Goal: Task Accomplishment & Management: Manage account settings

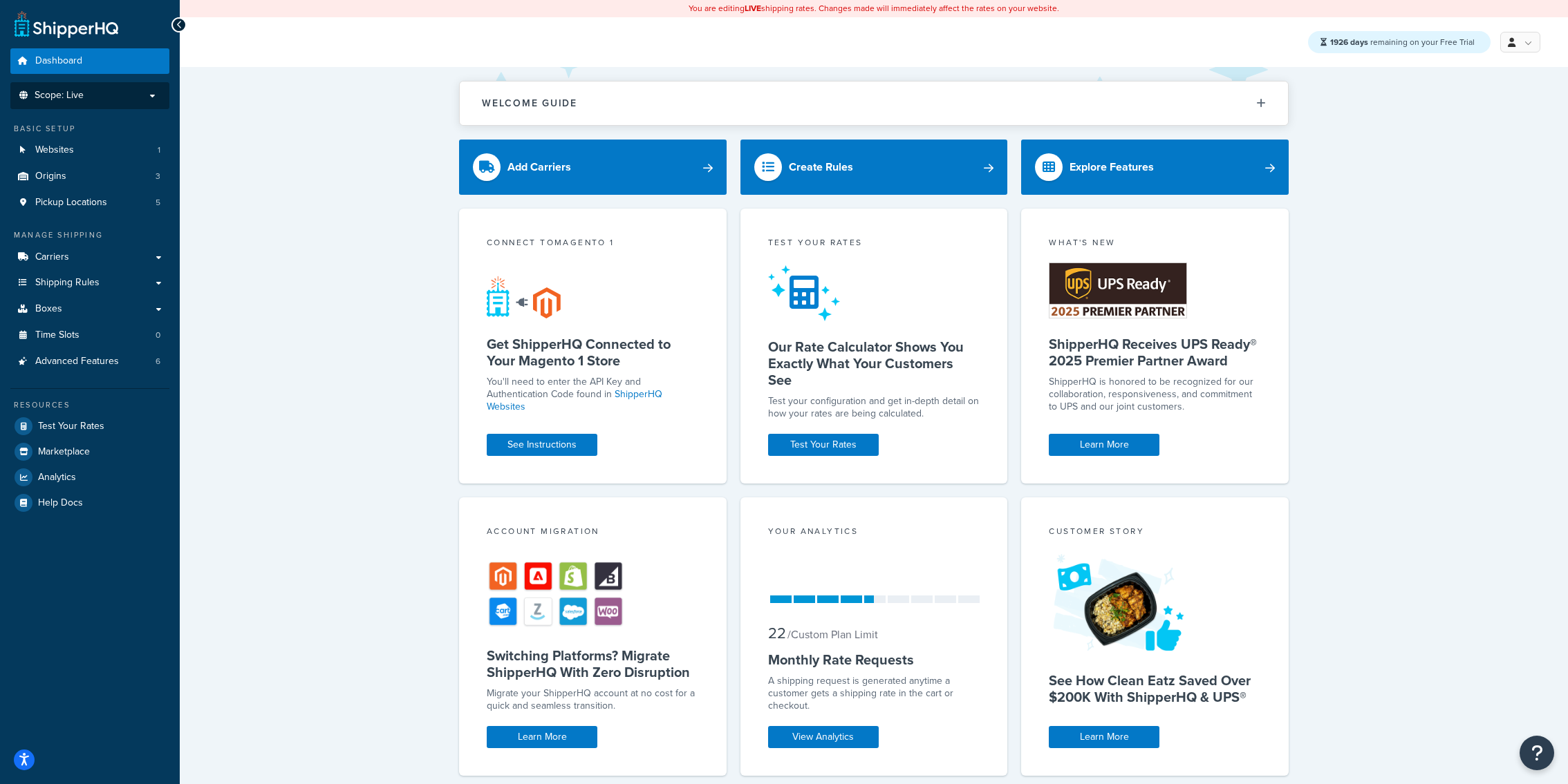
click at [82, 98] on span "Scope: Live" at bounding box center [59, 96] width 49 height 12
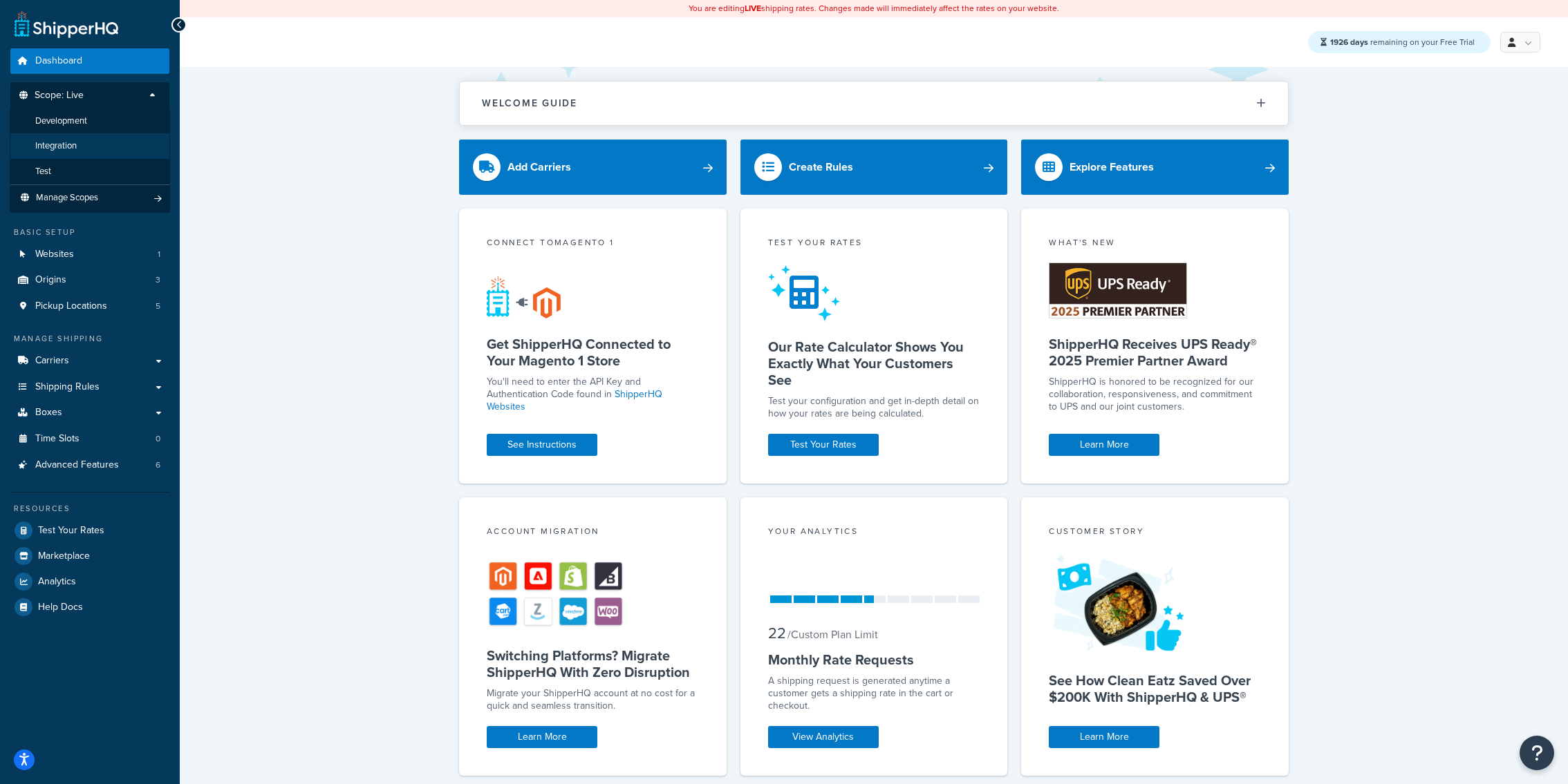
click at [98, 153] on li "Integration" at bounding box center [90, 146] width 160 height 26
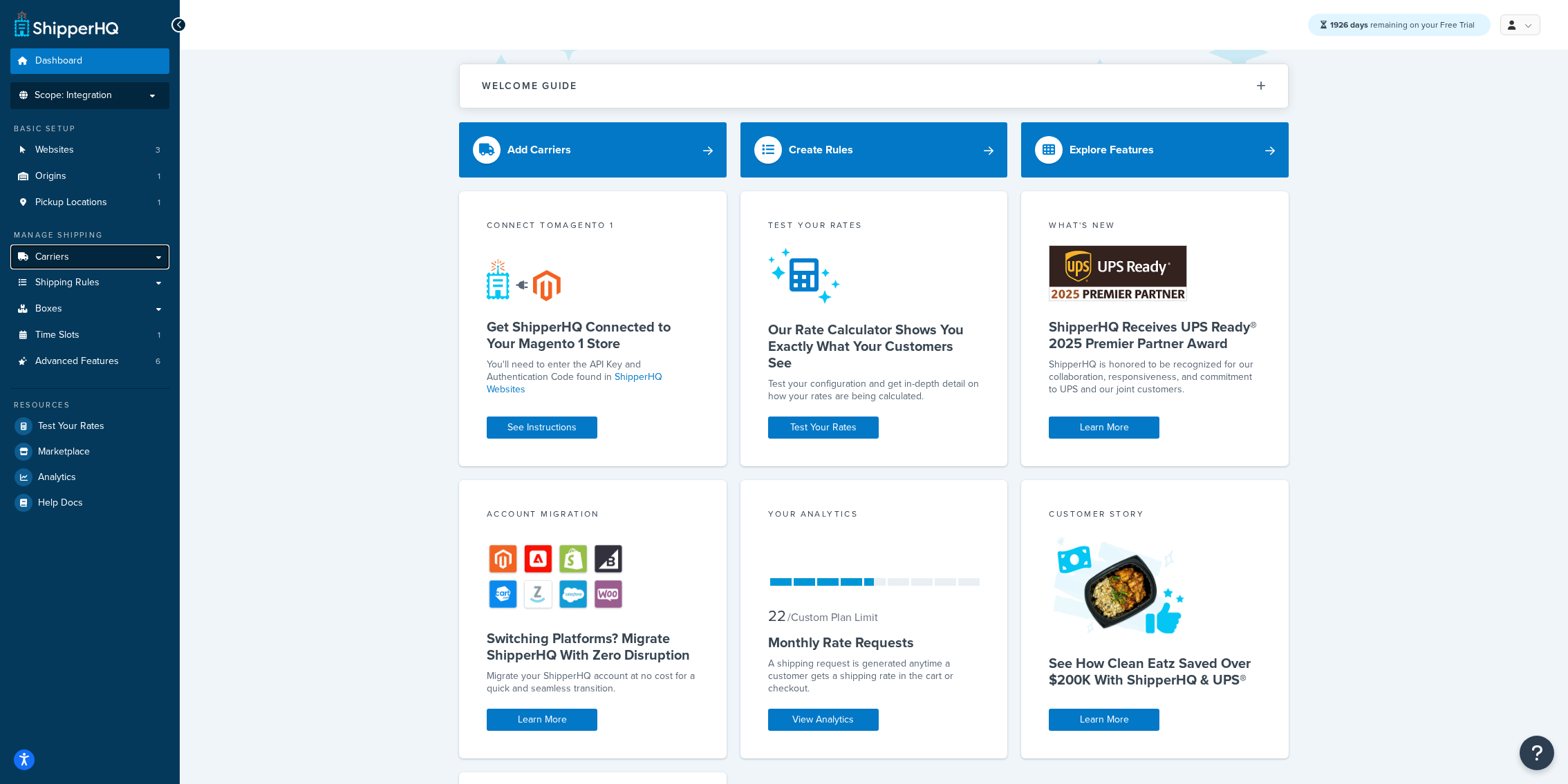
click at [121, 250] on link "Carriers" at bounding box center [90, 258] width 159 height 26
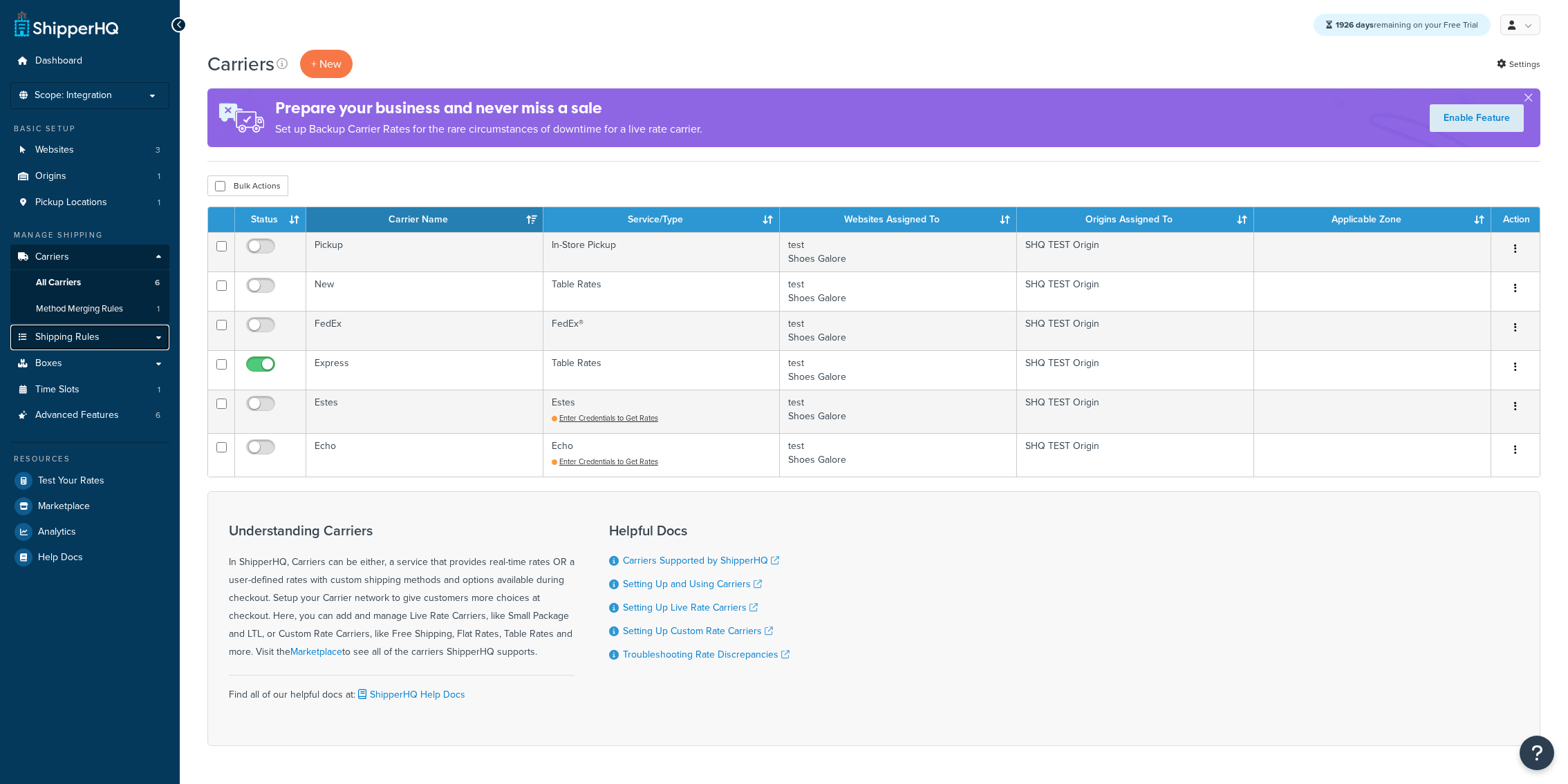
click at [95, 337] on span "Shipping Rules" at bounding box center [67, 337] width 65 height 12
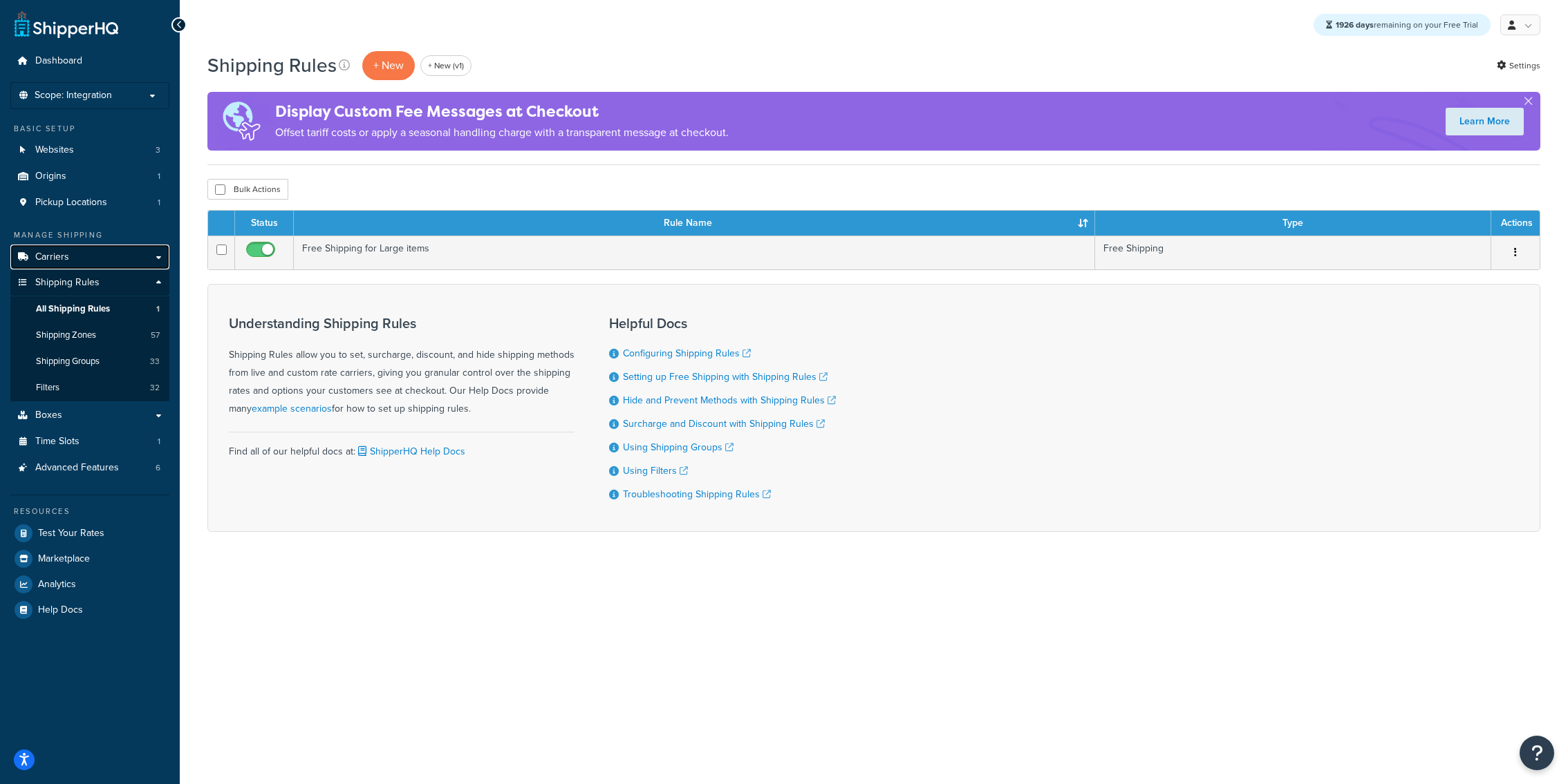
click at [121, 265] on link "Carriers" at bounding box center [90, 258] width 159 height 26
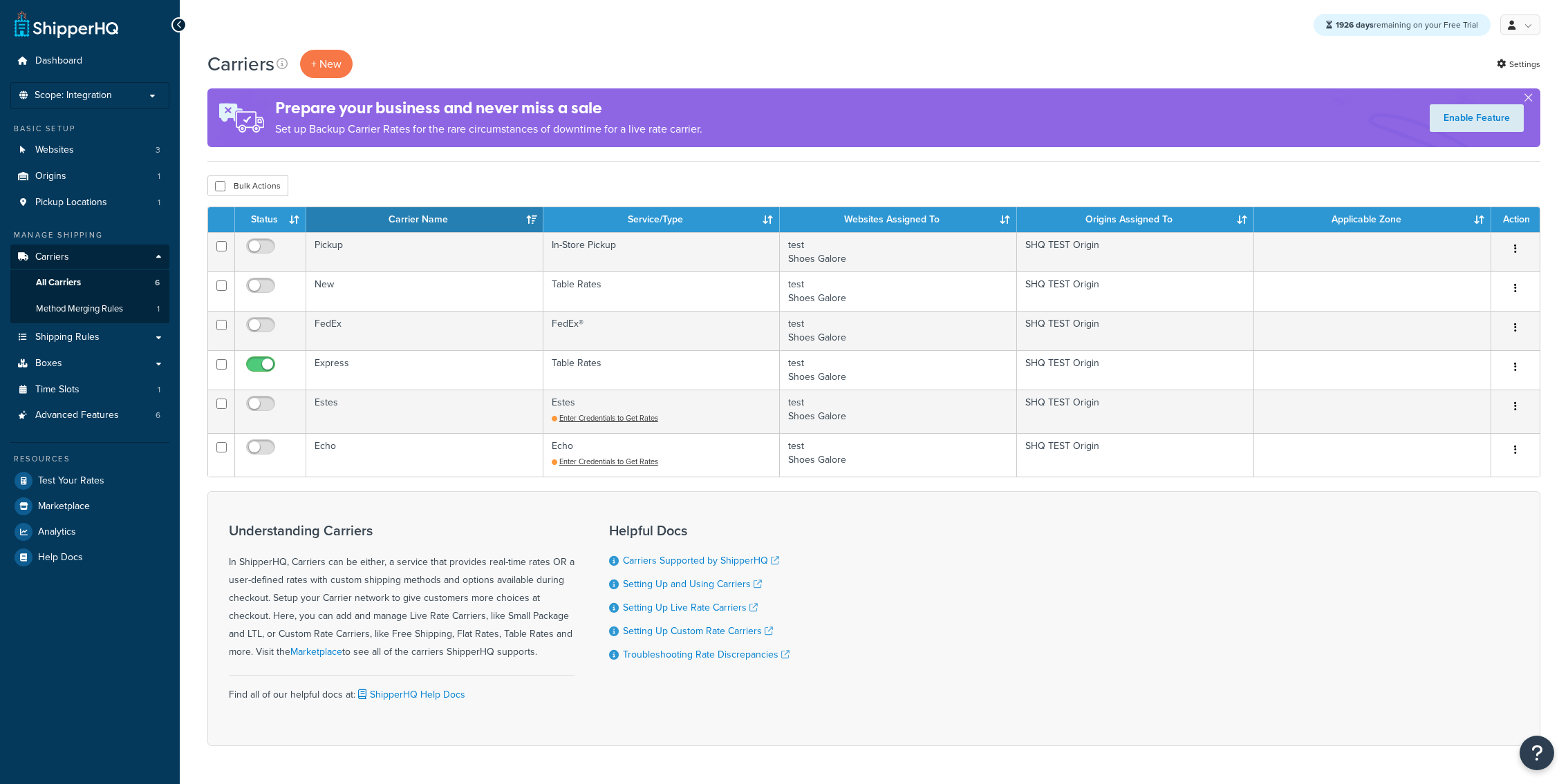
click at [93, 324] on div "Manage Shipping Carriers Carriers All Carriers 6 Method Merging Rules 1 Shippin…" at bounding box center [90, 329] width 159 height 199
click at [93, 325] on link "Shipping Rules" at bounding box center [90, 338] width 159 height 26
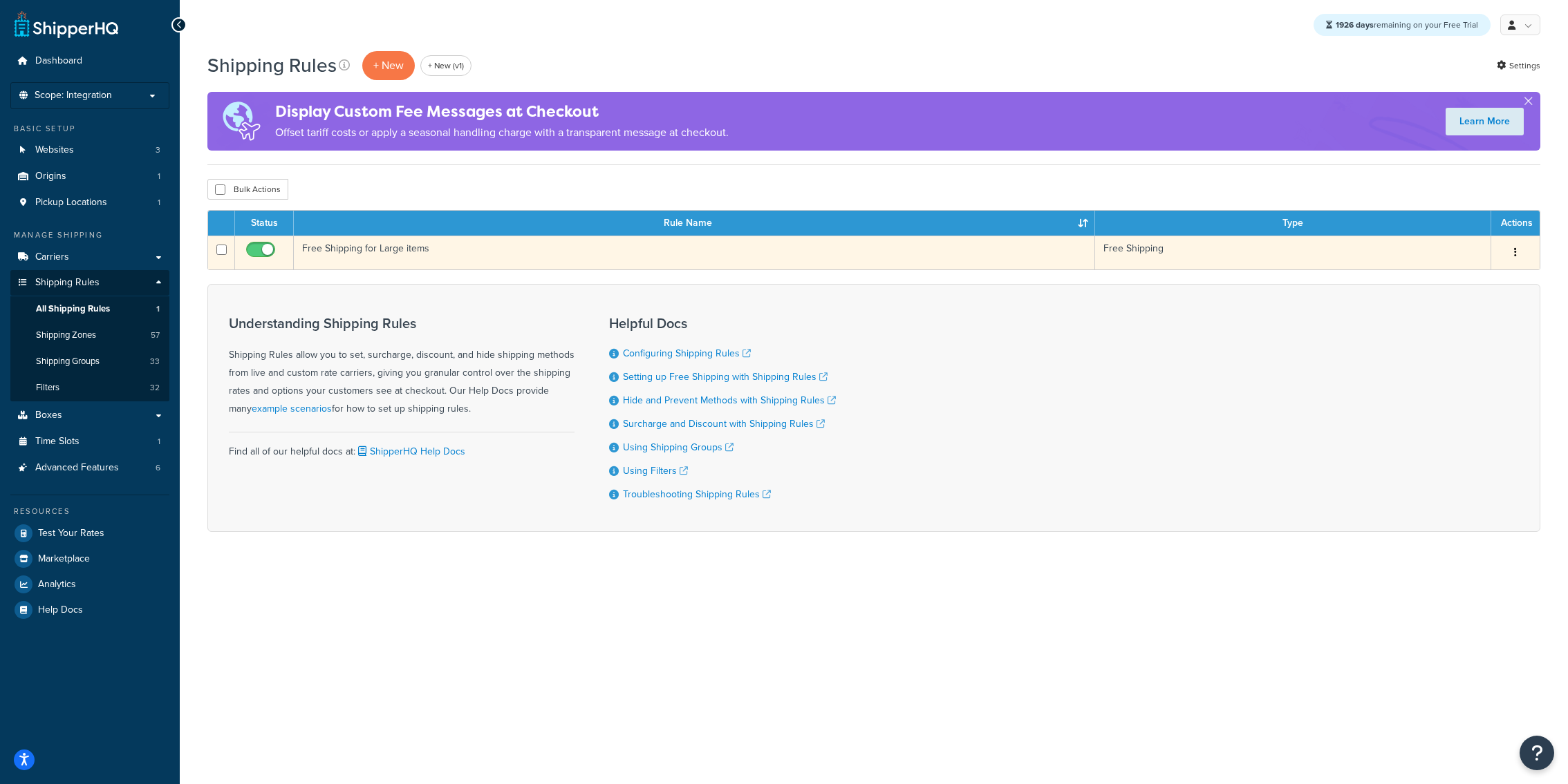
click at [223, 255] on input "checkbox" at bounding box center [221, 250] width 10 height 10
checkbox input "true"
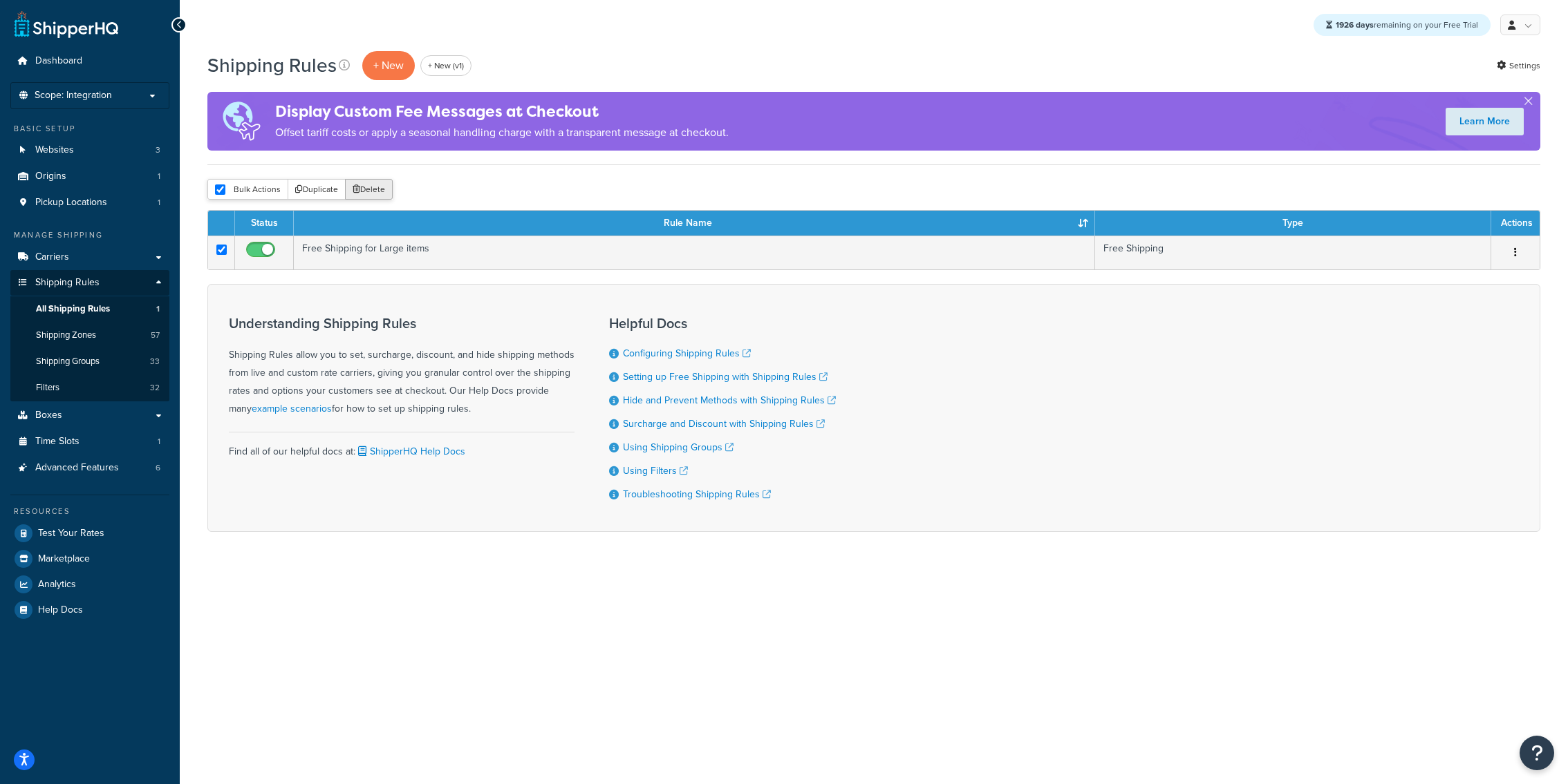
click at [375, 191] on button "Delete" at bounding box center [369, 189] width 48 height 21
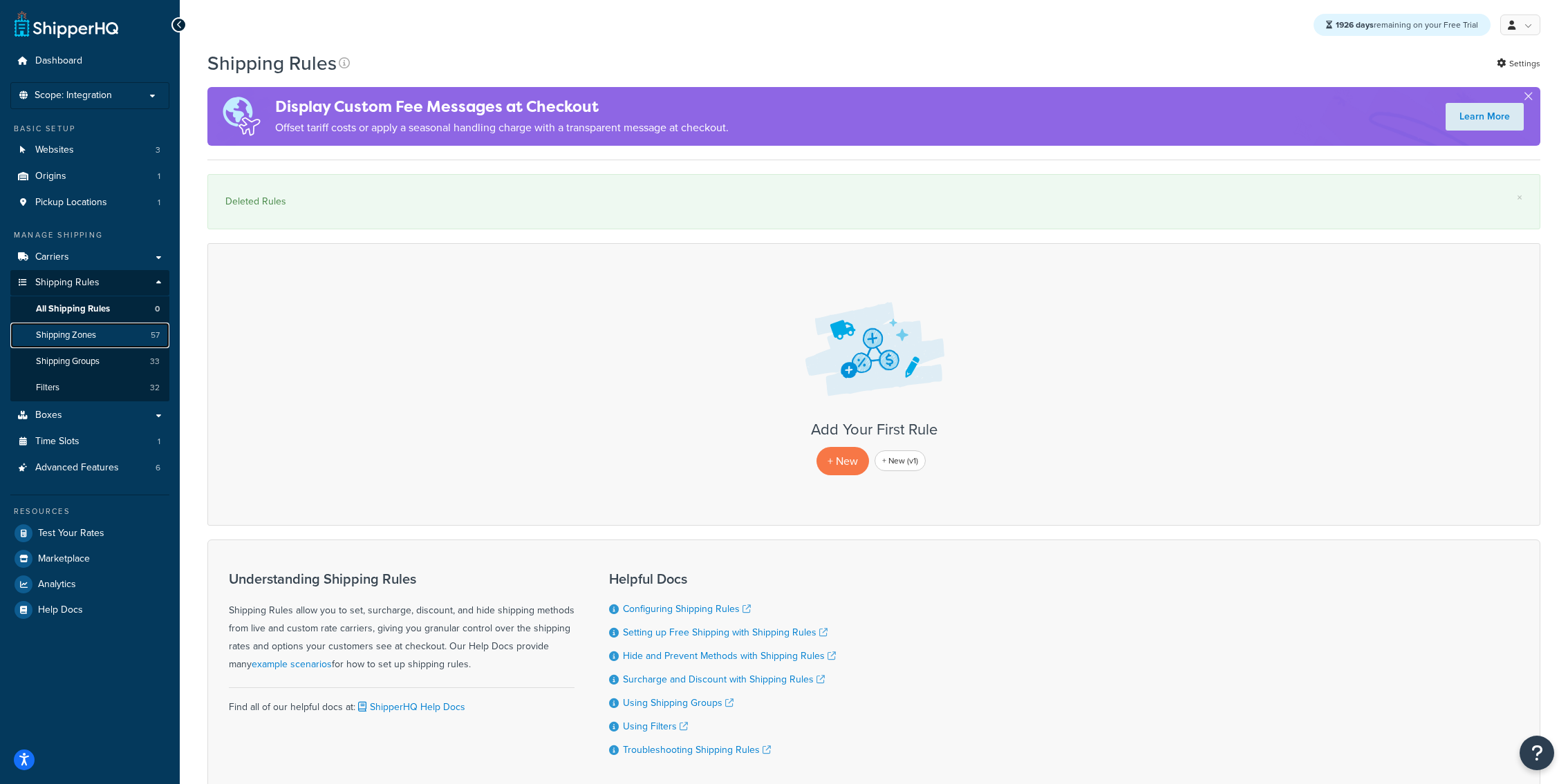
click at [95, 329] on span "Shipping Zones" at bounding box center [66, 335] width 60 height 12
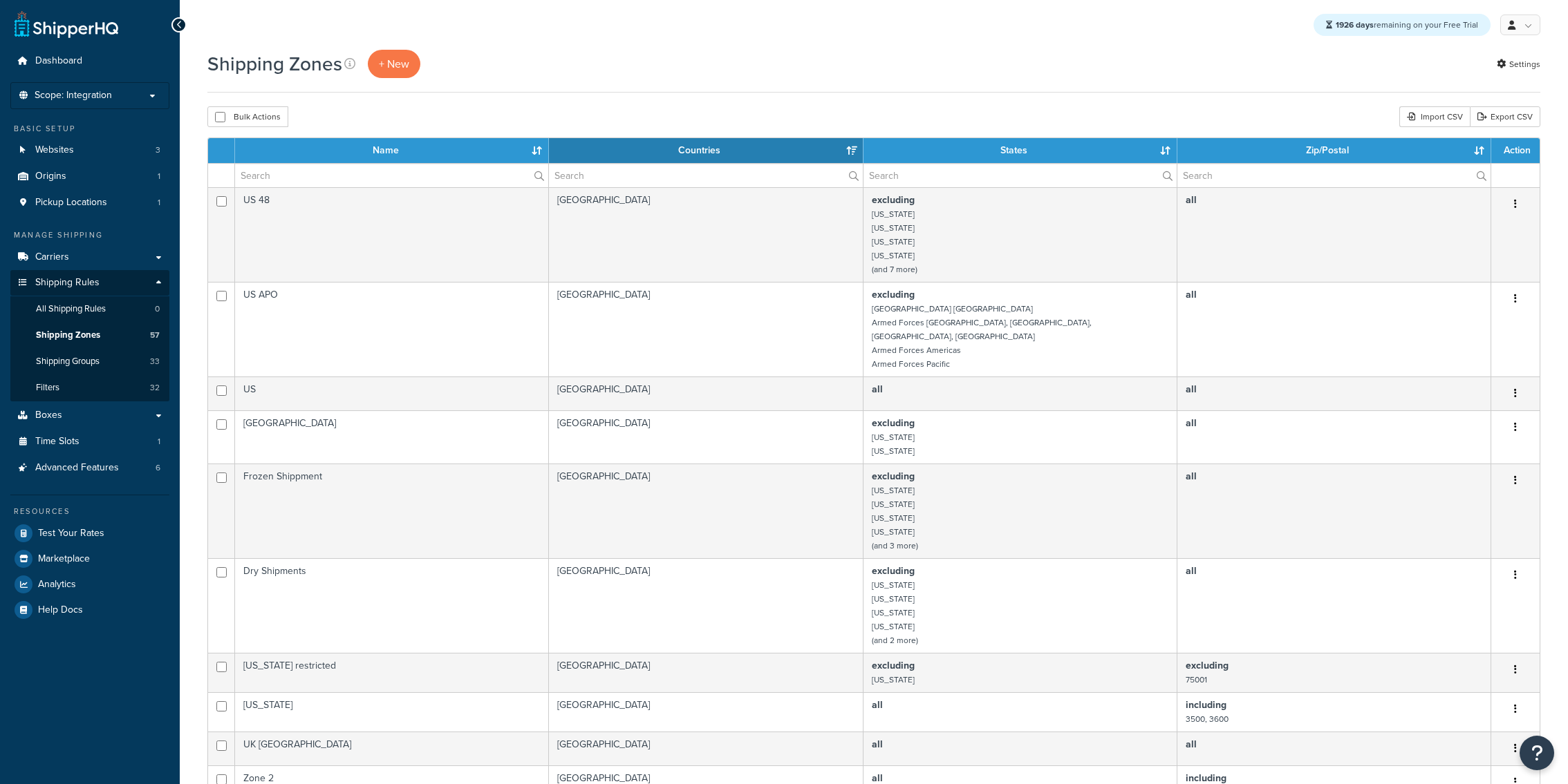
select select "15"
click at [219, 118] on input "checkbox" at bounding box center [220, 117] width 10 height 10
checkbox input "true"
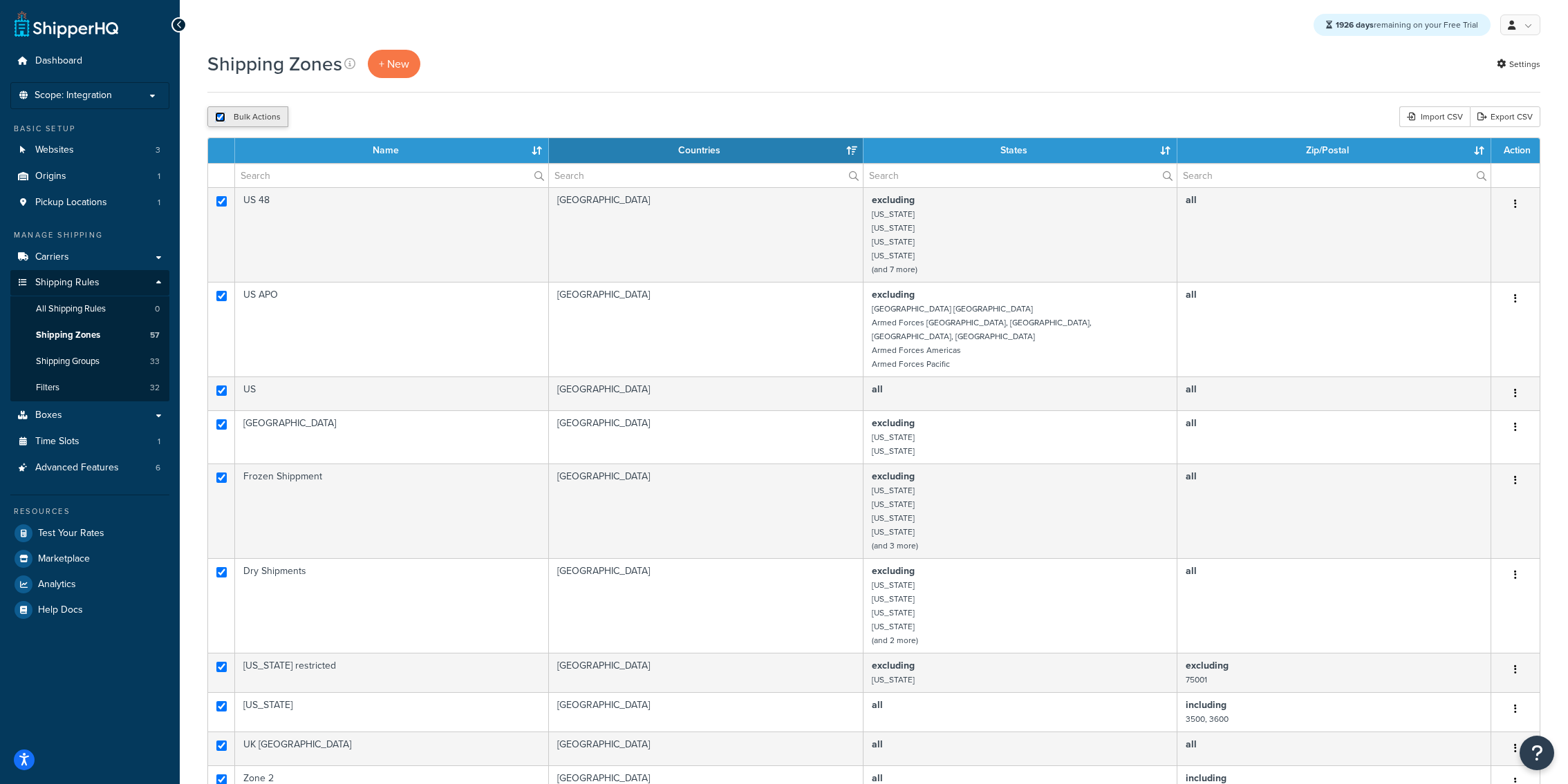
checkbox input "true"
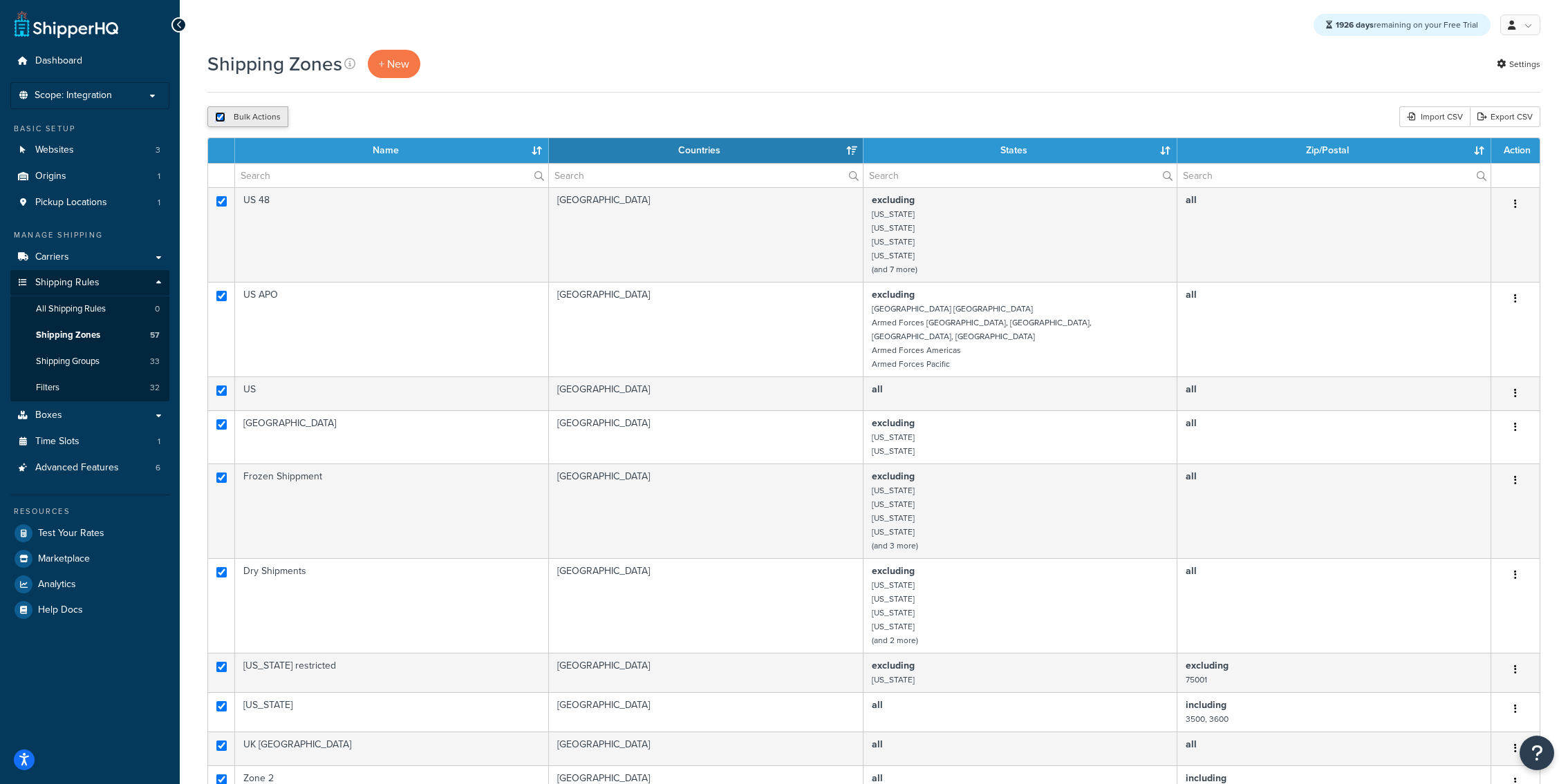
checkbox input "true"
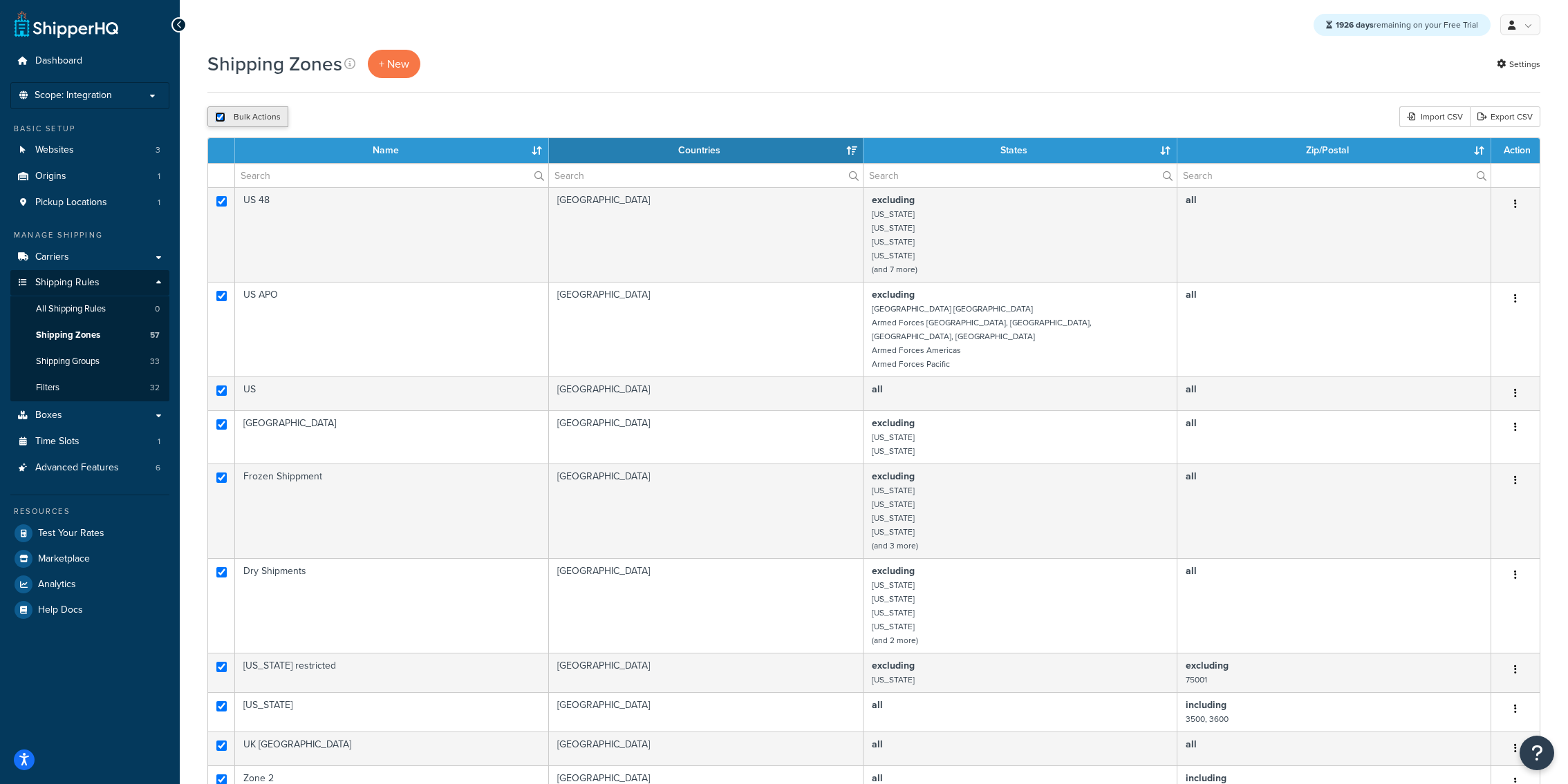
checkbox input "true"
click at [386, 109] on button "Delete" at bounding box center [369, 116] width 48 height 21
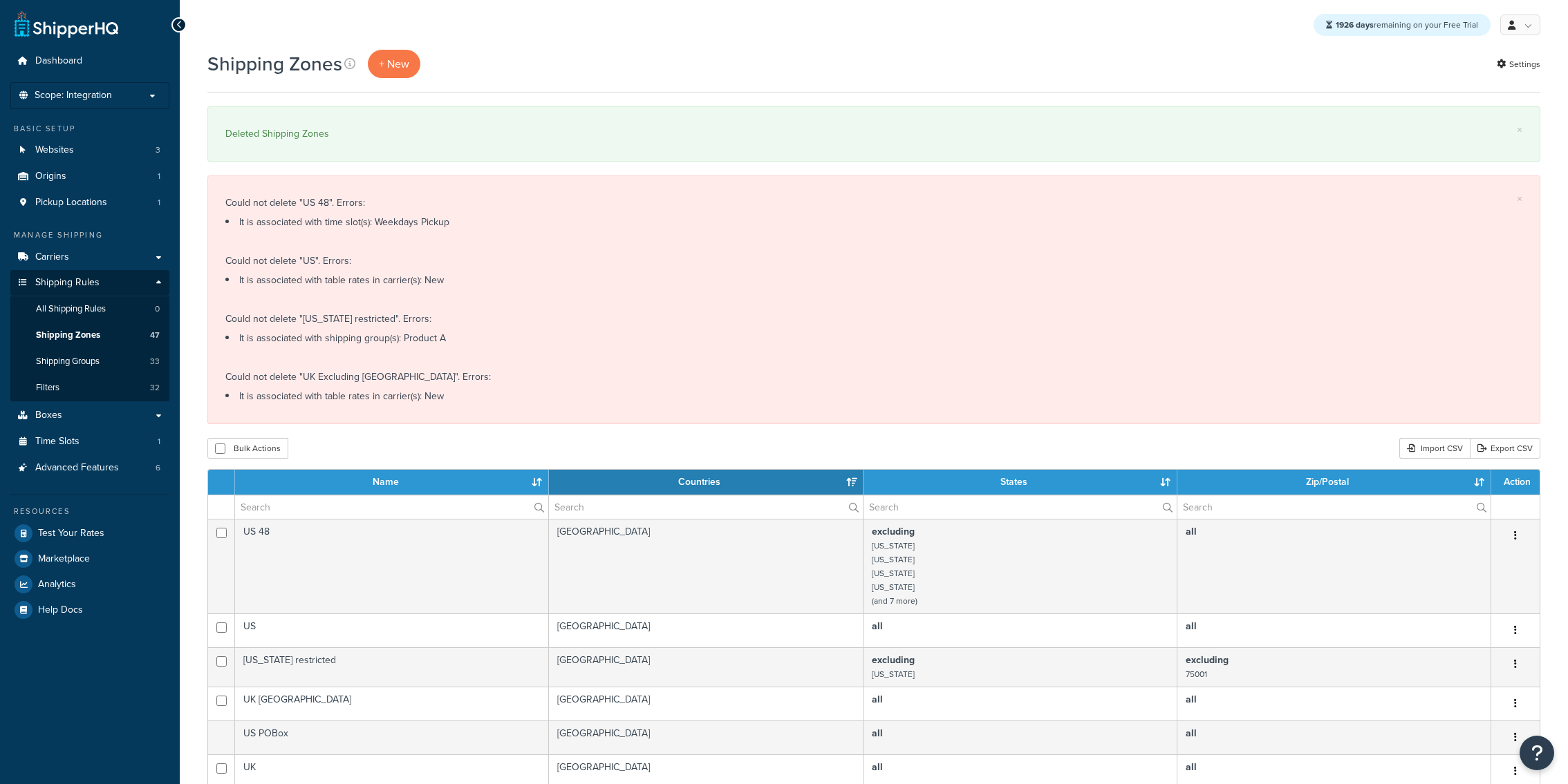
select select "15"
click at [123, 334] on link "Shipping Zones 47" at bounding box center [90, 335] width 159 height 26
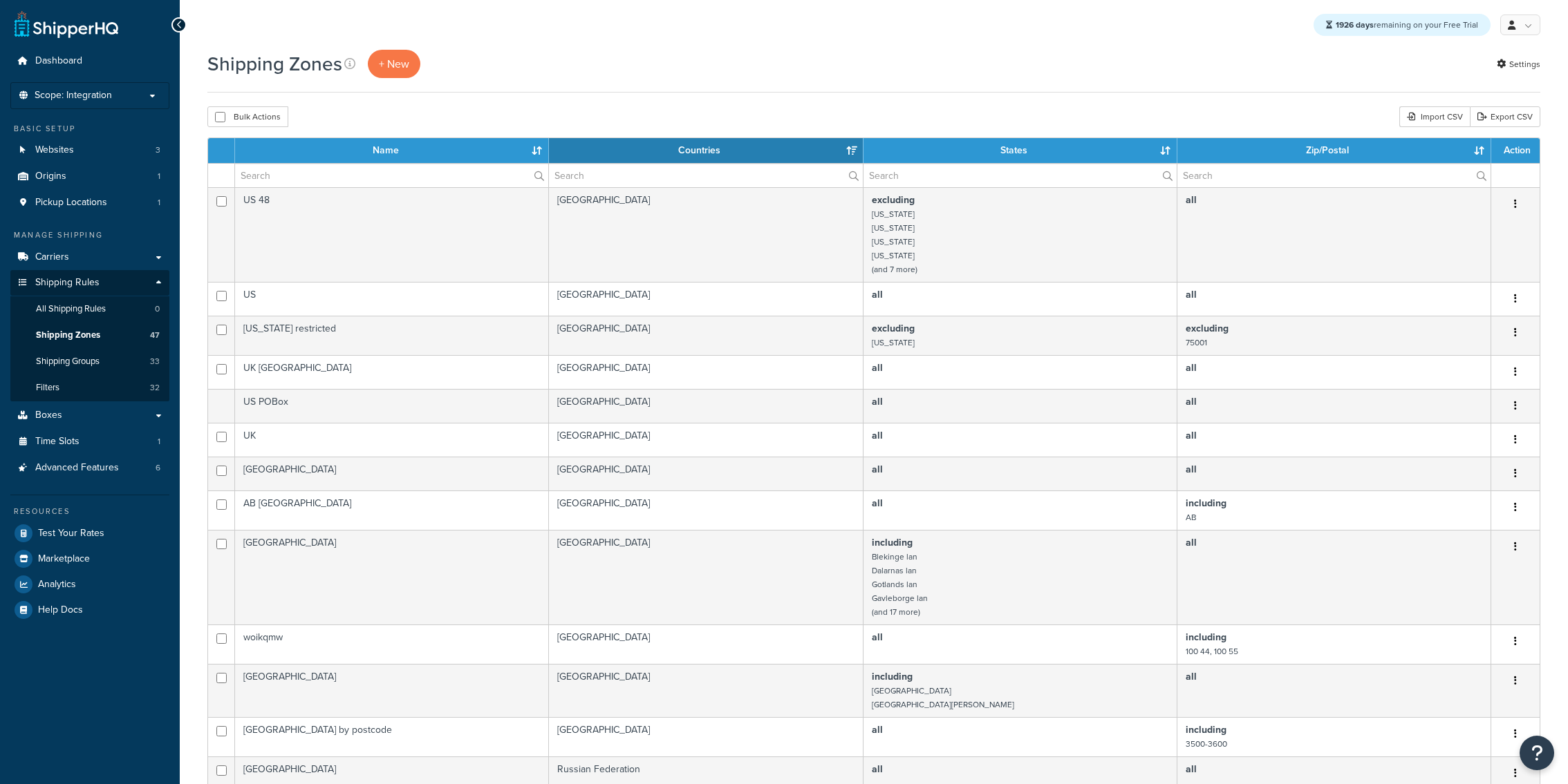
select select "15"
click at [132, 250] on link "Carriers" at bounding box center [90, 258] width 159 height 26
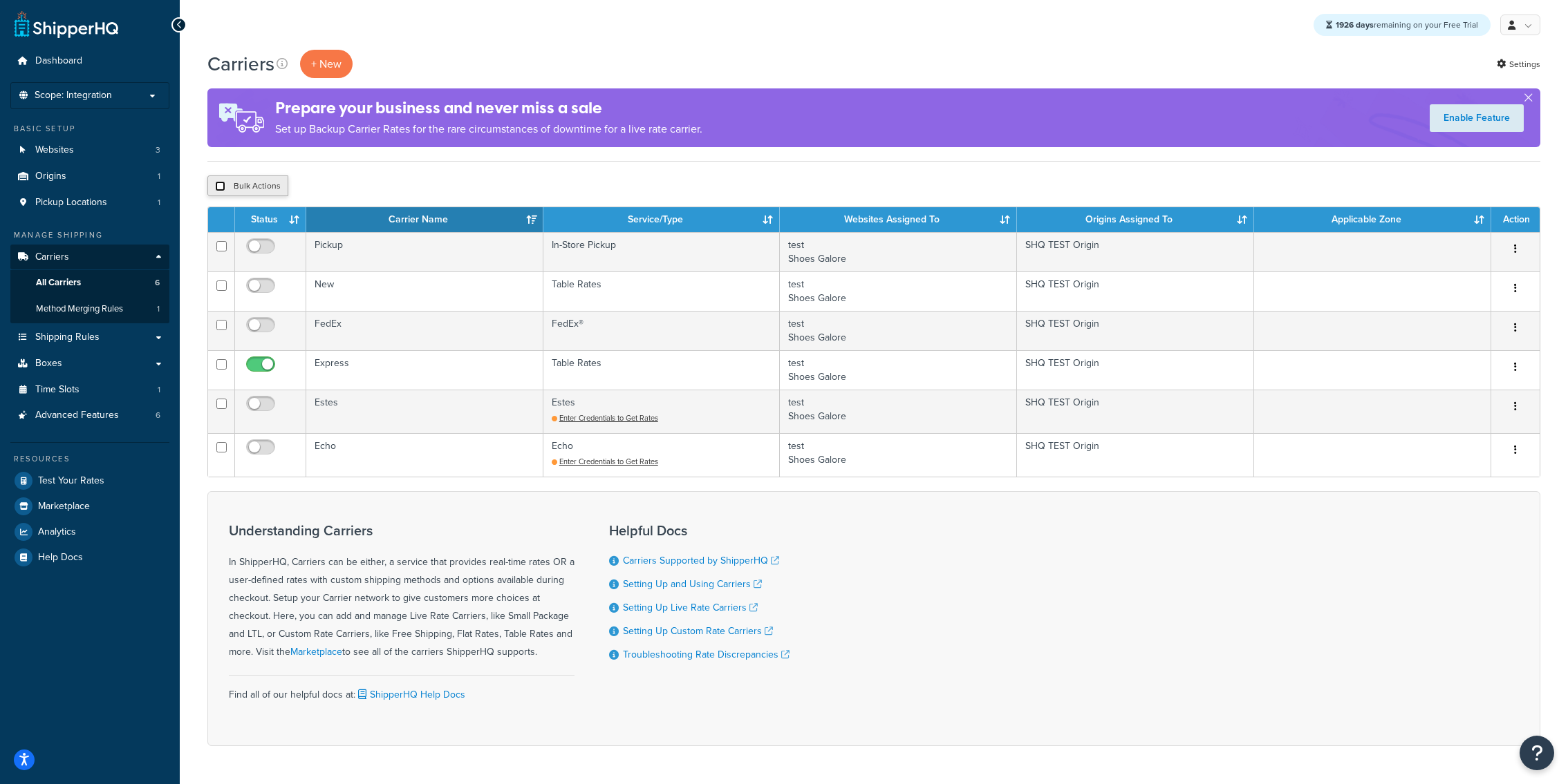
click at [223, 184] on input "checkbox" at bounding box center [220, 186] width 10 height 10
checkbox input "true"
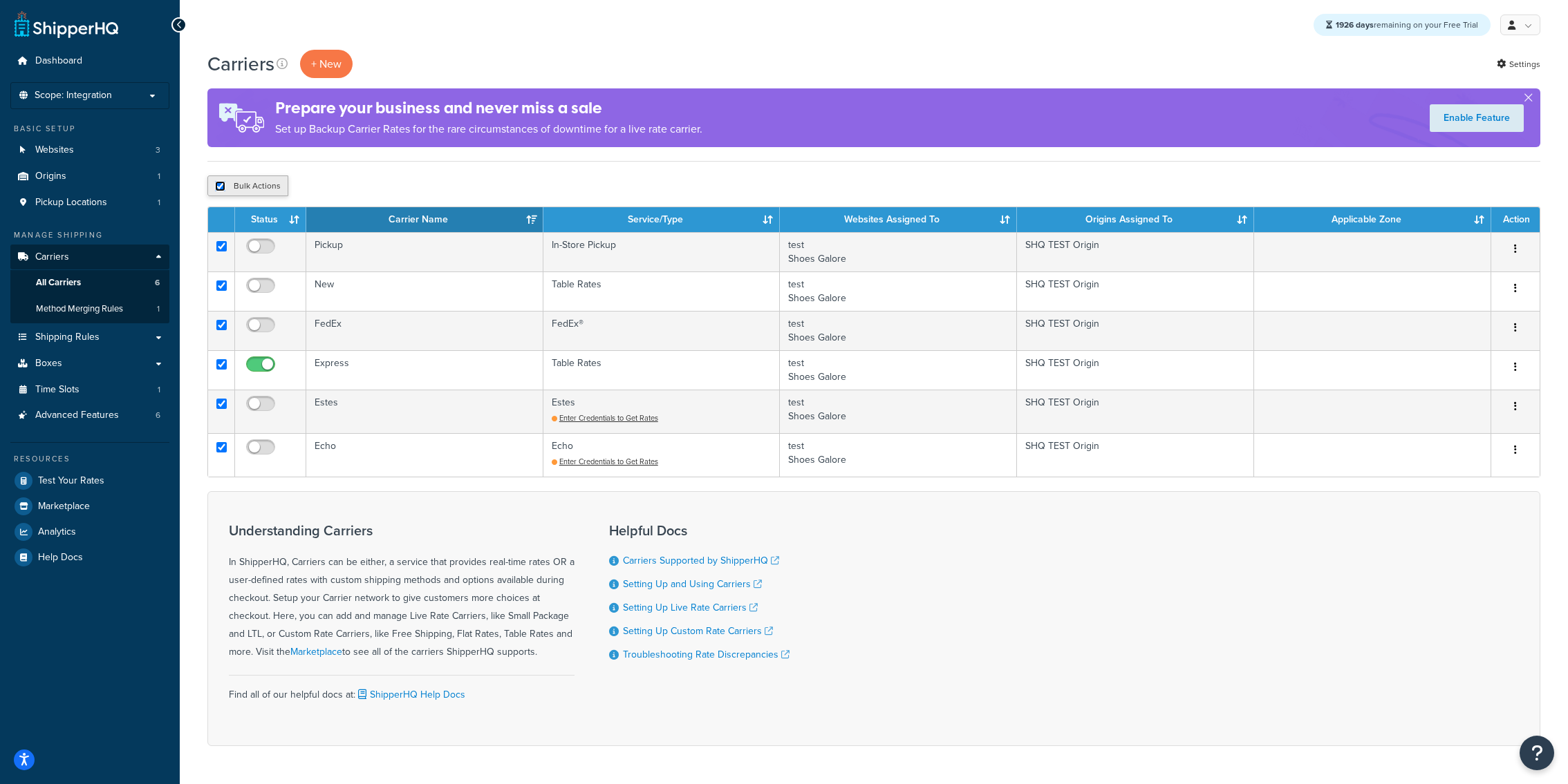
checkbox input "true"
click at [368, 178] on button "Delete" at bounding box center [369, 185] width 48 height 21
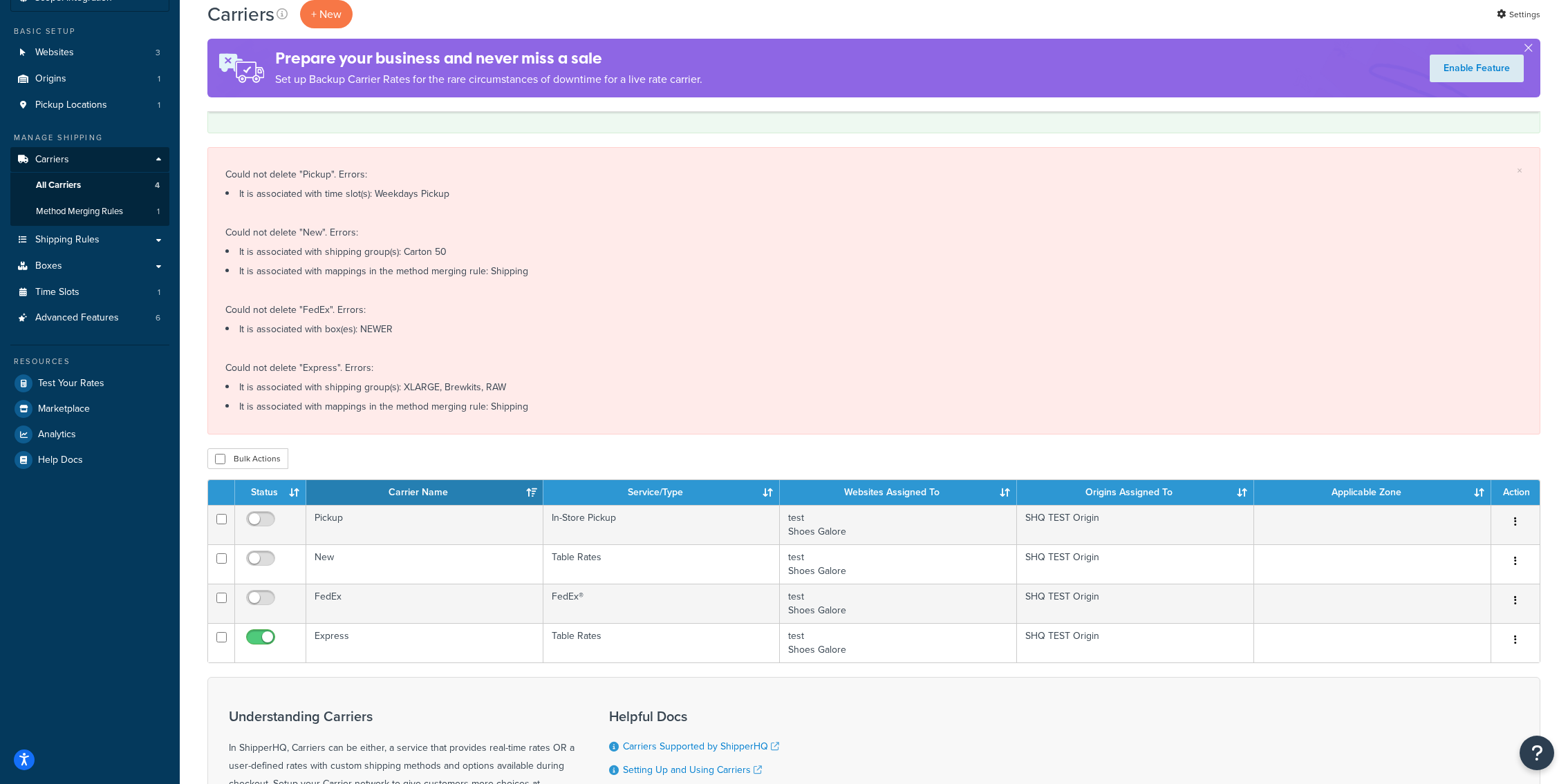
scroll to position [114, 0]
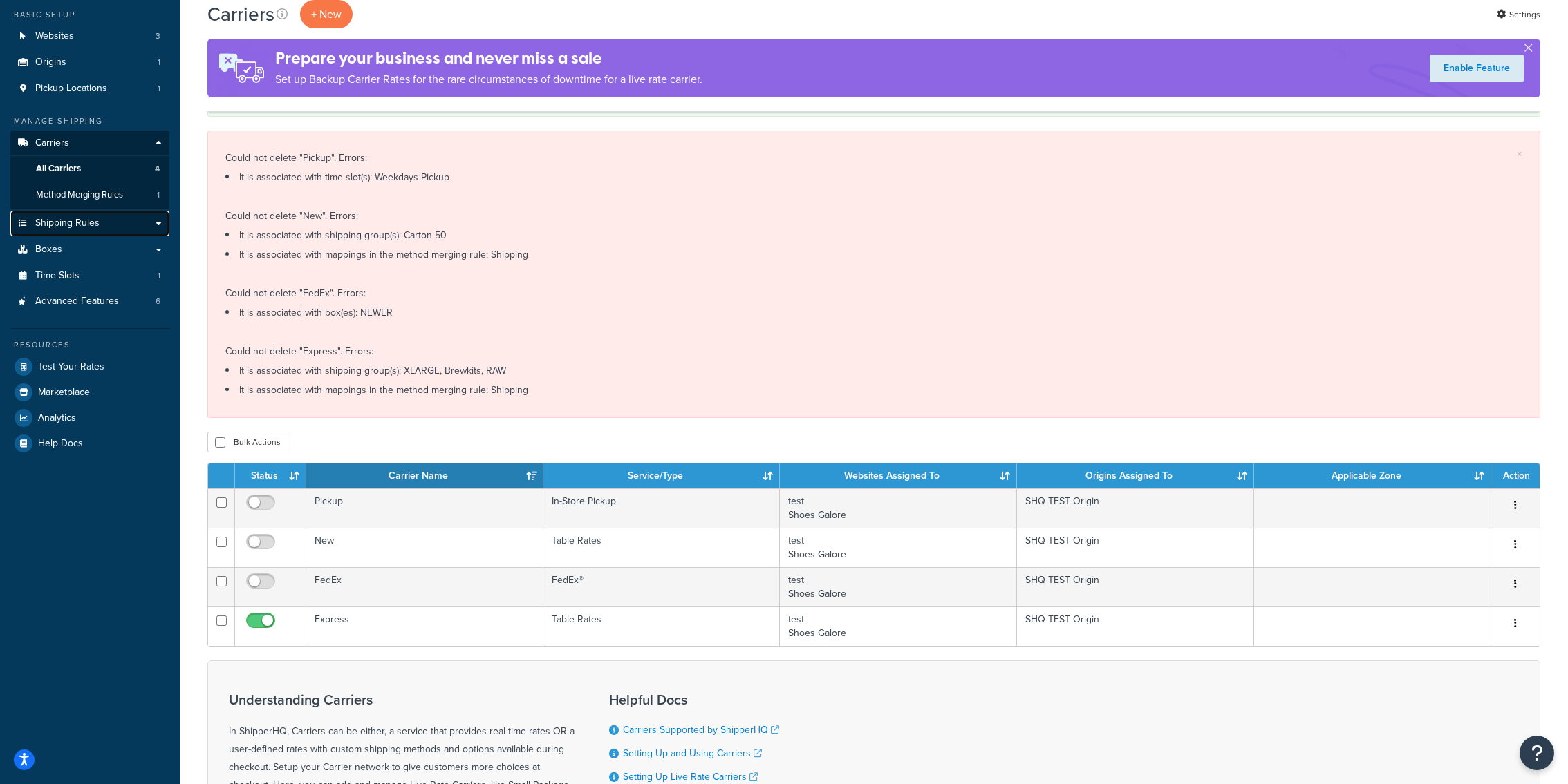
click at [105, 228] on link "Shipping Rules" at bounding box center [90, 224] width 159 height 26
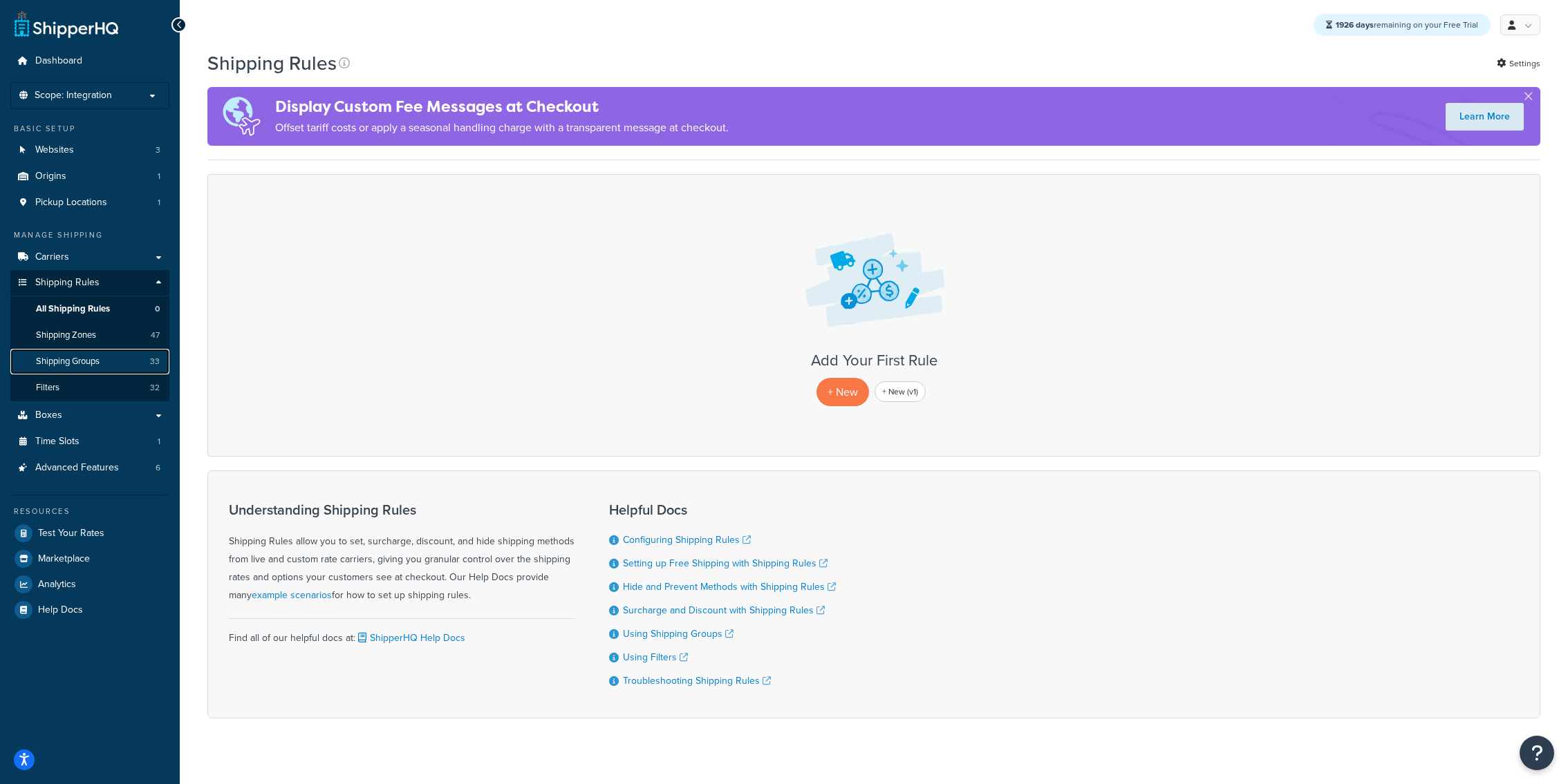
click at [105, 351] on link "Shipping Groups 33" at bounding box center [90, 362] width 159 height 26
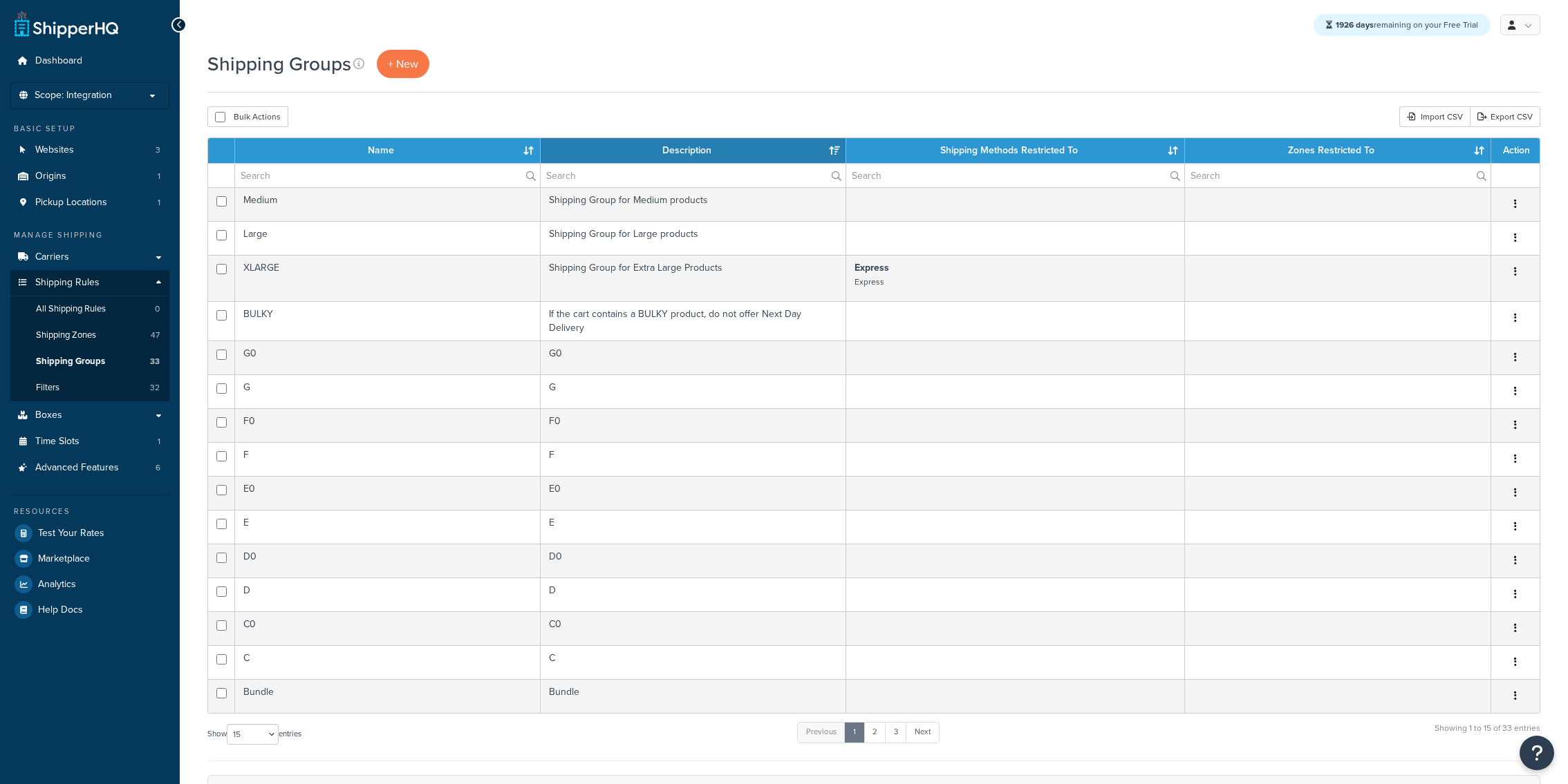
select select "15"
click at [219, 118] on input "checkbox" at bounding box center [220, 117] width 10 height 10
checkbox input "true"
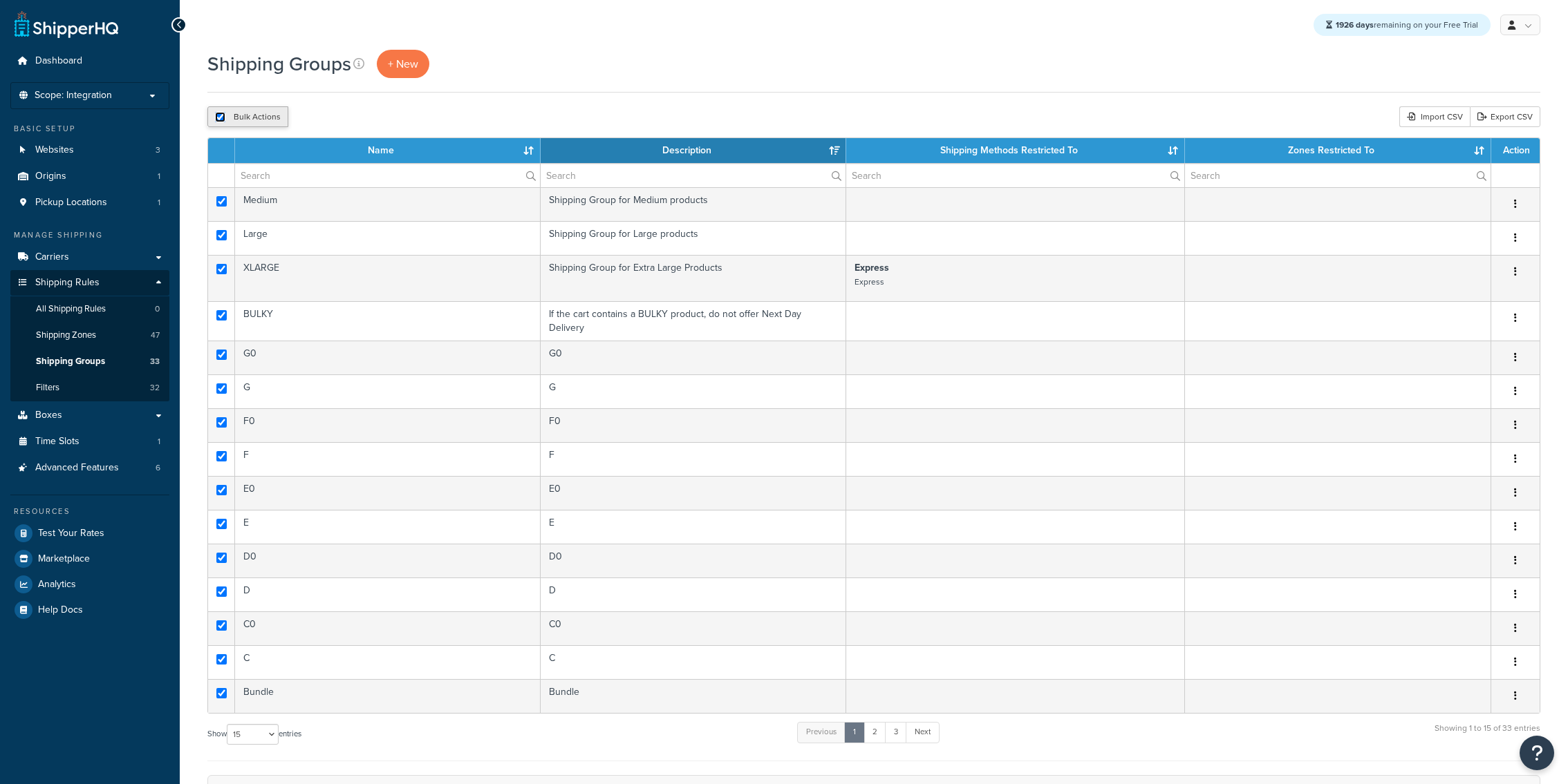
checkbox input "true"
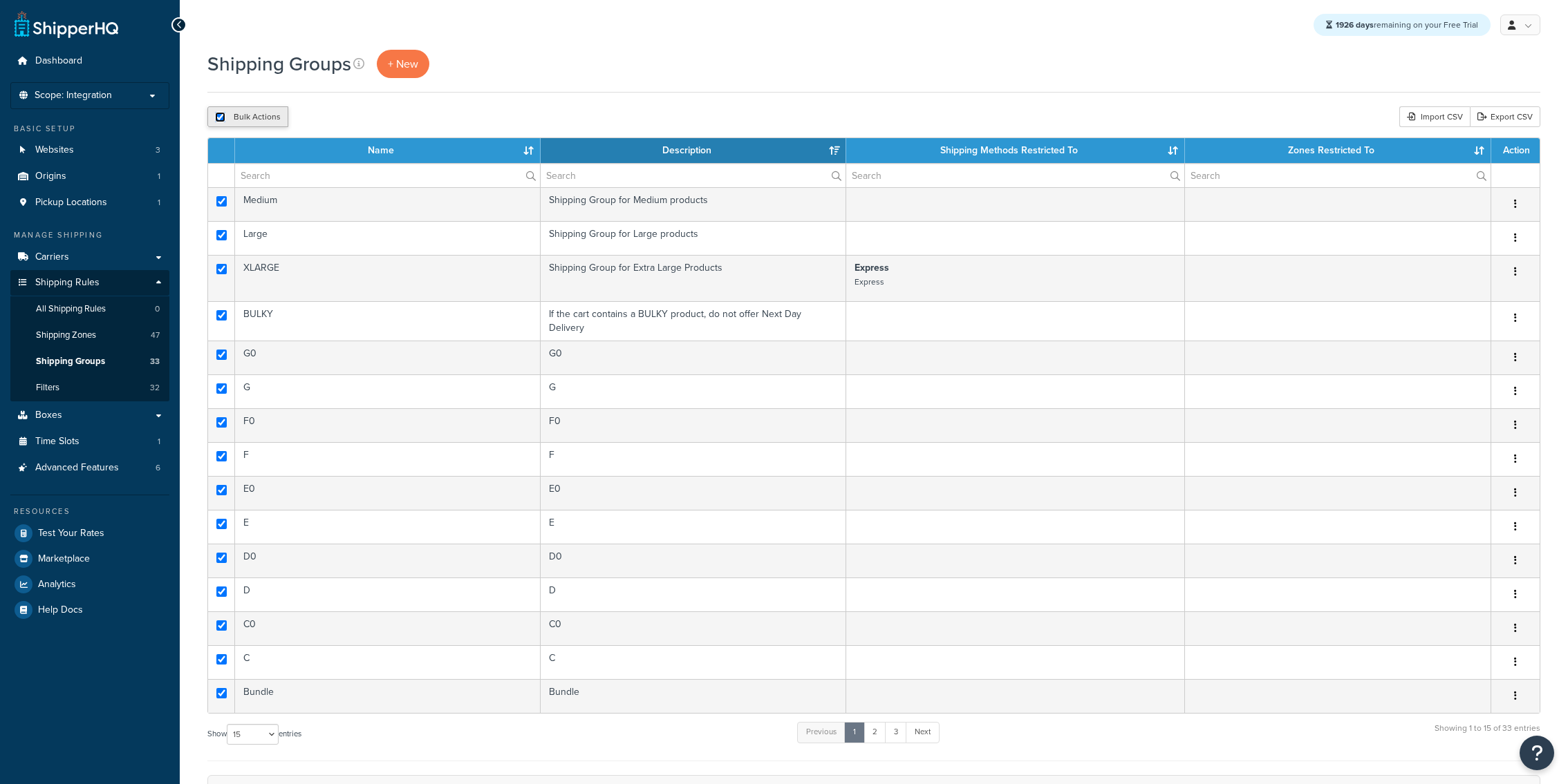
checkbox input "true"
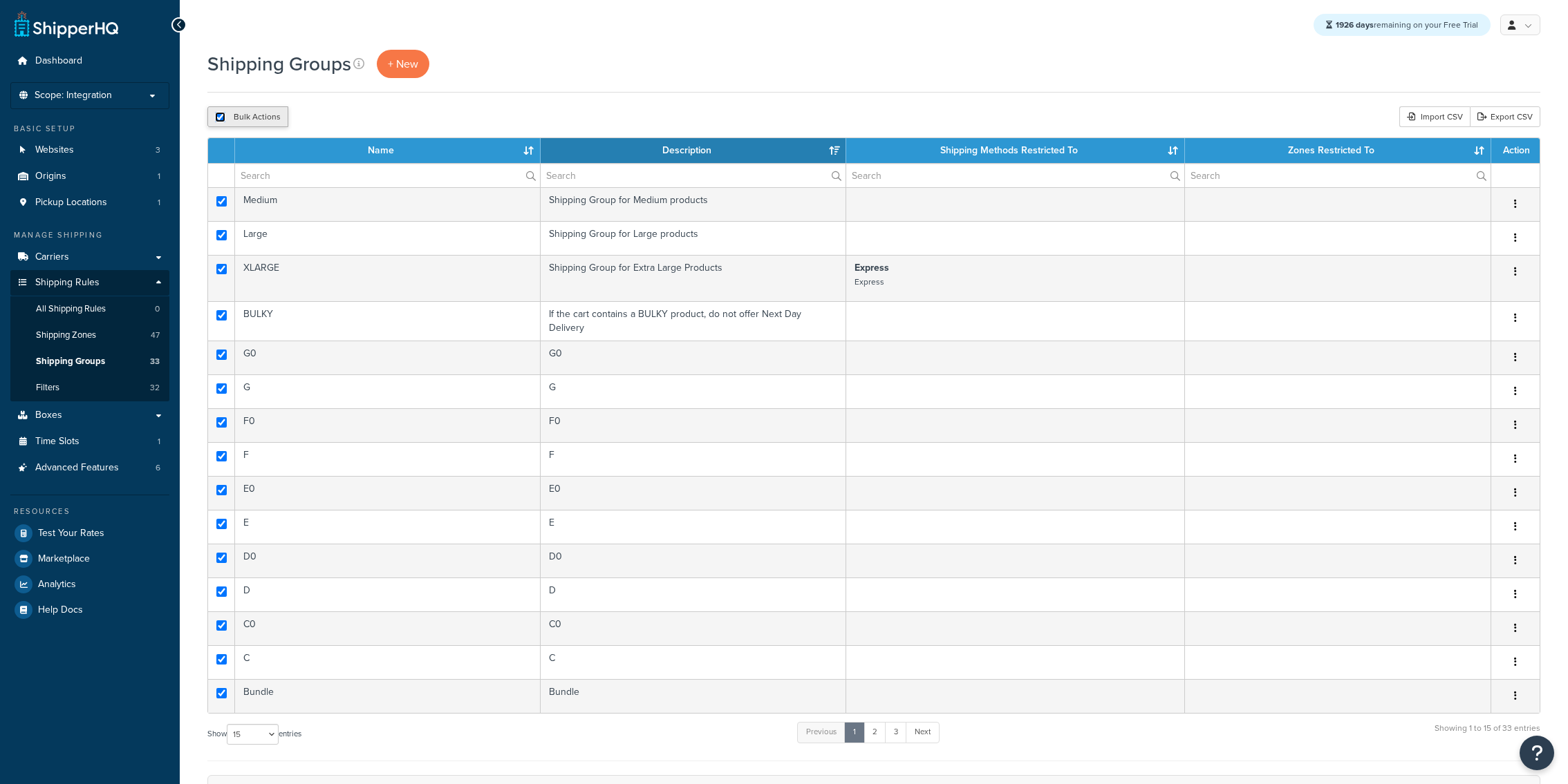
checkbox input "true"
click at [362, 125] on button "Delete" at bounding box center [369, 116] width 48 height 21
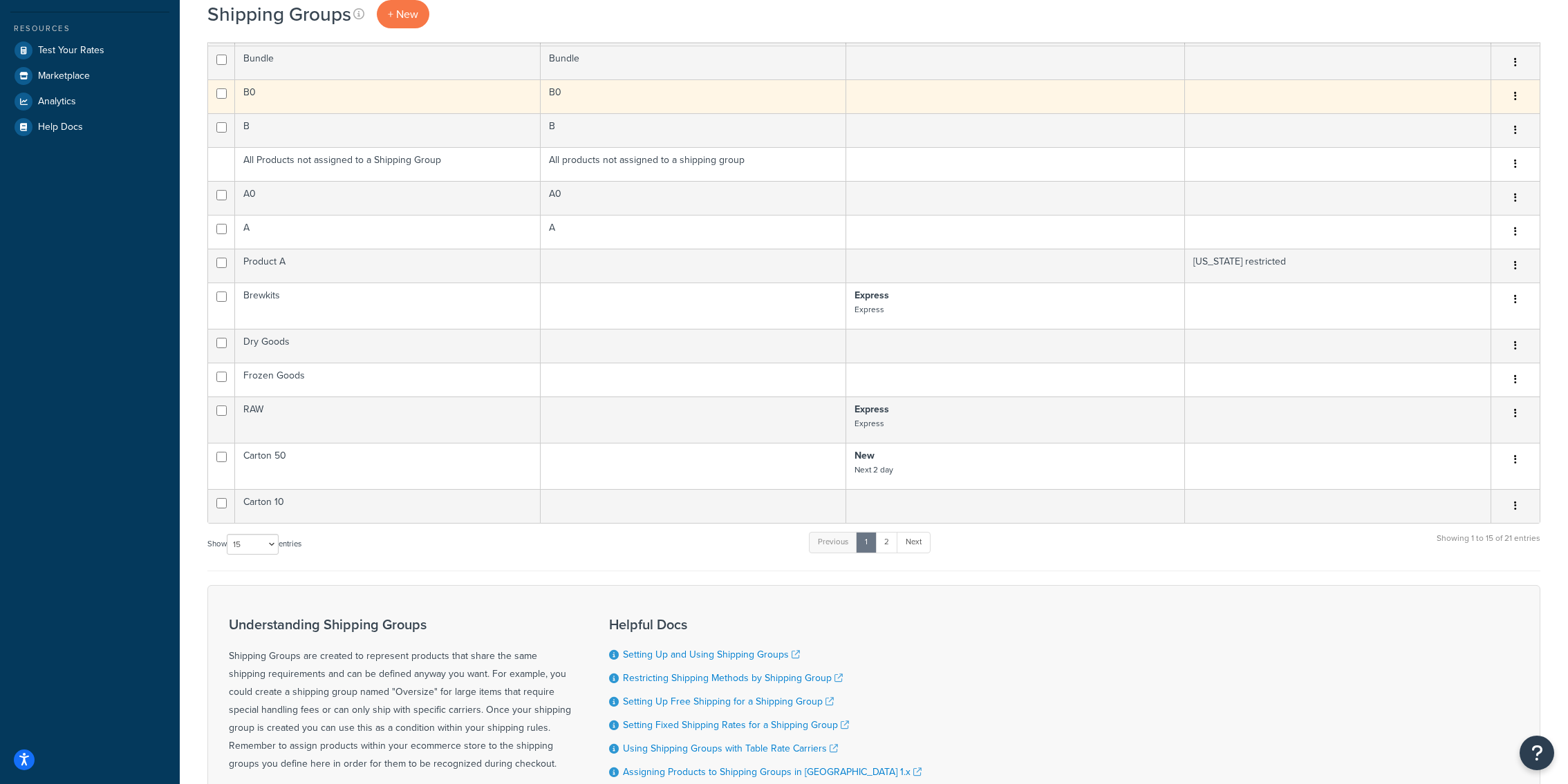
scroll to position [466, 0]
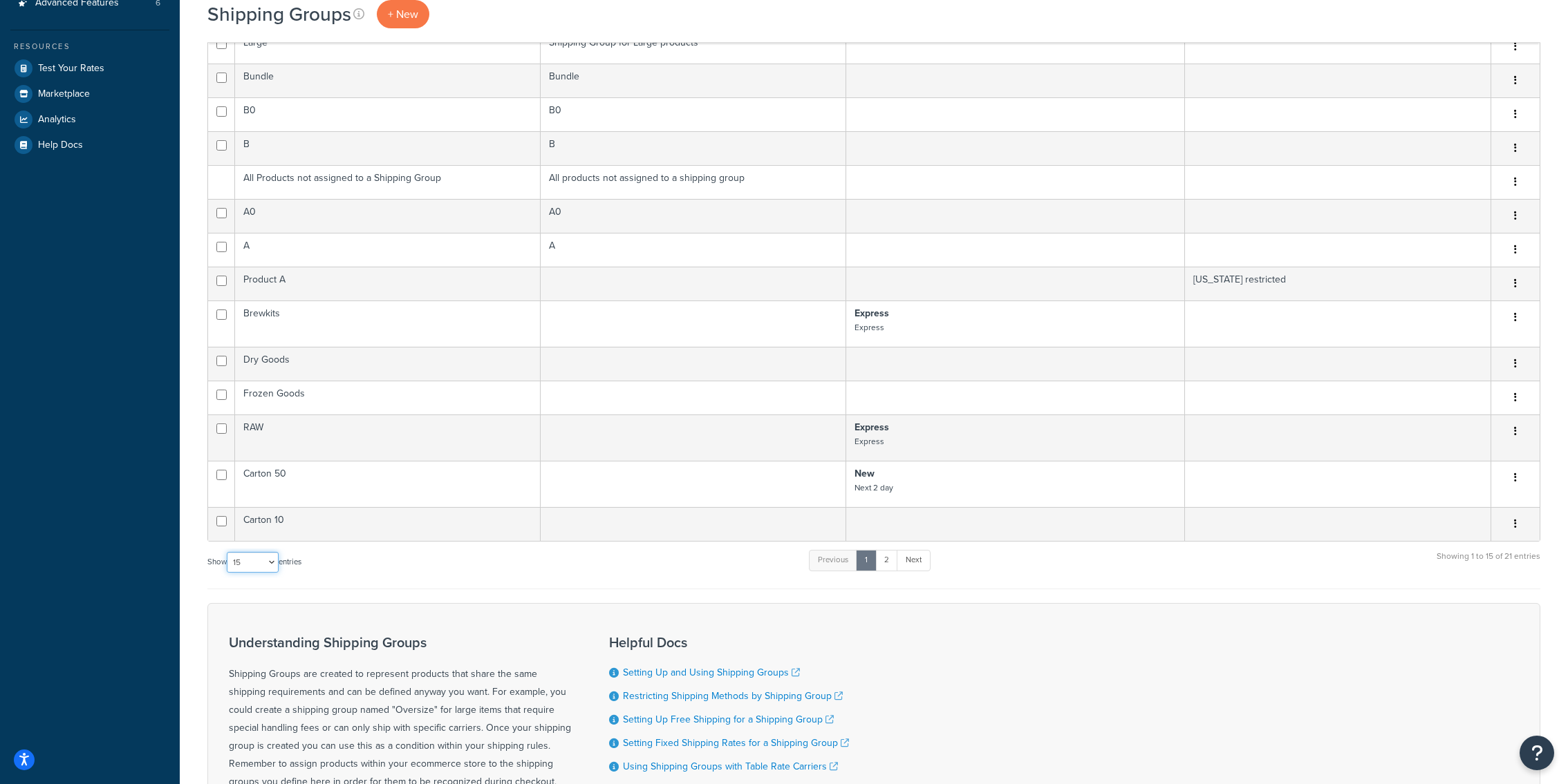
select select "100"
click option "100" at bounding box center [0, 0] width 0 height 0
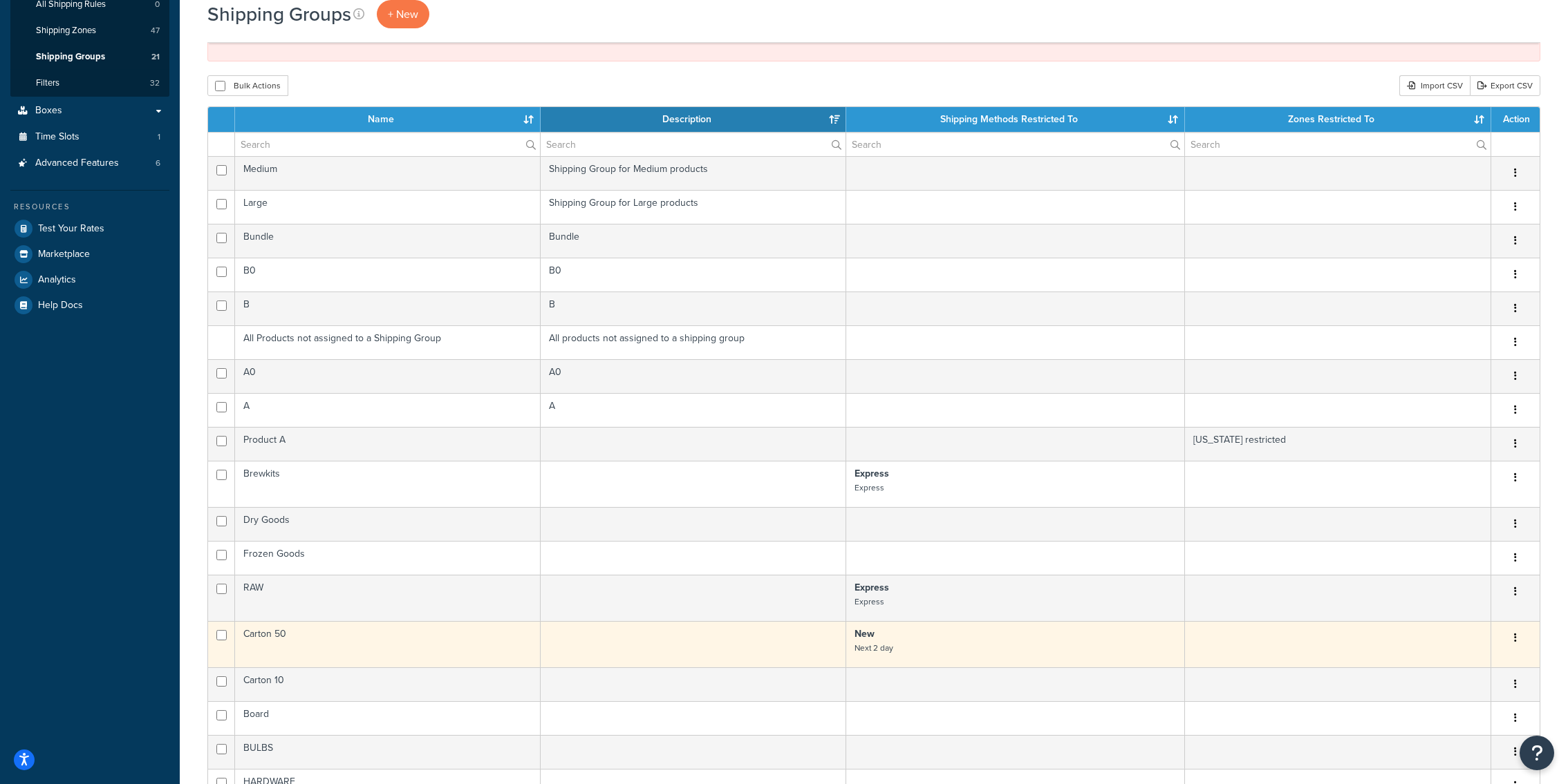
scroll to position [306, 0]
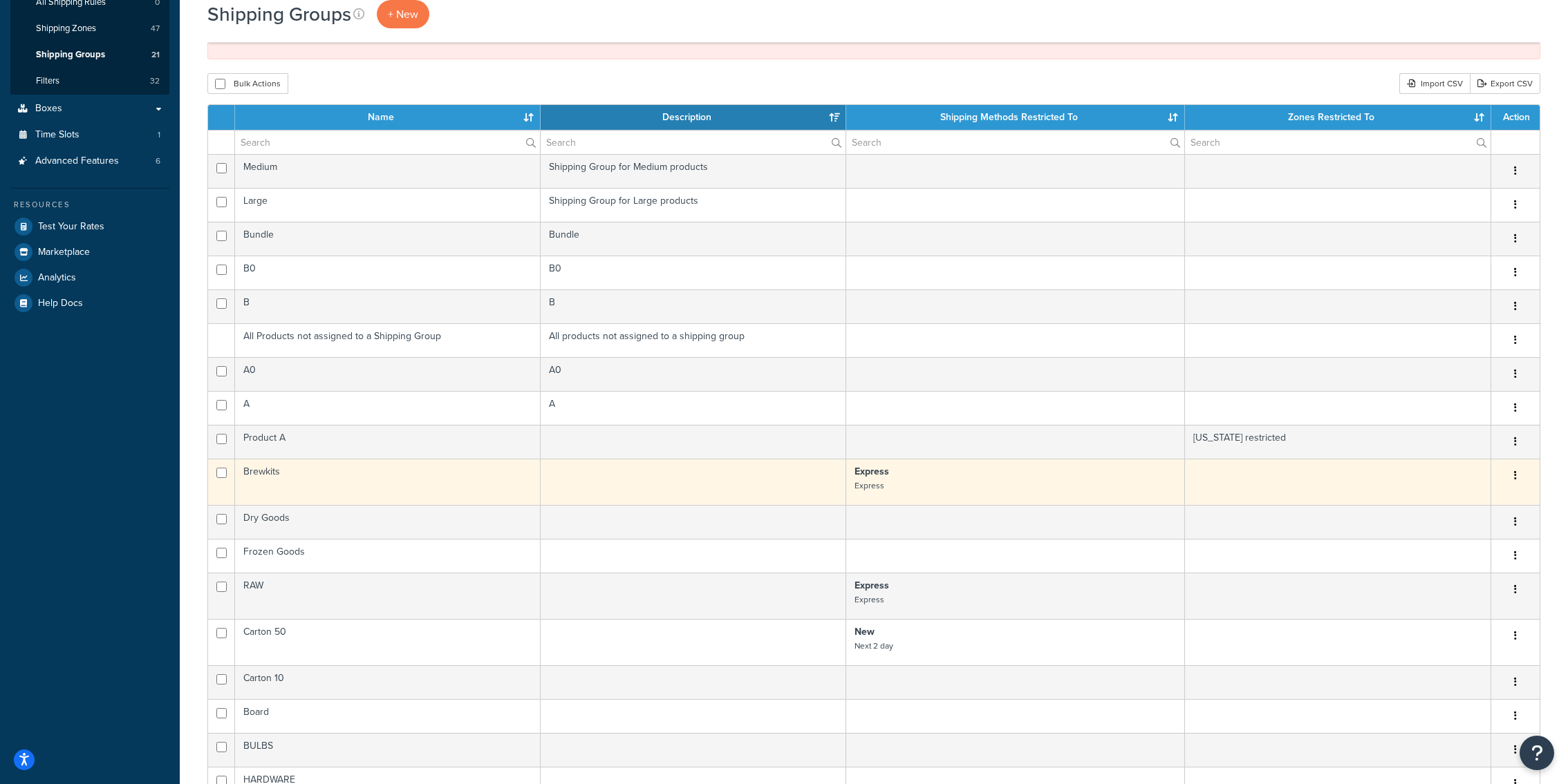
click at [1519, 480] on button "button" at bounding box center [1514, 477] width 19 height 22
click at [1481, 494] on link "Edit" at bounding box center [1460, 501] width 109 height 28
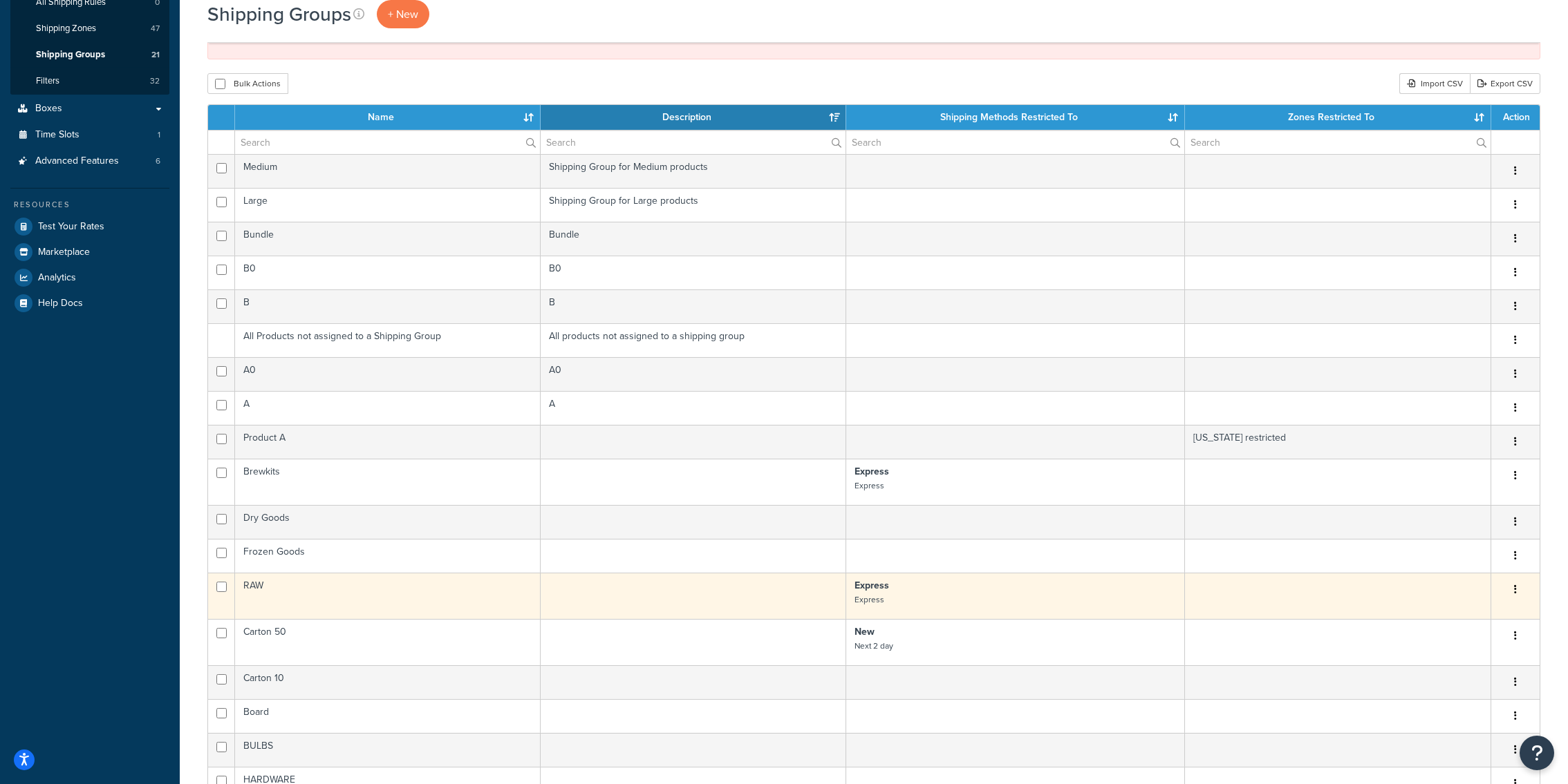
click at [1518, 588] on button "button" at bounding box center [1514, 590] width 19 height 22
click at [1486, 611] on link "Edit" at bounding box center [1460, 615] width 109 height 28
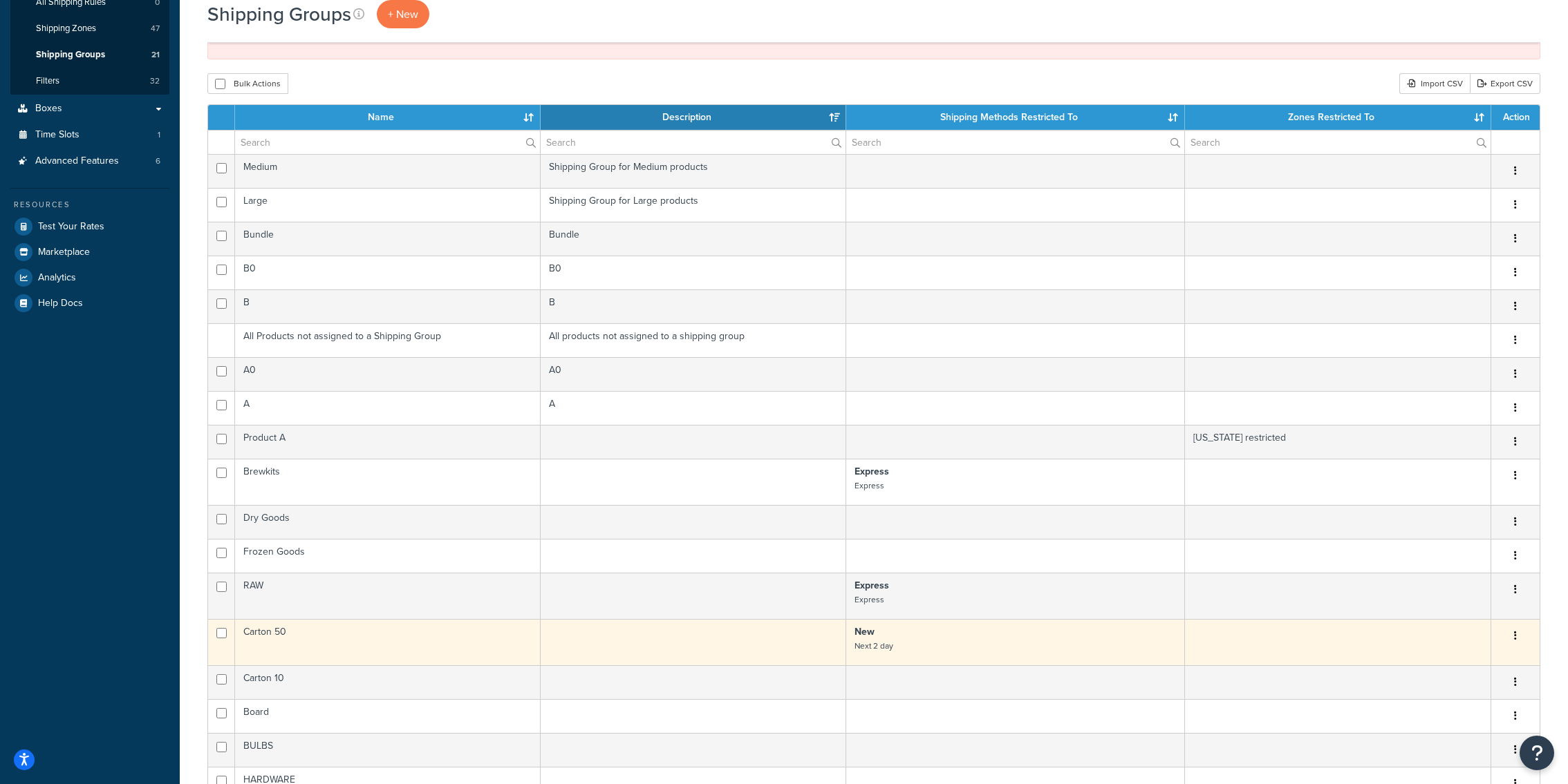
click at [1519, 632] on button "button" at bounding box center [1514, 637] width 19 height 22
click at [1490, 656] on link "Edit" at bounding box center [1460, 662] width 109 height 28
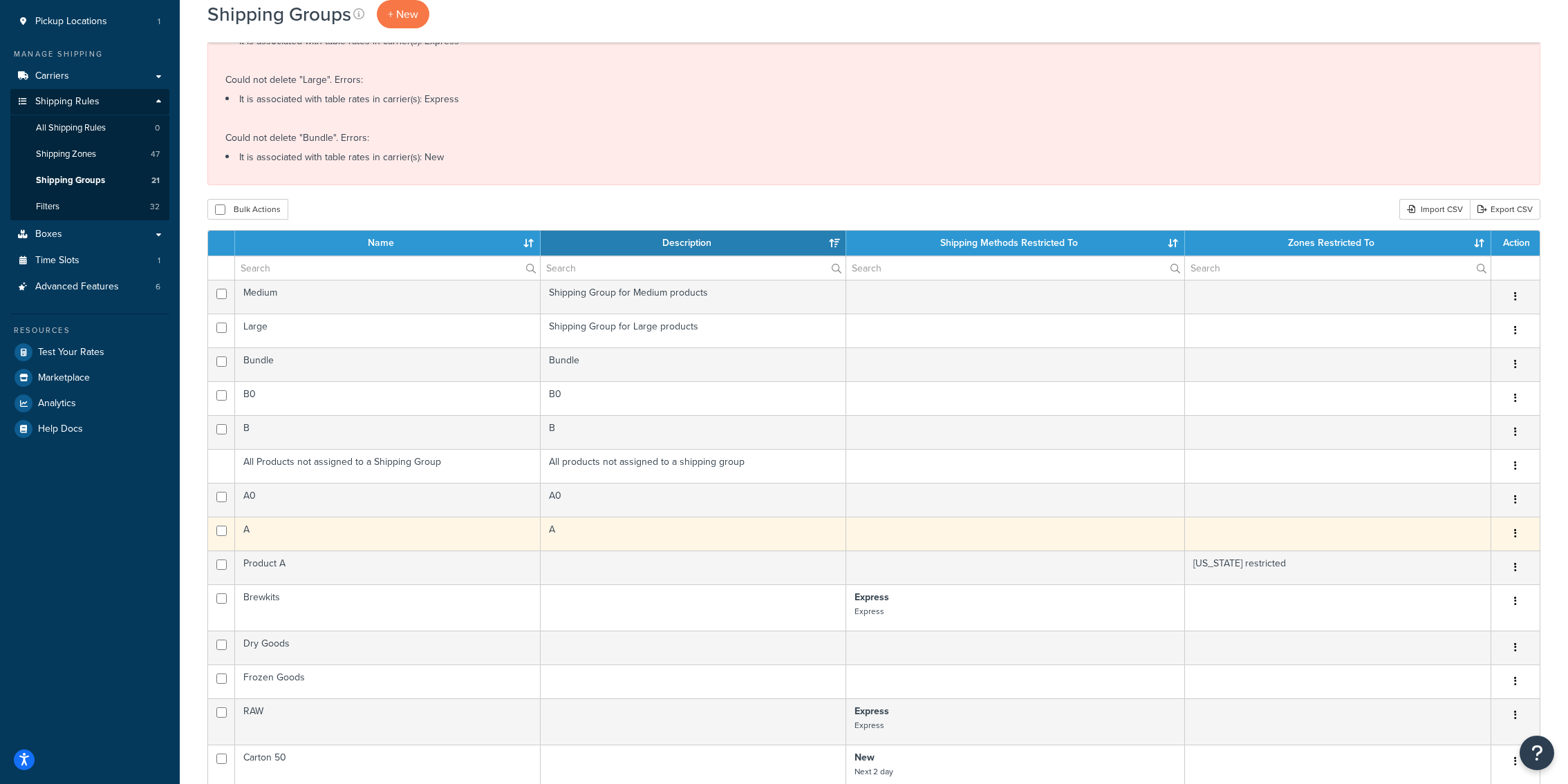
scroll to position [120, 0]
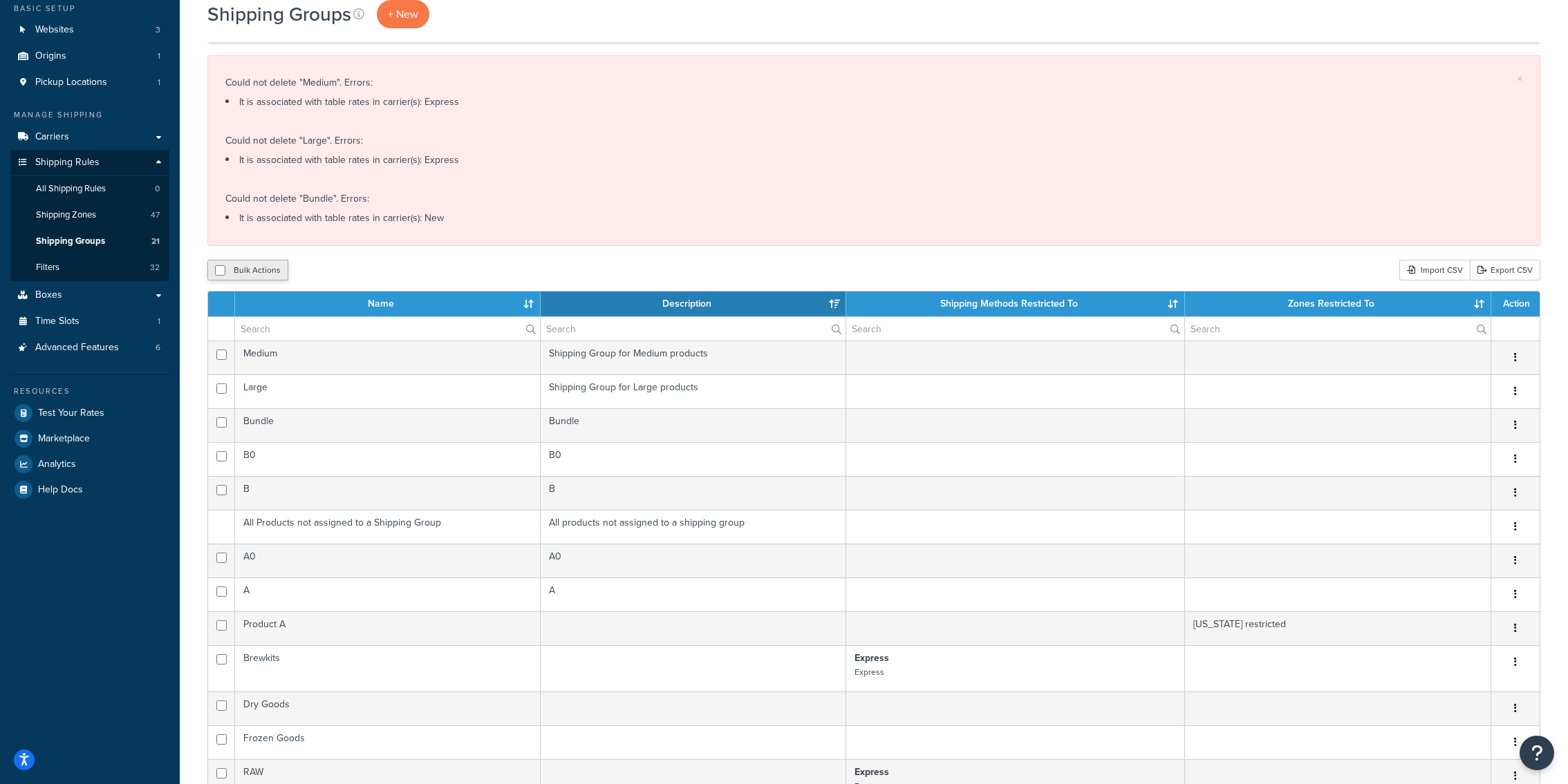
click at [257, 262] on button "Bulk Actions" at bounding box center [247, 270] width 81 height 21
checkbox input "true"
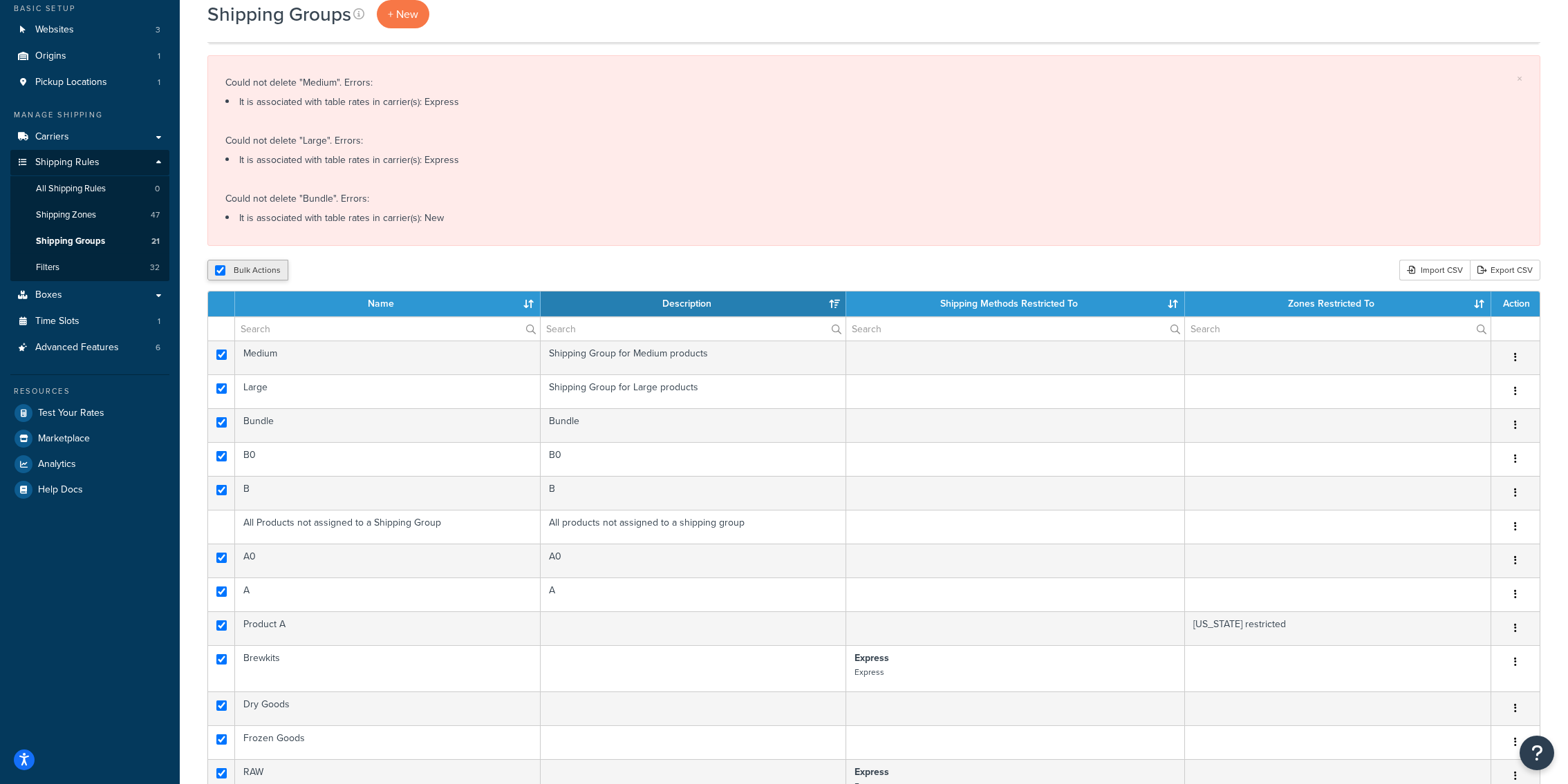
checkbox input "true"
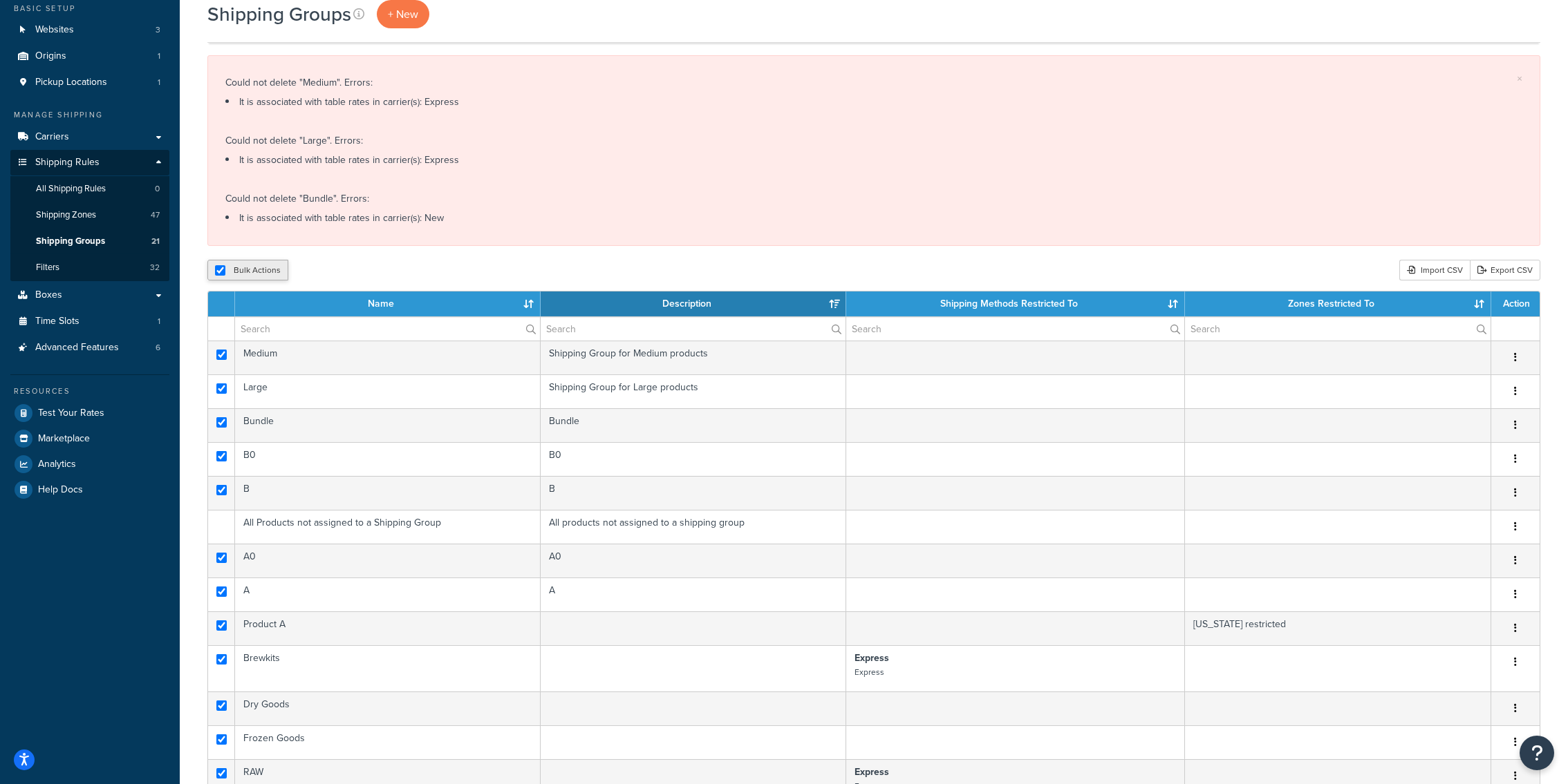
checkbox input "true"
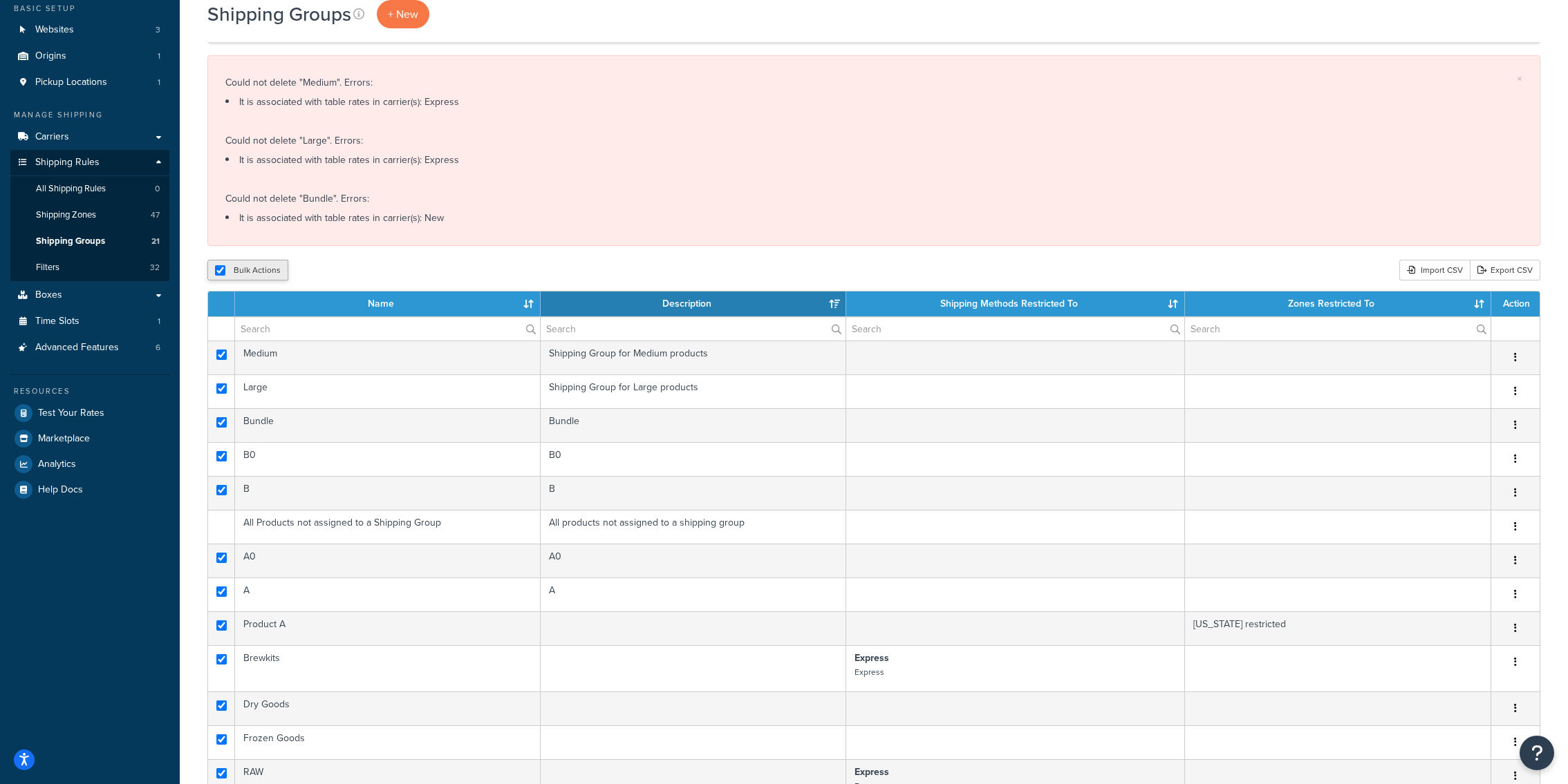
checkbox input "true"
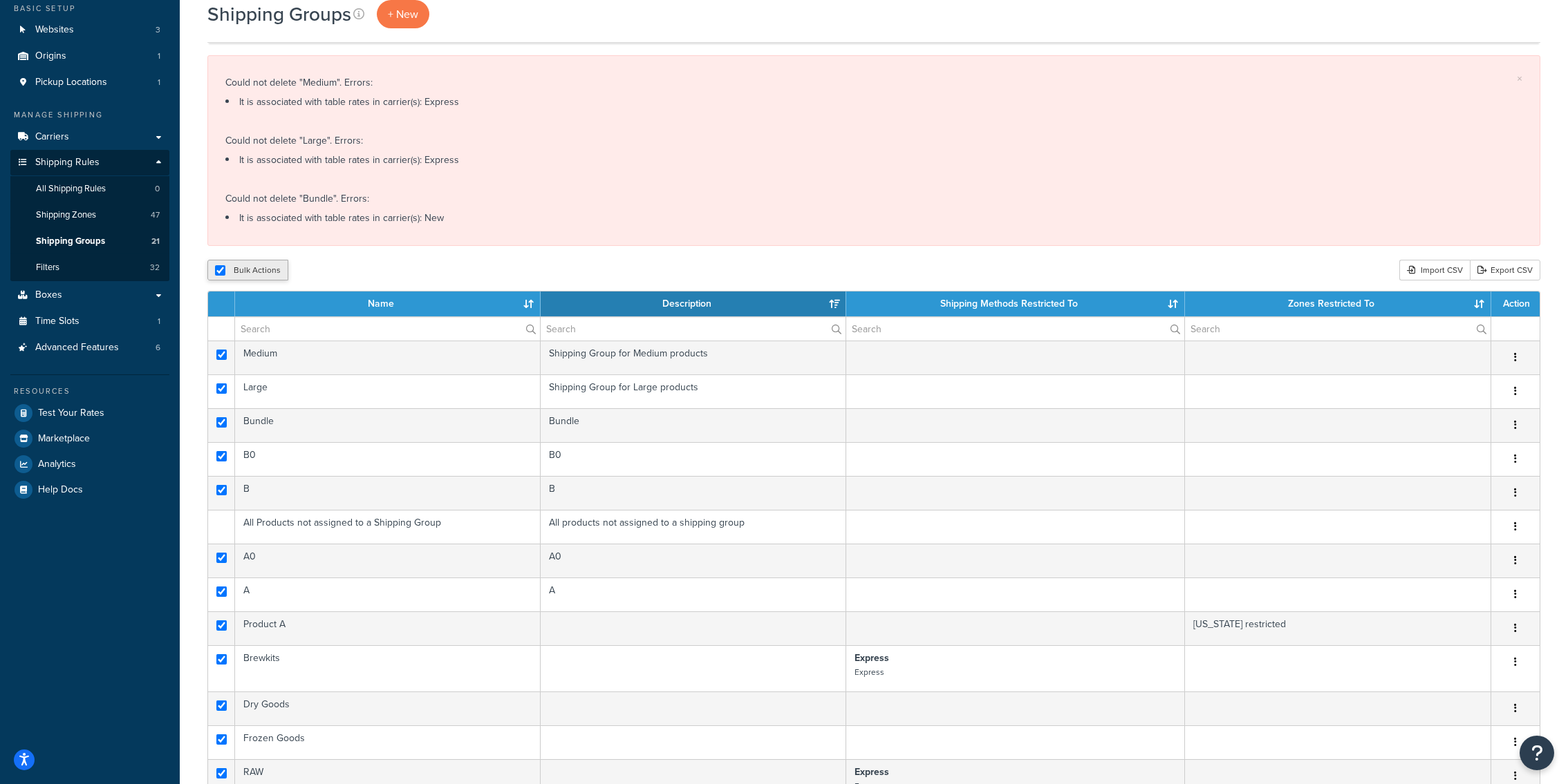
checkbox input "true"
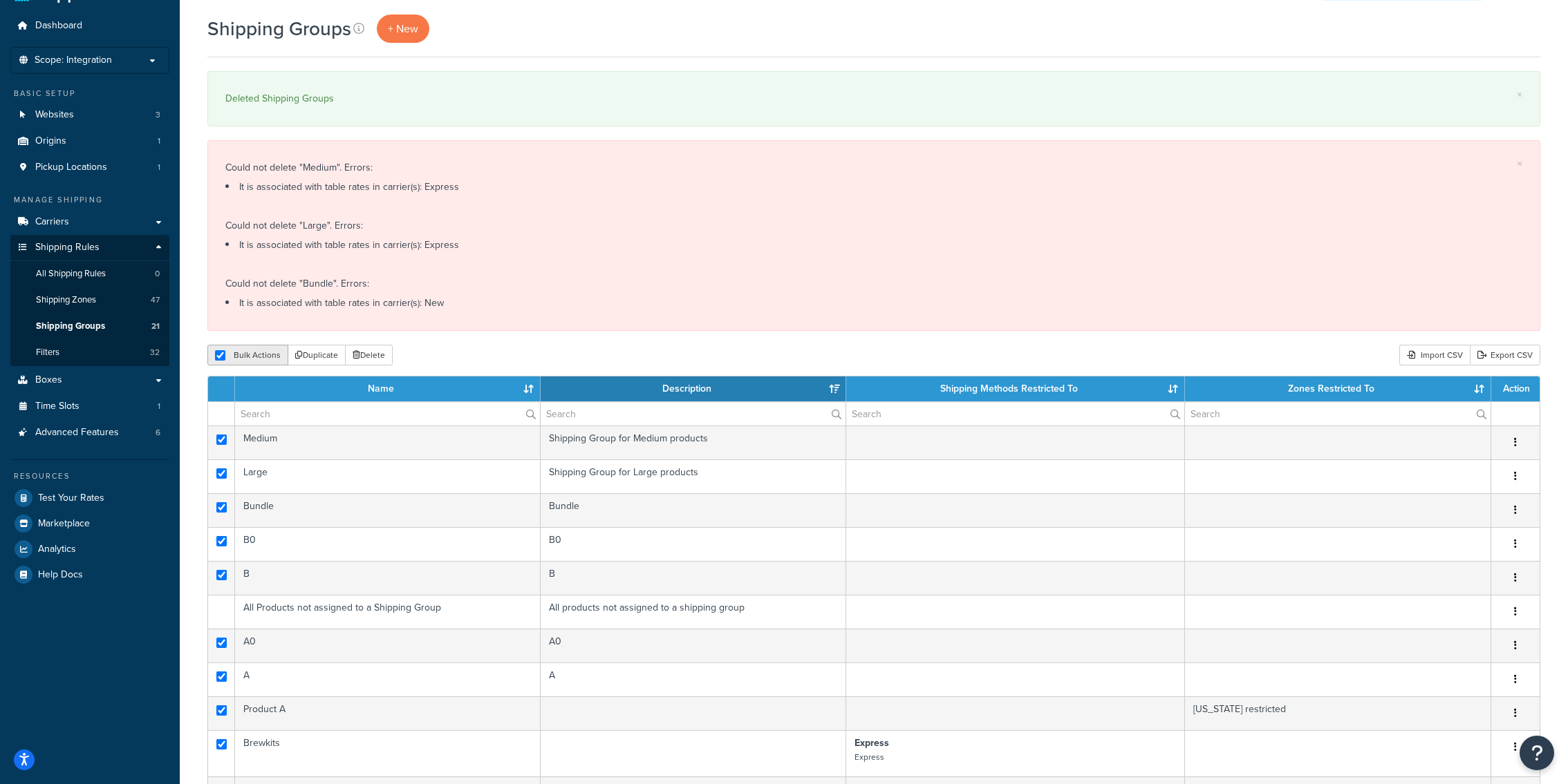
scroll to position [0, 0]
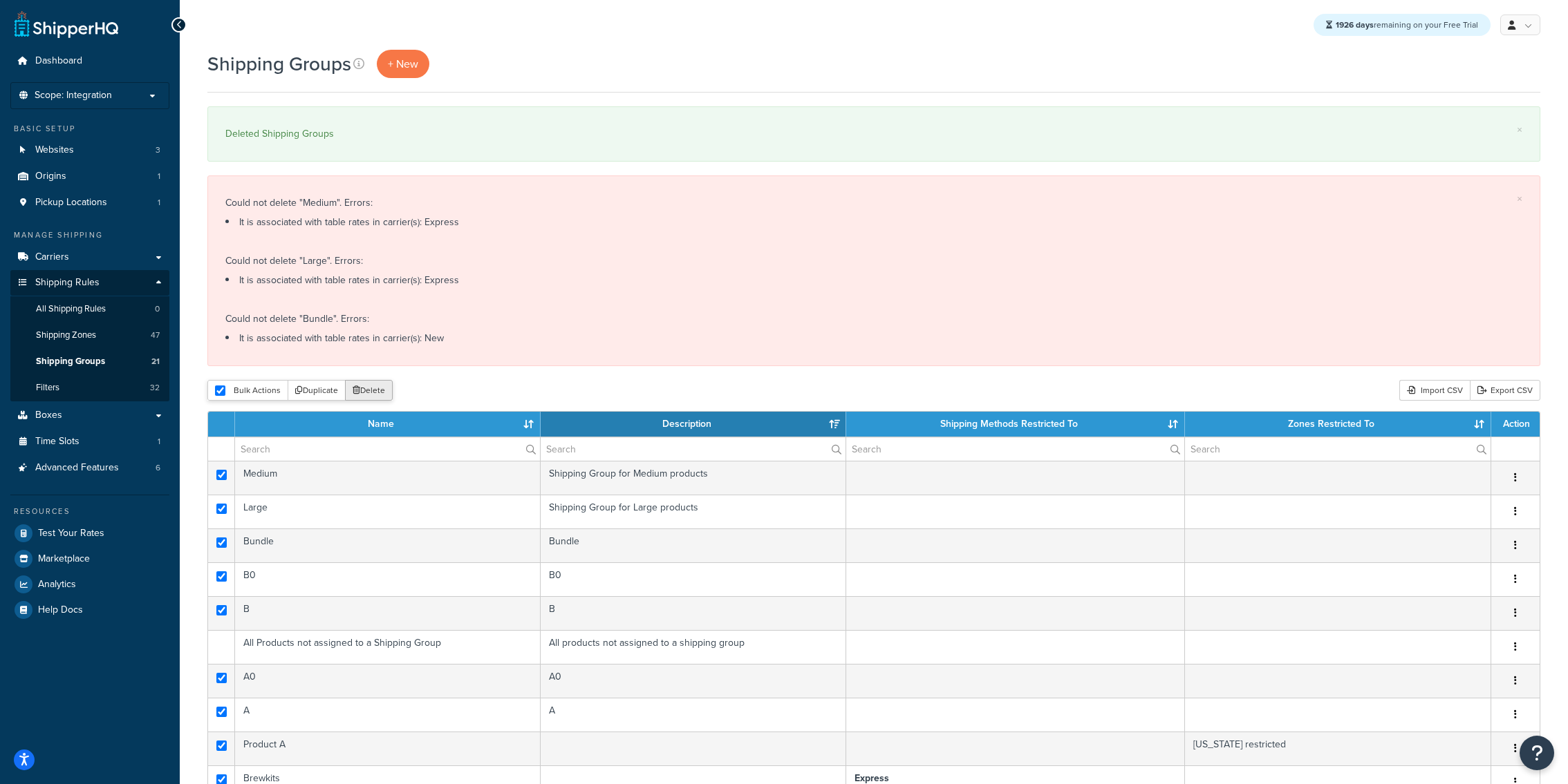
click at [385, 395] on button "Delete" at bounding box center [369, 390] width 48 height 21
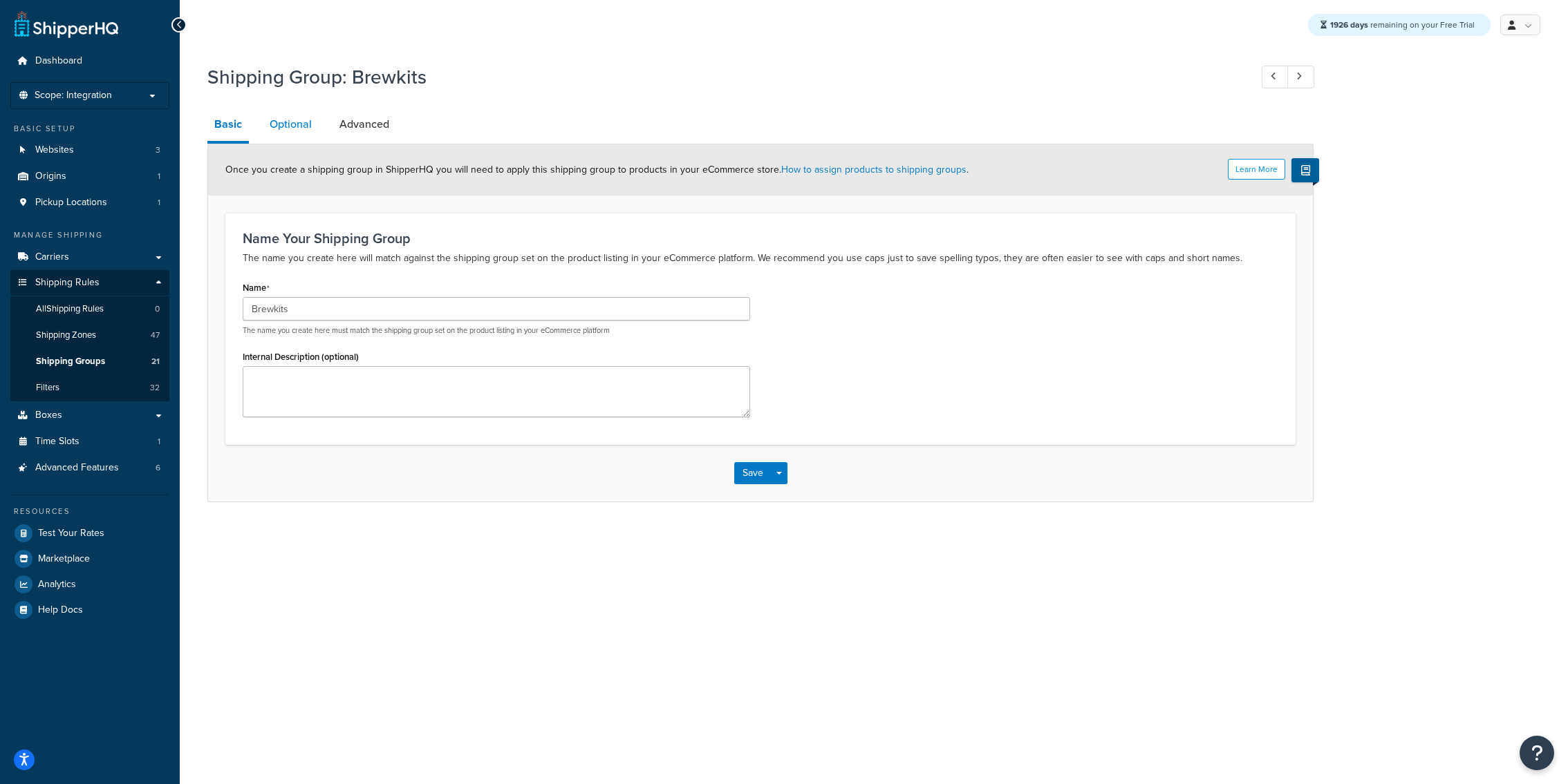
click at [294, 138] on link "Optional" at bounding box center [291, 123] width 56 height 33
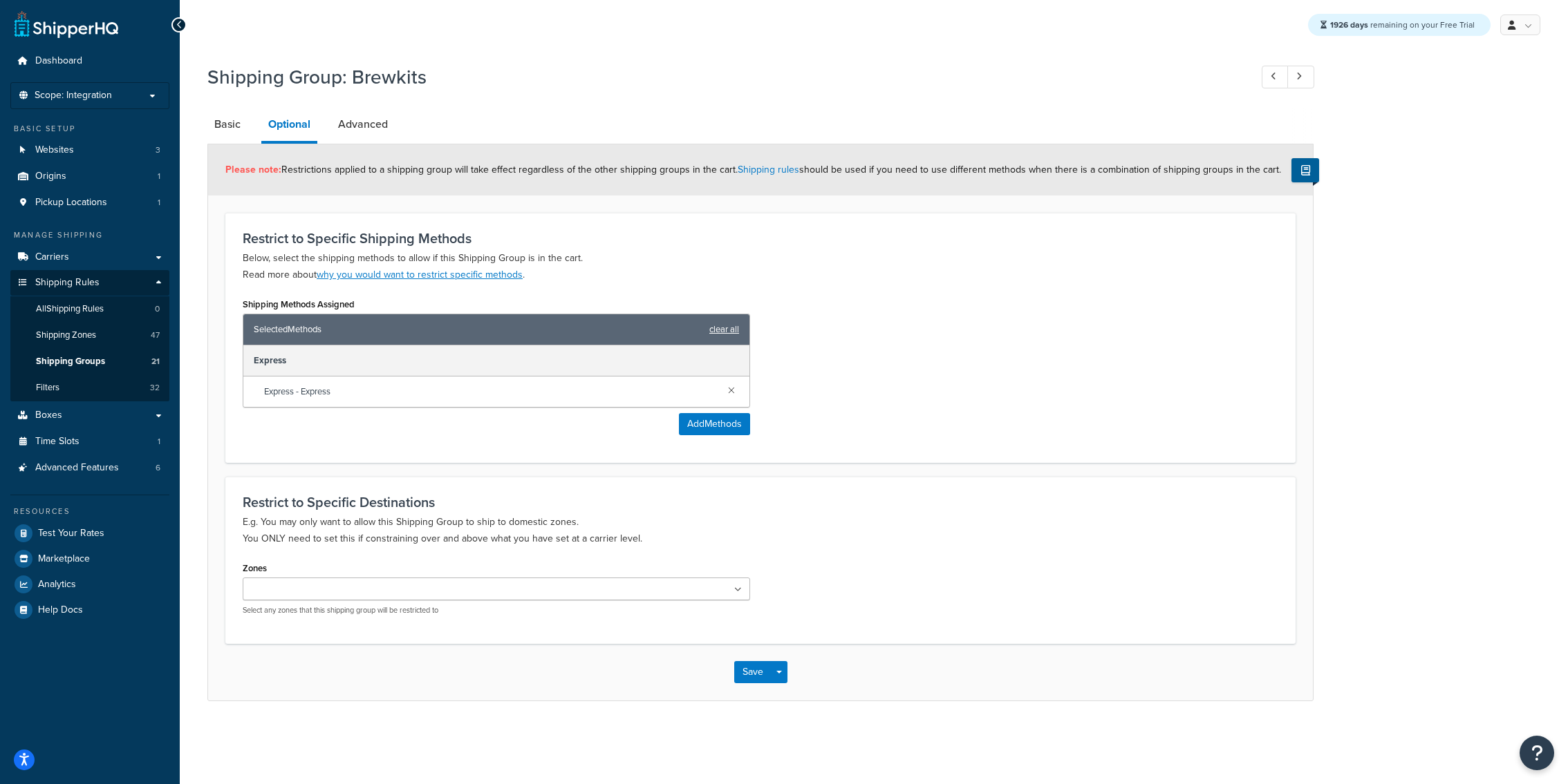
click at [729, 331] on link "clear all" at bounding box center [724, 329] width 30 height 19
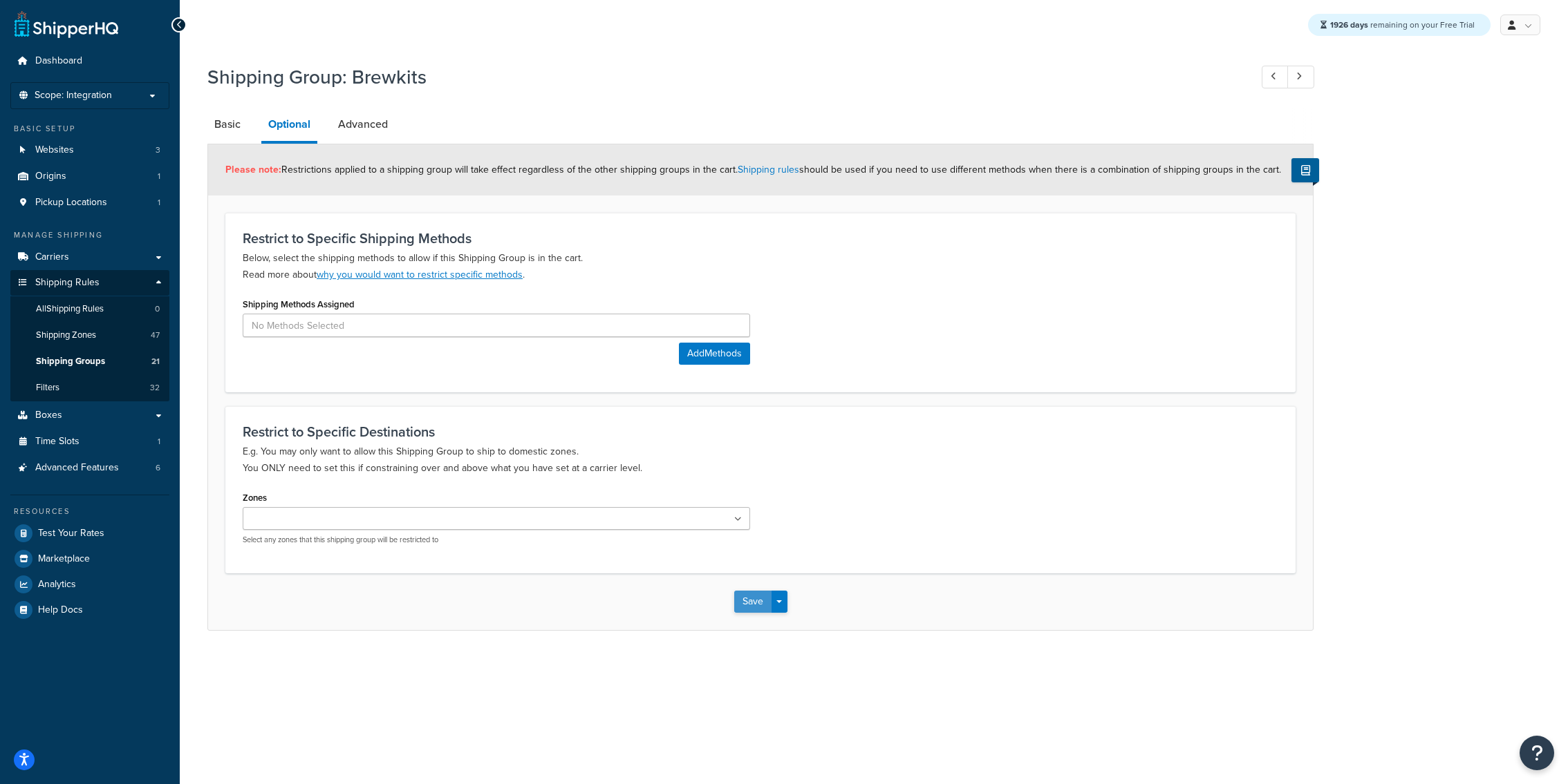
click at [752, 599] on button "Save" at bounding box center [753, 602] width 38 height 22
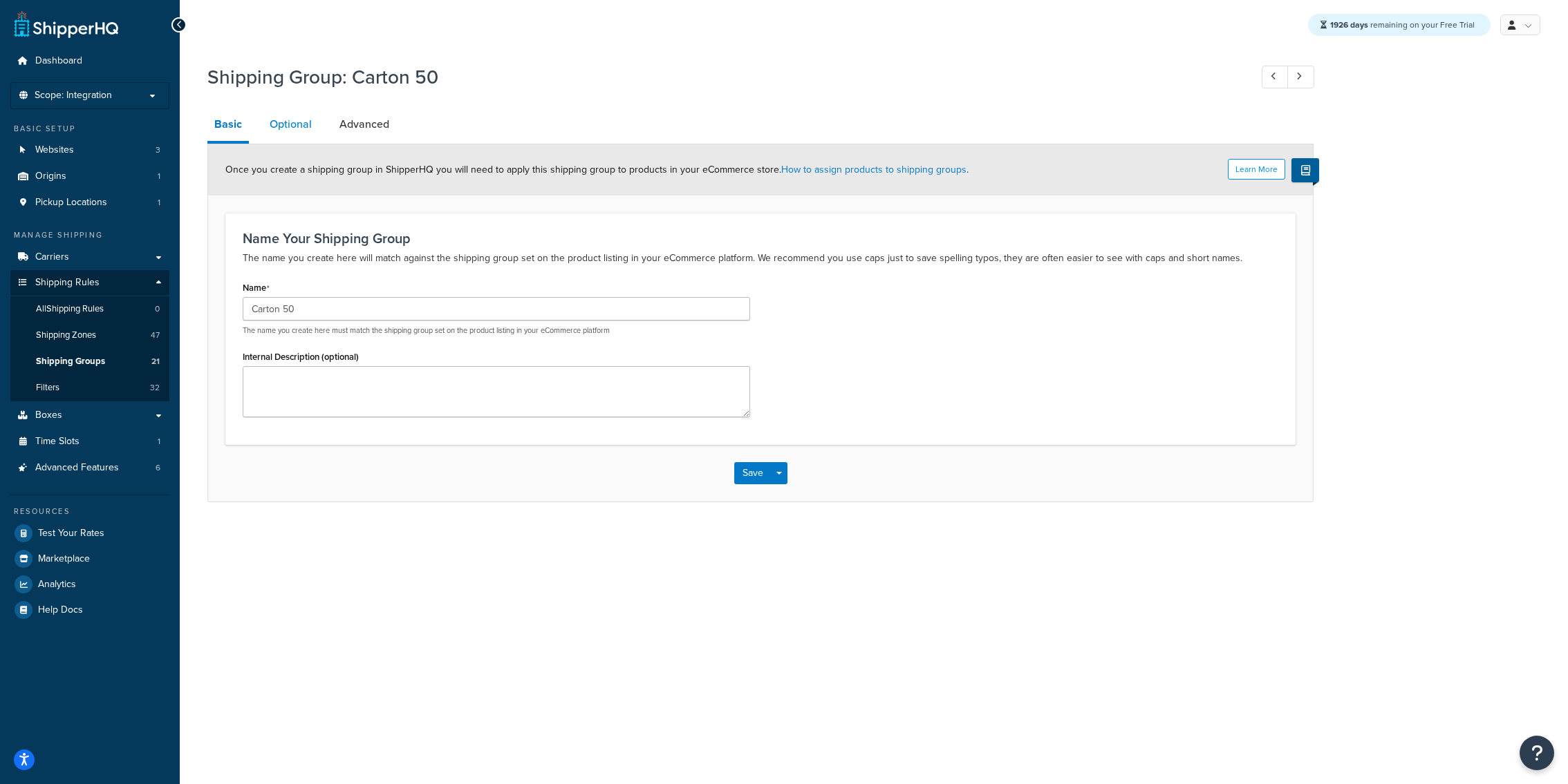
click at [275, 118] on link "Optional" at bounding box center [291, 123] width 56 height 33
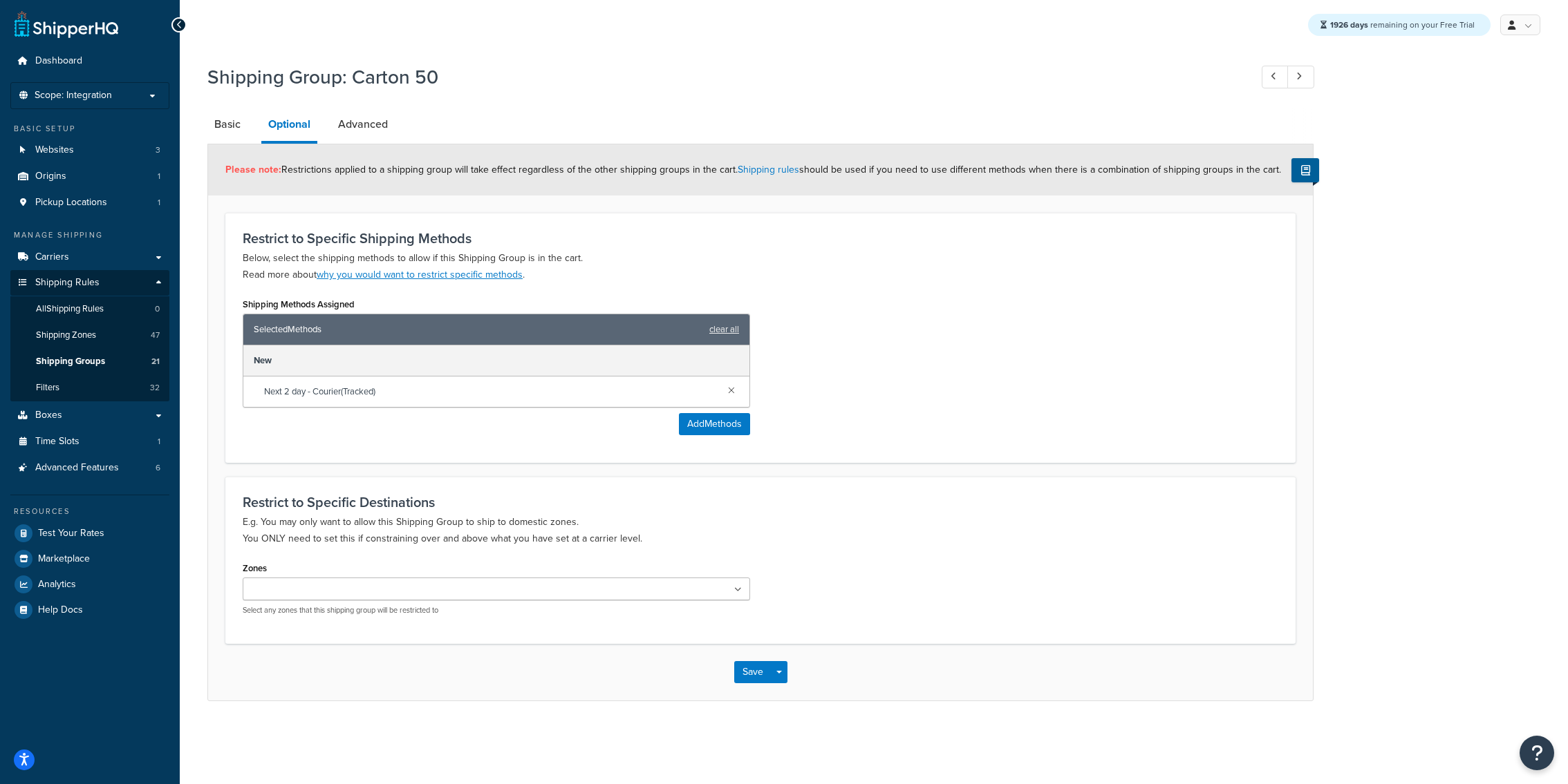
click at [703, 330] on div "Selected Methods clear all" at bounding box center [496, 329] width 506 height 31
click at [725, 330] on link "clear all" at bounding box center [724, 329] width 30 height 19
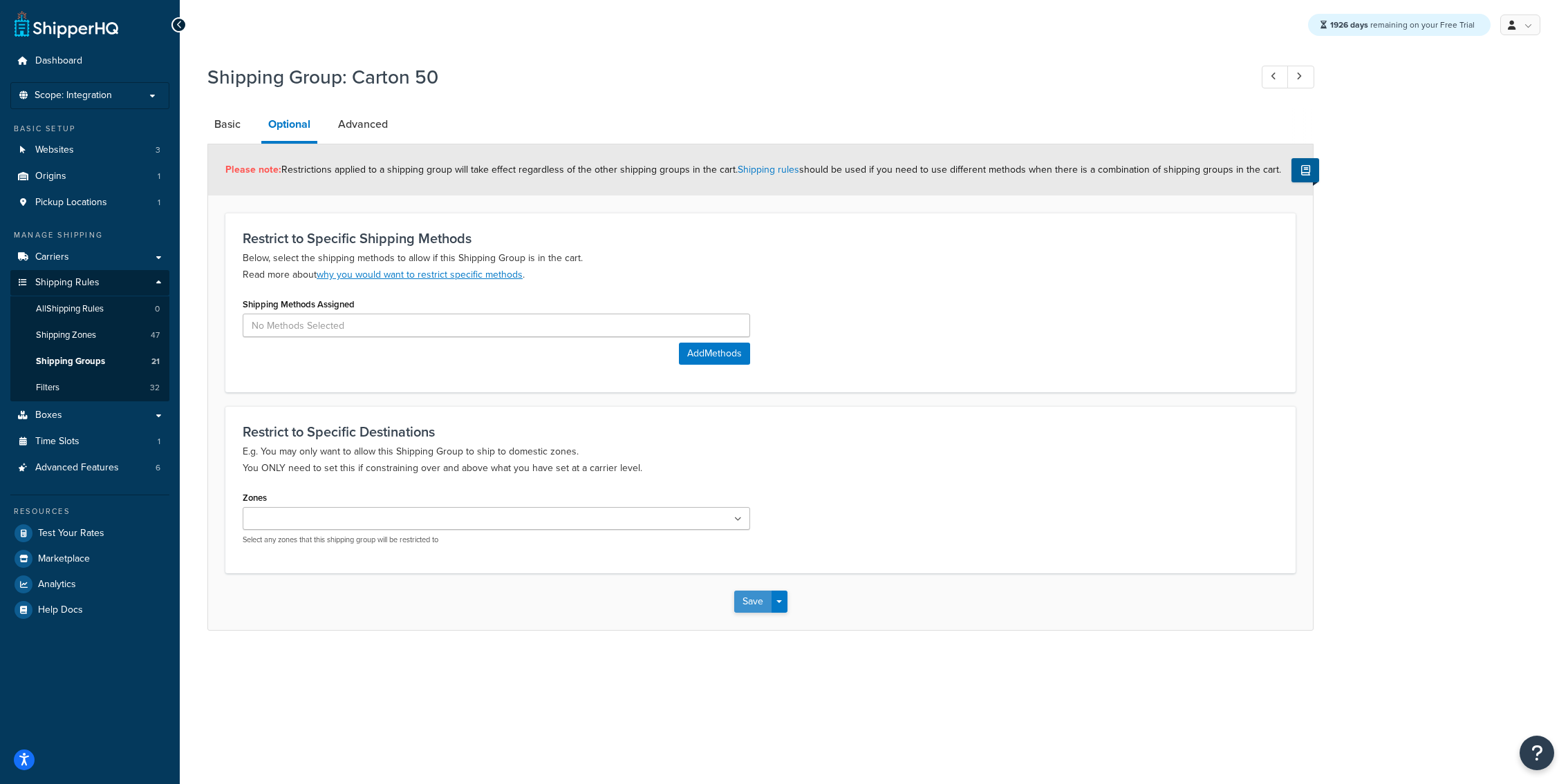
click at [744, 609] on button "Save" at bounding box center [753, 602] width 38 height 22
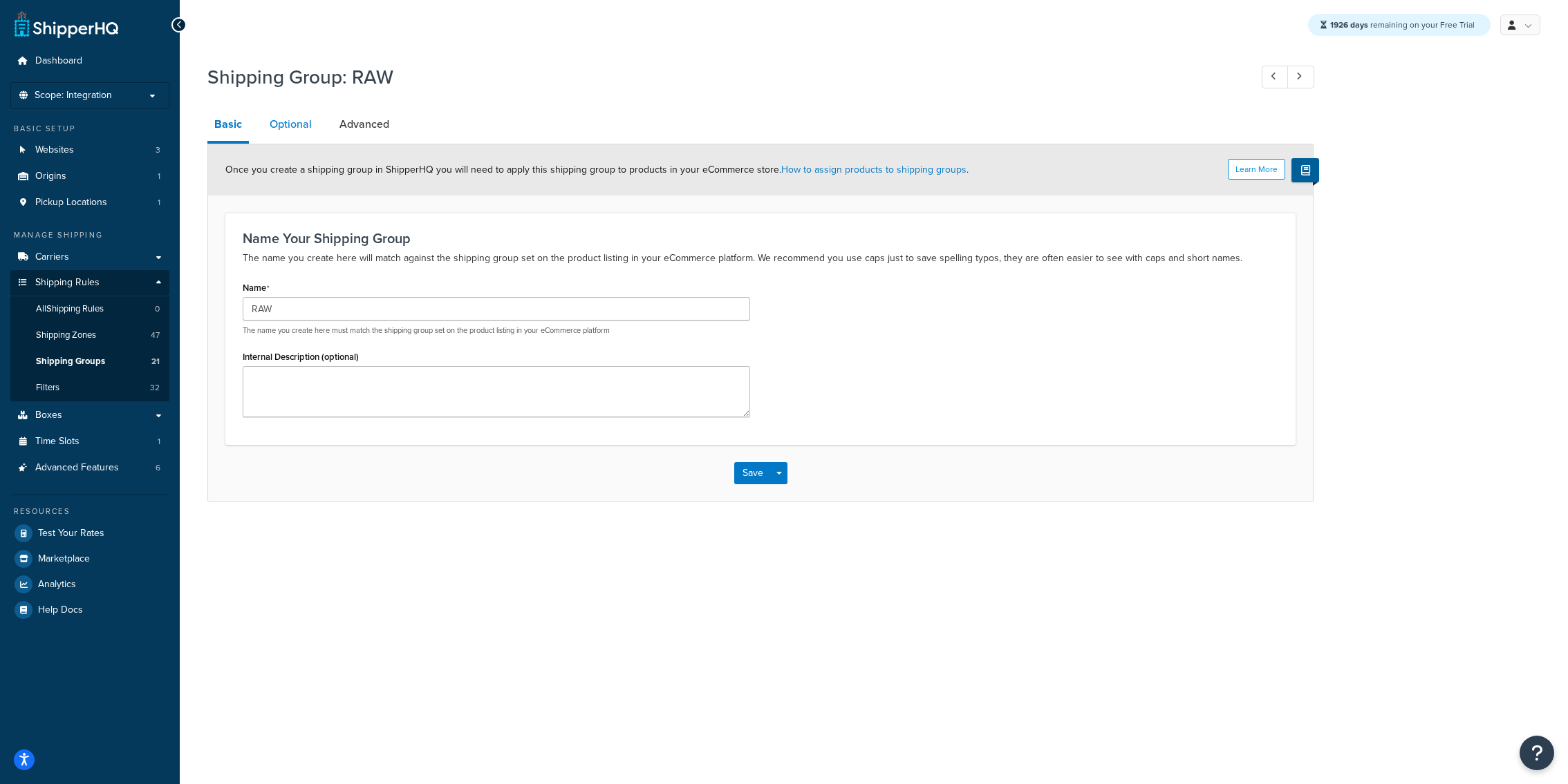
click at [287, 123] on link "Optional" at bounding box center [291, 123] width 56 height 33
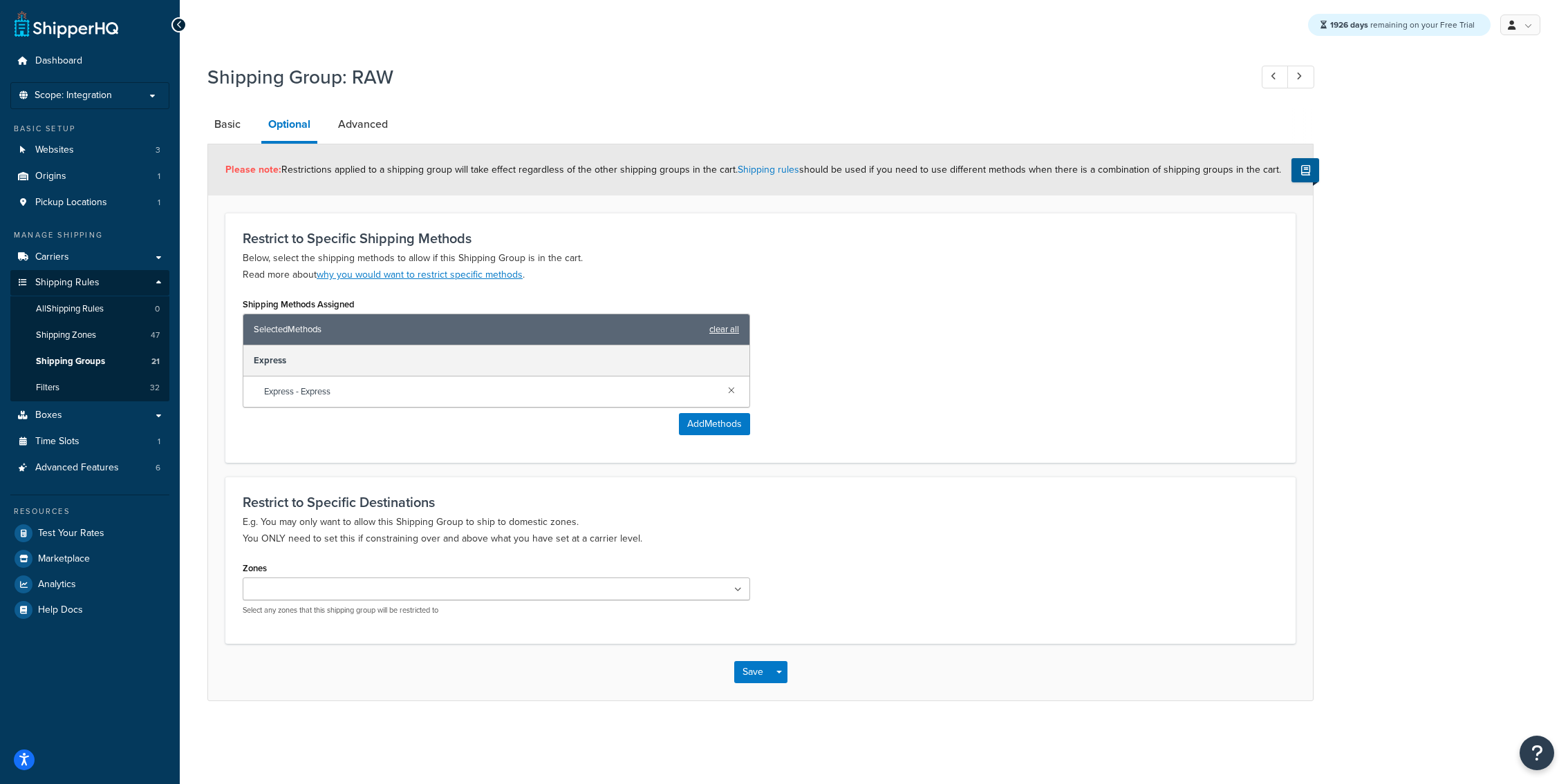
click at [734, 337] on link "clear all" at bounding box center [724, 329] width 30 height 19
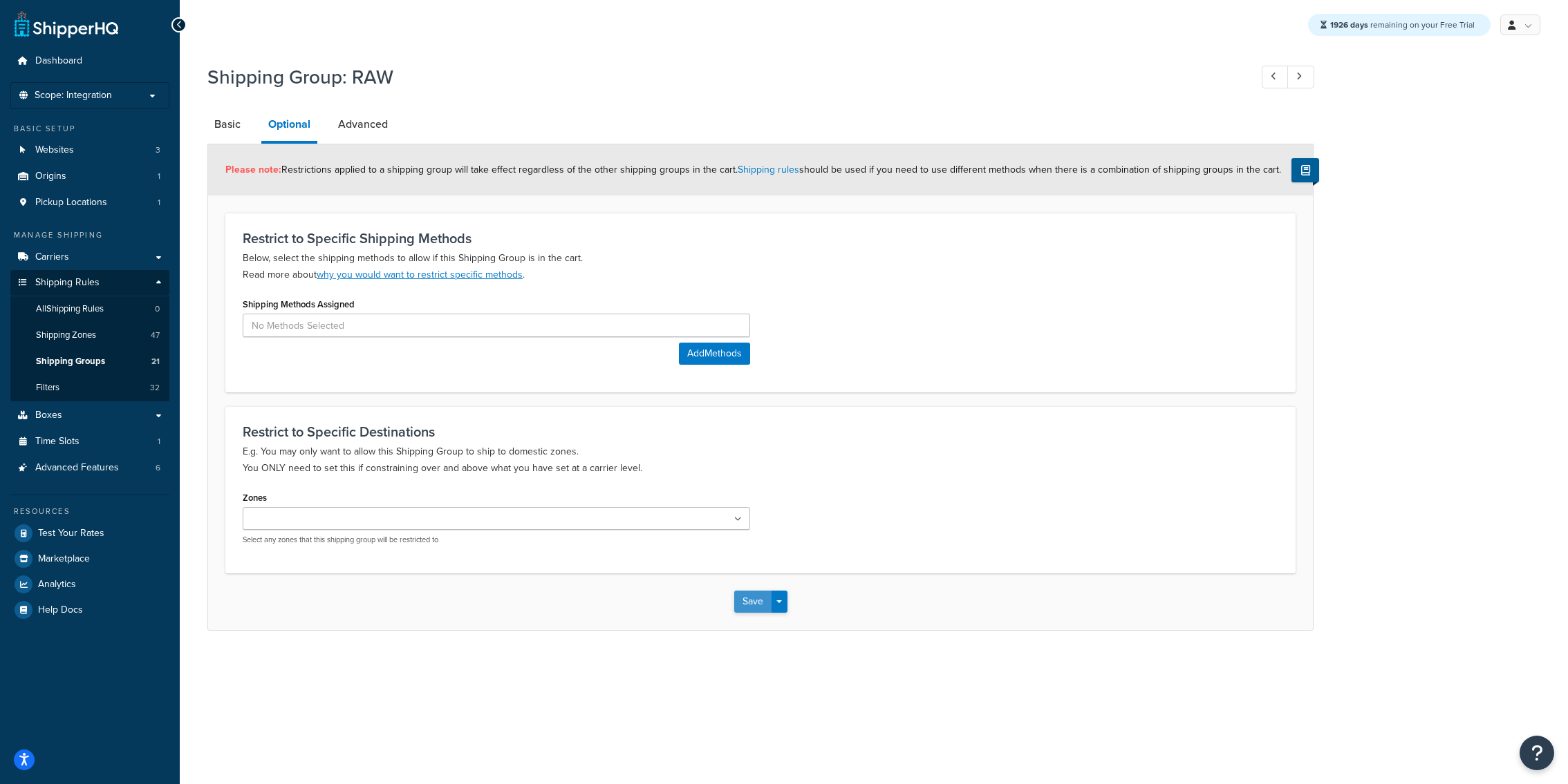
click at [748, 595] on button "Save" at bounding box center [753, 602] width 38 height 22
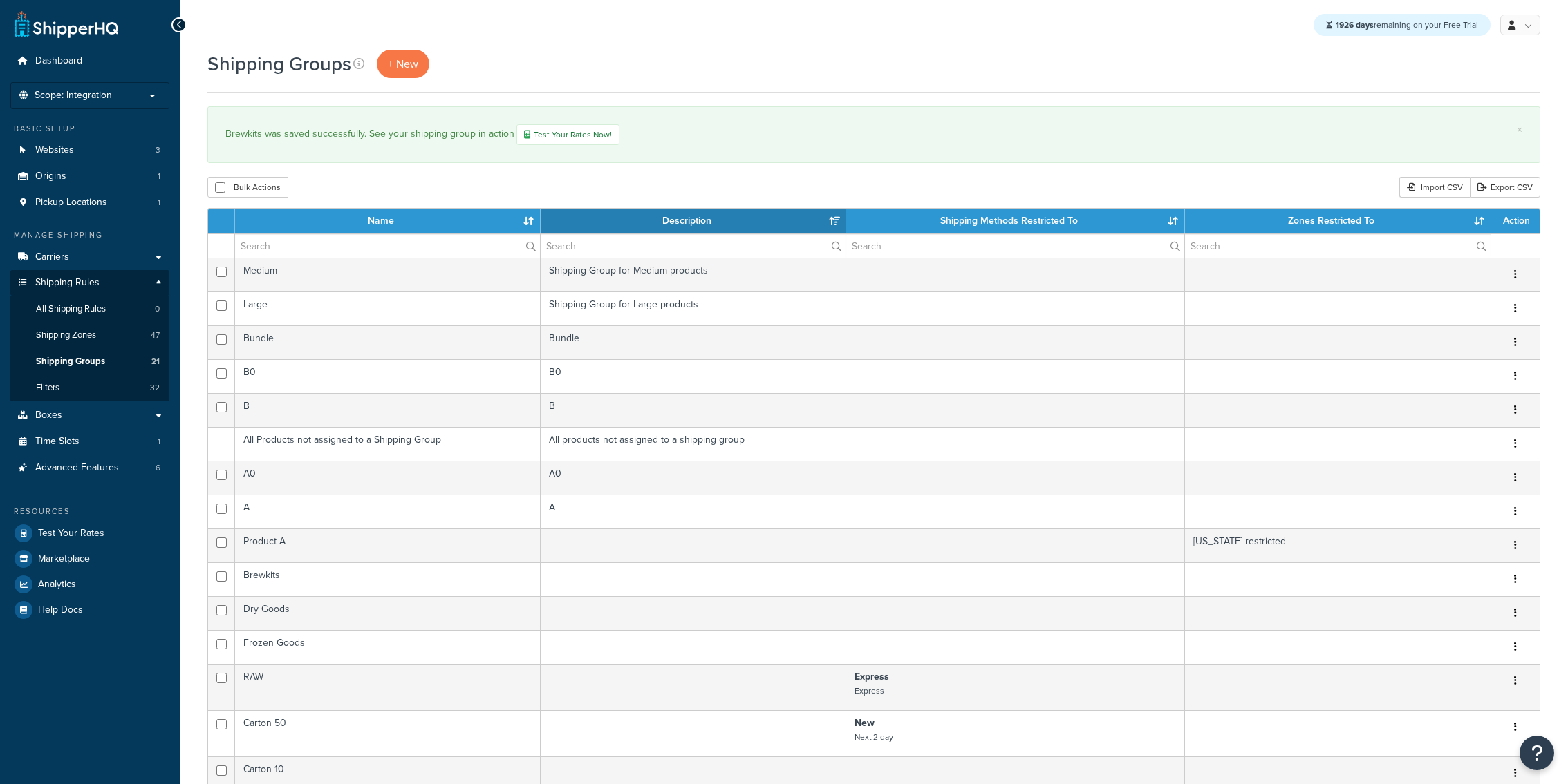
select select "15"
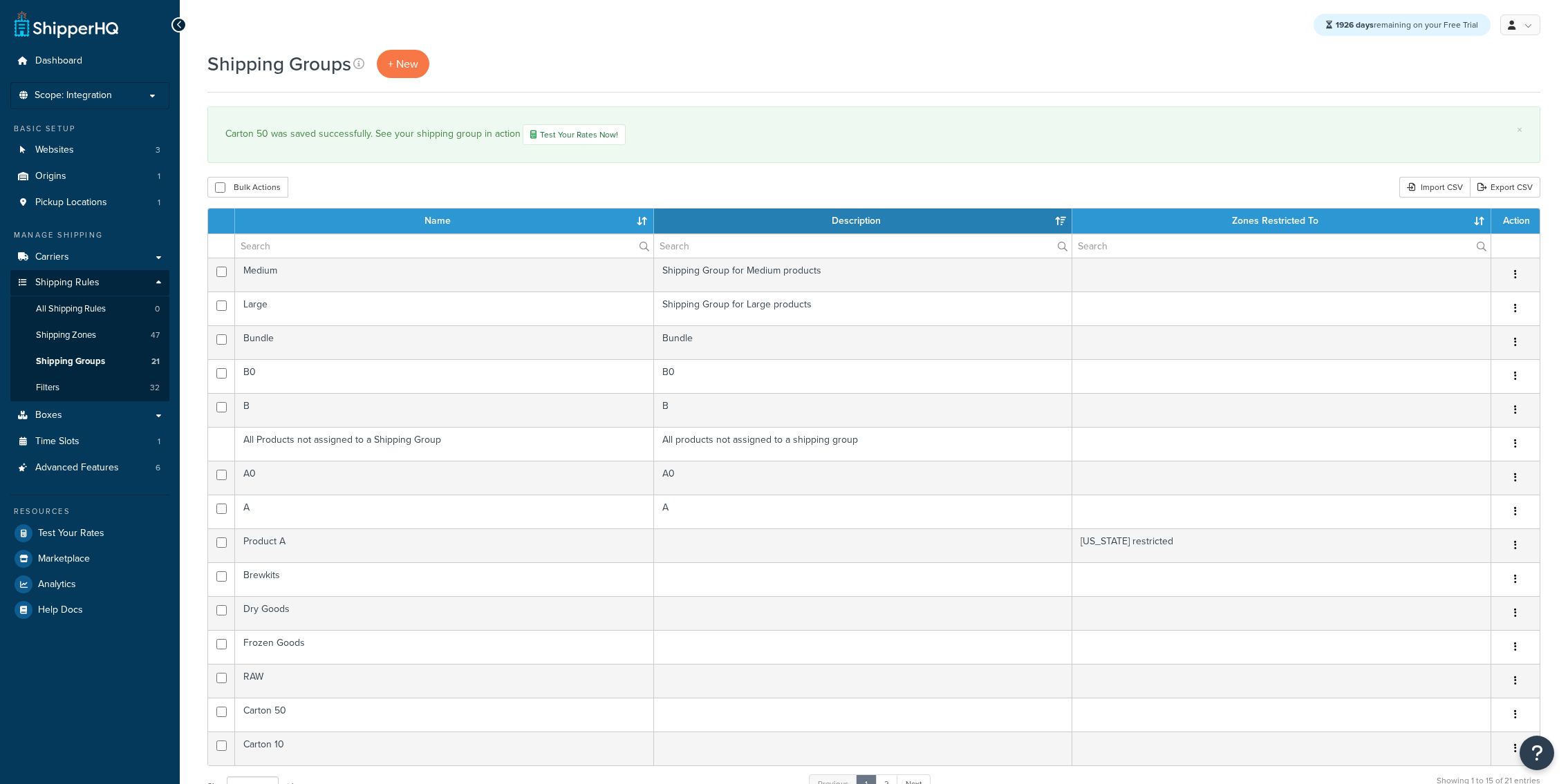
select select "15"
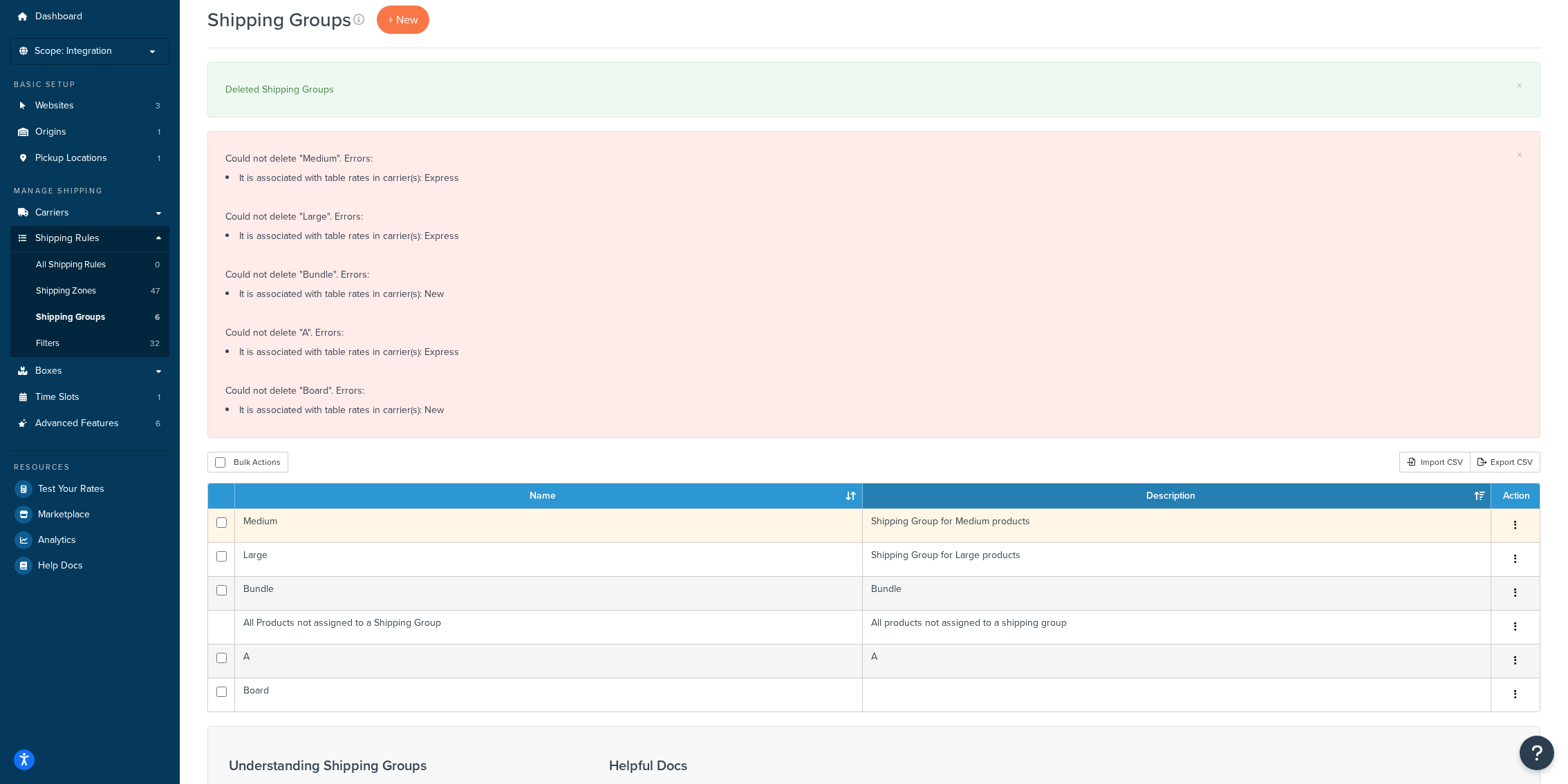
scroll to position [42, 0]
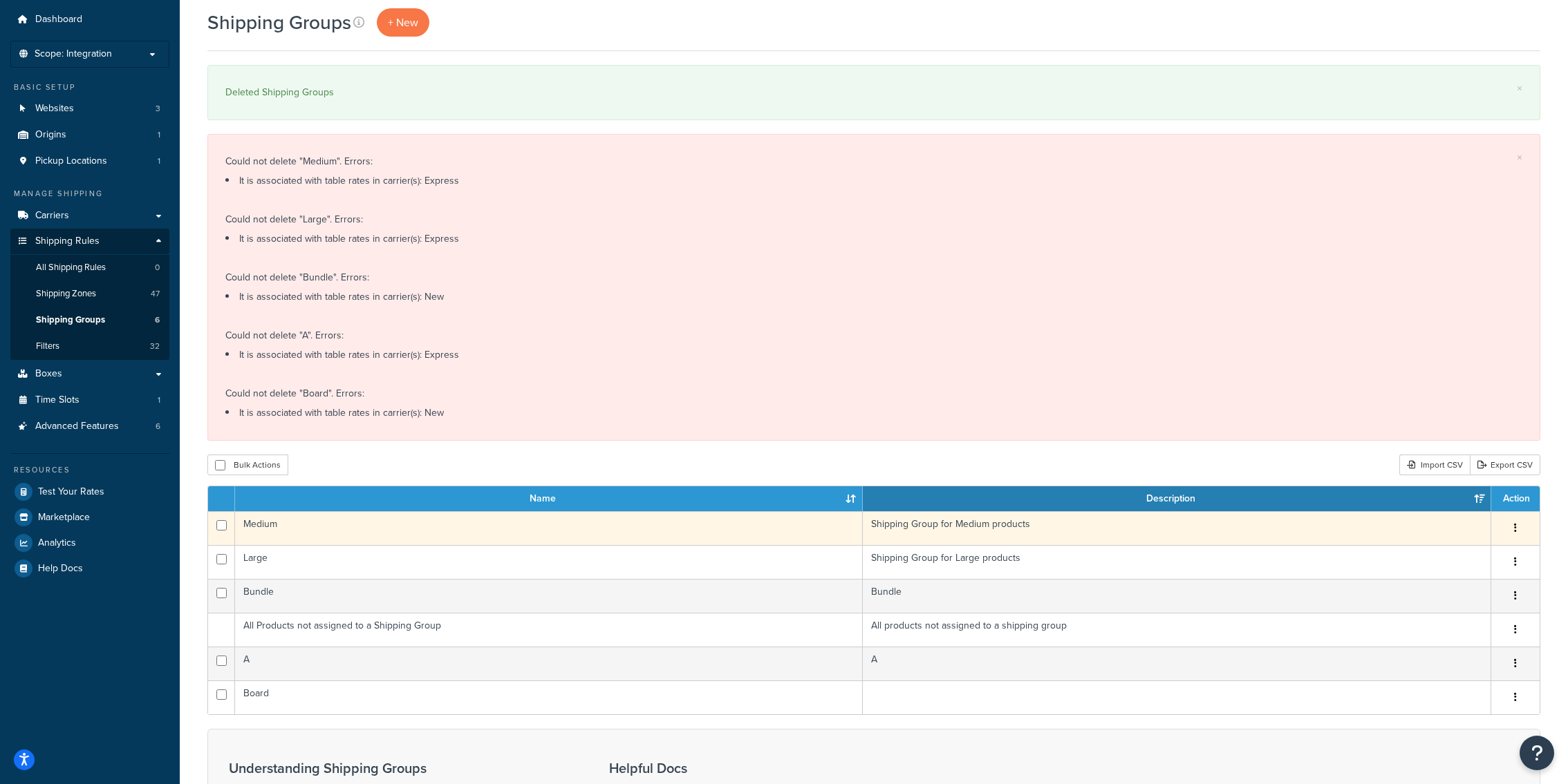
click at [1517, 530] on button "button" at bounding box center [1514, 528] width 19 height 22
click at [1479, 547] on link "Edit" at bounding box center [1460, 556] width 109 height 28
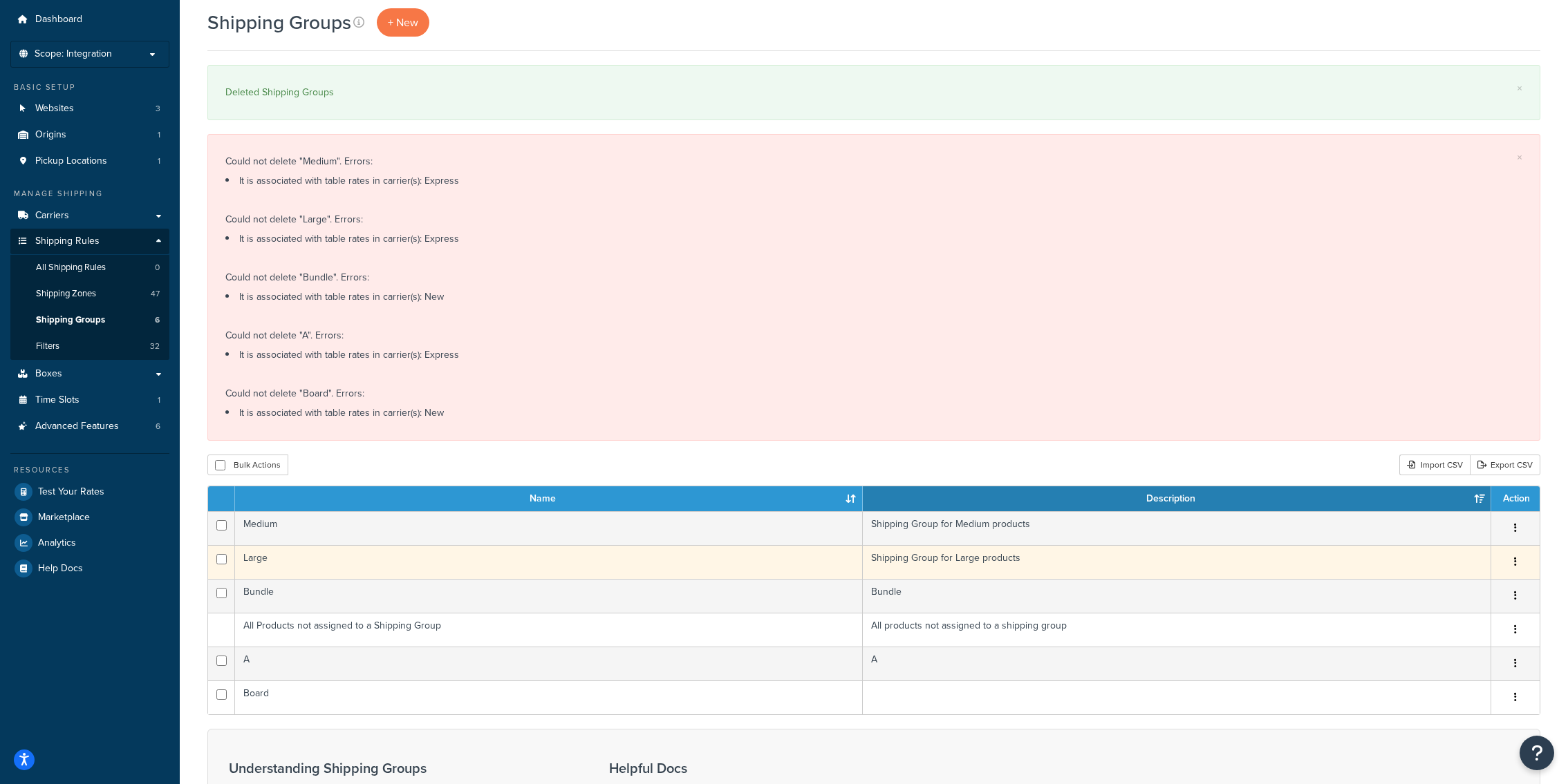
click at [1517, 565] on button "button" at bounding box center [1514, 562] width 19 height 22
click at [1490, 583] on link "Edit" at bounding box center [1460, 590] width 109 height 28
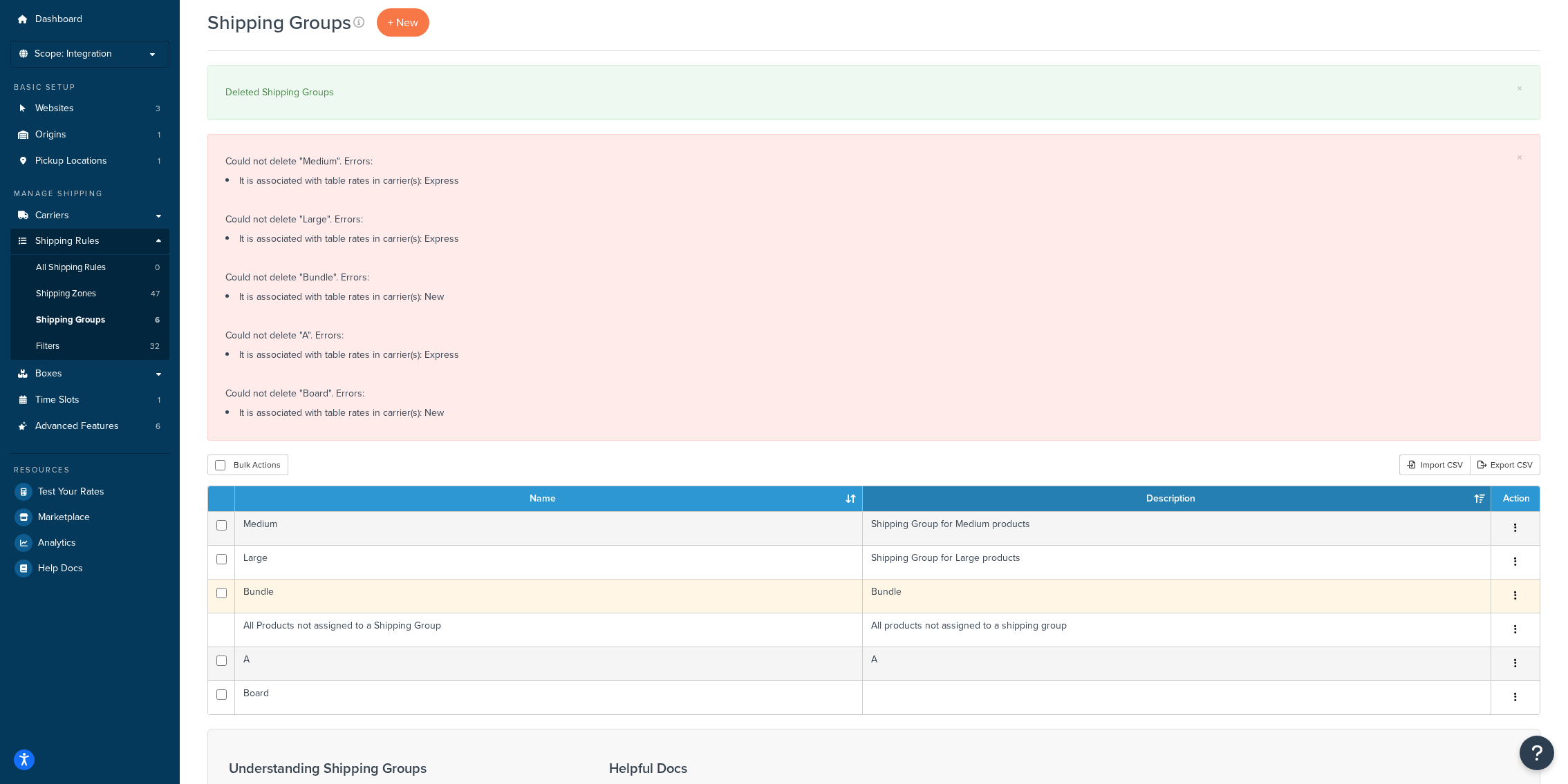
click at [1516, 594] on icon "button" at bounding box center [1514, 596] width 3 height 10
click at [1484, 619] on link "Edit" at bounding box center [1460, 624] width 109 height 28
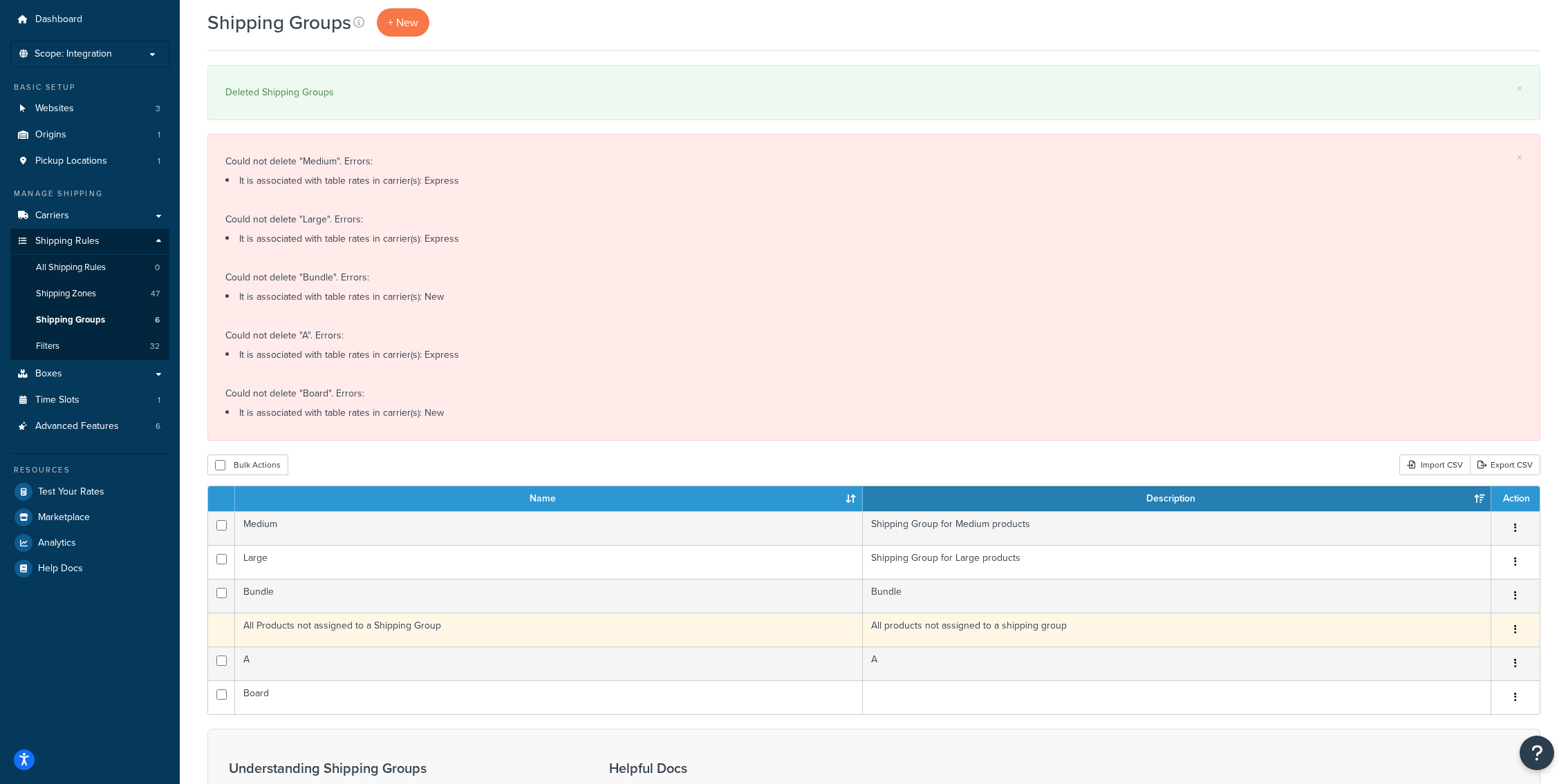
click at [1520, 634] on button "button" at bounding box center [1514, 630] width 19 height 22
click at [1513, 625] on button "button" at bounding box center [1514, 630] width 19 height 22
click at [1516, 629] on icon "button" at bounding box center [1514, 630] width 3 height 10
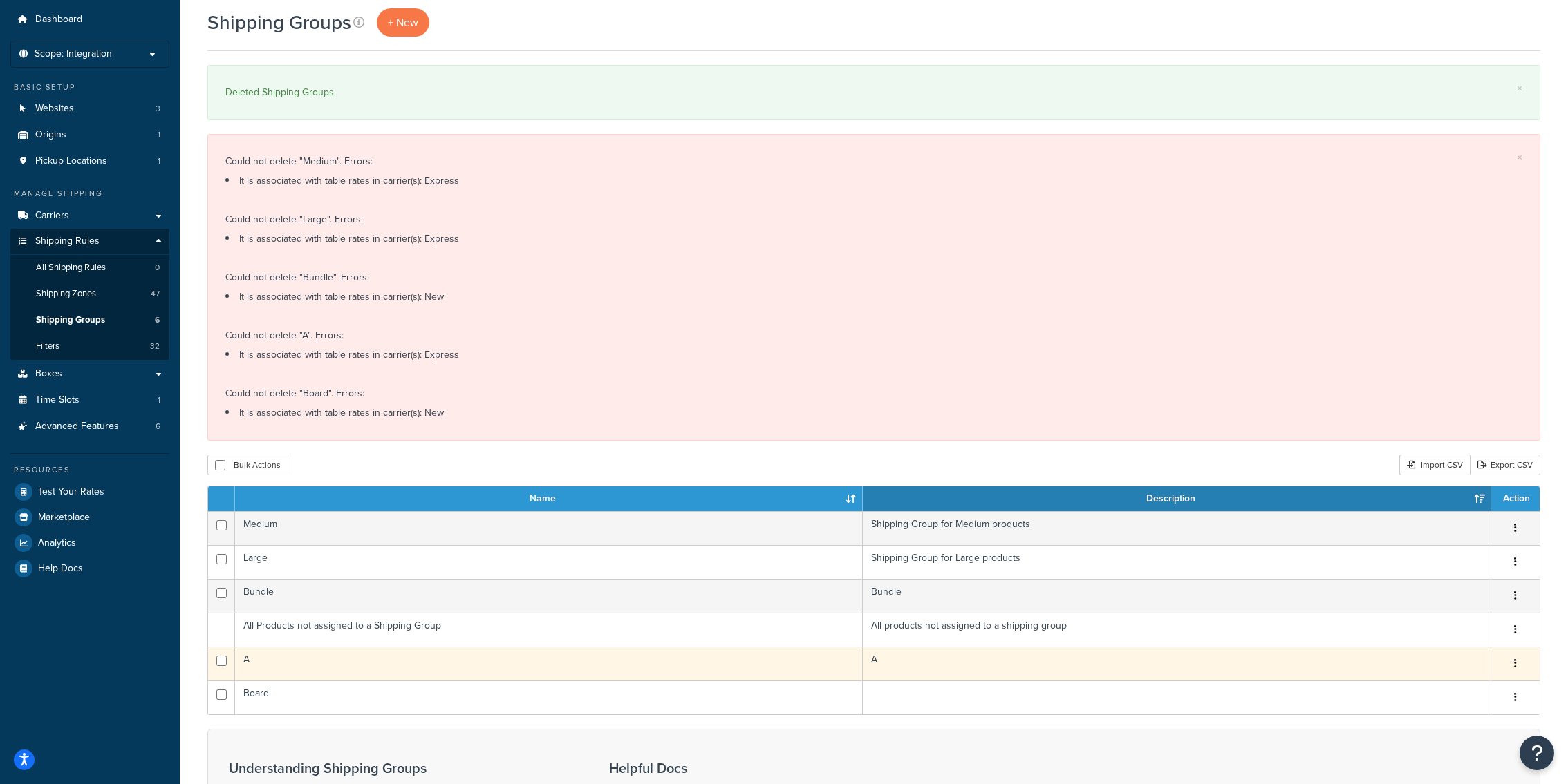
click at [1518, 663] on button "button" at bounding box center [1514, 665] width 19 height 22
click at [1494, 687] on link "Edit" at bounding box center [1460, 690] width 109 height 28
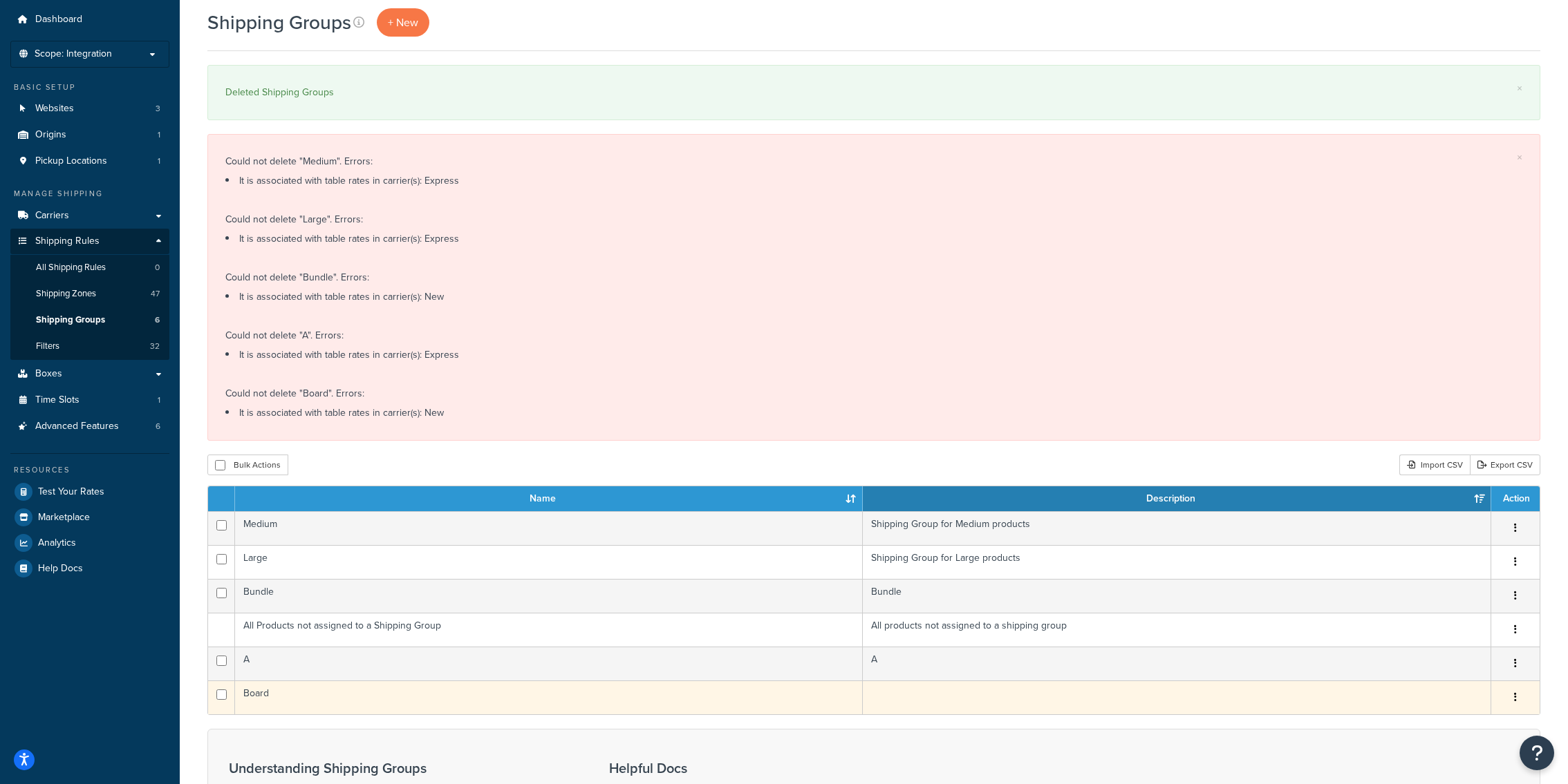
click at [1518, 700] on button "button" at bounding box center [1514, 698] width 19 height 22
click at [1502, 718] on link "Edit" at bounding box center [1460, 724] width 109 height 28
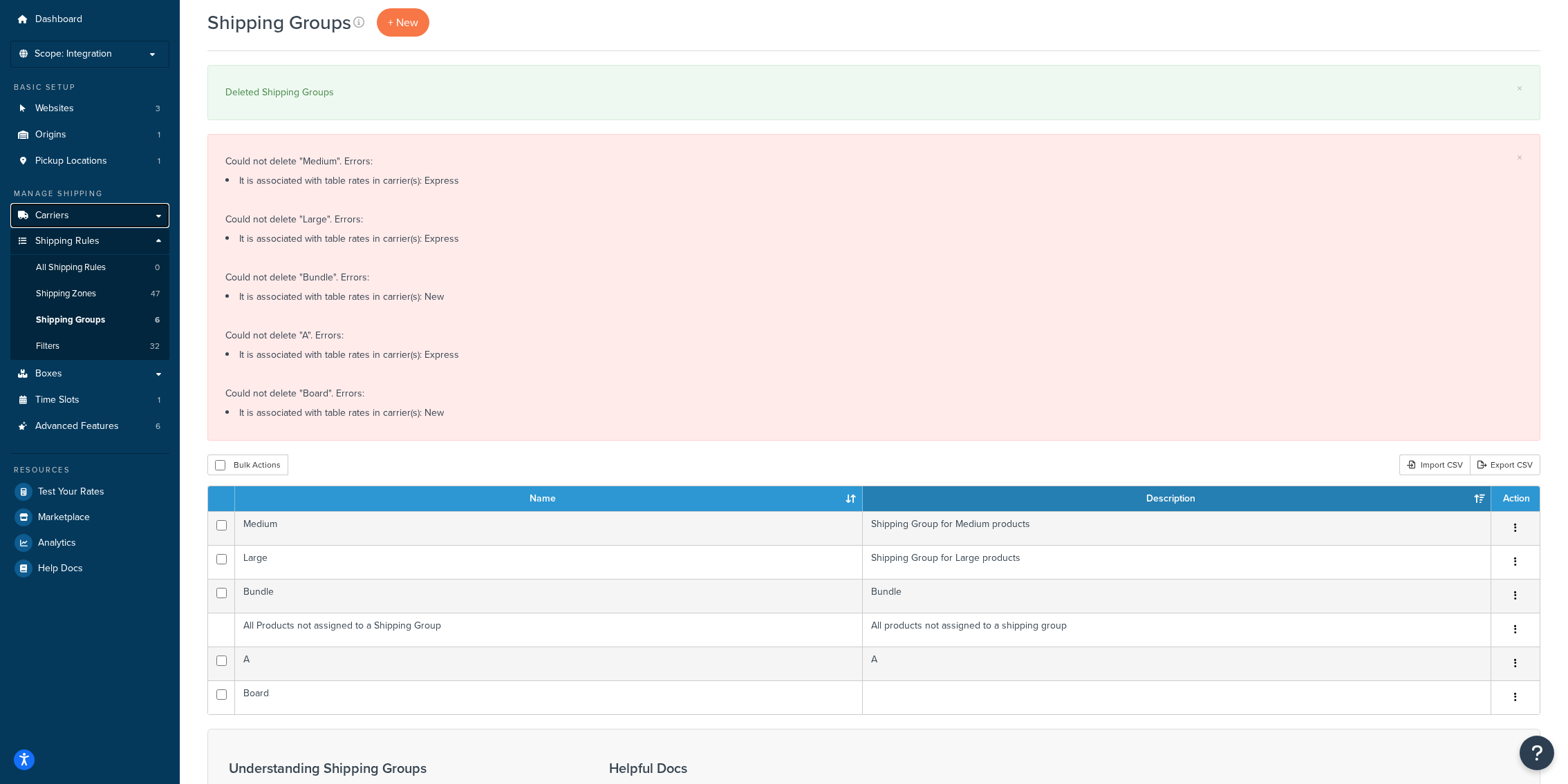
click at [94, 221] on link "Carriers" at bounding box center [90, 216] width 159 height 26
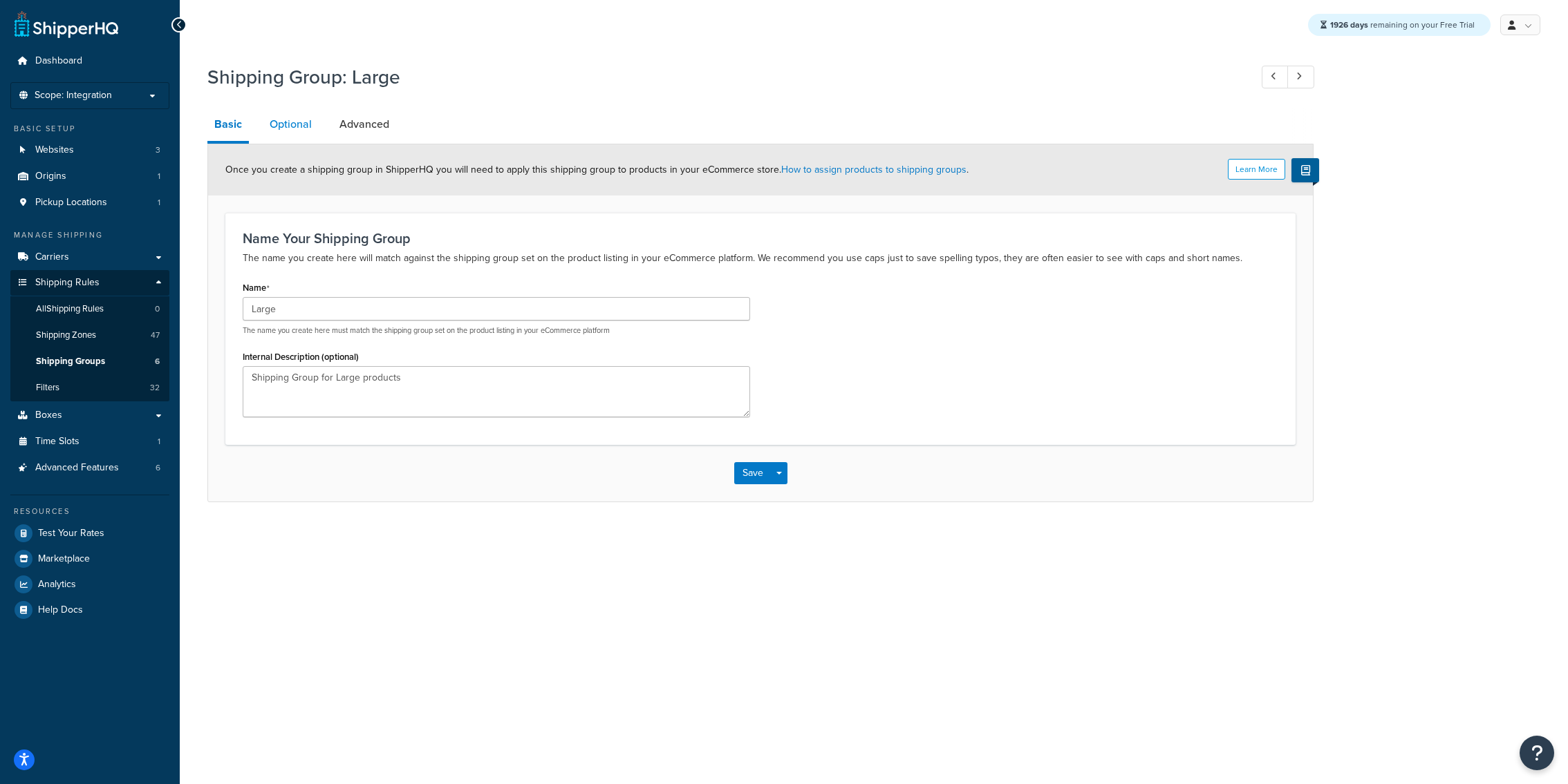
click at [294, 136] on link "Optional" at bounding box center [291, 123] width 56 height 33
click at [317, 127] on li "Optional" at bounding box center [297, 123] width 70 height 33
click at [312, 127] on link "Optional" at bounding box center [291, 123] width 56 height 33
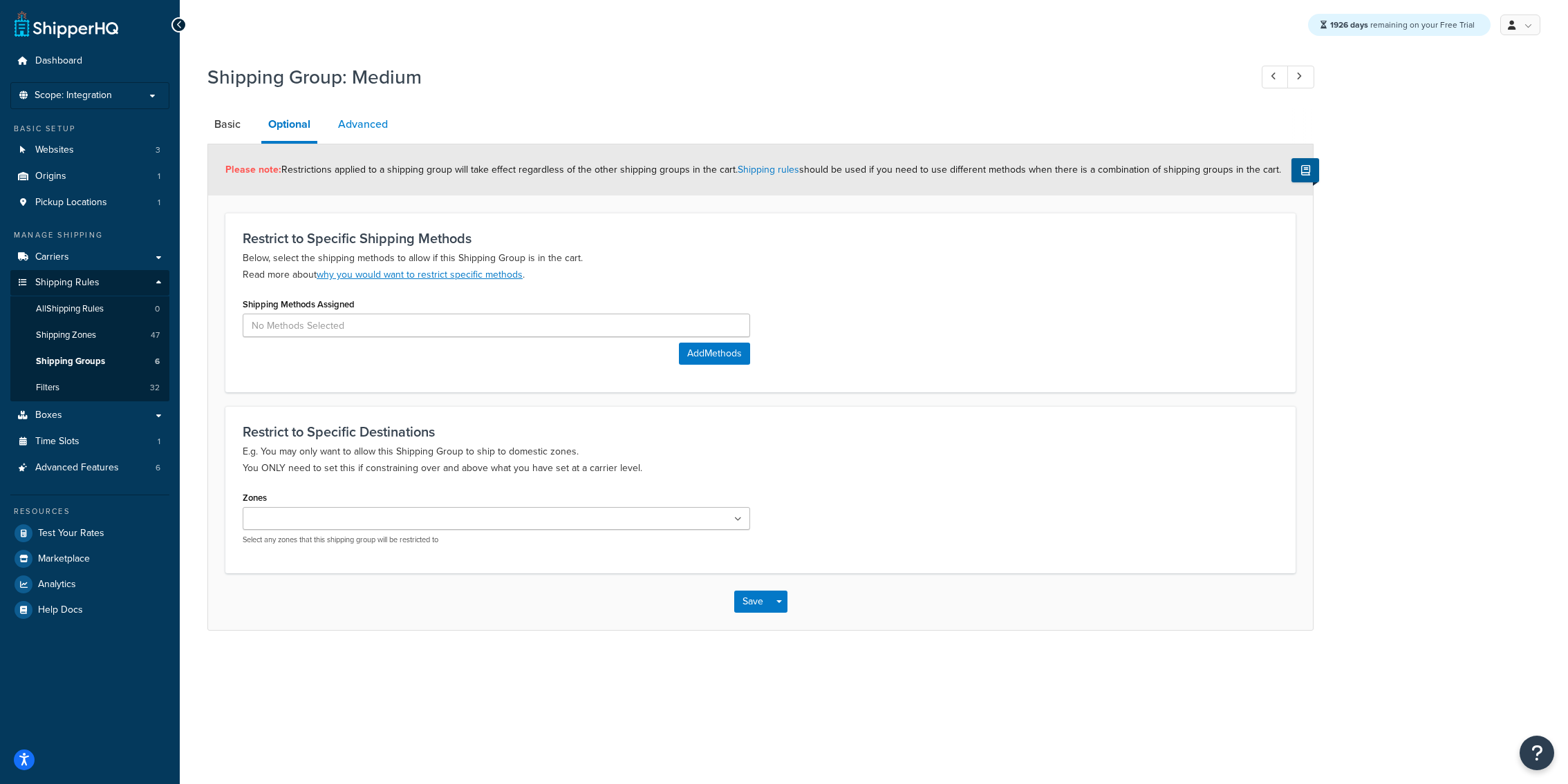
click at [347, 117] on link "Advanced" at bounding box center [363, 123] width 64 height 33
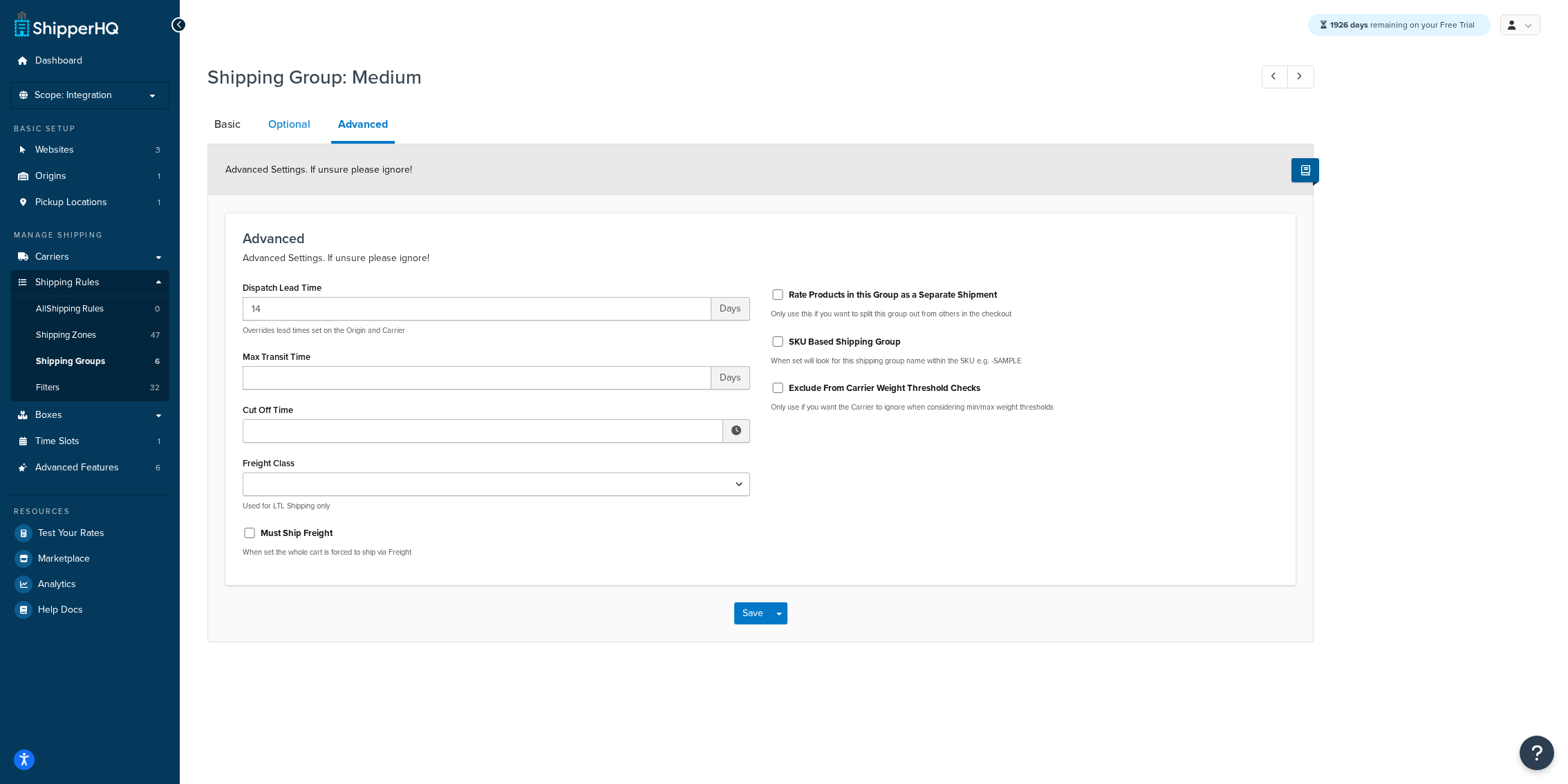
click at [300, 125] on link "Optional" at bounding box center [290, 123] width 56 height 33
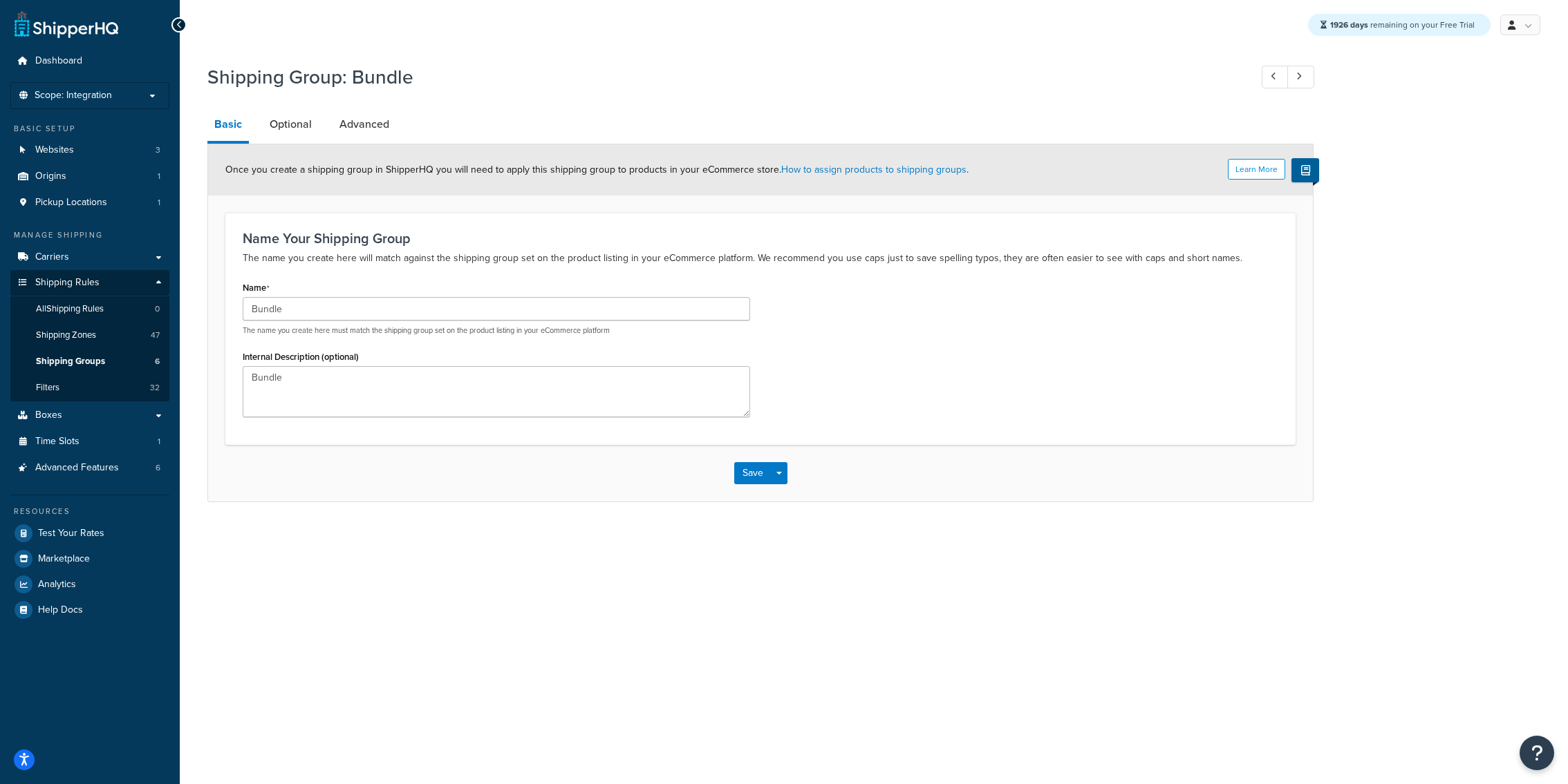
click at [287, 128] on link "Optional" at bounding box center [291, 123] width 56 height 33
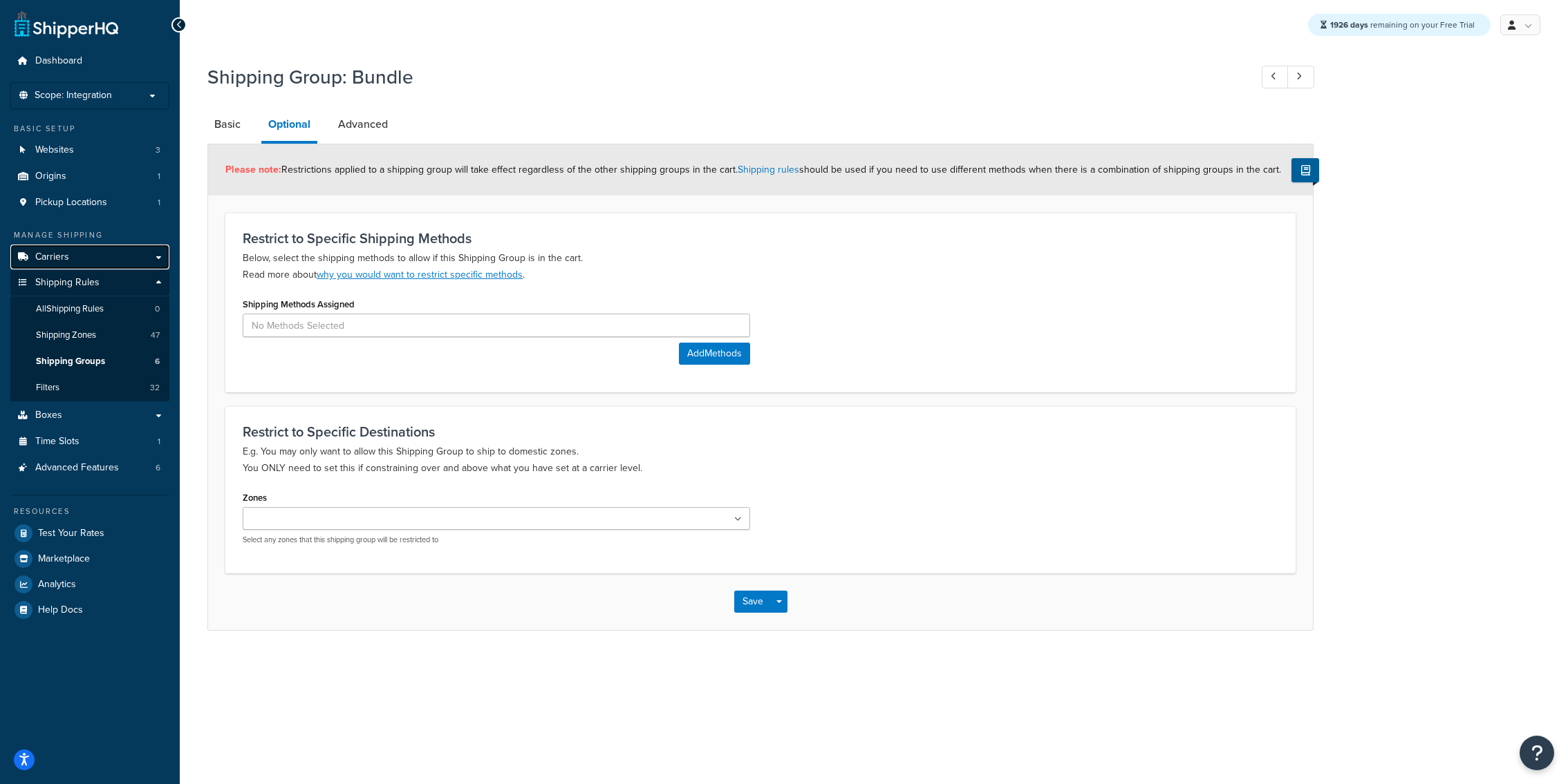
click at [139, 261] on link "Carriers" at bounding box center [90, 258] width 159 height 26
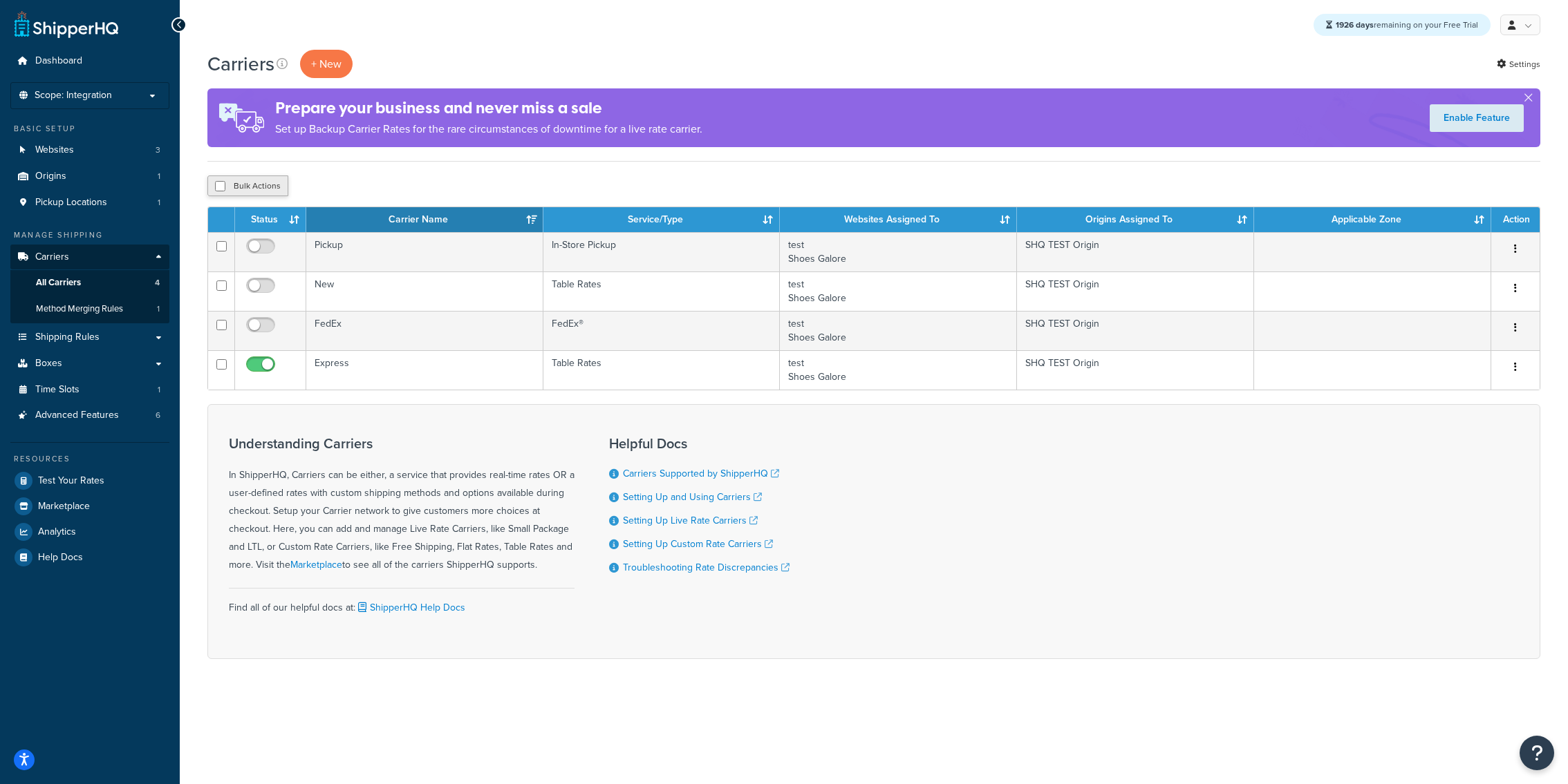
click at [267, 187] on button "Bulk Actions" at bounding box center [247, 185] width 81 height 21
checkbox input "true"
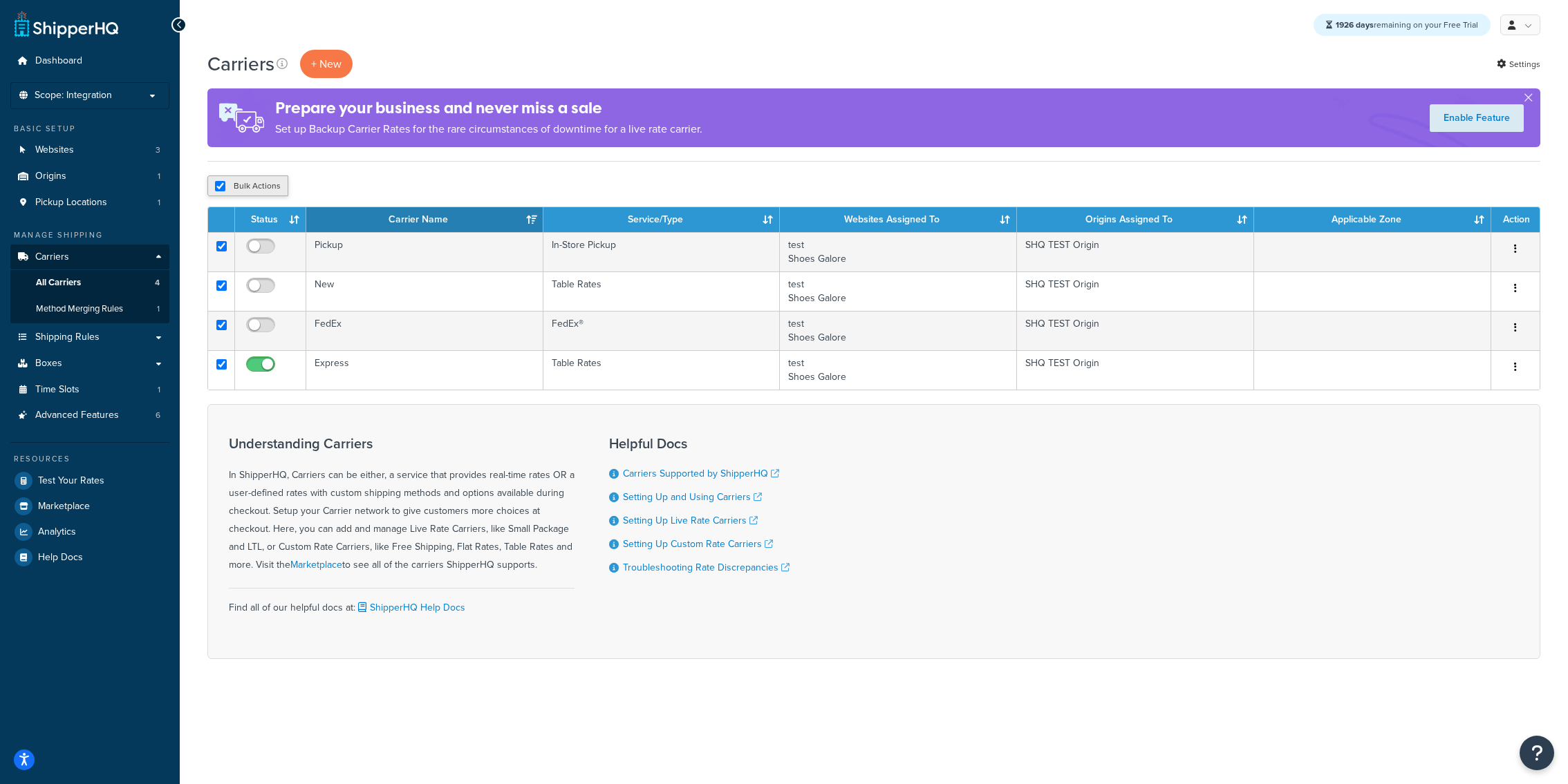
checkbox input "true"
click at [389, 188] on button "Delete" at bounding box center [369, 185] width 48 height 21
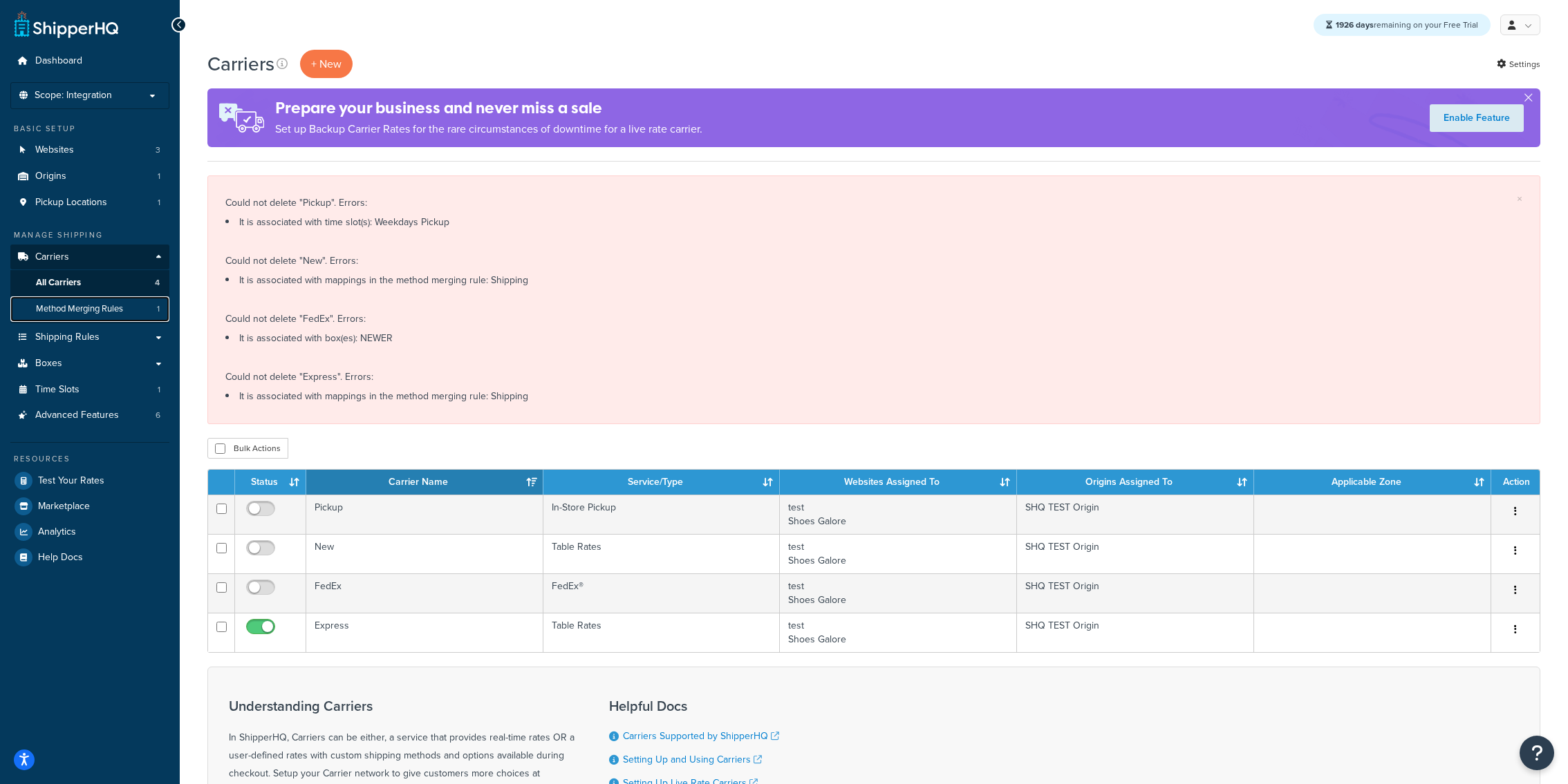
click at [143, 311] on link "Method Merging Rules 1" at bounding box center [90, 309] width 159 height 26
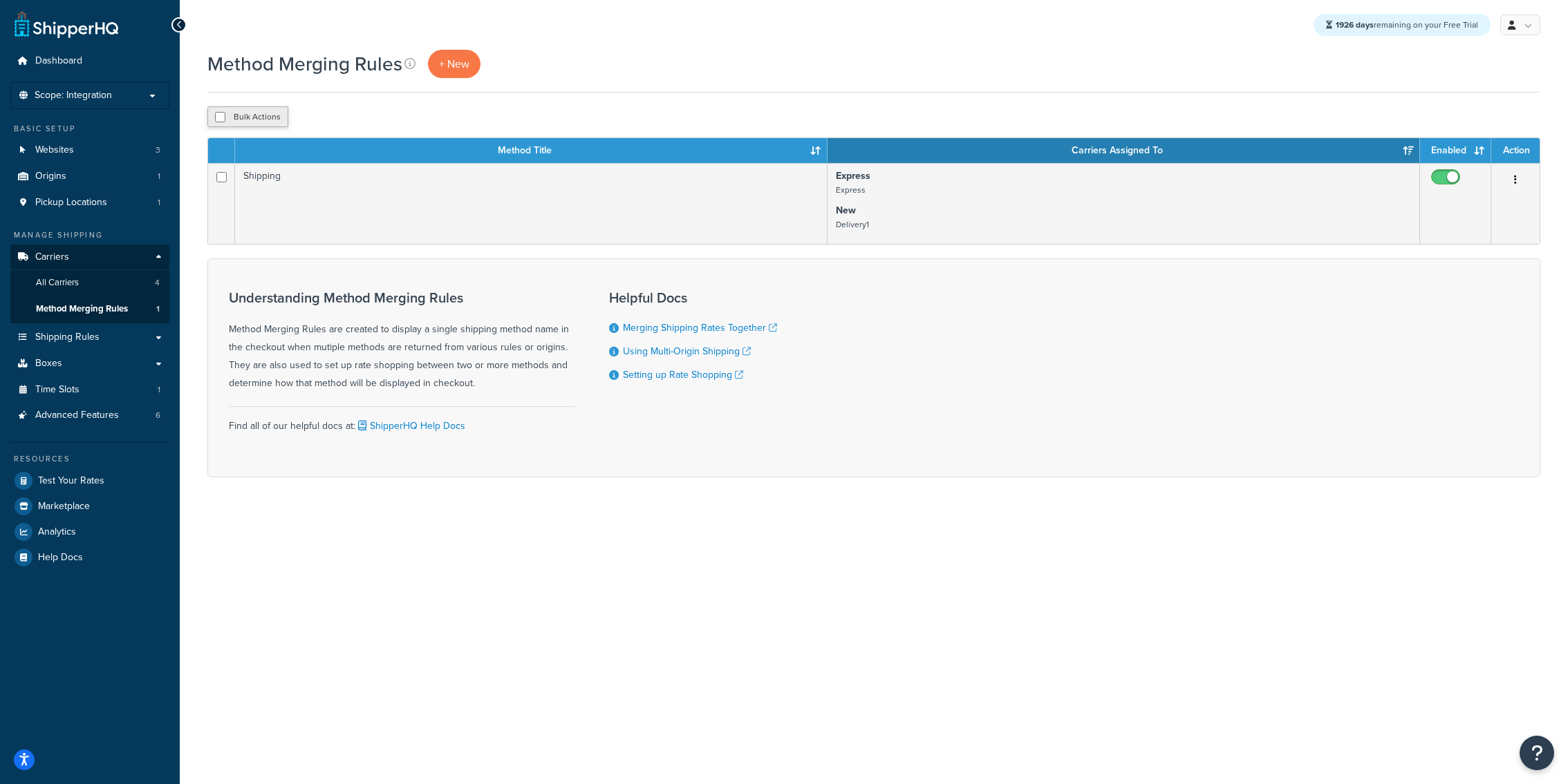
click at [228, 115] on button "Bulk Actions" at bounding box center [247, 116] width 81 height 21
checkbox input "true"
click at [385, 119] on button "Delete" at bounding box center [369, 116] width 48 height 21
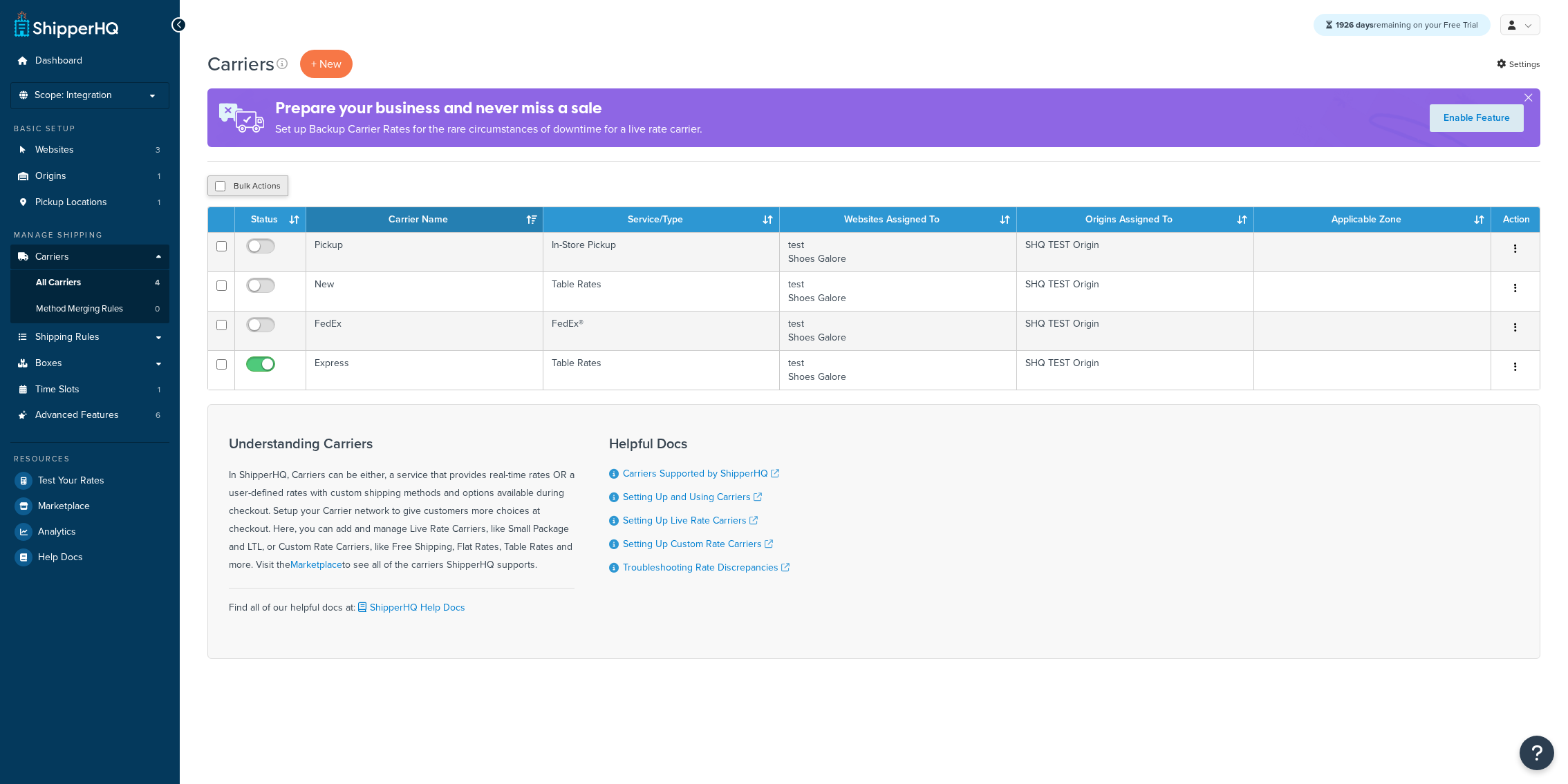
click at [258, 189] on button "Bulk Actions" at bounding box center [247, 185] width 81 height 21
checkbox input "true"
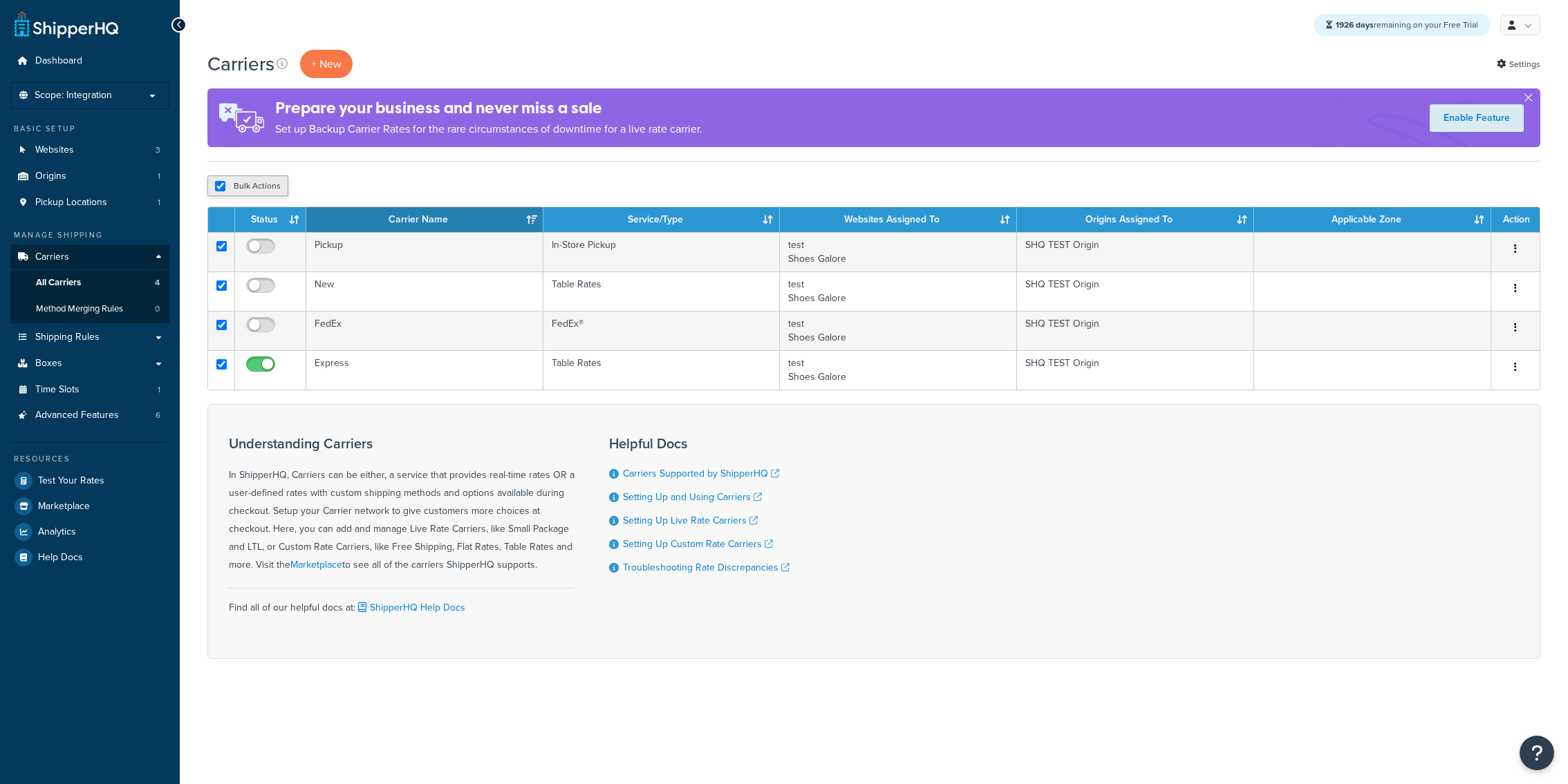
checkbox input "true"
click at [379, 194] on button "Delete" at bounding box center [369, 185] width 48 height 21
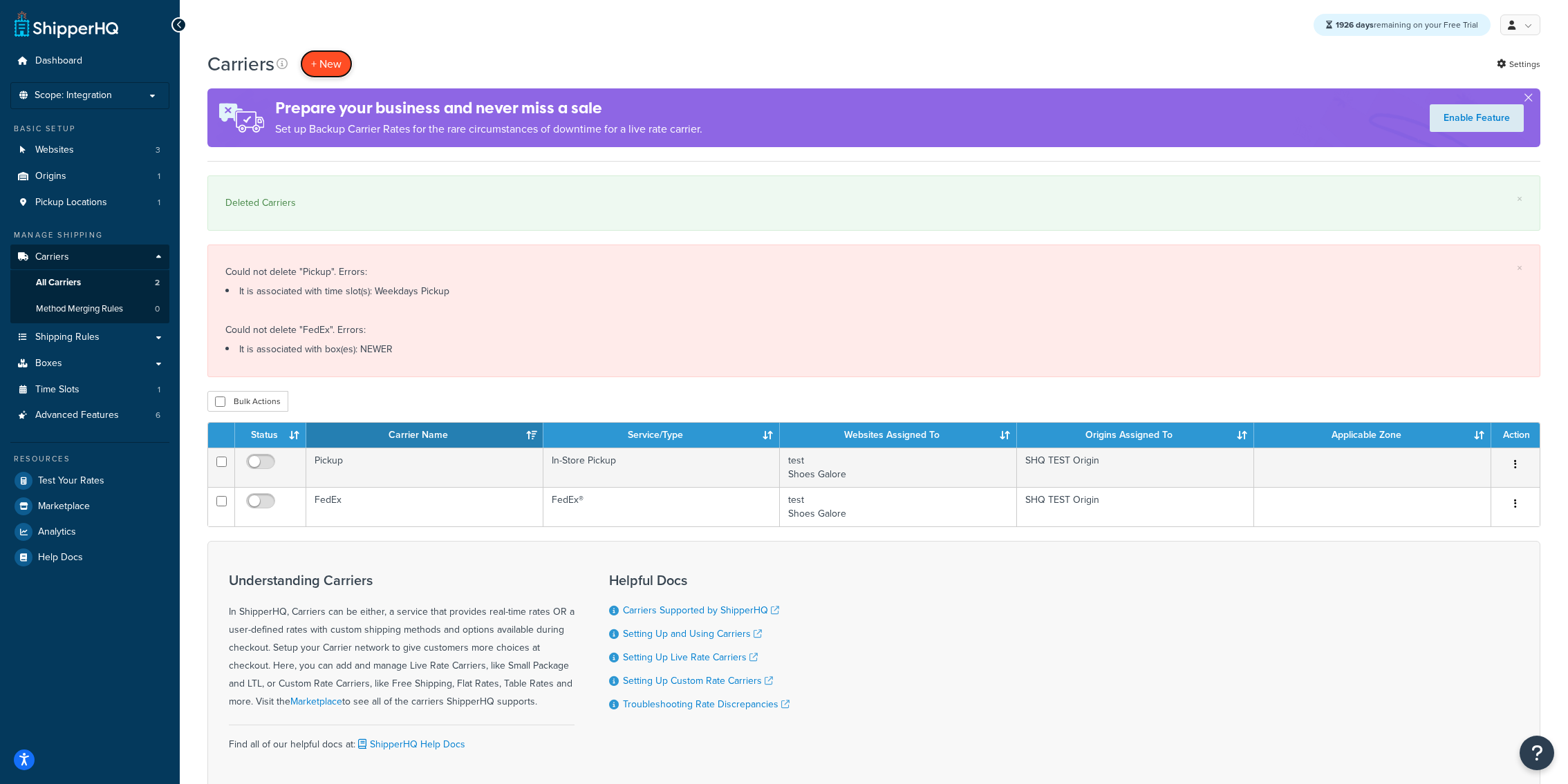
click at [327, 66] on button "+ New" at bounding box center [326, 64] width 53 height 28
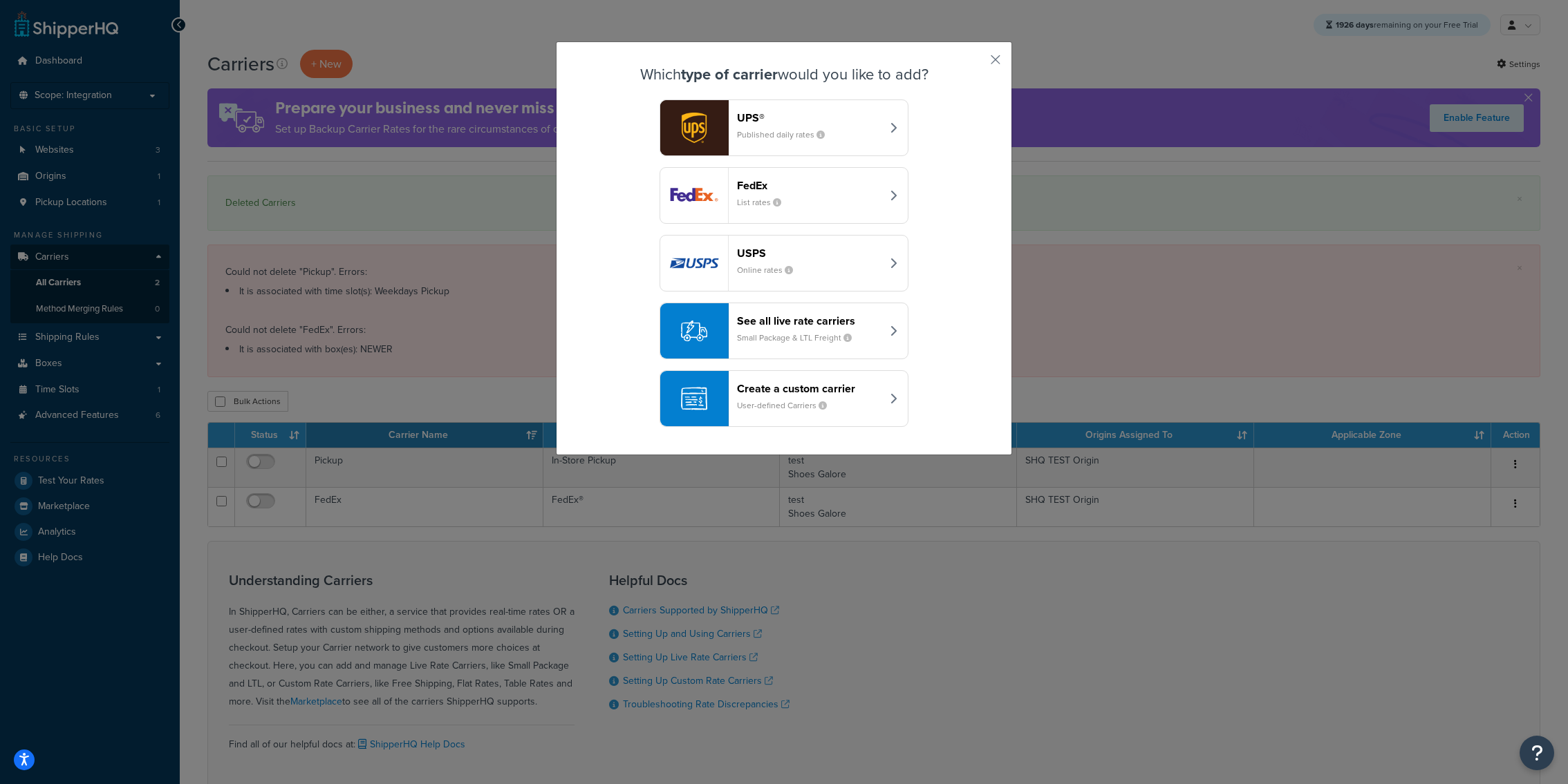
click at [790, 396] on div "Create a custom carrier User-defined Carriers" at bounding box center [809, 398] width 144 height 33
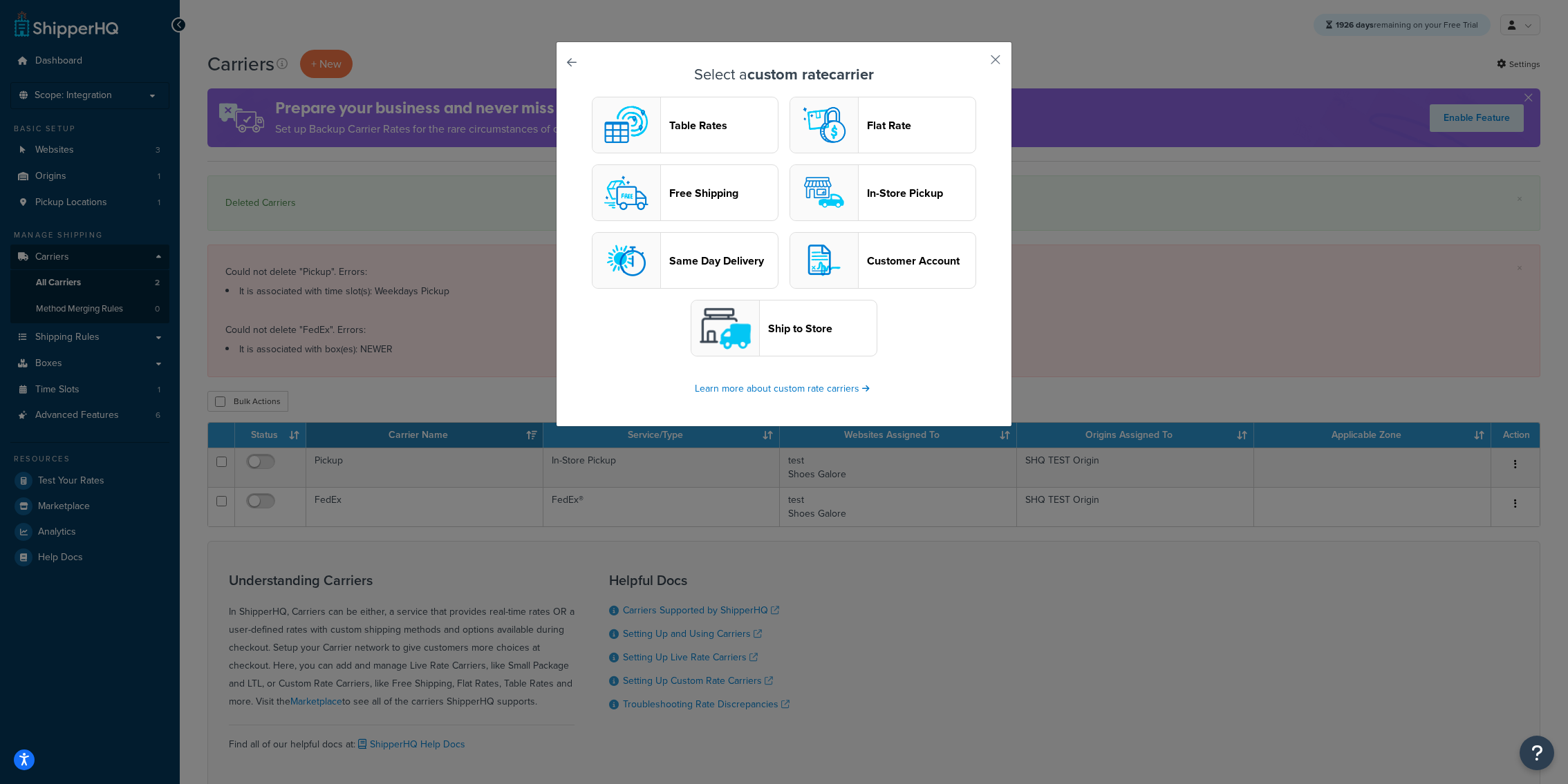
click at [712, 128] on header "Table Rates" at bounding box center [722, 124] width 108 height 13
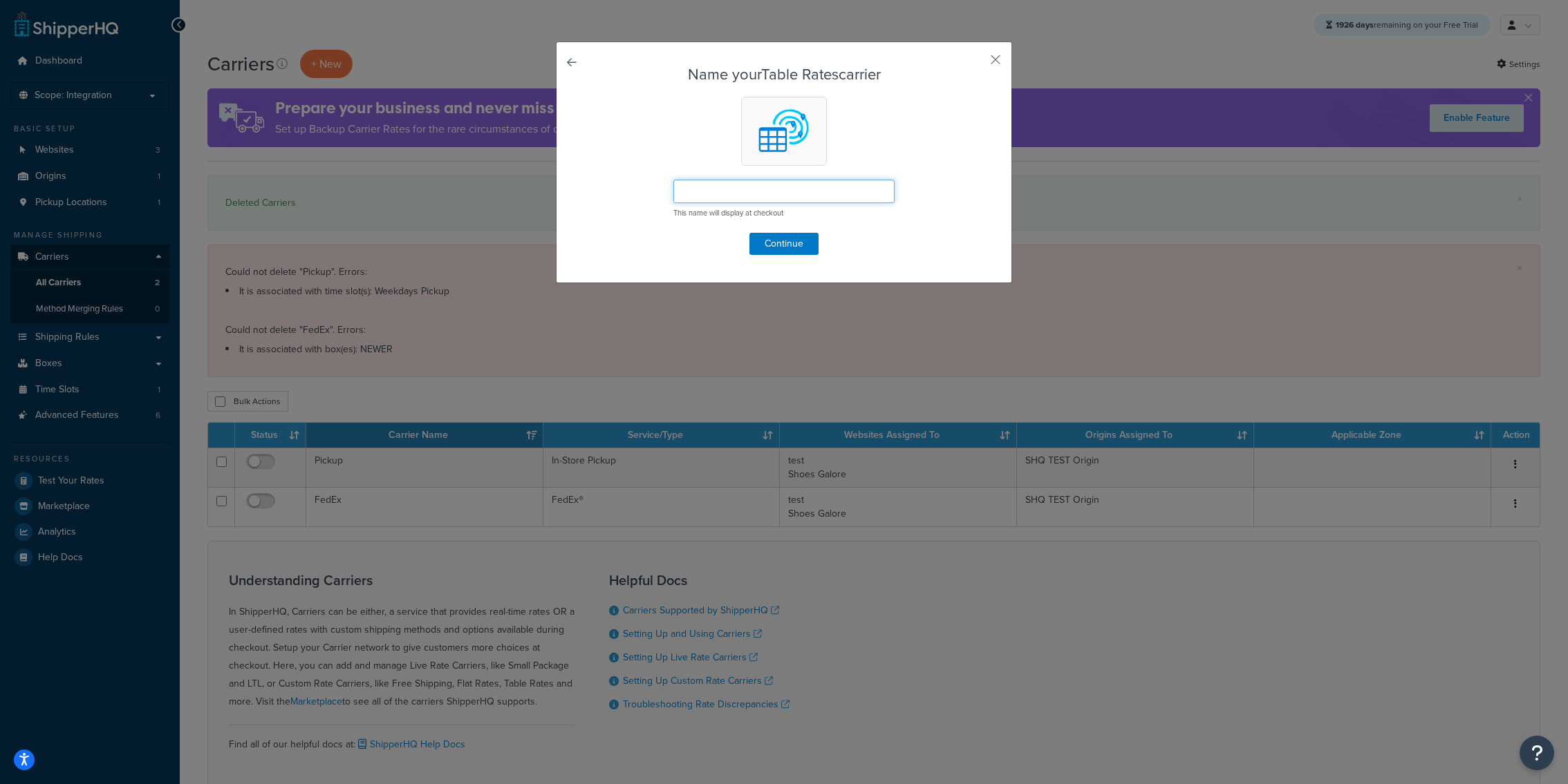
click at [712, 186] on input "text" at bounding box center [784, 192] width 221 height 24
type input "Royal Mail"
click at [759, 244] on button "Continue" at bounding box center [783, 244] width 69 height 22
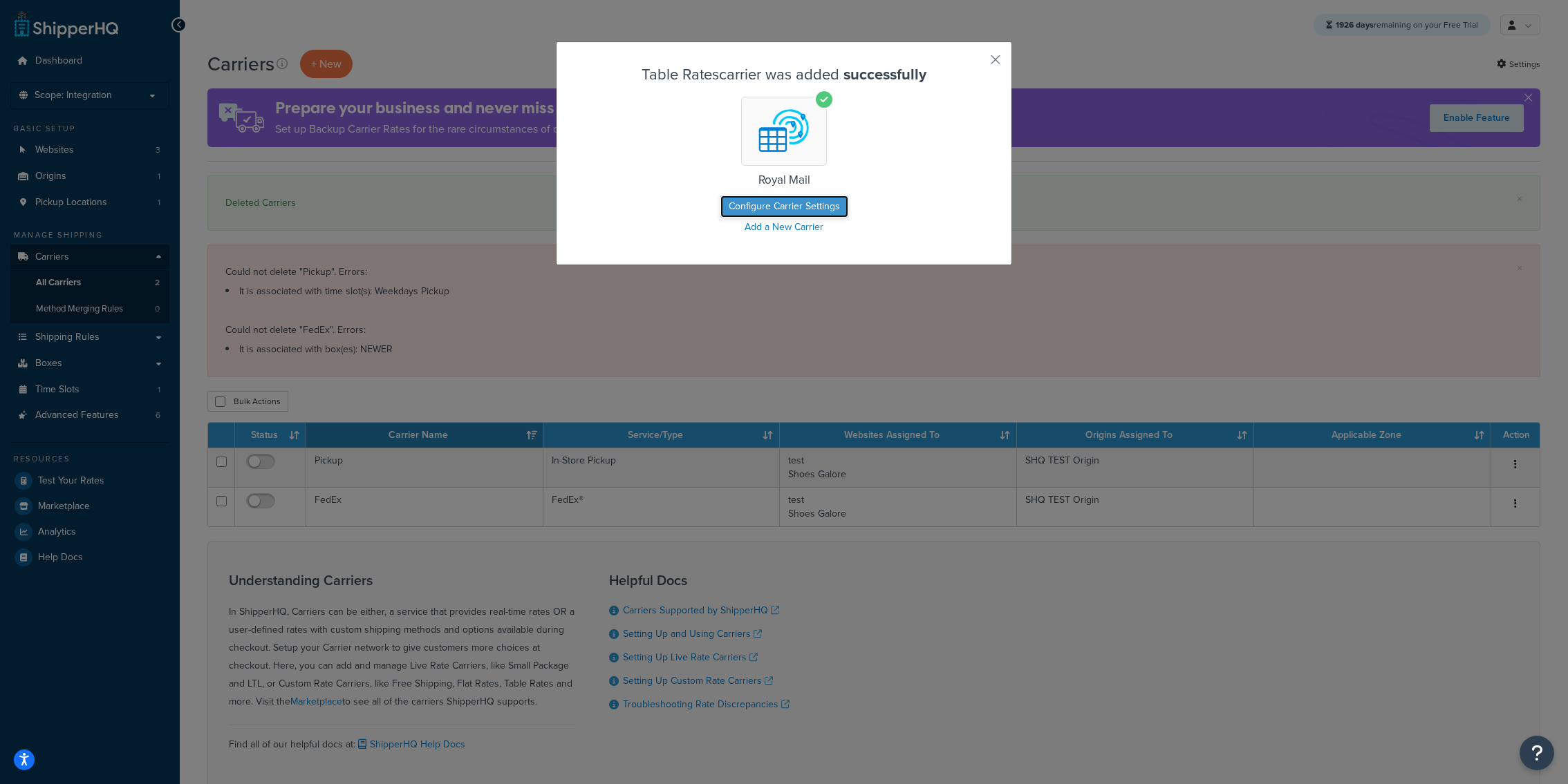
click at [782, 200] on button "Configure Carrier Settings" at bounding box center [784, 207] width 128 height 22
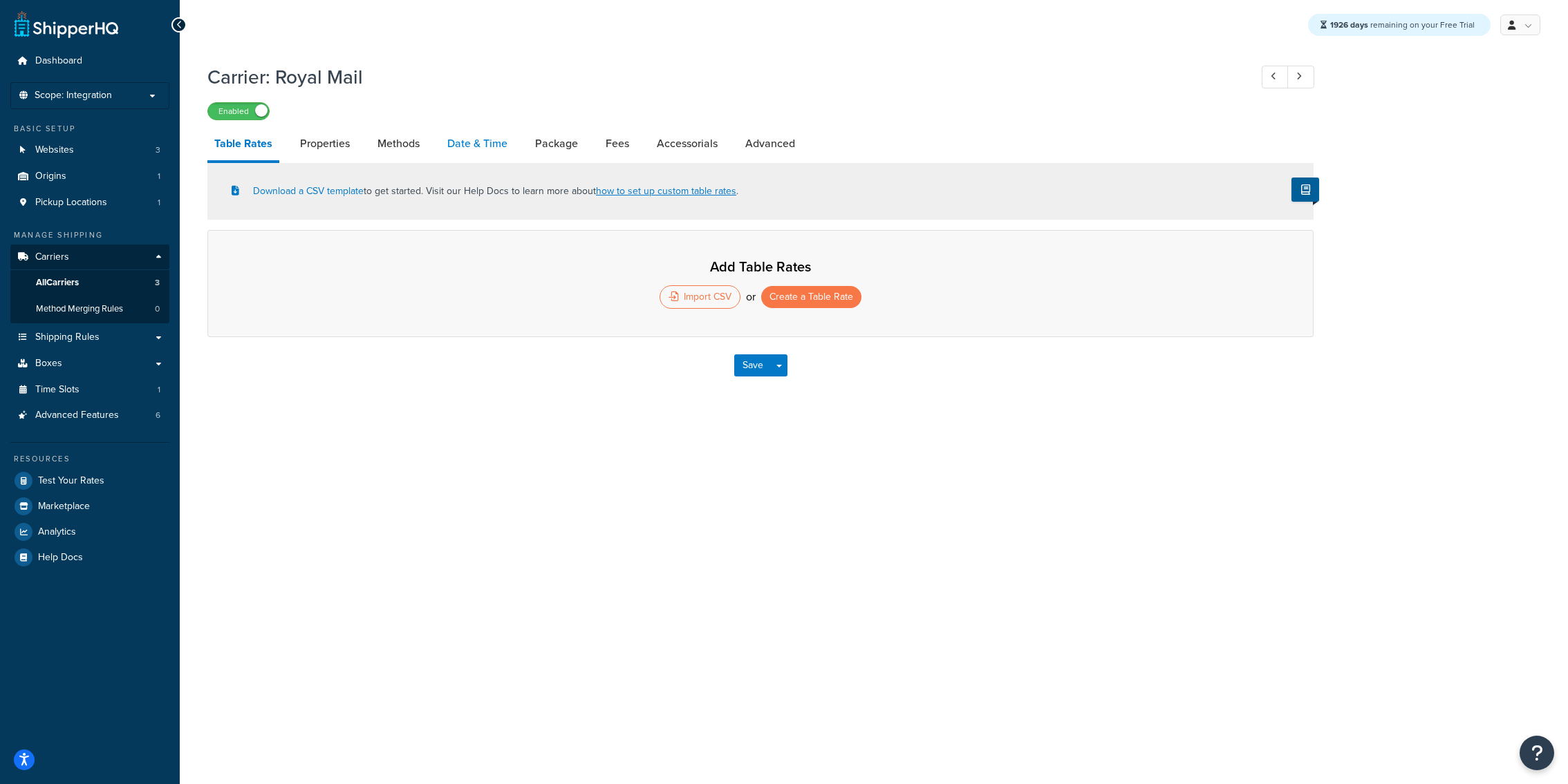
click at [470, 145] on link "Date & Time" at bounding box center [478, 143] width 74 height 33
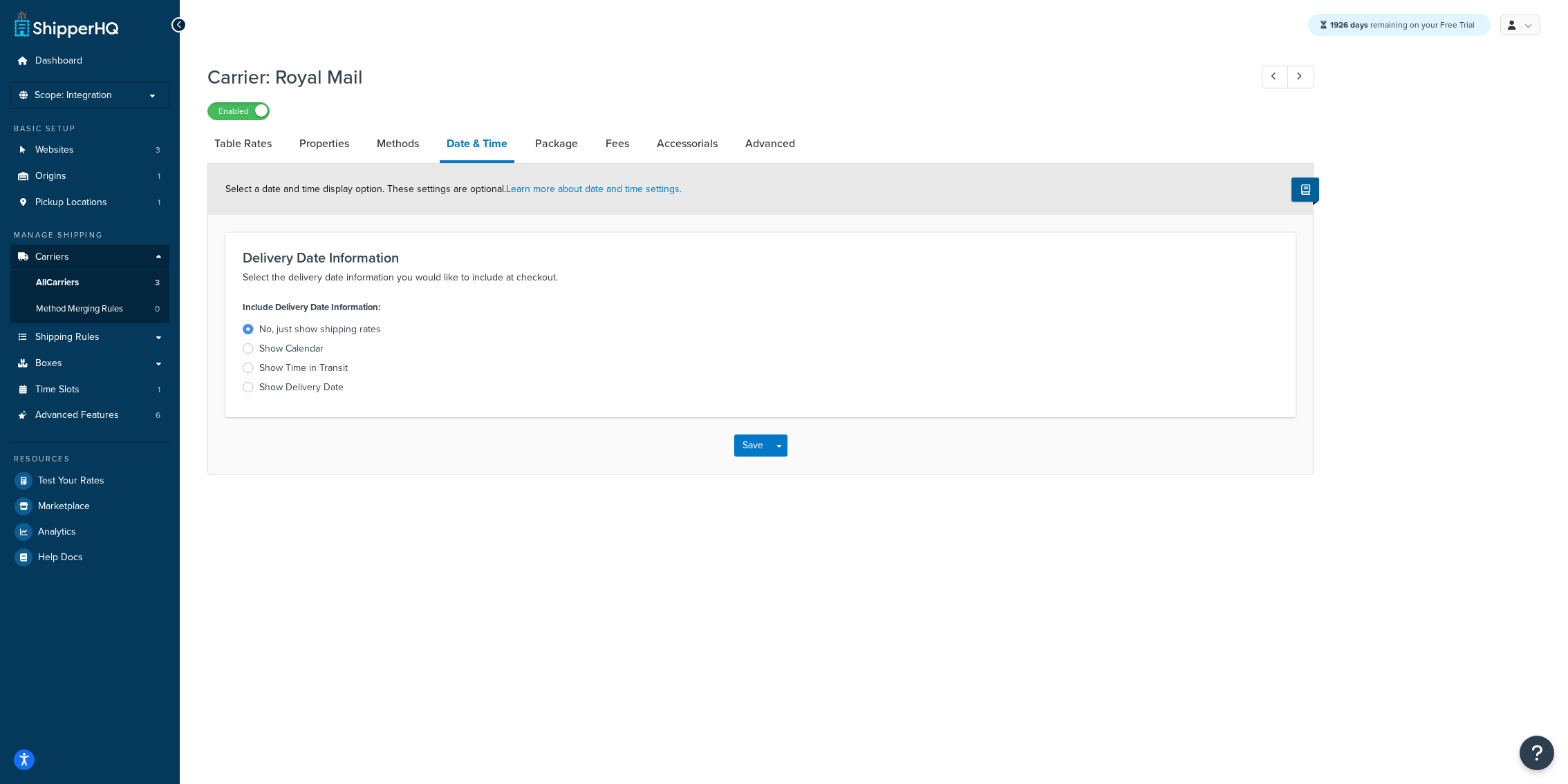
click at [309, 384] on div "Show Delivery Date" at bounding box center [301, 388] width 85 height 14
click at [0, 0] on input "Show Delivery Date" at bounding box center [0, 0] width 0 height 0
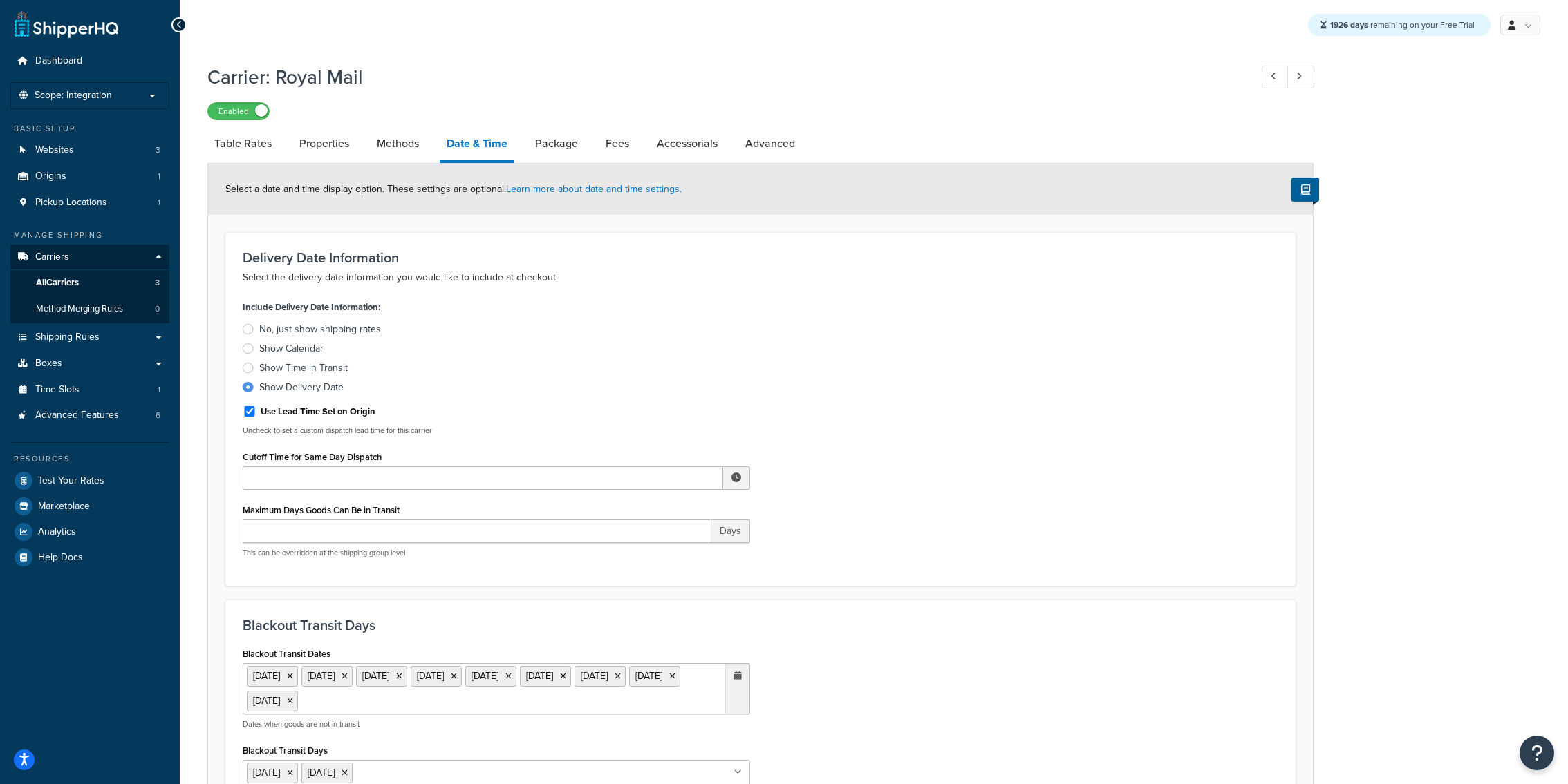
click at [499, 453] on div "Cutoff Time for Same Day Dispatch ▲ 12 ▼ : ▲ 00 ▼ ▲ AM ▼" at bounding box center [496, 468] width 507 height 43
click at [499, 466] on div "Cutoff Time for Same Day Dispatch ▲ 12 ▼ : ▲ 00 ▼ ▲ AM ▼" at bounding box center [496, 468] width 507 height 43
click at [489, 485] on input "Cutoff Time for Same Day Dispatch" at bounding box center [483, 479] width 481 height 24
click at [634, 513] on span "▲" at bounding box center [635, 508] width 28 height 28
click at [683, 550] on span "▼" at bounding box center [692, 550] width 28 height 28
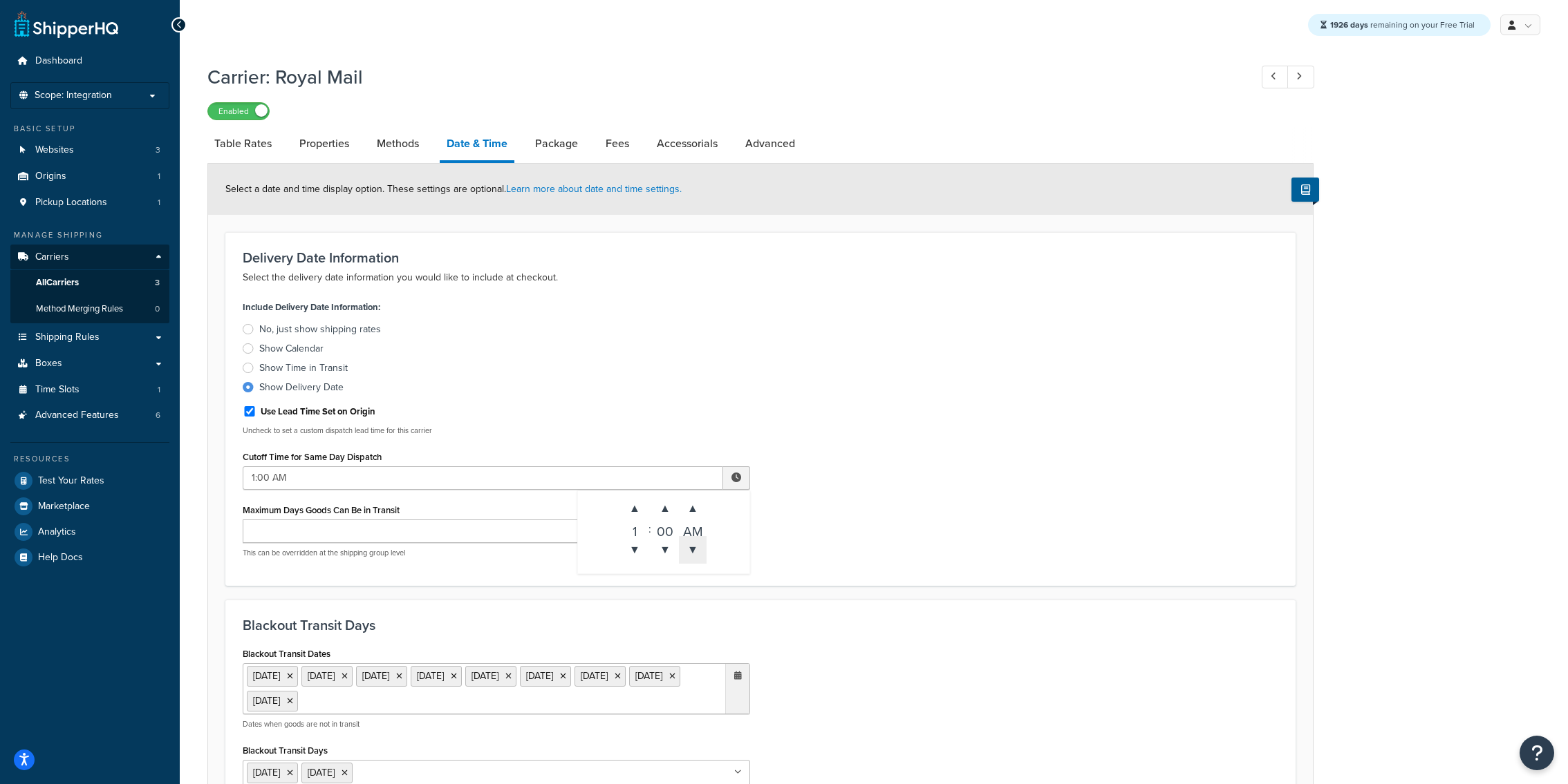
type input "1:00 PM"
click at [831, 550] on div "Include Delivery Date Information: No, just show shipping rates Show Calendar S…" at bounding box center [760, 433] width 1057 height 272
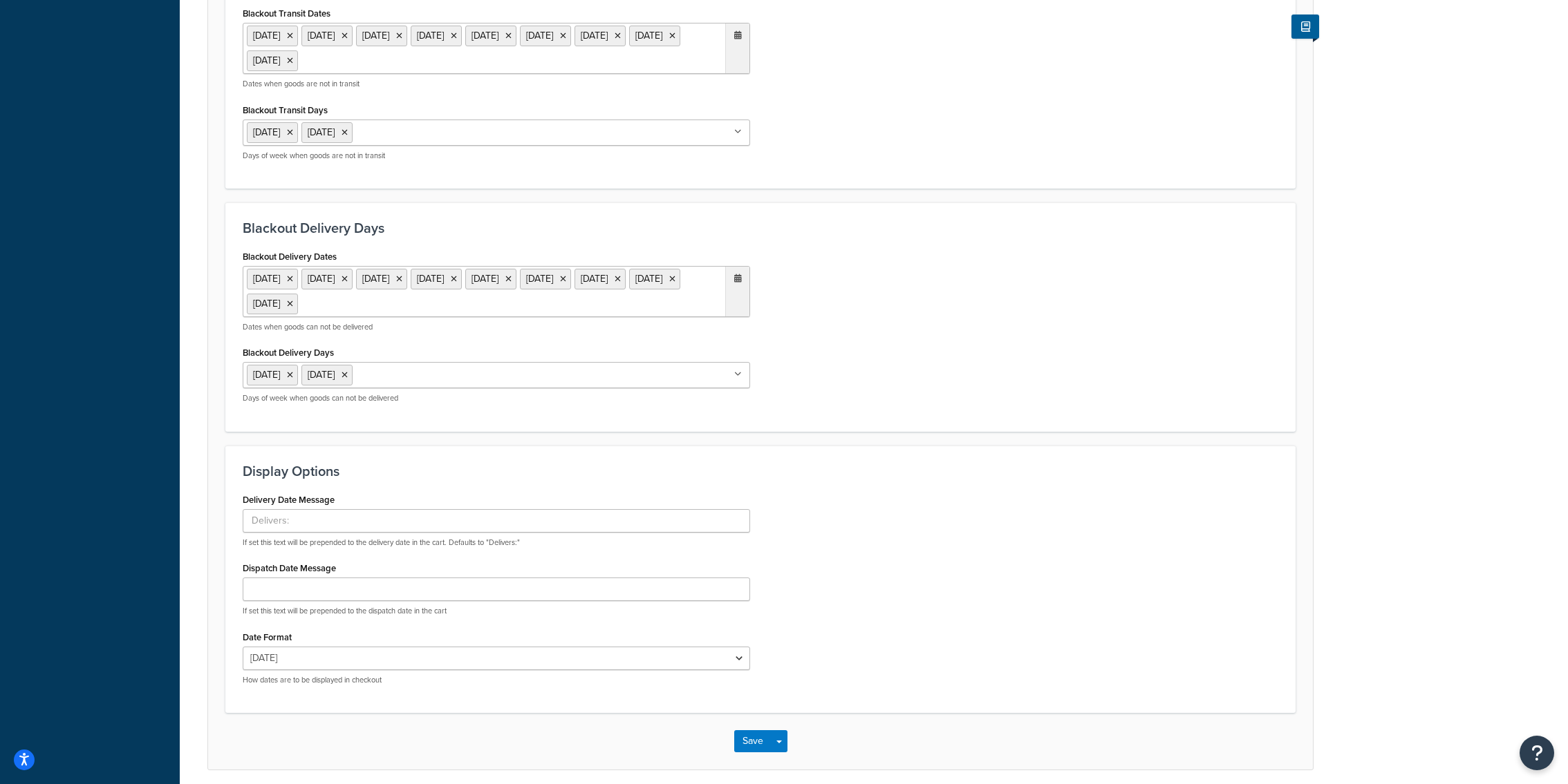
scroll to position [617, 0]
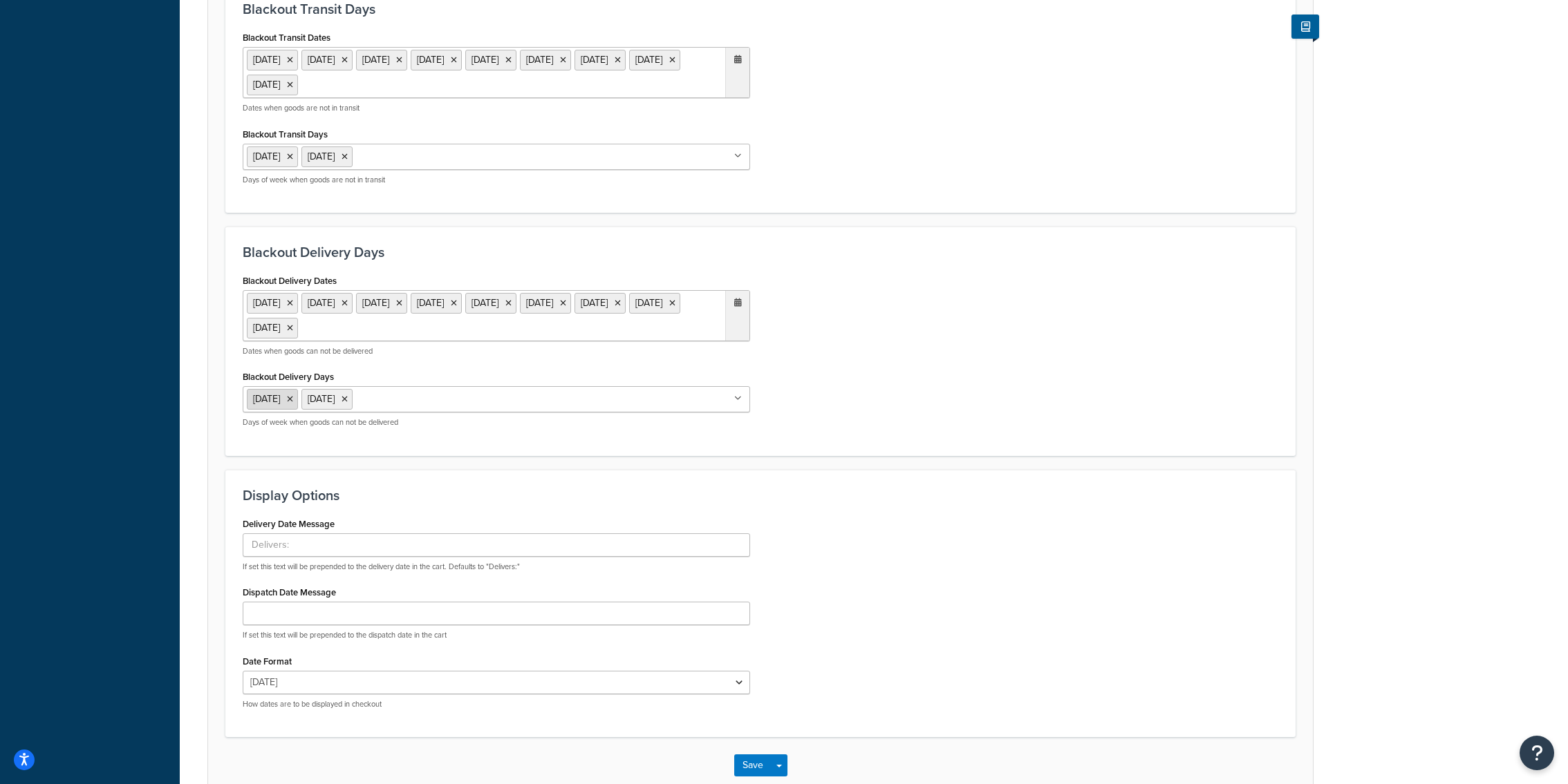
click at [294, 395] on icon at bounding box center [290, 399] width 6 height 8
click at [867, 452] on div "Blackout Delivery Days Blackout Delivery Dates 25 Dec 2025 26 Dec 2025 1 Jan 20…" at bounding box center [759, 341] width 1070 height 230
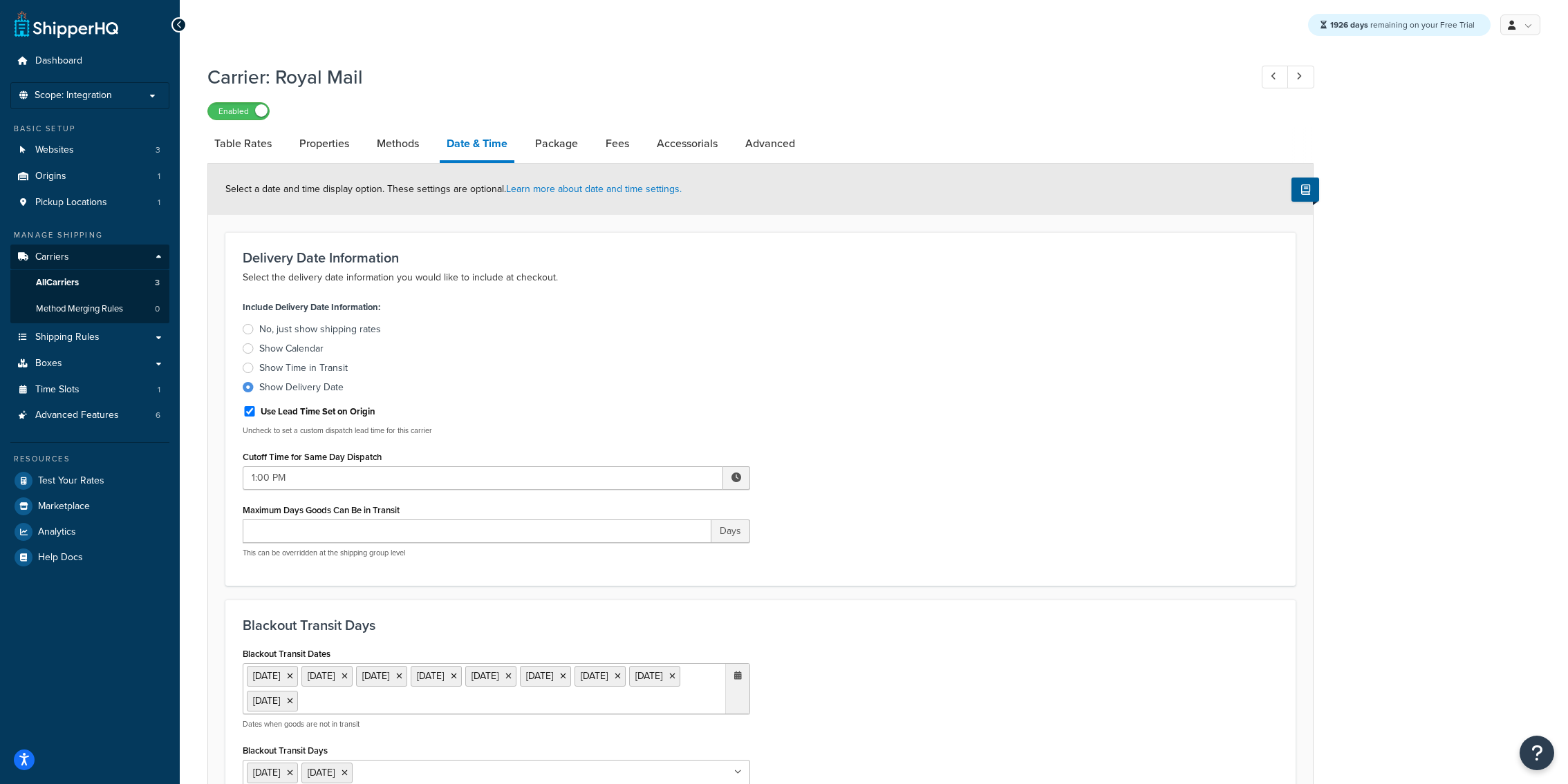
scroll to position [693, 0]
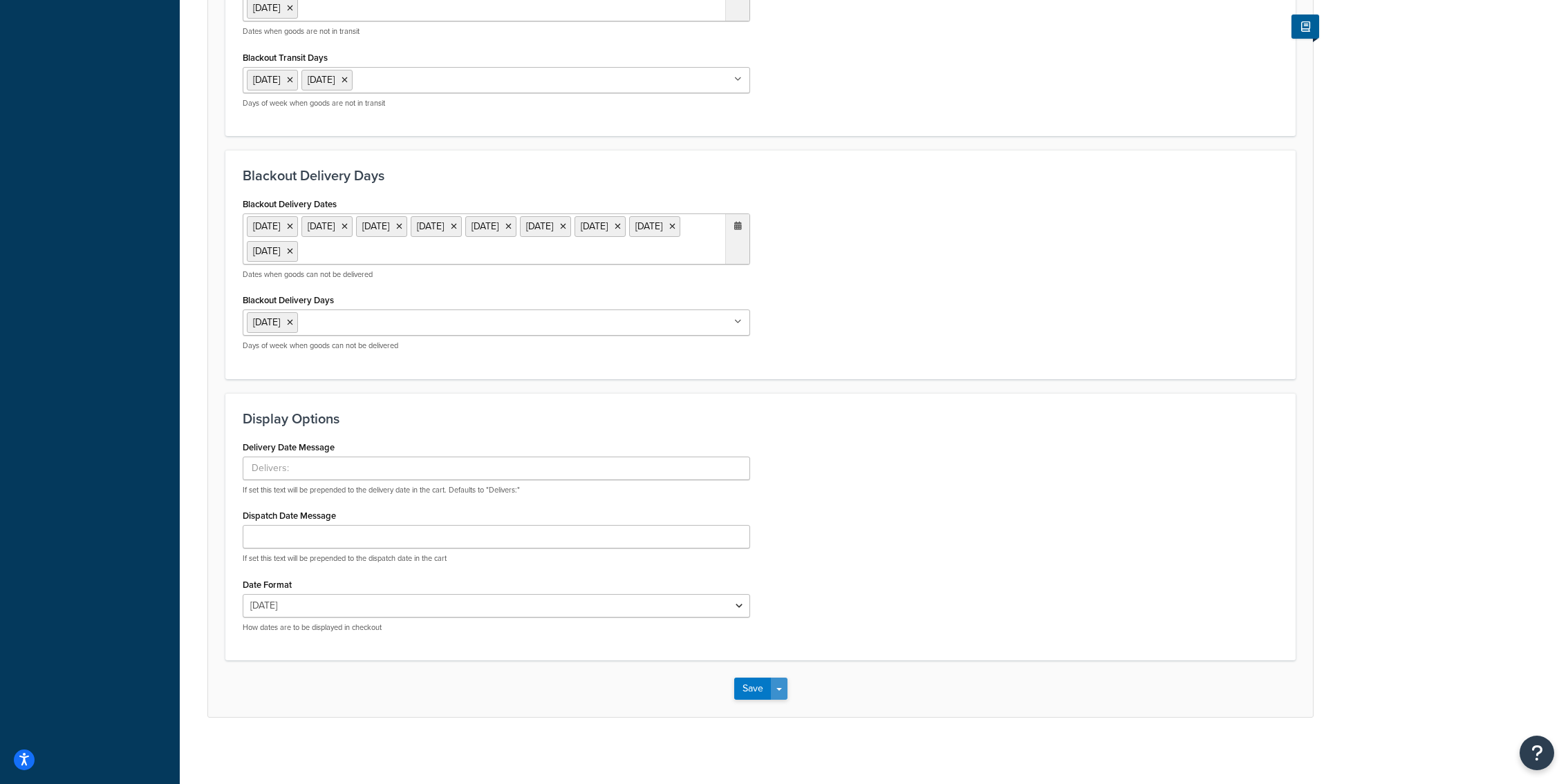
click at [780, 689] on button "Save Dropdown" at bounding box center [779, 689] width 17 height 22
click at [783, 706] on button "Save and Edit" at bounding box center [784, 714] width 100 height 29
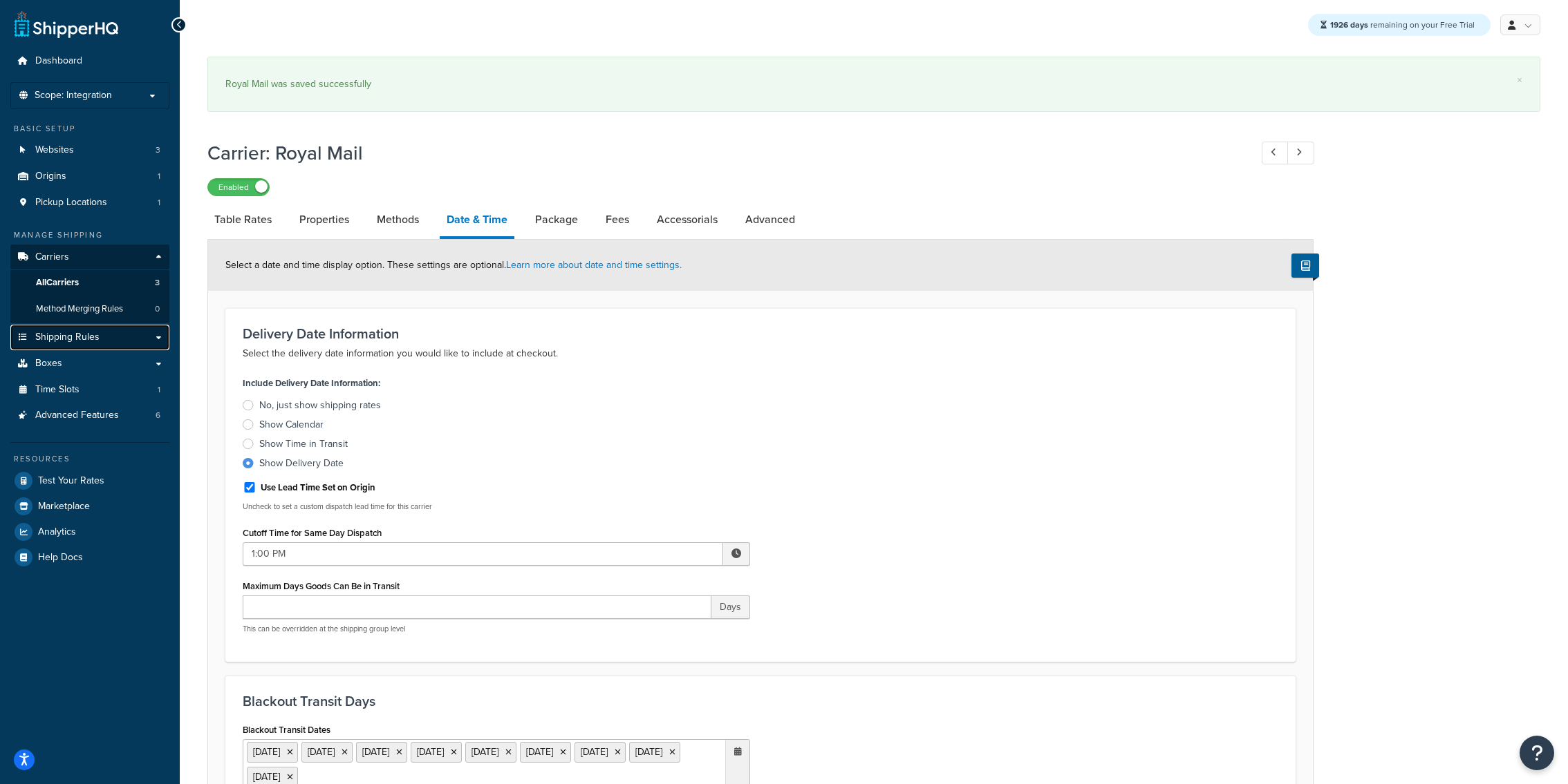
click at [124, 331] on link "Shipping Rules" at bounding box center [90, 338] width 159 height 26
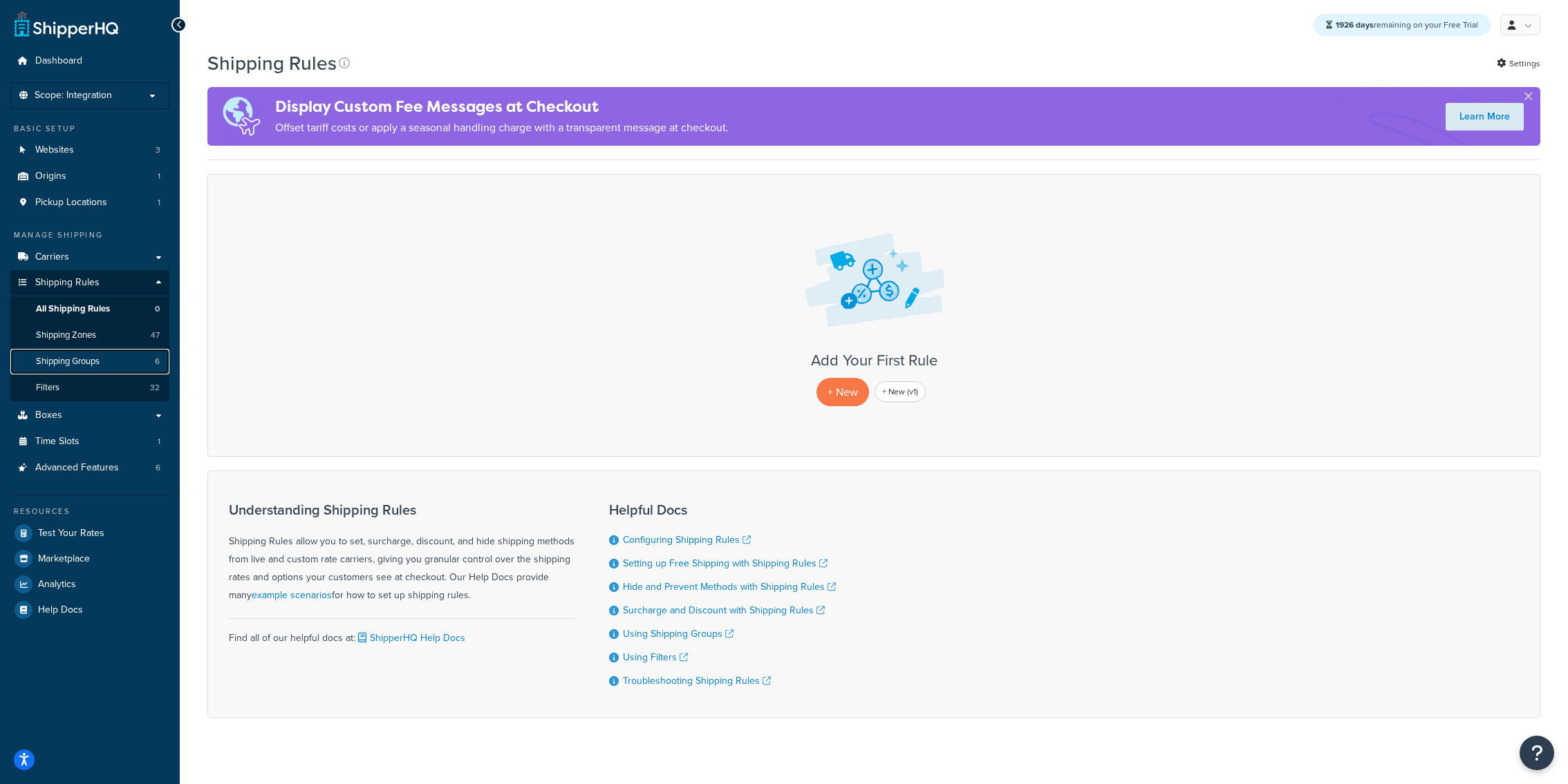
click at [112, 363] on link "Shipping Groups 6" at bounding box center [90, 362] width 159 height 26
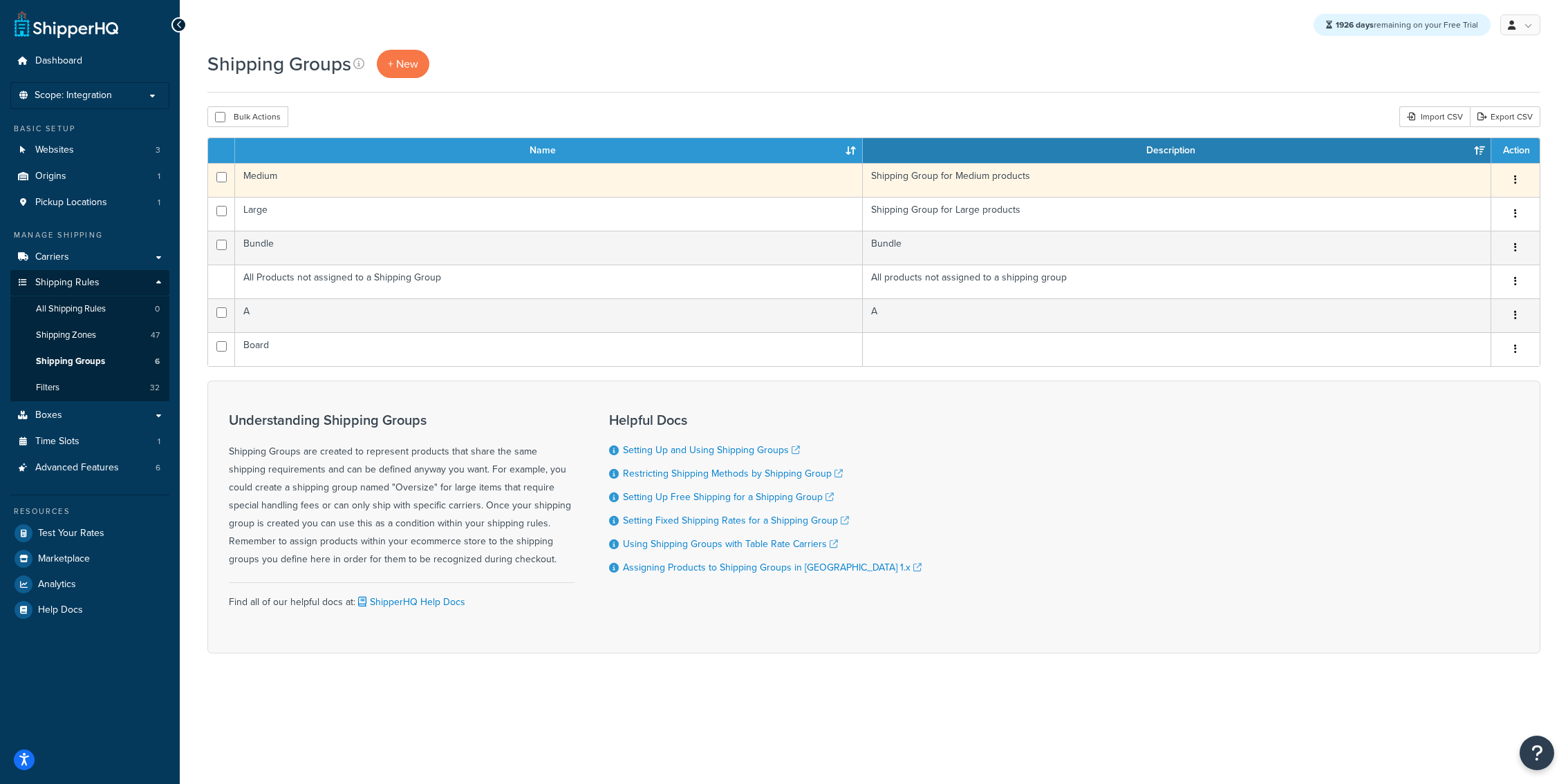
click at [343, 184] on td "Medium" at bounding box center [548, 180] width 628 height 34
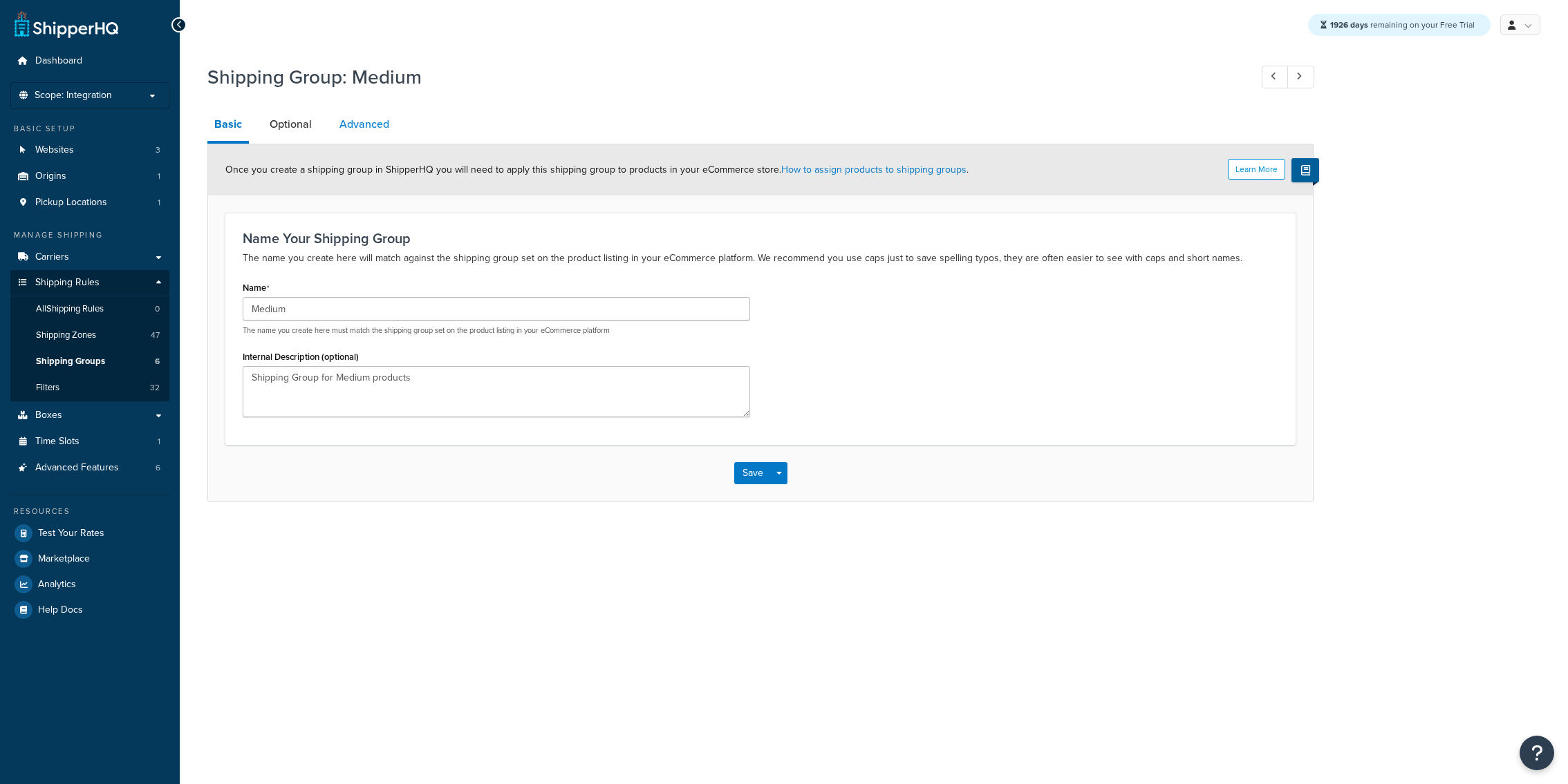
click at [337, 128] on link "Advanced" at bounding box center [364, 123] width 64 height 33
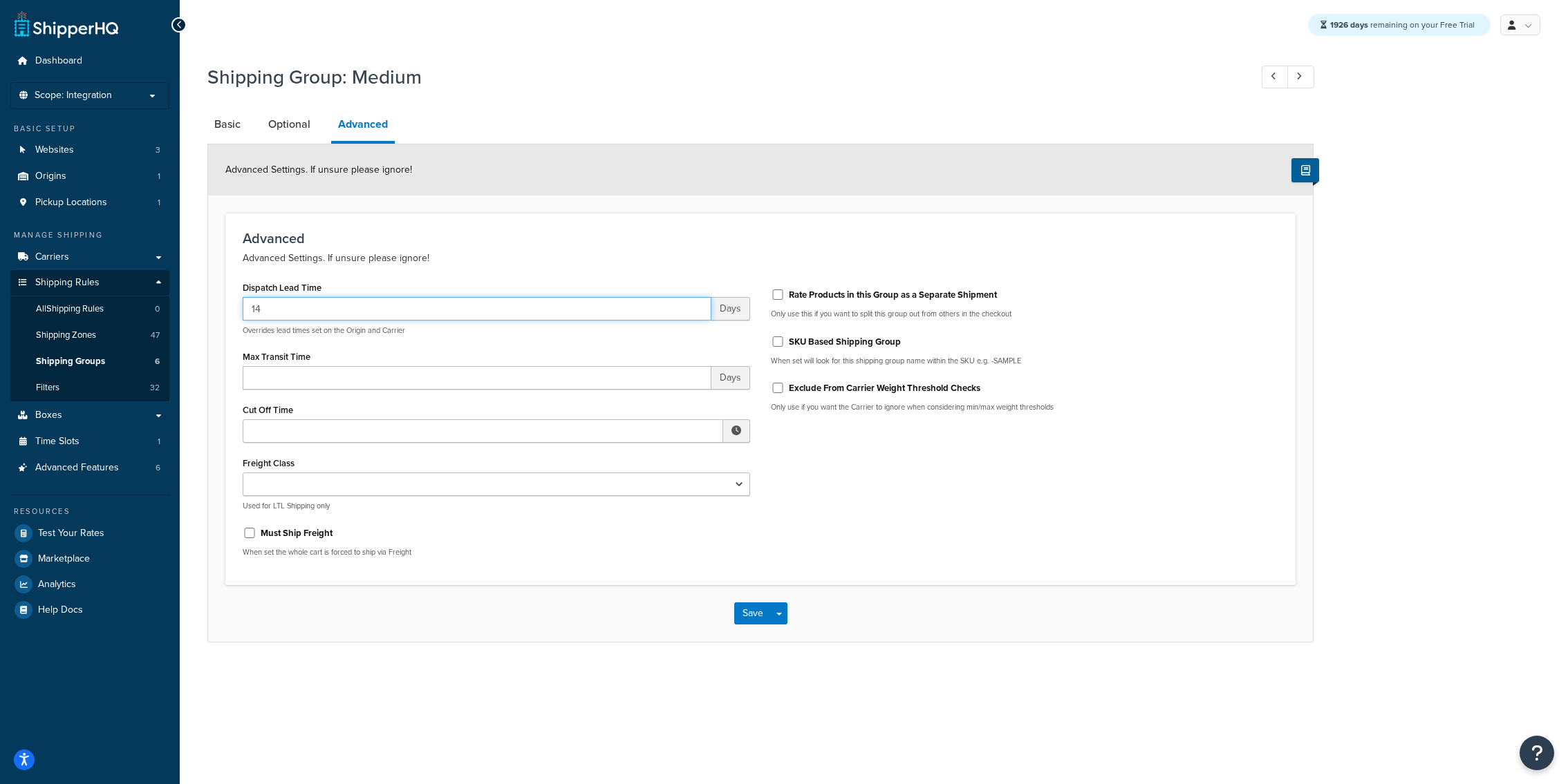
click at [411, 306] on input "14" at bounding box center [477, 309] width 469 height 24
type input "3"
click at [475, 433] on input "Cut Off Time" at bounding box center [483, 432] width 481 height 24
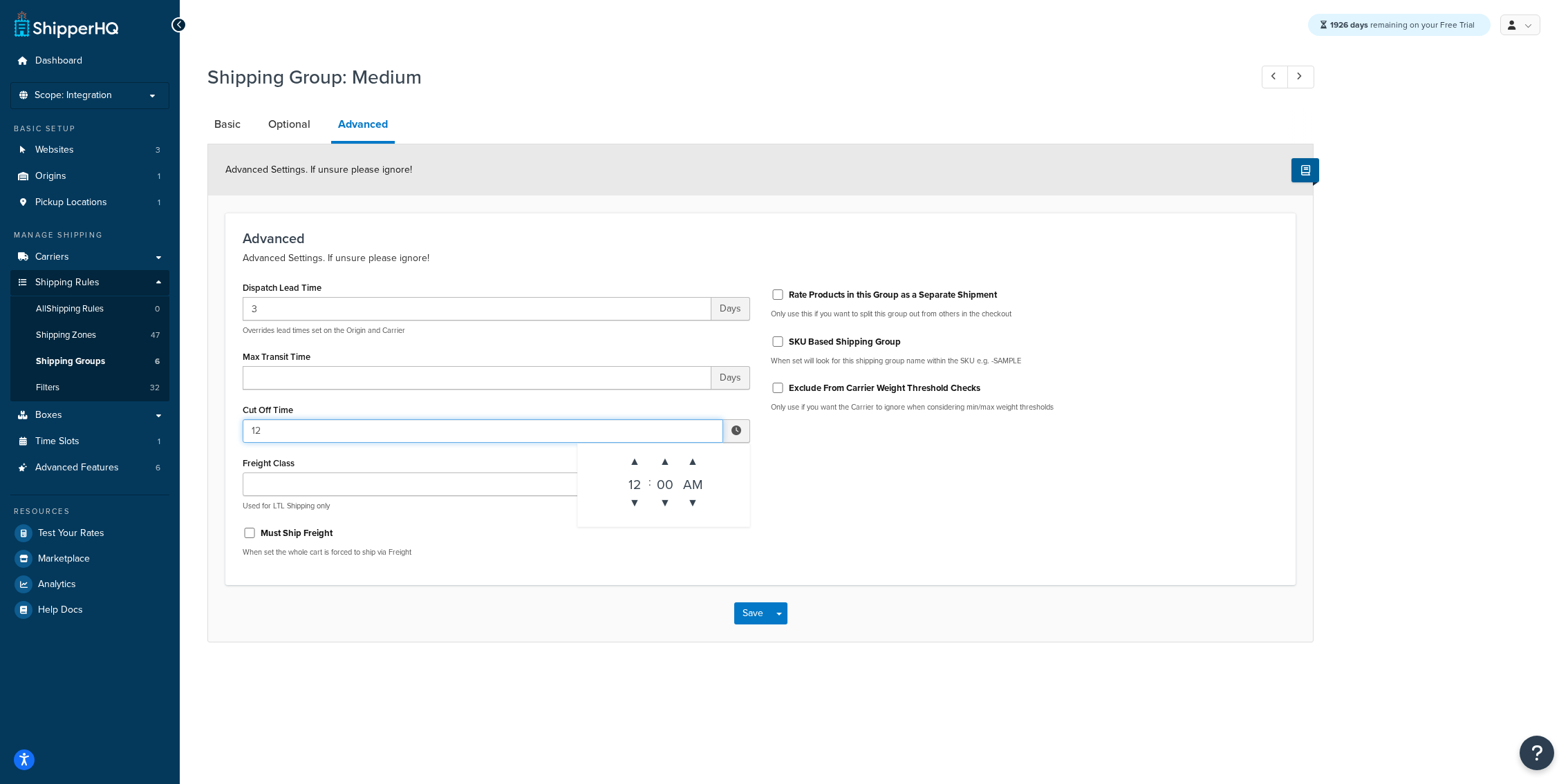
type input "12"
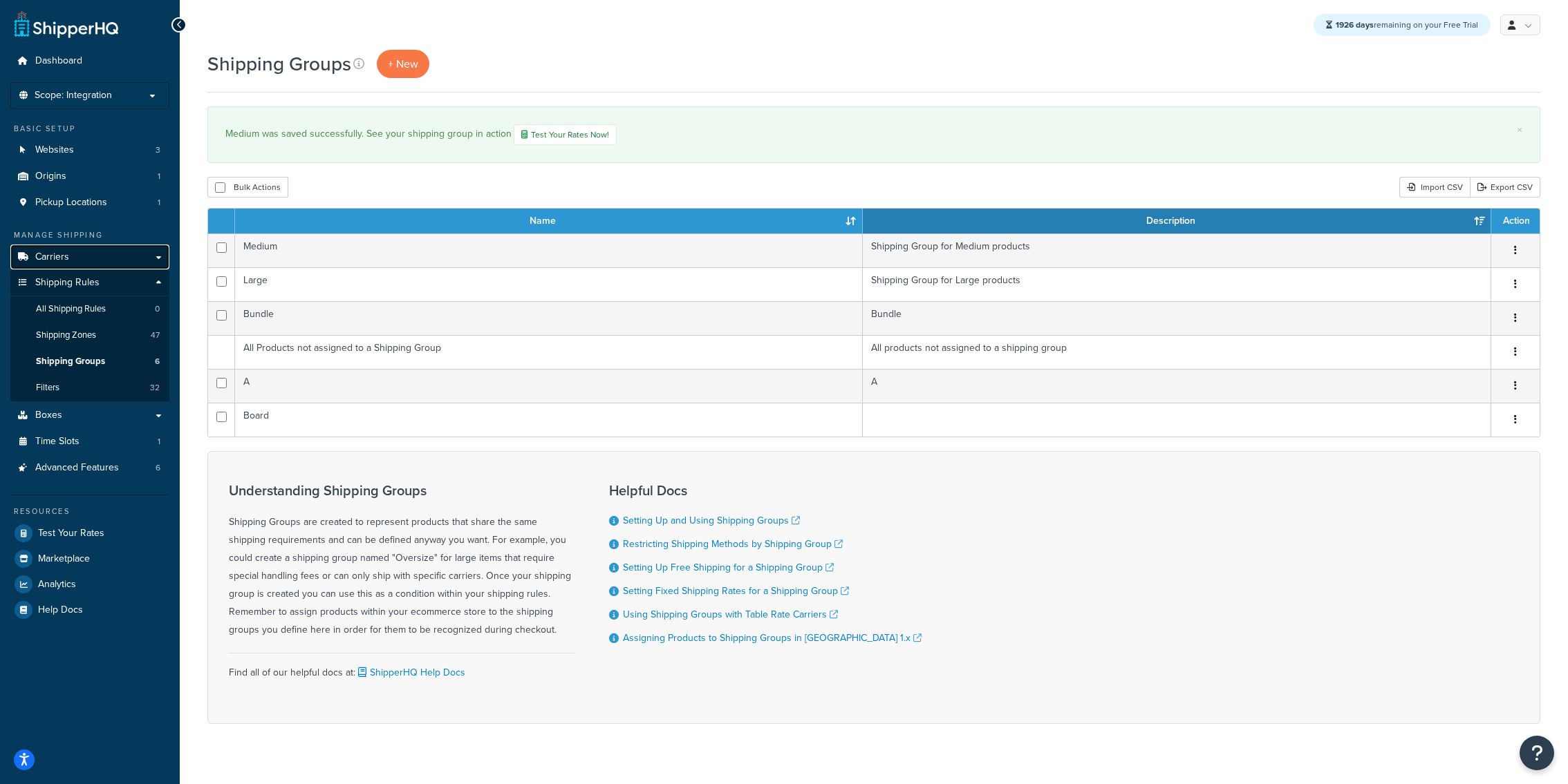
click at [85, 262] on link "Carriers" at bounding box center [90, 258] width 159 height 26
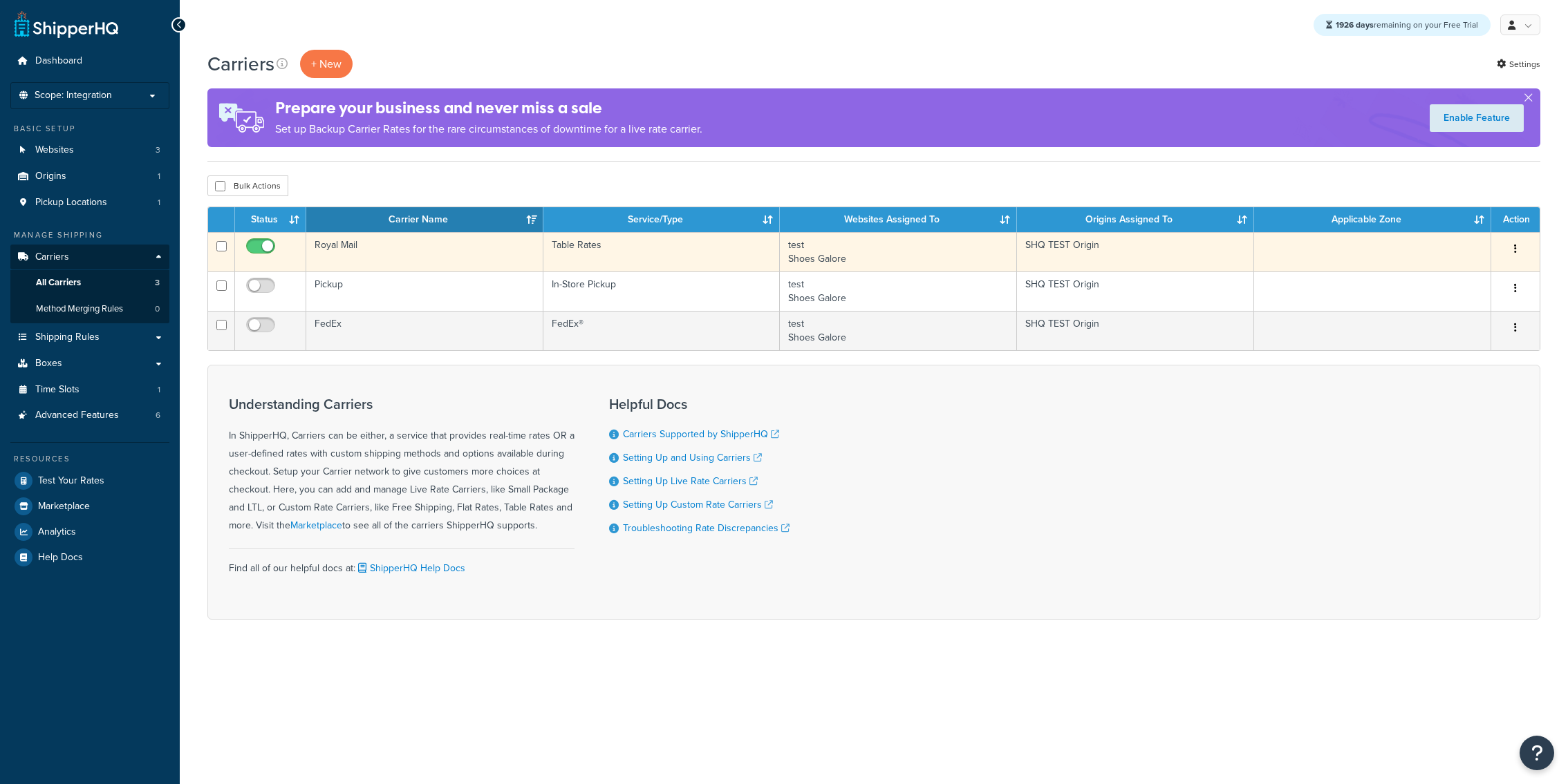
click at [383, 257] on td "Royal Mail" at bounding box center [425, 252] width 237 height 40
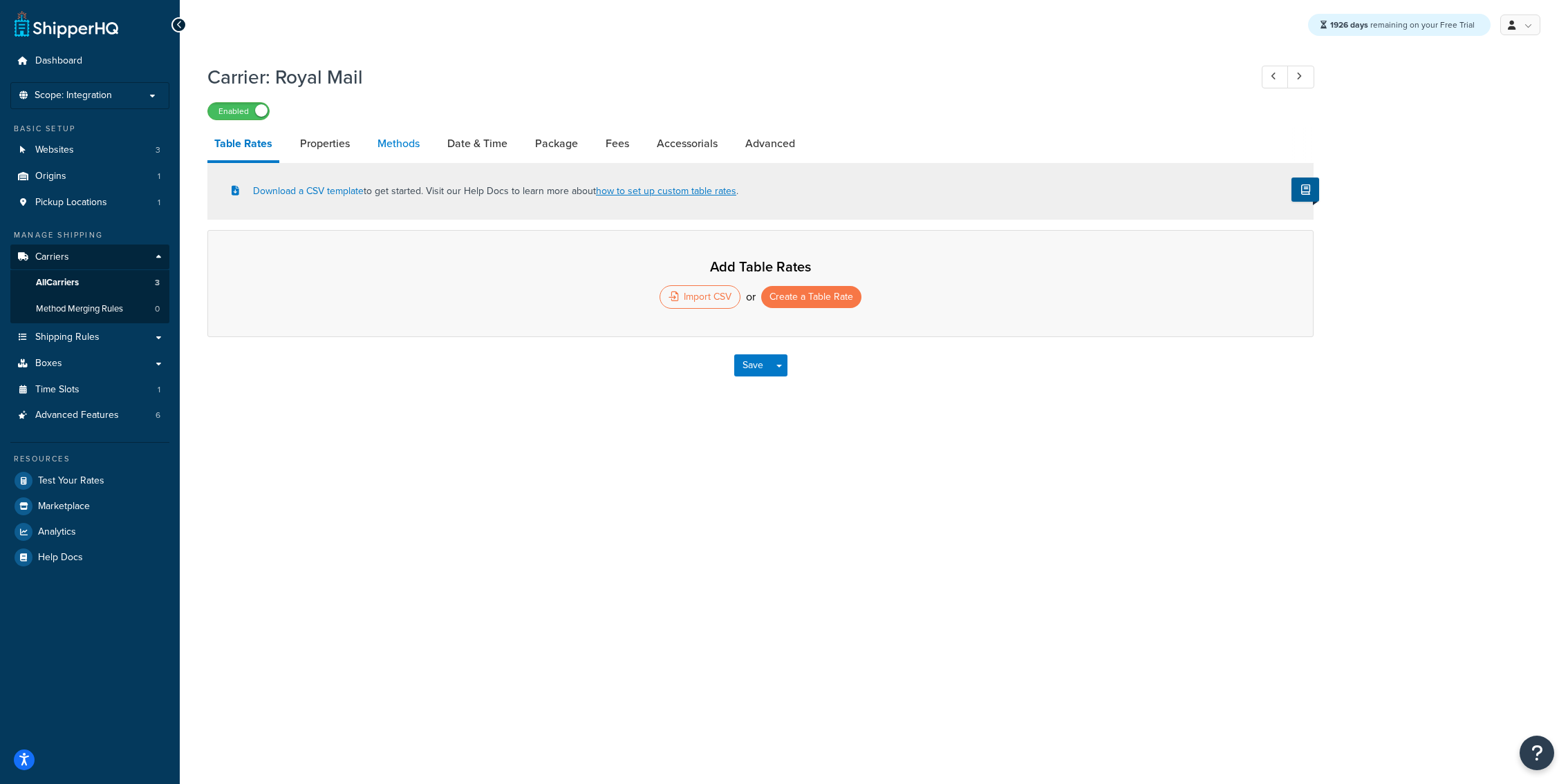
click at [413, 148] on link "Methods" at bounding box center [398, 143] width 56 height 33
select select "25"
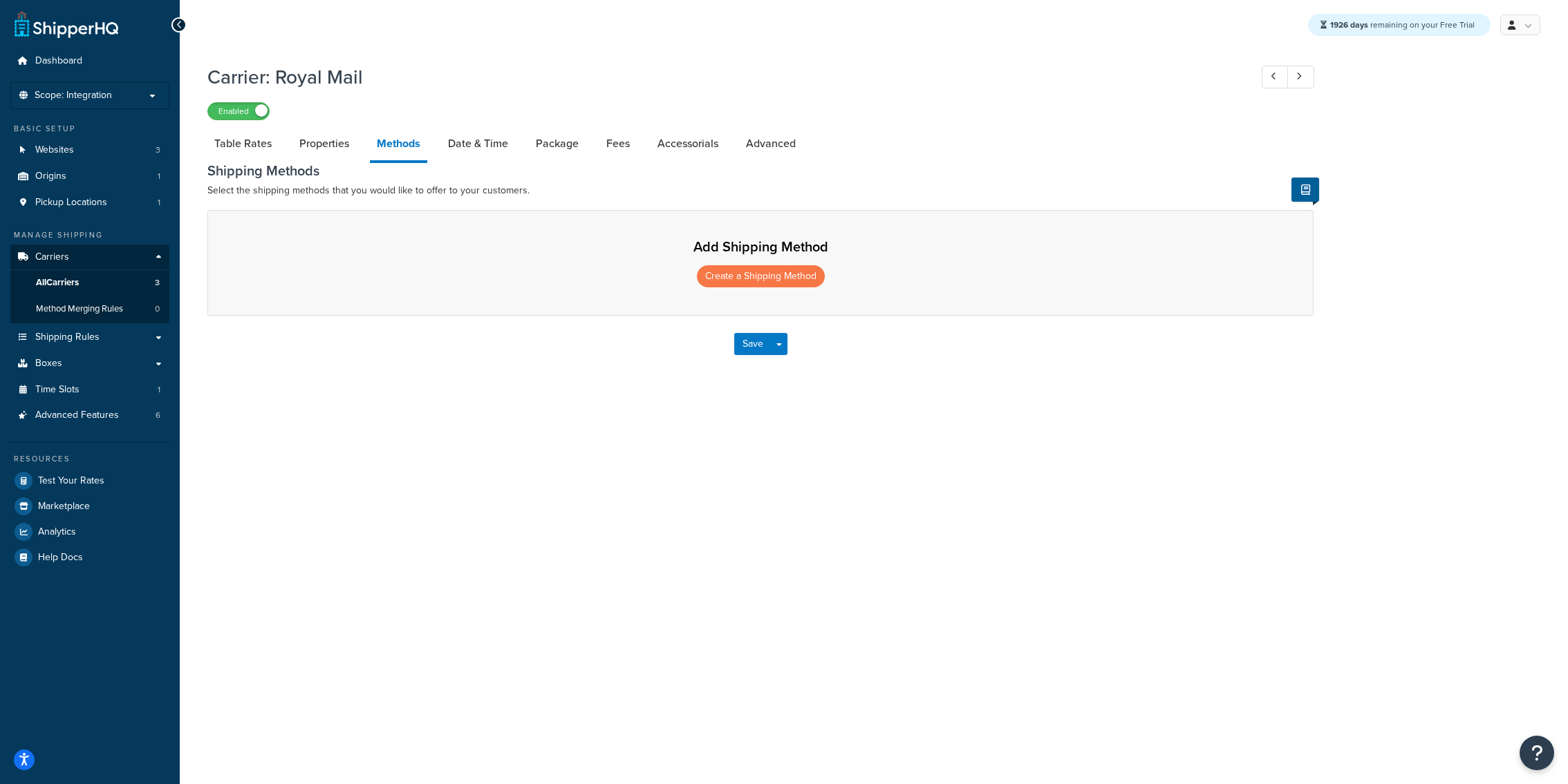
click at [778, 289] on div "Add Shipping Method Create a Shipping Method" at bounding box center [760, 263] width 1106 height 105
click at [778, 285] on button "Create a Shipping Method" at bounding box center [760, 277] width 128 height 22
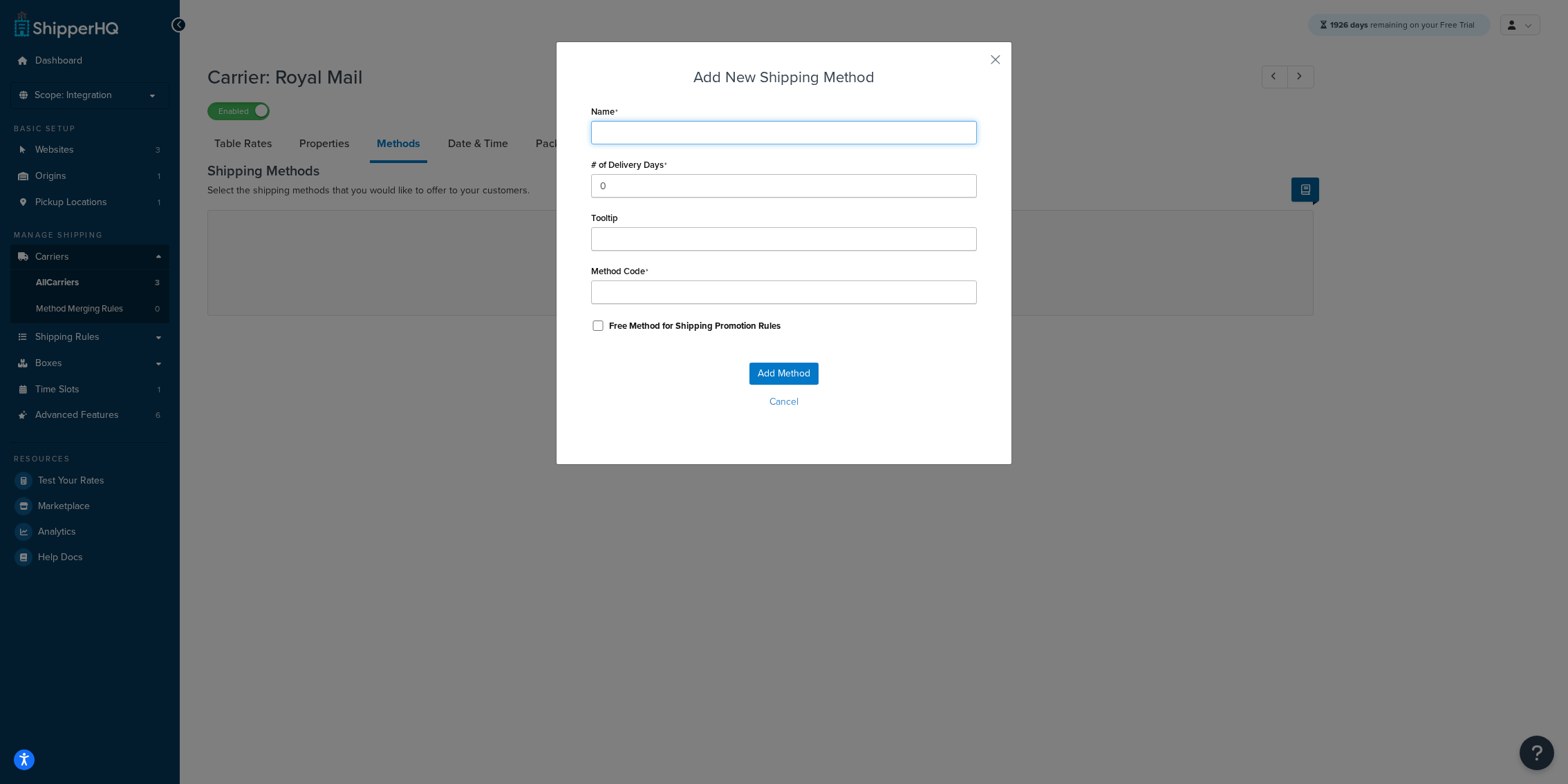
click at [654, 140] on input "Name" at bounding box center [784, 133] width 386 height 24
type input "T"
type input "Te"
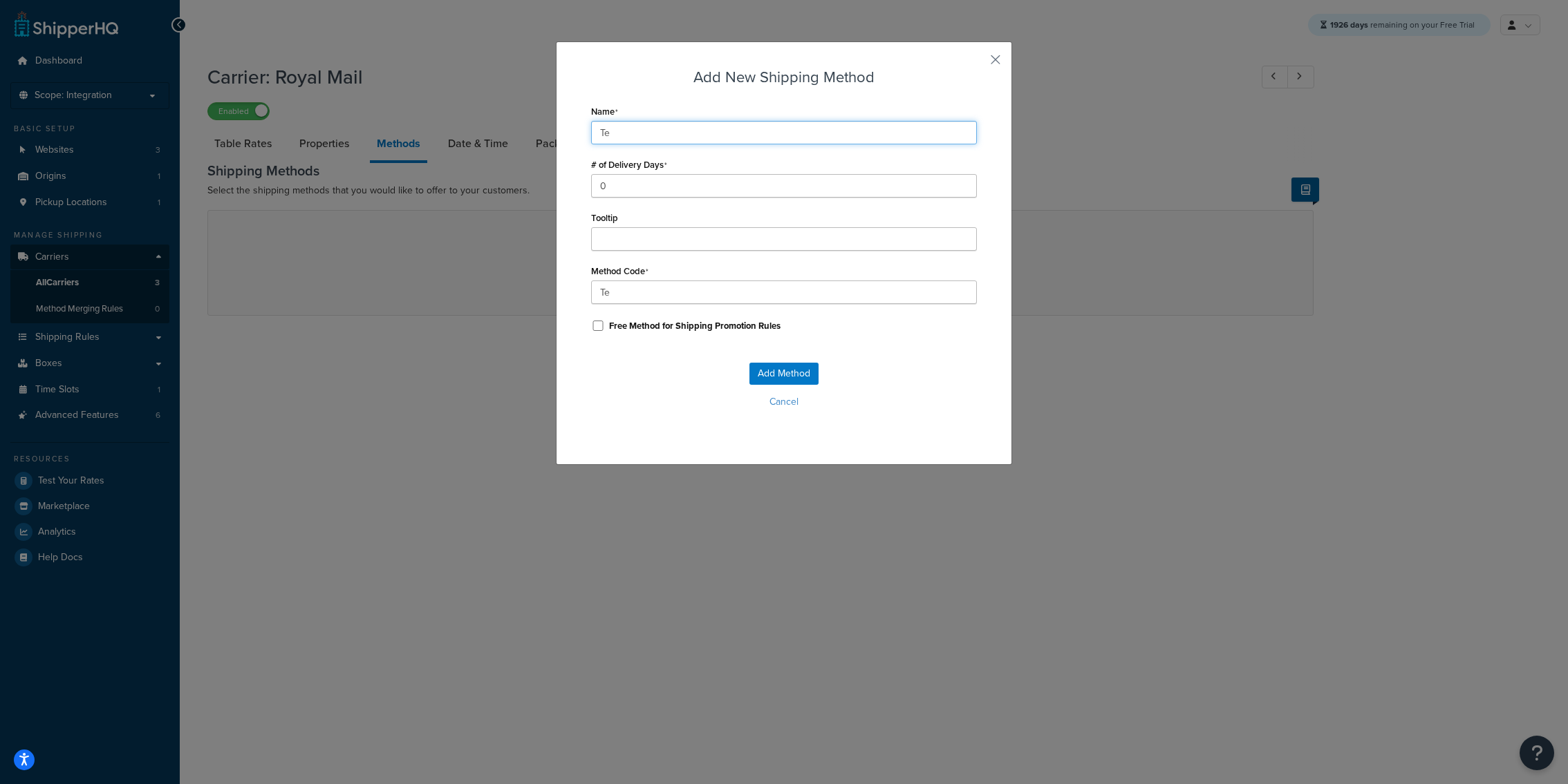
type input "Tes"
type input "Test"
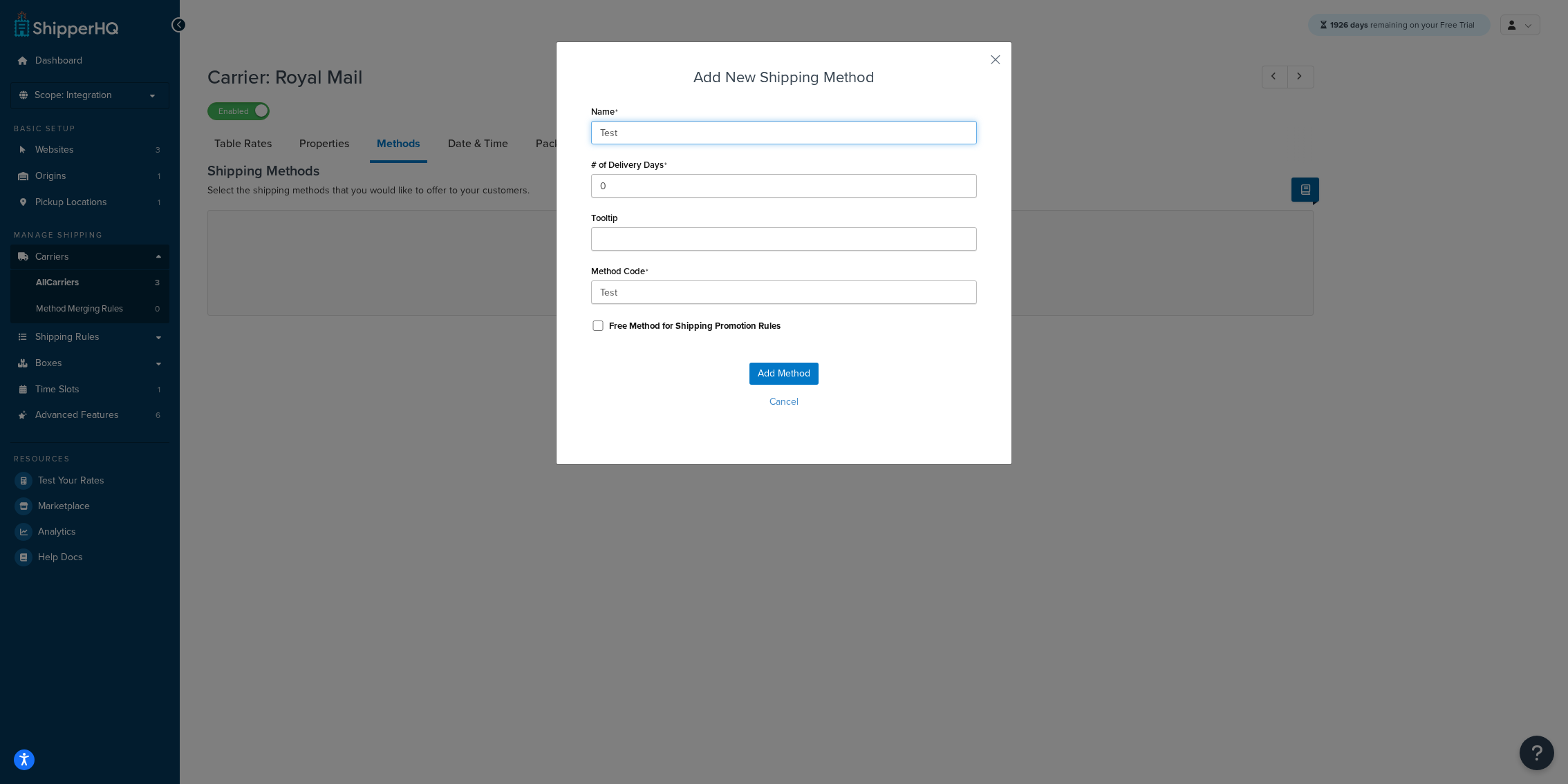
type input "Test_"
type input "Test"
type input "Tes"
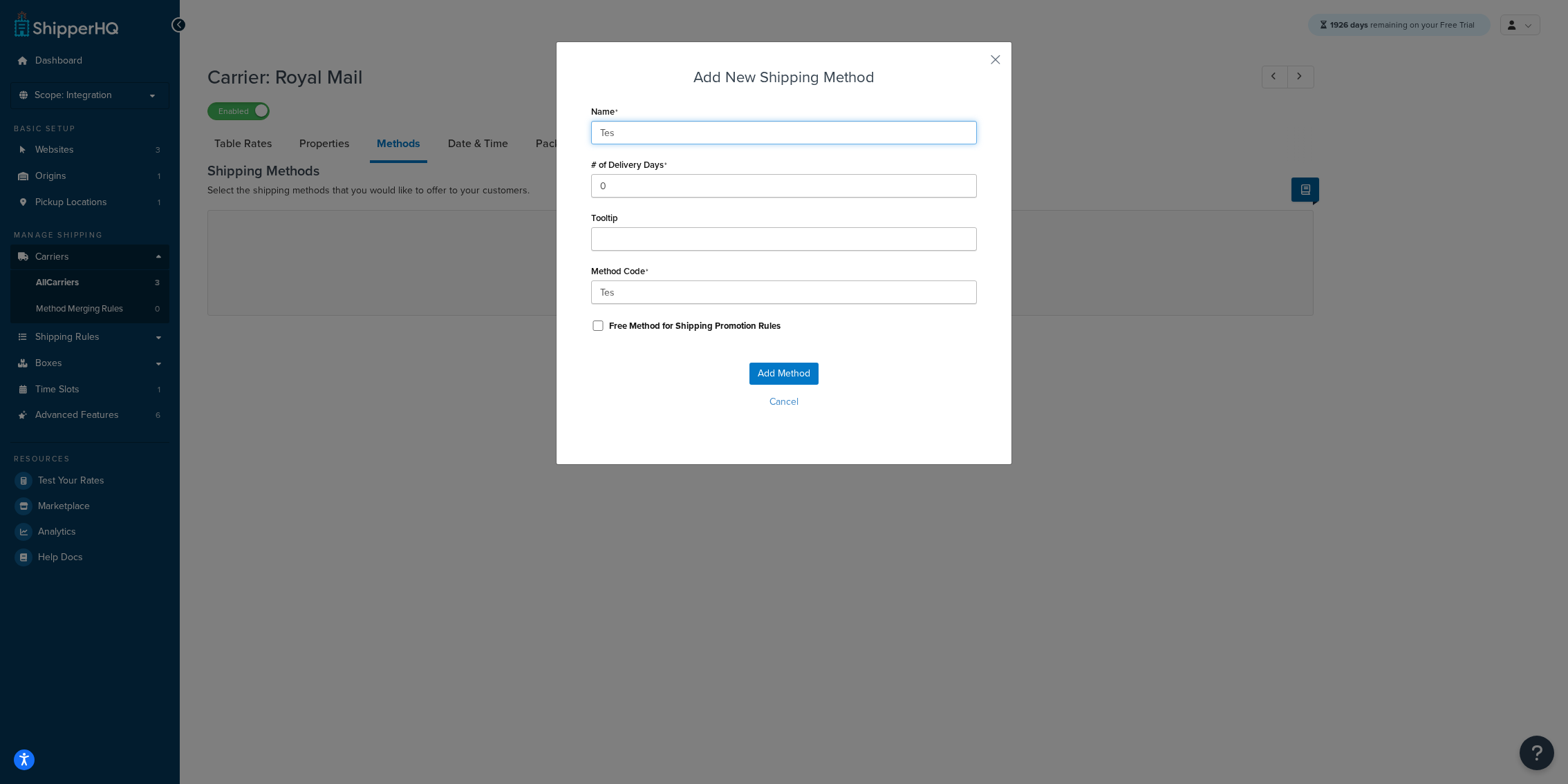
type input "Te"
type input "T"
type input "S"
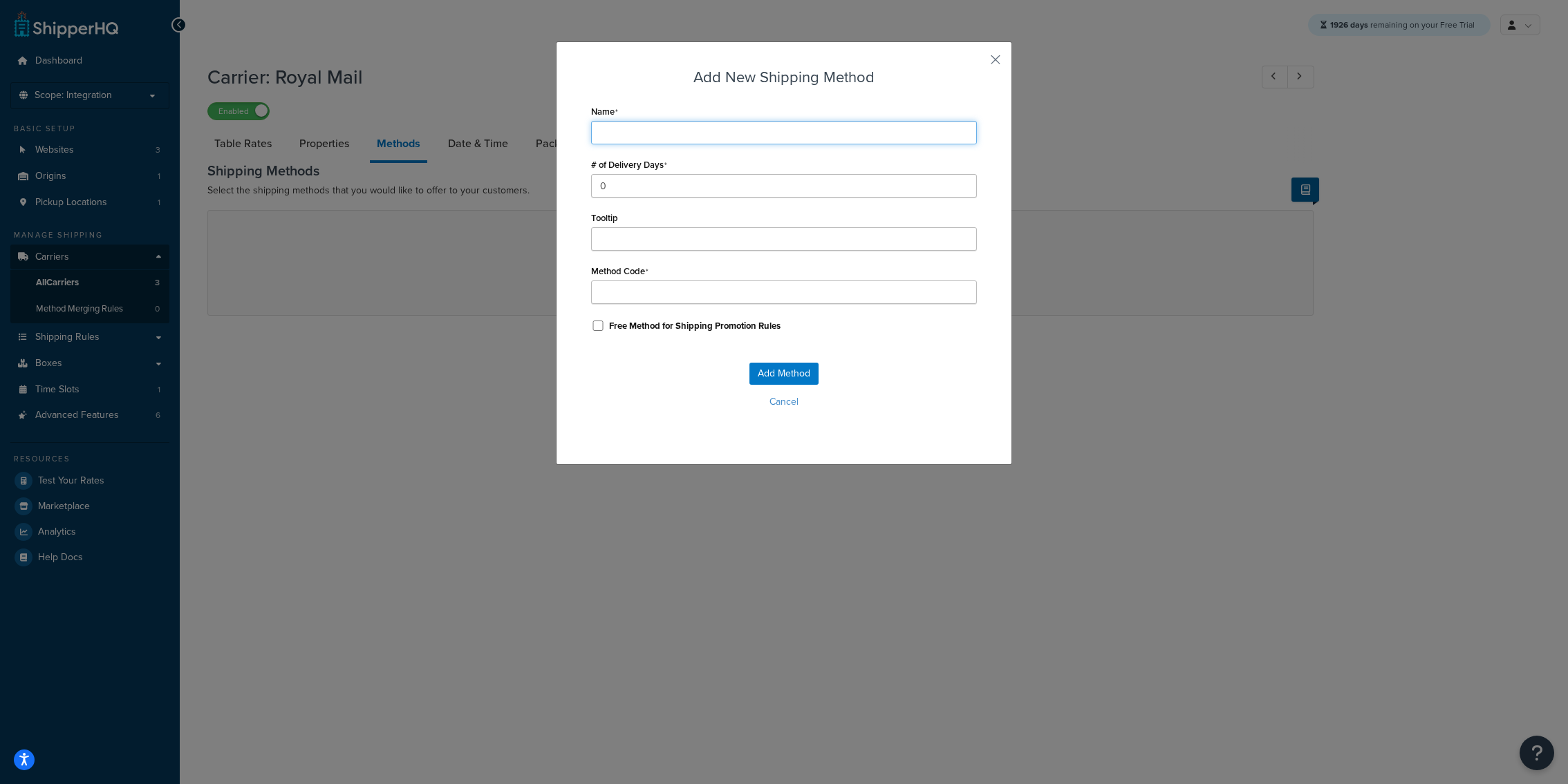
type input "S"
type input "1"
type input "1_"
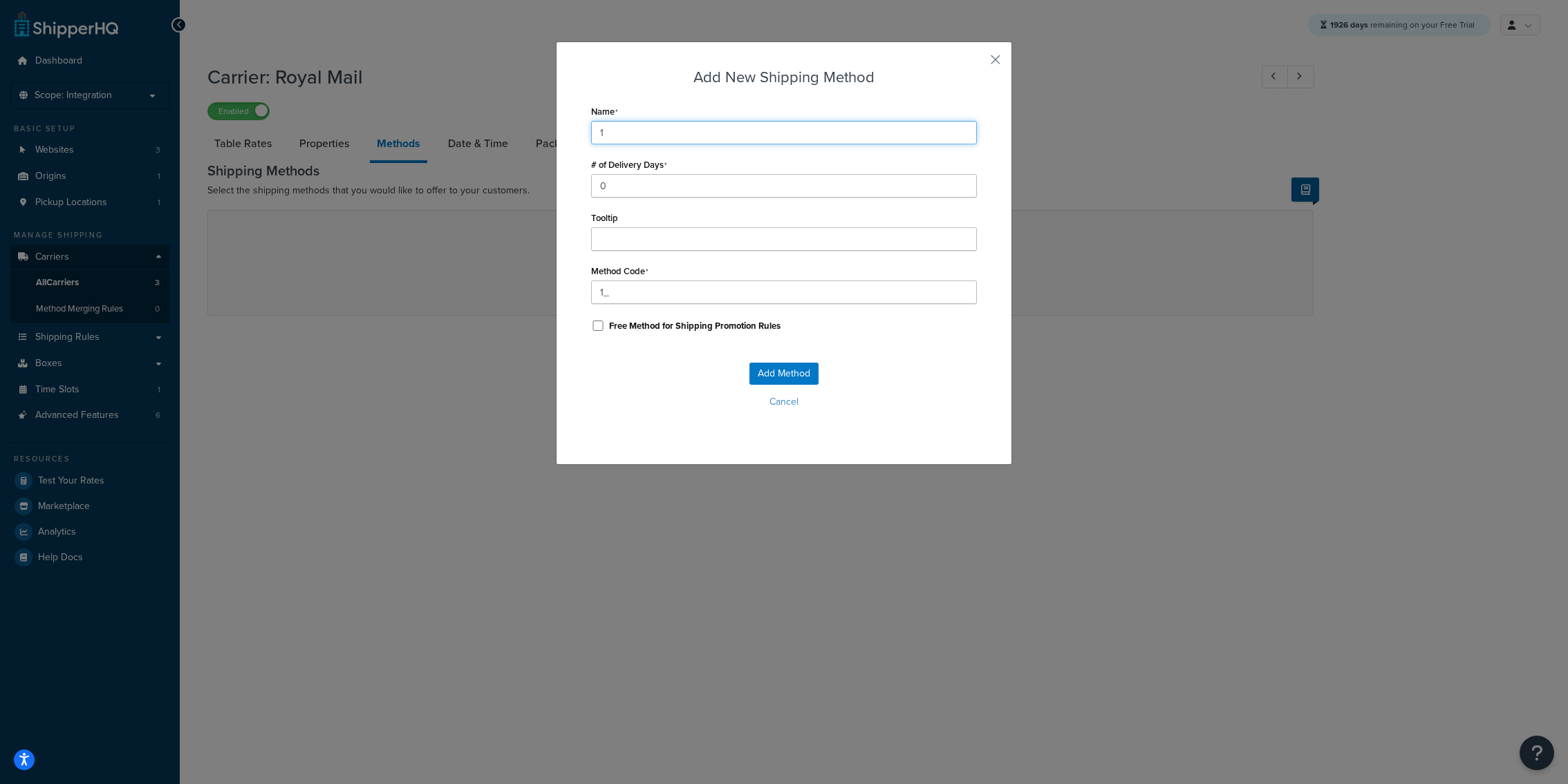
type input "1 D"
type input "1_D"
type input "1 Da"
type input "1_Da"
type input "1 Day"
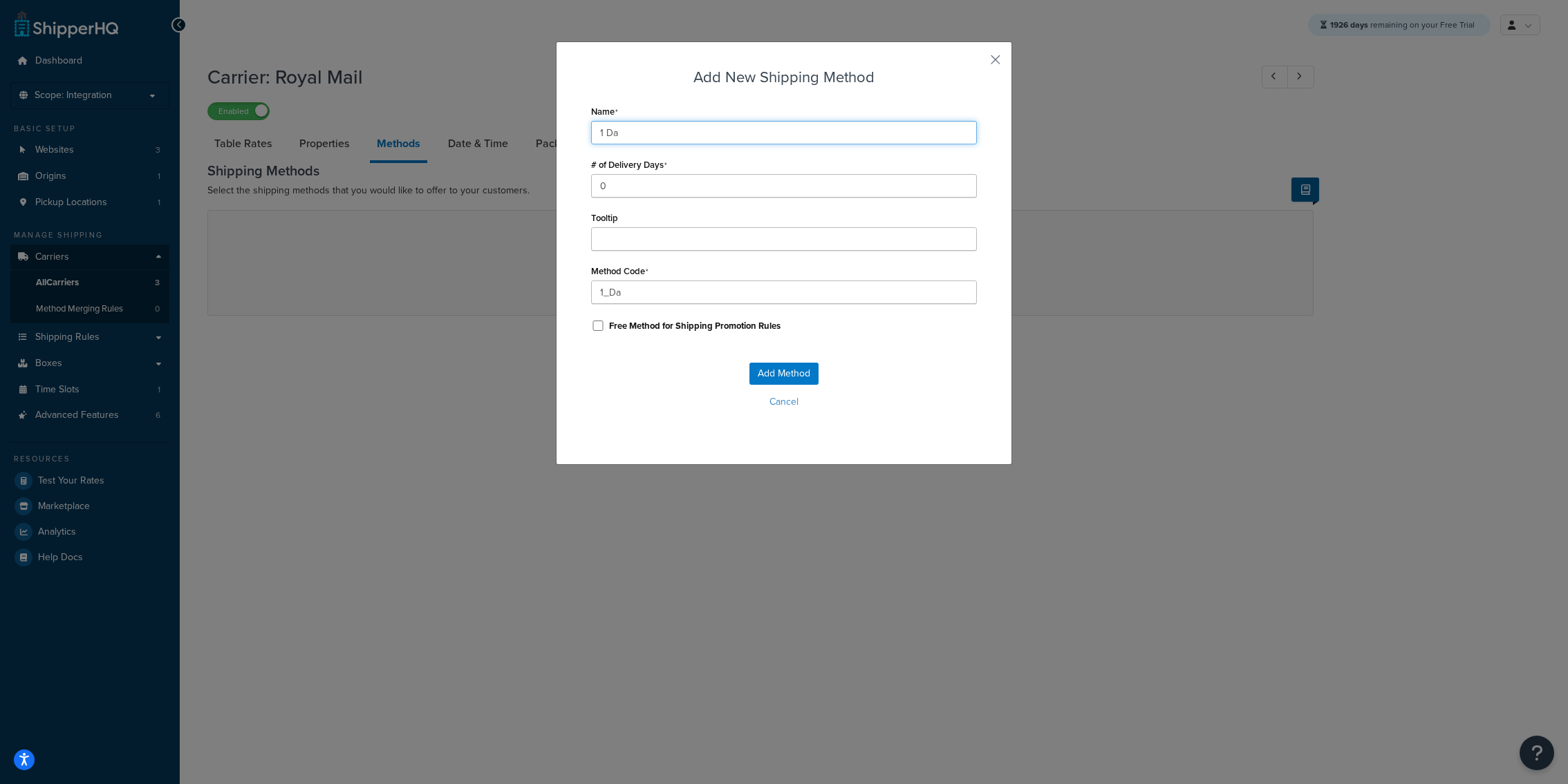
type input "1_Day"
type input "1 Day"
type input "1_Day_"
type input "1 Day d"
type input "1_Day_d"
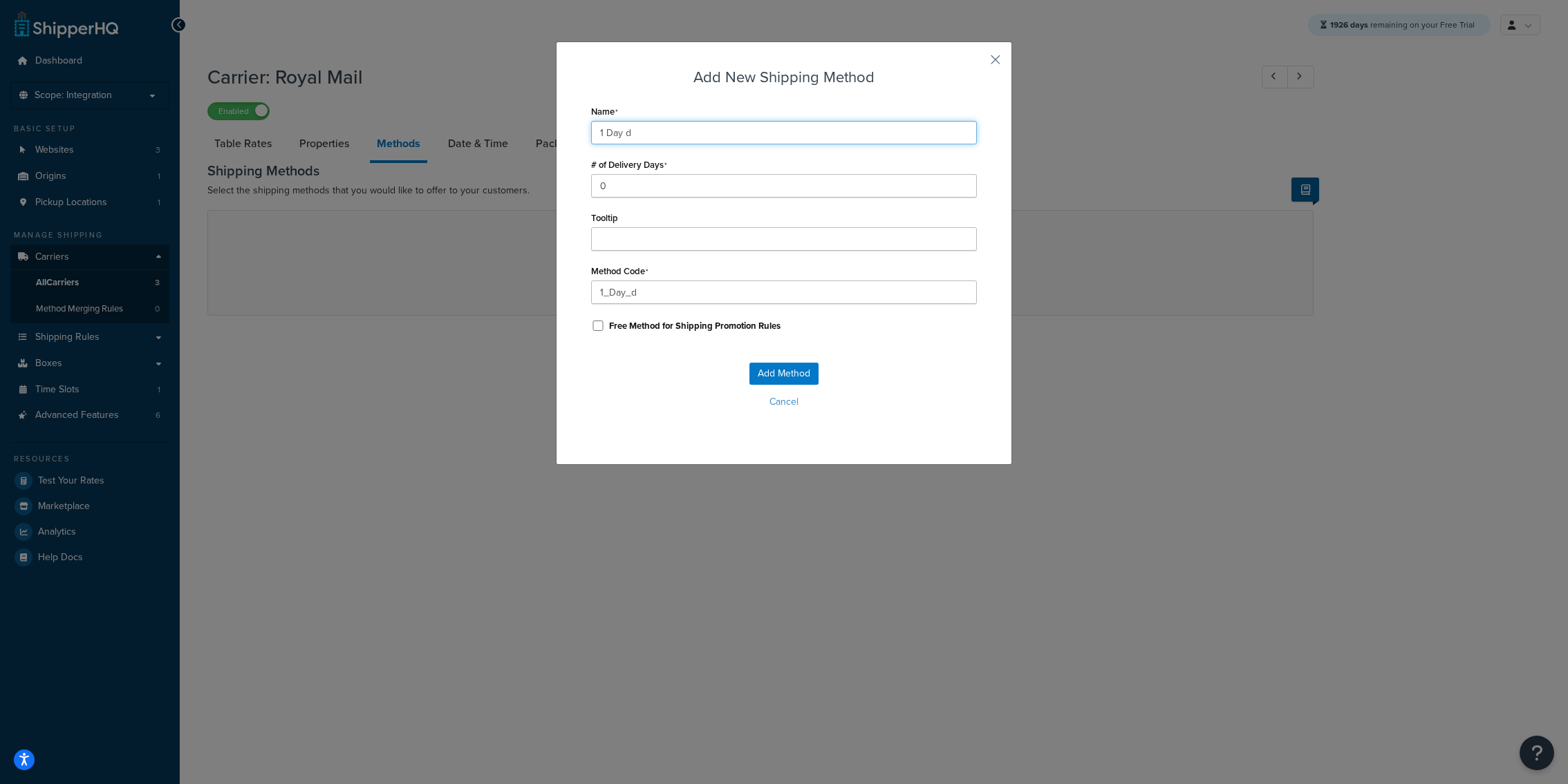
type input "1 Day de"
type input "1_Day_de"
type input "1 Day del"
type input "1_Day_del"
type input "1 Day deli"
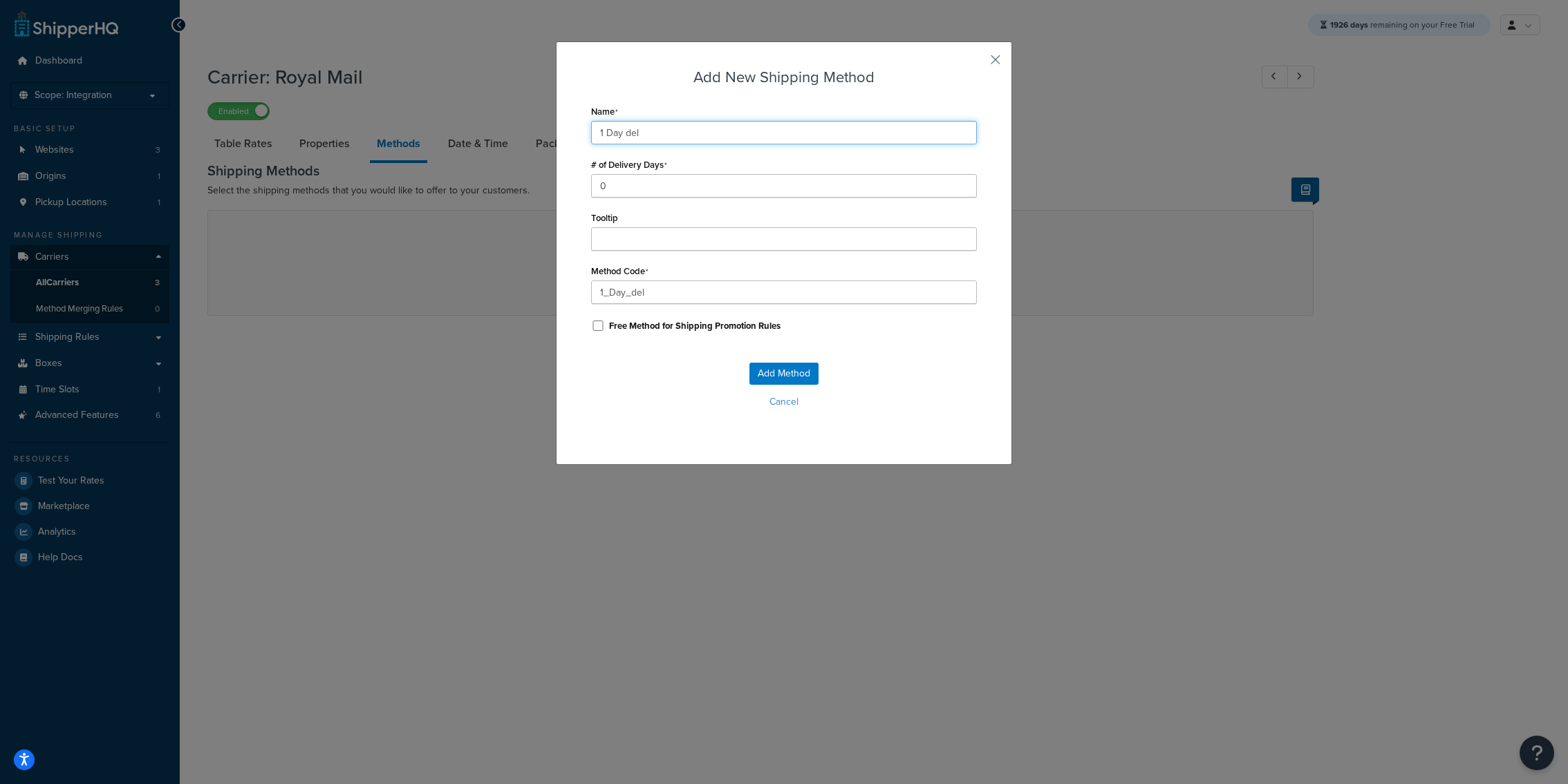
type input "1_Day_deli"
type input "1 Day deliv"
type input "1_Day_deliv"
type input "1 Day delive"
type input "1_Day_delive"
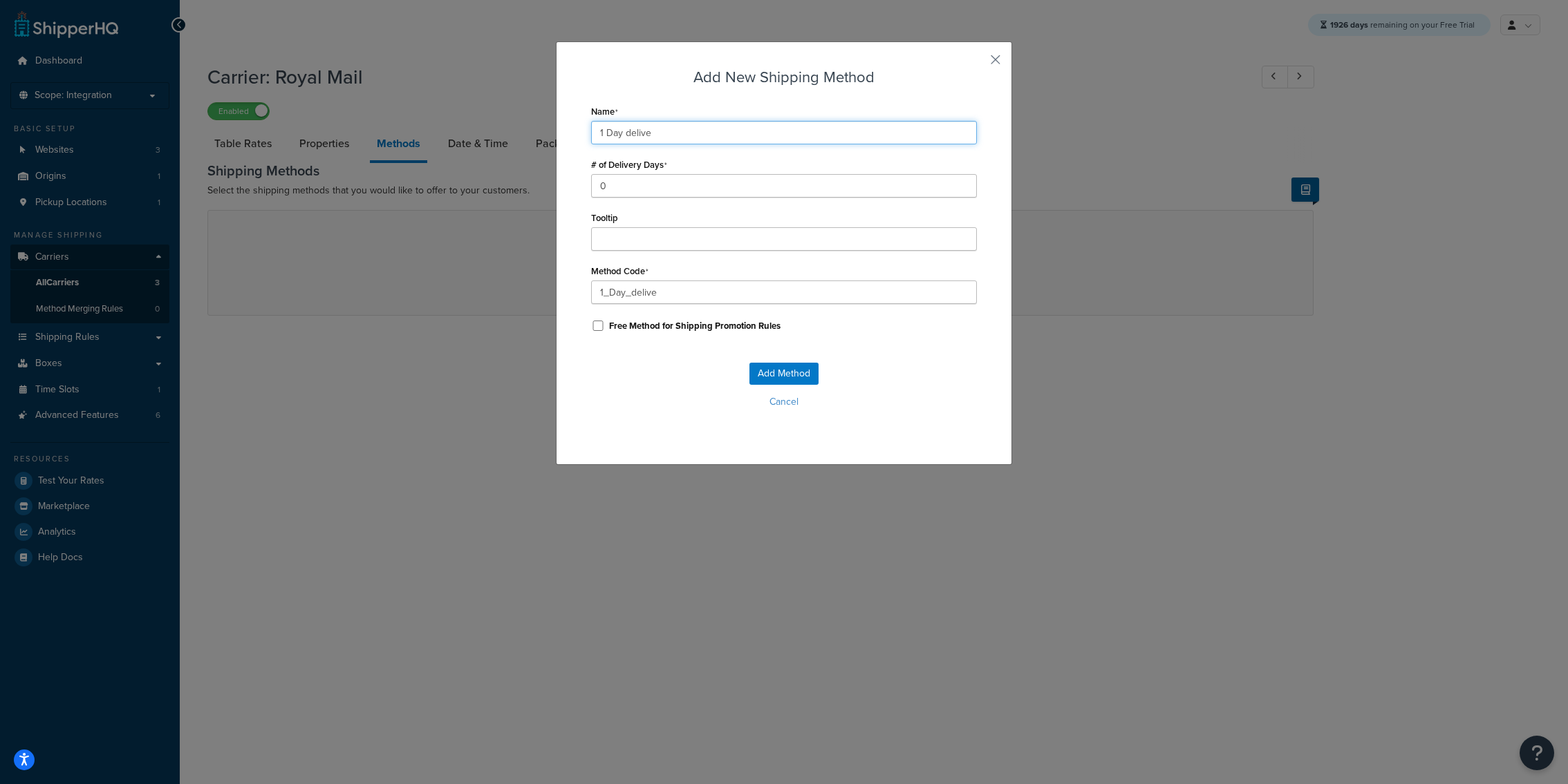
type input "1 Day deliver"
type input "1_Day_deliver"
type input "1 Day delivery"
type input "1_Day_delivery"
type input "1 Day delivery"
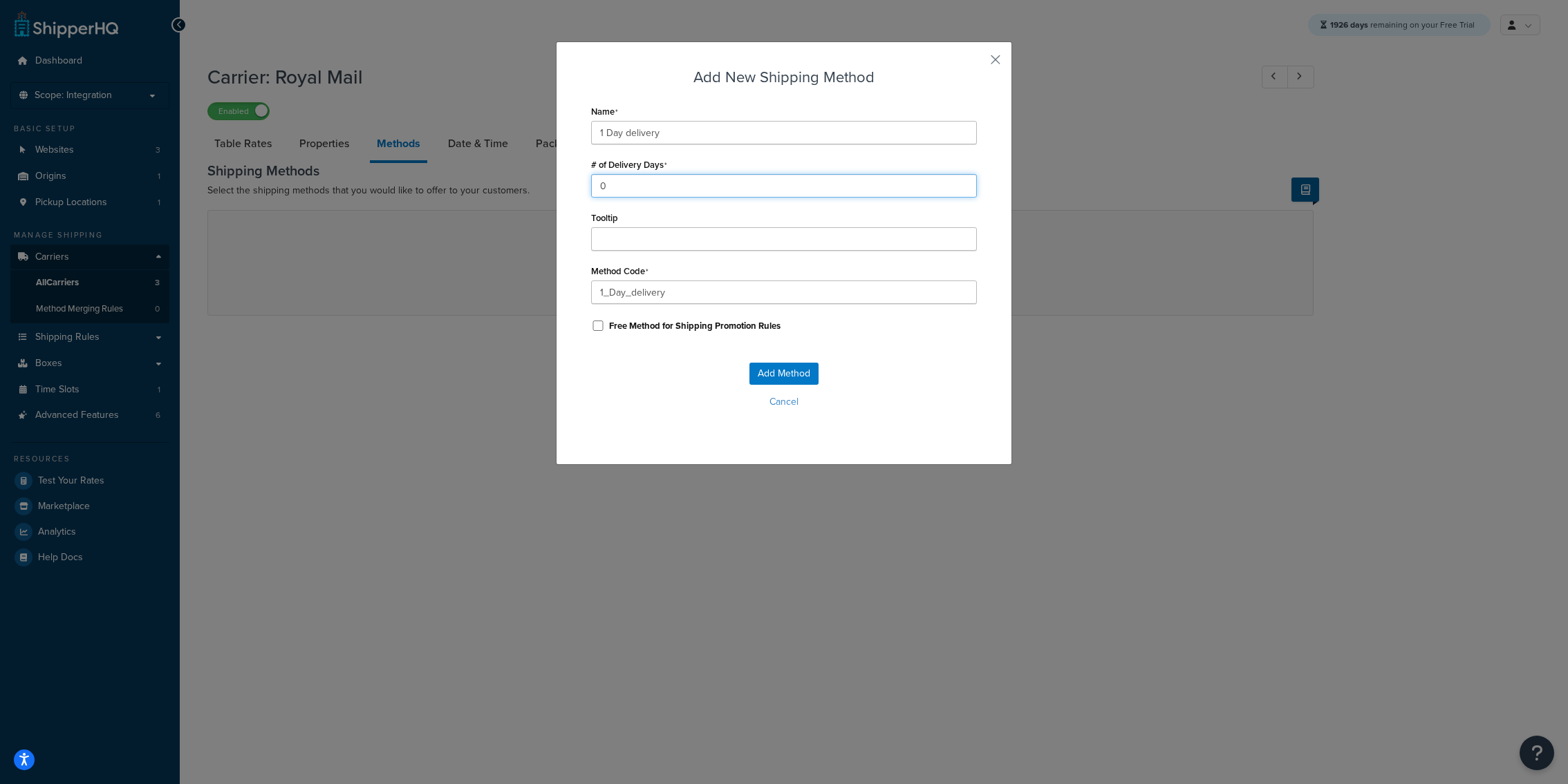
click at [638, 178] on input "0" at bounding box center [784, 186] width 386 height 24
type input "1"
click at [771, 368] on button "Add Method" at bounding box center [783, 374] width 69 height 22
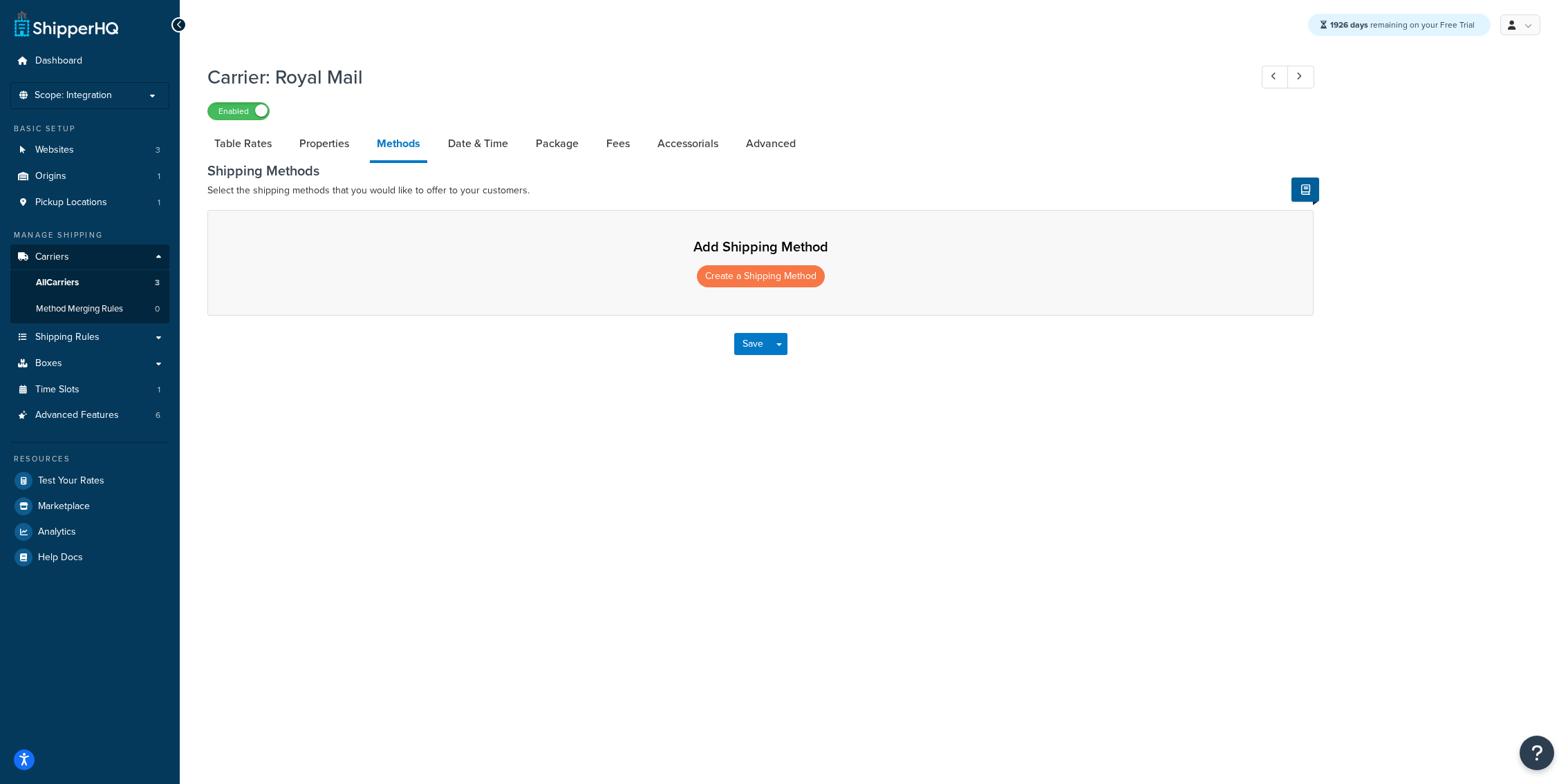
select select "25"
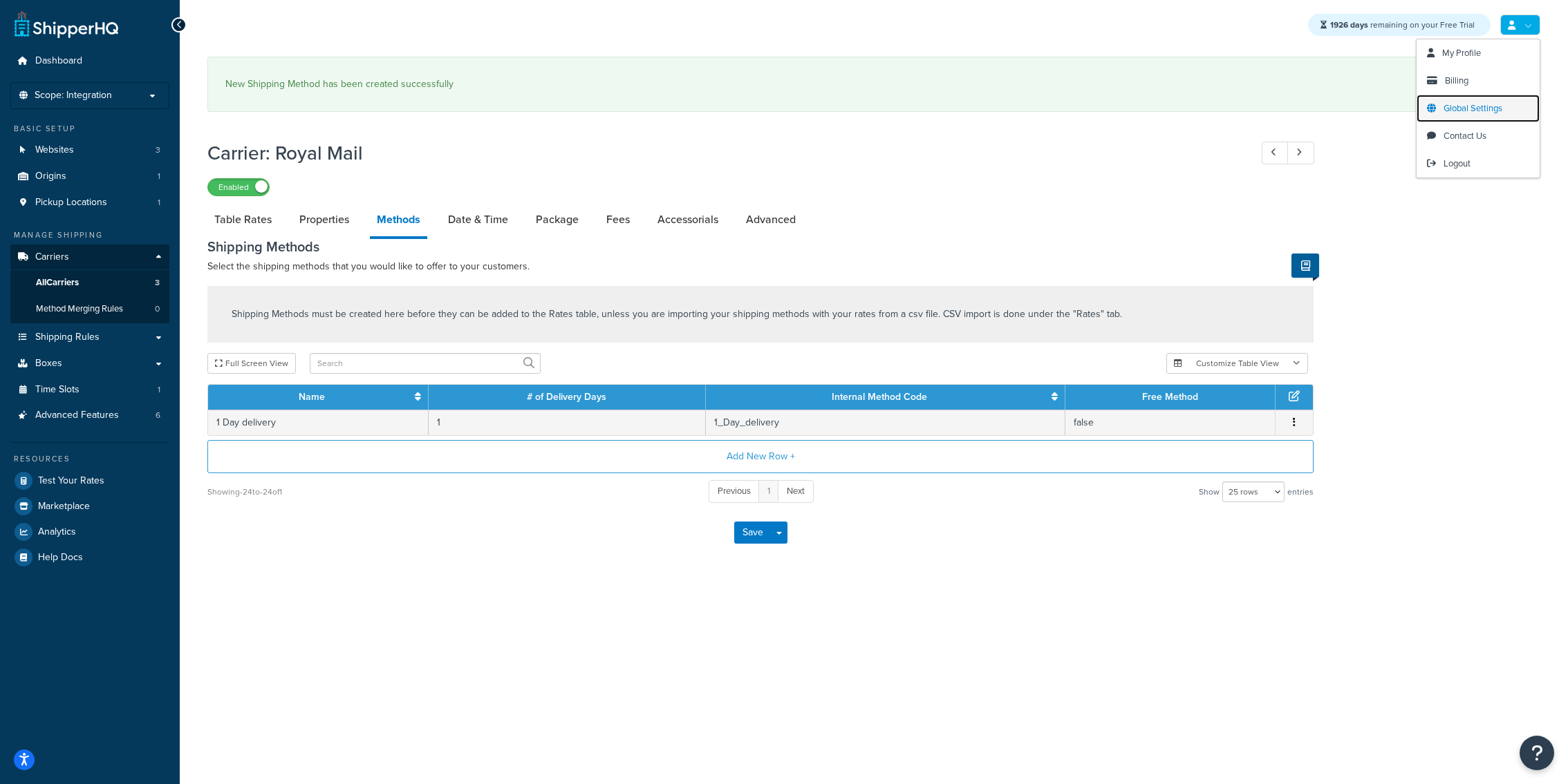
click at [1472, 106] on span "Global Settings" at bounding box center [1472, 107] width 59 height 13
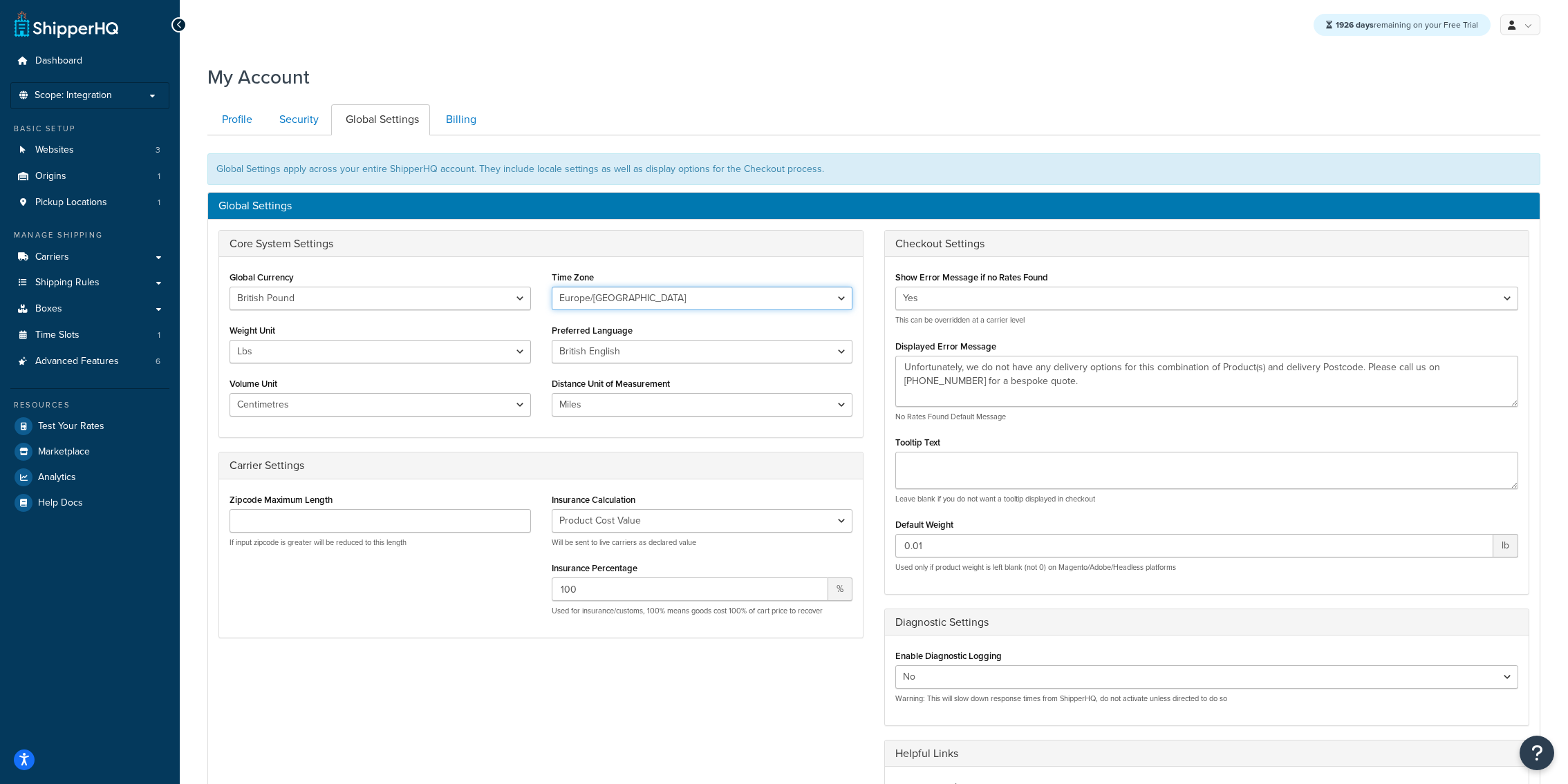
click at [551, 287] on select "[GEOGRAPHIC_DATA]/[US_STATE] [GEOGRAPHIC_DATA]/[US_STATE] [GEOGRAPHIC_DATA]/[GE…" at bounding box center [701, 298] width 301 height 24
select select "GMT"
click option "GMT" at bounding box center [0, 0] width 0 height 0
click at [489, 657] on div "Core System Settings Global Currency United States Dollar Euro British Pound Au…" at bounding box center [874, 550] width 1331 height 642
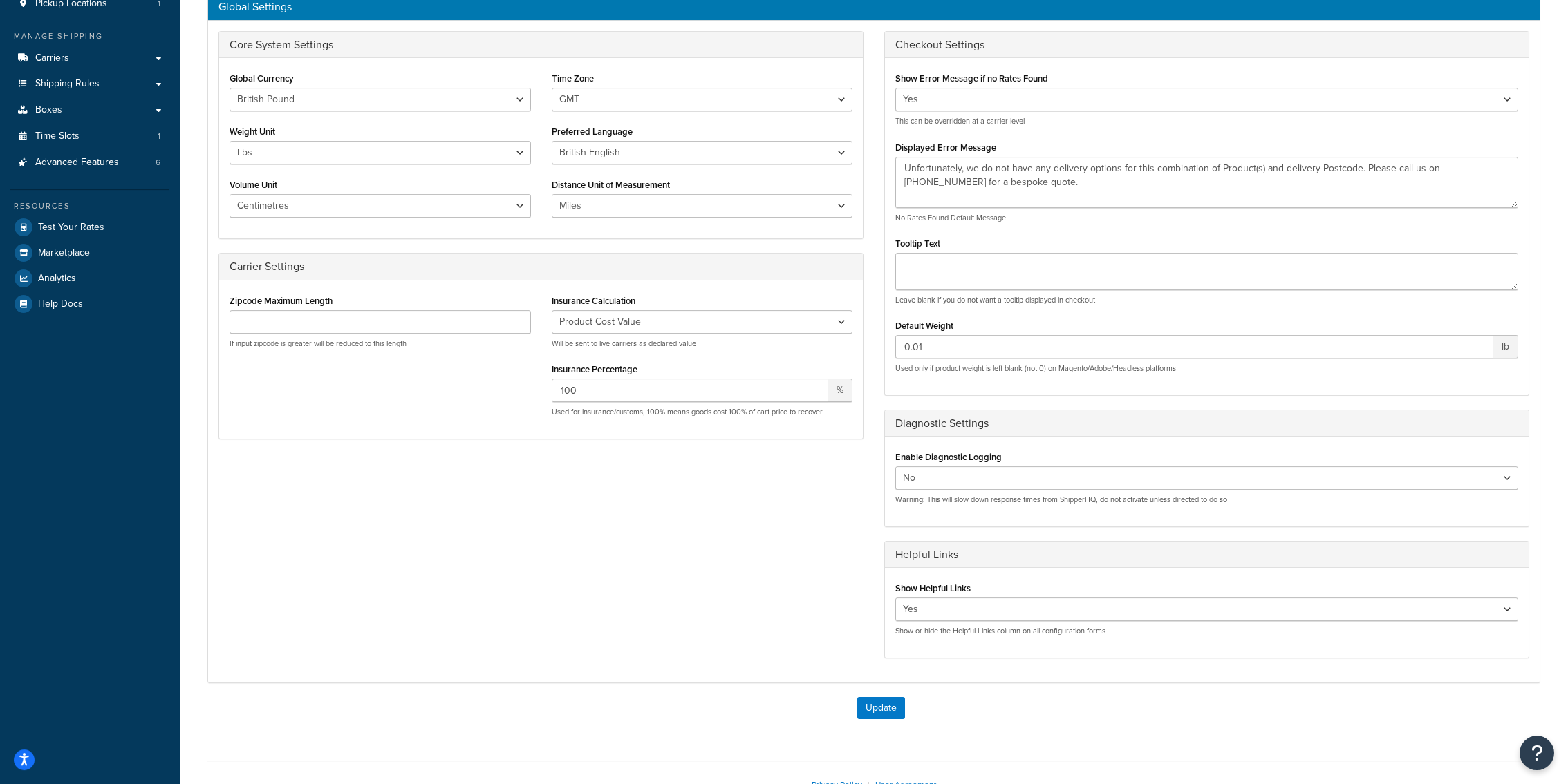
scroll to position [289, 0]
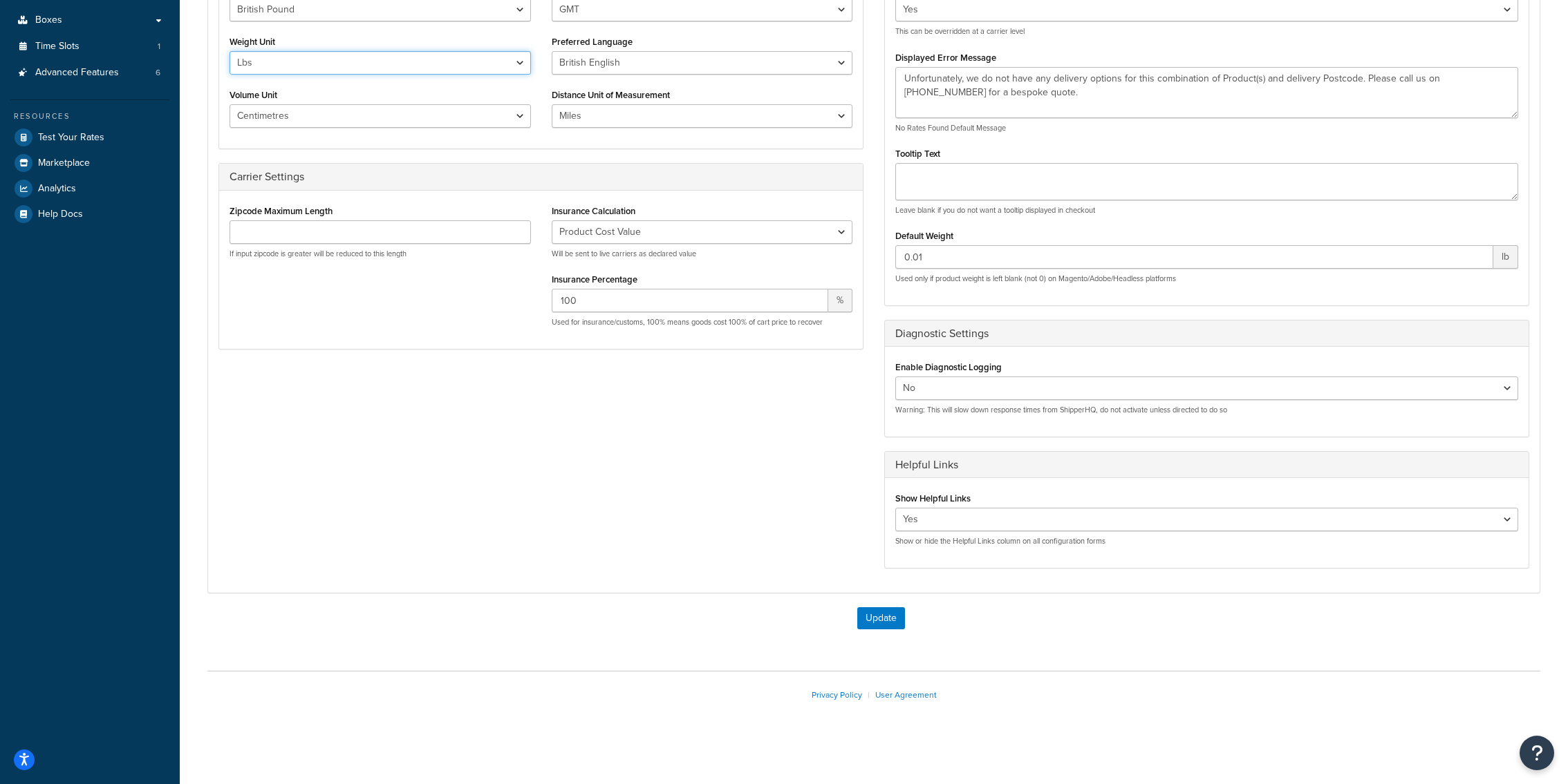
select select "kg"
click option "Kgs" at bounding box center [0, 0] width 0 height 0
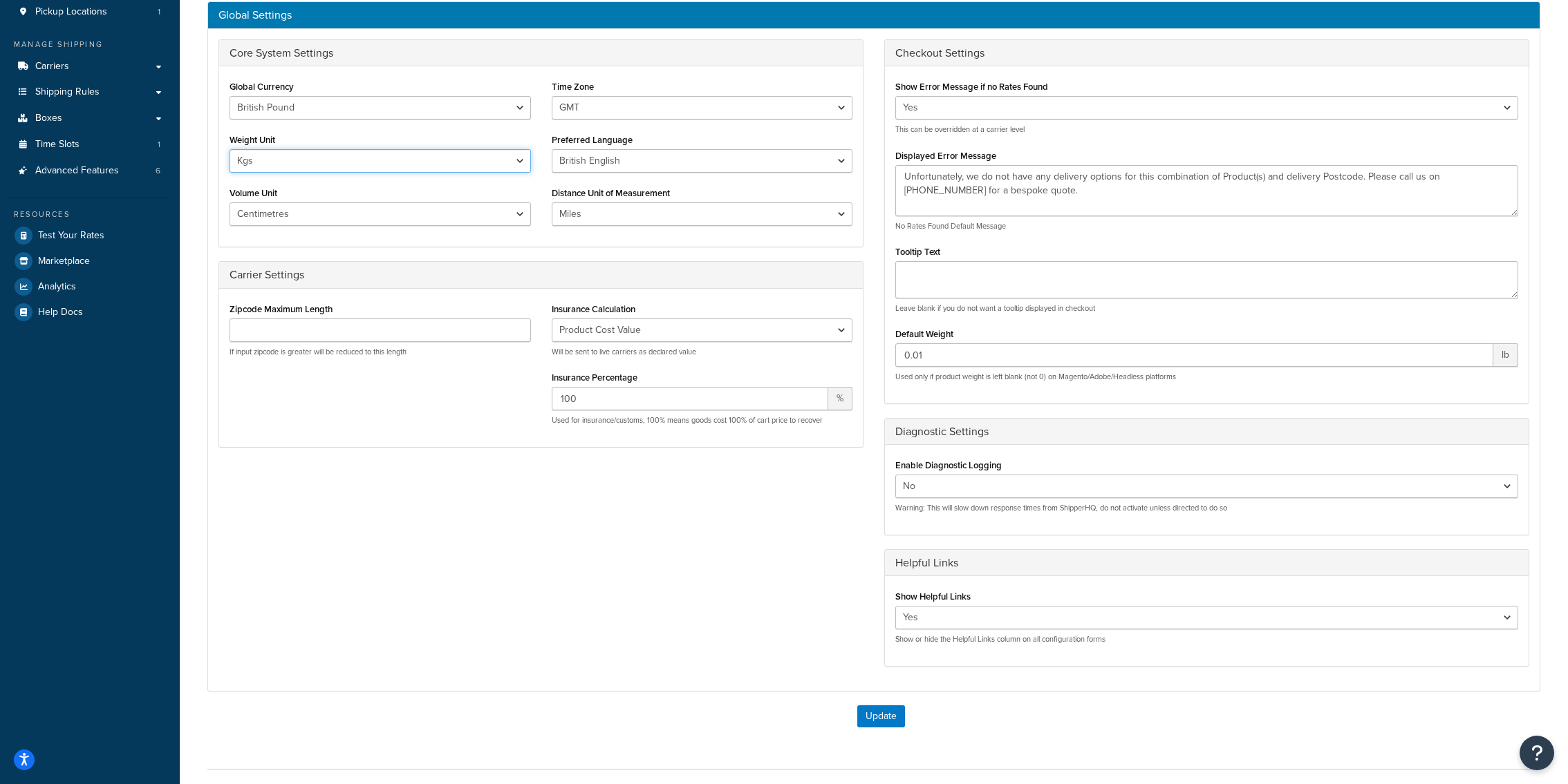
scroll to position [182, 0]
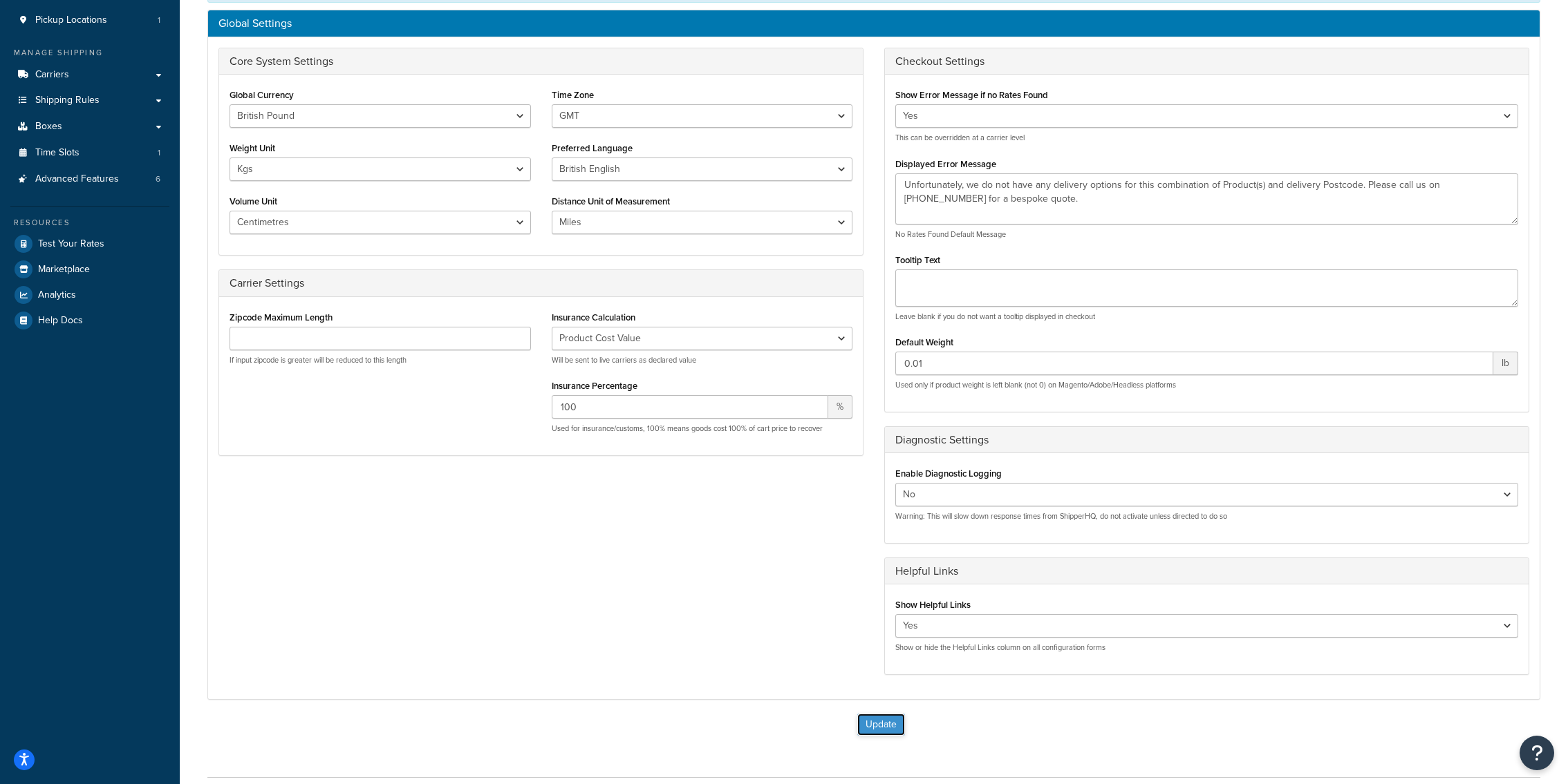
click at [881, 716] on button "Update" at bounding box center [881, 725] width 48 height 22
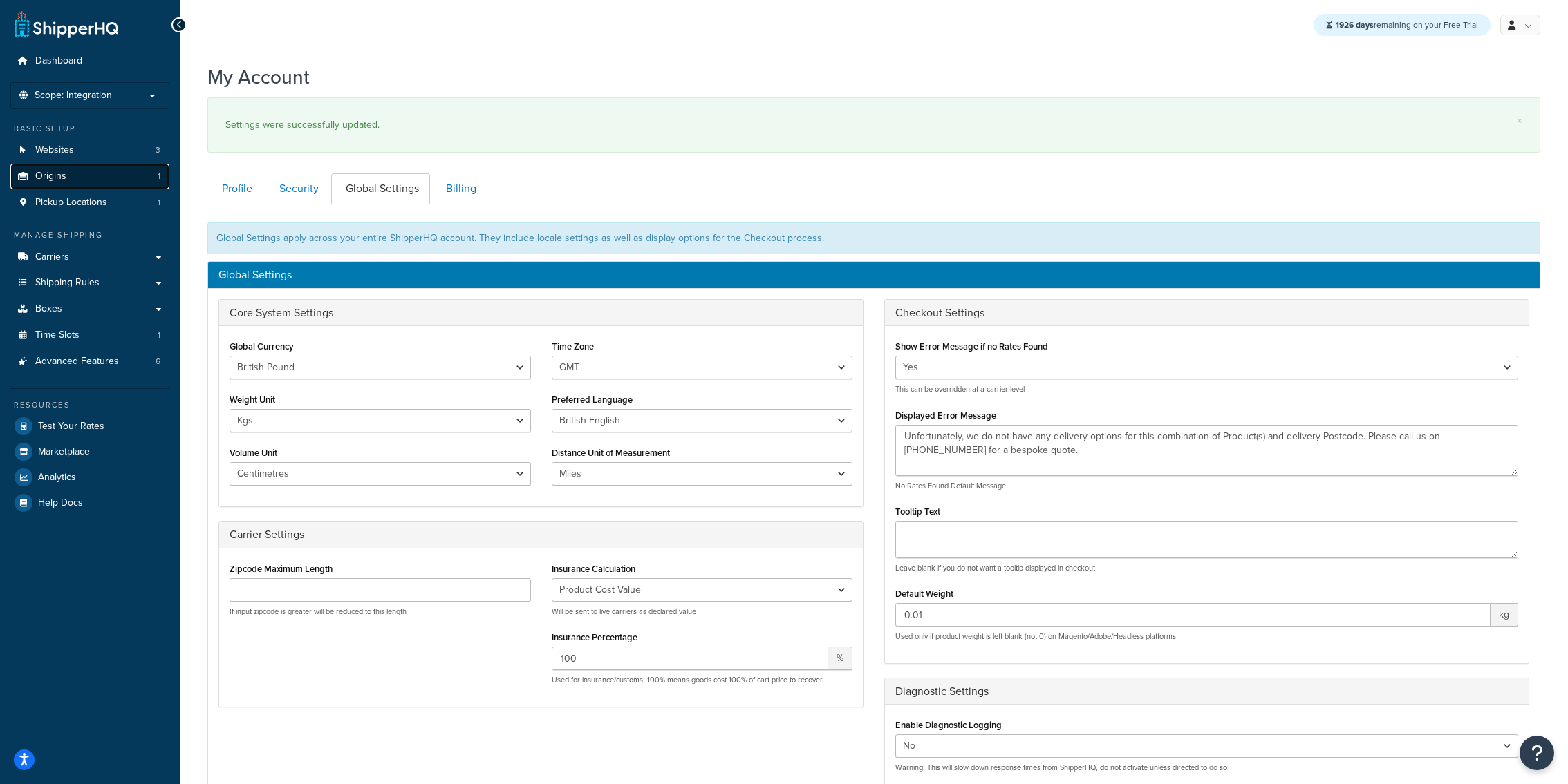
click at [112, 170] on link "Origins 1" at bounding box center [90, 177] width 159 height 26
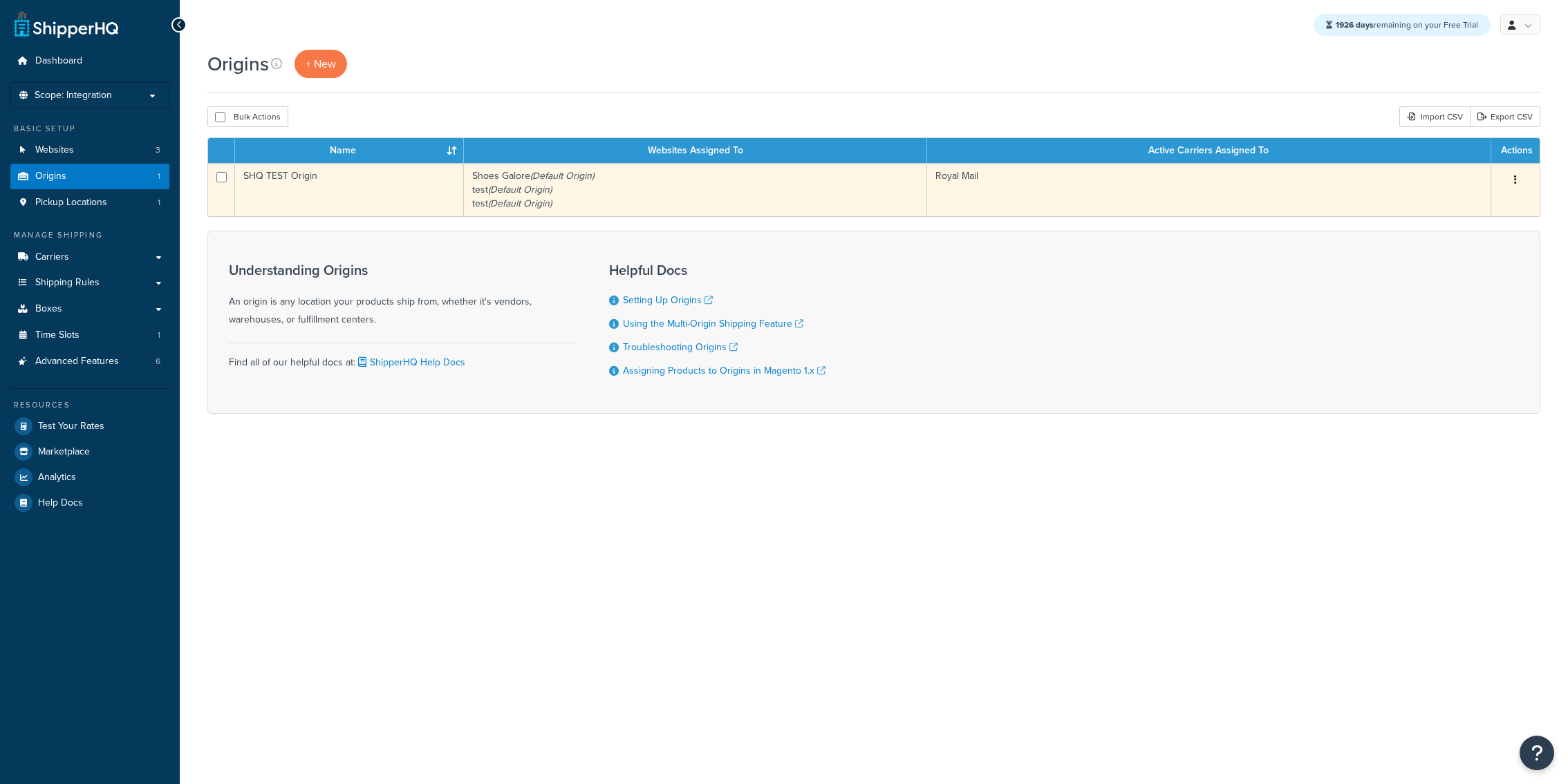
click at [405, 207] on td "SHQ TEST Origin" at bounding box center [349, 189] width 229 height 53
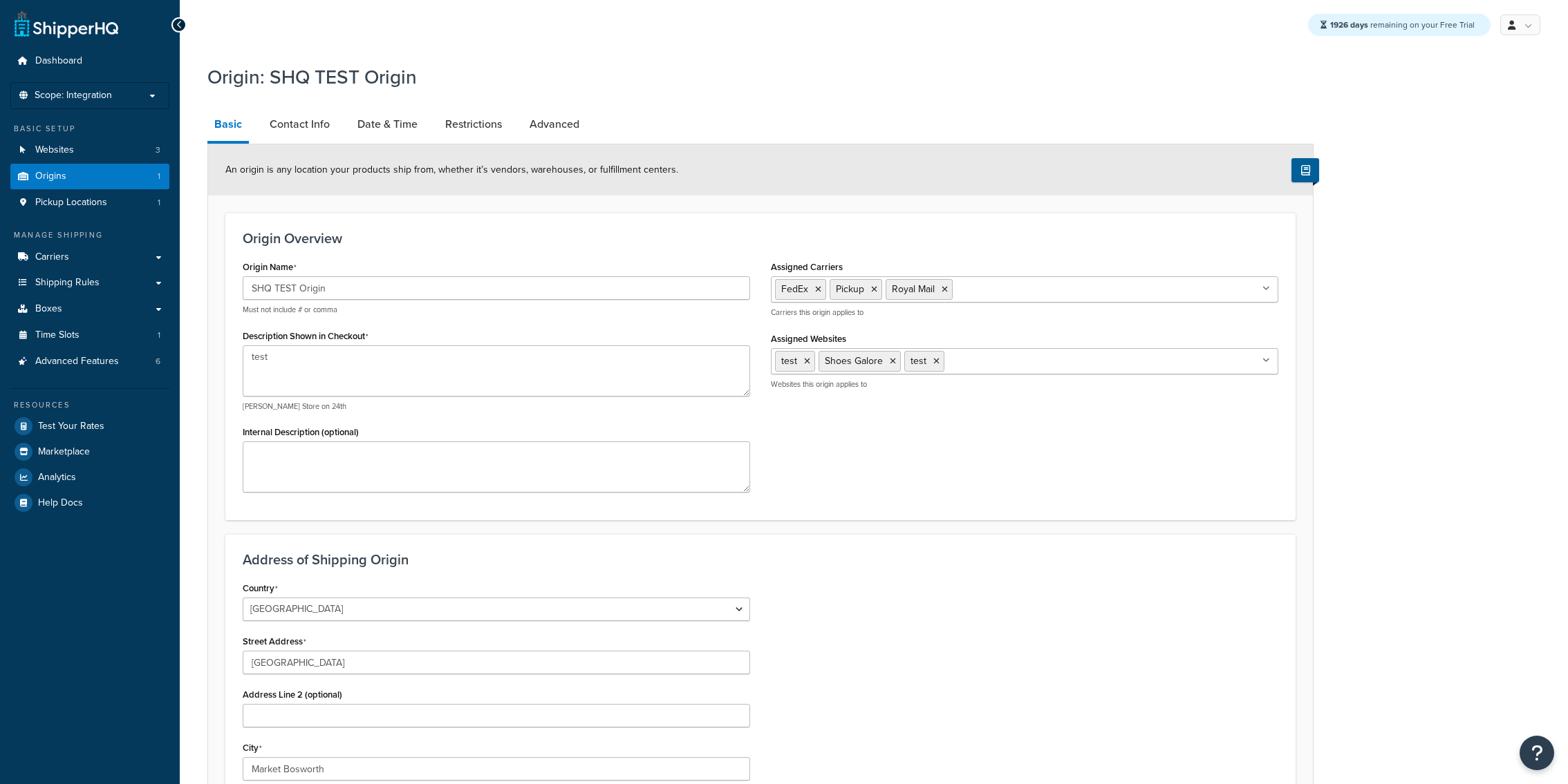
select select "1226"
click at [354, 122] on link "Date & Time" at bounding box center [387, 123] width 74 height 33
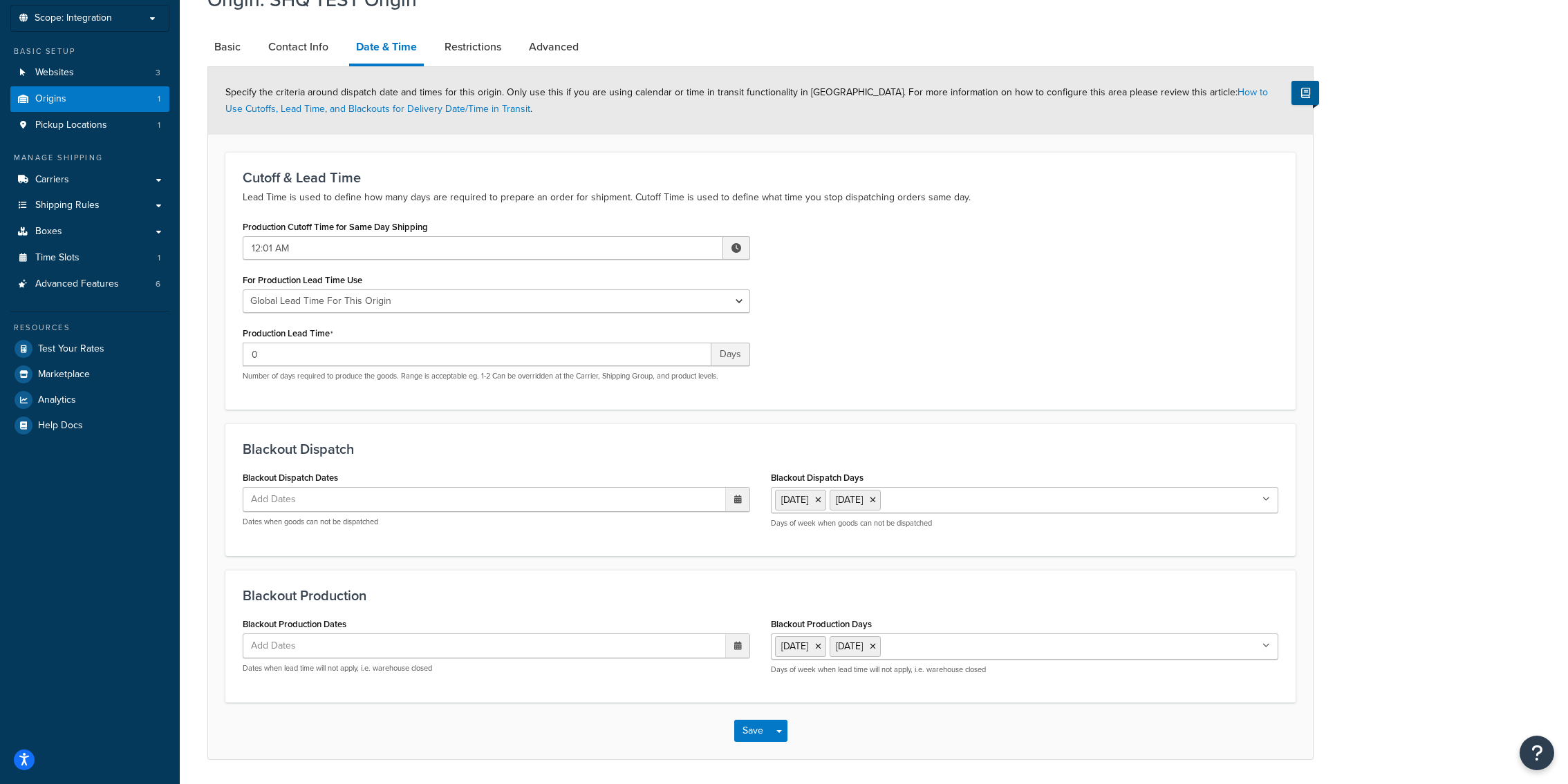
scroll to position [98, 0]
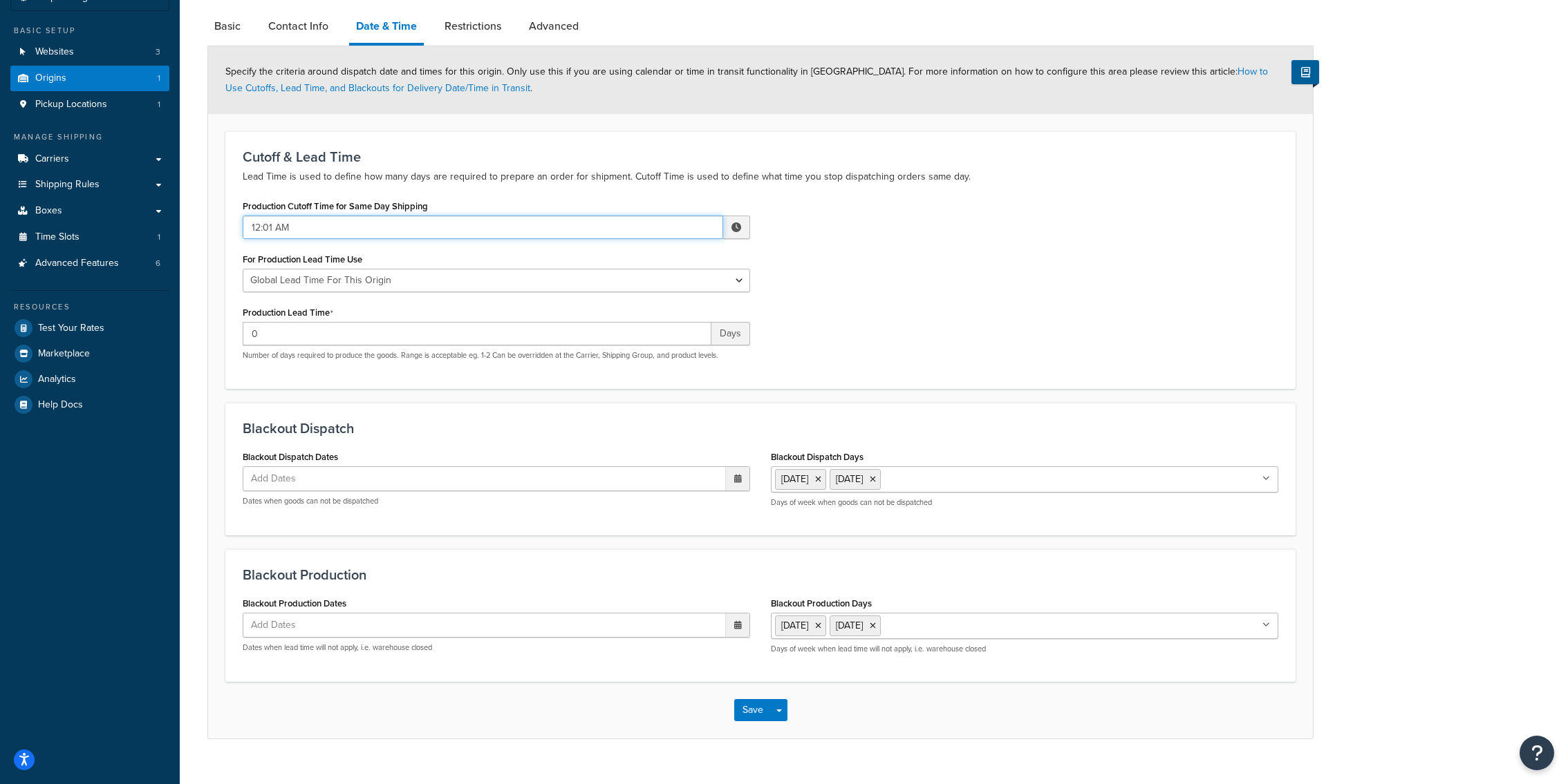
click at [454, 233] on input "12:01 AM" at bounding box center [483, 228] width 481 height 24
click at [826, 482] on li "[DATE]" at bounding box center [800, 480] width 51 height 21
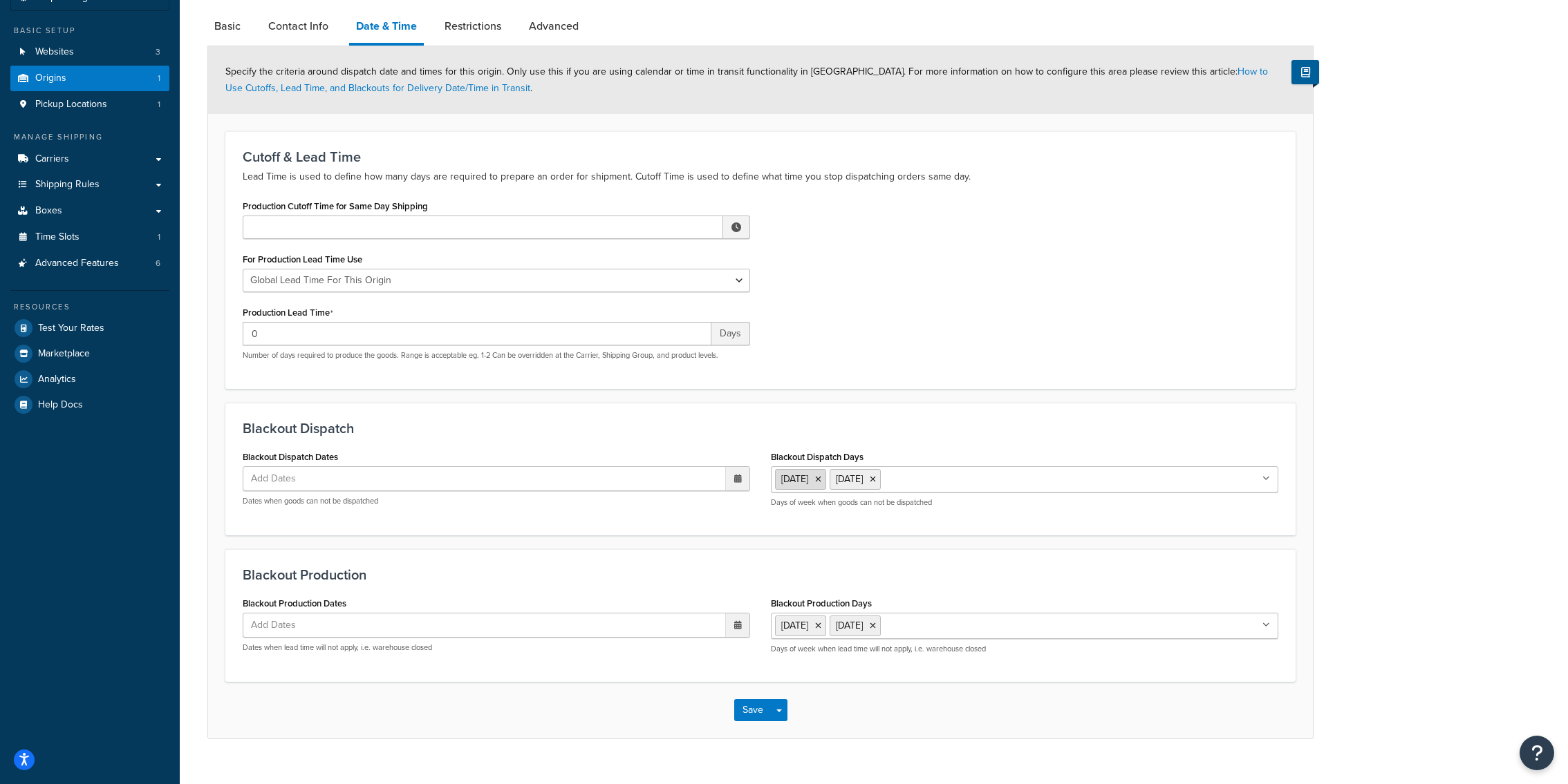
click at [821, 482] on icon at bounding box center [818, 480] width 6 height 8
click at [831, 482] on ul "[DATE]" at bounding box center [1025, 480] width 507 height 26
click at [826, 482] on li "Sunday" at bounding box center [800, 480] width 51 height 21
click at [821, 482] on icon at bounding box center [818, 480] width 6 height 8
click at [826, 425] on h3 "Blackout Dispatch" at bounding box center [760, 428] width 1036 height 15
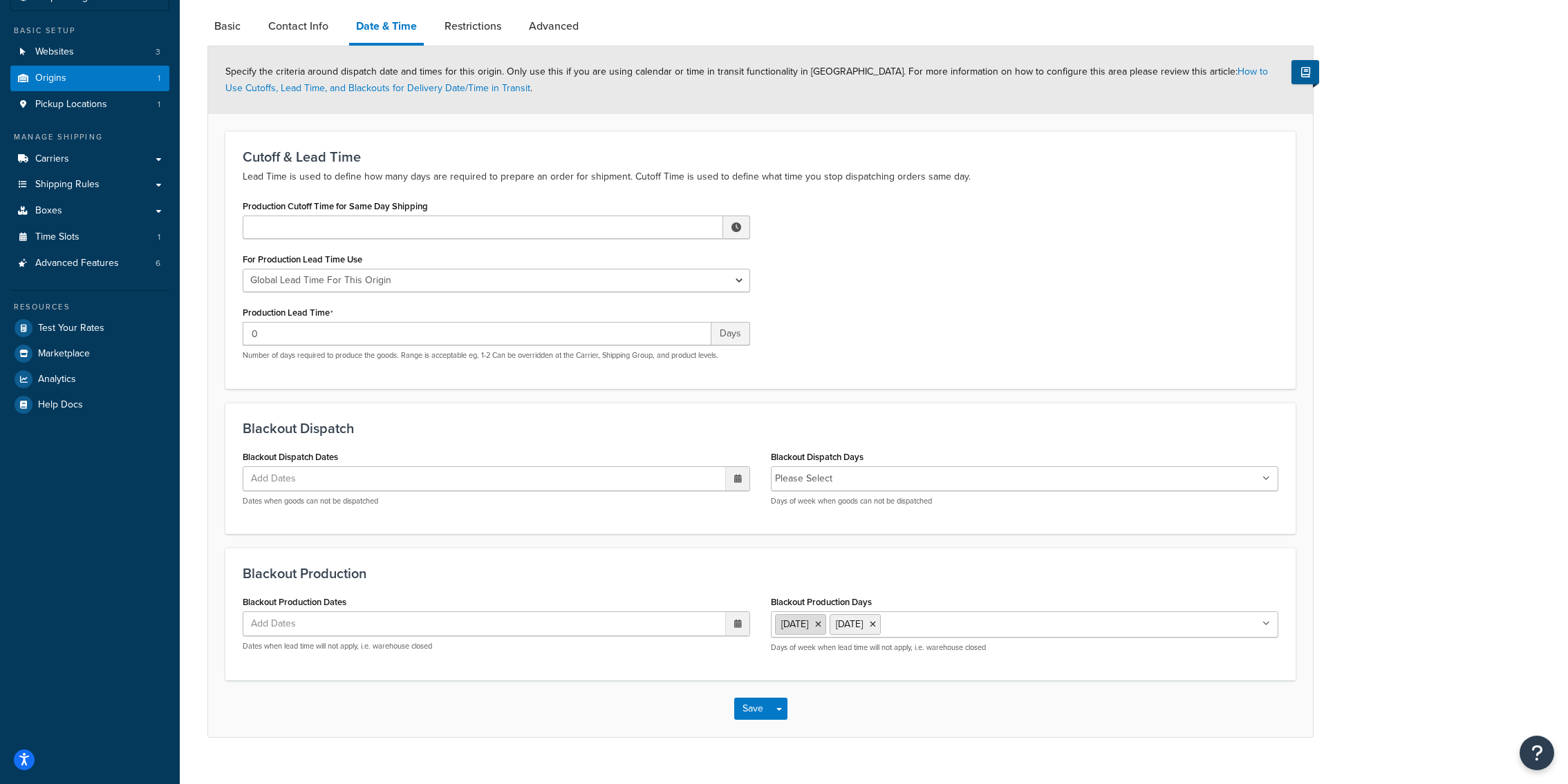
click at [826, 624] on li "Saturday" at bounding box center [800, 625] width 51 height 21
click at [821, 624] on icon at bounding box center [818, 625] width 6 height 8
click at [820, 621] on icon at bounding box center [818, 625] width 6 height 8
click at [700, 651] on div "Blackout Production Dates Add Dates ‹ September 2025 › Su Mo Tu We Th Fr Sa 31 …" at bounding box center [495, 627] width 528 height 70
click at [783, 714] on button "Save Dropdown" at bounding box center [779, 707] width 17 height 22
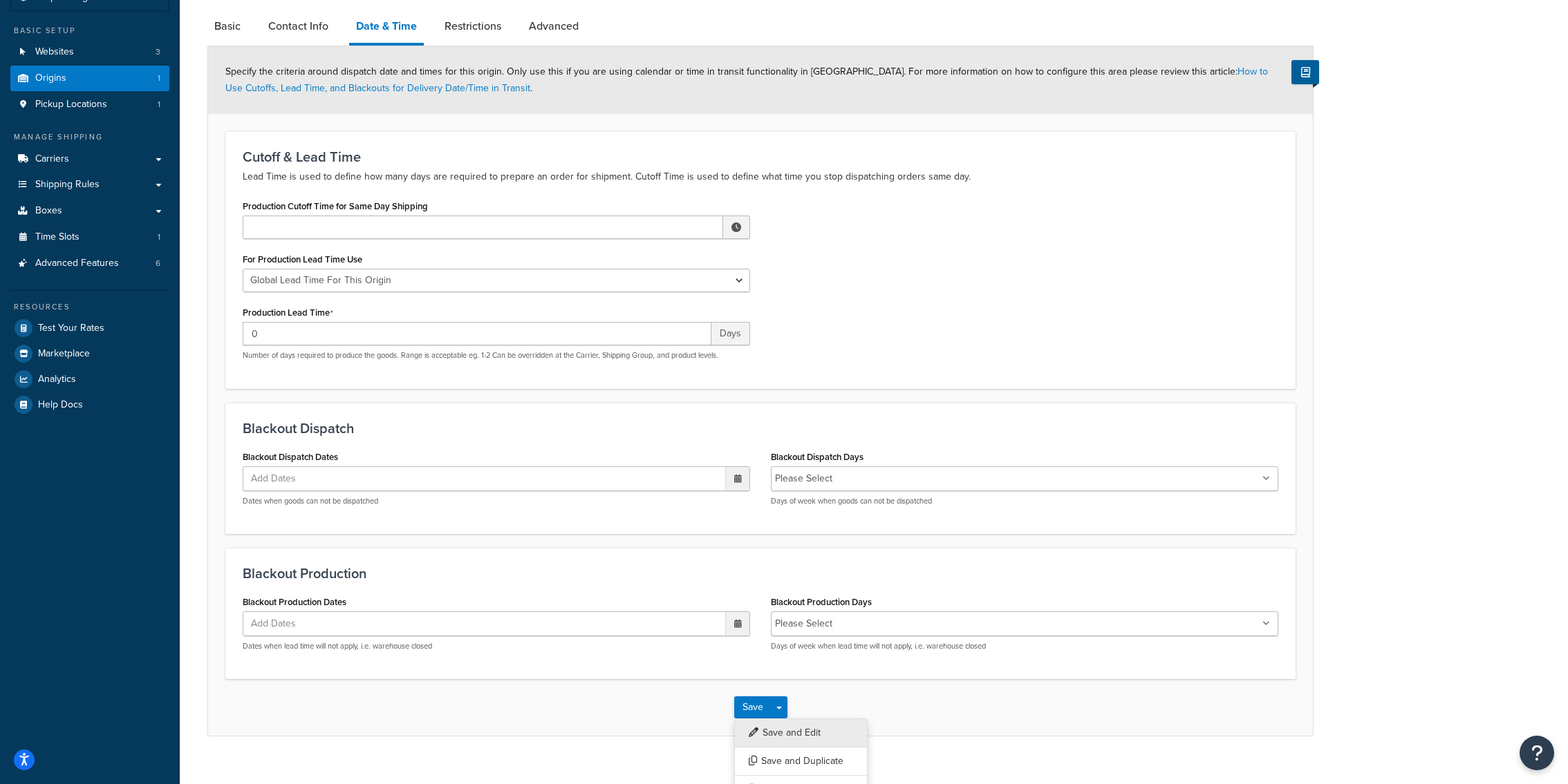
click at [783, 727] on button "Save and Edit" at bounding box center [801, 732] width 133 height 29
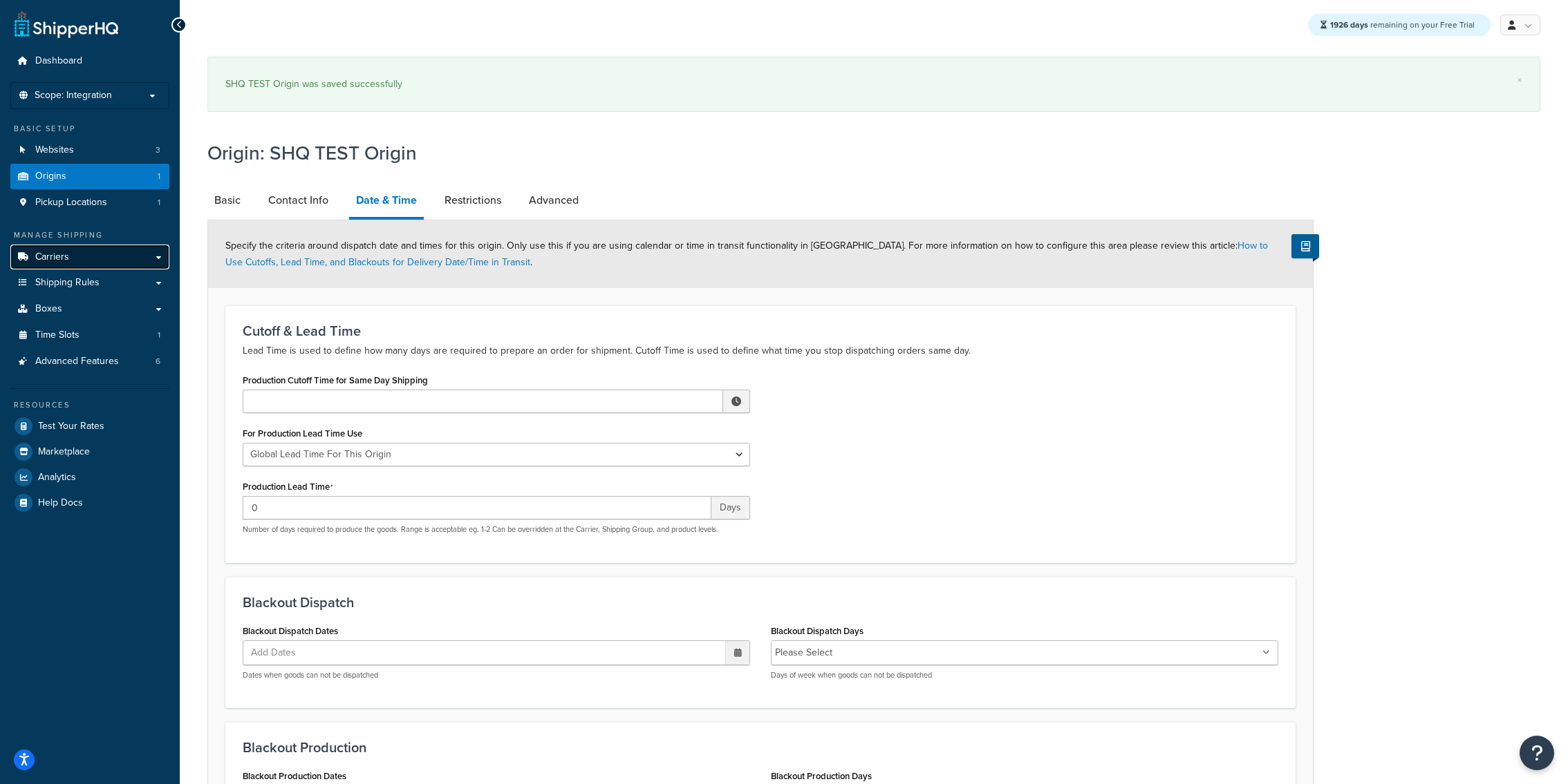
click at [132, 267] on link "Carriers" at bounding box center [90, 258] width 159 height 26
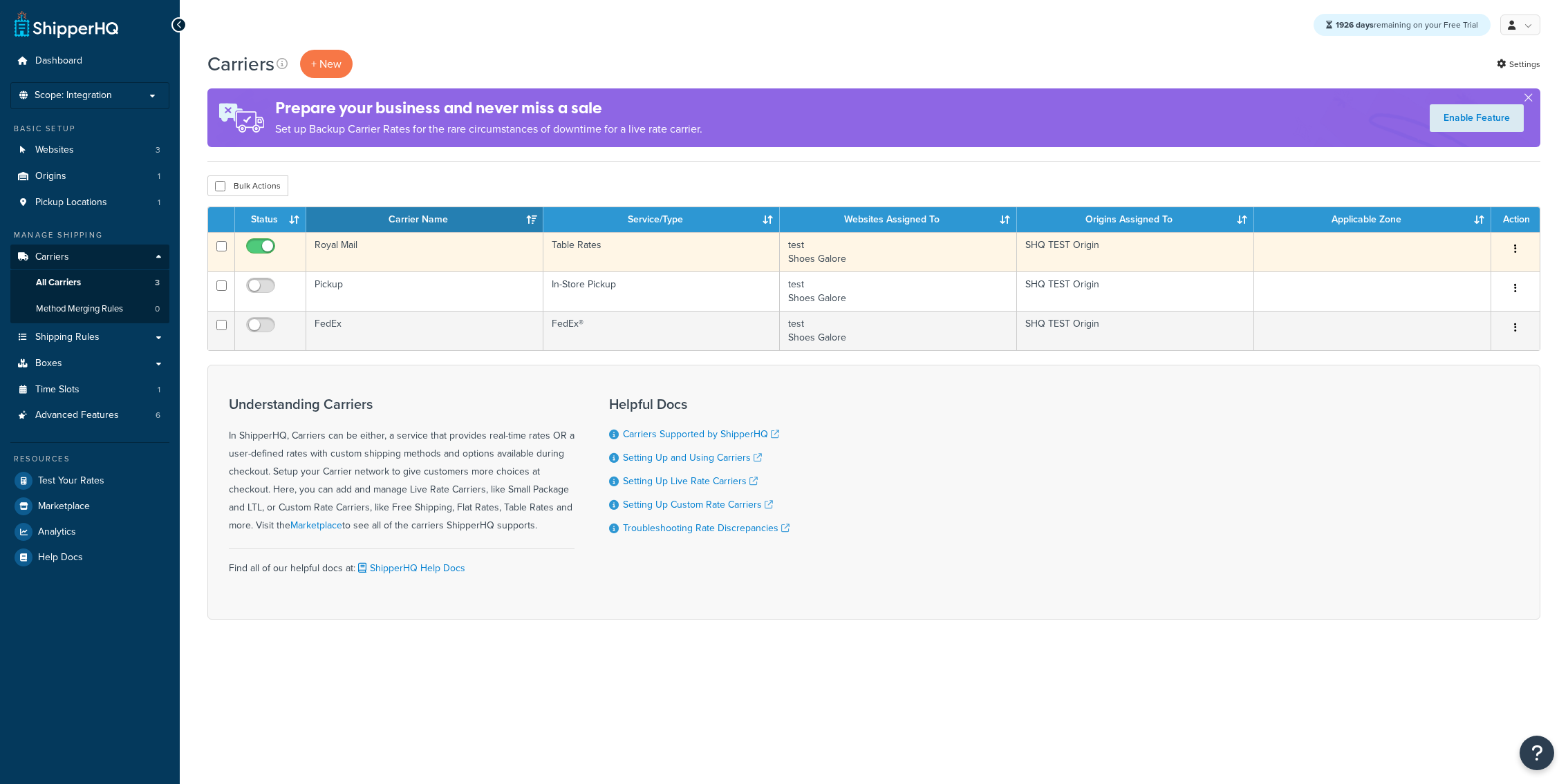
click at [416, 255] on td "Royal Mail" at bounding box center [425, 252] width 237 height 40
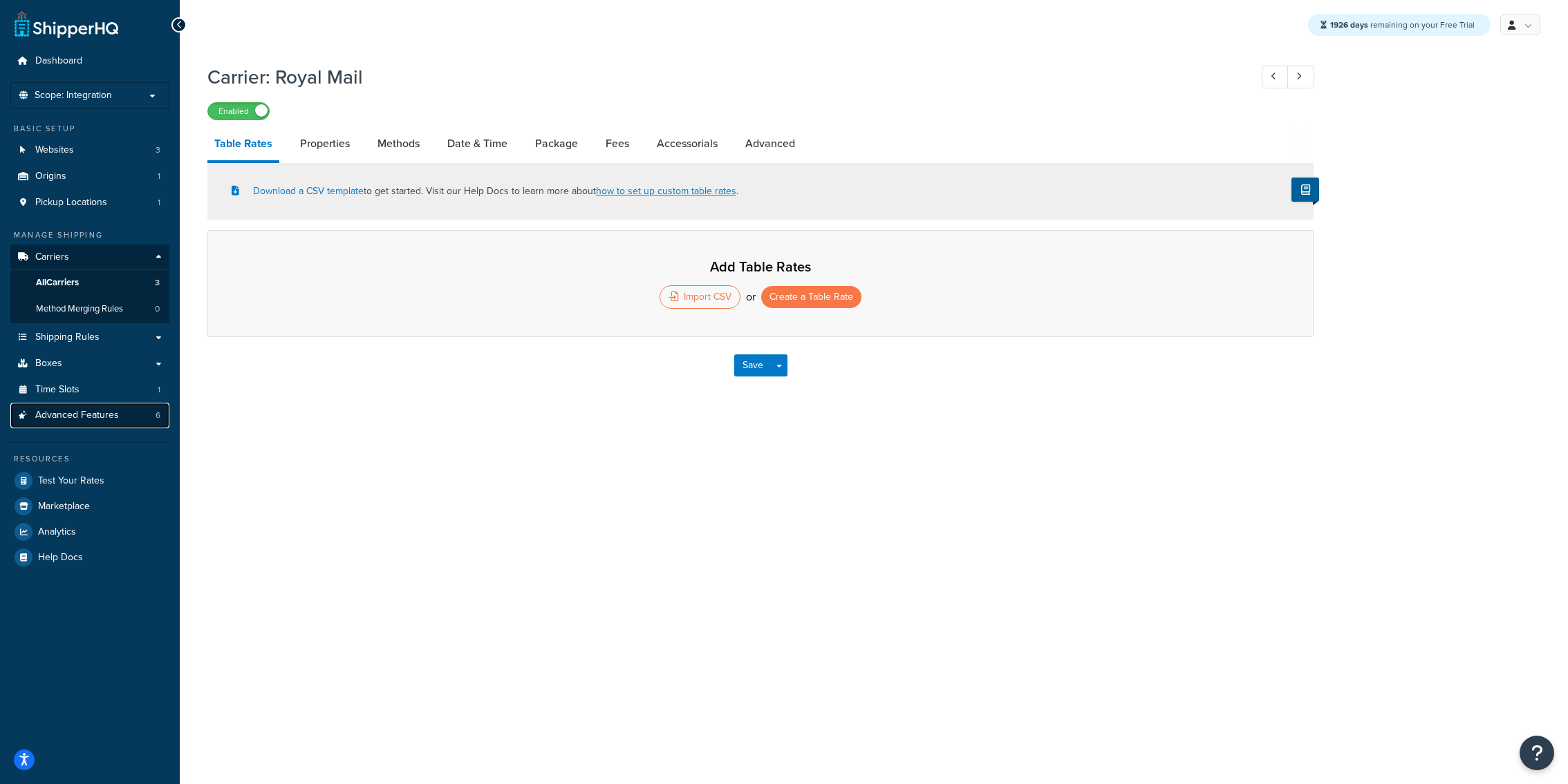
click at [163, 415] on link "Advanced Features 6" at bounding box center [90, 416] width 159 height 26
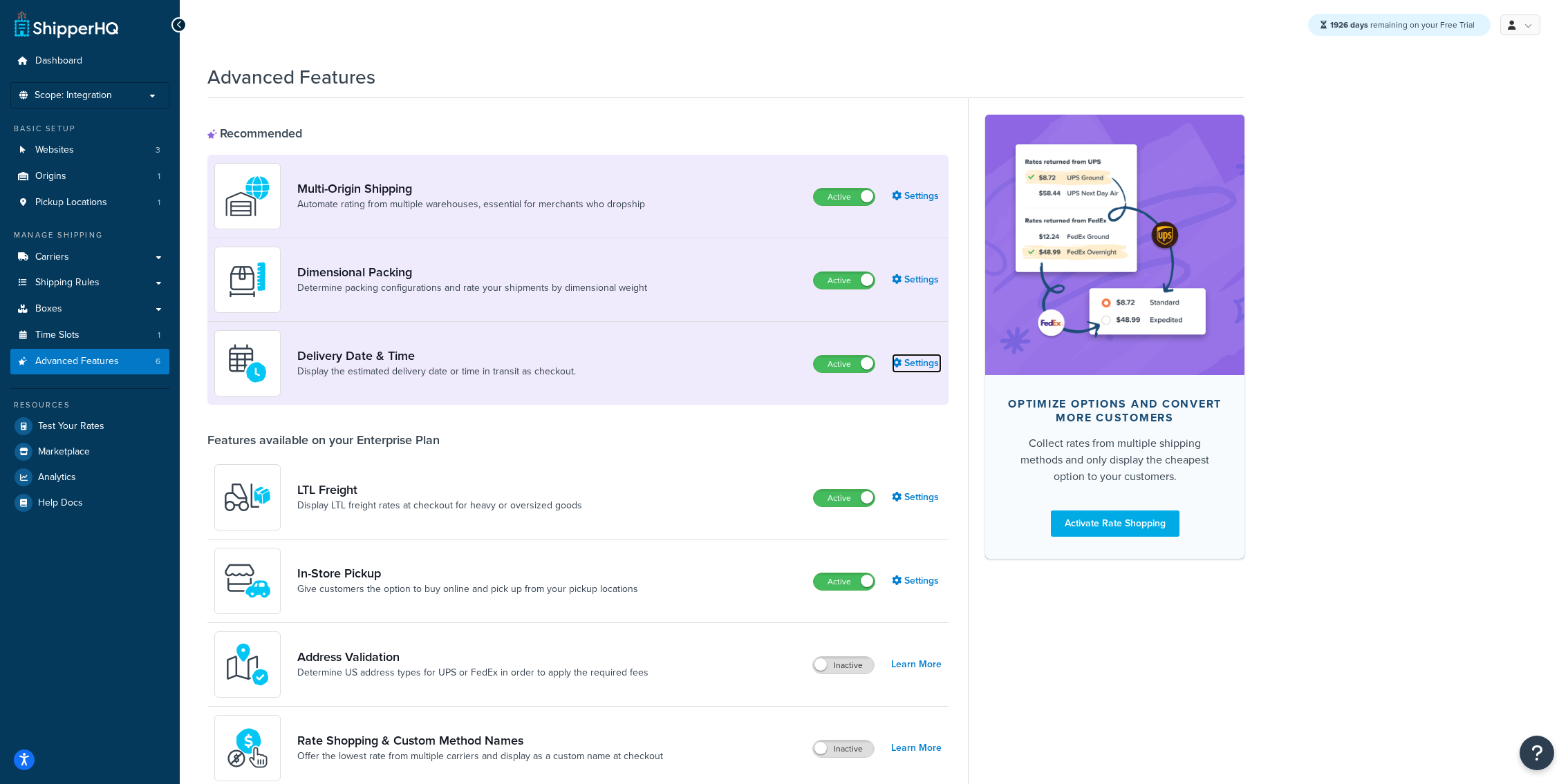
click at [920, 362] on link "Settings" at bounding box center [916, 363] width 50 height 19
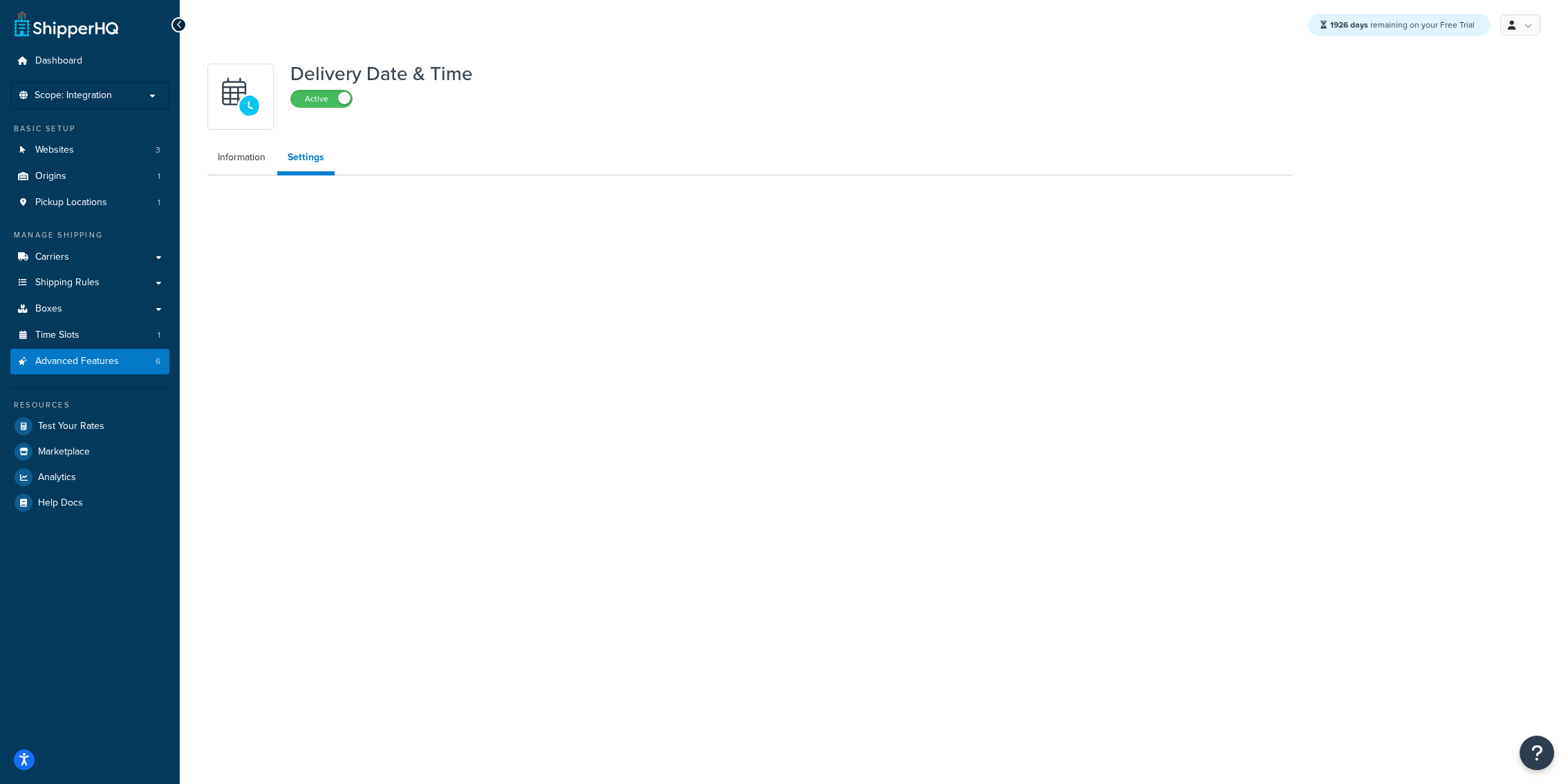
select select "false"
select select "Inline"
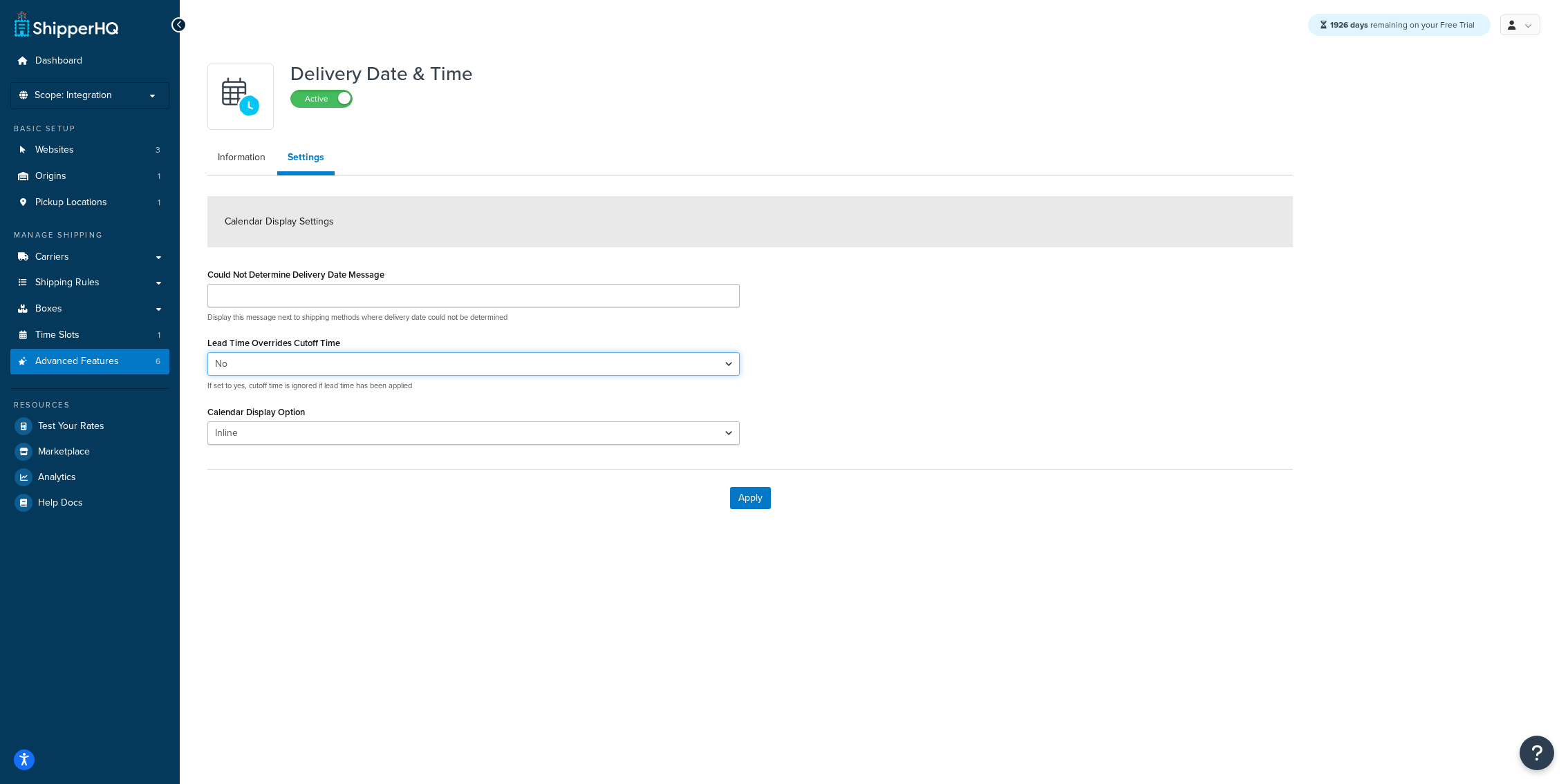
select select "true"
click option "Yes" at bounding box center [0, 0] width 0 height 0
click at [755, 499] on button "Apply" at bounding box center [750, 498] width 41 height 22
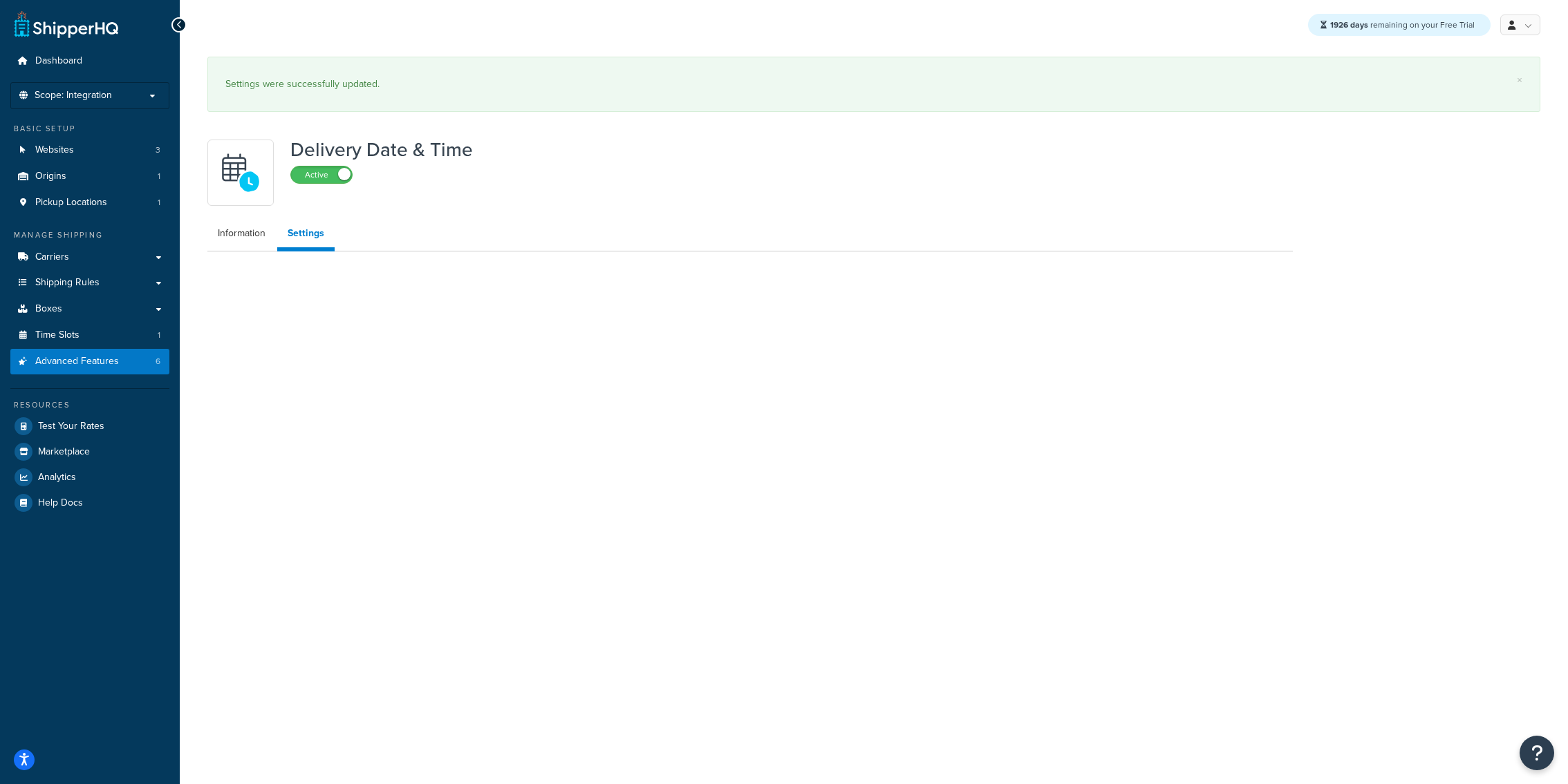
select select "Inline"
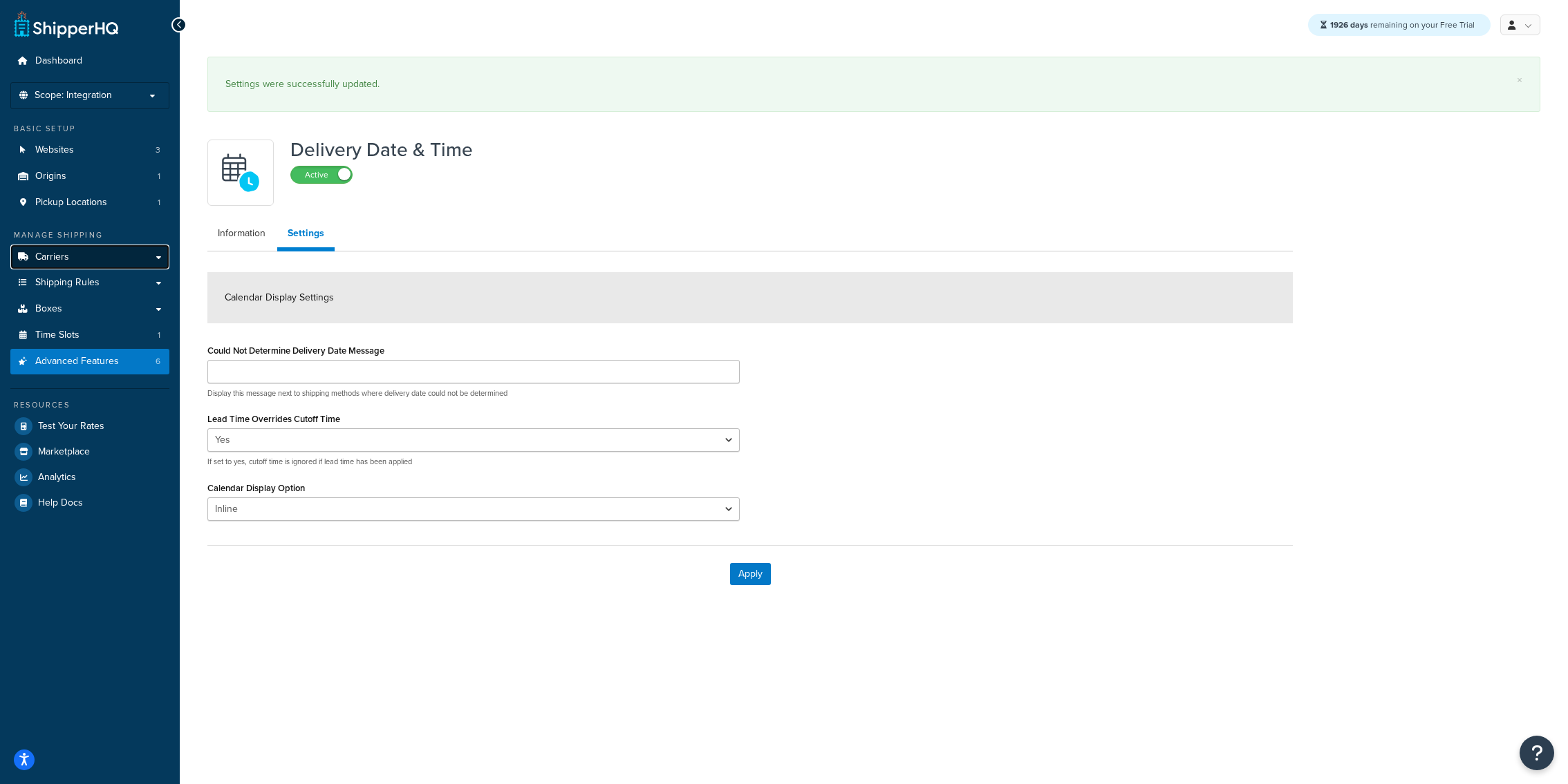
click at [116, 255] on link "Carriers" at bounding box center [90, 258] width 159 height 26
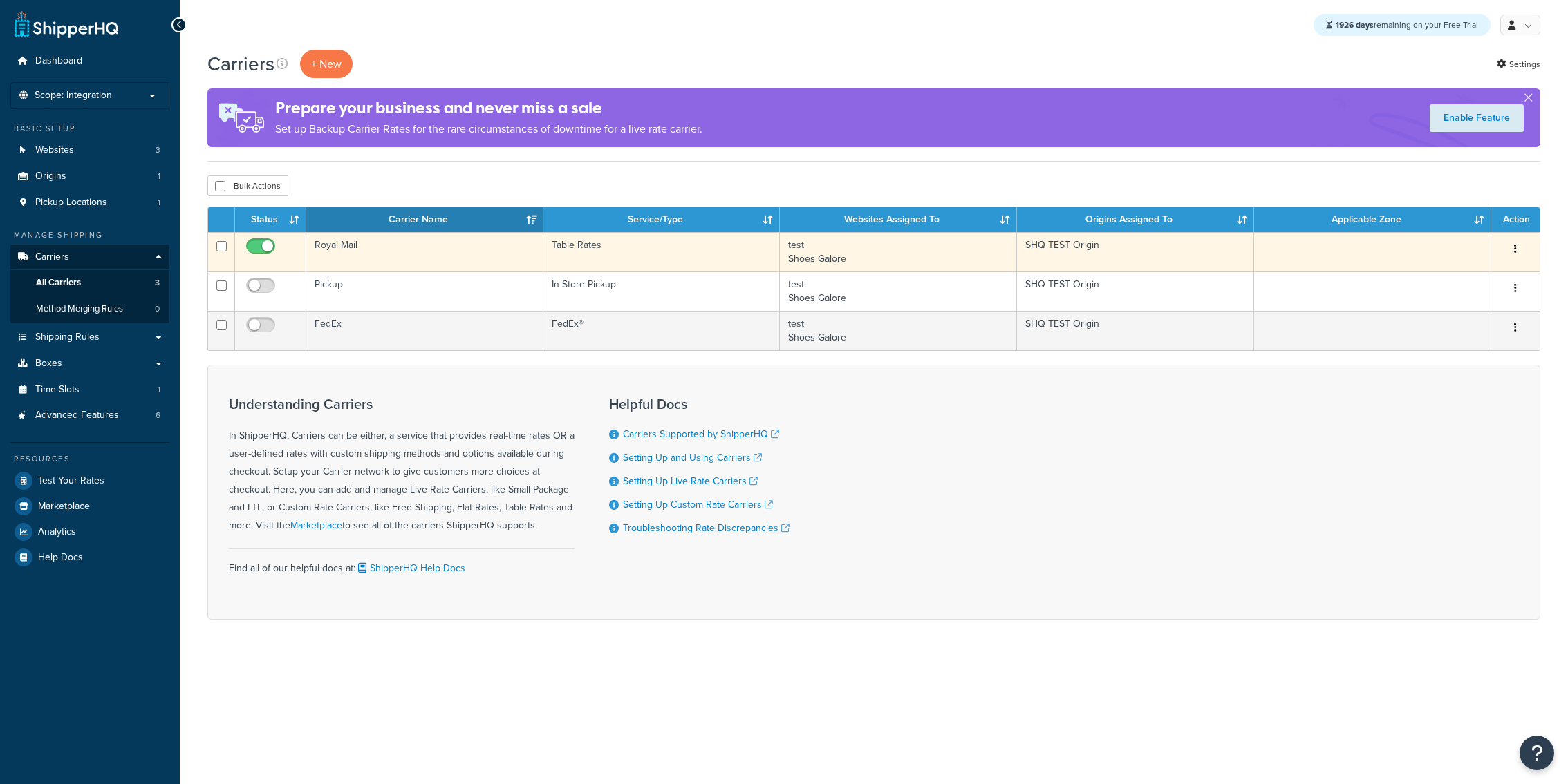
click at [416, 258] on td "Royal Mail" at bounding box center [425, 252] width 237 height 40
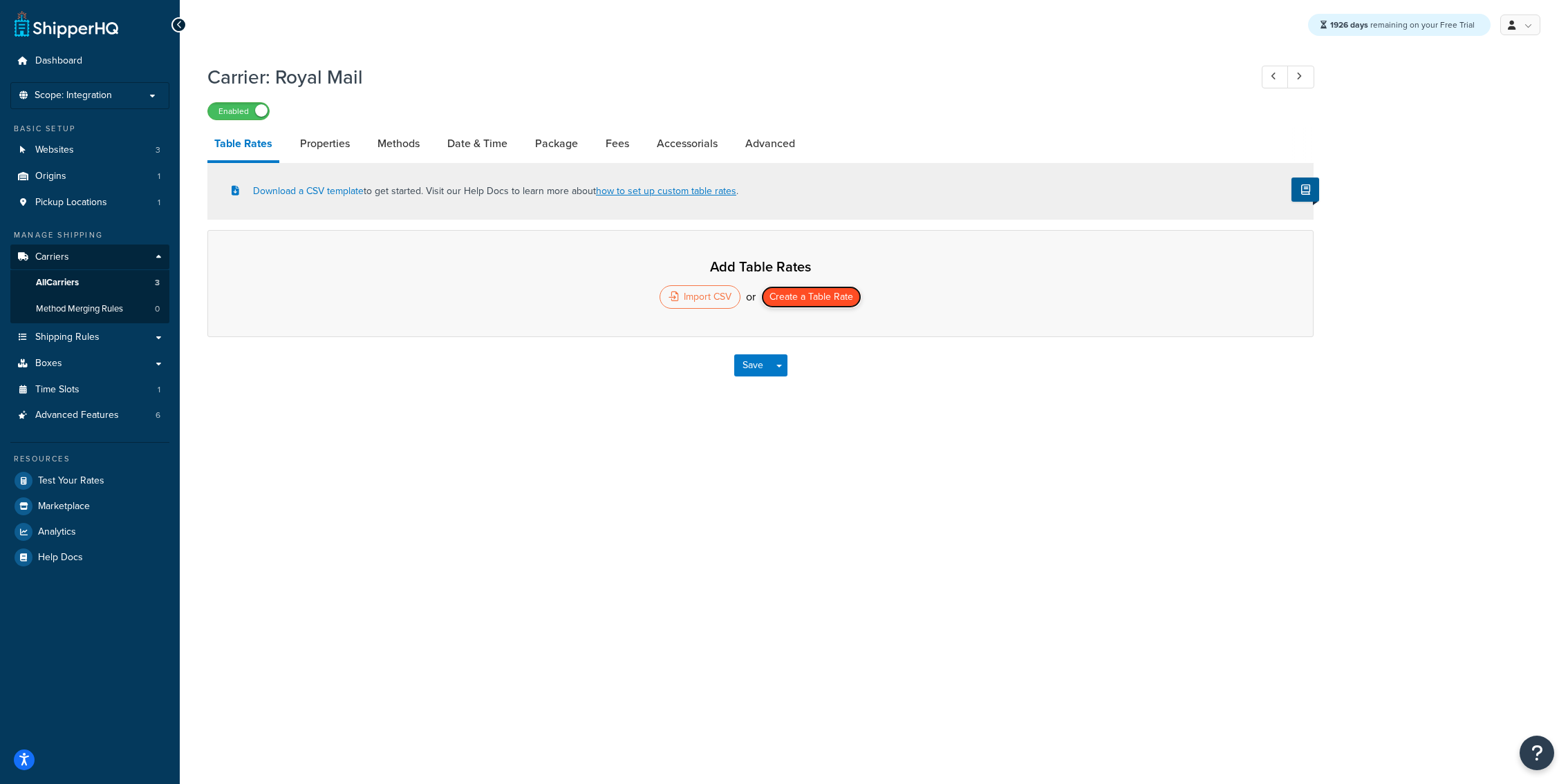
click at [814, 304] on button "Create a Table Rate" at bounding box center [811, 297] width 100 height 22
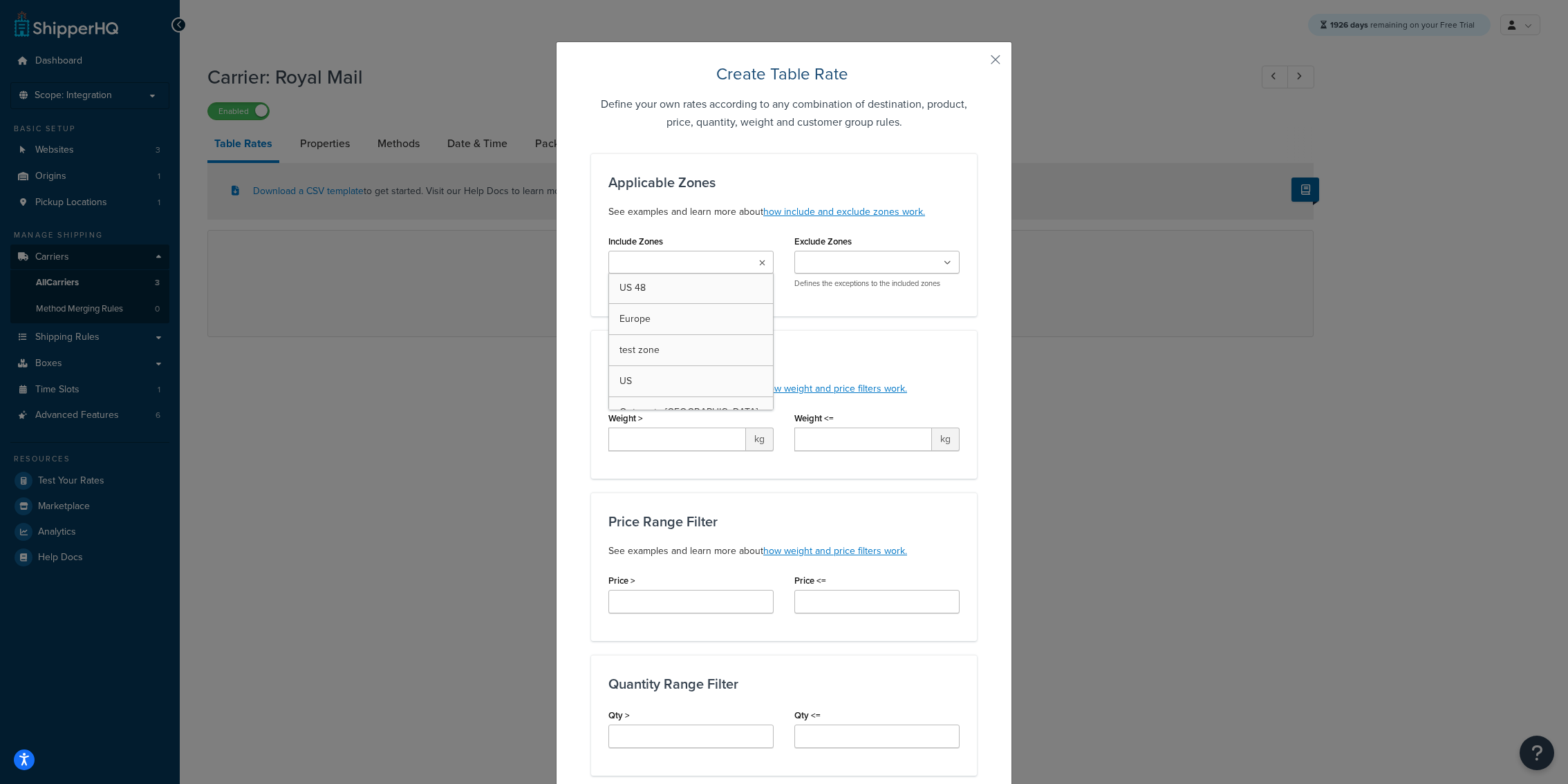
click at [725, 271] on ul at bounding box center [690, 262] width 165 height 23
click at [835, 339] on div "Weight Range Filter See examples and learn more about how weight and price filt…" at bounding box center [784, 404] width 386 height 148
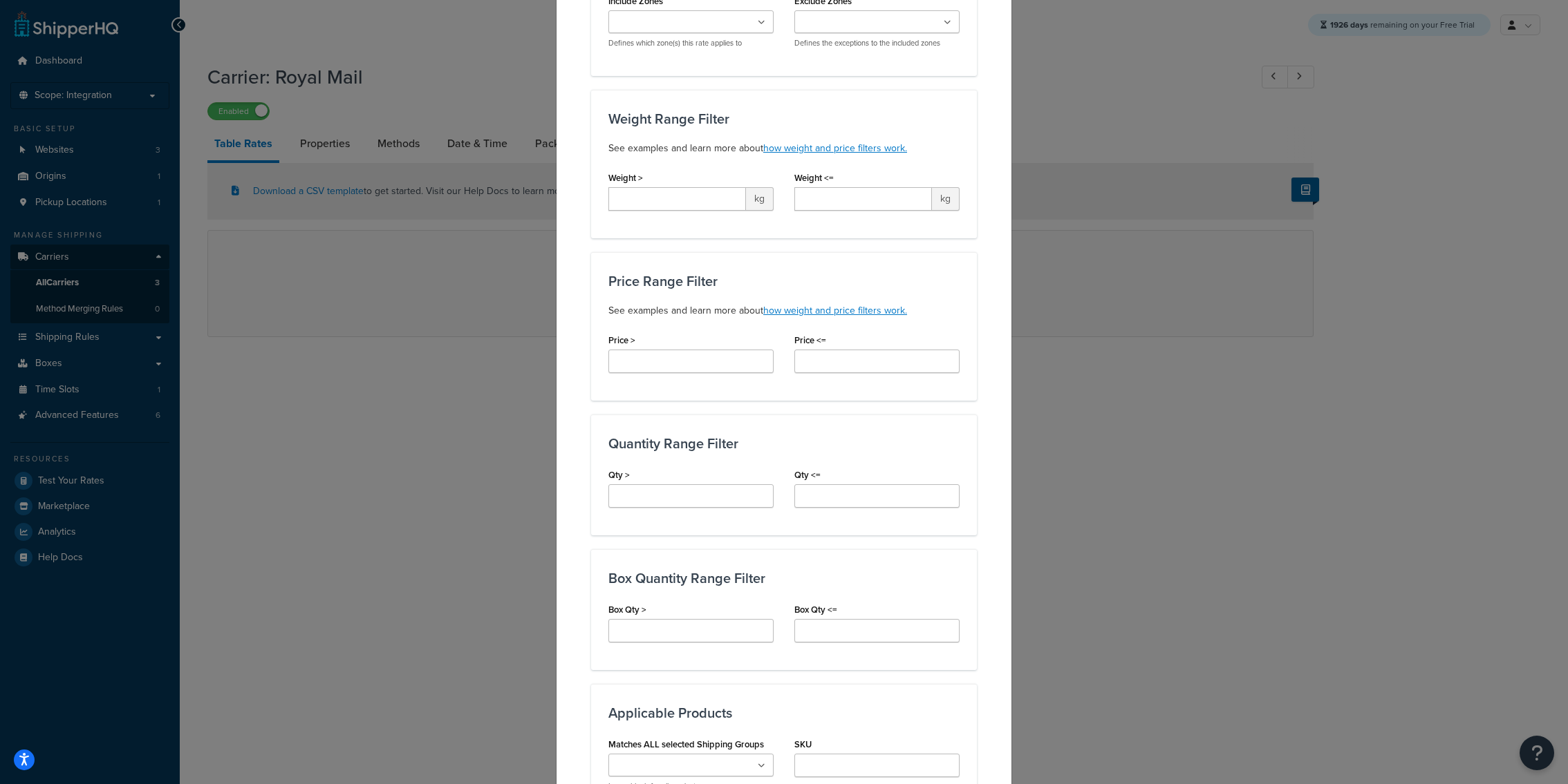
scroll to position [828, 0]
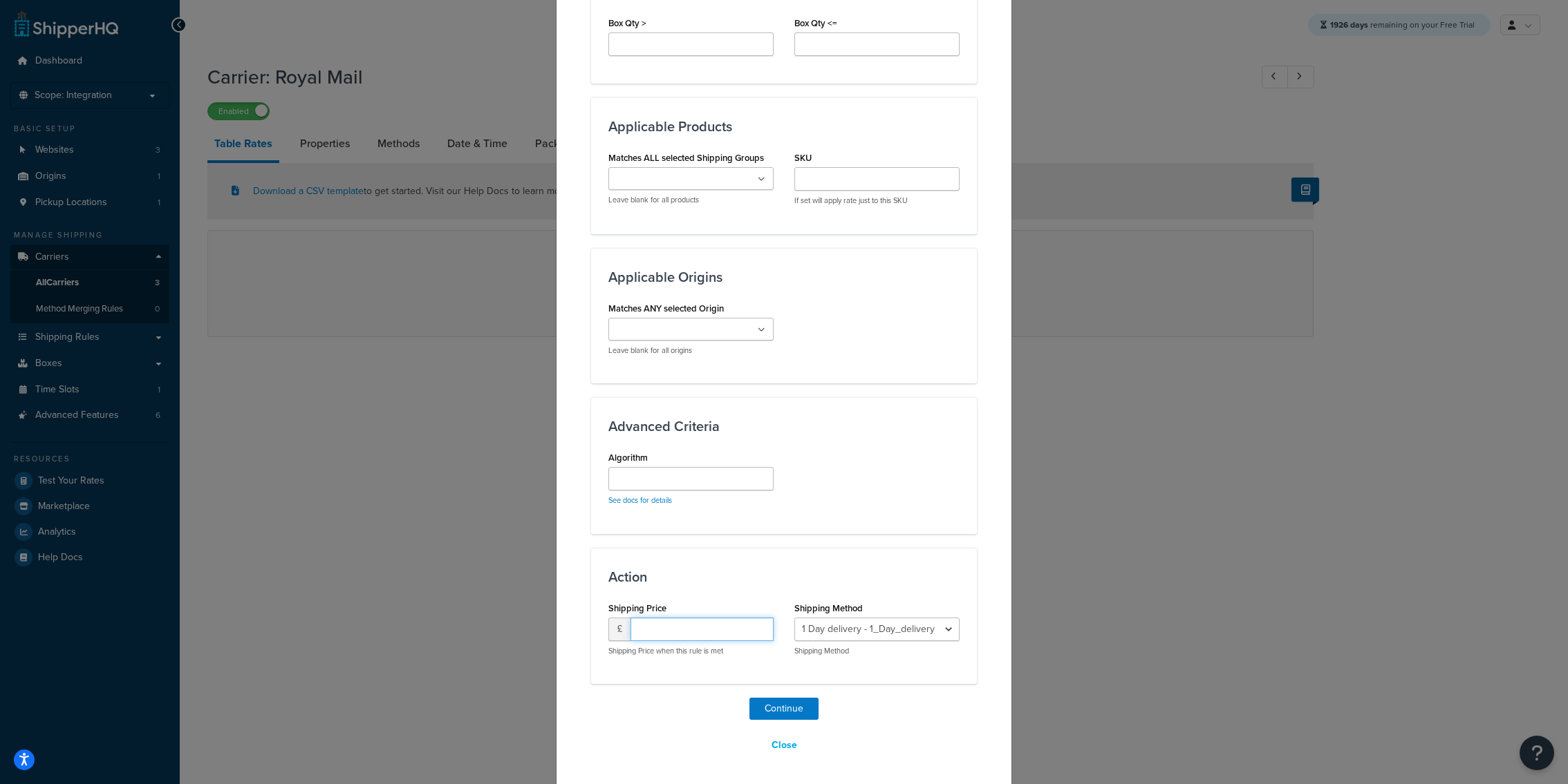
click at [687, 624] on input "number" at bounding box center [702, 630] width 143 height 24
type input "15"
click at [764, 698] on button "Continue" at bounding box center [783, 709] width 69 height 22
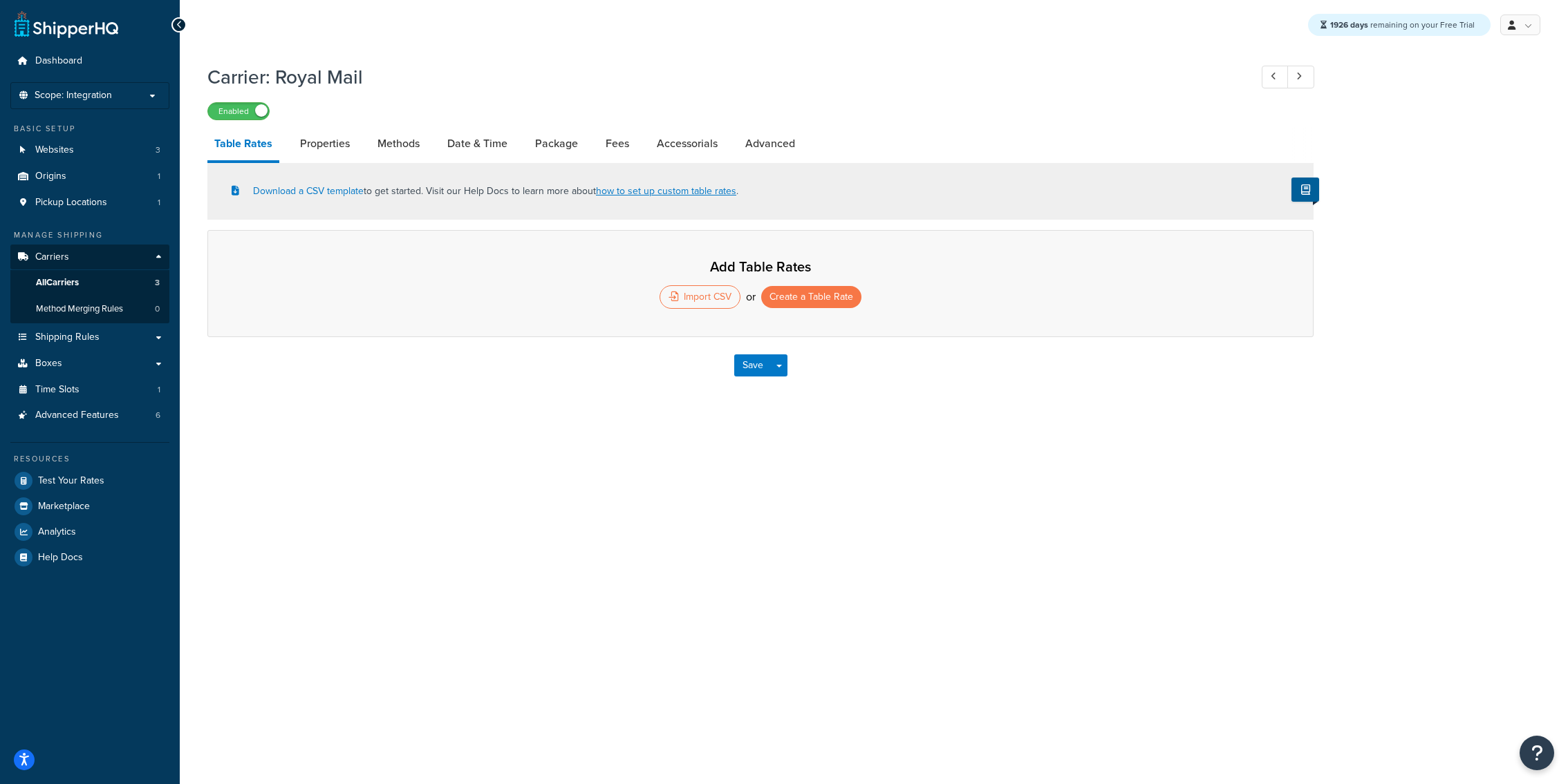
select select "25"
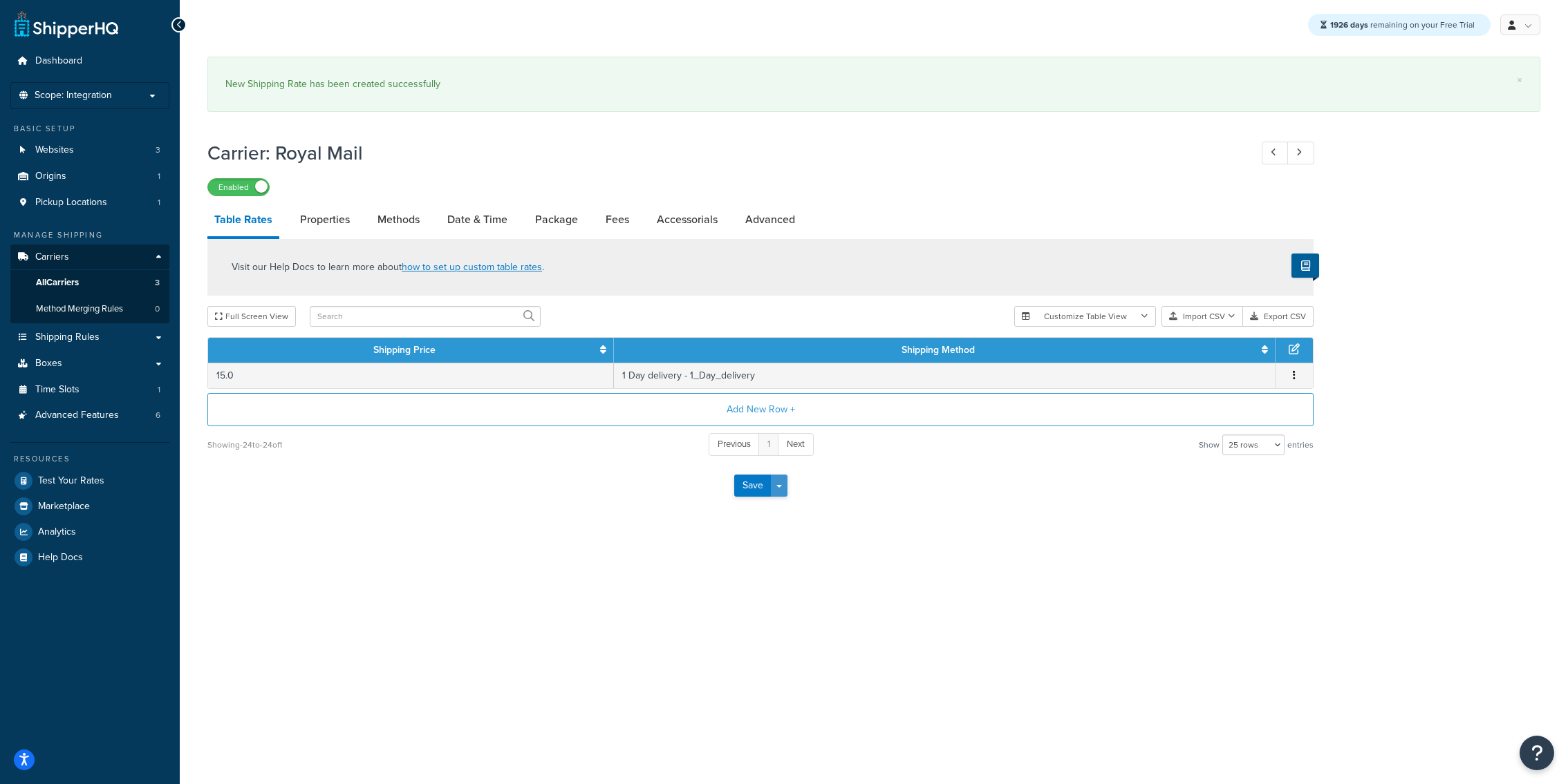
click at [784, 496] on button "Save Dropdown" at bounding box center [779, 486] width 17 height 22
click at [784, 511] on button "Save and Edit" at bounding box center [784, 510] width 100 height 29
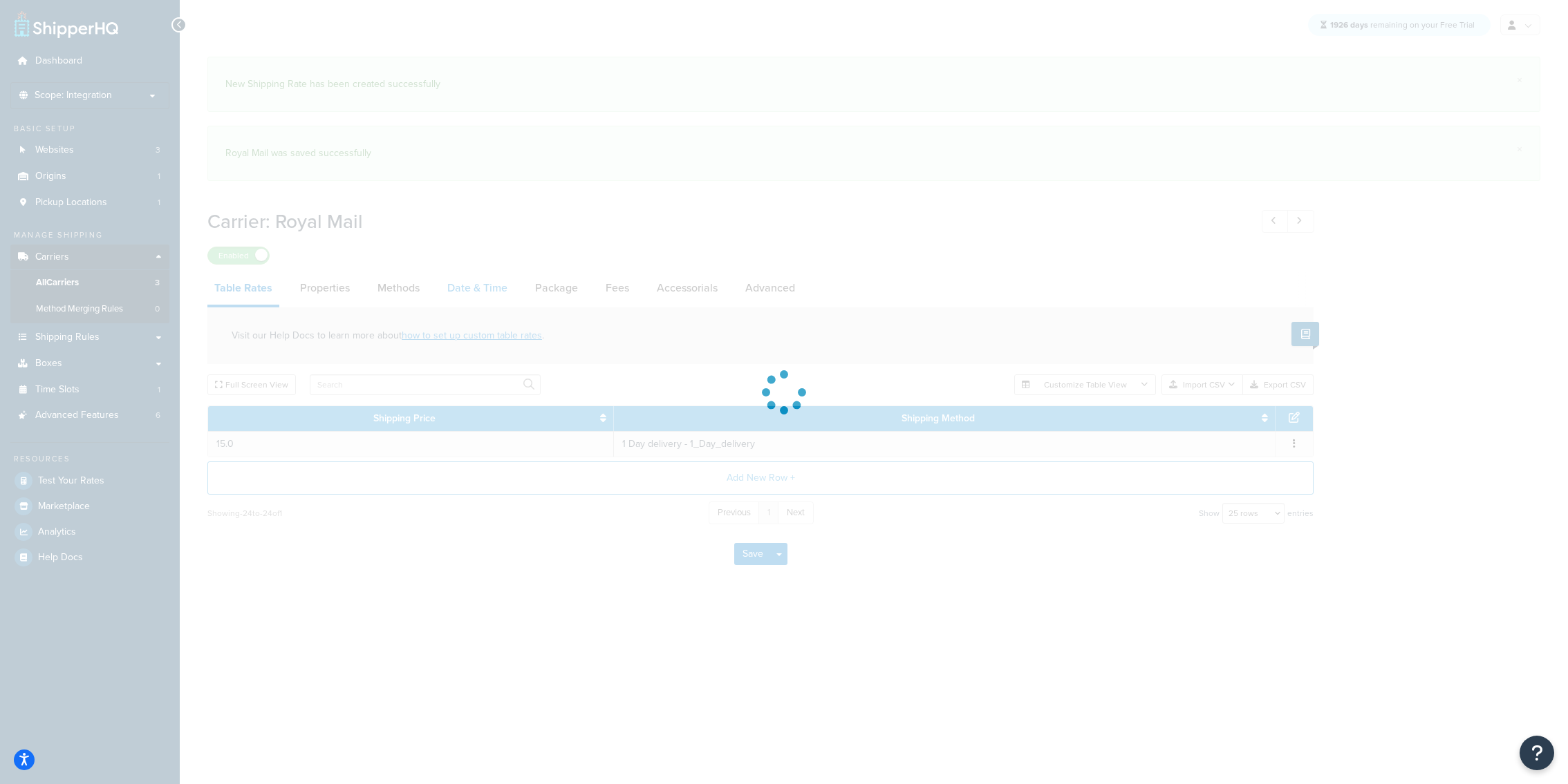
select select "25"
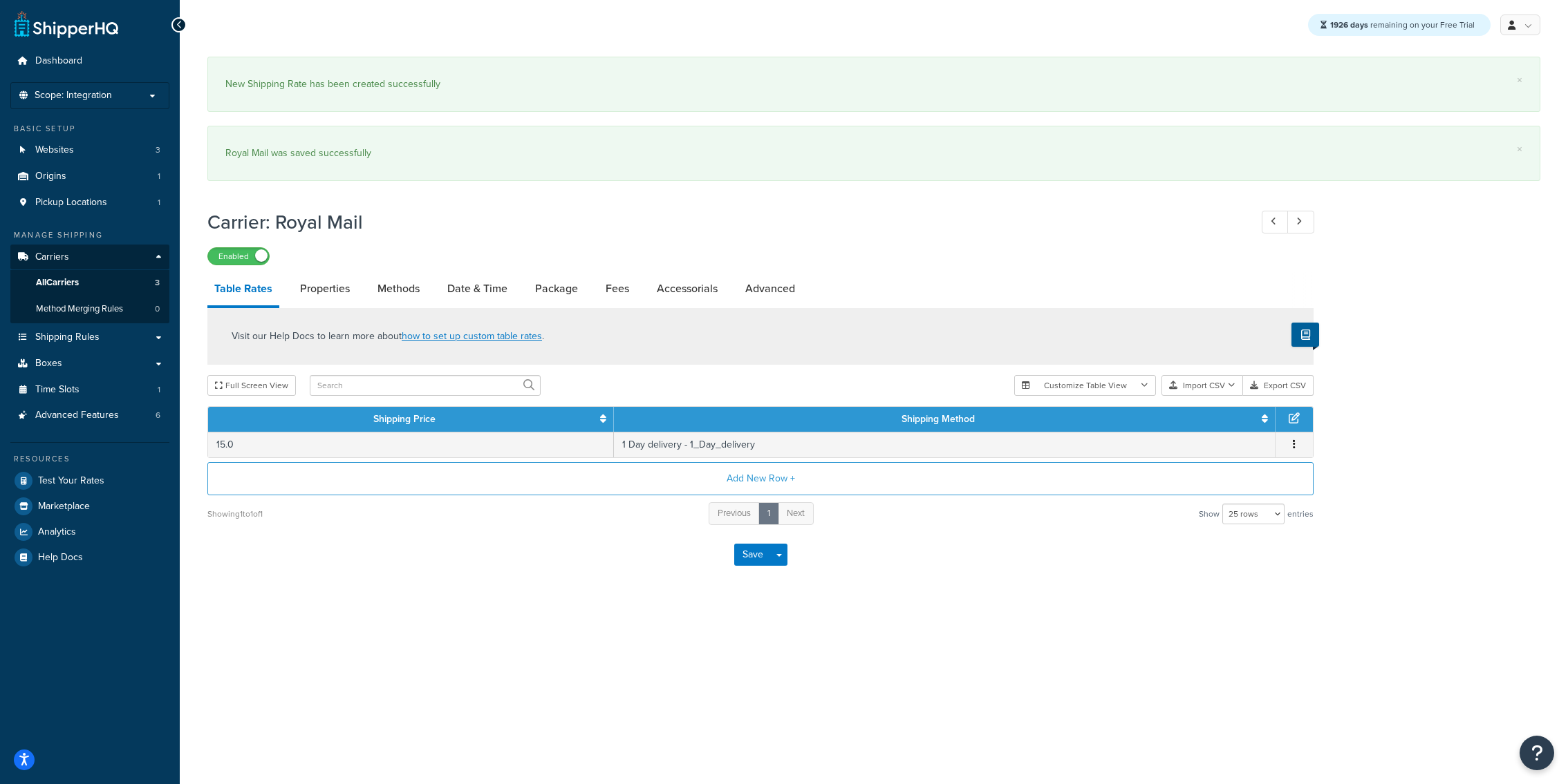
click at [104, 462] on div "Resources" at bounding box center [90, 460] width 159 height 12
click at [104, 467] on div "Resources Test Your Rates Marketplace Analytics Help Docs" at bounding box center [90, 506] width 159 height 128
click at [103, 483] on link "Test Your Rates" at bounding box center [90, 481] width 159 height 25
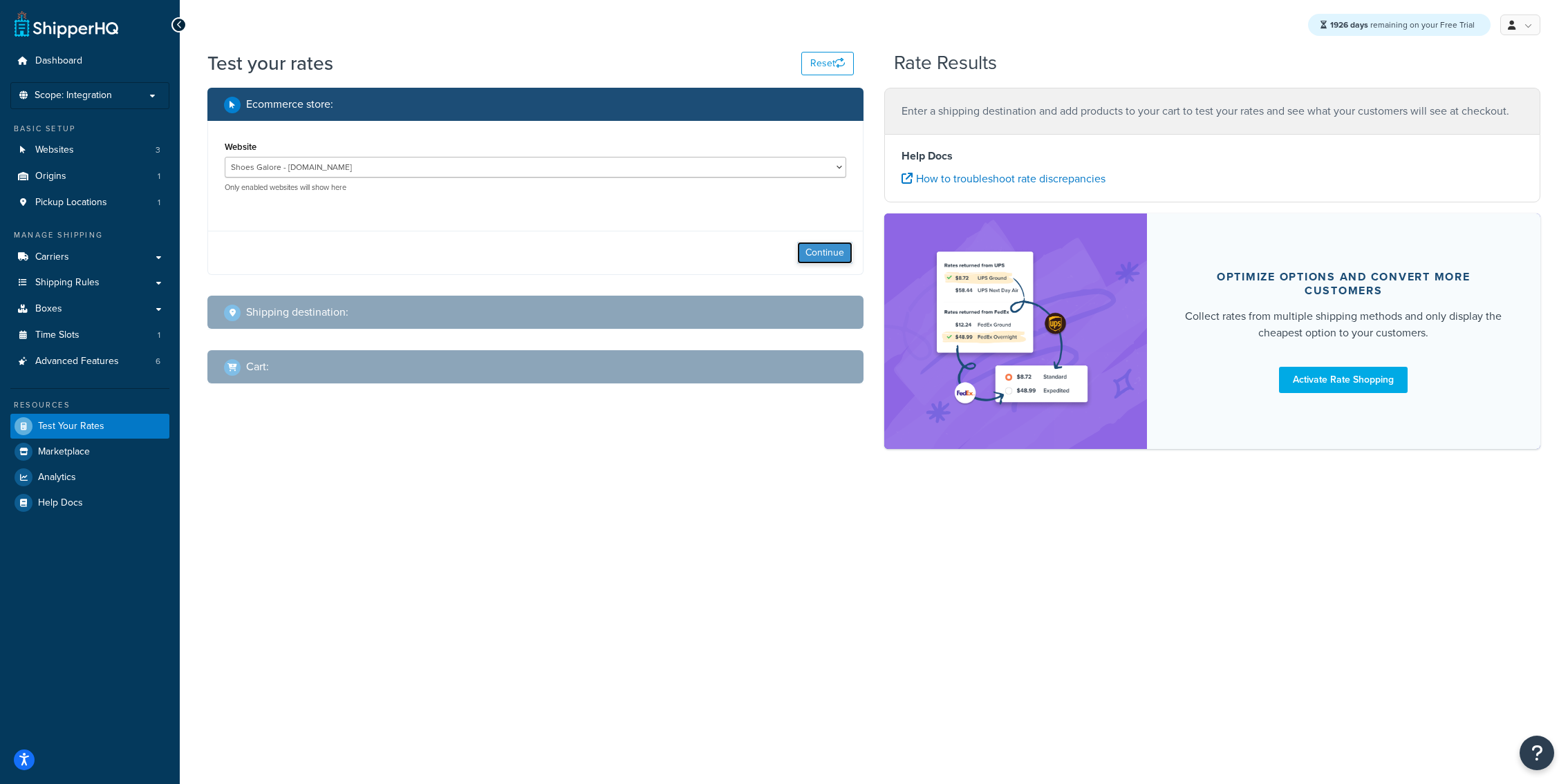
click at [828, 253] on button "Continue" at bounding box center [825, 253] width 56 height 22
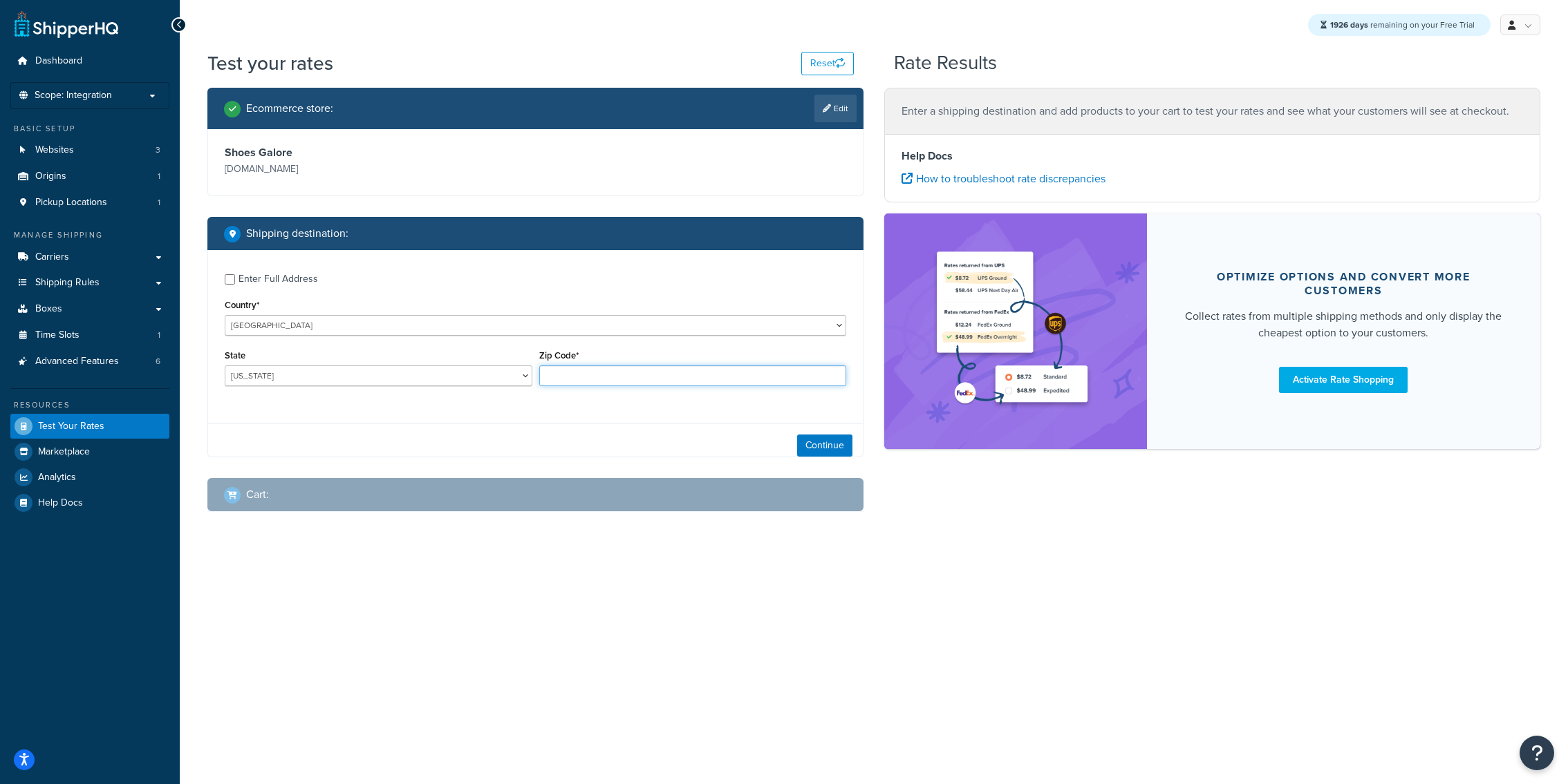
click at [628, 375] on input "Zip Code*" at bounding box center [692, 376] width 307 height 21
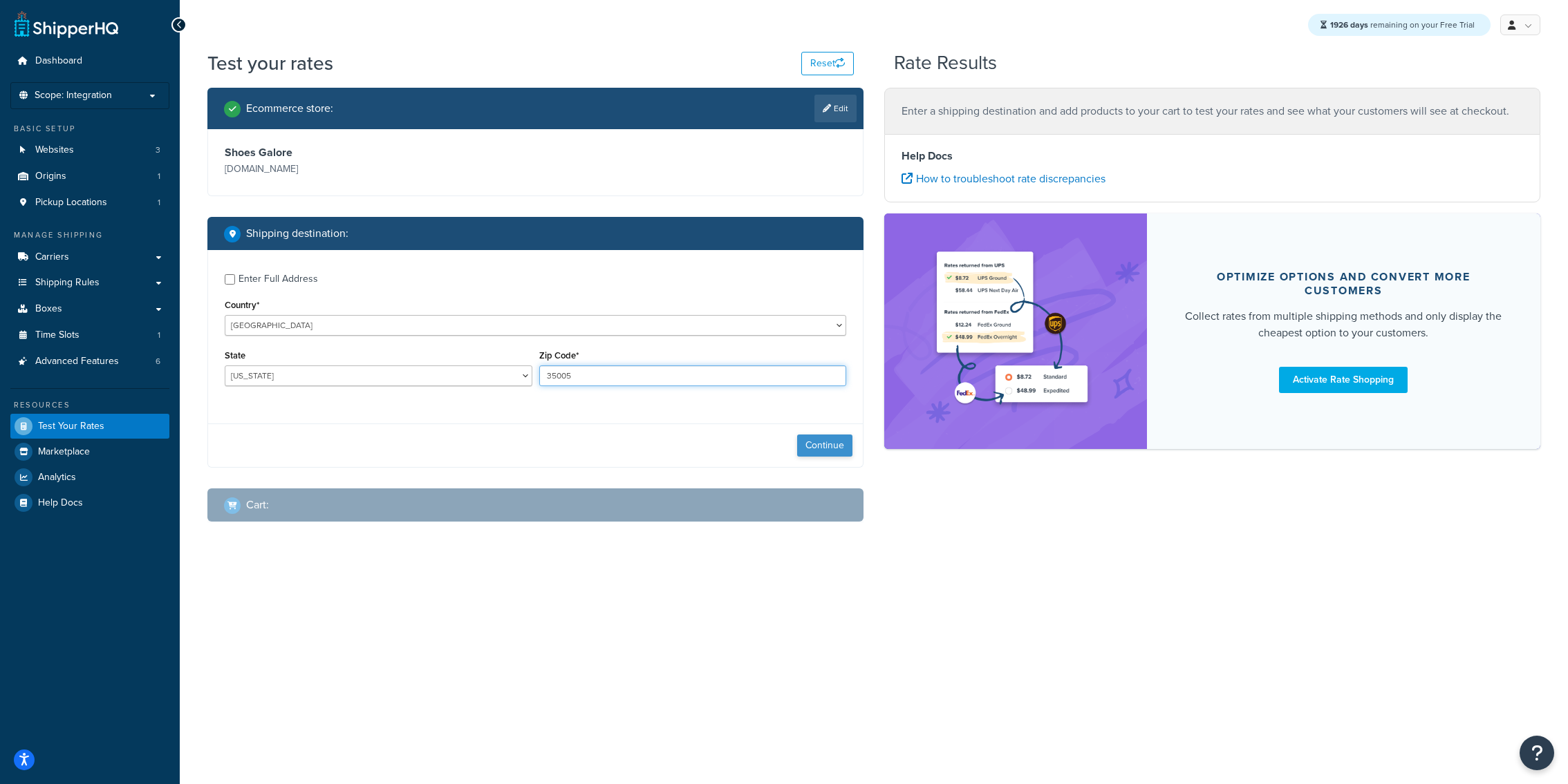
type input "35005"
click at [807, 449] on button "Continue" at bounding box center [825, 446] width 56 height 22
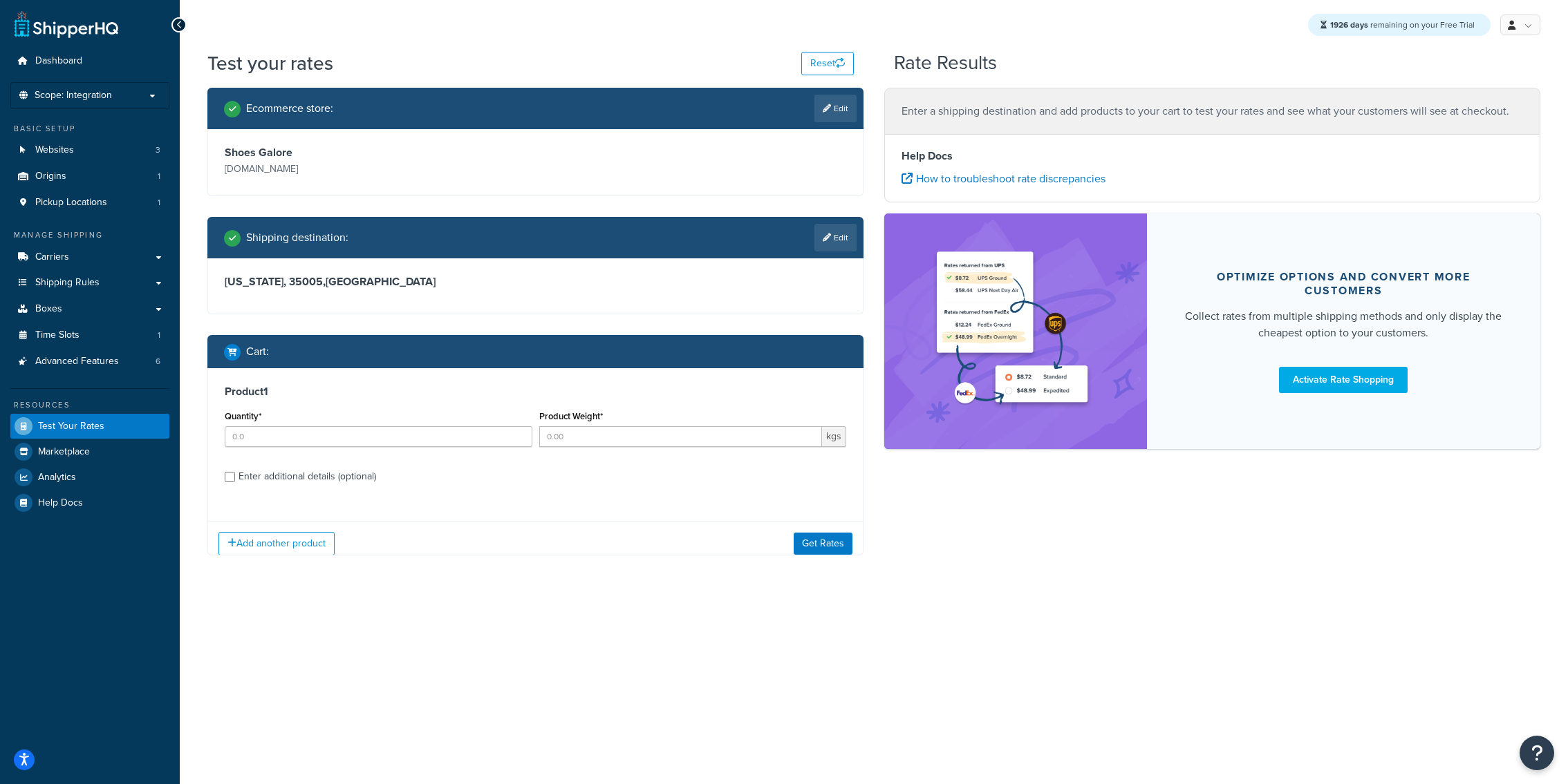
click at [406, 426] on div "Quantity*" at bounding box center [378, 427] width 307 height 40
click at [404, 437] on input "Quantity*" at bounding box center [378, 437] width 307 height 21
type input "1"
type input "5"
click at [410, 485] on label "Enter additional details (optional)" at bounding box center [542, 476] width 608 height 22
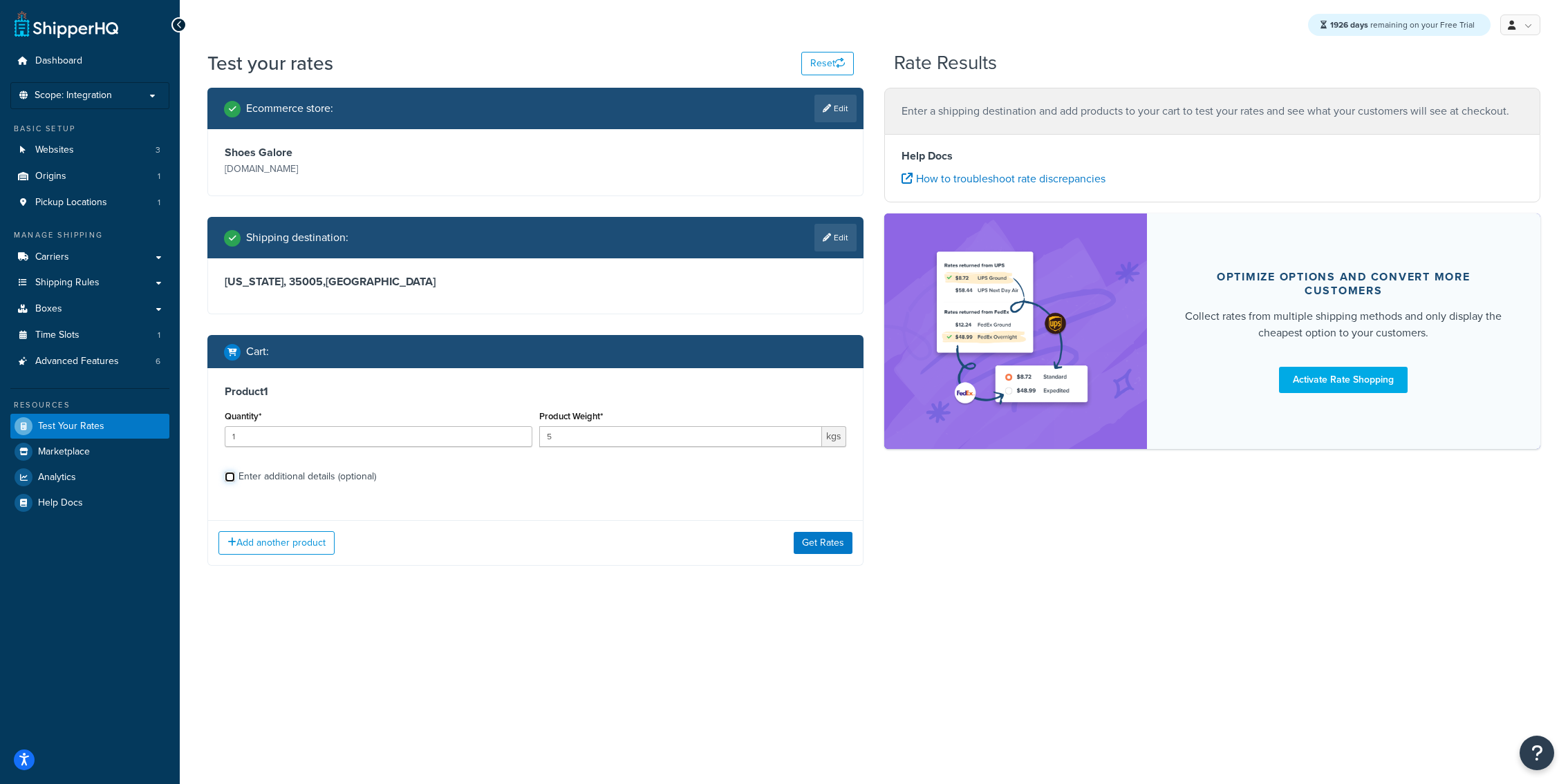
click at [235, 483] on input "Enter additional details (optional)" at bounding box center [230, 477] width 10 height 10
checkbox input "true"
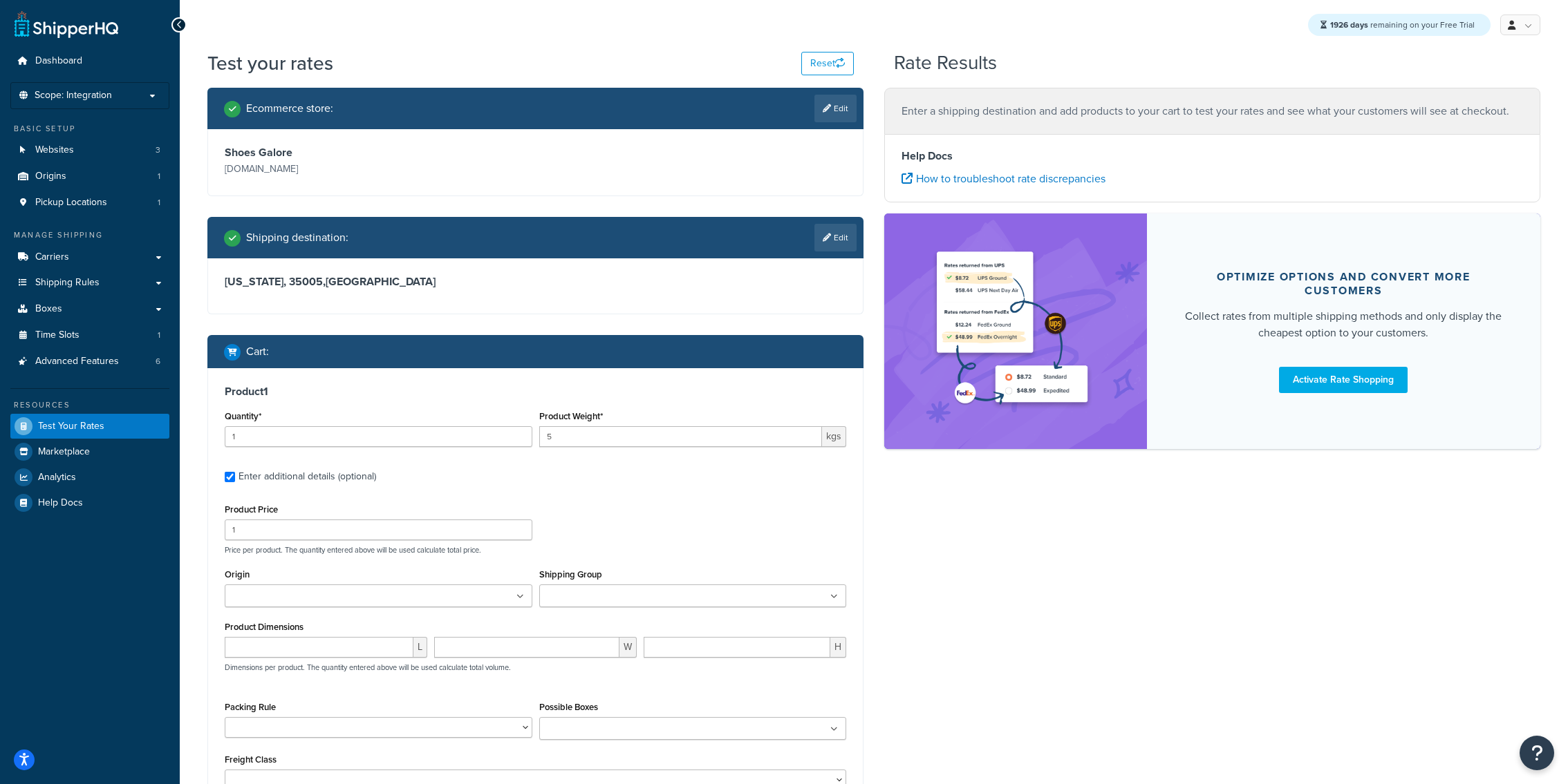
click at [597, 597] on input "Shipping Group" at bounding box center [604, 597] width 122 height 15
type input "med"
click at [634, 533] on div "Product Price 1 Price per product. The quantity entered above will be used calc…" at bounding box center [534, 527] width 628 height 55
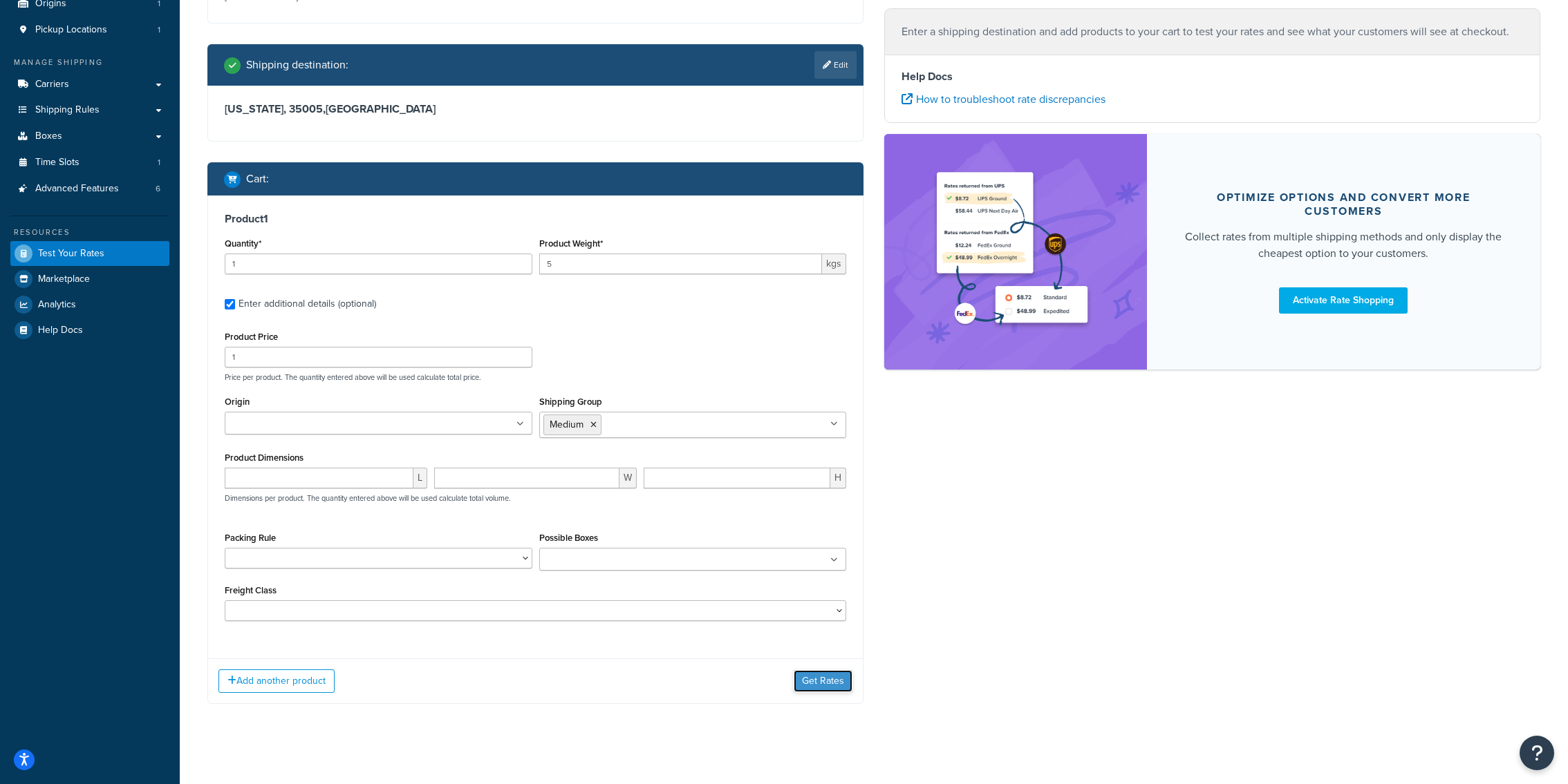
click at [807, 674] on button "Get Rates" at bounding box center [823, 682] width 59 height 22
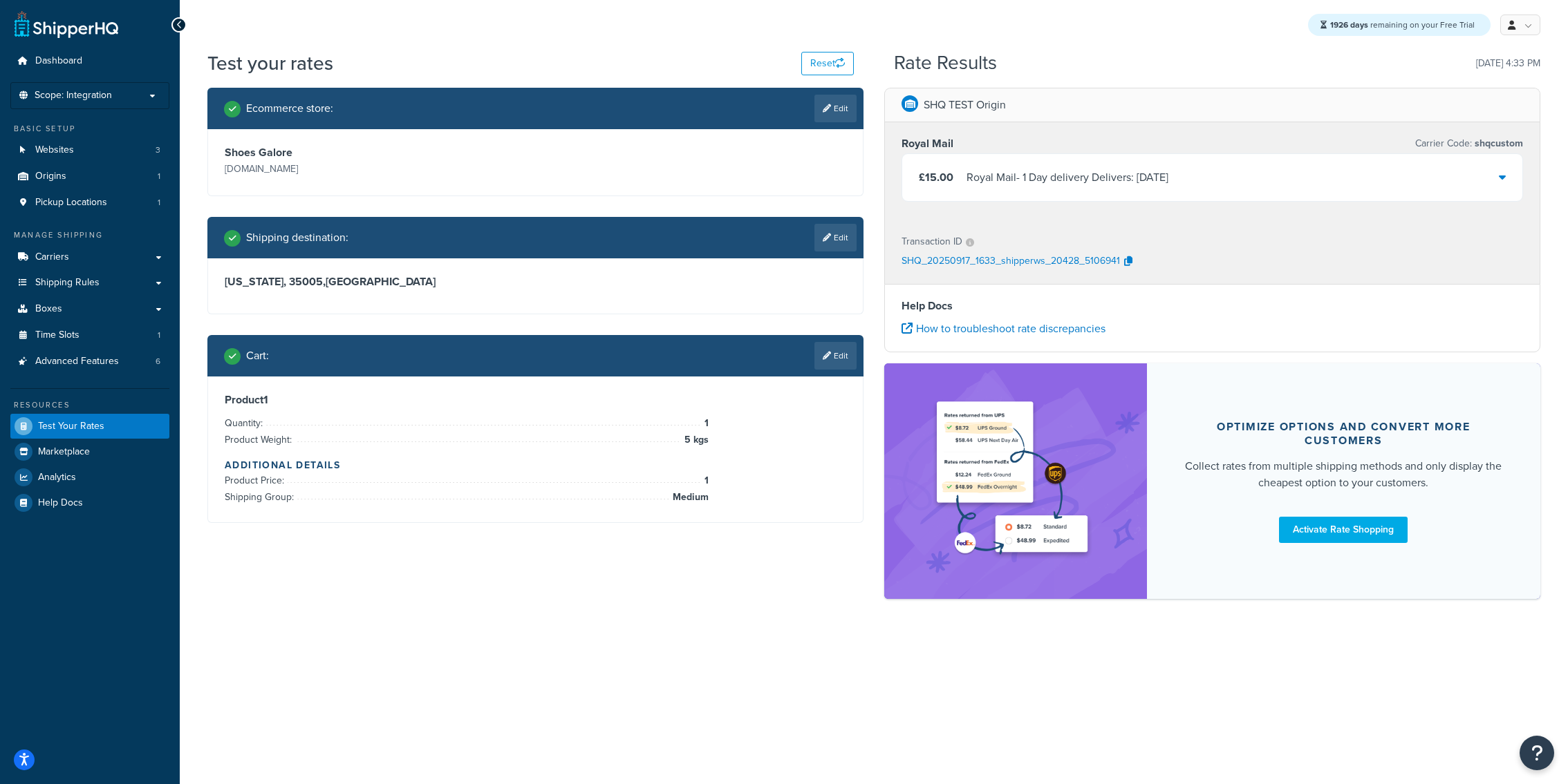
click at [1012, 158] on div "£15.00 Royal Mail - 1 Day delivery Delivers: Tue, 23 Sep" at bounding box center [1212, 177] width 620 height 47
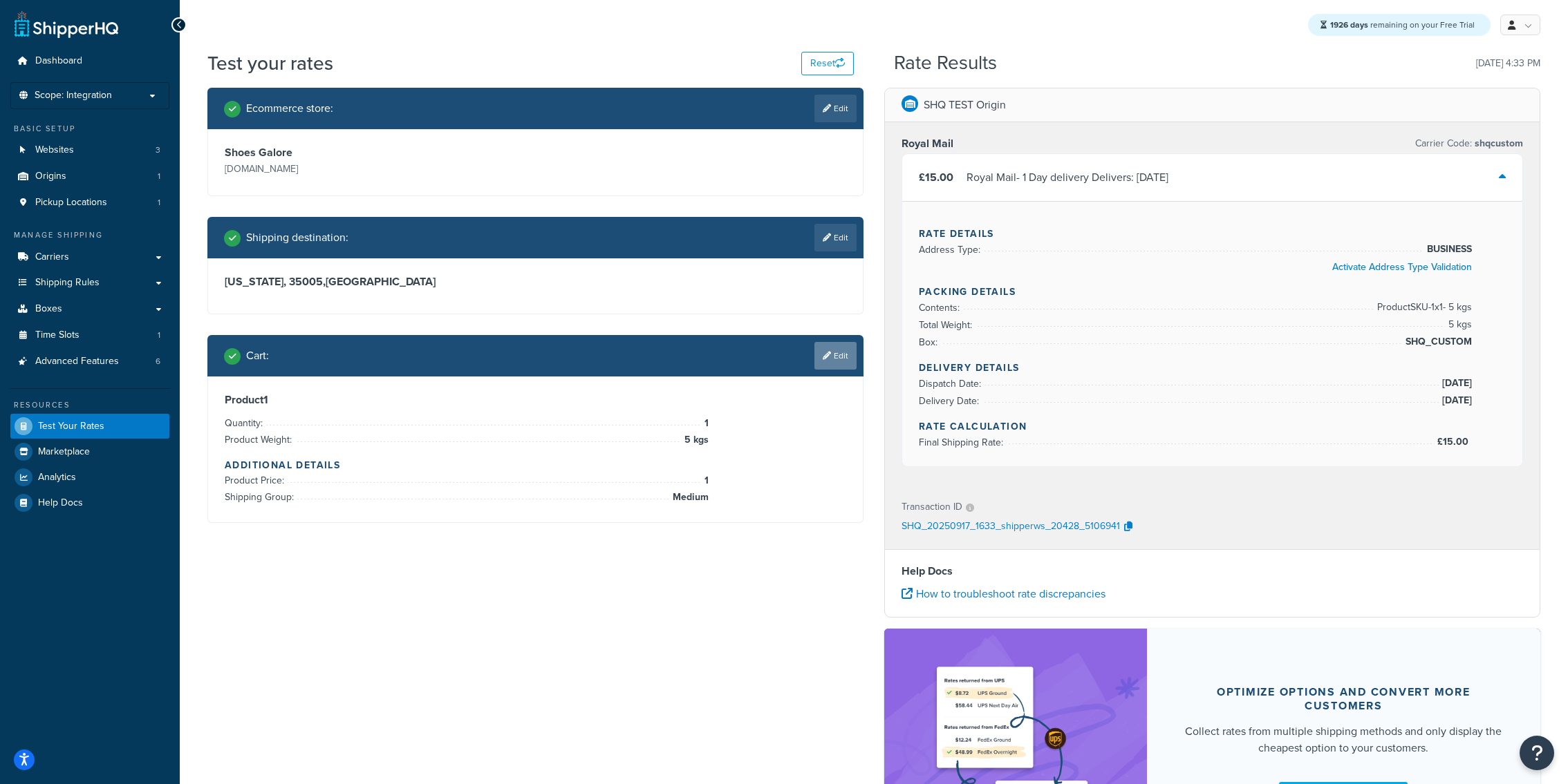
click at [846, 358] on link "Edit" at bounding box center [835, 356] width 42 height 28
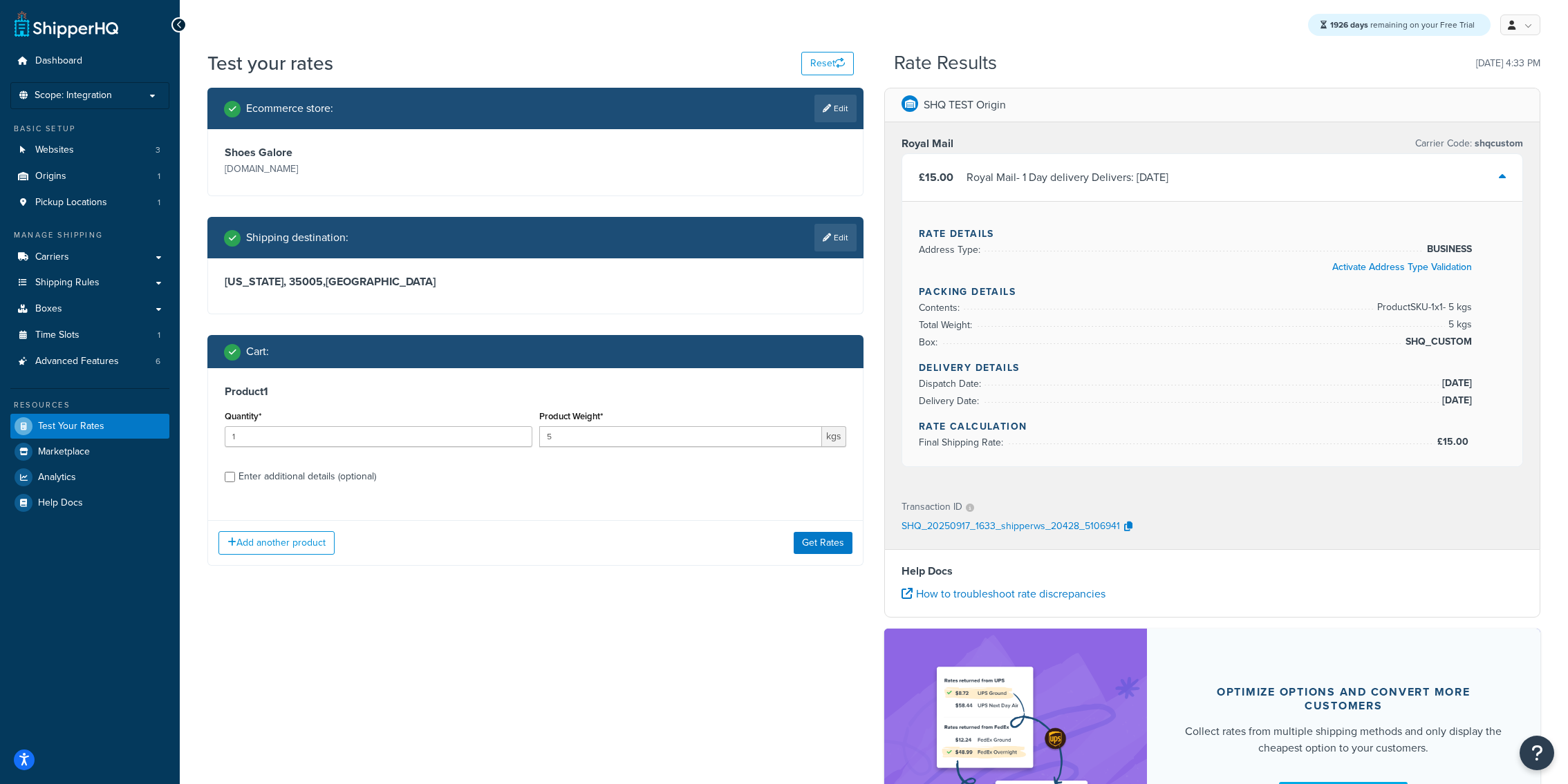
click at [402, 466] on label "Enter additional details (optional)" at bounding box center [542, 476] width 608 height 22
click at [235, 472] on input "Enter additional details (optional)" at bounding box center [230, 477] width 10 height 10
checkbox input "true"
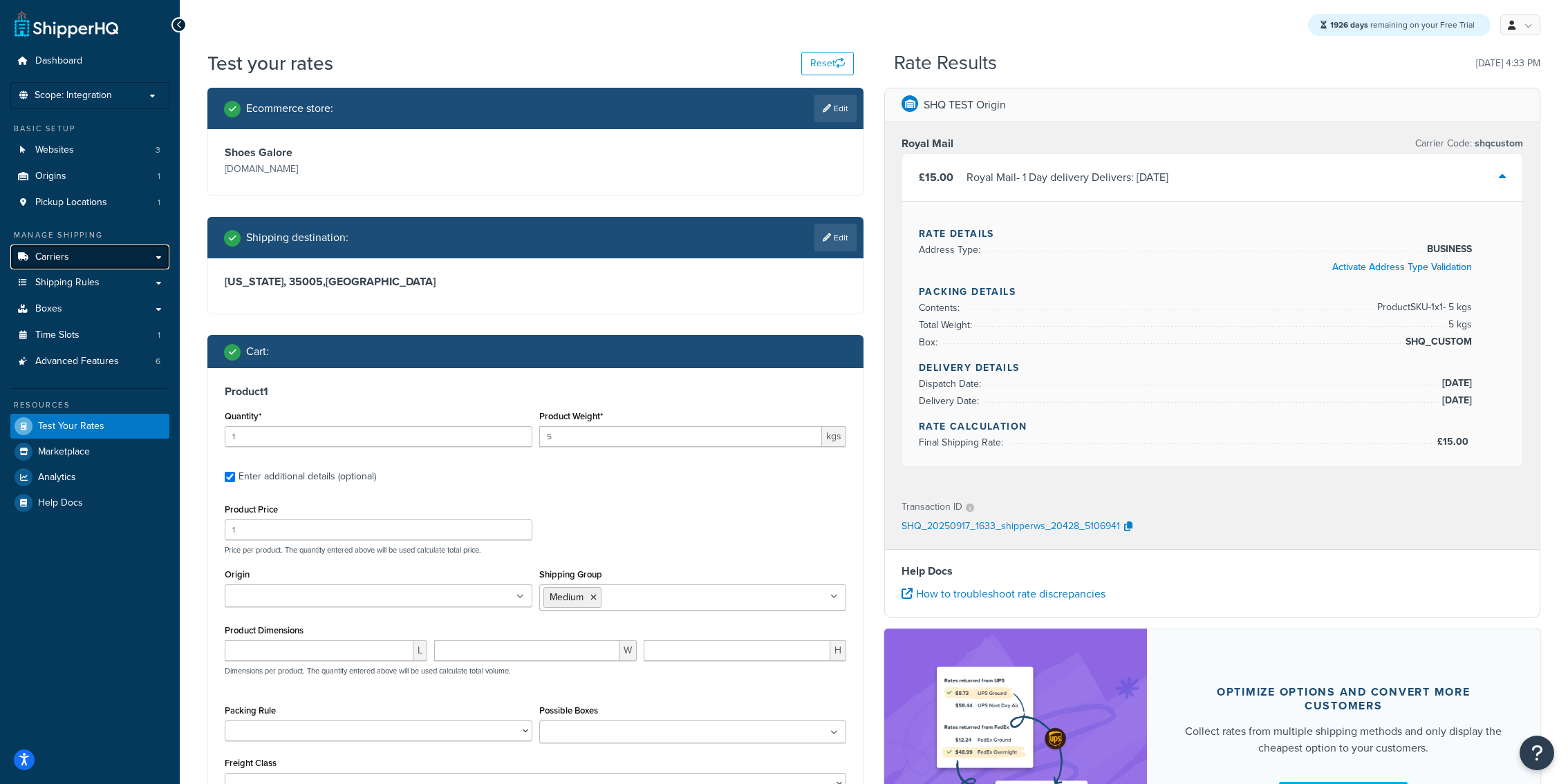
click at [134, 263] on link "Carriers" at bounding box center [90, 258] width 159 height 26
click at [649, 438] on input "5" at bounding box center [681, 437] width 284 height 21
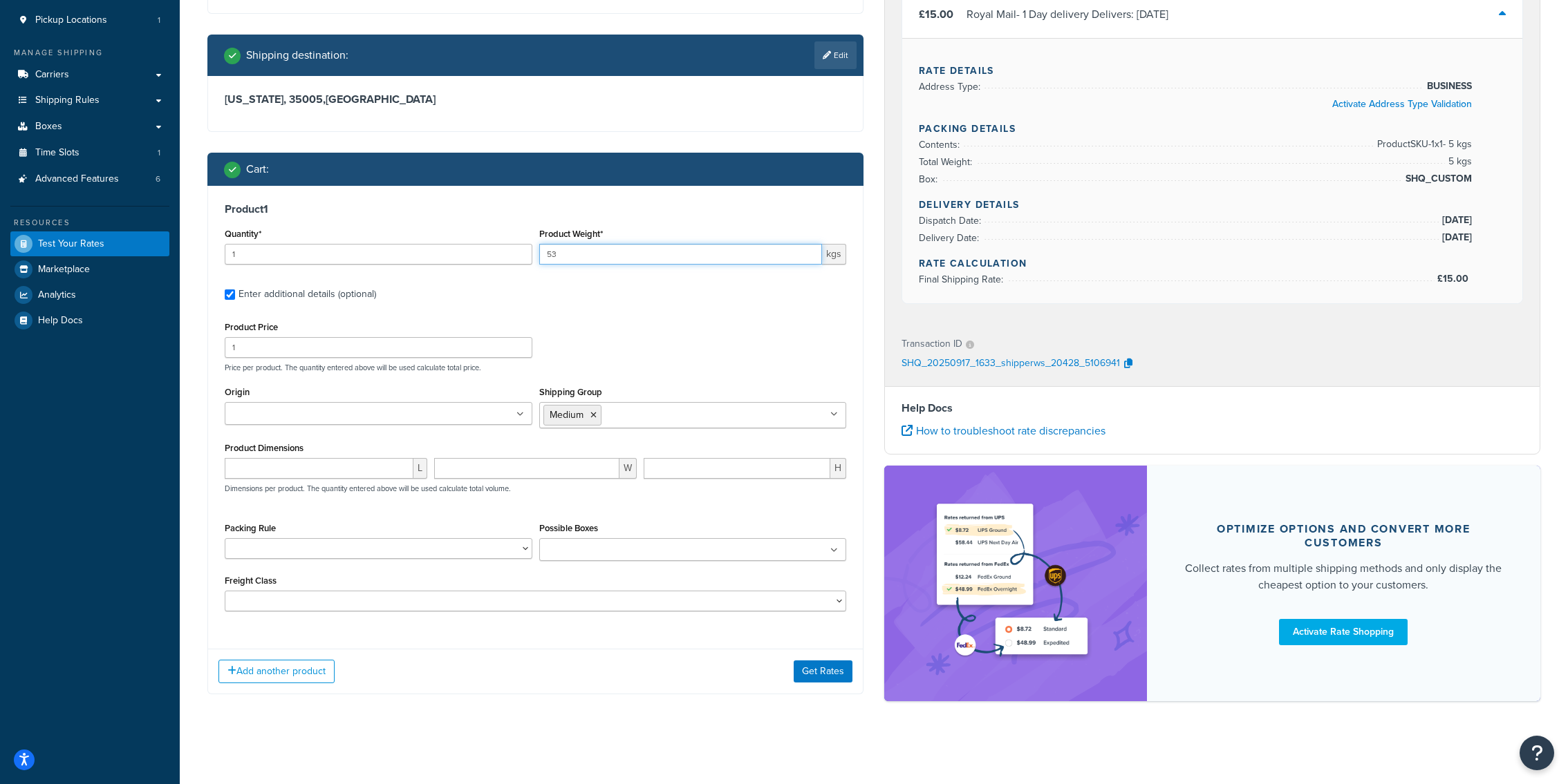
type input "53"
click at [844, 700] on div "Ecommerce store : Edit Shoes Galore Shoegalore.com Shipping destination : Edit …" at bounding box center [535, 310] width 677 height 810
click at [844, 672] on button "Get Rates" at bounding box center [823, 672] width 59 height 22
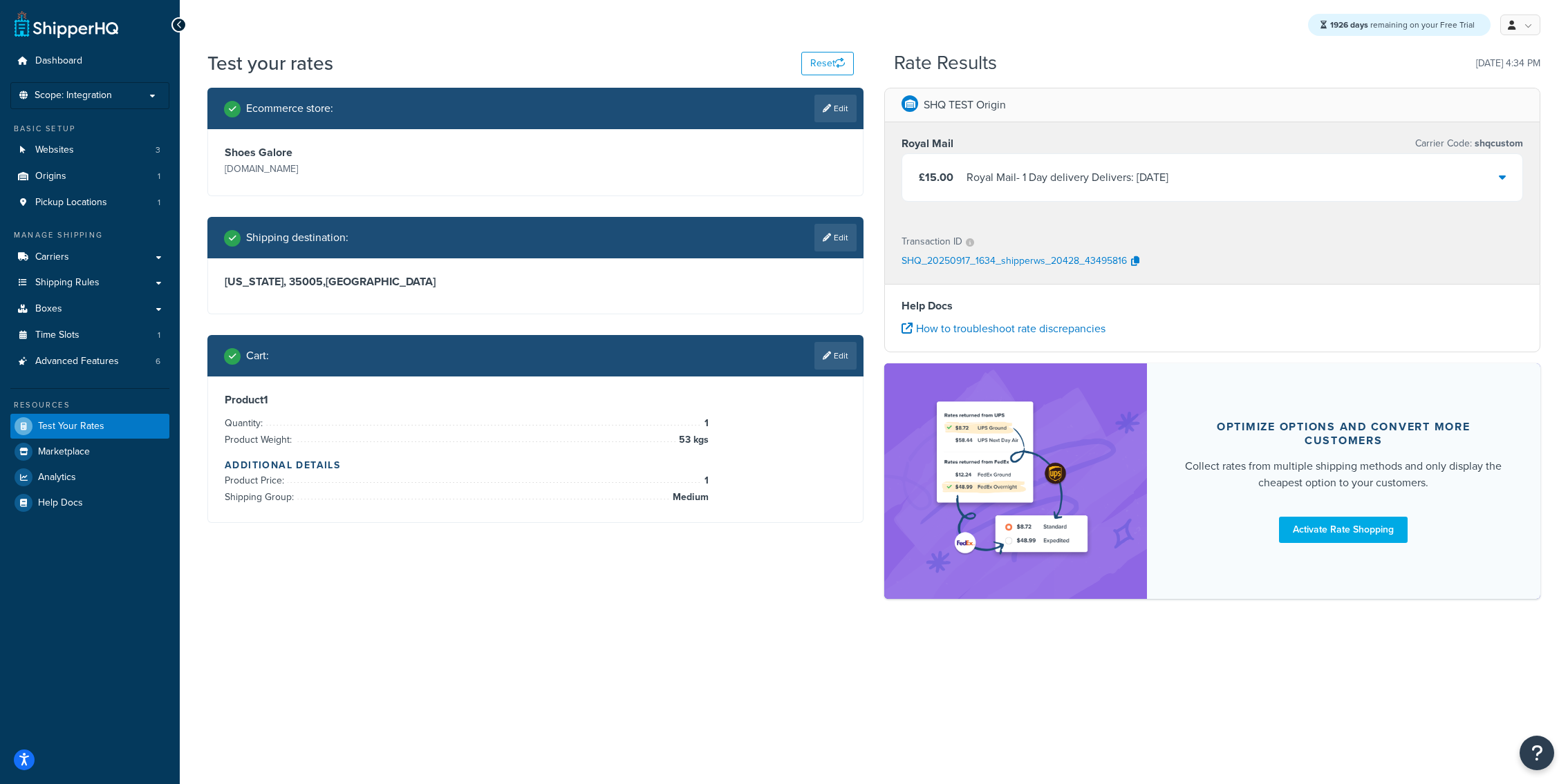
click at [964, 179] on div "£15.00 Royal Mail - 1 Day delivery Delivers: Mon, 22 Sep" at bounding box center [1043, 177] width 250 height 19
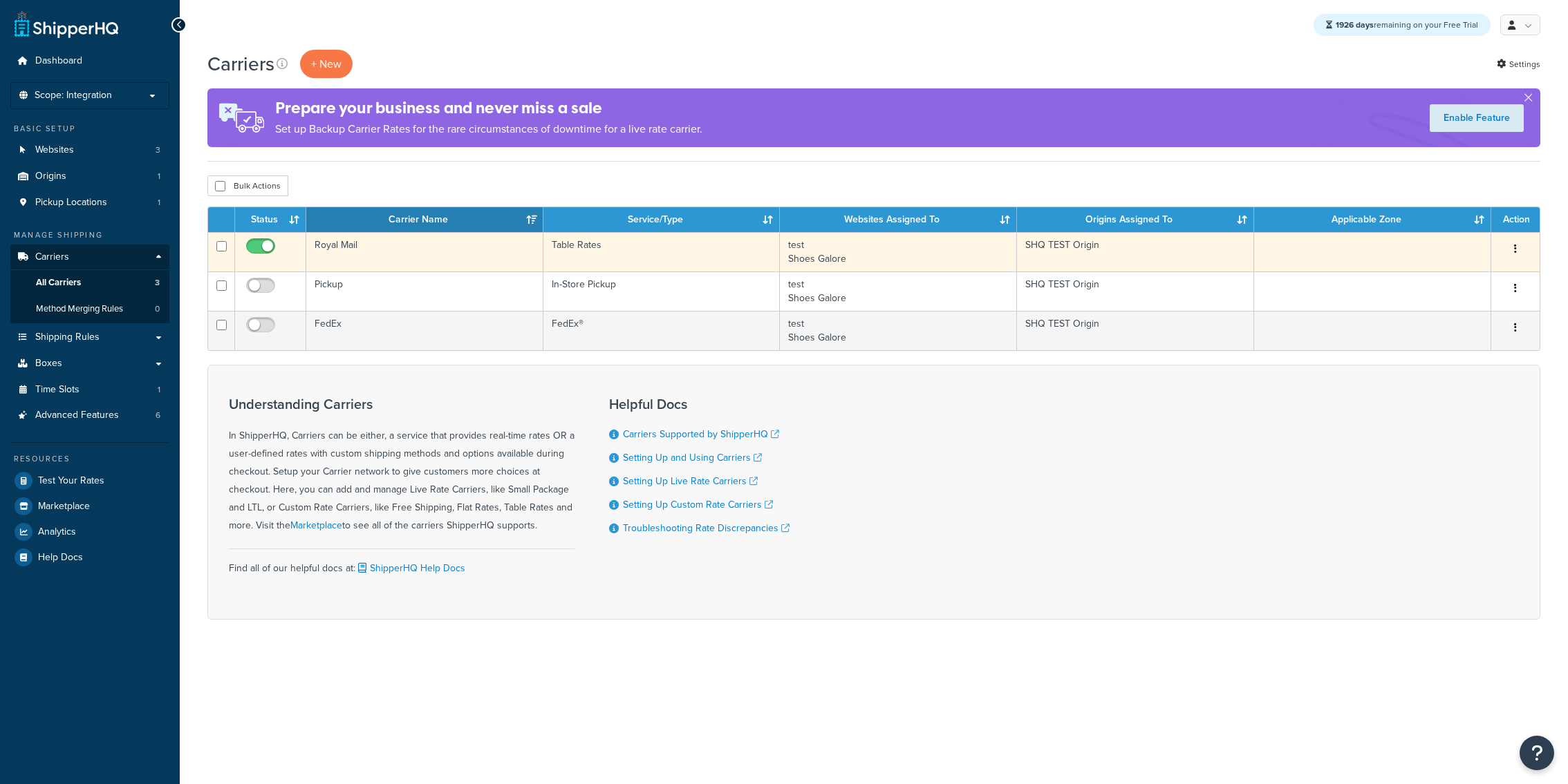
click at [370, 250] on td "Royal Mail" at bounding box center [425, 252] width 237 height 40
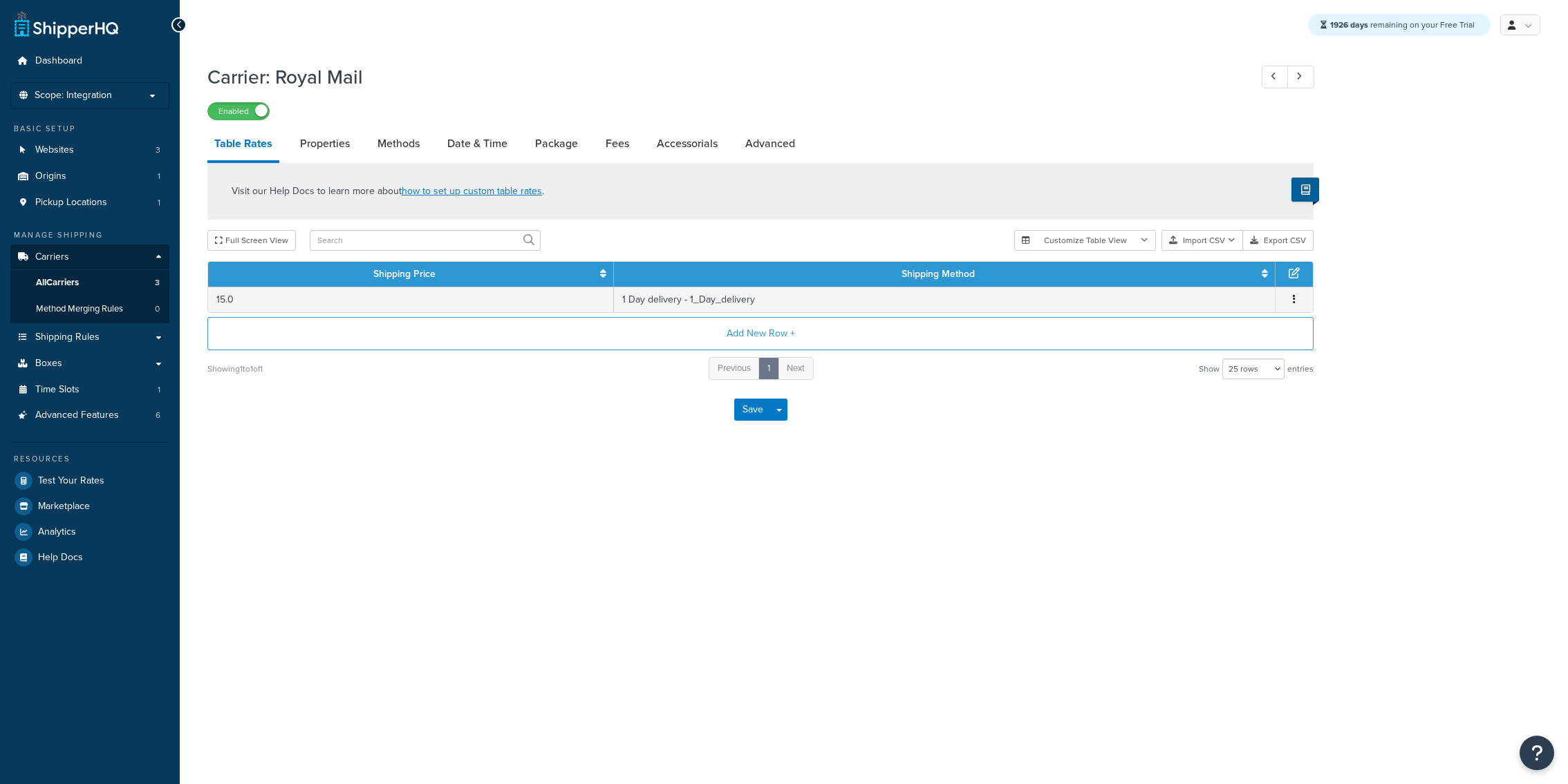
select select "25"
click at [468, 151] on link "Date & Time" at bounding box center [478, 143] width 74 height 33
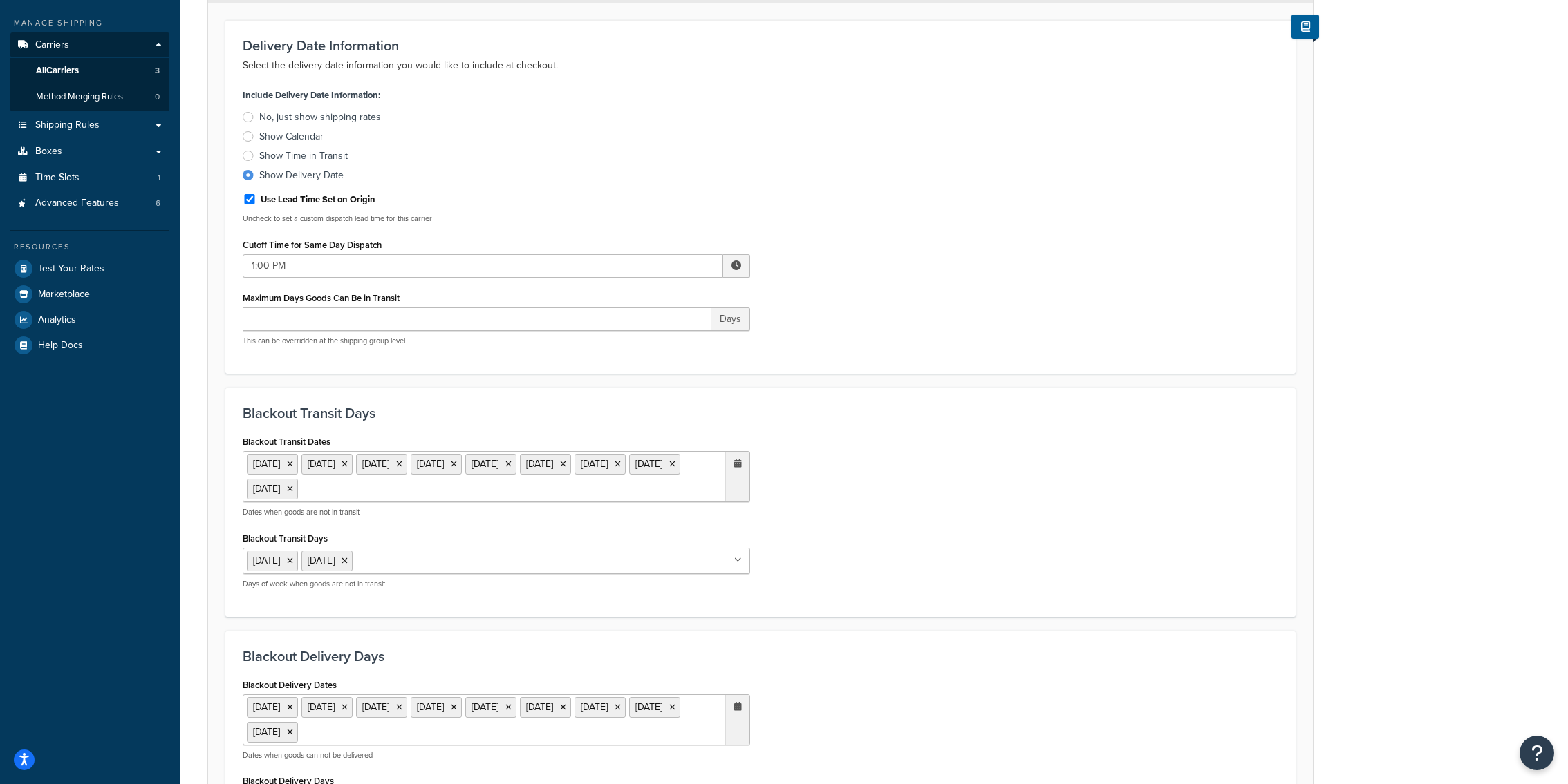
scroll to position [214, 0]
click at [347, 558] on icon at bounding box center [344, 559] width 6 height 8
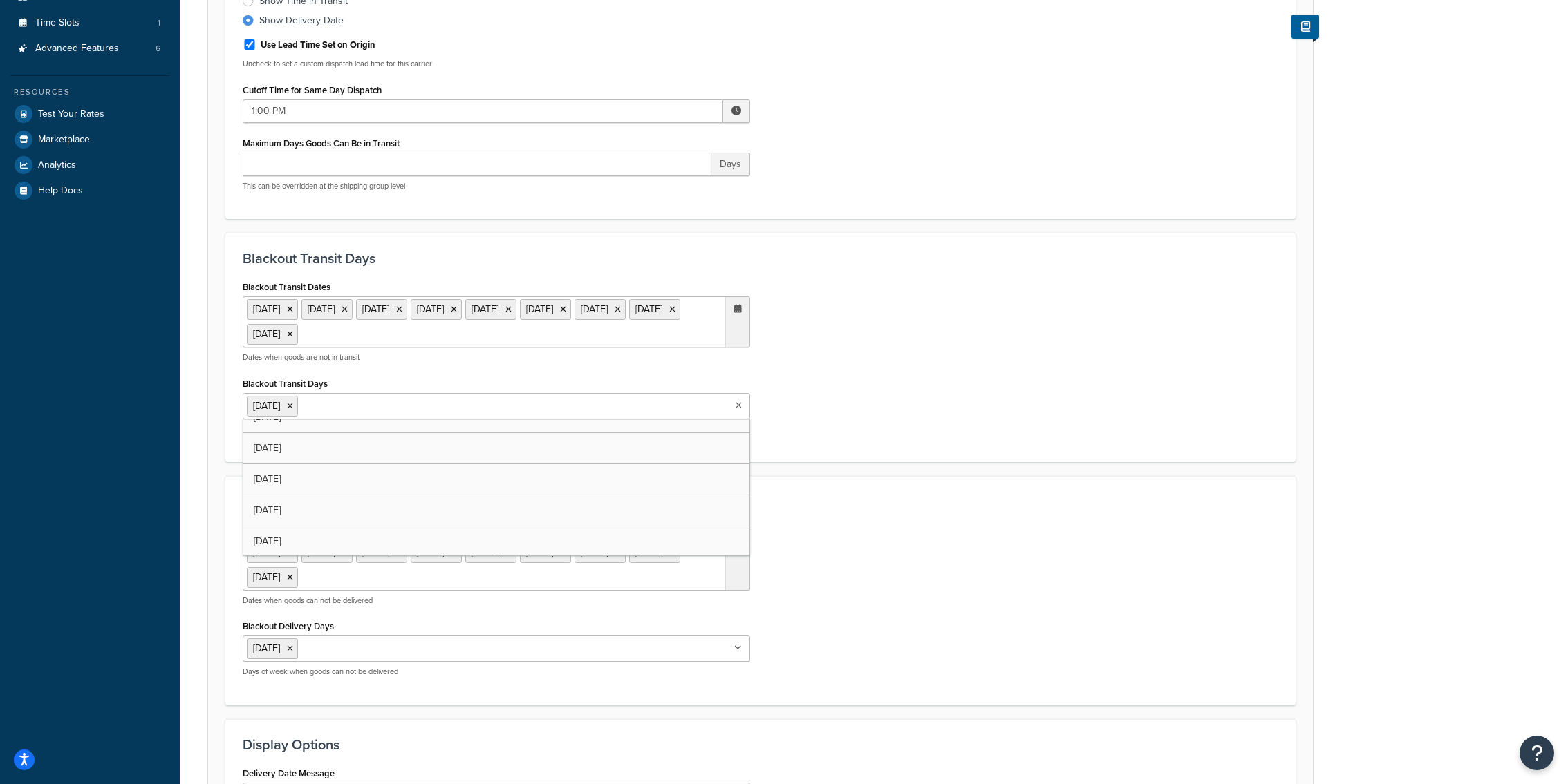
scroll to position [693, 0]
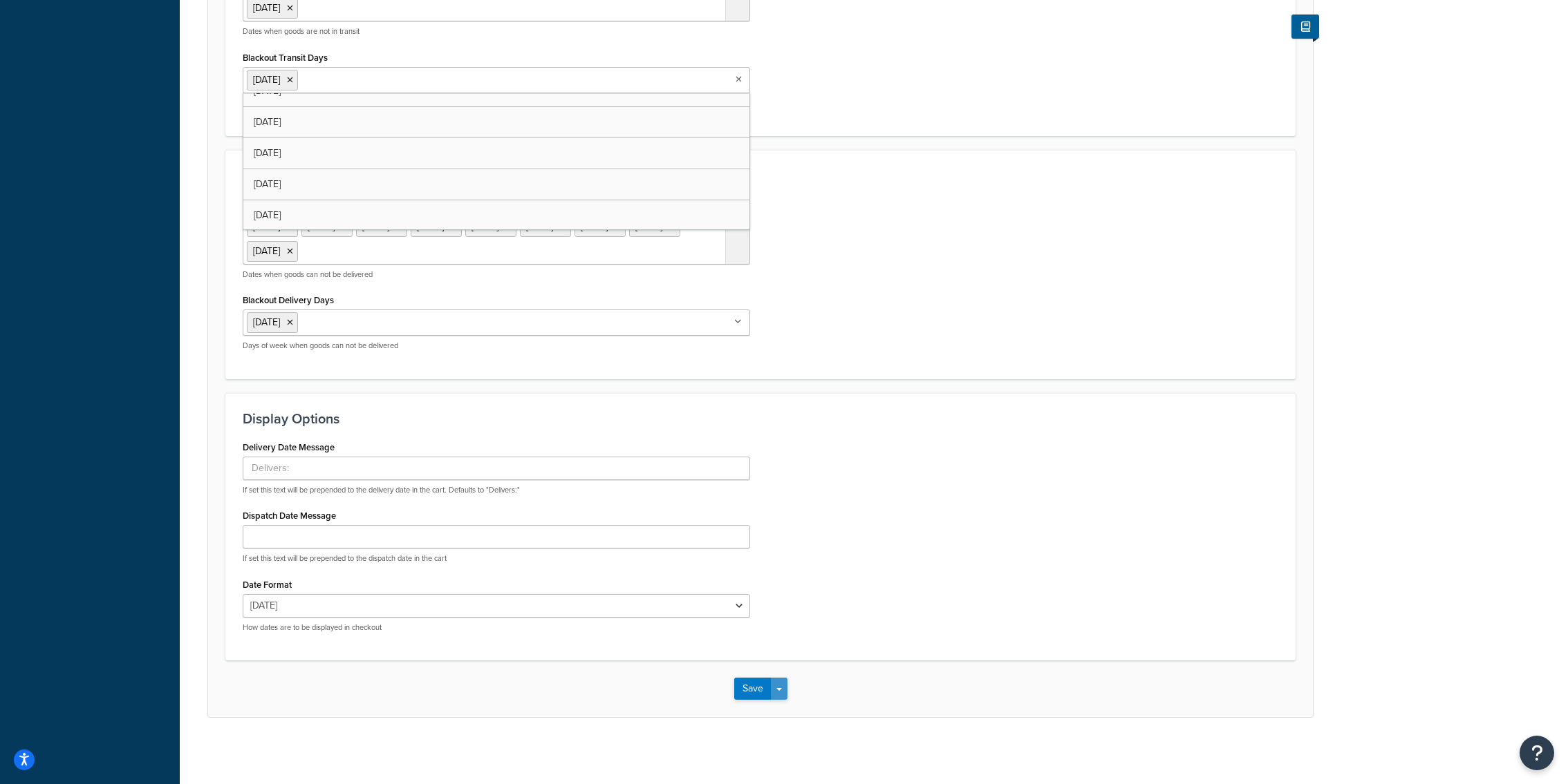
click at [783, 683] on button "Save Dropdown" at bounding box center [779, 689] width 17 height 22
click at [783, 704] on button "Save and Edit" at bounding box center [784, 714] width 100 height 29
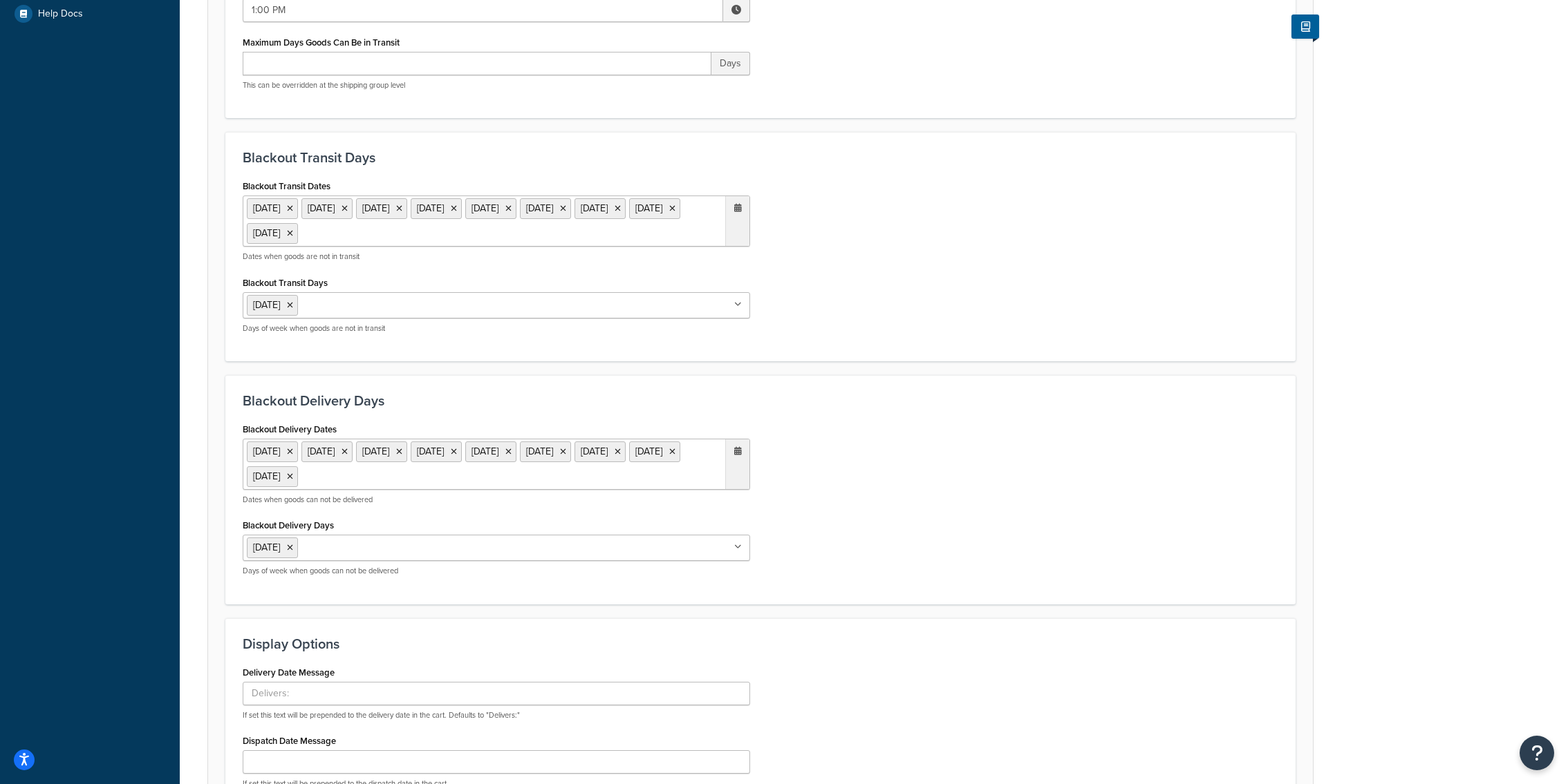
scroll to position [554, 0]
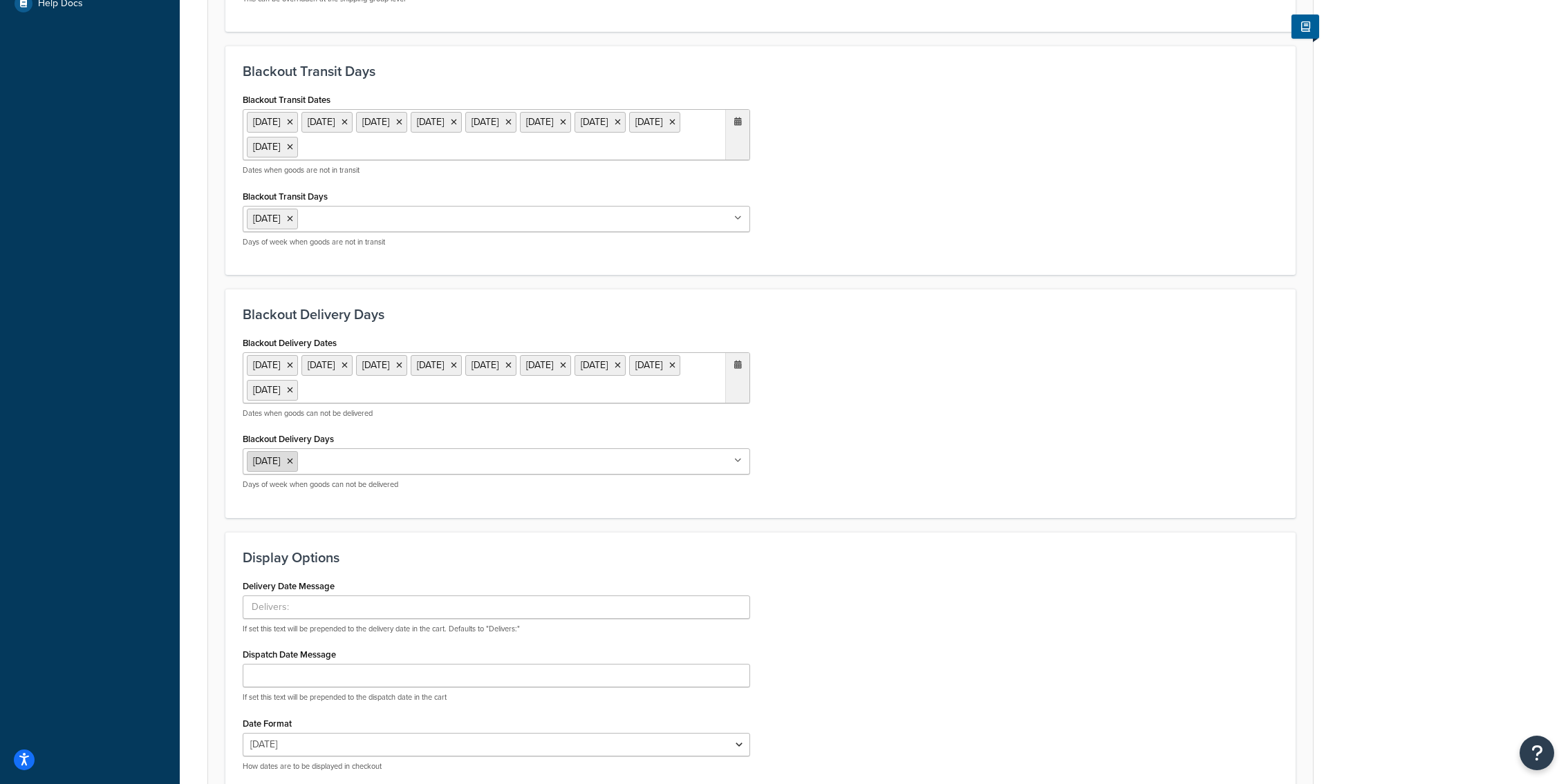
click at [294, 460] on icon at bounding box center [290, 462] width 6 height 8
click at [294, 219] on icon at bounding box center [290, 219] width 6 height 8
click at [950, 368] on div "Blackout Delivery Dates 25 Dec 2025 26 Dec 2025 1 Jan 2026 3 Apr 2026 5 Apr 202…" at bounding box center [760, 414] width 1057 height 166
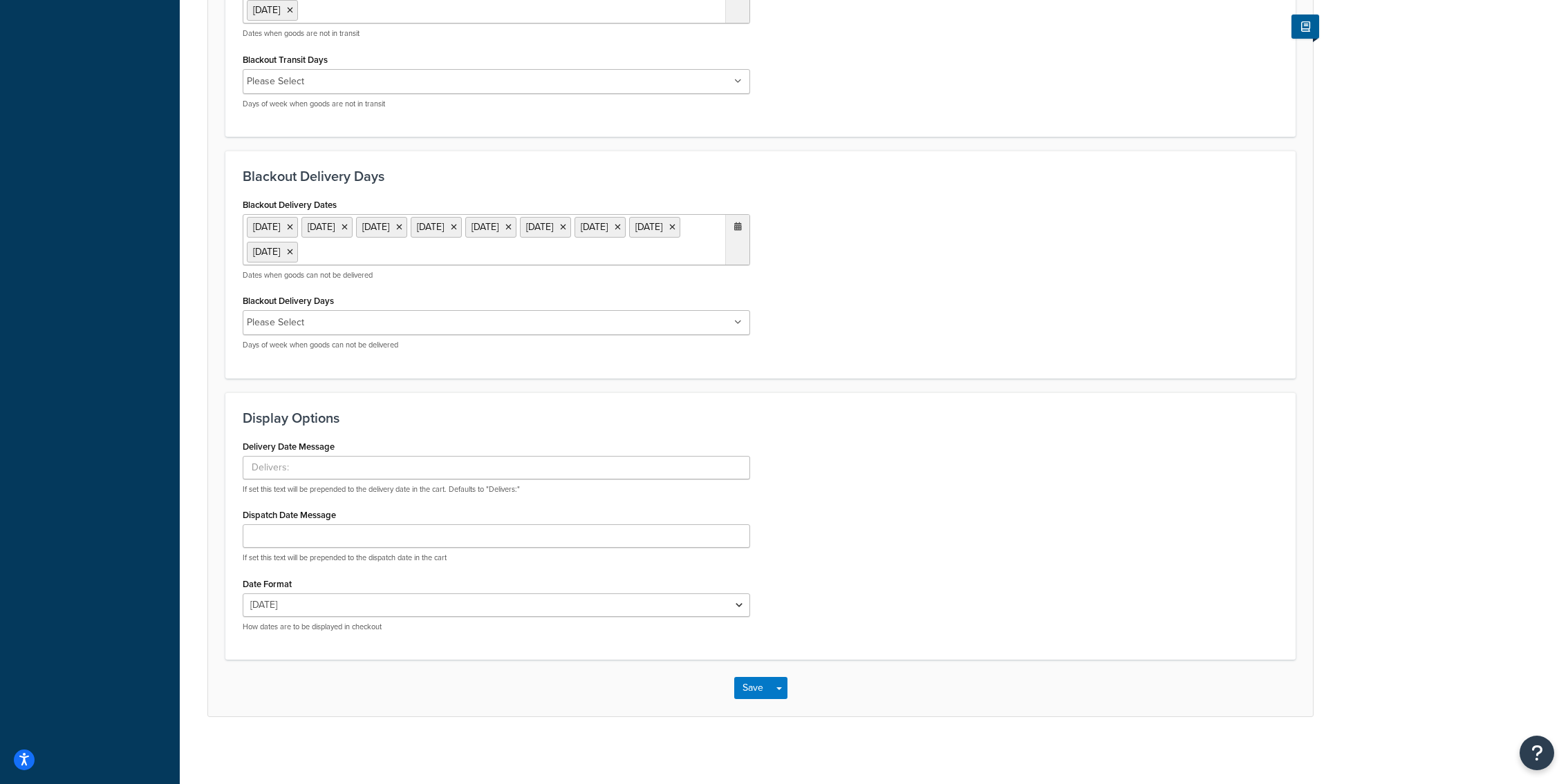
click at [791, 679] on div "Save Save Dropdown Save and Edit" at bounding box center [760, 687] width 1104 height 57
click at [787, 685] on button "Save Dropdown" at bounding box center [779, 688] width 17 height 22
click at [790, 708] on button "Save and Edit" at bounding box center [784, 713] width 100 height 29
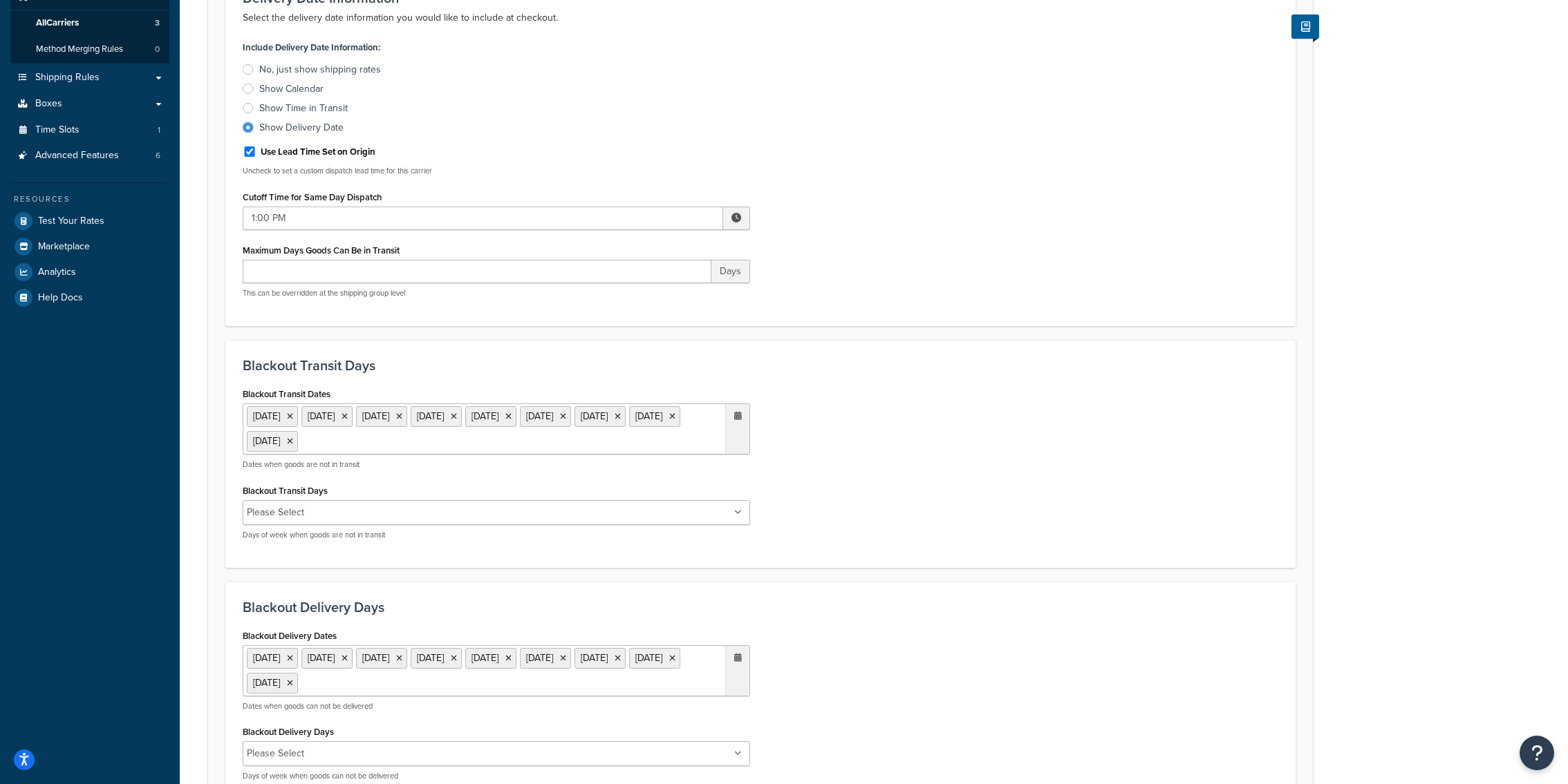
scroll to position [295, 0]
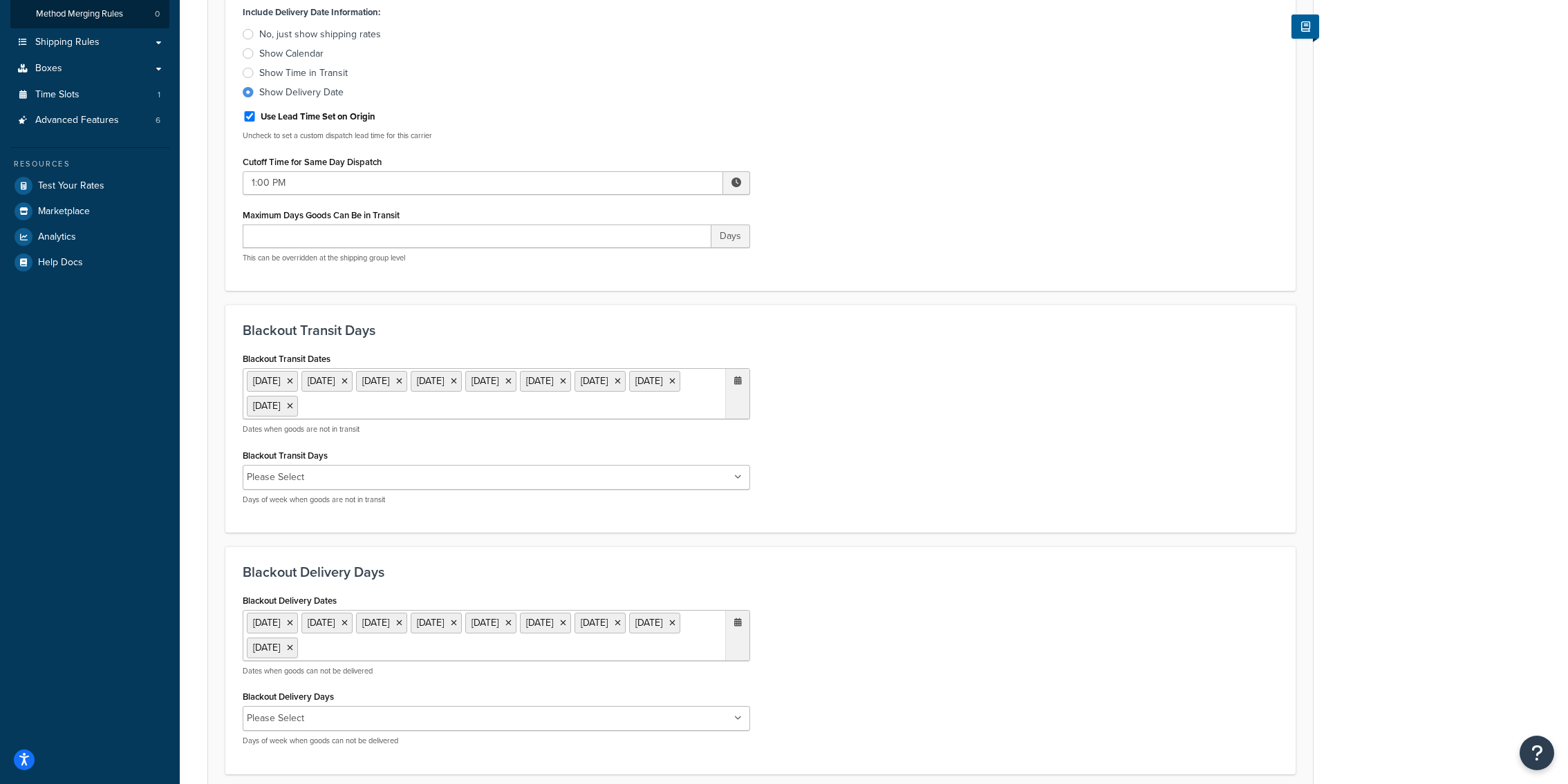
click at [364, 477] on input "Blackout Transit Days" at bounding box center [369, 477] width 122 height 15
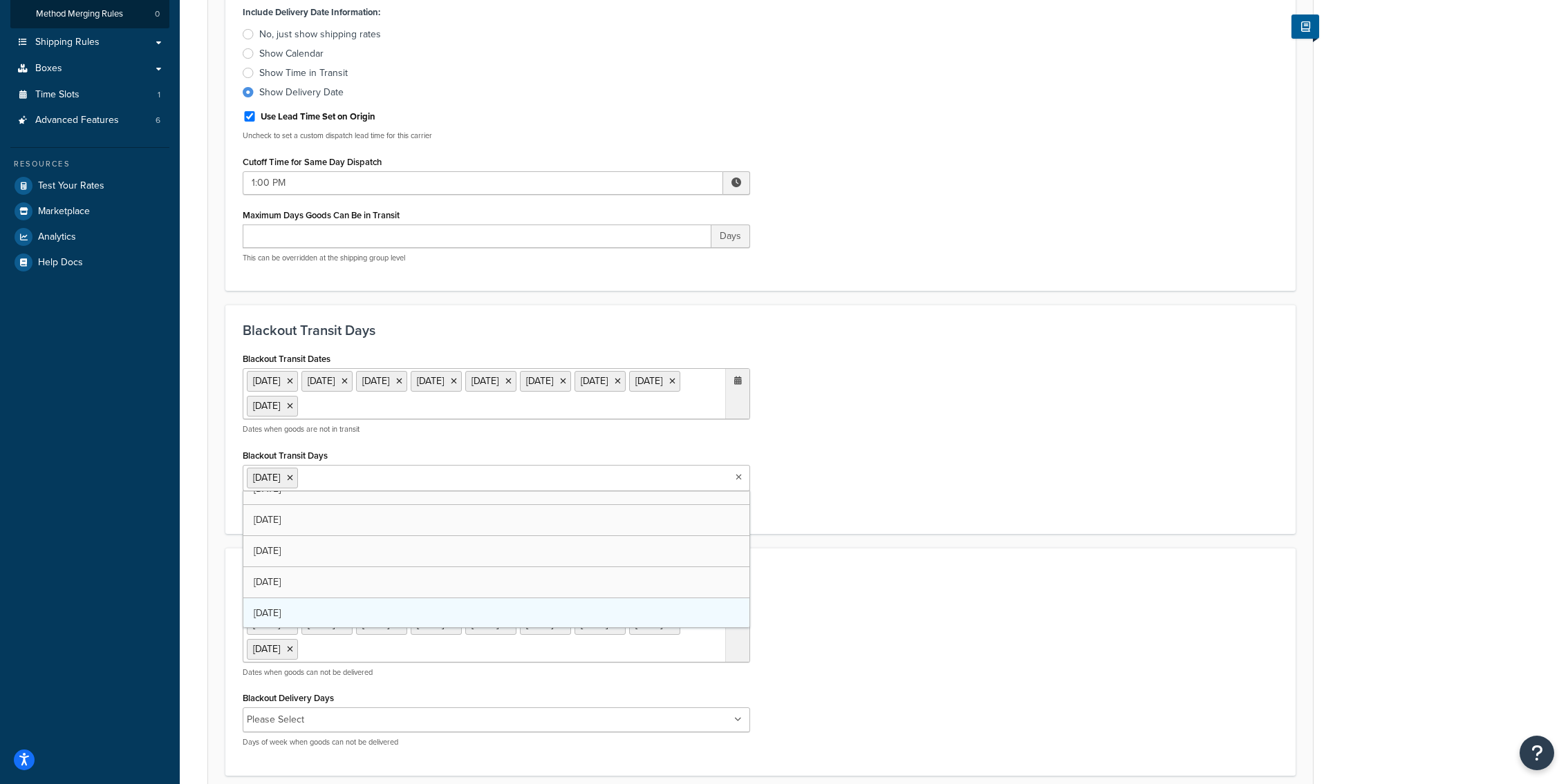
scroll to position [17, 0]
click at [945, 642] on div "Blackout Delivery Dates 25 Dec 2025 26 Dec 2025 1 Jan 2026 3 Apr 2026 5 Apr 202…" at bounding box center [760, 675] width 1057 height 166
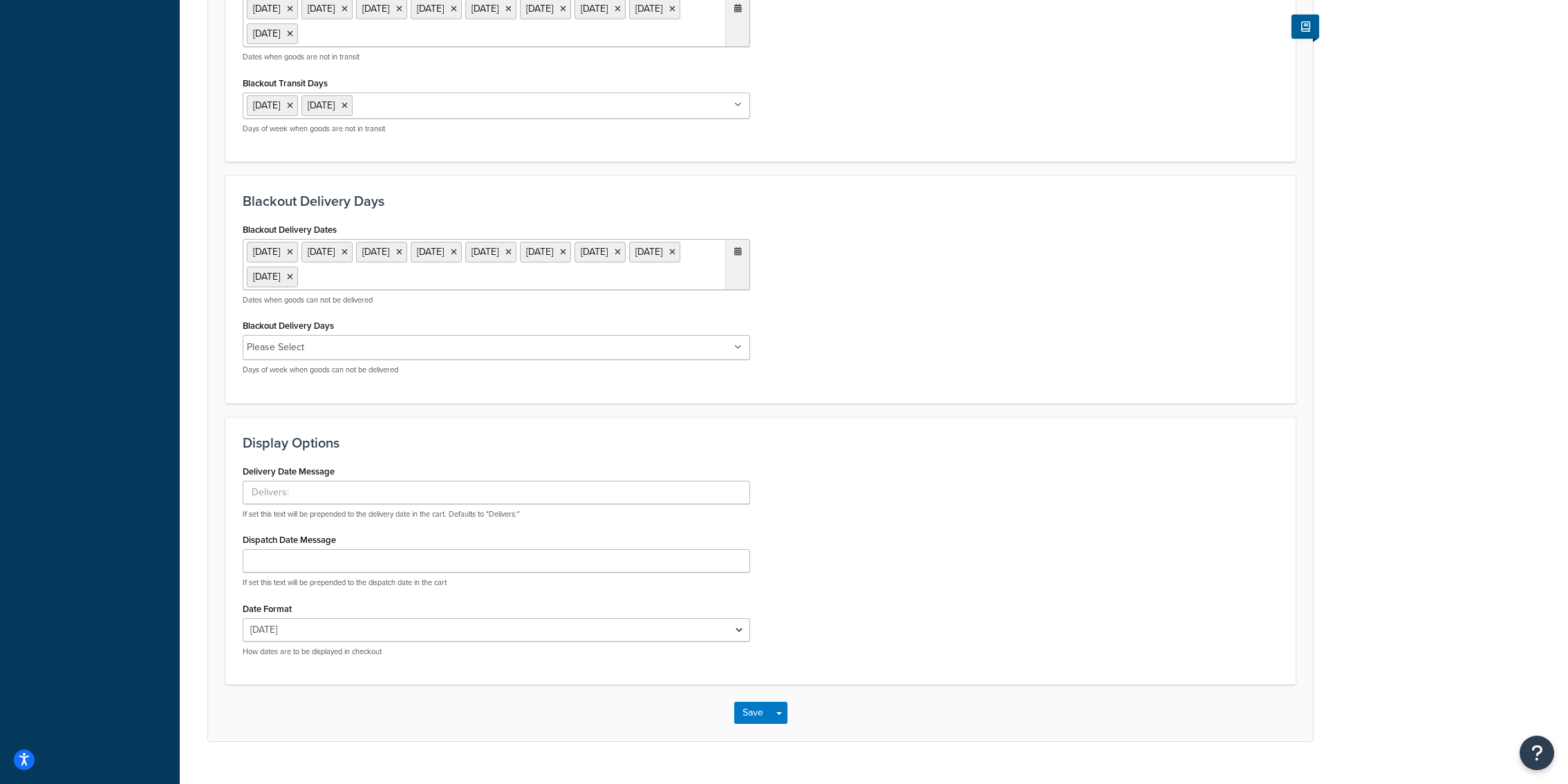
scroll to position [692, 0]
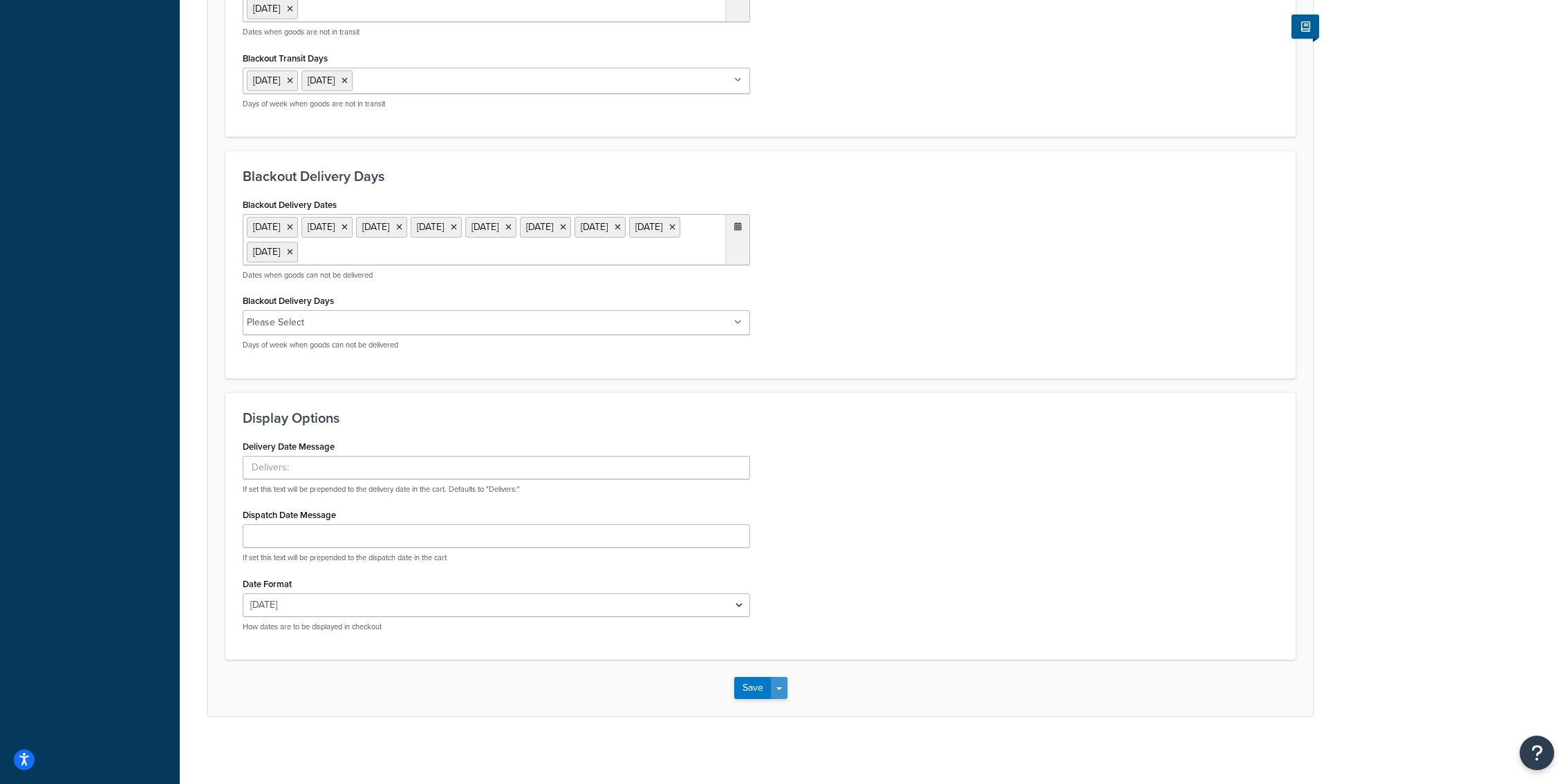
click at [782, 687] on button "Save Dropdown" at bounding box center [779, 688] width 17 height 22
click at [787, 702] on button "Save and Edit" at bounding box center [784, 713] width 100 height 29
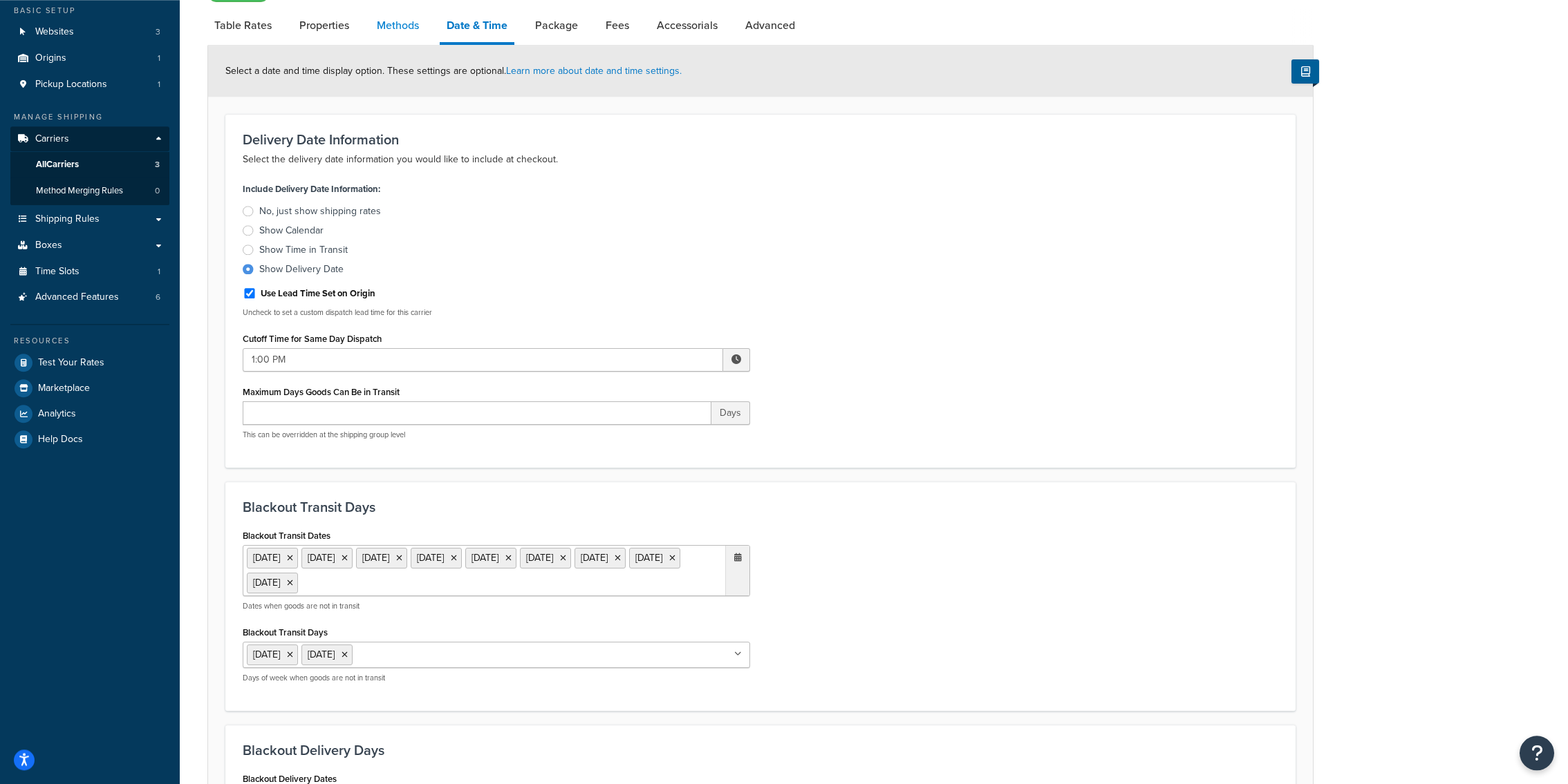
scroll to position [0, 0]
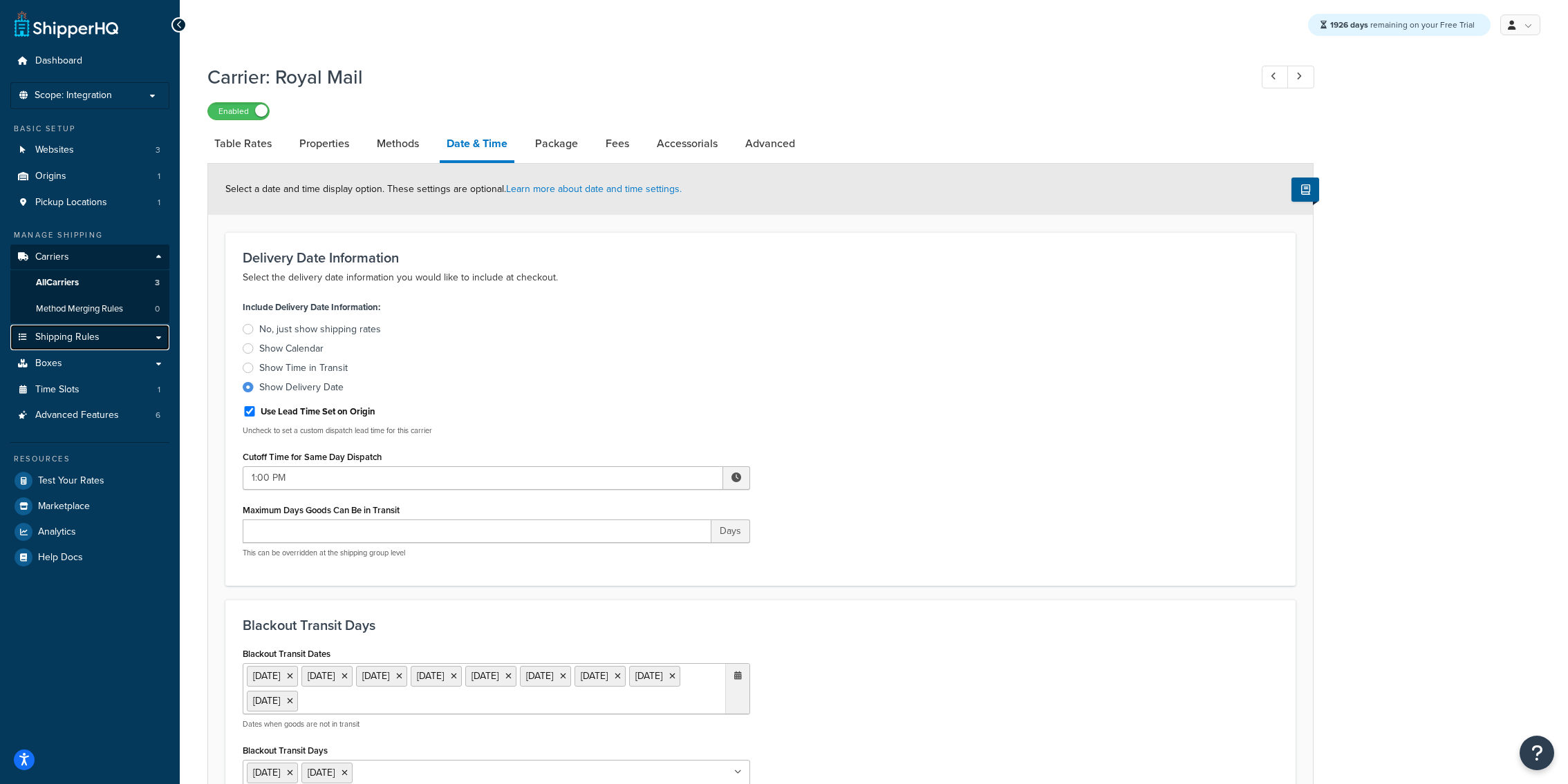
click at [119, 343] on link "Shipping Rules" at bounding box center [90, 338] width 159 height 26
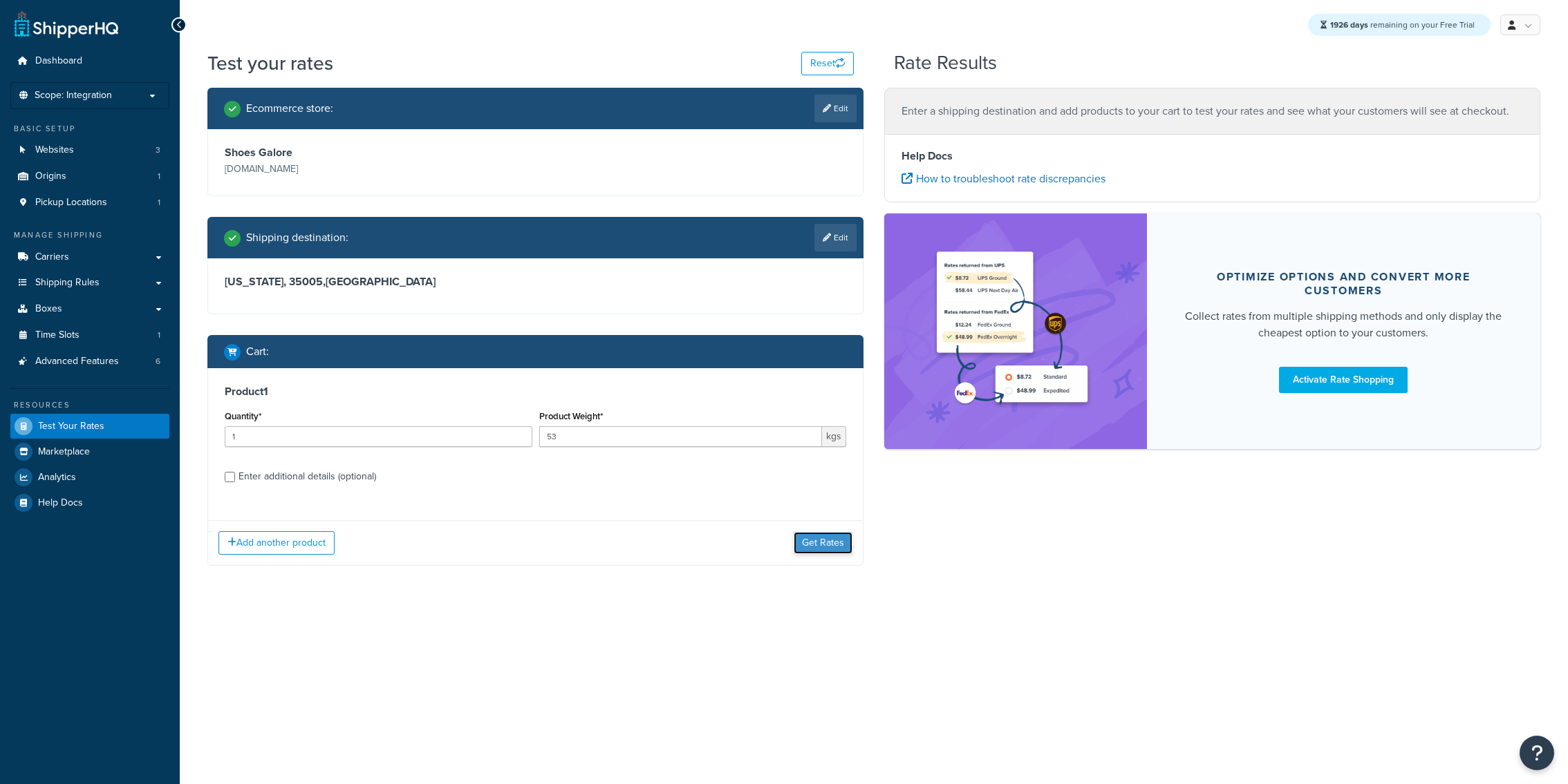
click at [828, 547] on button "Get Rates" at bounding box center [823, 543] width 59 height 22
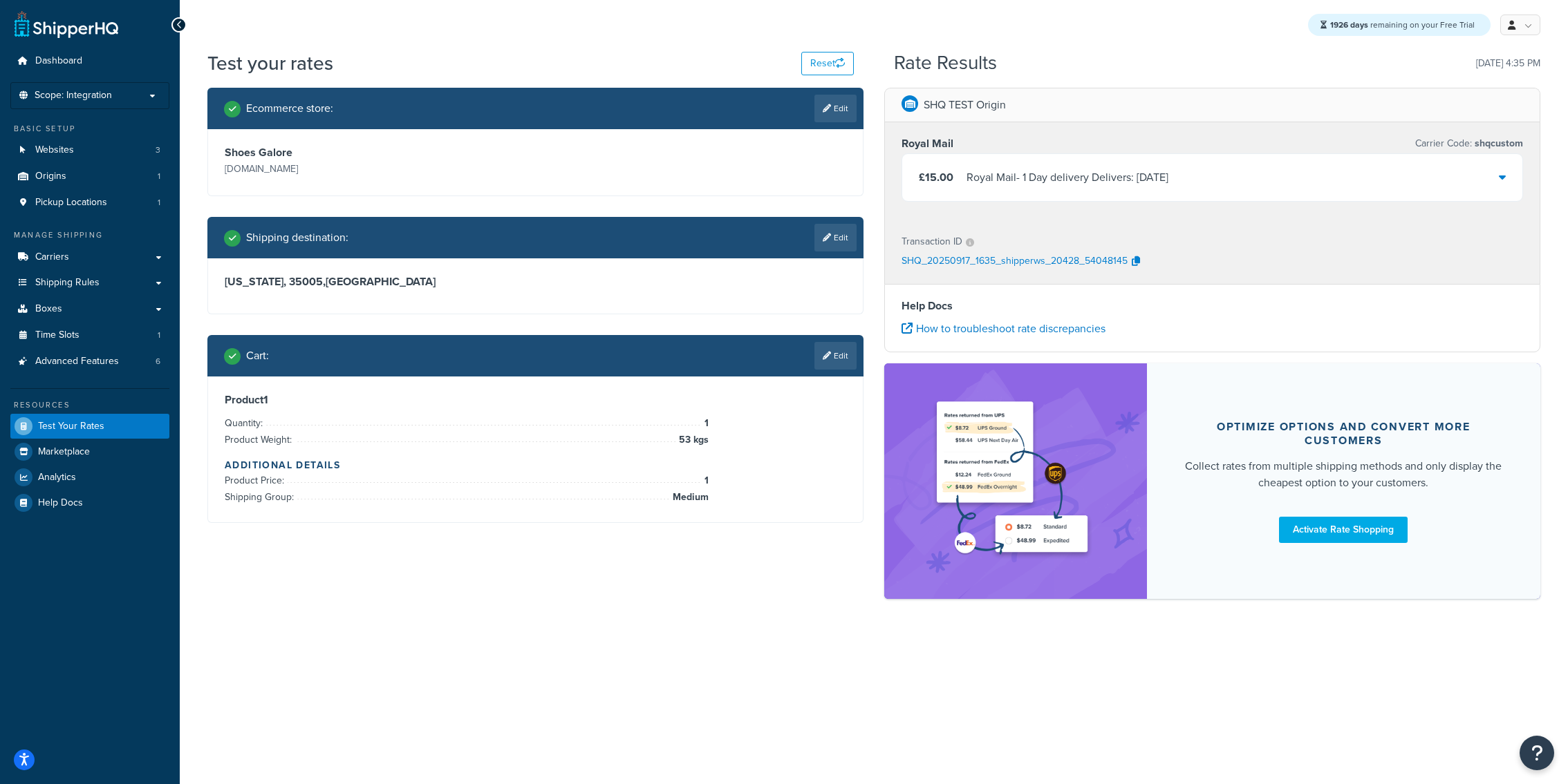
click at [1110, 194] on div "£15.00 Royal Mail - 1 Day delivery Delivers: [DATE]" at bounding box center [1212, 177] width 620 height 47
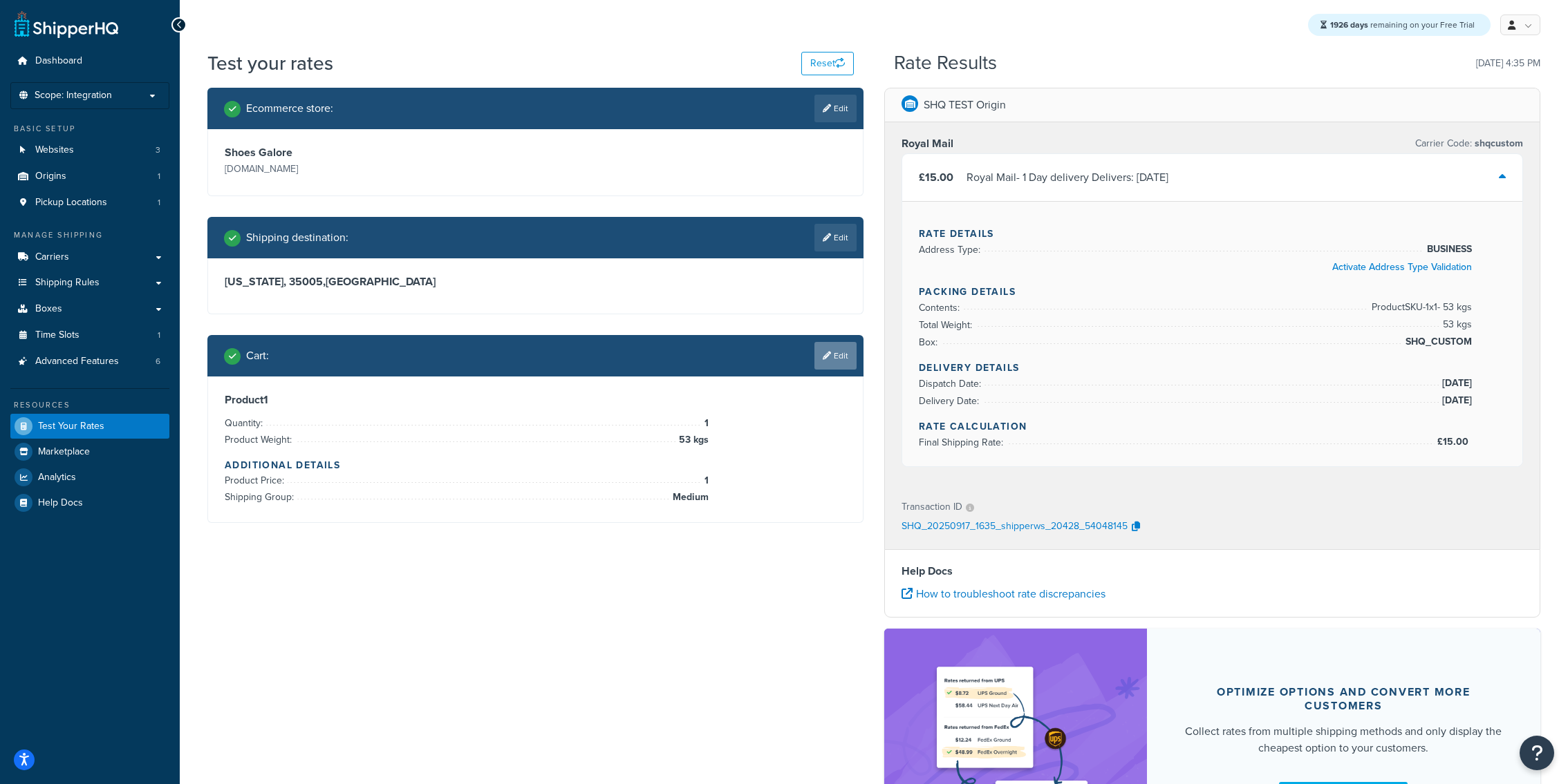
click at [831, 356] on link "Edit" at bounding box center [835, 356] width 42 height 28
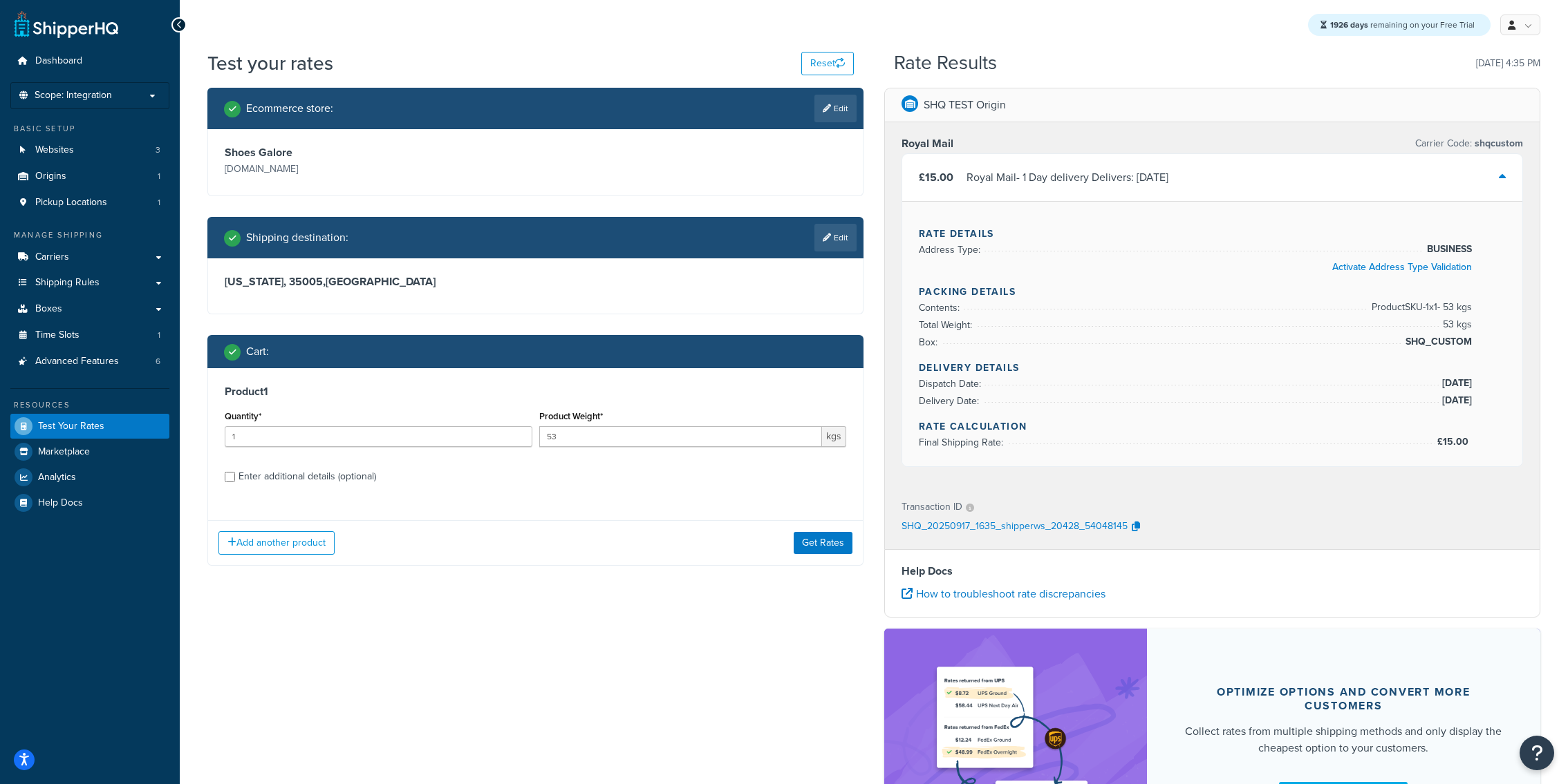
click at [701, 448] on div "Product Weight* 53 kgs" at bounding box center [692, 432] width 314 height 51
click at [695, 443] on input "53" at bounding box center [681, 437] width 284 height 21
type input "21"
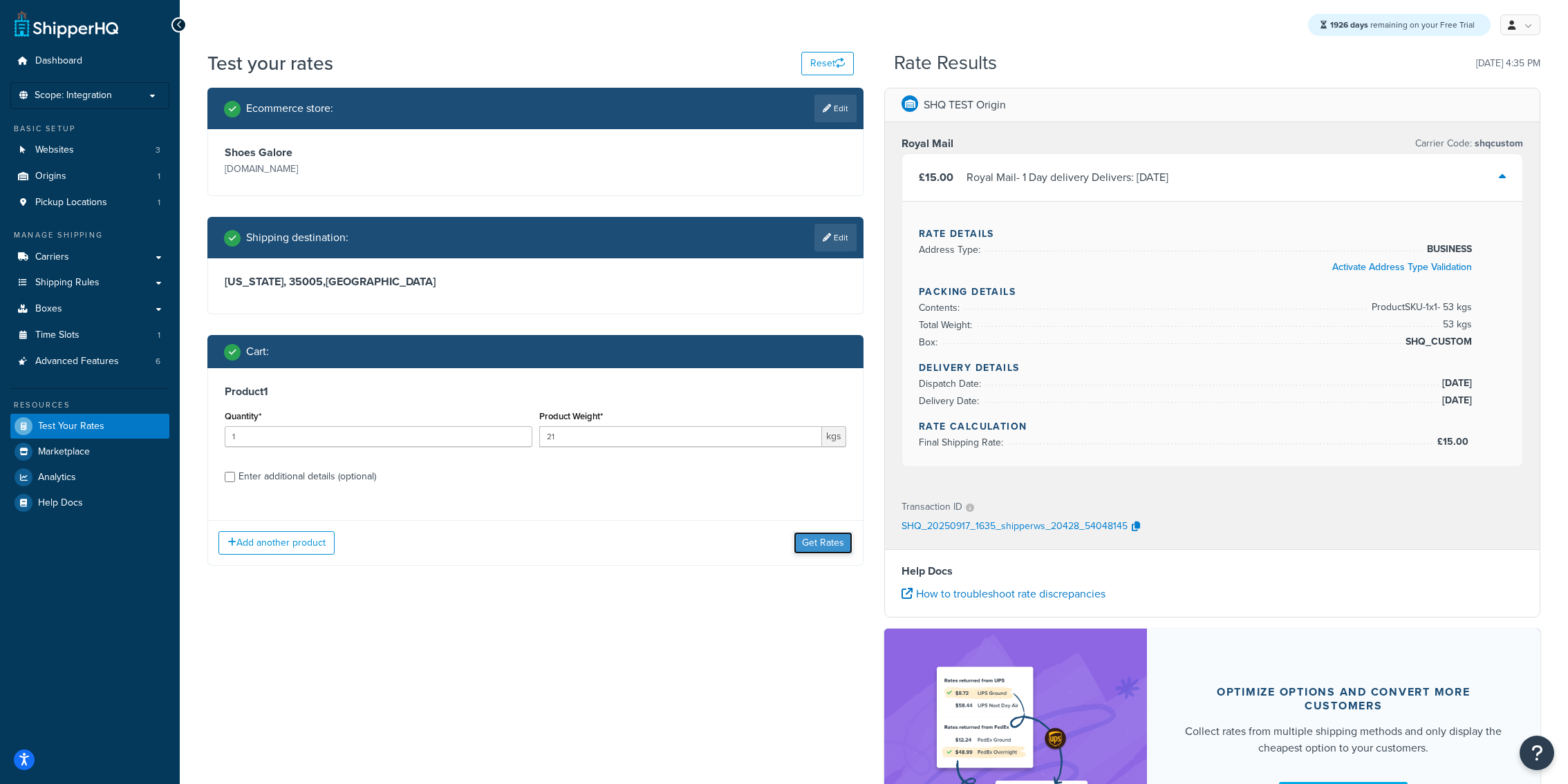
click at [829, 538] on button "Get Rates" at bounding box center [823, 543] width 59 height 22
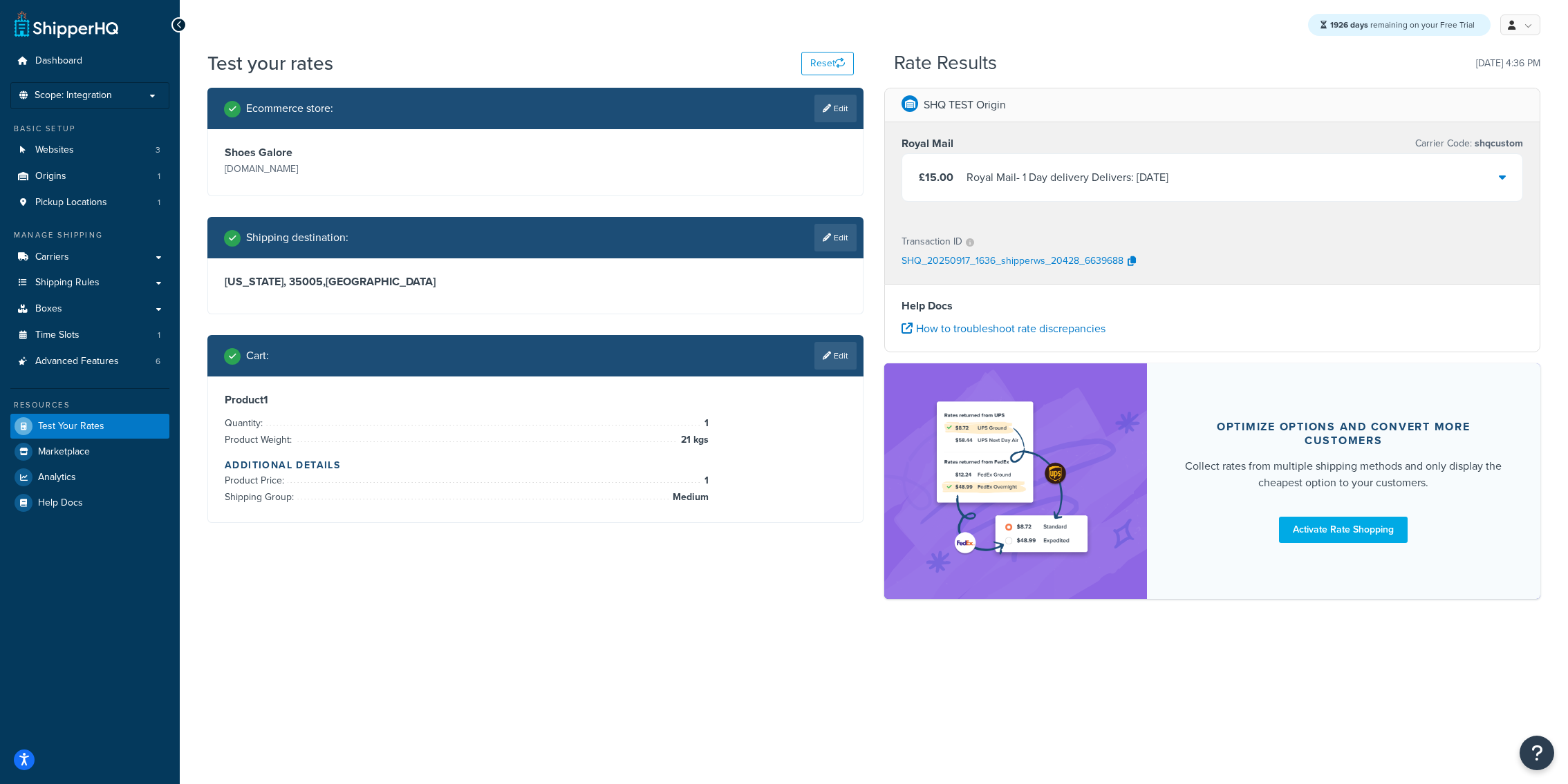
click at [1163, 194] on div "£15.00 Royal Mail - 1 Day delivery Delivers: [DATE]" at bounding box center [1212, 177] width 620 height 47
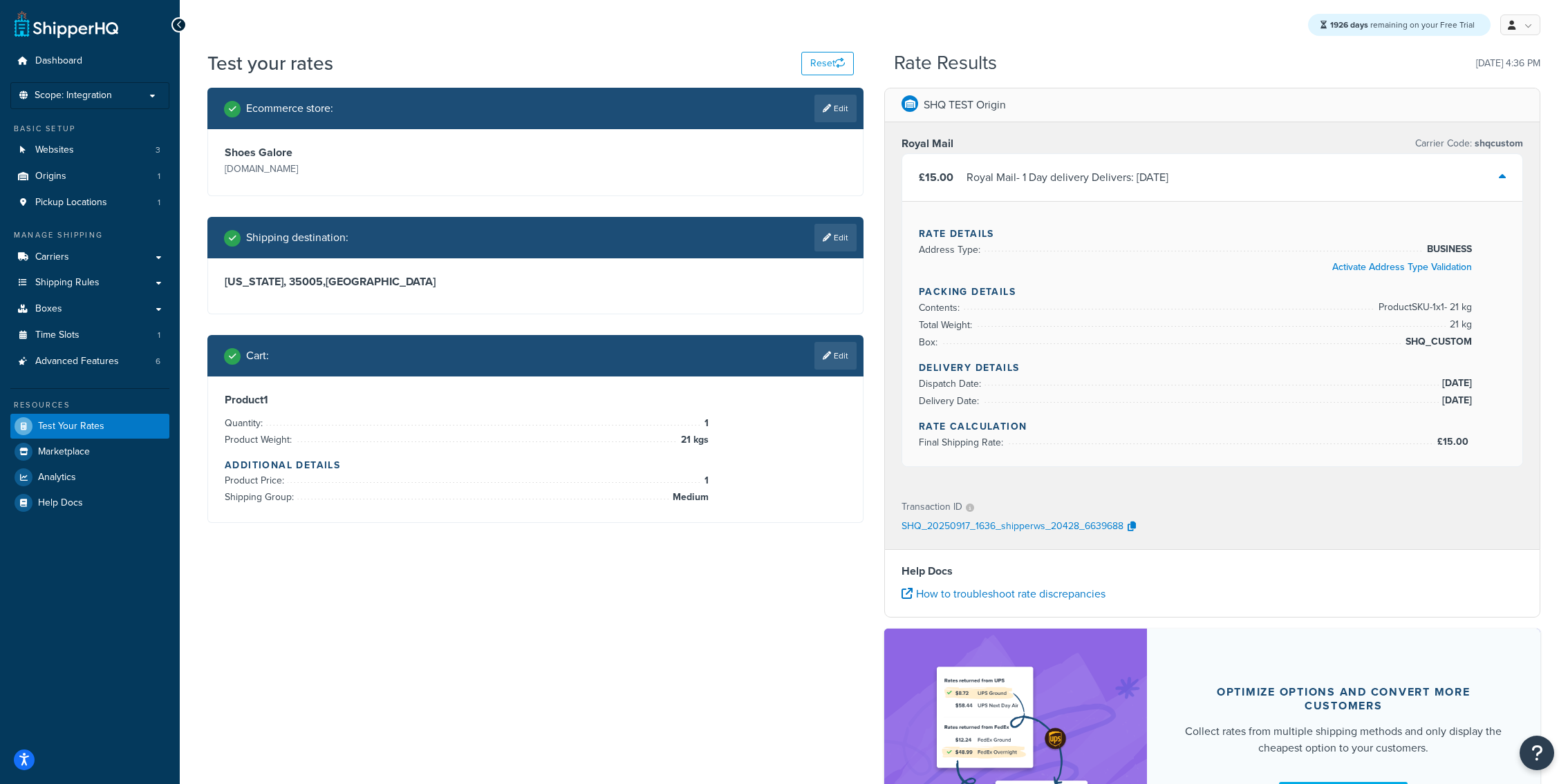
click at [836, 339] on div "Cart : Edit" at bounding box center [534, 356] width 656 height 42
click at [836, 352] on link "Edit" at bounding box center [835, 356] width 42 height 28
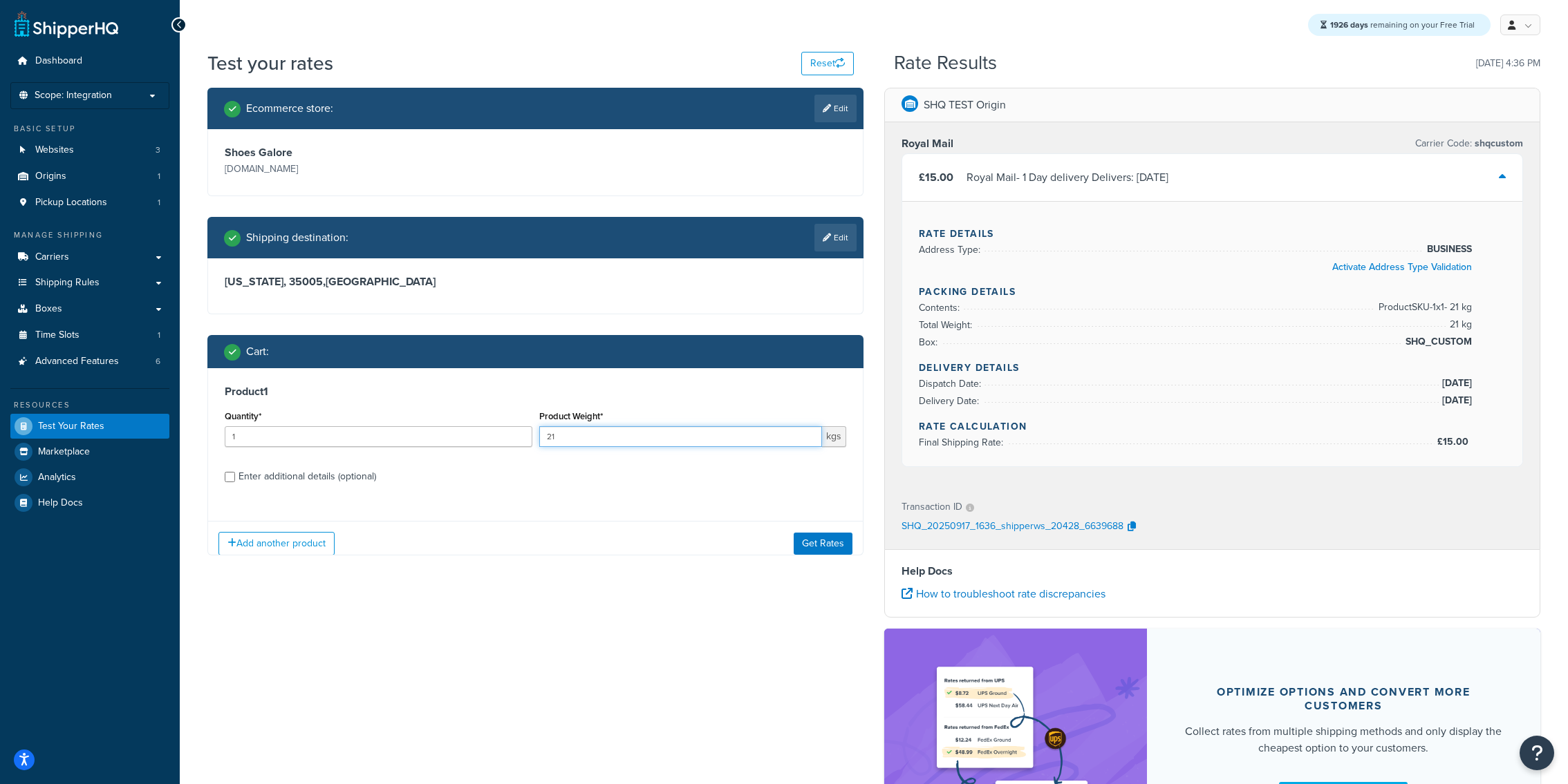
click at [621, 437] on input "21" at bounding box center [681, 437] width 284 height 21
type input "21.5"
click at [837, 553] on button "Get Rates" at bounding box center [823, 543] width 59 height 22
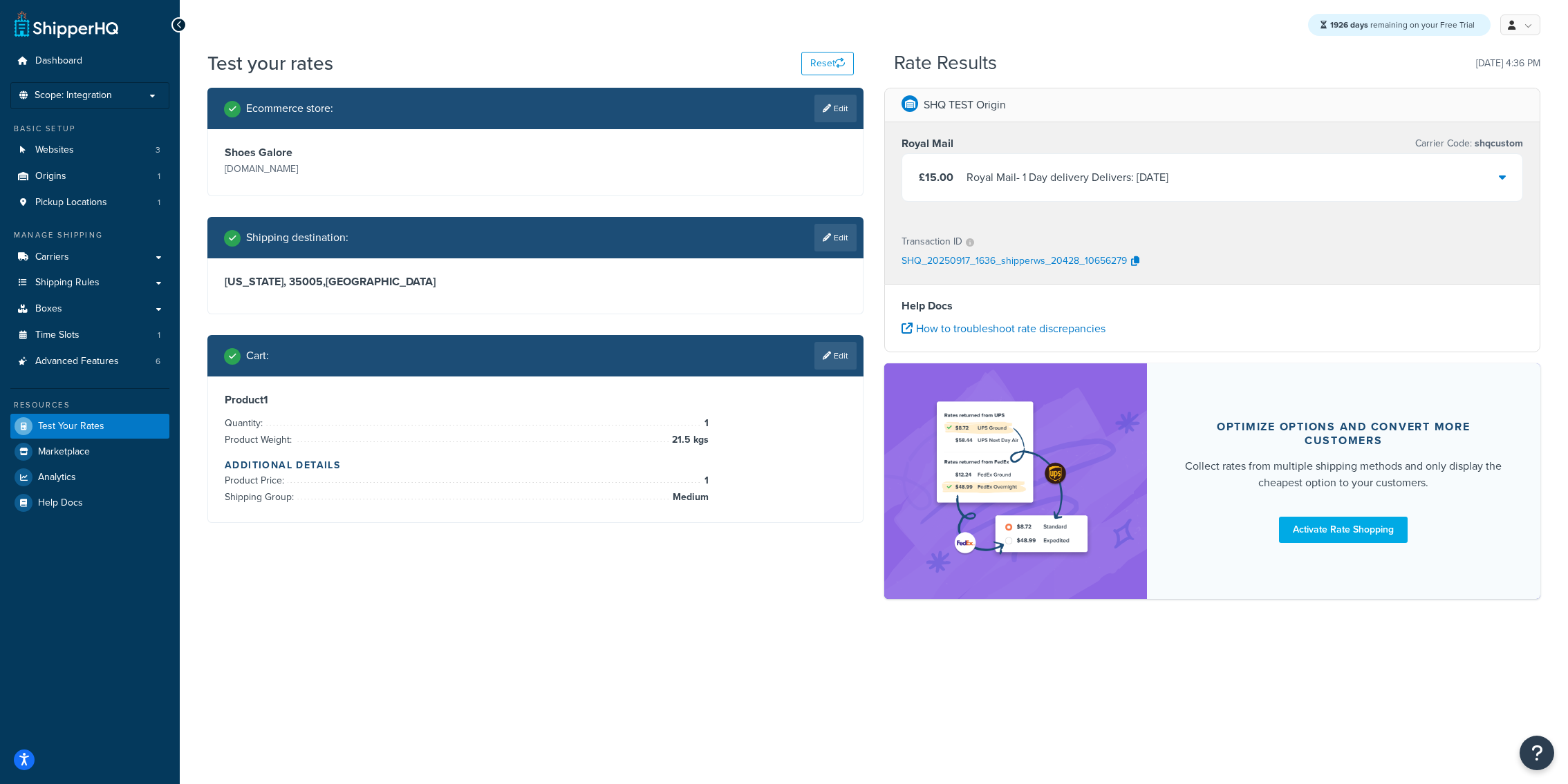
click at [1116, 183] on div "Royal Mail - 1 Day delivery Delivers: [DATE]" at bounding box center [1067, 177] width 202 height 19
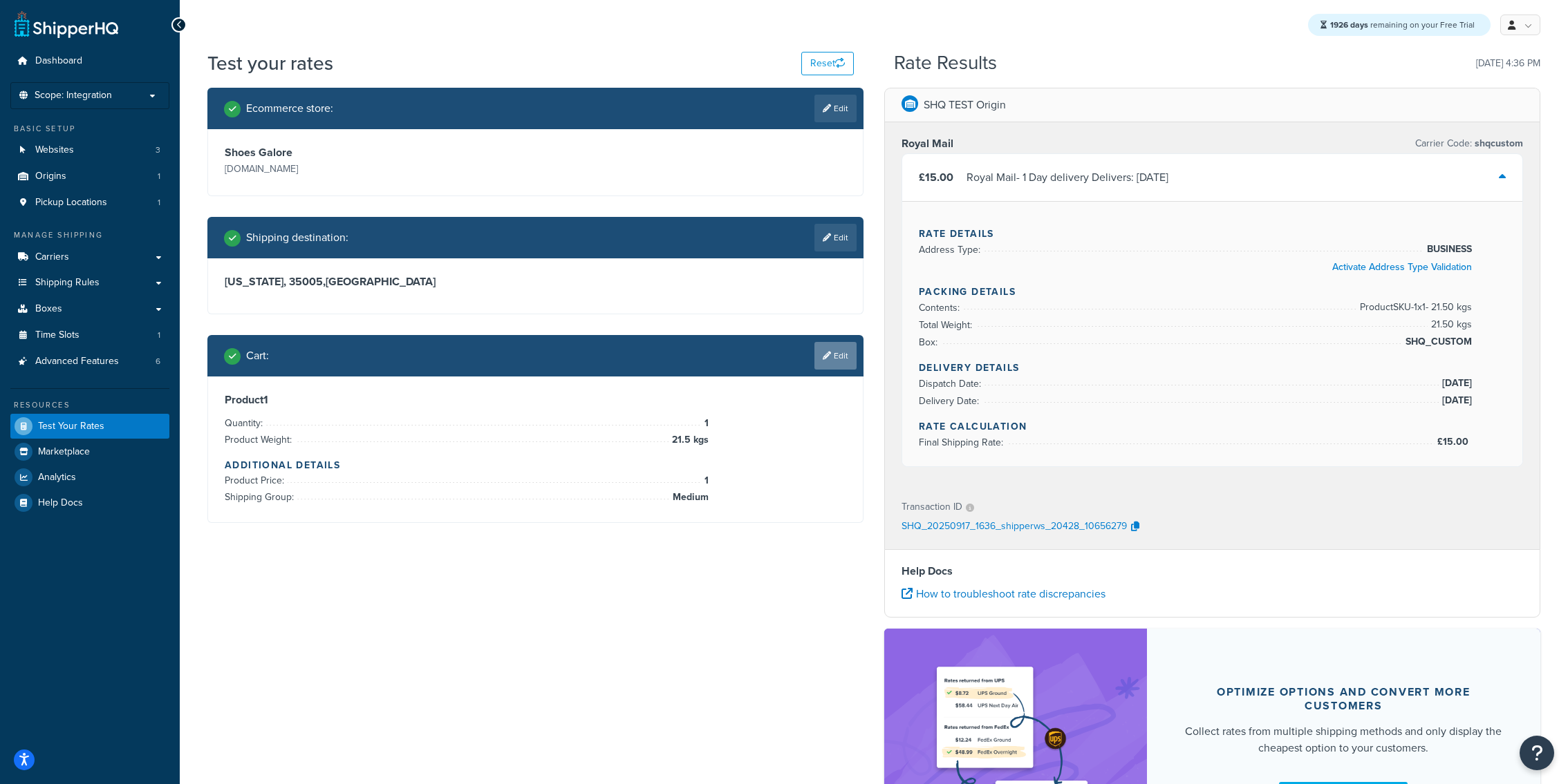
click at [815, 359] on link "Edit" at bounding box center [835, 356] width 42 height 28
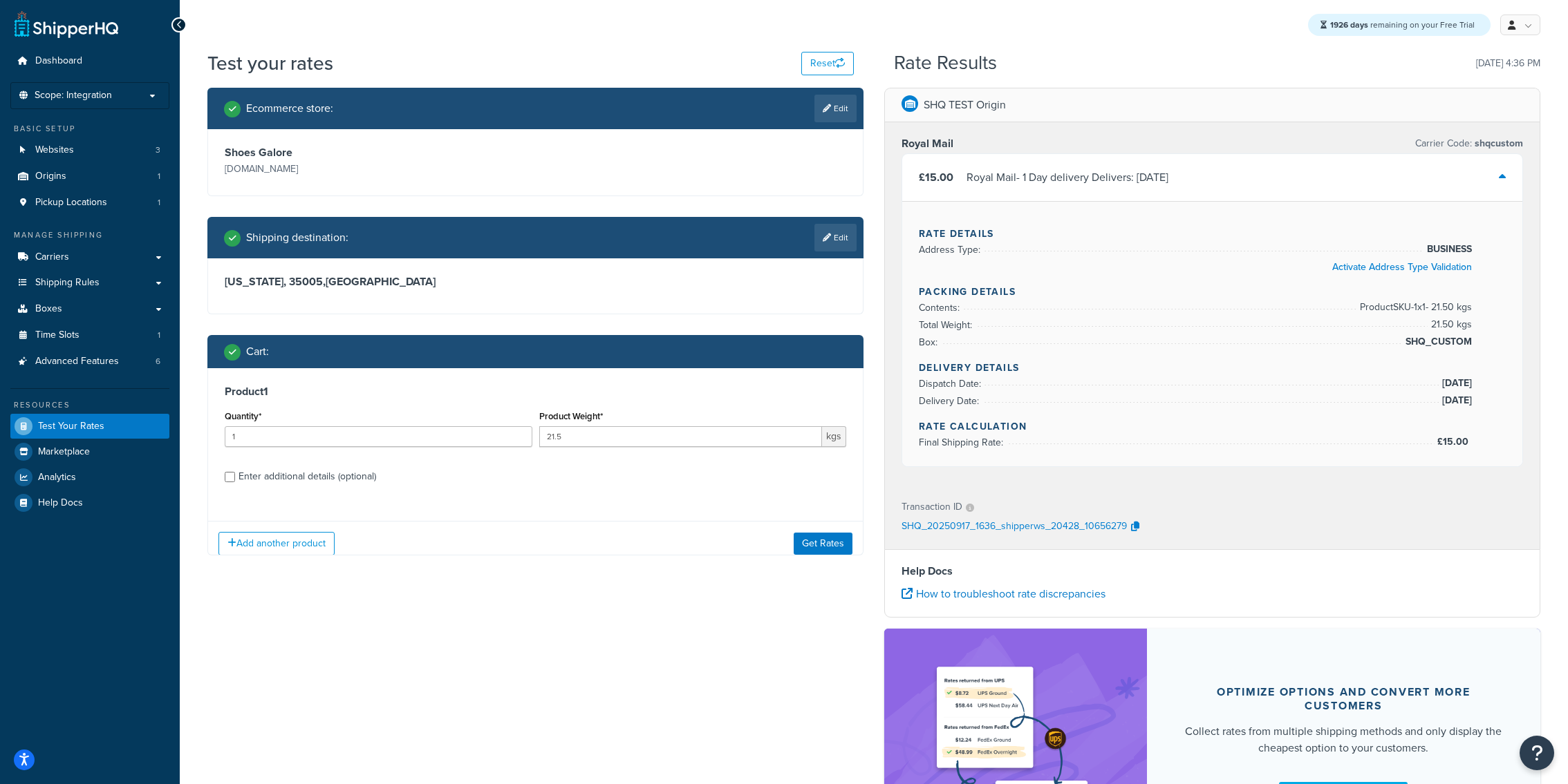
click at [637, 448] on div "Product Weight* 21.5 kgs" at bounding box center [692, 432] width 314 height 51
click at [637, 440] on input "21.5" at bounding box center [681, 437] width 284 height 21
type input "22"
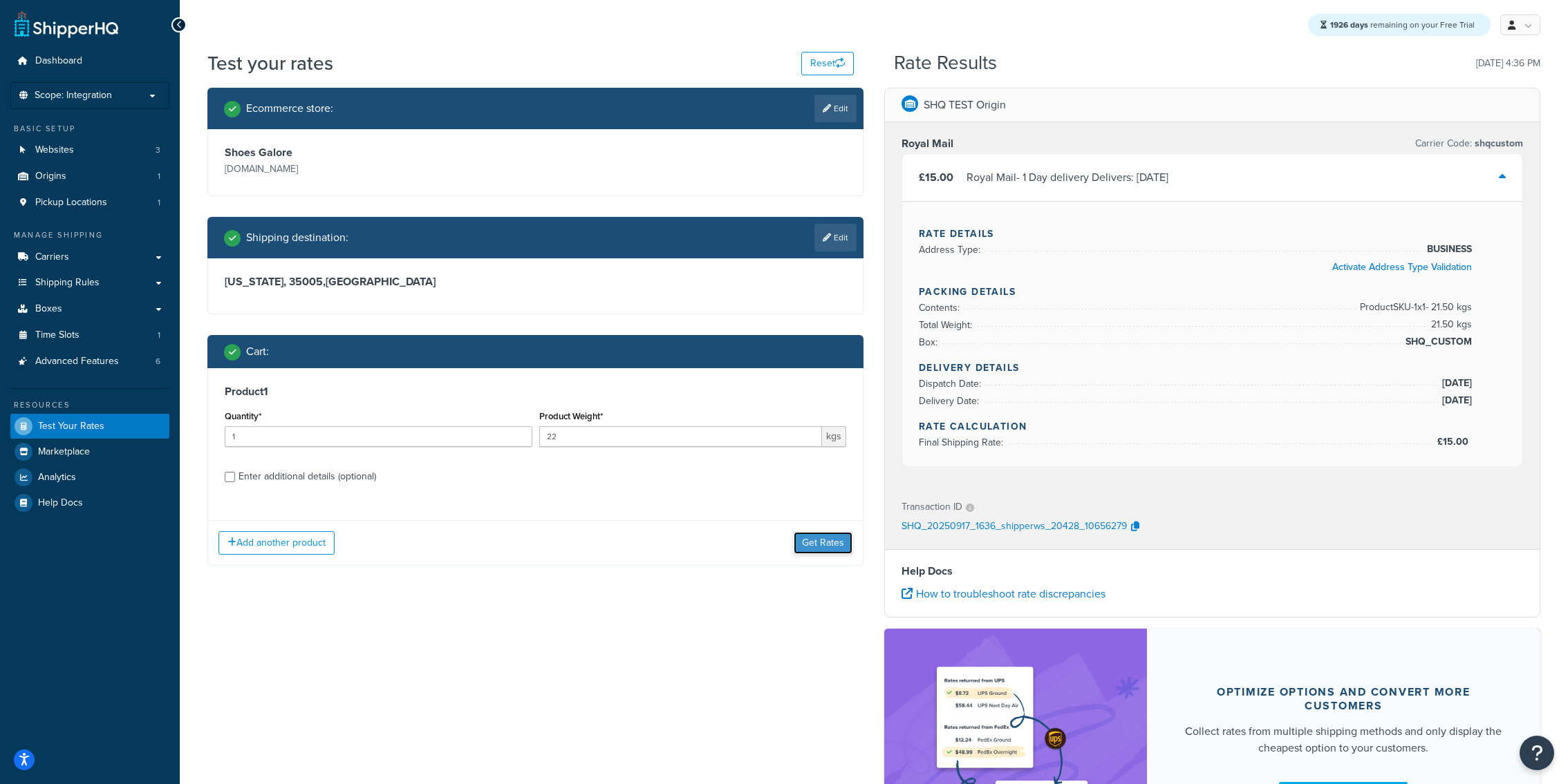
click at [837, 540] on button "Get Rates" at bounding box center [823, 543] width 59 height 22
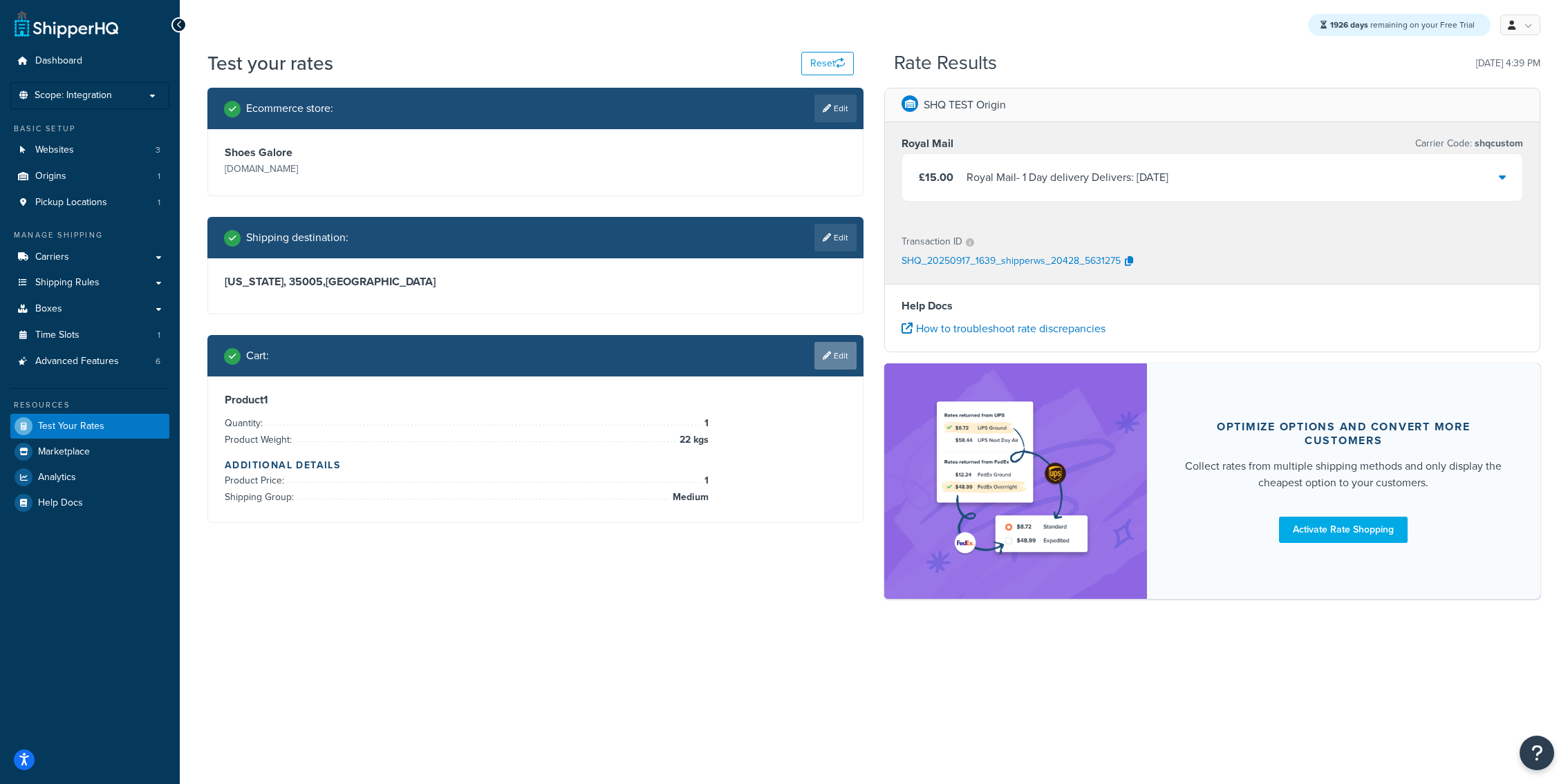
click at [854, 346] on link "Edit" at bounding box center [835, 356] width 42 height 28
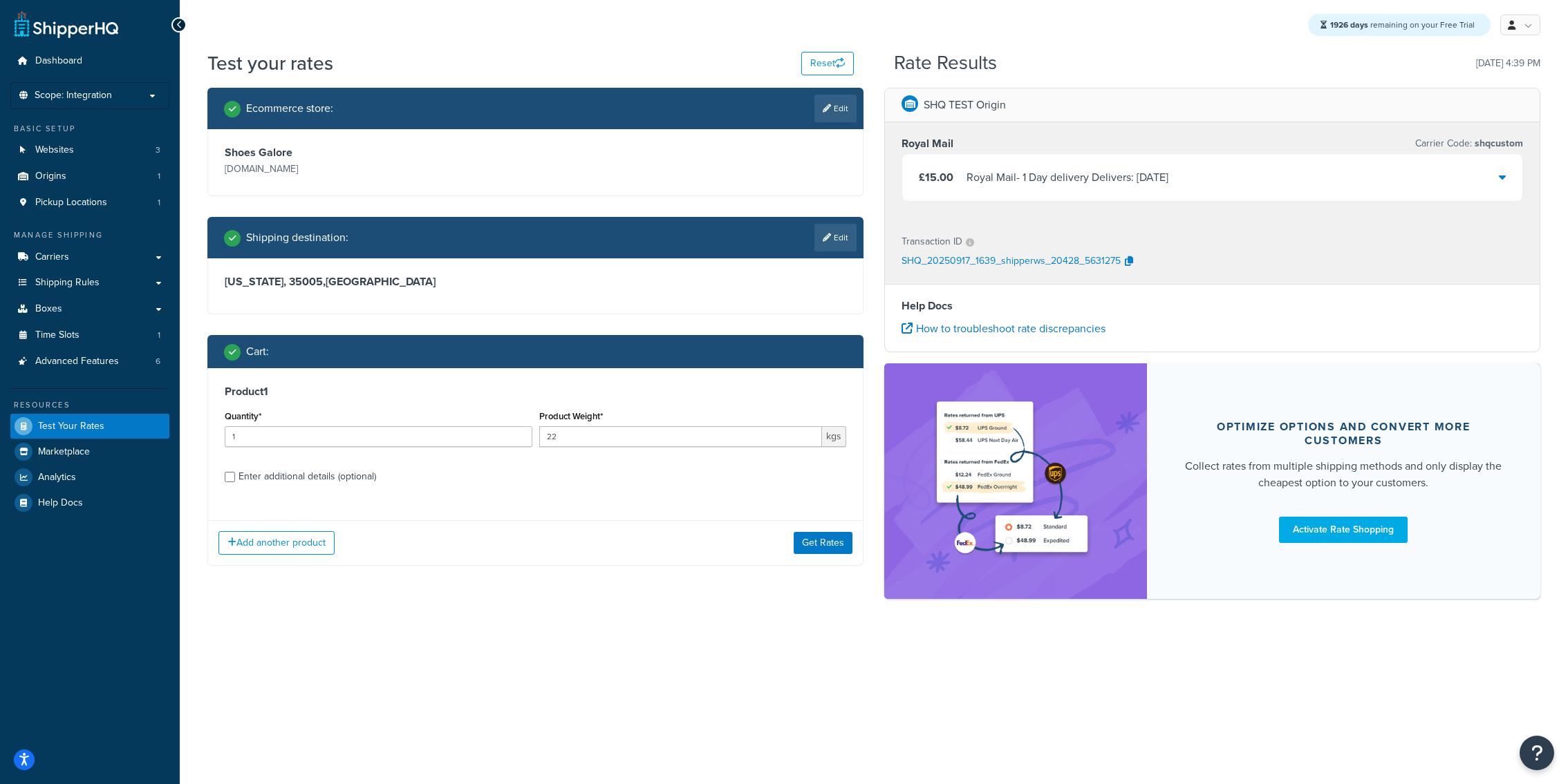
click at [358, 481] on div "Enter additional details (optional)" at bounding box center [307, 477] width 137 height 19
click at [235, 481] on input "Enter additional details (optional)" at bounding box center [230, 477] width 10 height 10
checkbox input "true"
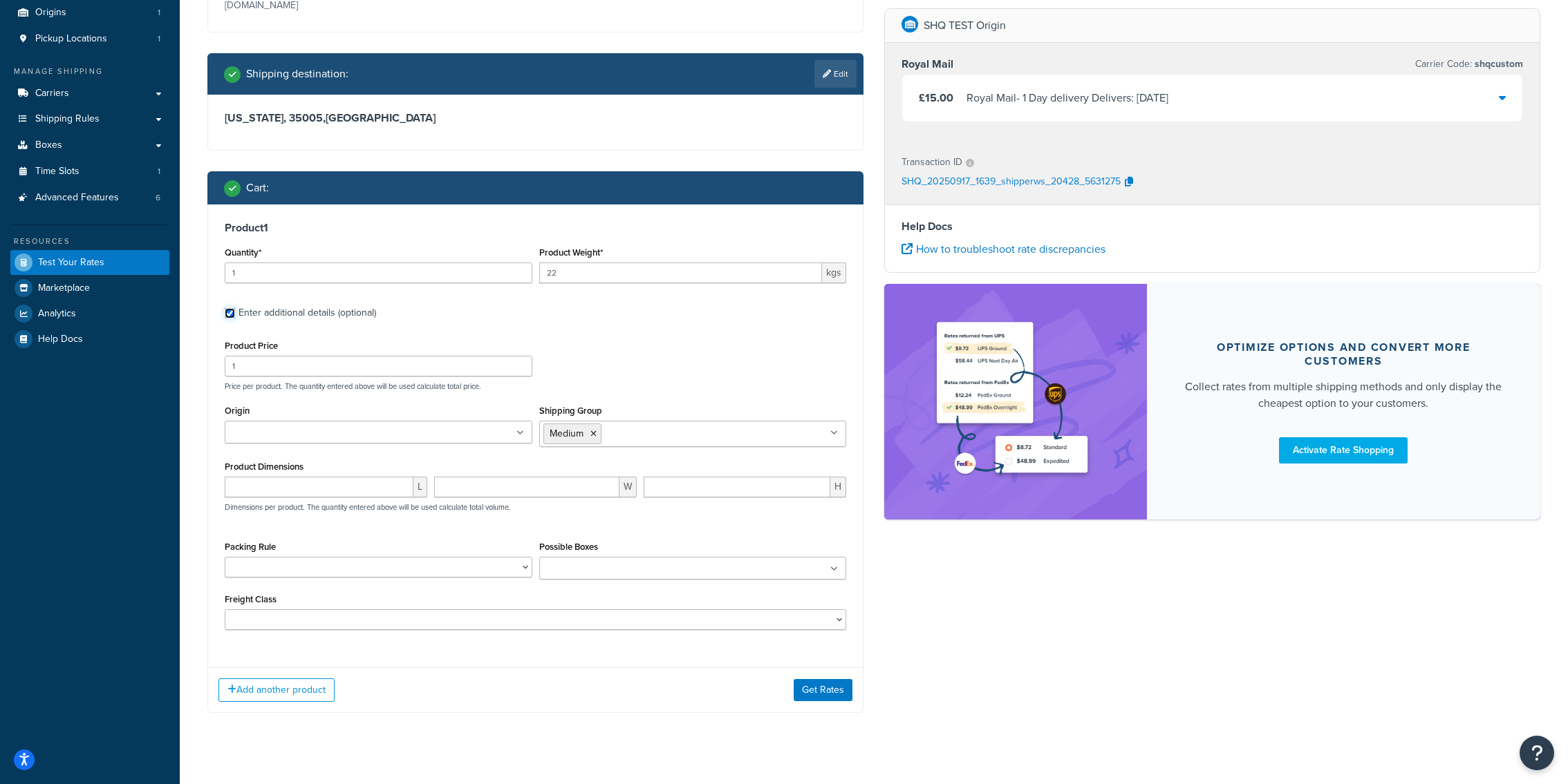
scroll to position [183, 0]
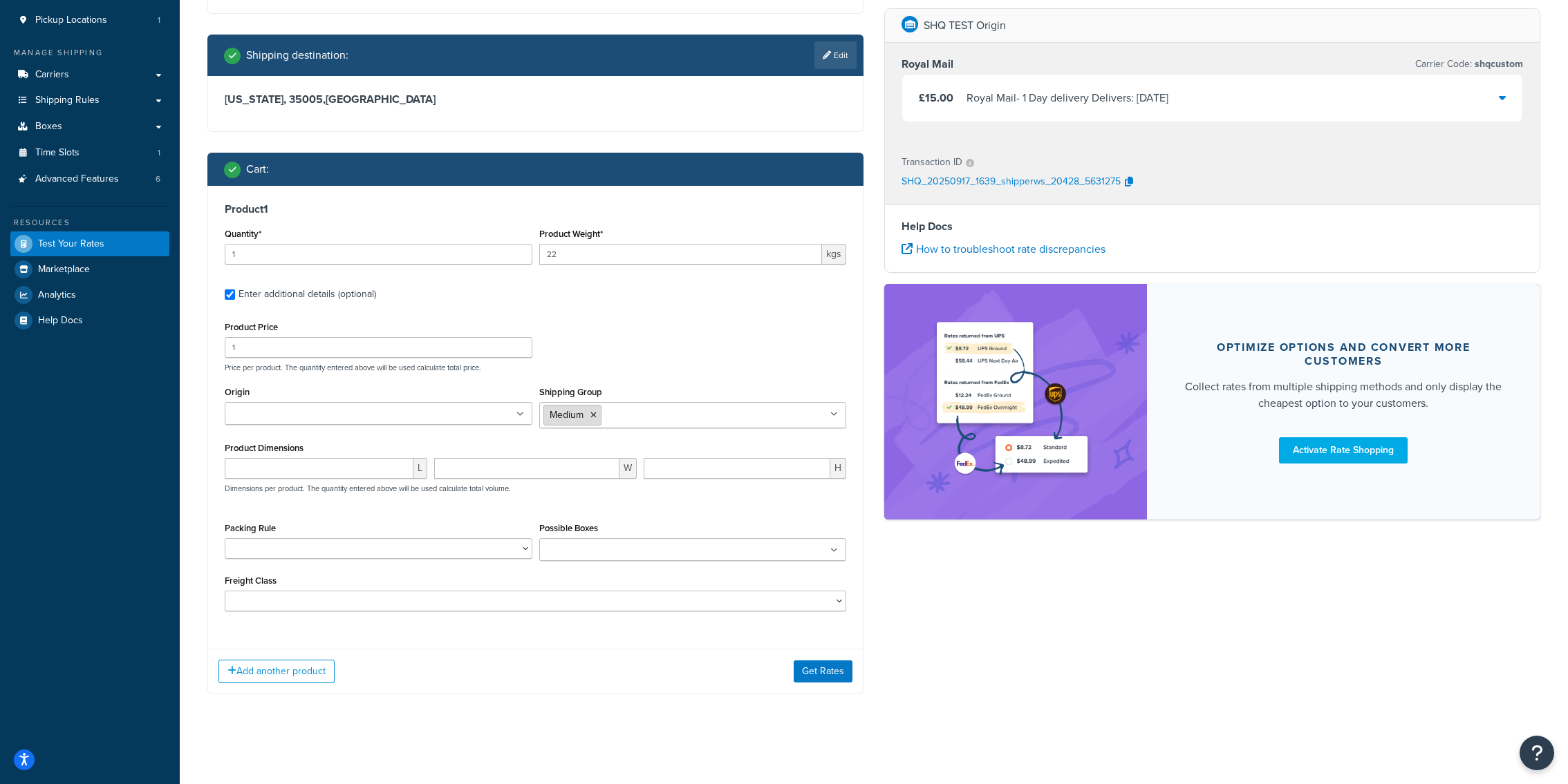
click at [596, 416] on icon at bounding box center [593, 415] width 6 height 8
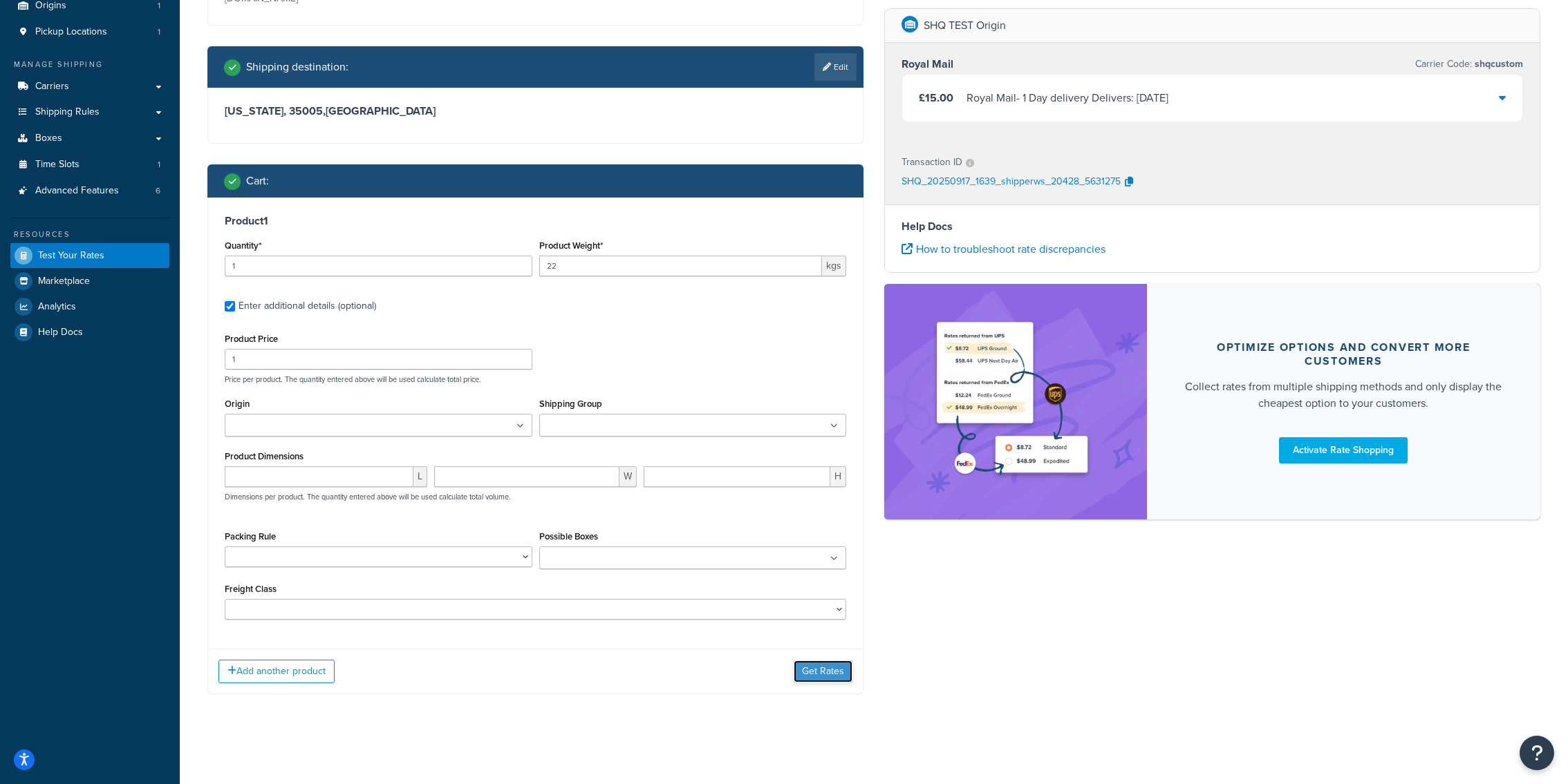
click at [821, 666] on button "Get Rates" at bounding box center [823, 672] width 59 height 22
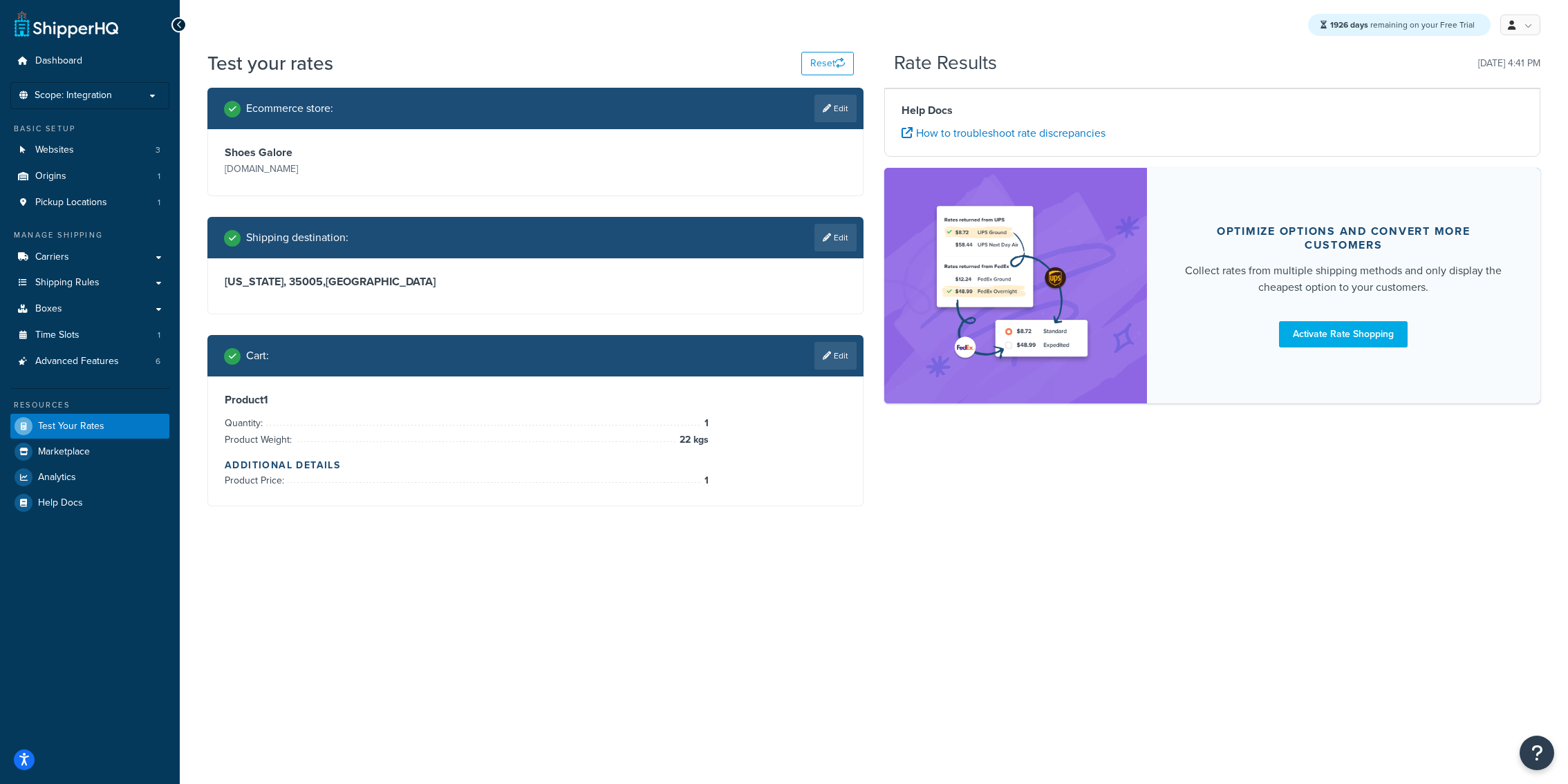
scroll to position [0, 0]
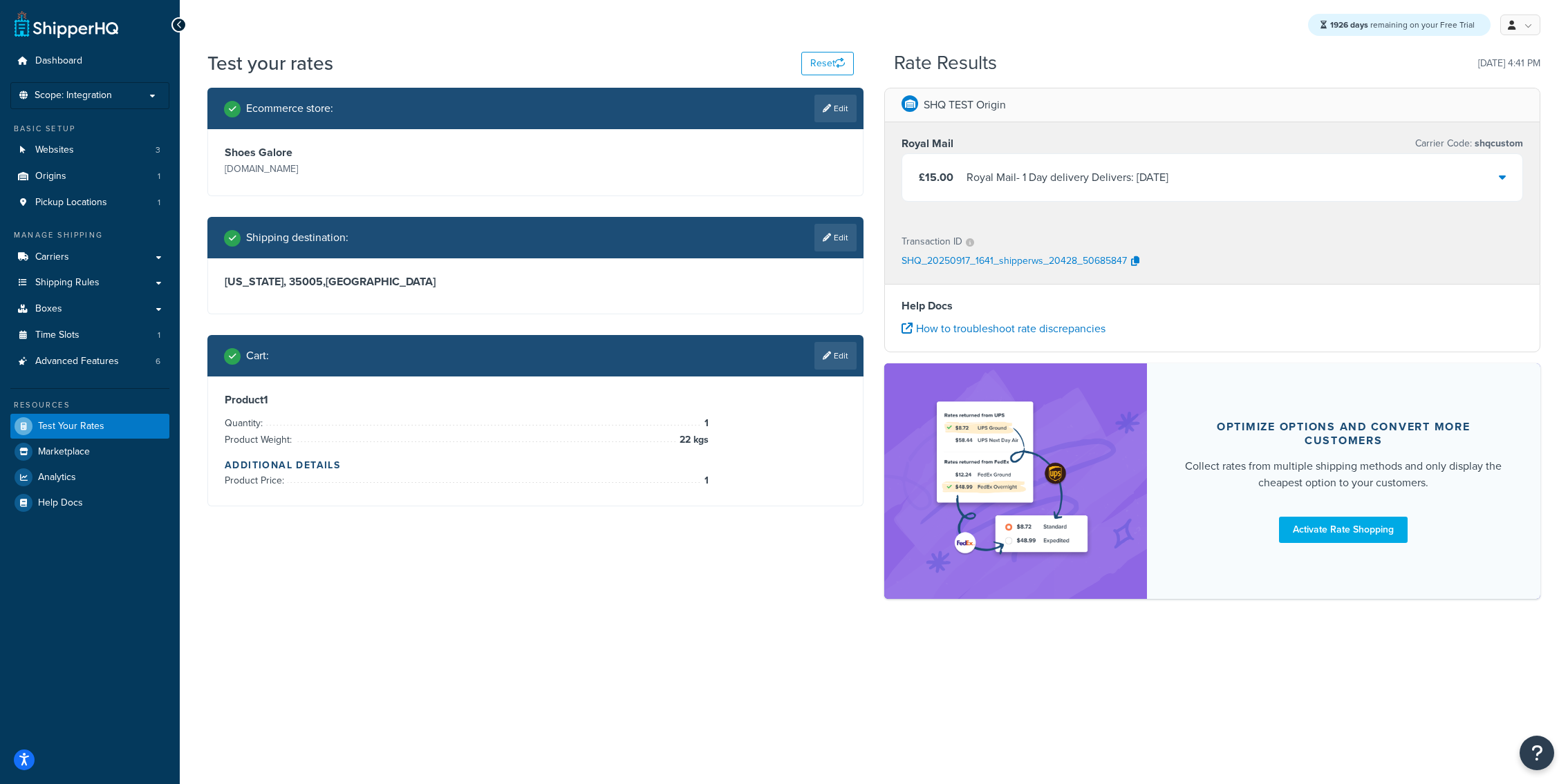
click at [1040, 176] on div "Royal Mail - 1 Day delivery Delivers: Fri, 19 Sep" at bounding box center [1067, 177] width 202 height 19
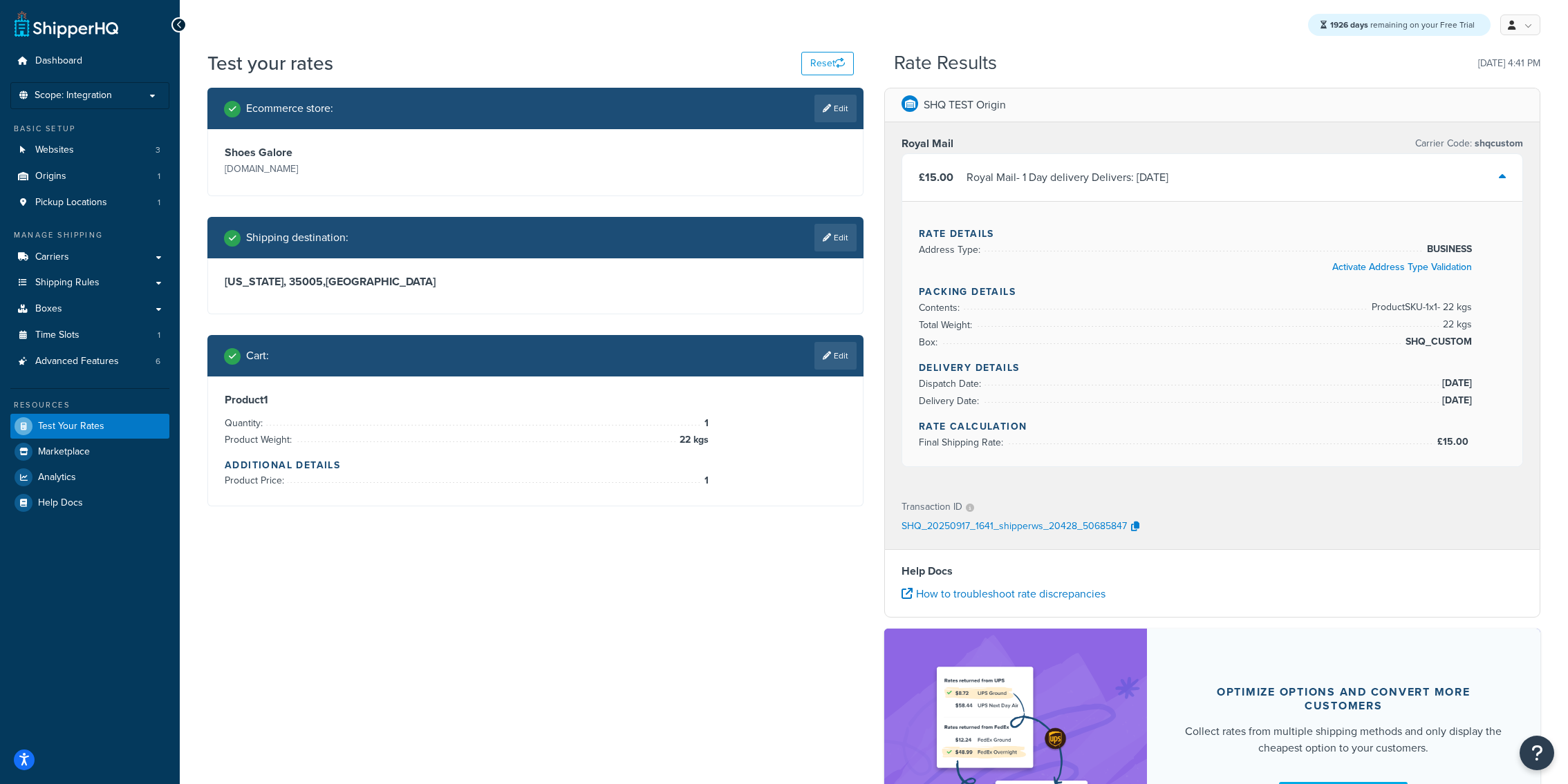
click at [831, 370] on div "Cart : Edit" at bounding box center [534, 356] width 656 height 42
click at [831, 359] on link "Edit" at bounding box center [835, 356] width 42 height 28
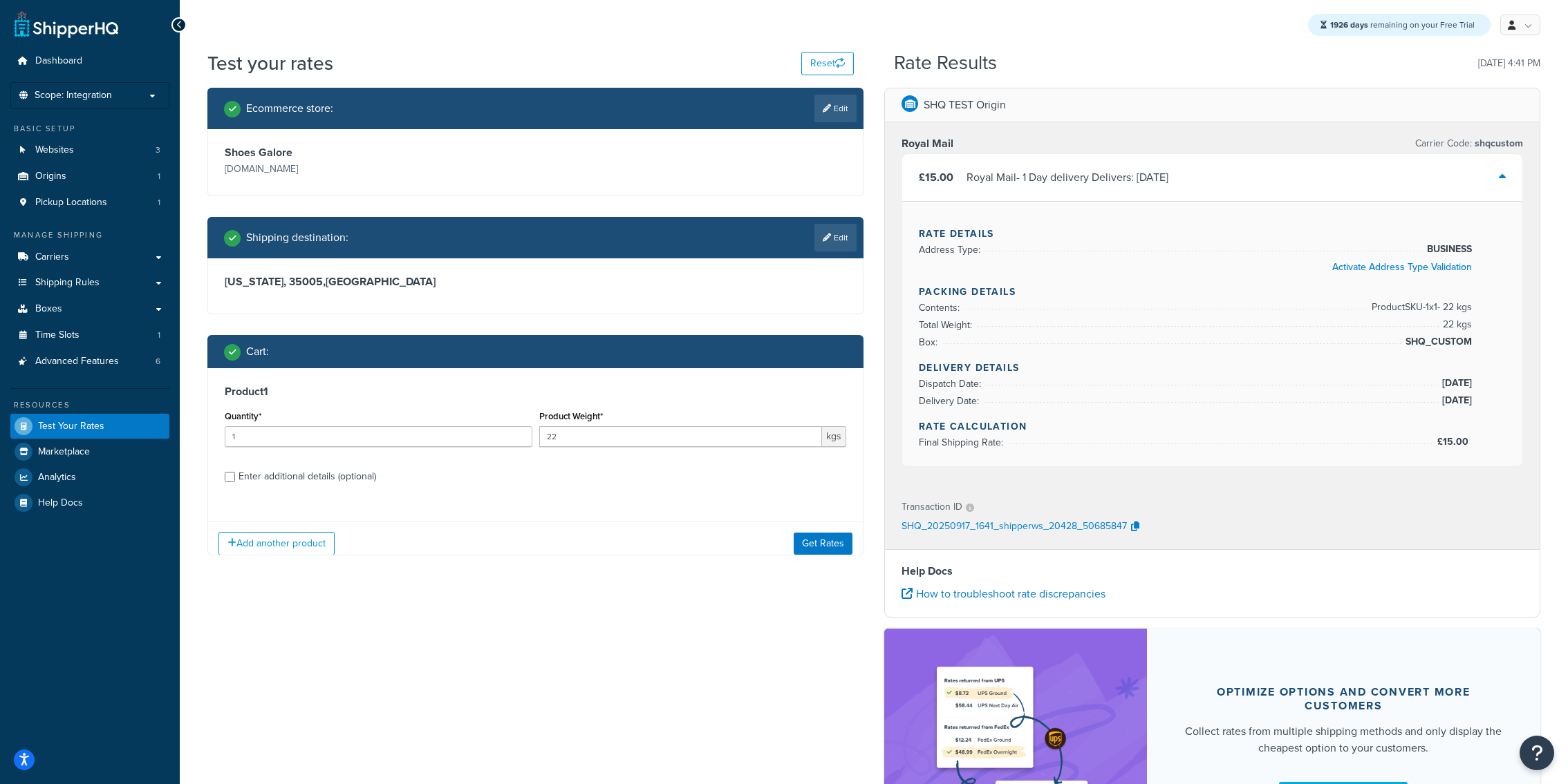
click at [313, 468] on div "Enter additional details (optional)" at bounding box center [307, 477] width 137 height 19
click at [235, 472] on input "Enter additional details (optional)" at bounding box center [230, 477] width 10 height 10
checkbox input "true"
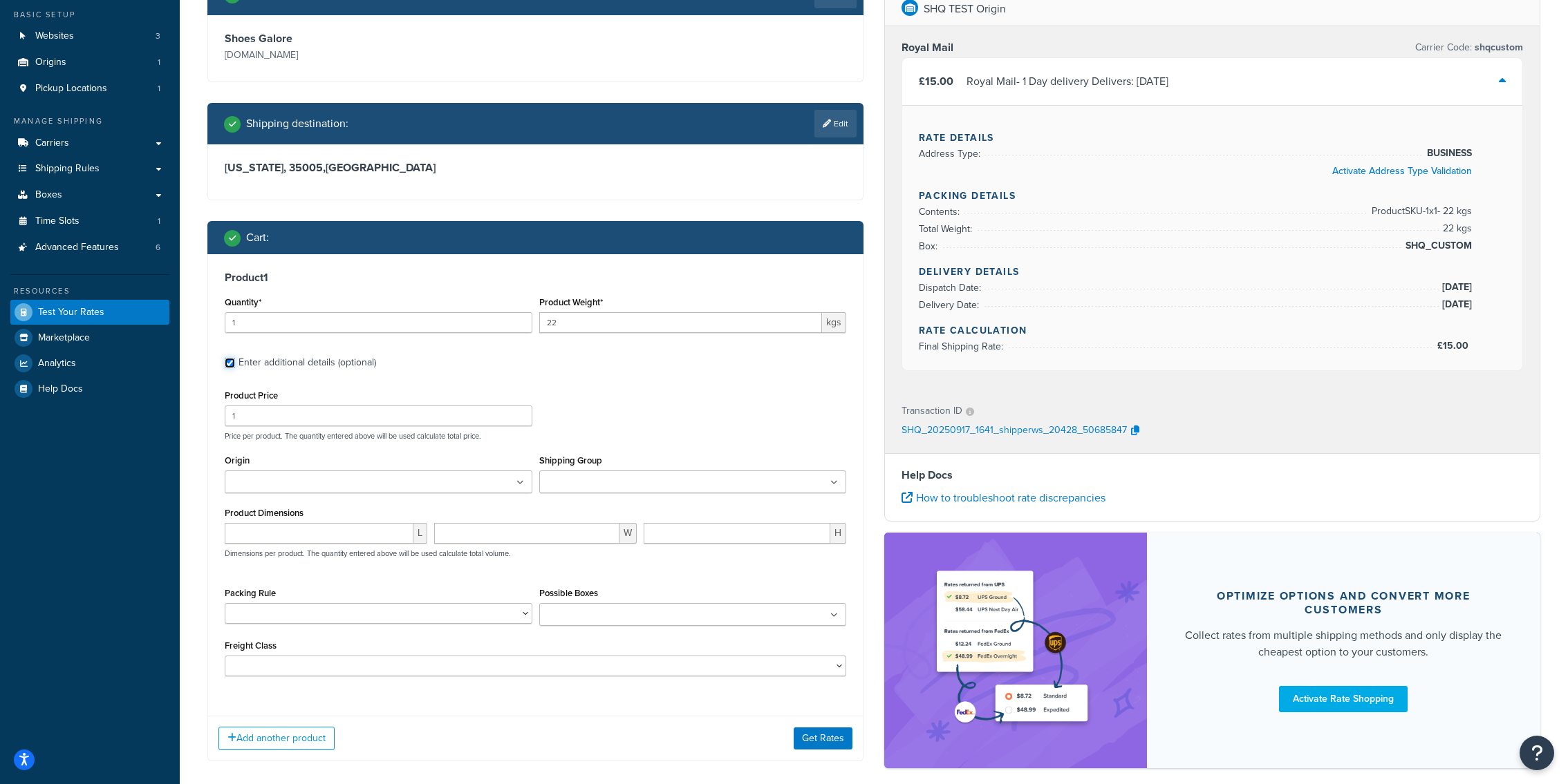
scroll to position [163, 0]
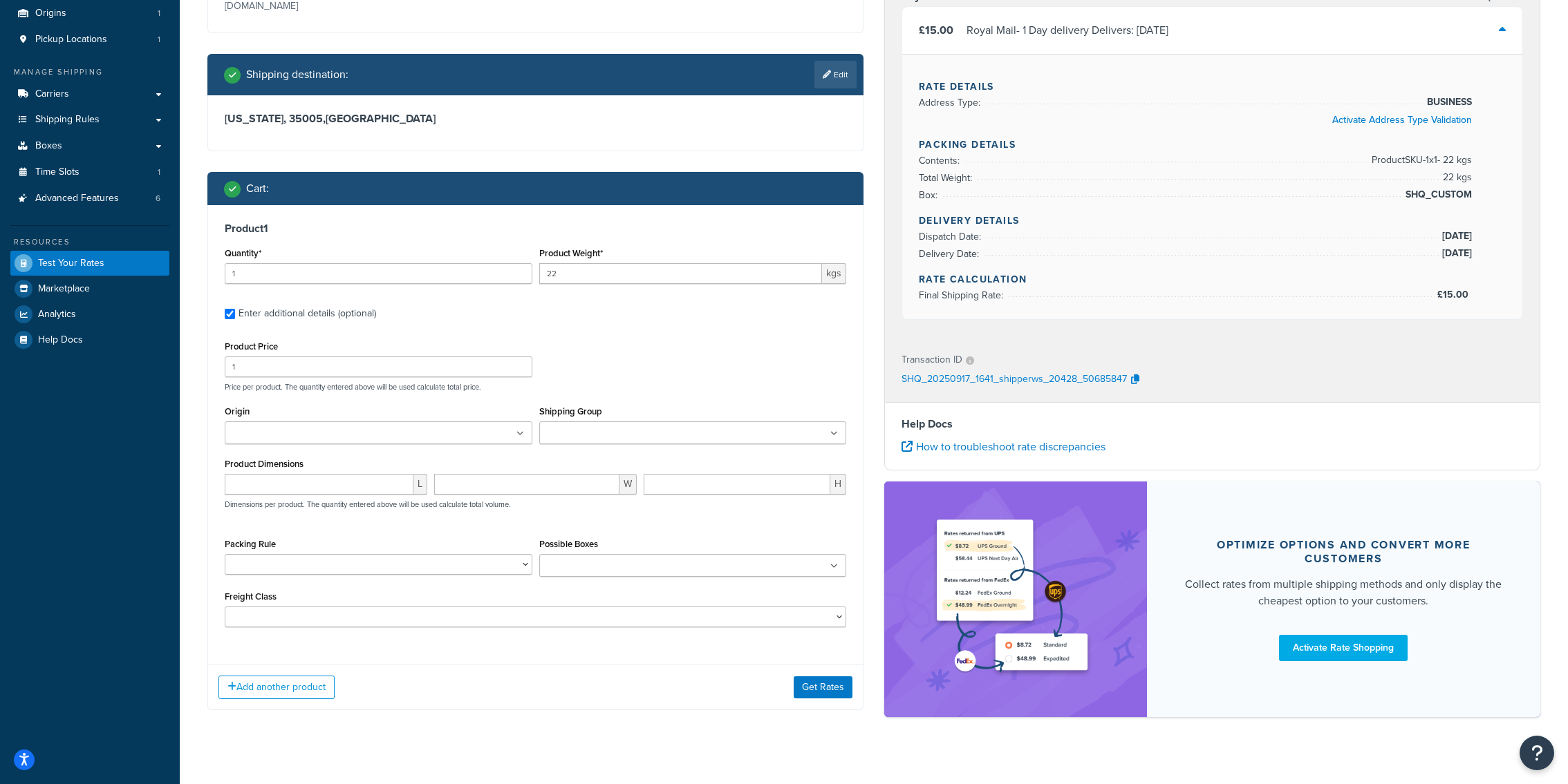
click at [588, 447] on div "Shipping Group A Board Bundle Large Medium" at bounding box center [692, 428] width 314 height 53
click at [588, 441] on input "Shipping Group" at bounding box center [604, 434] width 122 height 15
type input "larg"
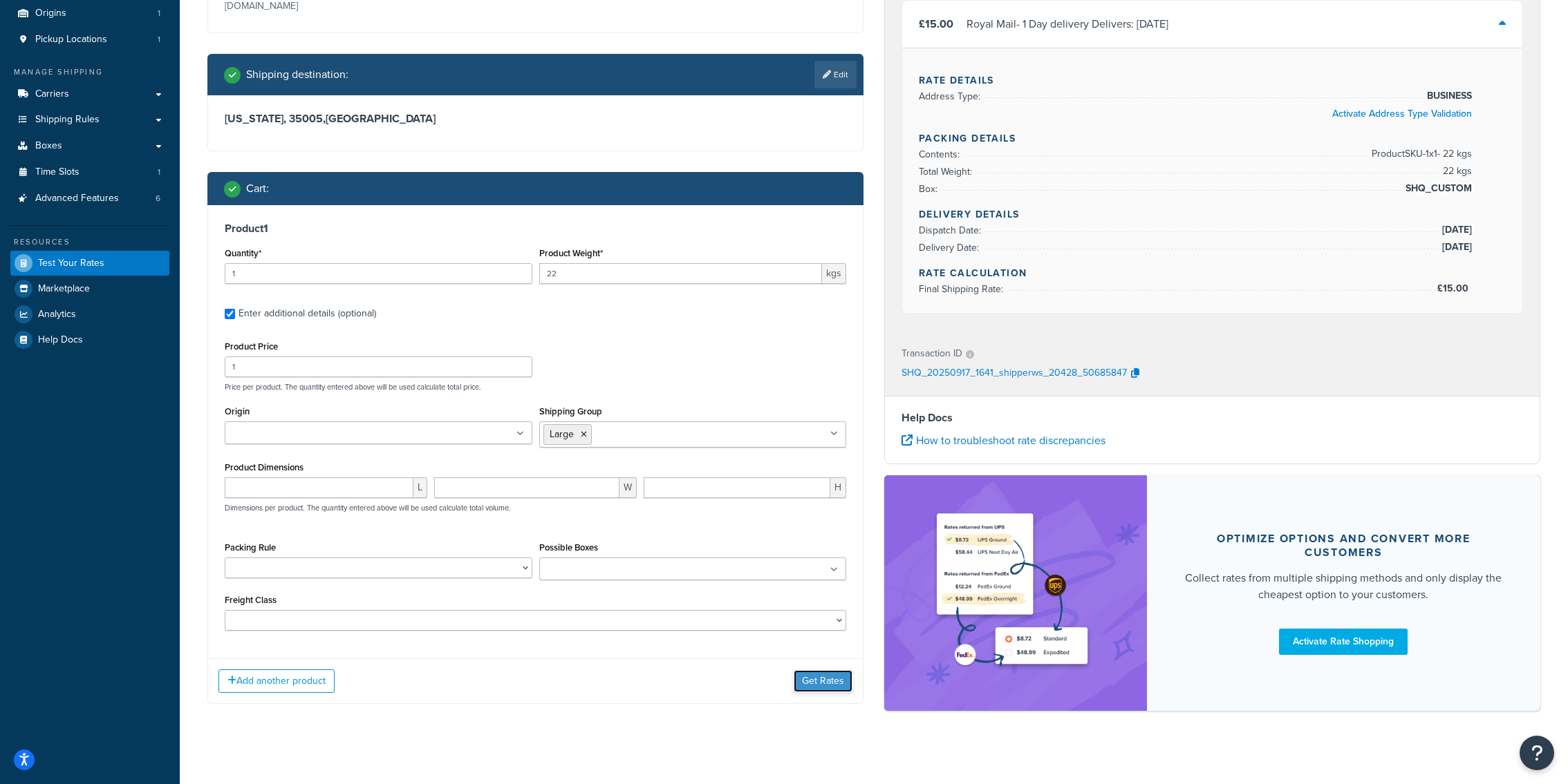
click at [804, 690] on button "Get Rates" at bounding box center [823, 682] width 59 height 22
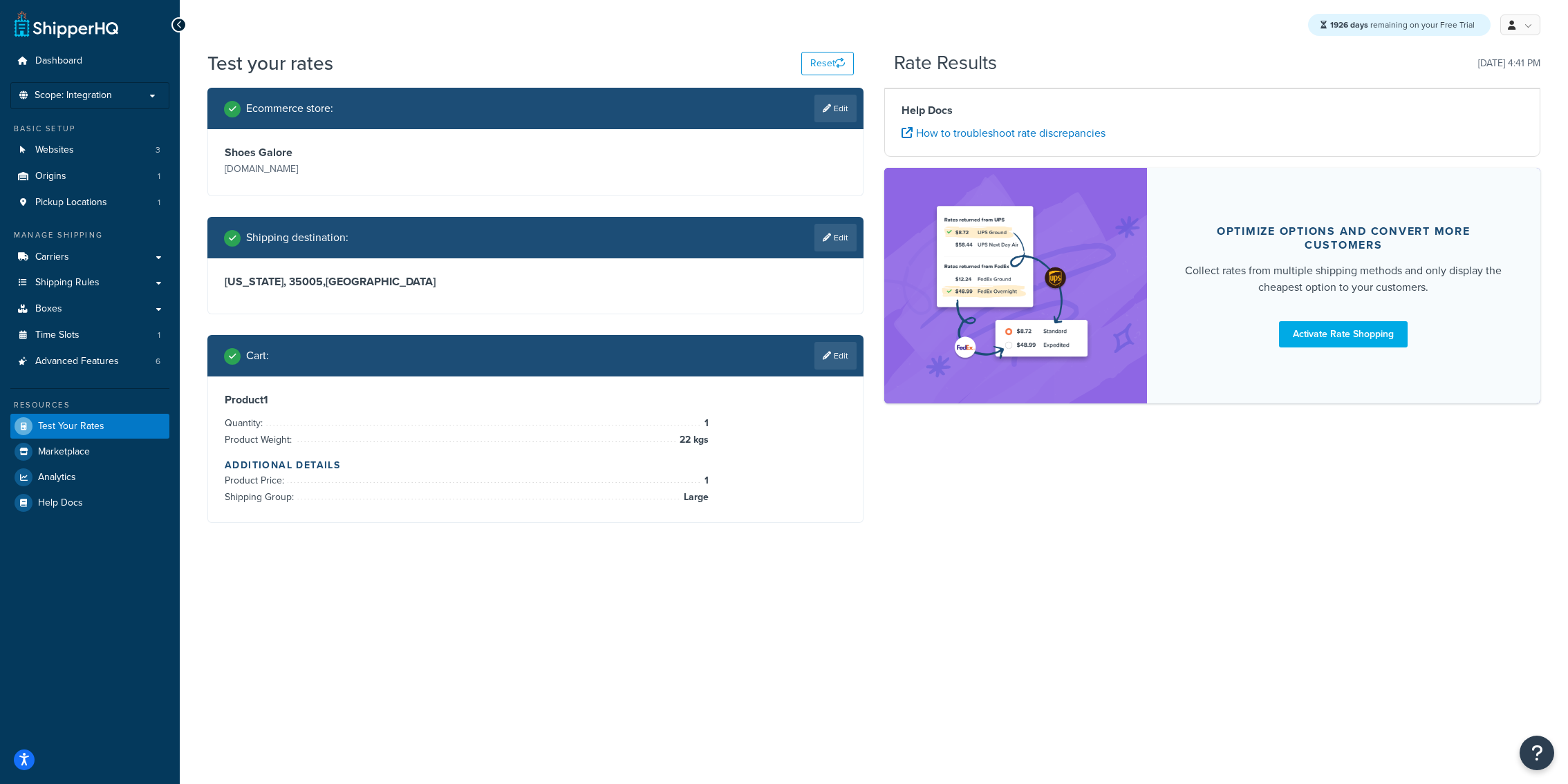
scroll to position [0, 0]
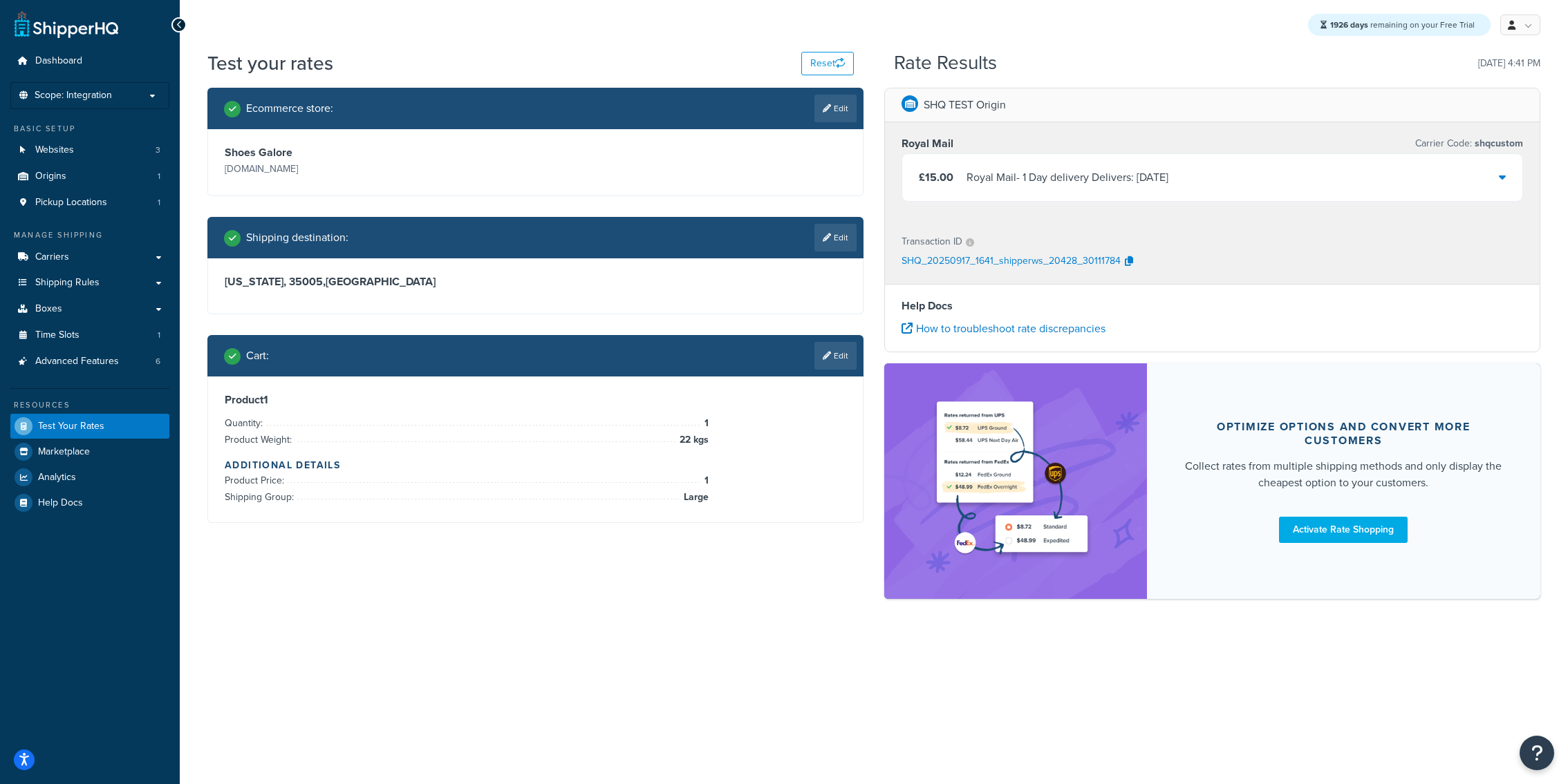
click at [1114, 191] on div "£15.00 Royal Mail - 1 Day delivery Delivers: Fri, 19 Sep" at bounding box center [1212, 177] width 620 height 47
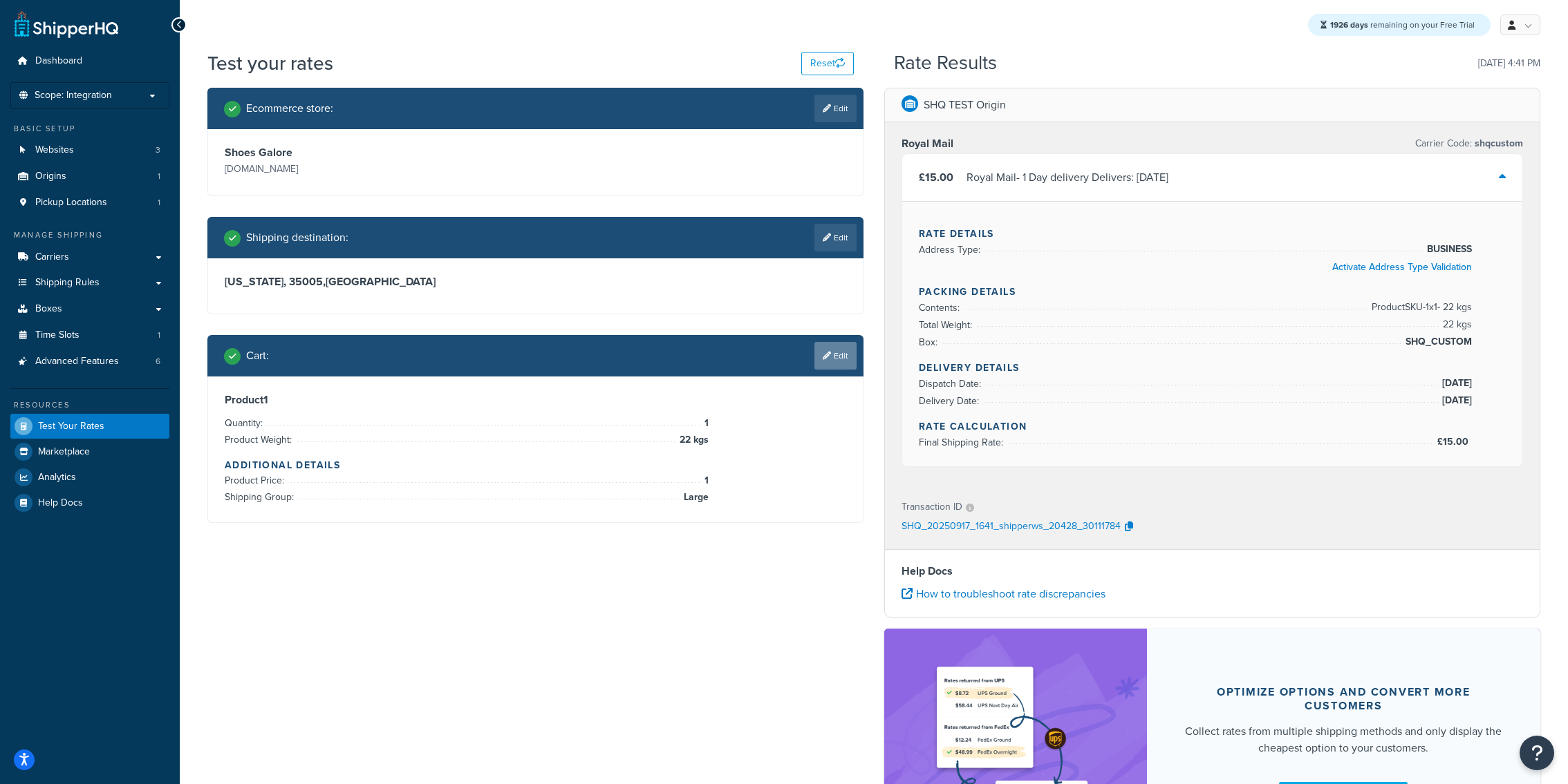
click at [837, 352] on link "Edit" at bounding box center [835, 356] width 42 height 28
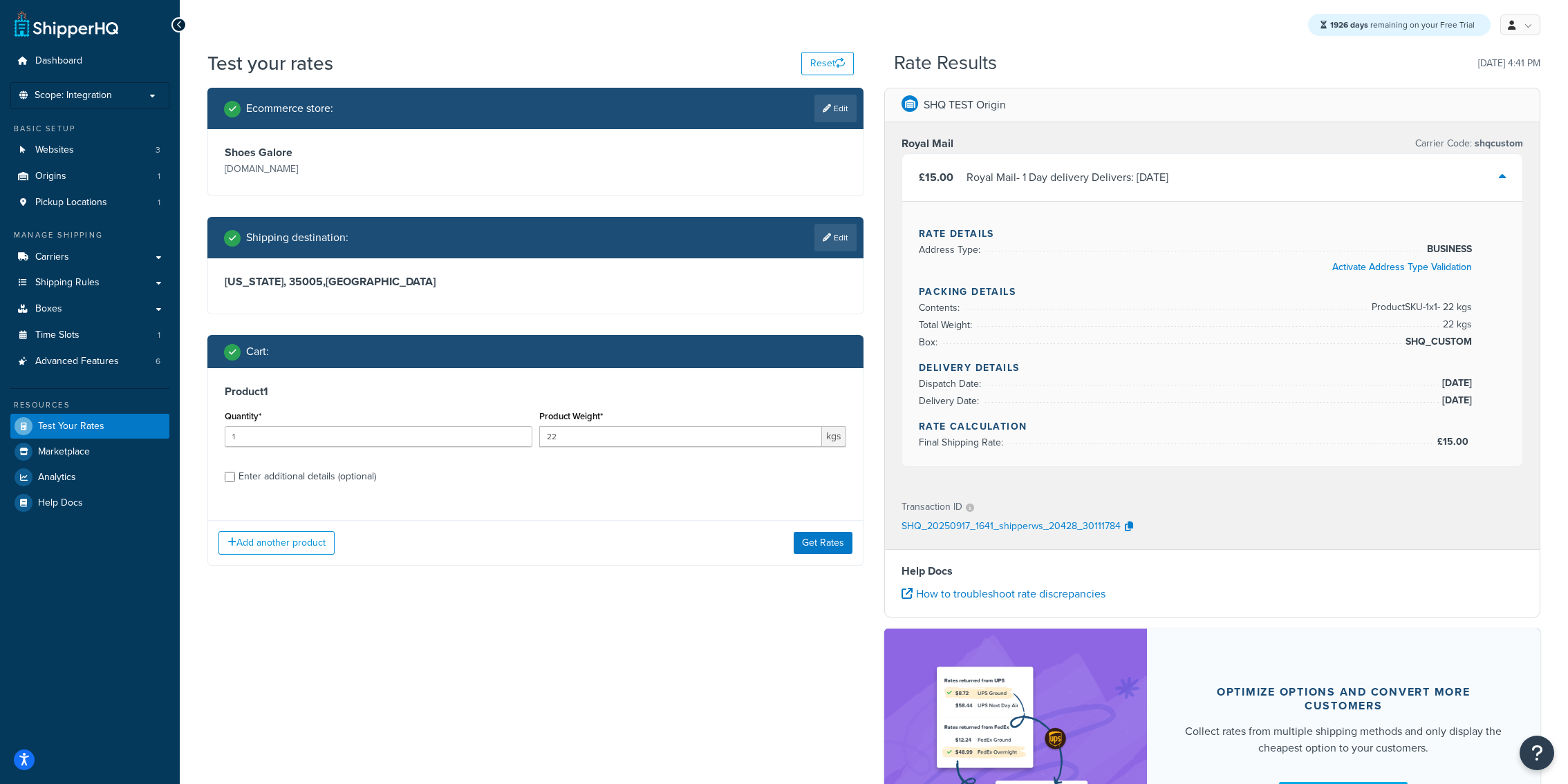
click at [329, 481] on div "Enter additional details (optional)" at bounding box center [307, 477] width 137 height 19
click at [235, 481] on input "Enter additional details (optional)" at bounding box center [230, 477] width 10 height 10
checkbox input "true"
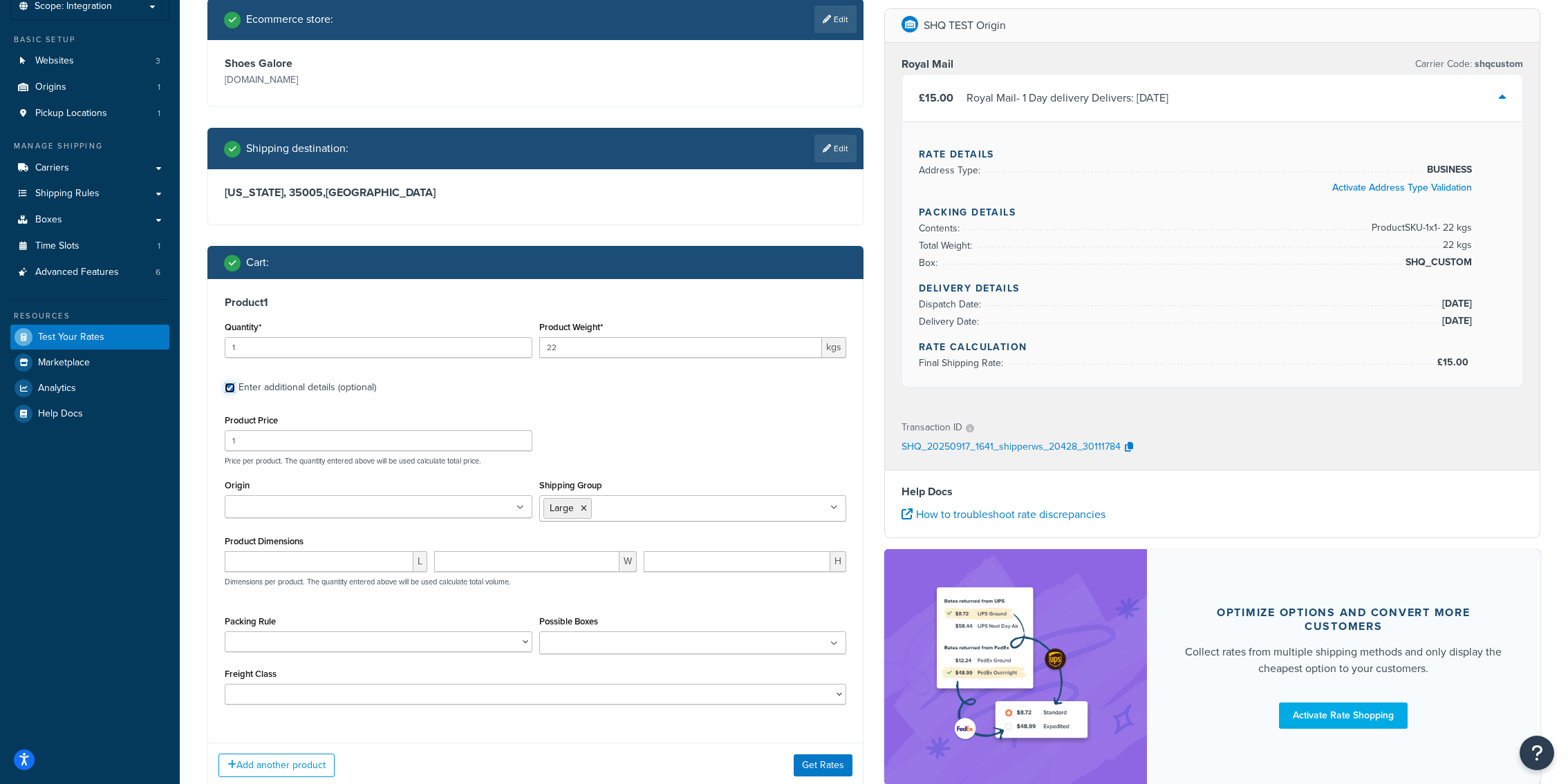
scroll to position [126, 0]
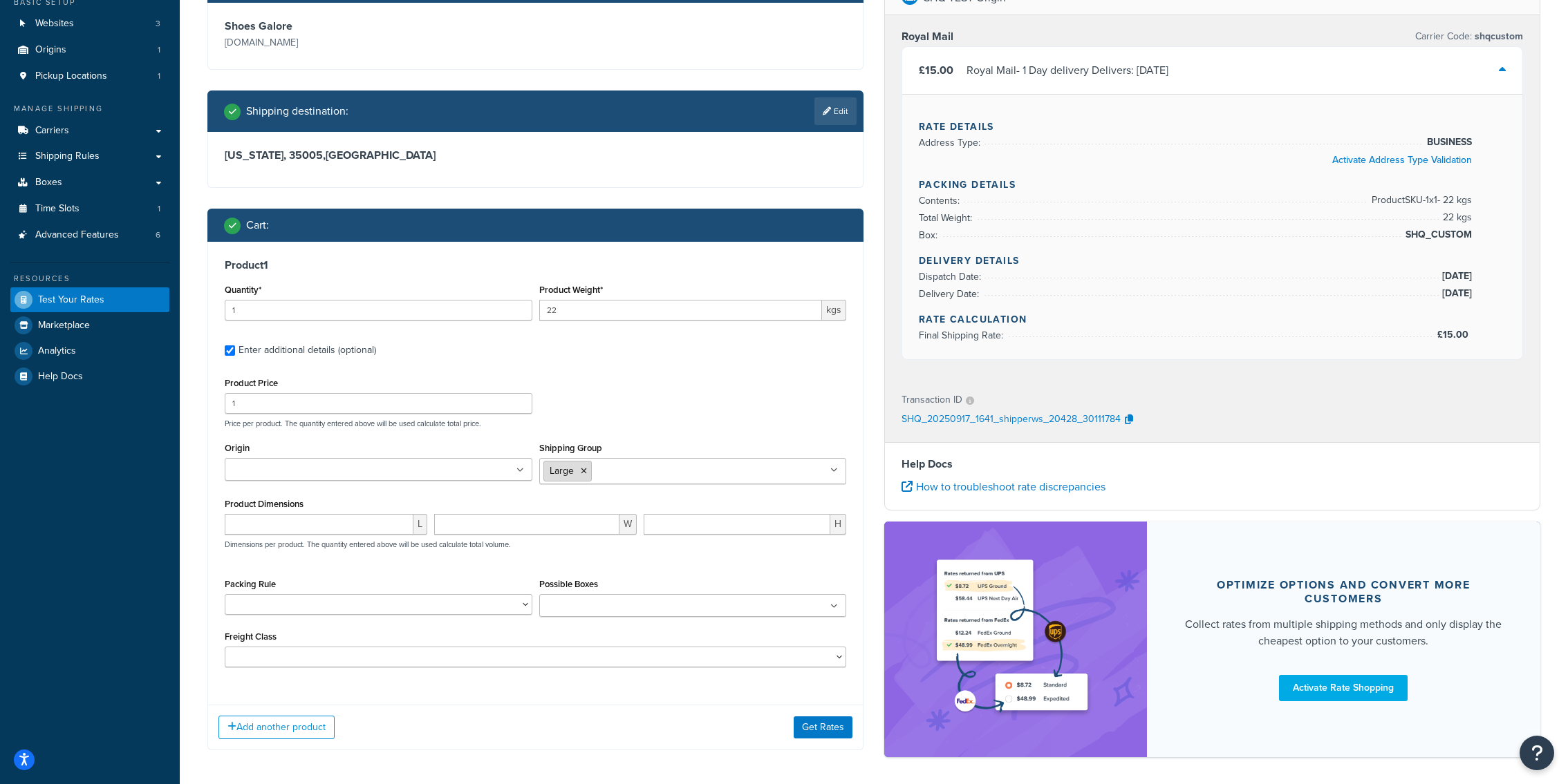
click at [584, 474] on icon at bounding box center [584, 472] width 6 height 8
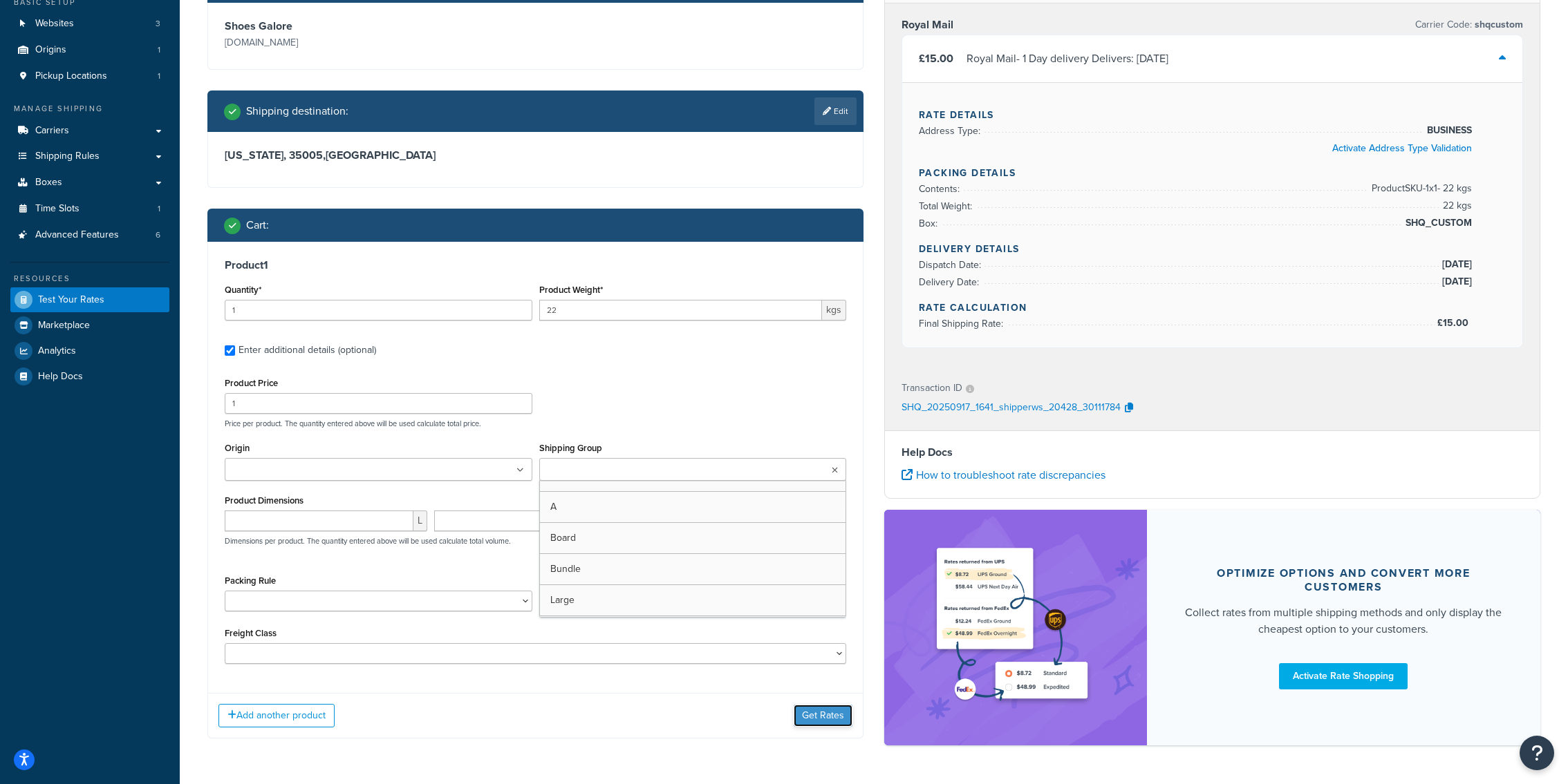
click at [847, 715] on button "Get Rates" at bounding box center [823, 716] width 59 height 22
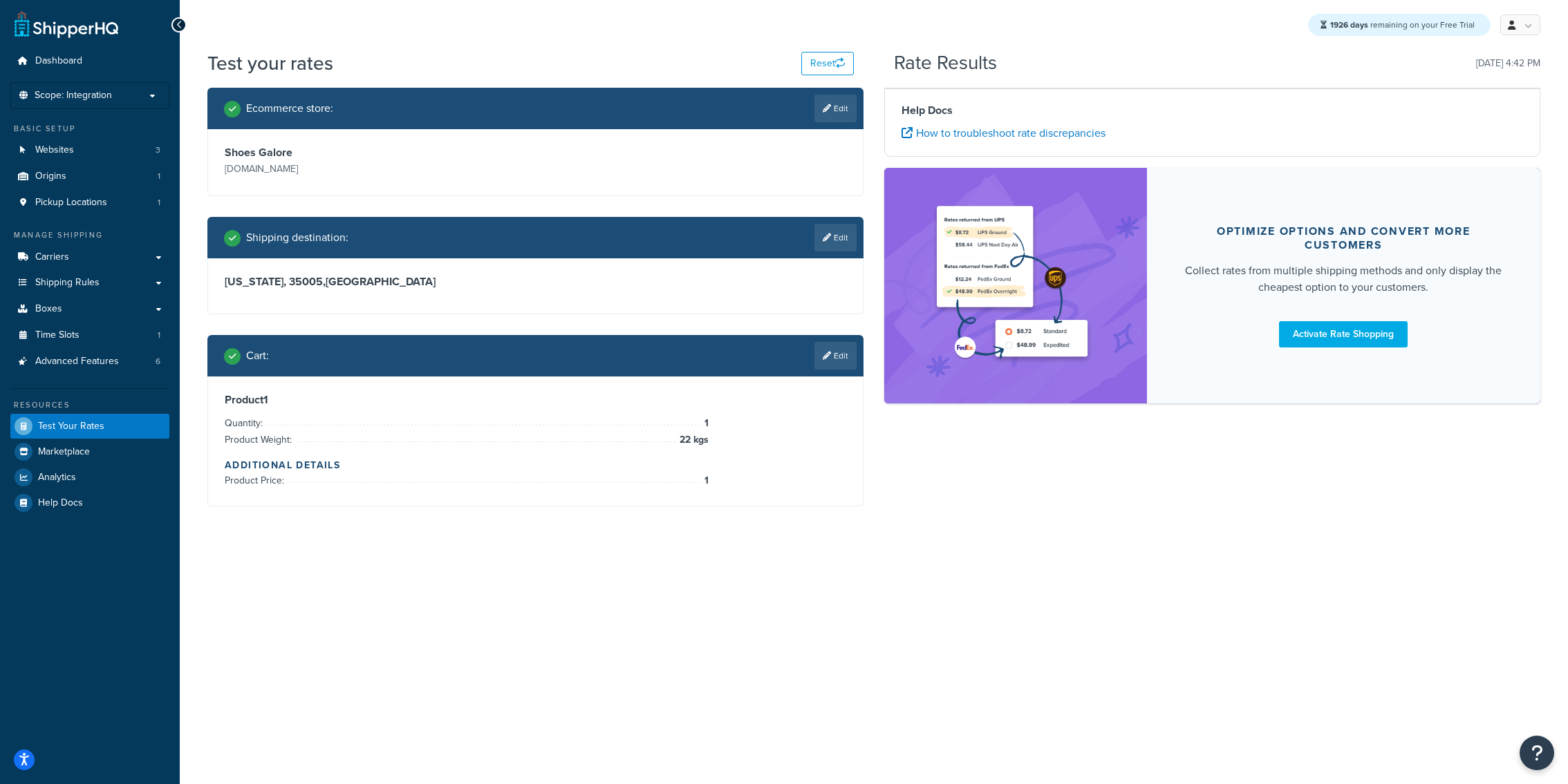
scroll to position [0, 0]
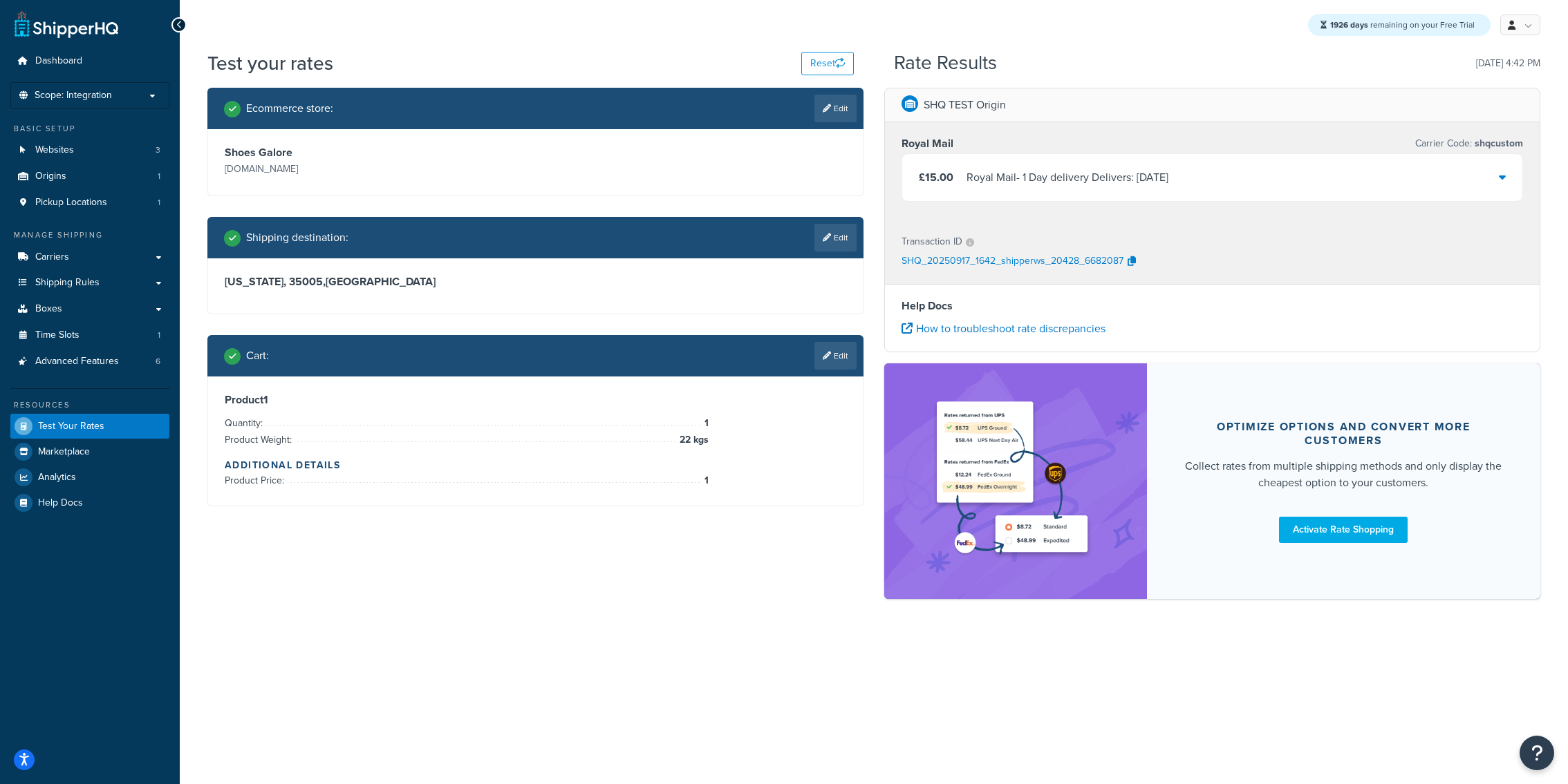
click at [1034, 173] on div "Royal Mail - 1 Day delivery Delivers: Fri, 19 Sep" at bounding box center [1067, 177] width 202 height 19
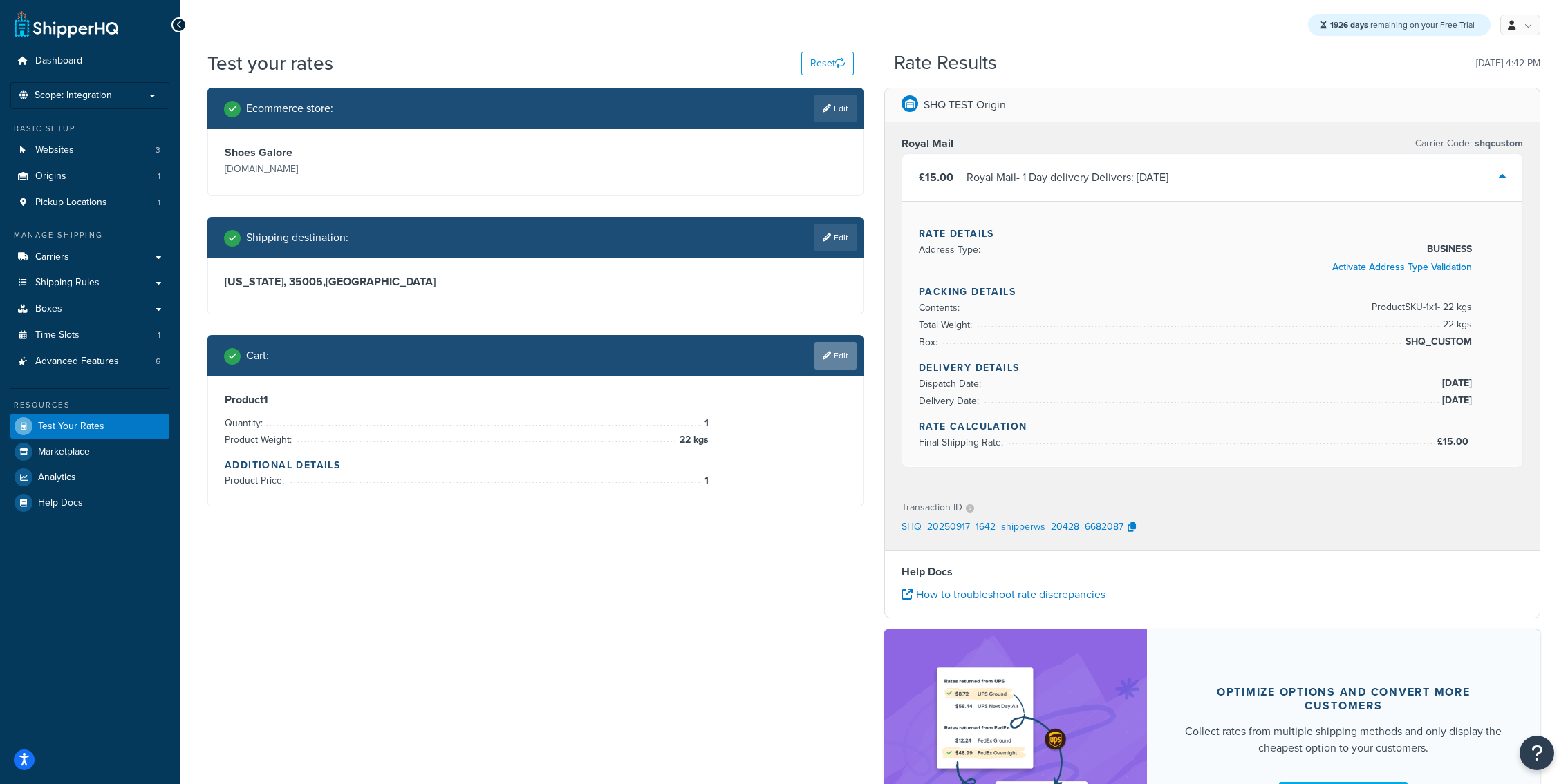
click at [837, 356] on link "Edit" at bounding box center [835, 356] width 42 height 28
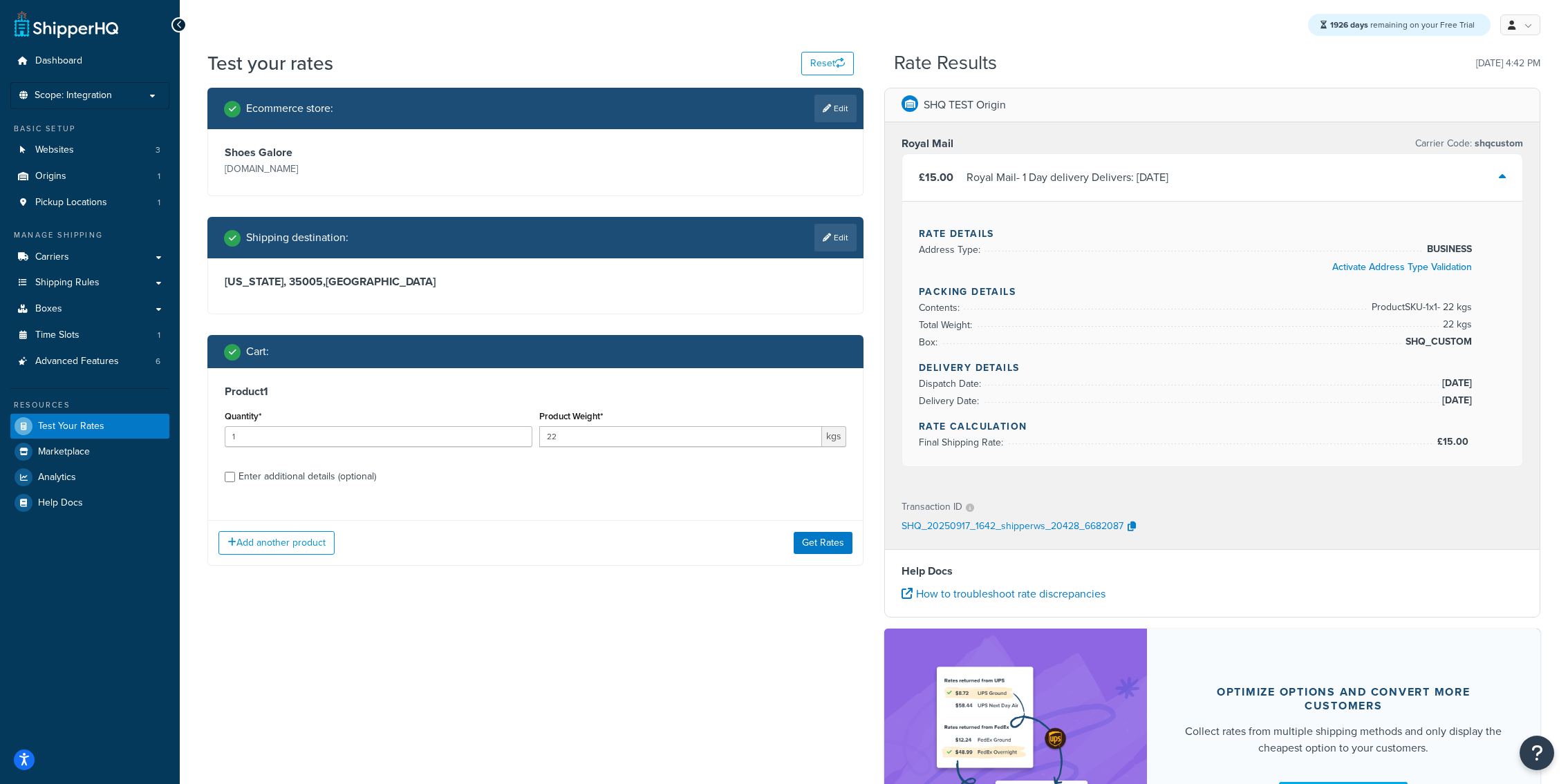
click at [361, 475] on div "Enter additional details (optional)" at bounding box center [307, 477] width 137 height 19
click at [235, 475] on input "Enter additional details (optional)" at bounding box center [230, 477] width 10 height 10
checkbox input "true"
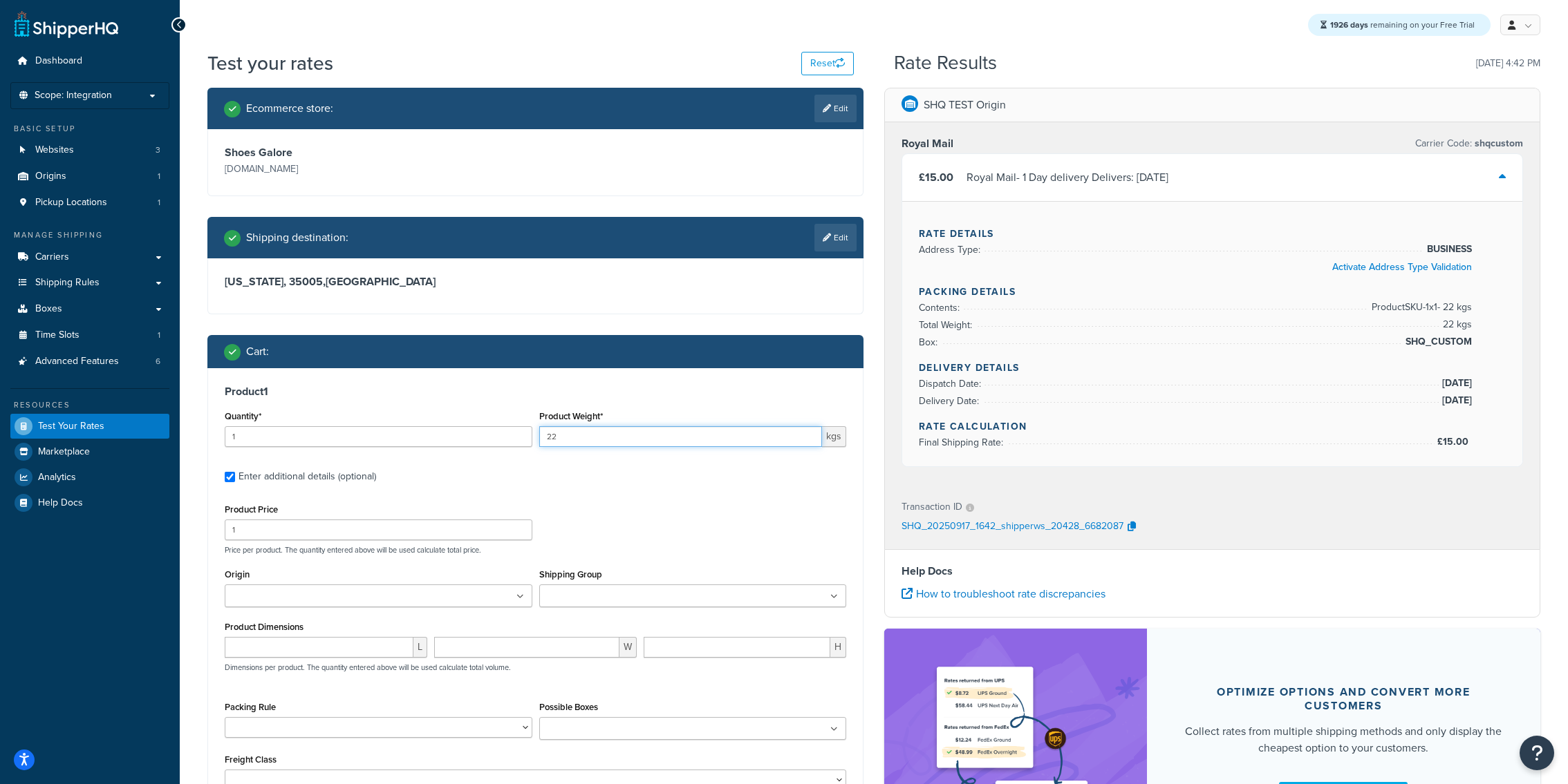
click at [608, 441] on input "22" at bounding box center [681, 437] width 284 height 21
type input "1"
click at [635, 588] on ul at bounding box center [692, 596] width 307 height 23
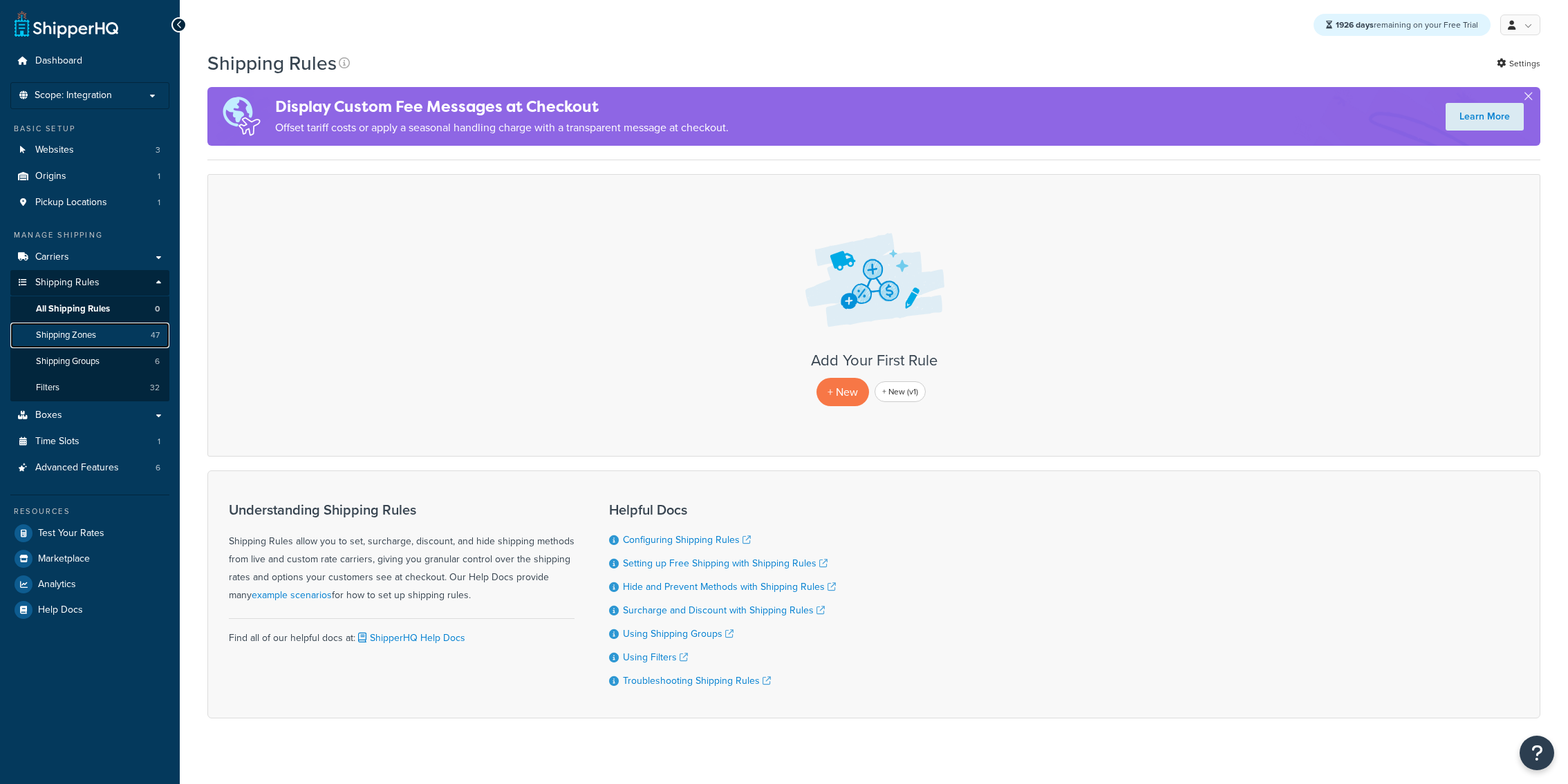
click at [101, 333] on link "Shipping Zones 47" at bounding box center [90, 335] width 159 height 26
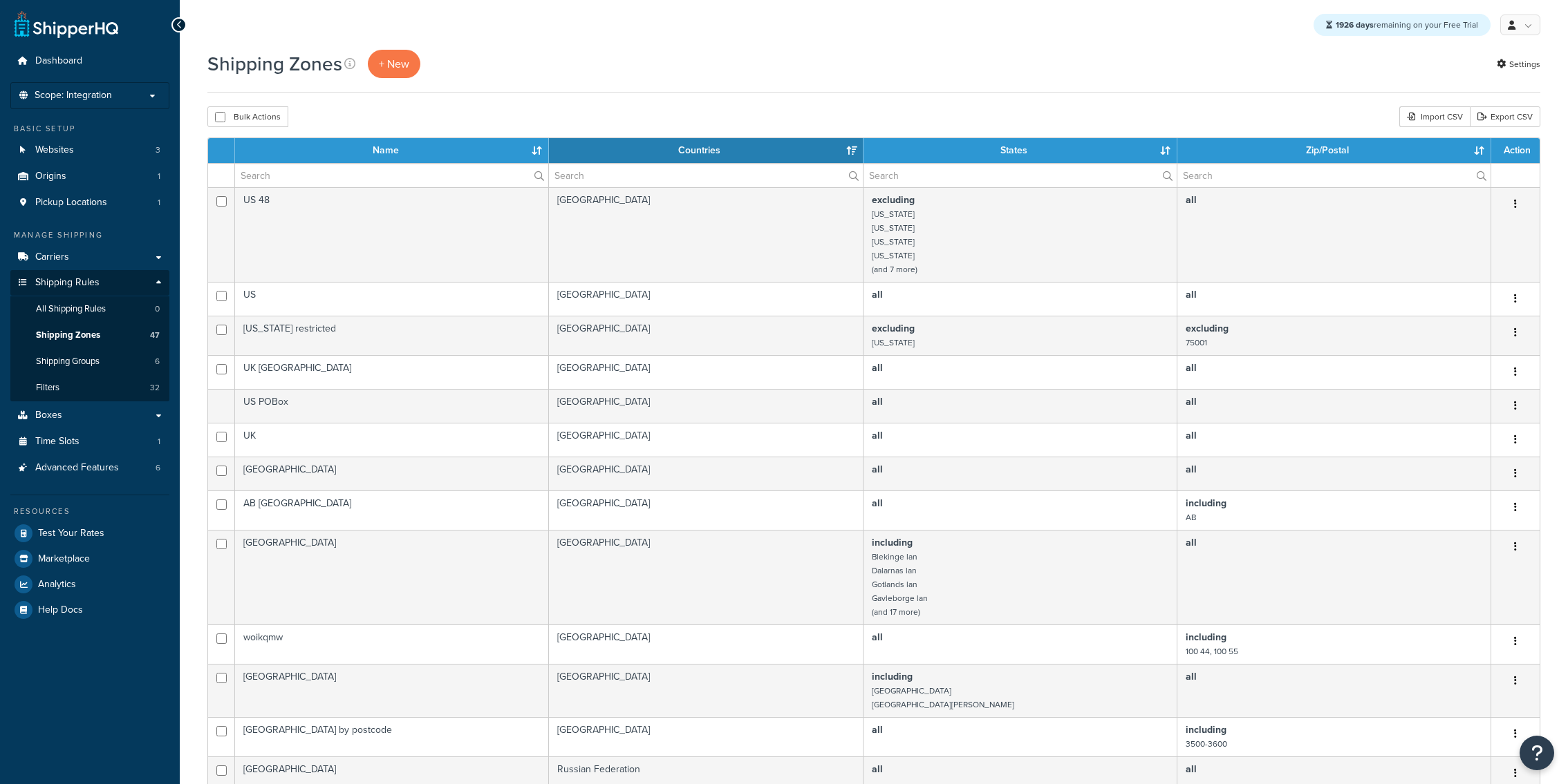
select select "15"
click at [98, 361] on span "Shipping Groups" at bounding box center [68, 362] width 64 height 12
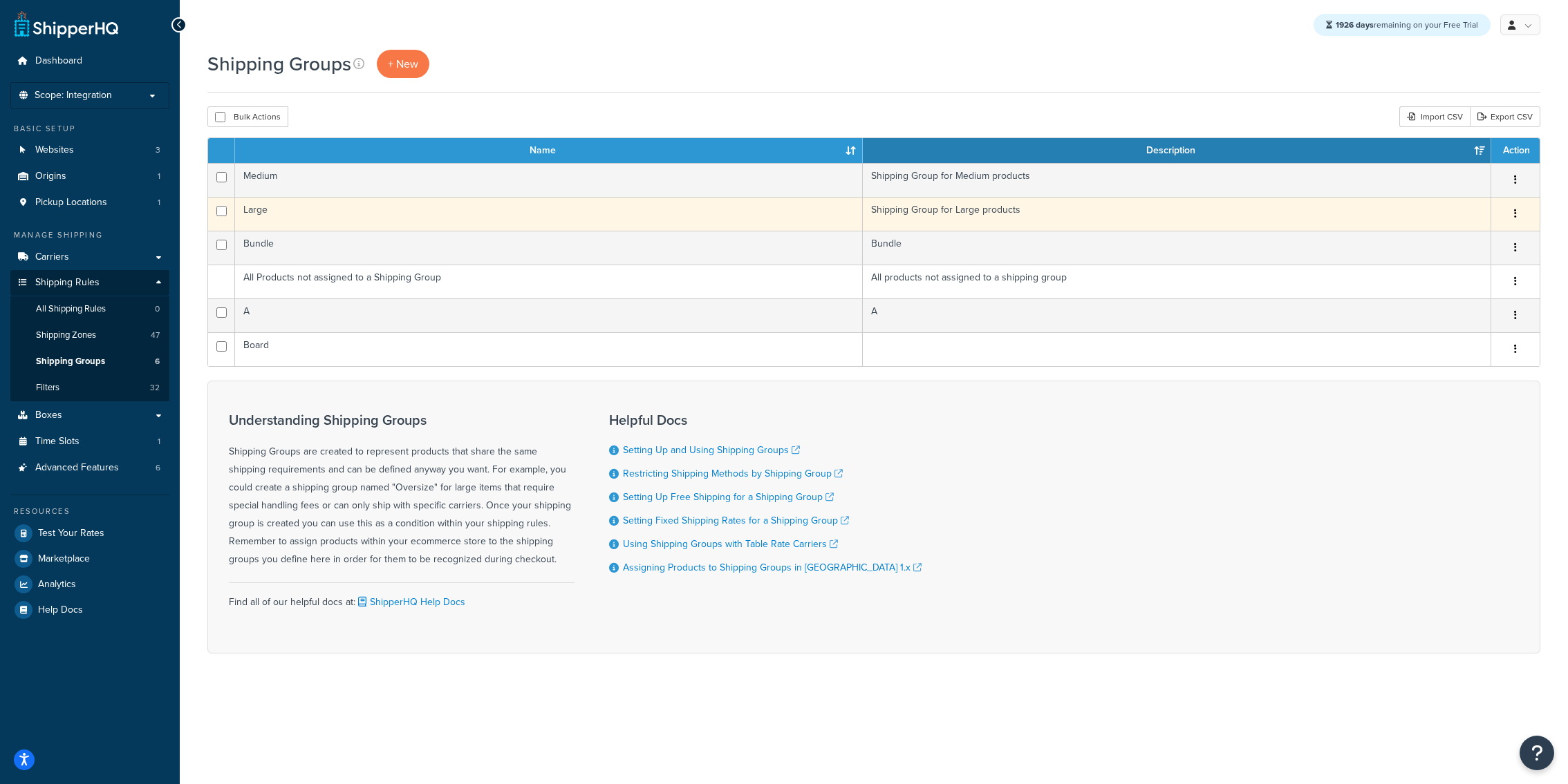
click at [313, 223] on td "Large" at bounding box center [548, 214] width 628 height 34
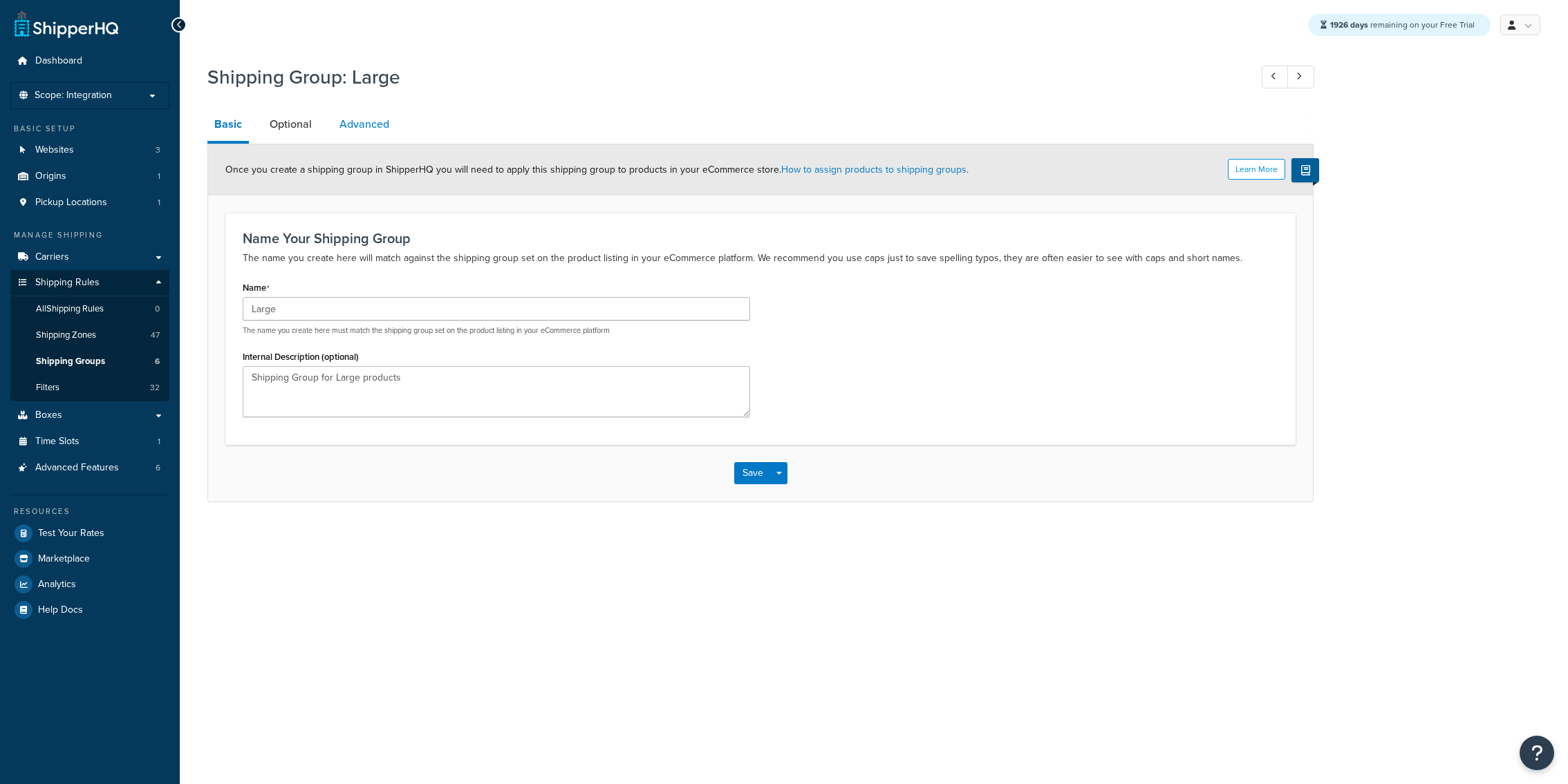
click at [371, 130] on link "Advanced" at bounding box center [364, 123] width 64 height 33
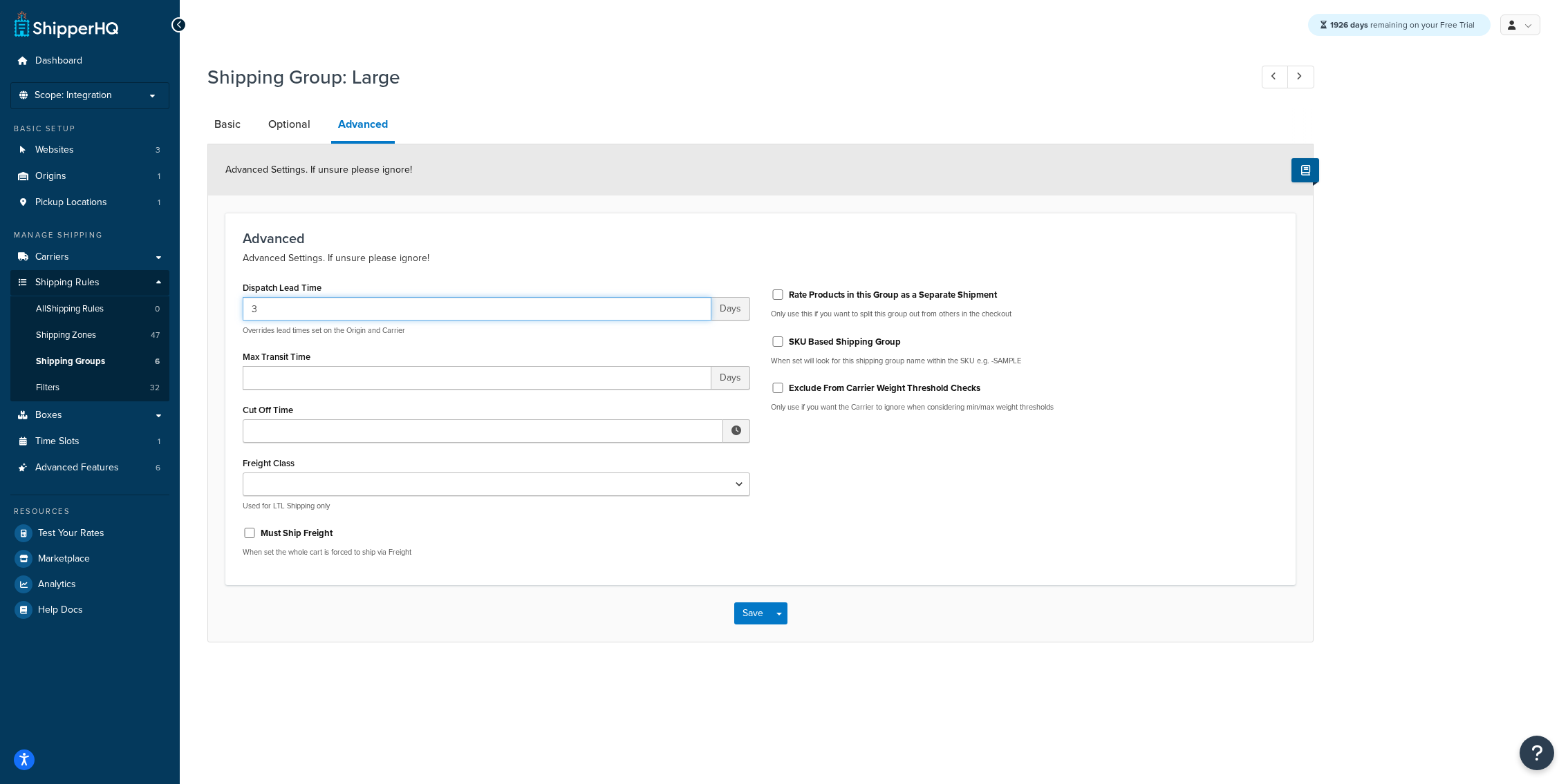
click at [368, 320] on input "3" at bounding box center [477, 309] width 469 height 24
type input "30"
click at [429, 316] on input "30" at bounding box center [477, 309] width 469 height 24
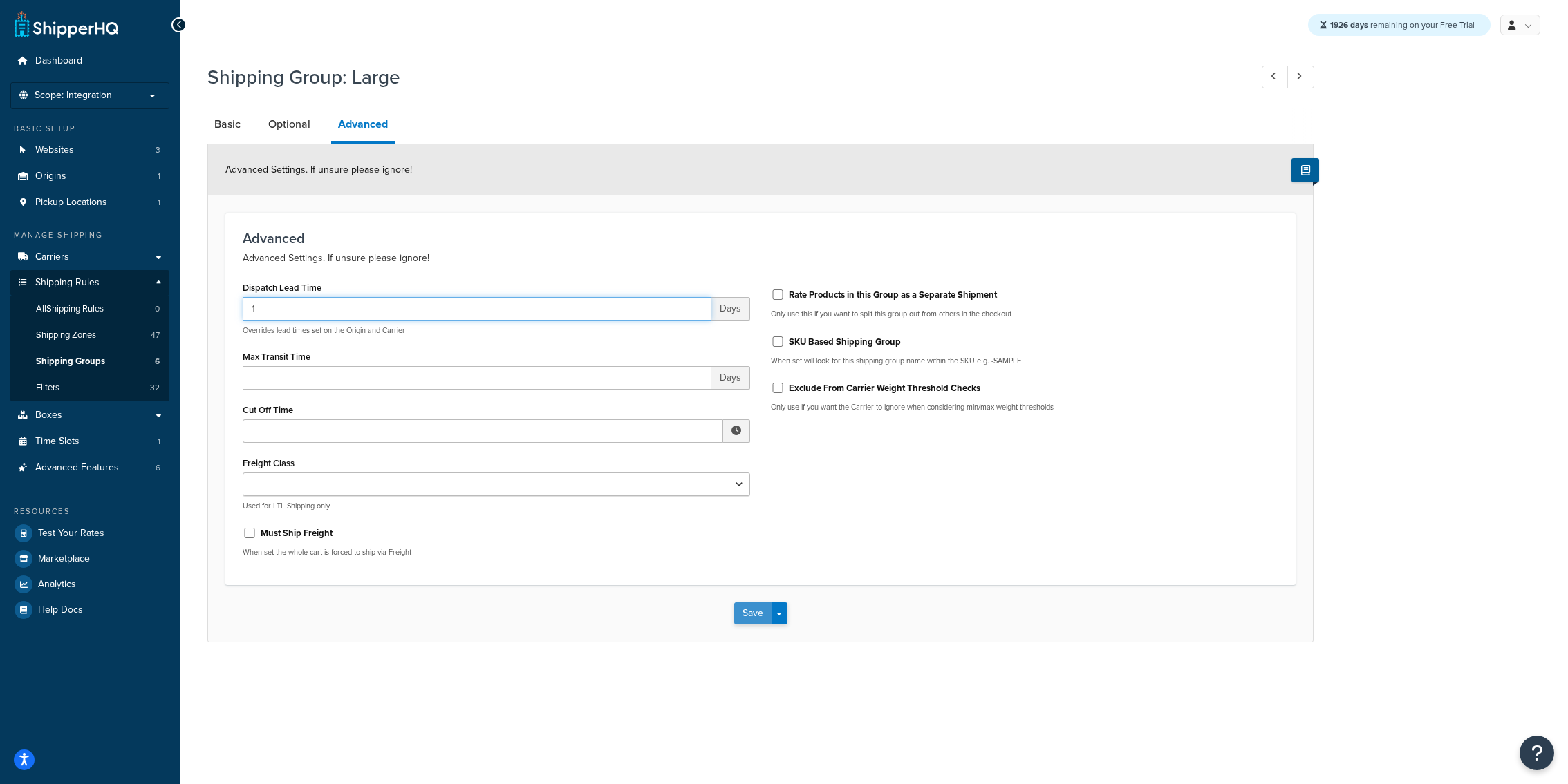
type input "1"
click at [758, 625] on button "Save" at bounding box center [753, 614] width 38 height 22
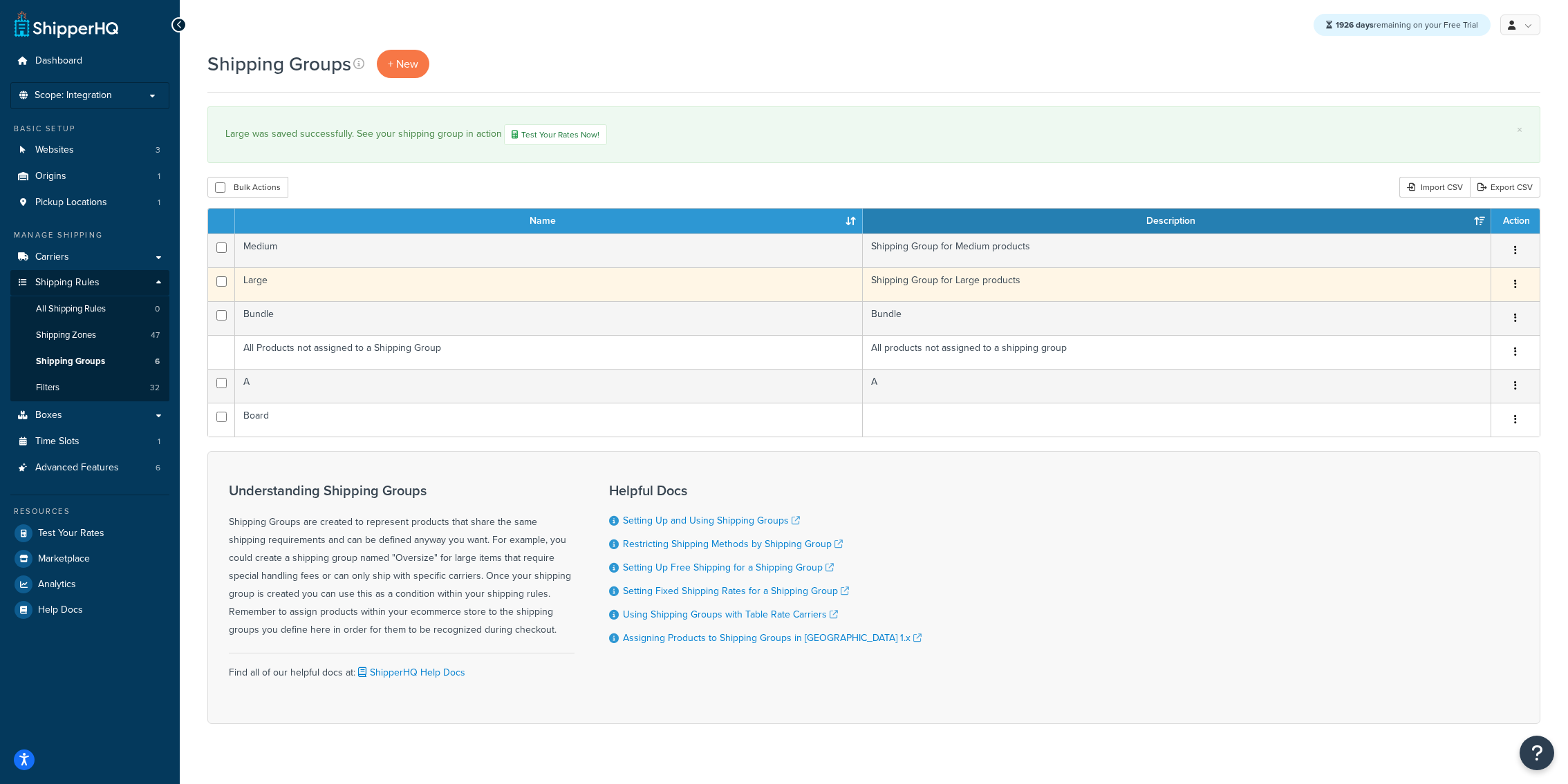
click at [408, 300] on td "Large" at bounding box center [548, 285] width 628 height 34
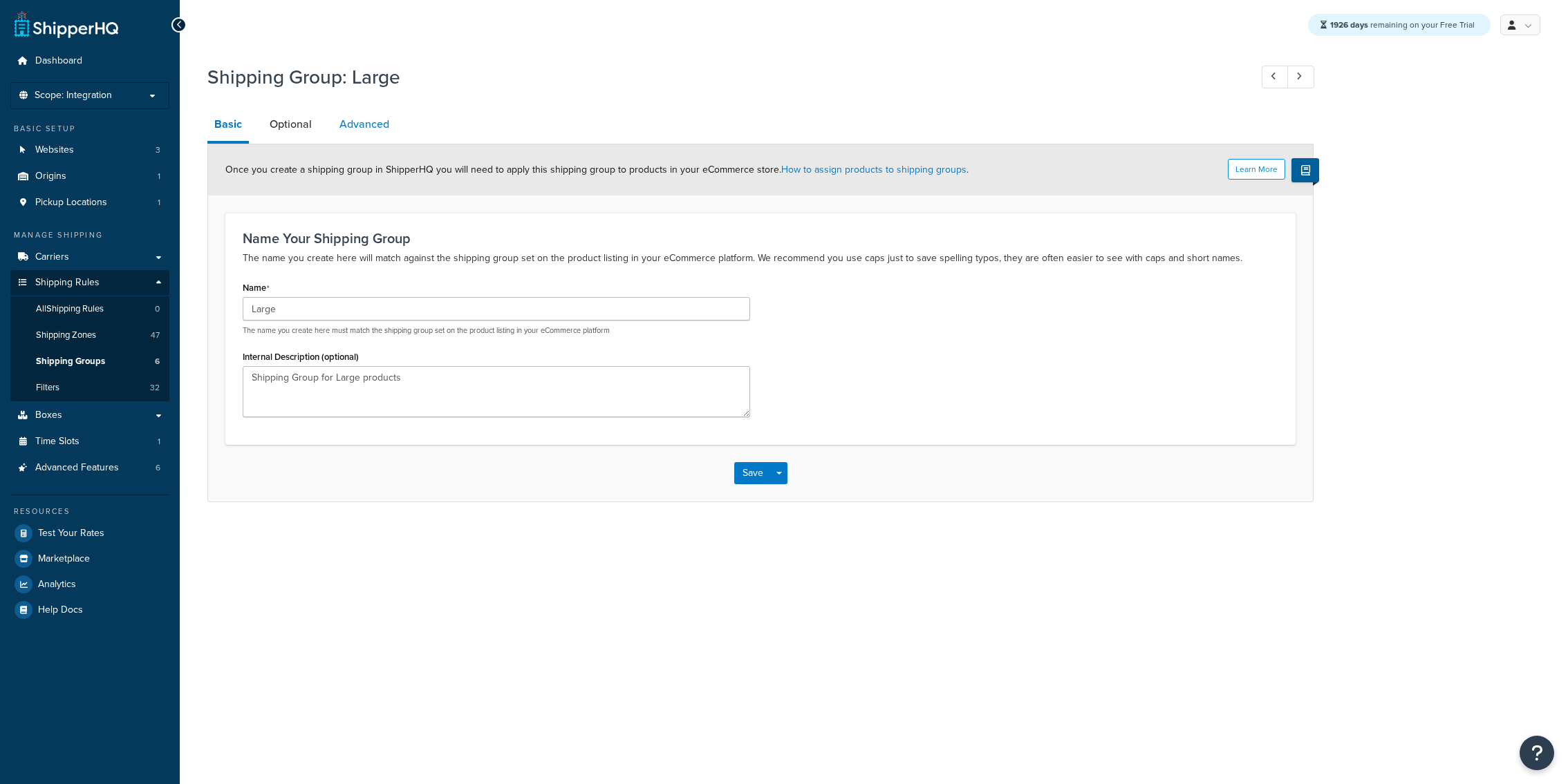
click at [361, 136] on link "Advanced" at bounding box center [364, 123] width 64 height 33
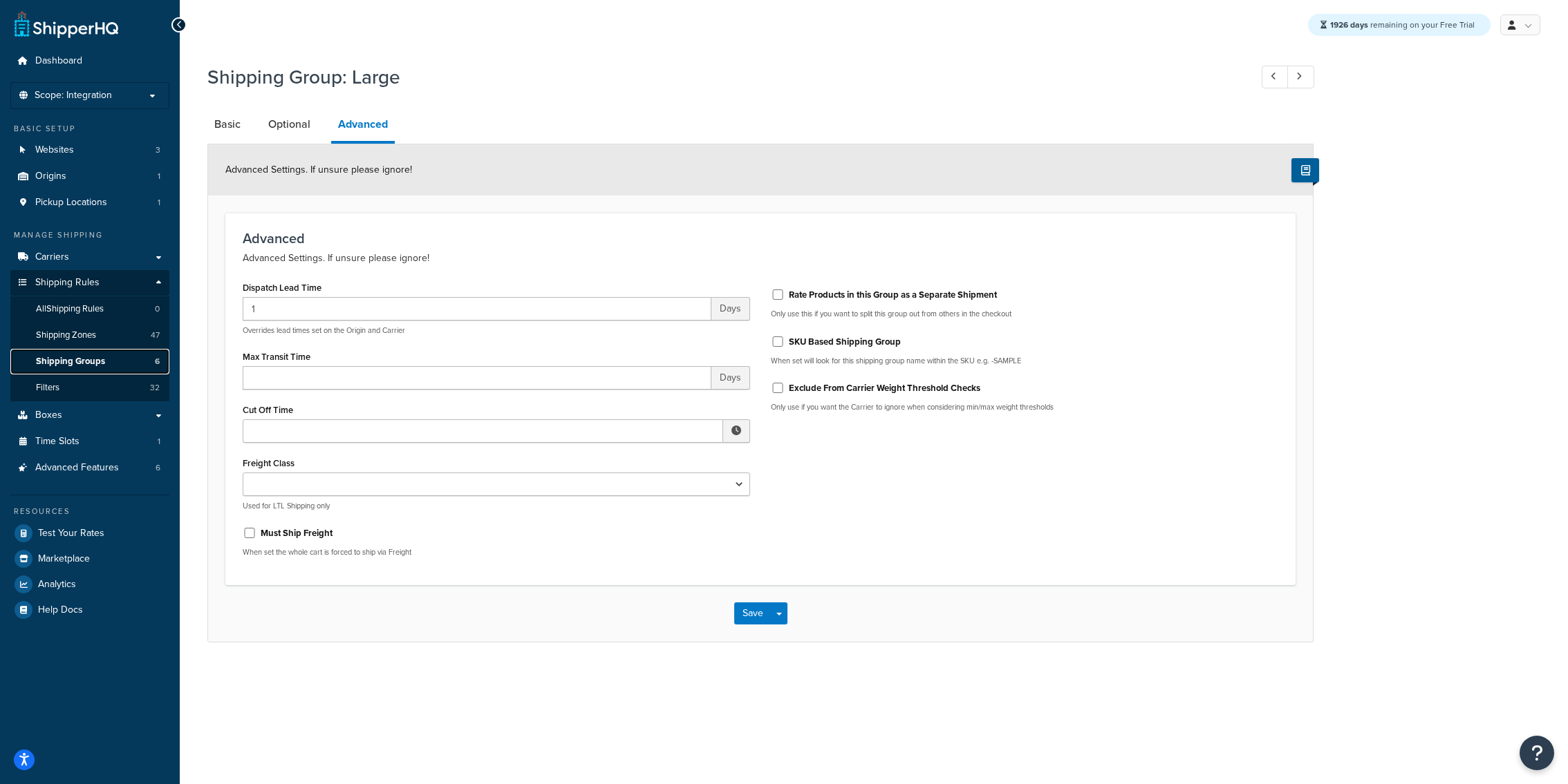
click at [111, 366] on link "Shipping Groups 6" at bounding box center [90, 362] width 159 height 26
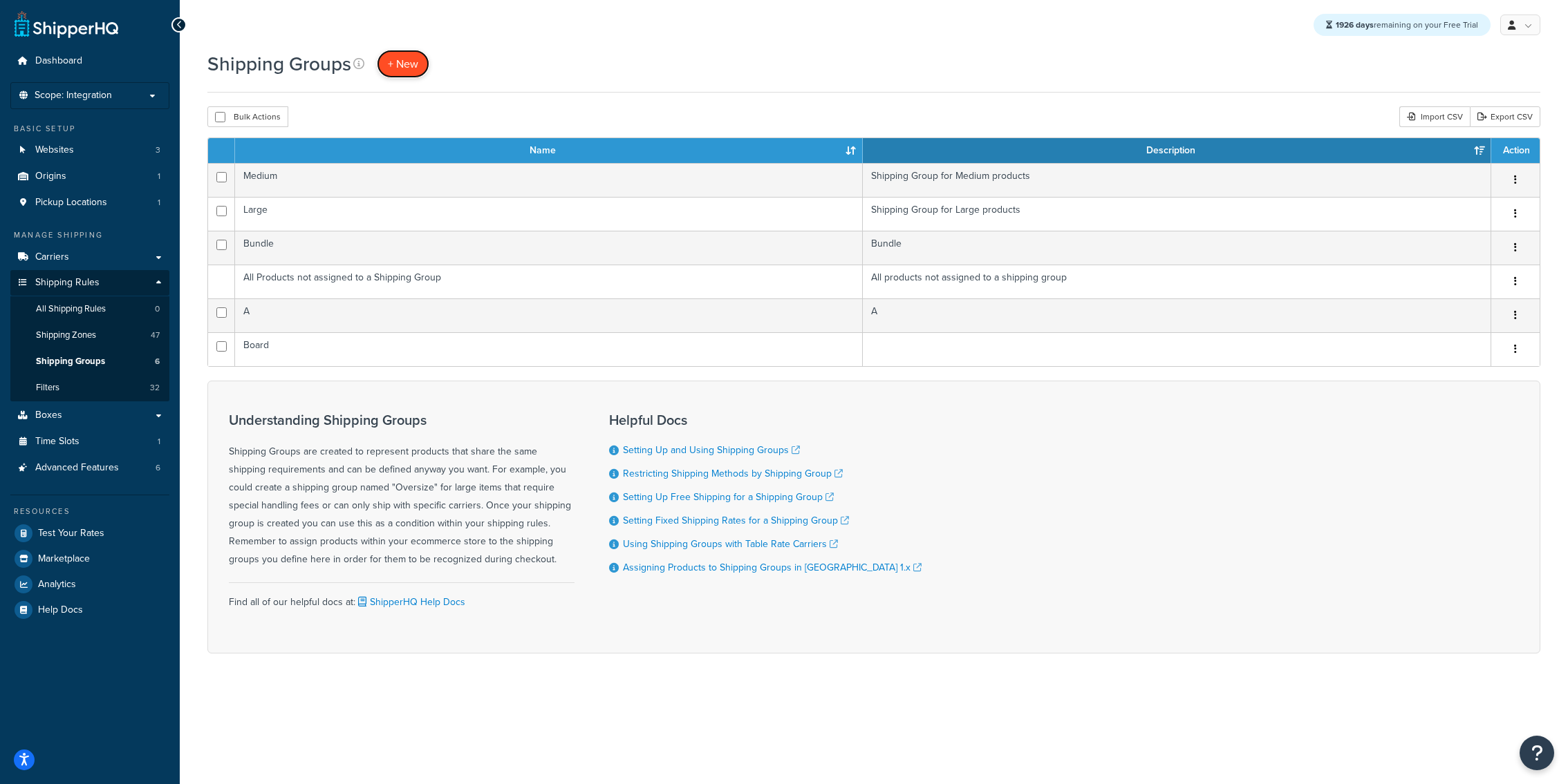
click at [391, 76] on link "+ New" at bounding box center [403, 64] width 53 height 28
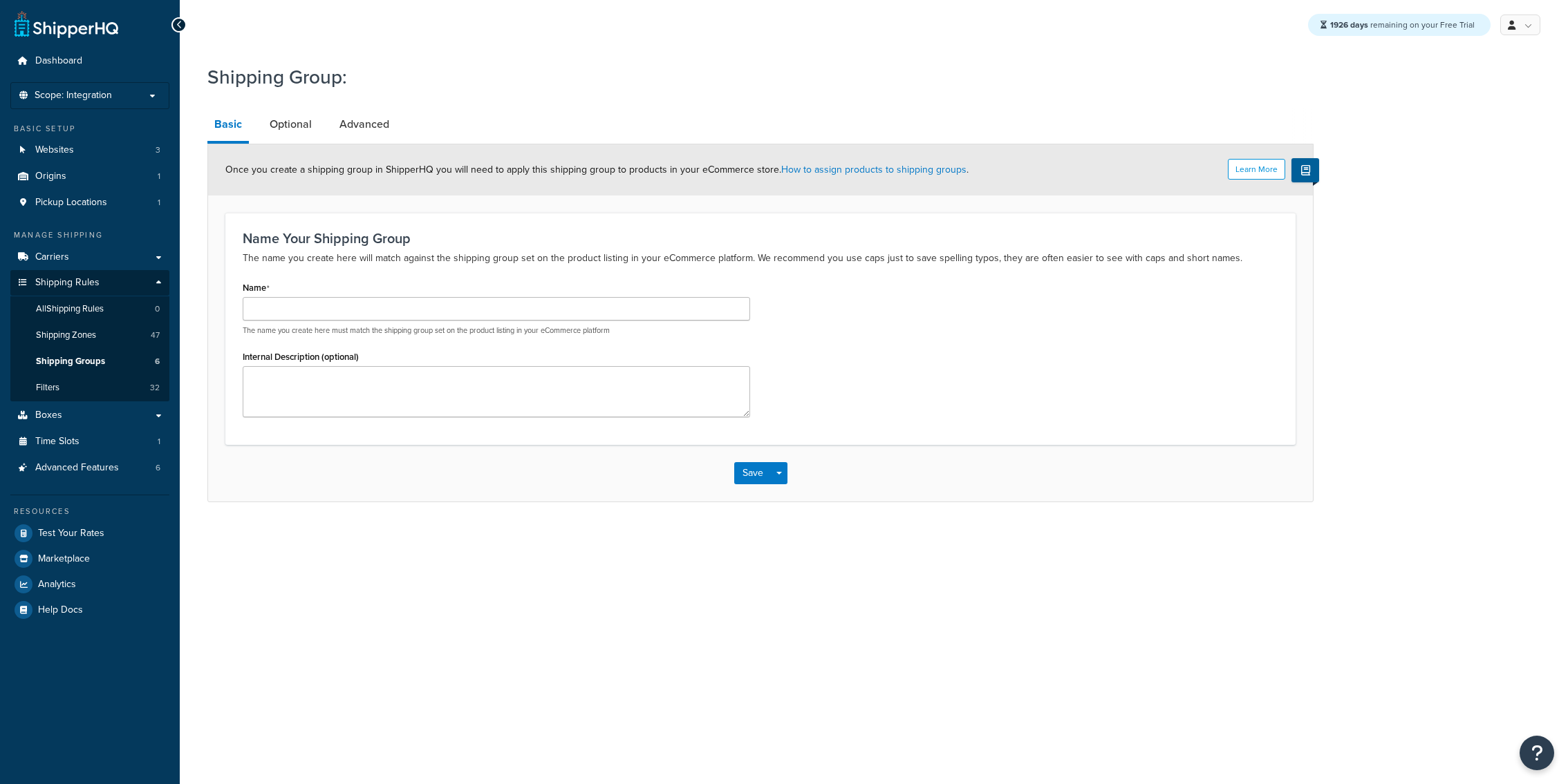
click at [397, 329] on p "The name you create here must match the shipping group set on the product listi…" at bounding box center [496, 330] width 507 height 10
click at [397, 318] on input "Name" at bounding box center [496, 309] width 507 height 24
type input "1"
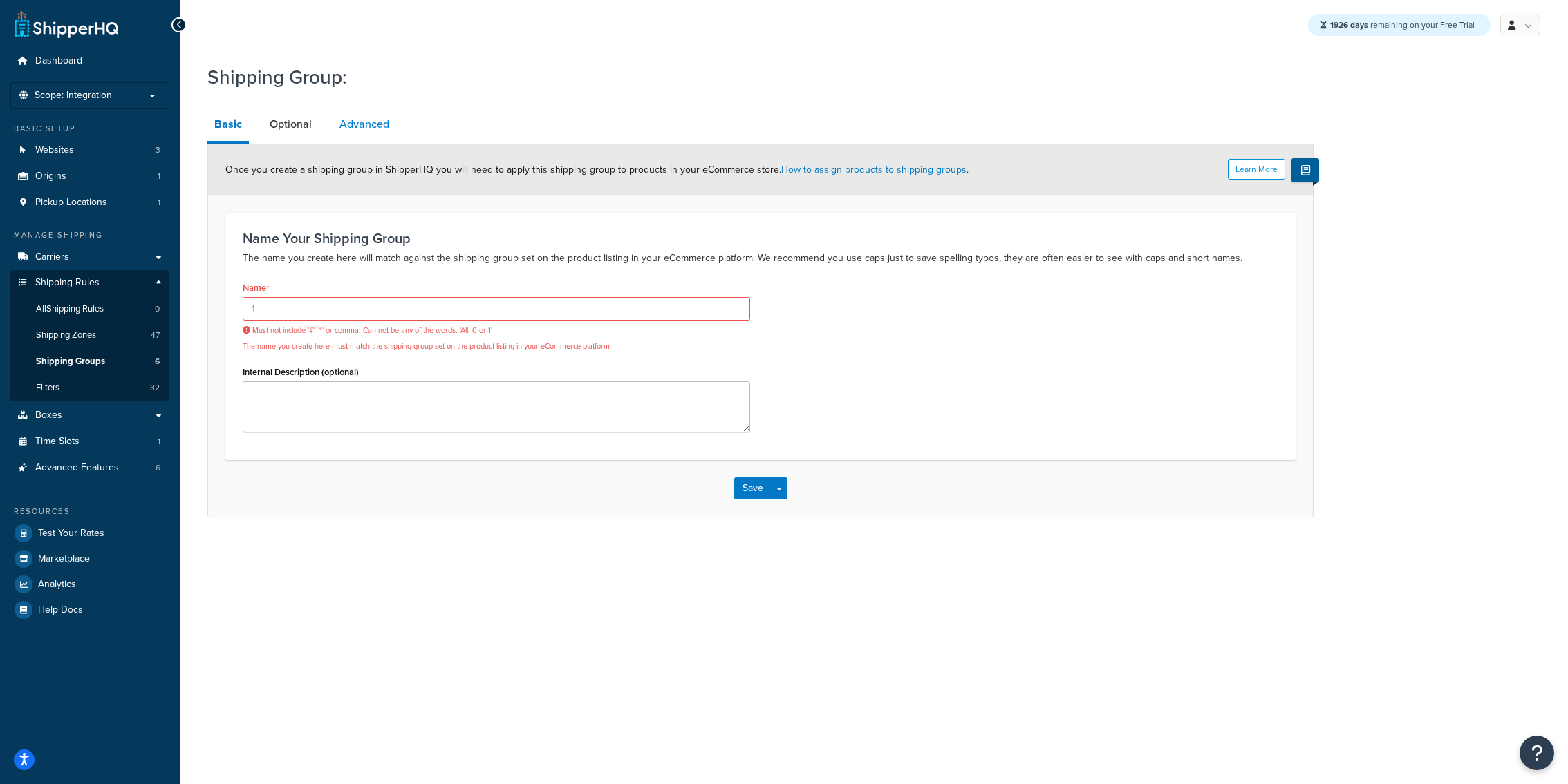
click at [354, 129] on link "Advanced" at bounding box center [364, 123] width 64 height 33
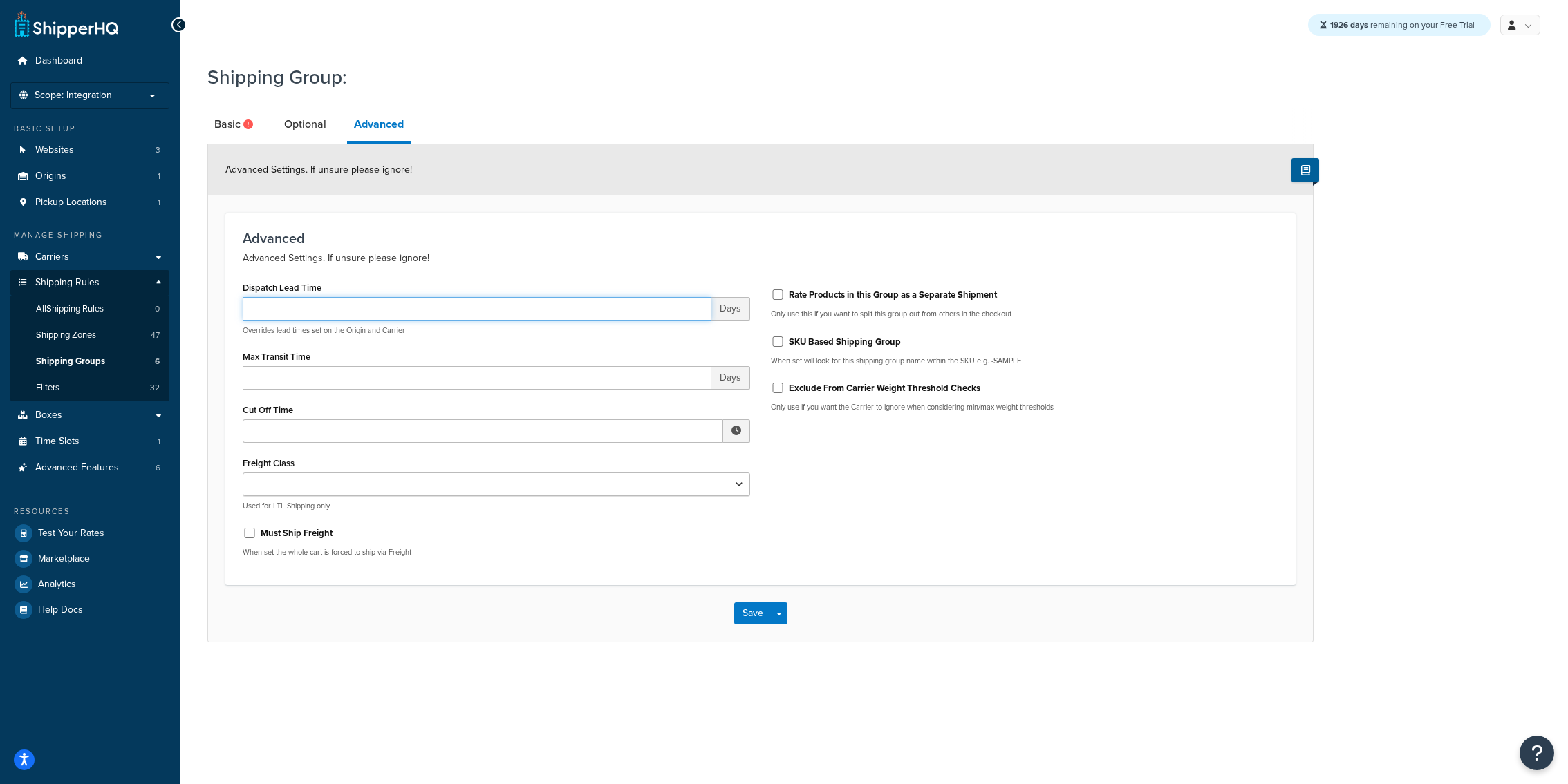
click at [340, 304] on input "Dispatch Lead Time" at bounding box center [477, 309] width 469 height 24
type input "1"
click at [752, 619] on button "Save" at bounding box center [753, 614] width 38 height 22
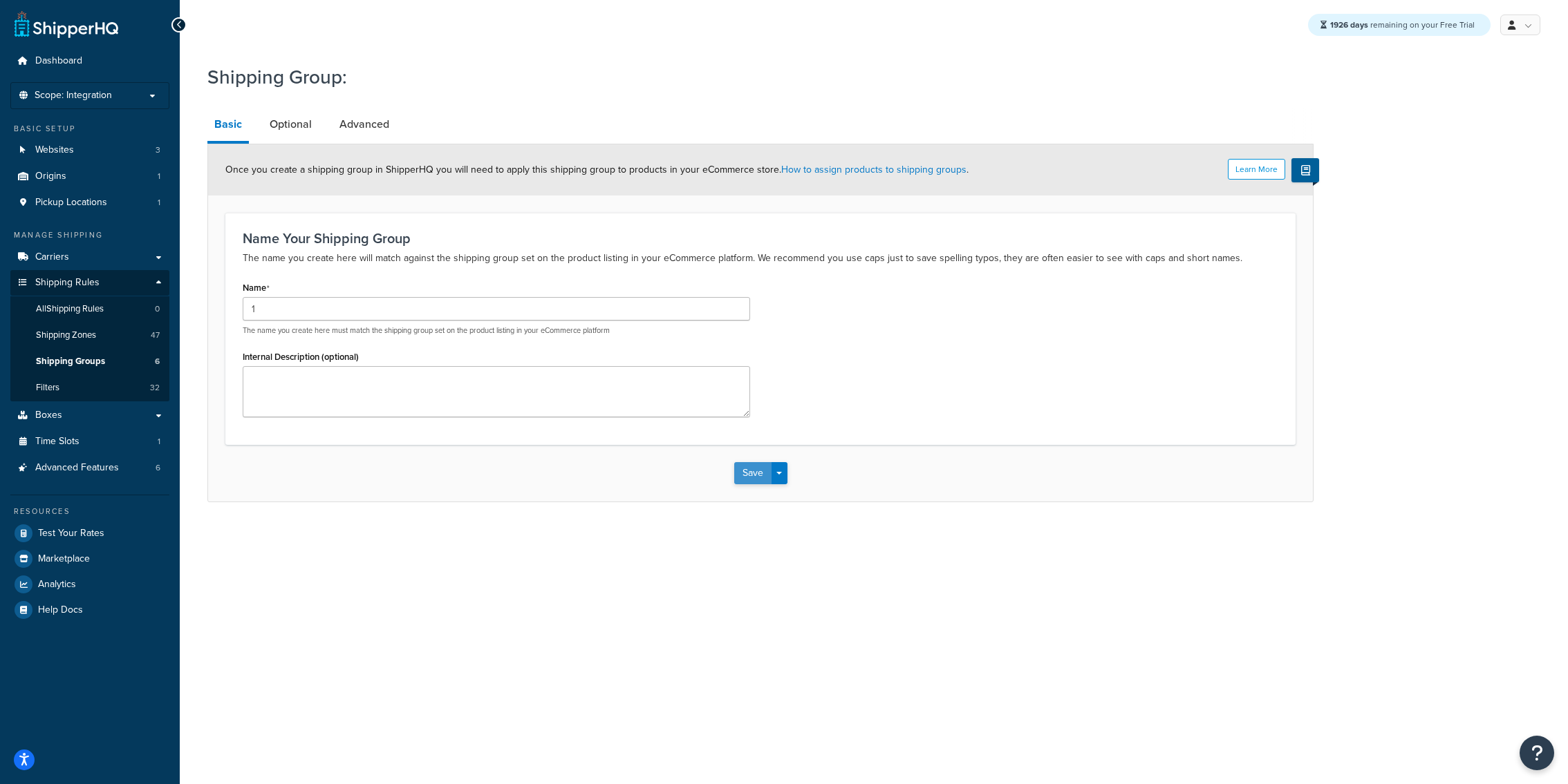
click at [742, 464] on button "Save" at bounding box center [753, 474] width 38 height 22
click at [482, 306] on input "1" at bounding box center [496, 309] width 507 height 24
type input "1 Day"
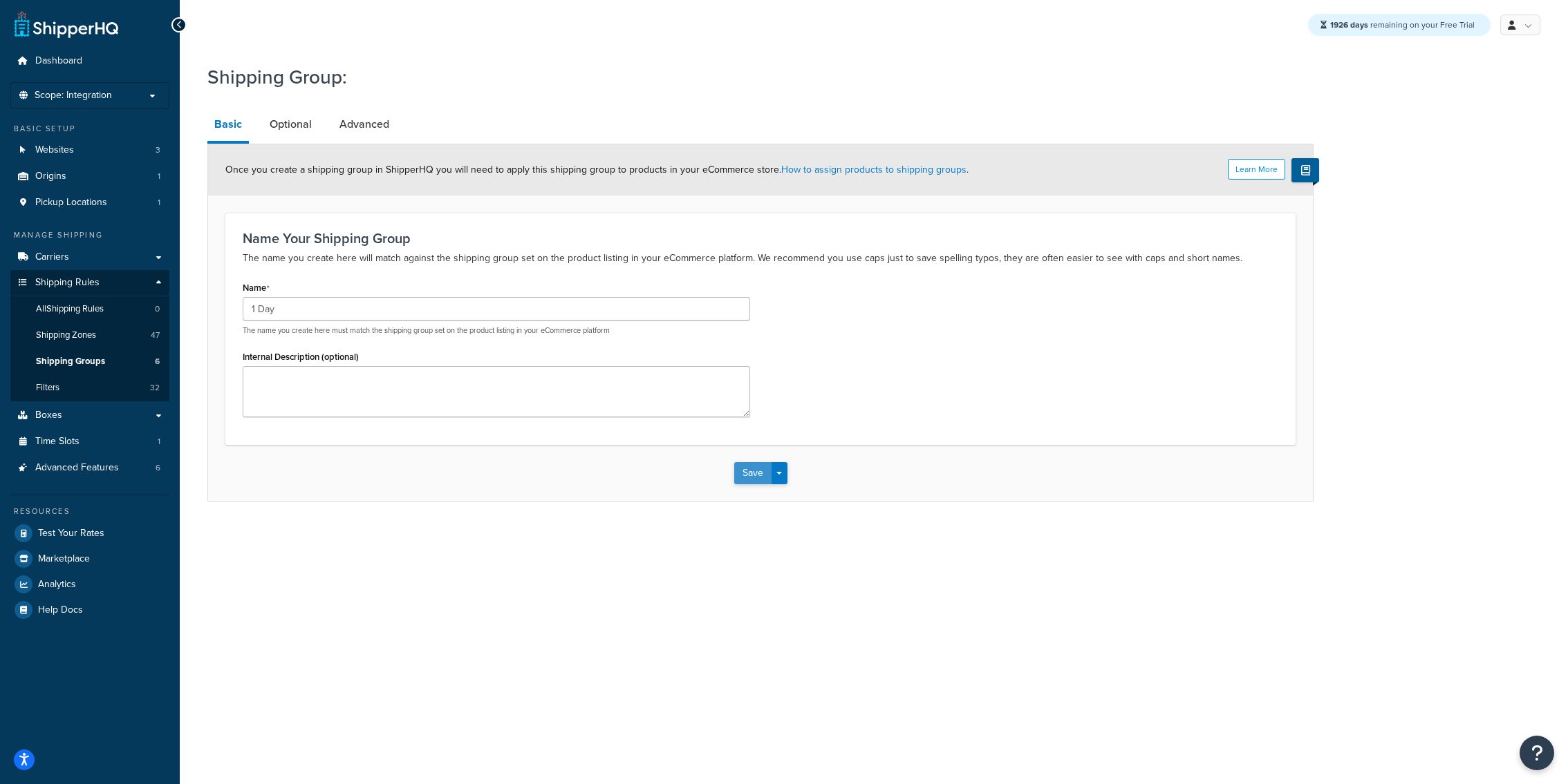
click at [742, 475] on button "Save" at bounding box center [753, 474] width 38 height 22
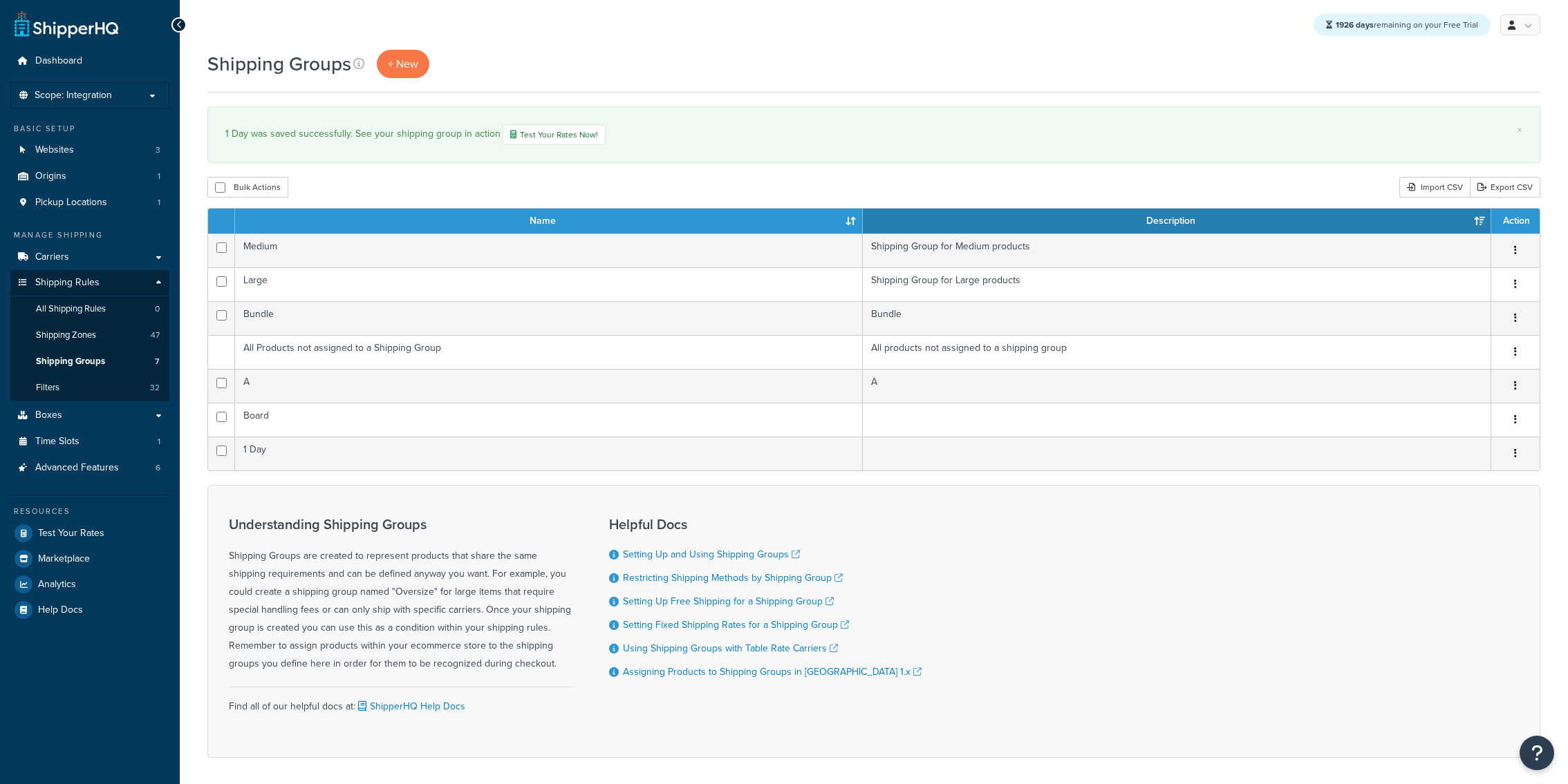
click at [375, 68] on div "Shipping Groups + New" at bounding box center [321, 64] width 229 height 28
click at [398, 68] on span "+ New" at bounding box center [403, 64] width 31 height 16
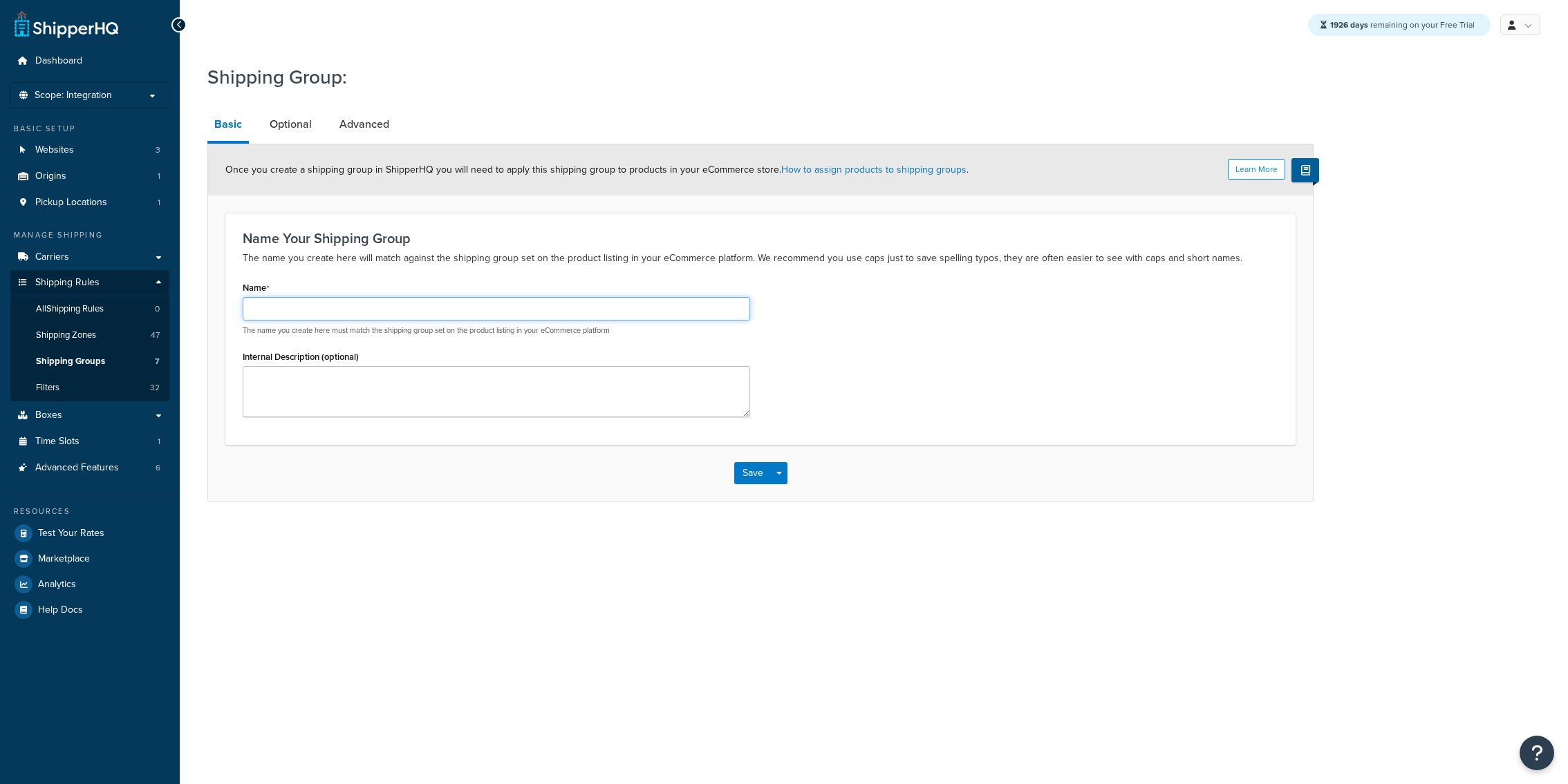
click at [418, 312] on input "Name" at bounding box center [496, 309] width 507 height 24
type input "2 Day"
click at [366, 134] on link "Advanced" at bounding box center [364, 123] width 64 height 33
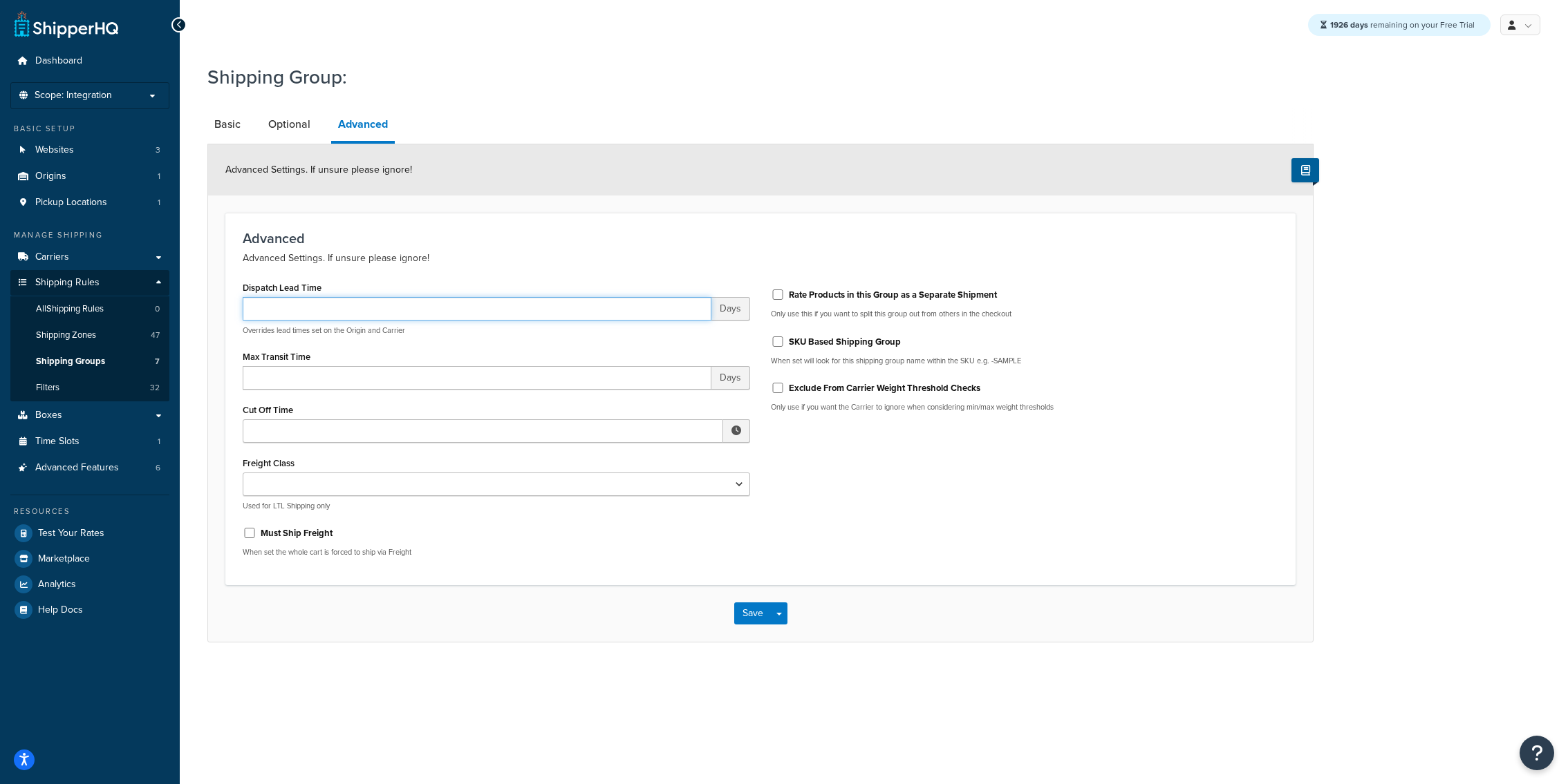
click at [346, 302] on input "Dispatch Lead Time" at bounding box center [477, 309] width 469 height 24
type input "2"
click at [732, 611] on div "Save Save Dropdown Save and Edit Save and Duplicate Save and Create New" at bounding box center [760, 613] width 1104 height 57
click at [741, 611] on button "Save" at bounding box center [753, 614] width 38 height 22
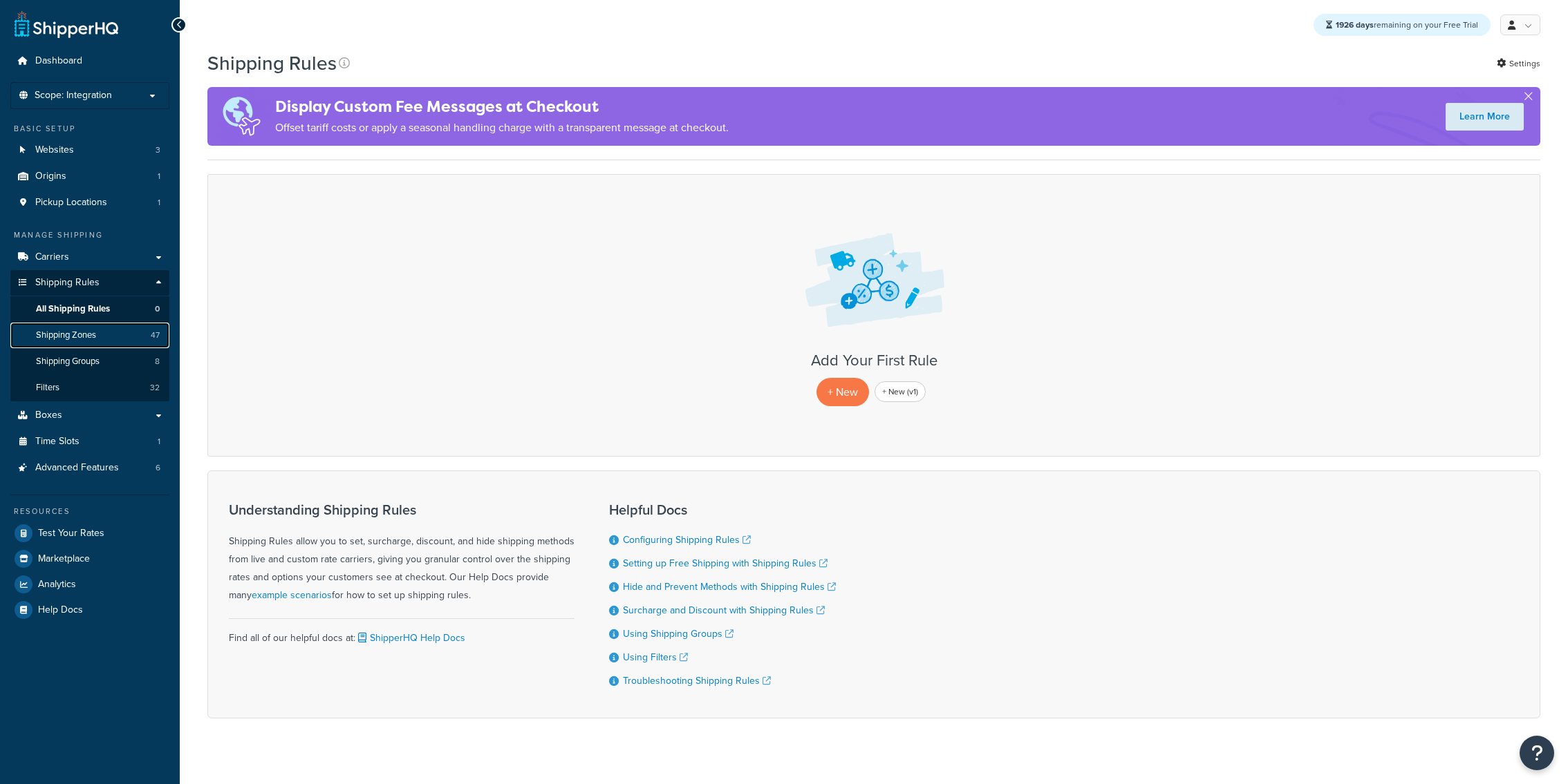
click at [94, 341] on span "Shipping Zones" at bounding box center [66, 335] width 60 height 12
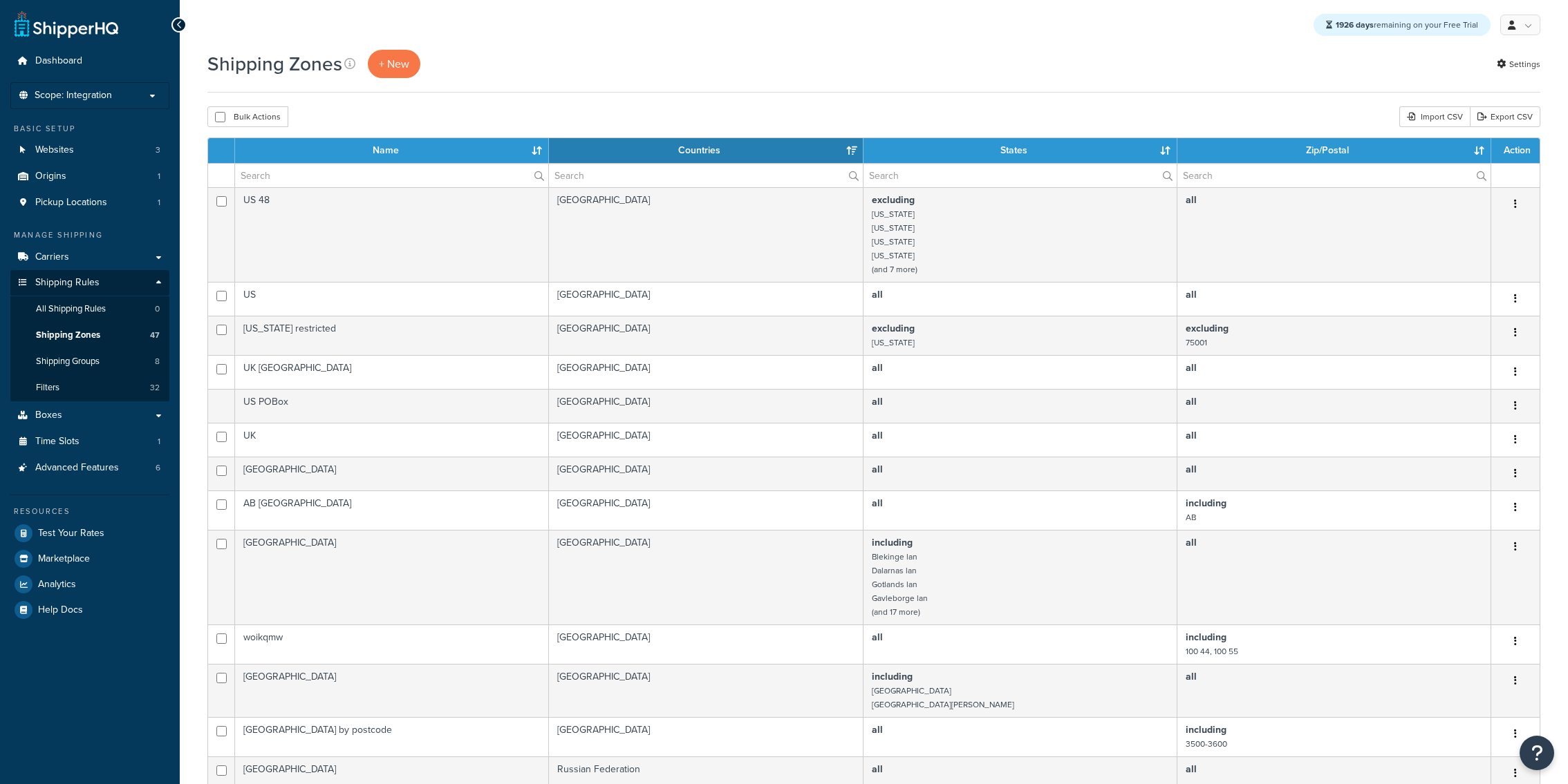
select select "15"
click at [385, 69] on span "+ New" at bounding box center [394, 64] width 31 height 16
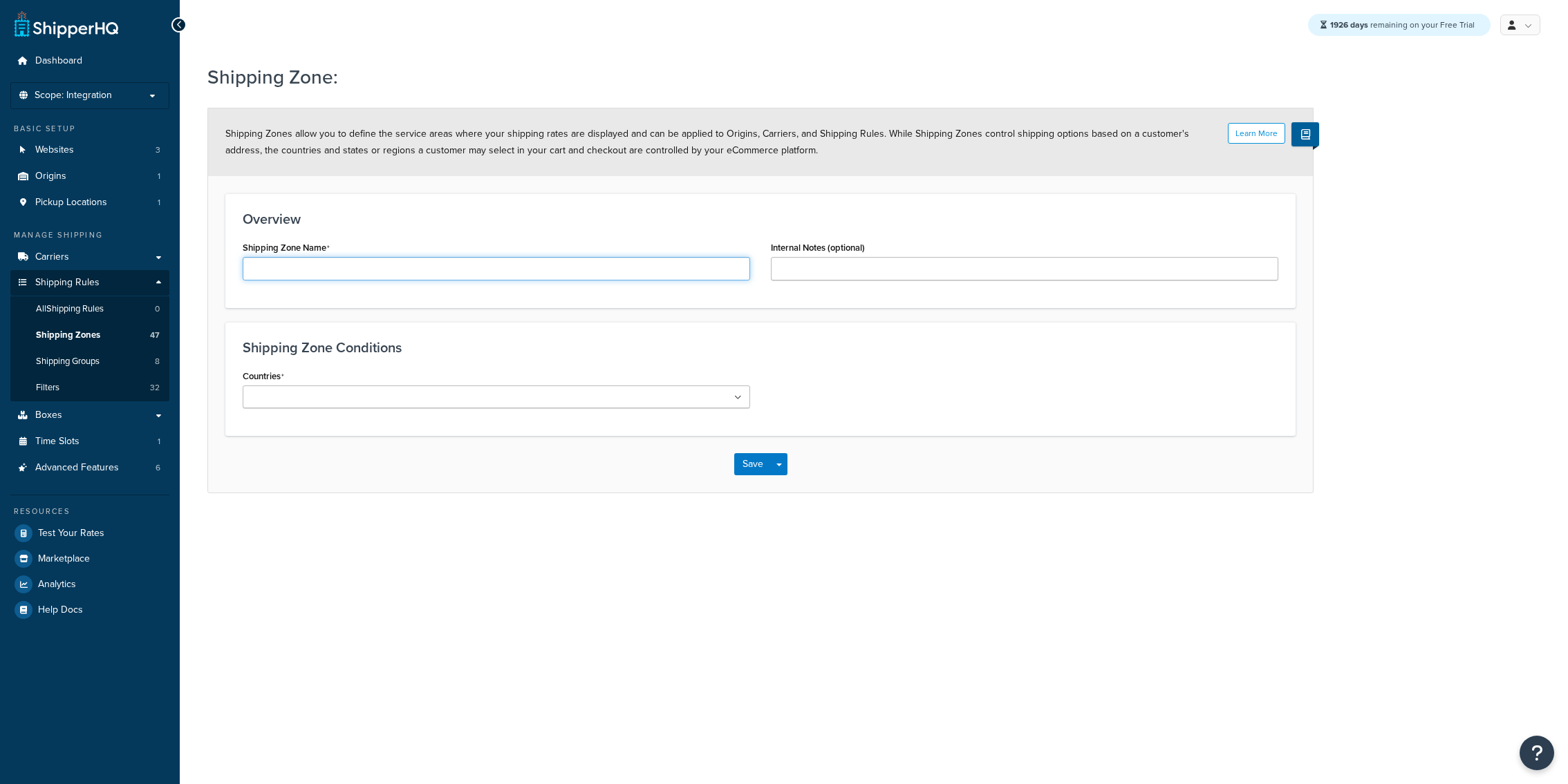
click at [499, 280] on input "Shipping Zone Name" at bounding box center [496, 269] width 507 height 24
type input "3 Day"
click at [125, 364] on link "Shipping Groups 8" at bounding box center [90, 362] width 159 height 26
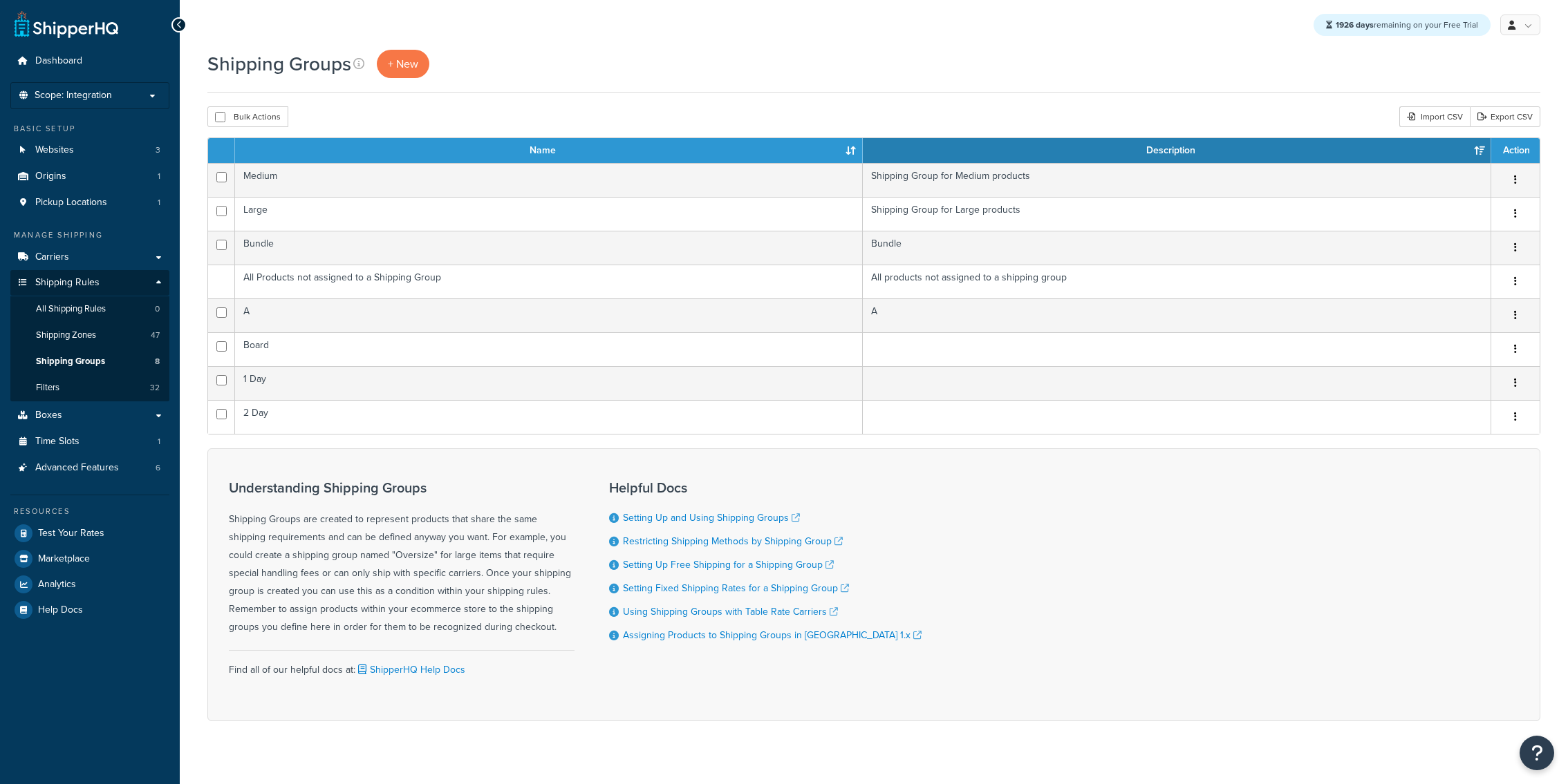
click at [420, 81] on div "Shipping Groups + New" at bounding box center [873, 71] width 1332 height 43
click at [406, 67] on span "+ New" at bounding box center [403, 64] width 31 height 16
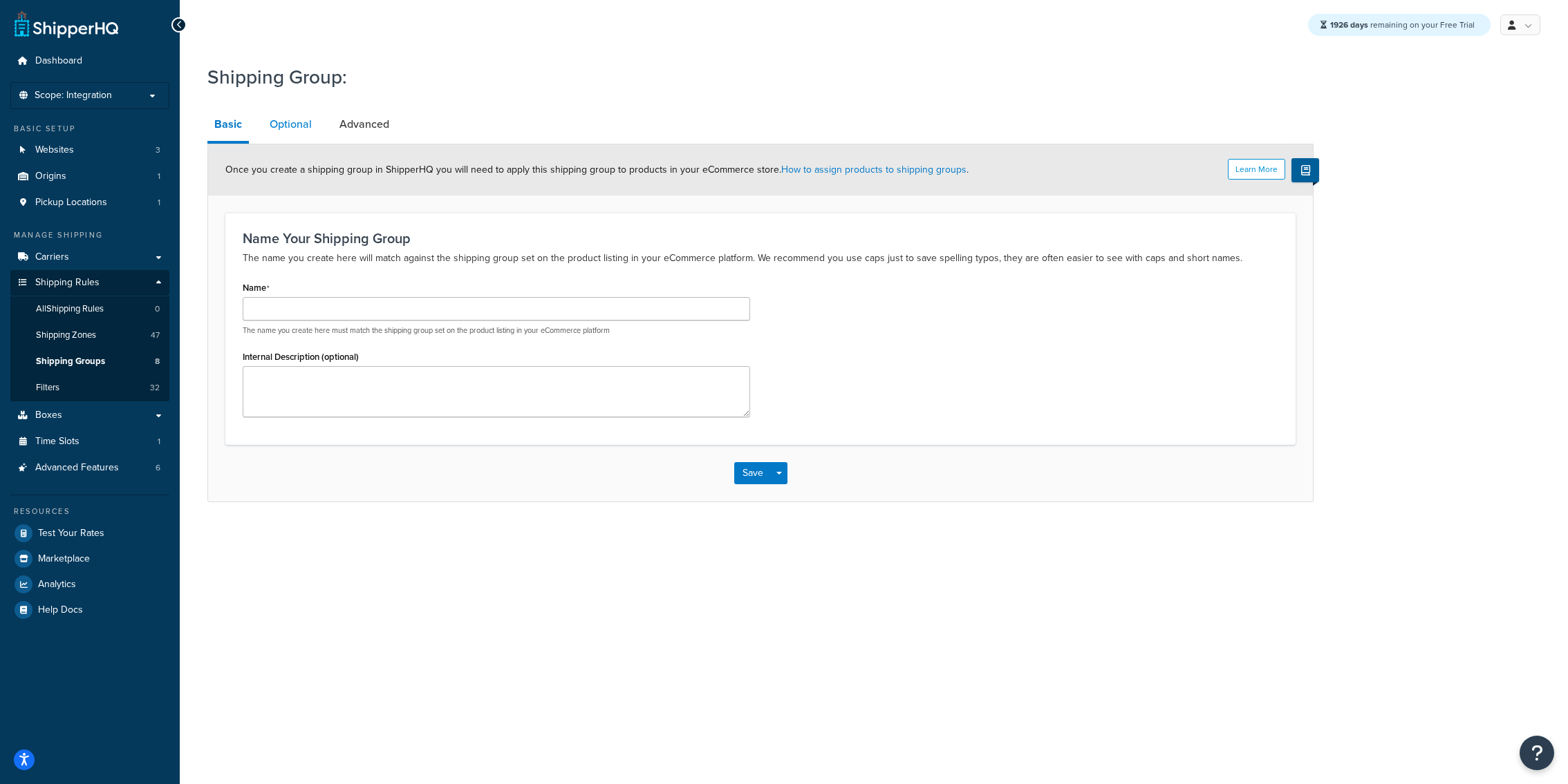
click at [312, 116] on link "Optional" at bounding box center [291, 123] width 56 height 33
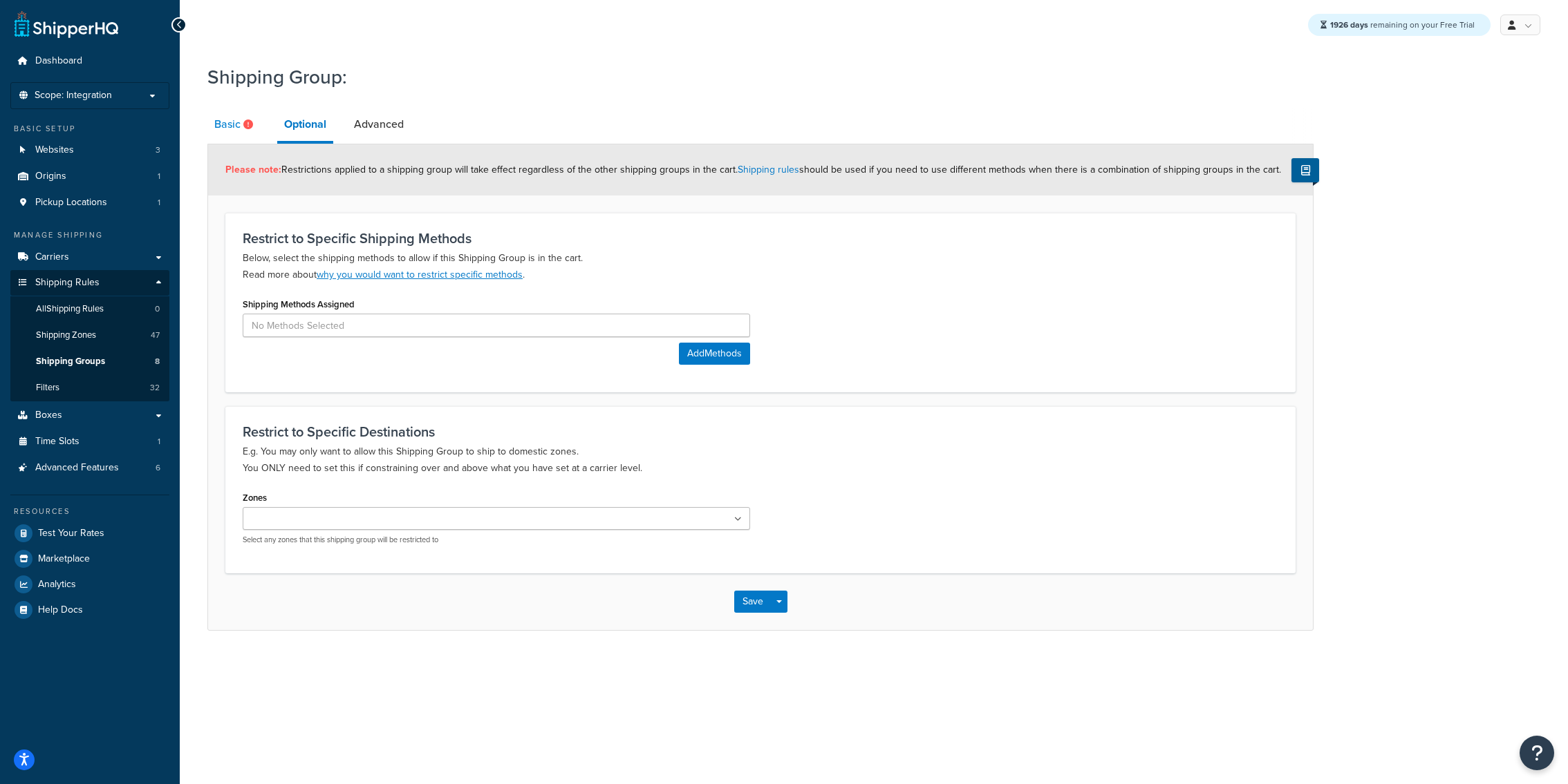
click at [235, 111] on link "Basic" at bounding box center [235, 123] width 56 height 33
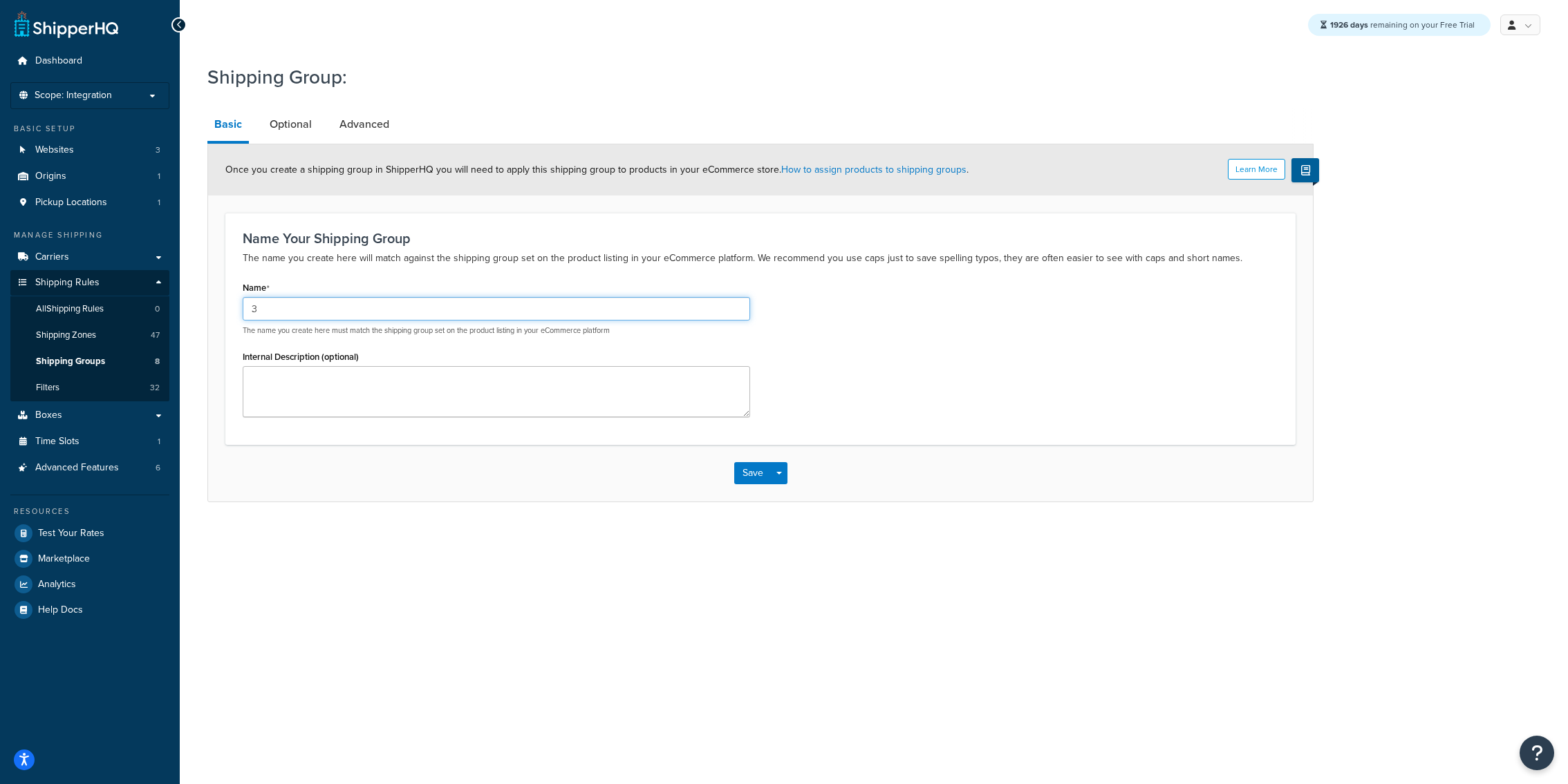
click at [339, 304] on input "3" at bounding box center [496, 309] width 507 height 24
type input "3 Day"
click at [345, 117] on link "Advanced" at bounding box center [364, 123] width 64 height 33
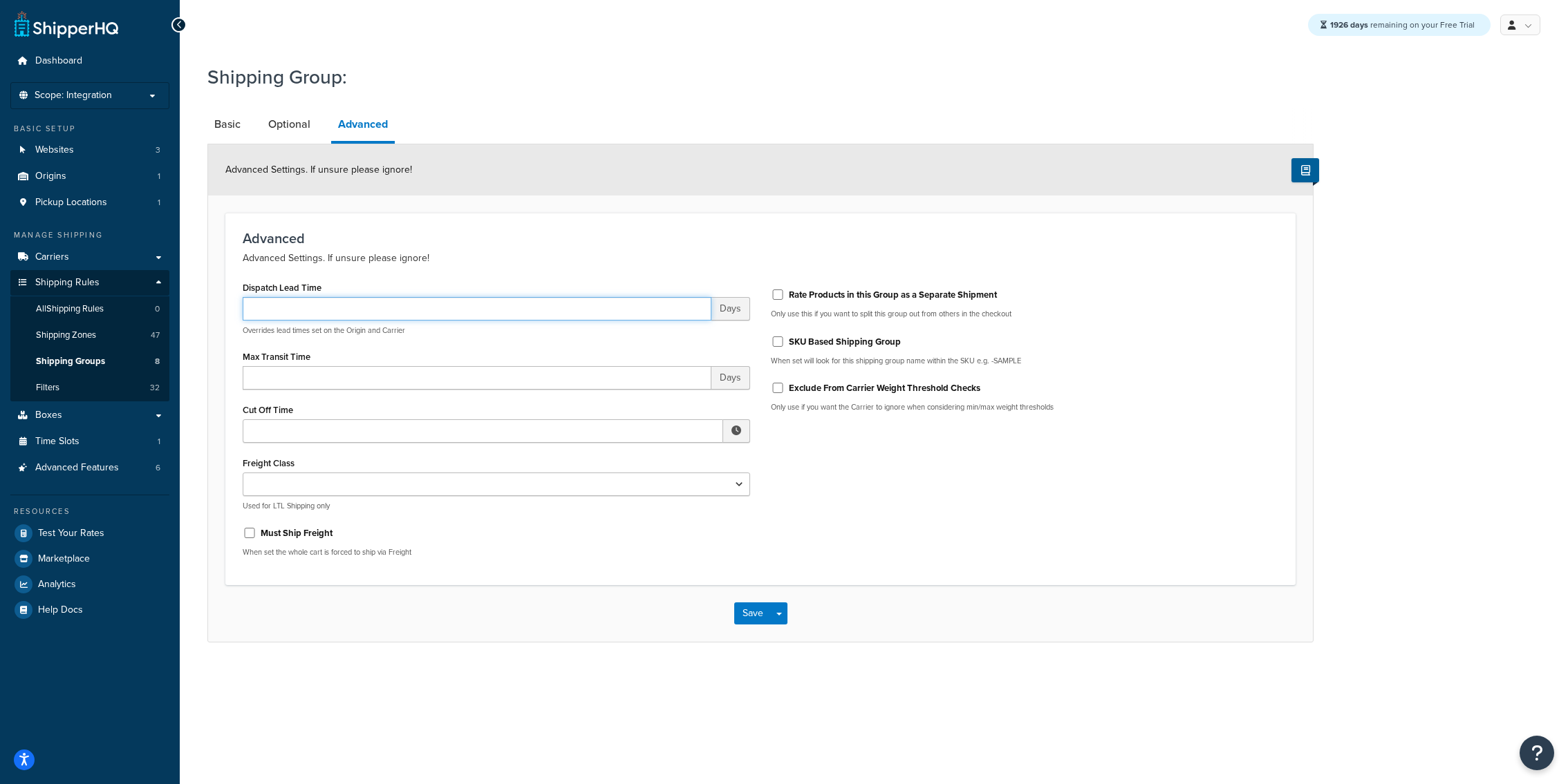
click at [343, 319] on input "Dispatch Lead Time" at bounding box center [477, 309] width 469 height 24
type input "3"
click at [749, 624] on button "Save" at bounding box center [753, 614] width 38 height 22
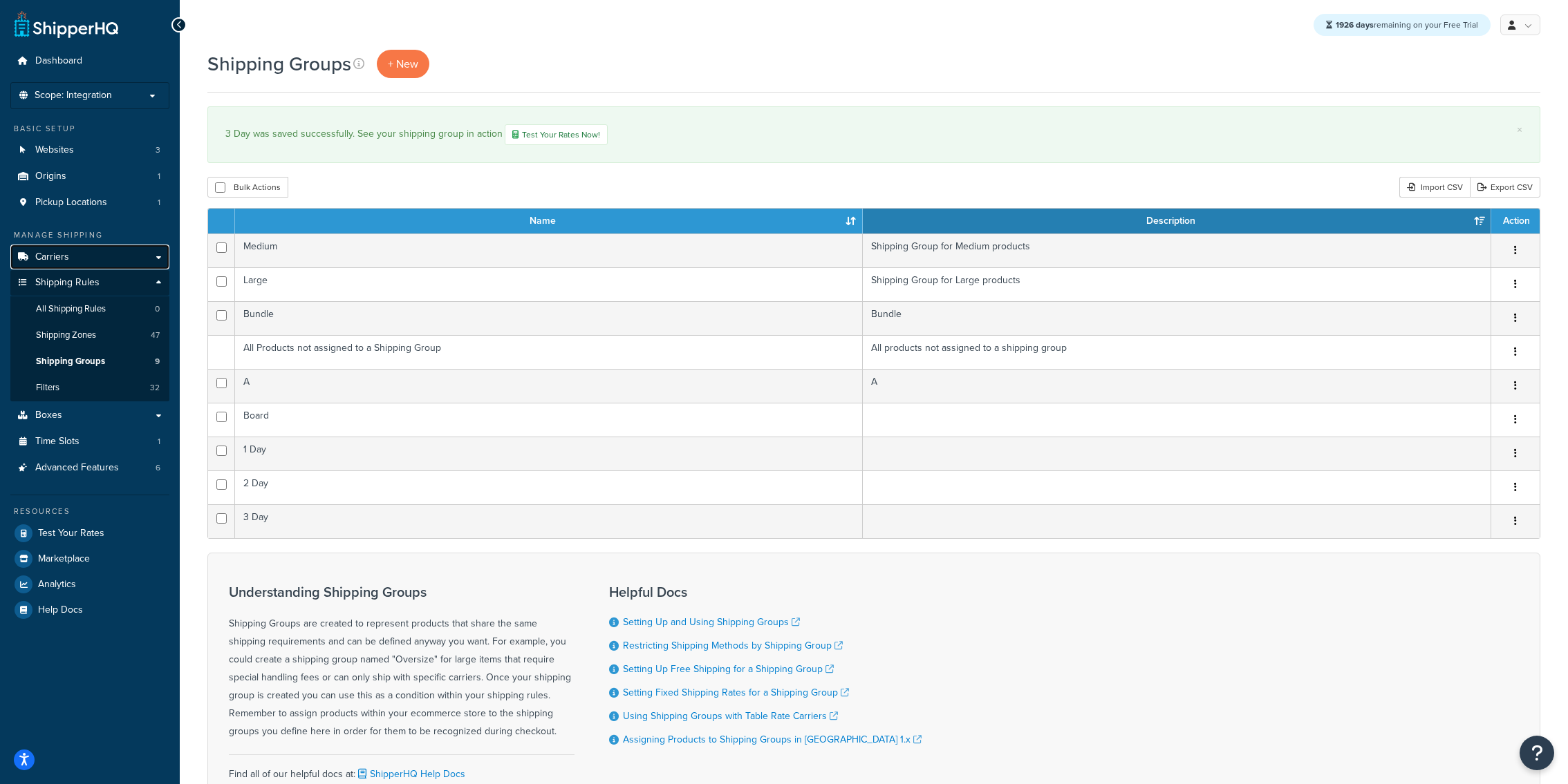
click at [81, 260] on link "Carriers" at bounding box center [90, 258] width 159 height 26
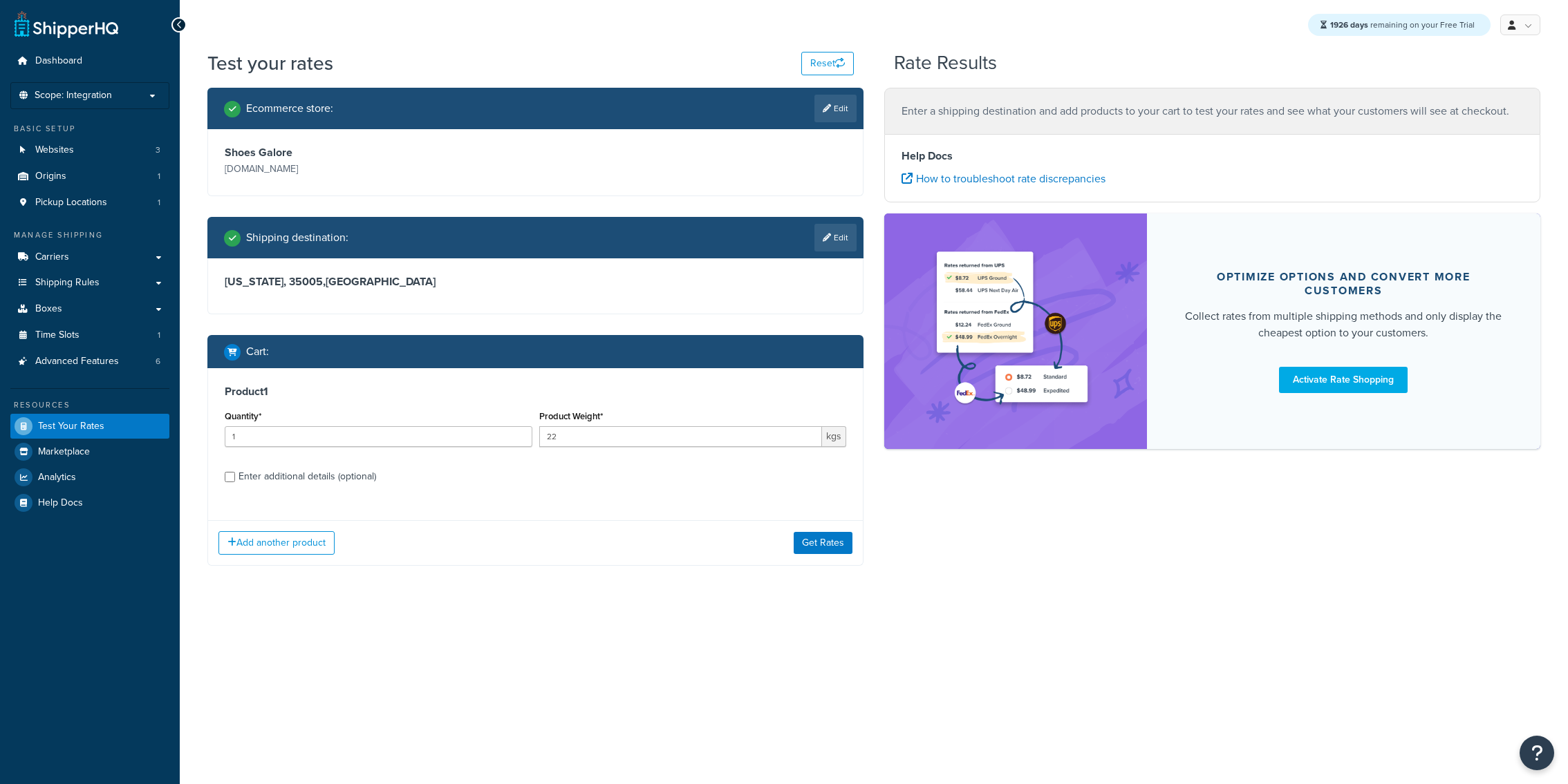
click at [409, 492] on div "Product 1 Quantity* 1 Product Weight* 22 kgs Enter additional details (optional)" at bounding box center [535, 439] width 655 height 141
click at [392, 476] on label "Enter additional details (optional)" at bounding box center [542, 476] width 608 height 22
click at [235, 476] on input "Enter additional details (optional)" at bounding box center [230, 477] width 10 height 10
checkbox input "true"
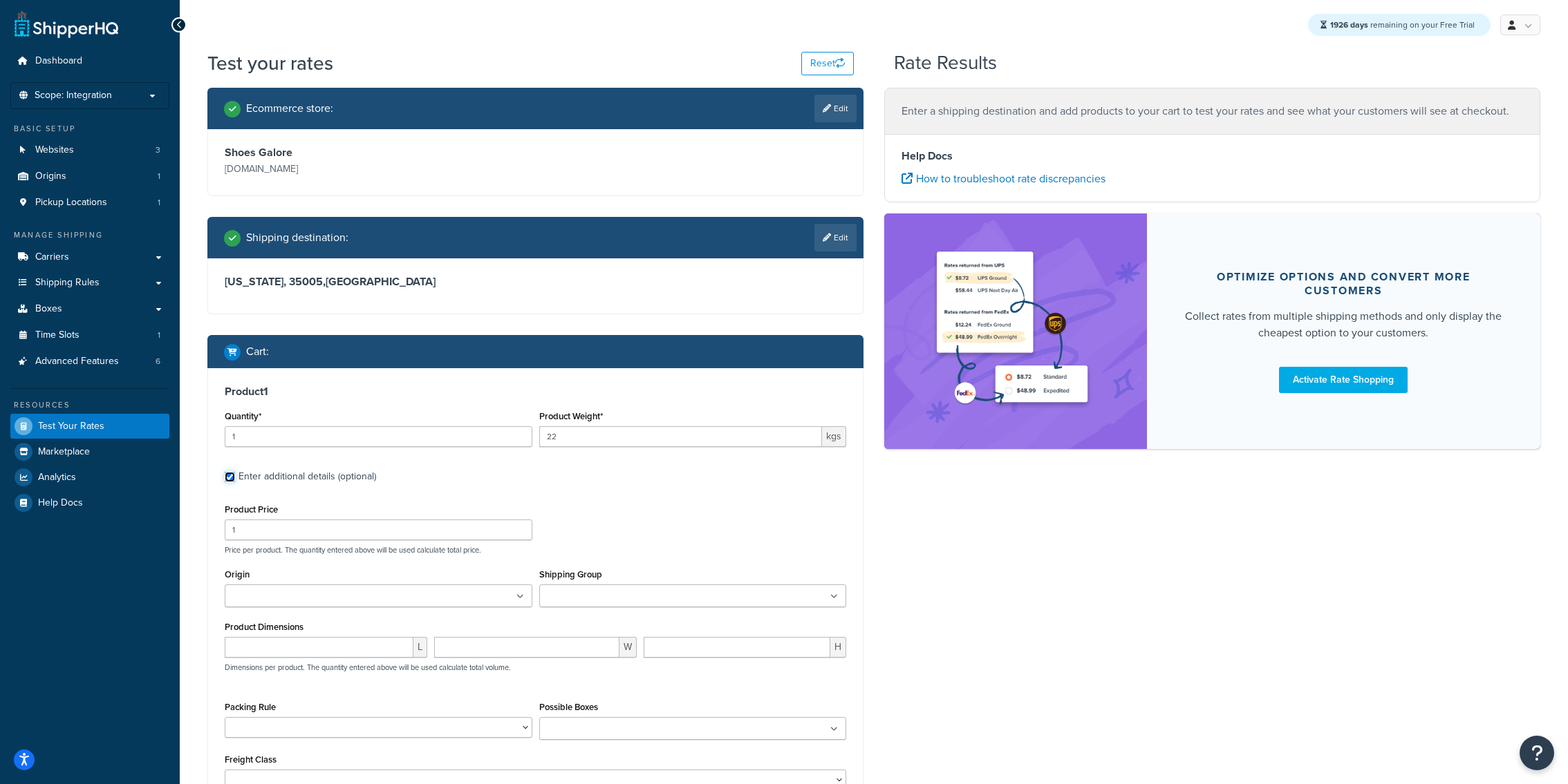
scroll to position [31, 0]
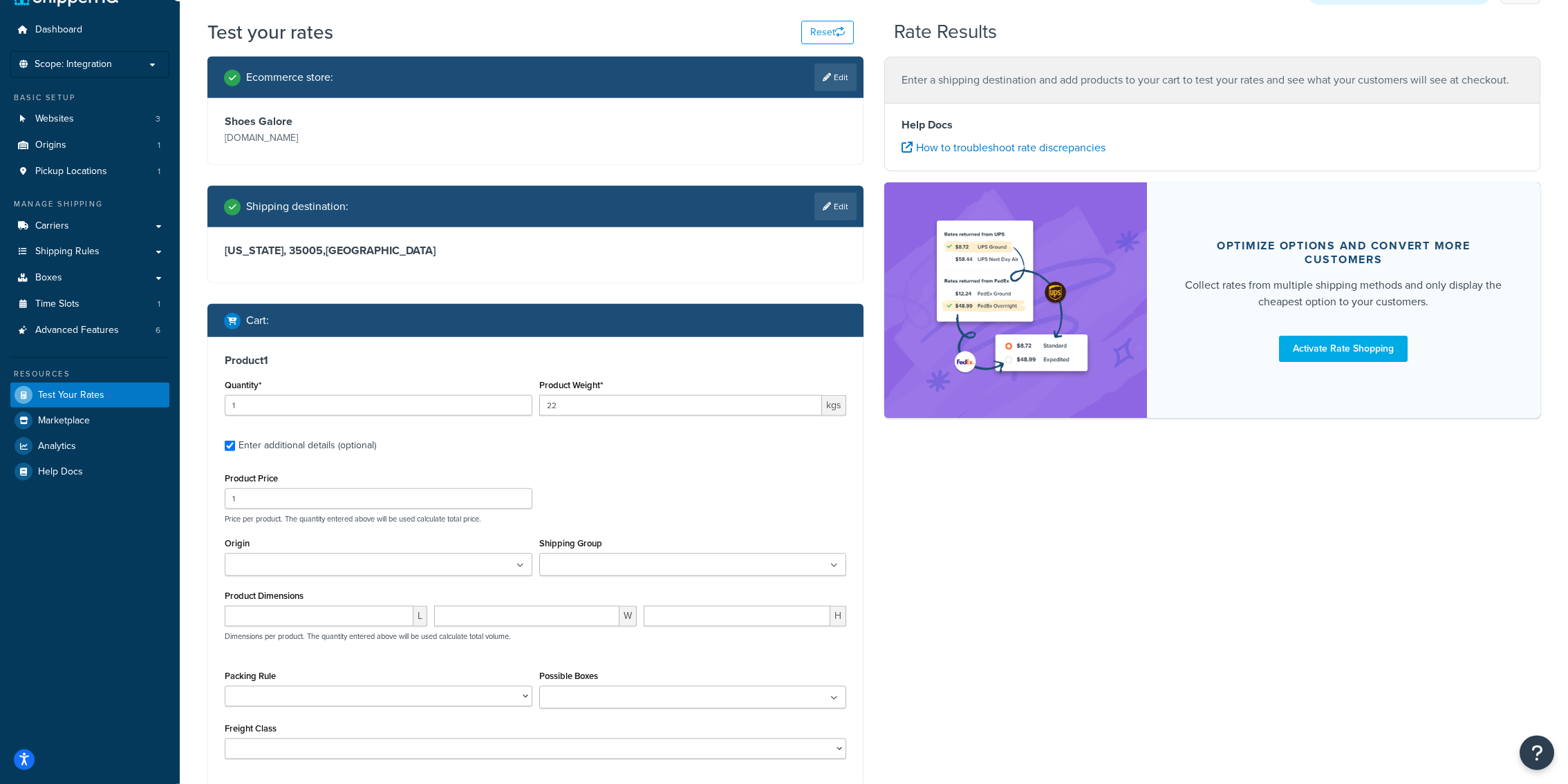
click at [607, 570] on input "Shipping Group" at bounding box center [604, 565] width 122 height 15
click at [607, 497] on div "Product Price 1 Price per product. The quantity entered above will be used calc…" at bounding box center [534, 496] width 628 height 55
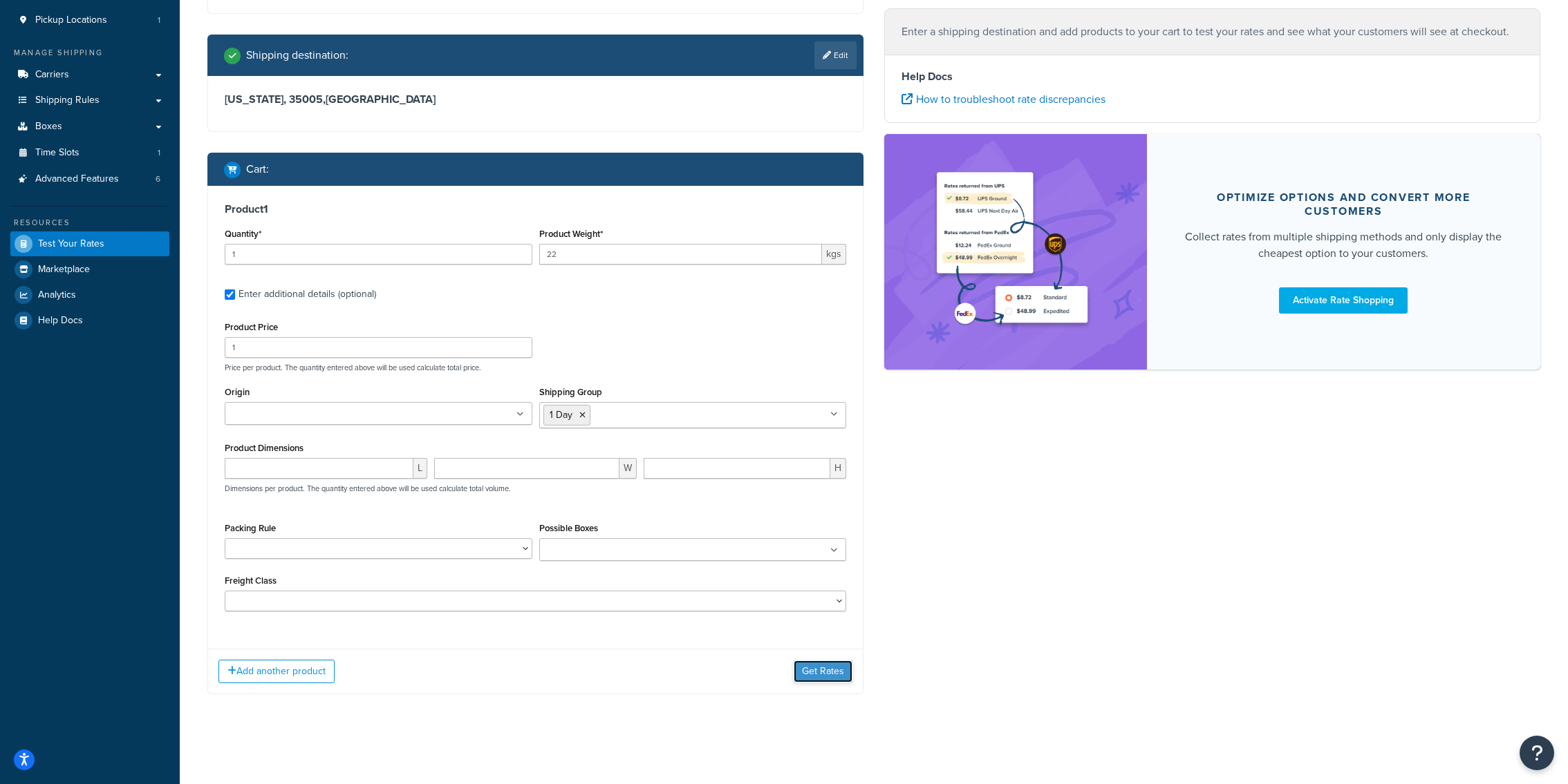
click at [819, 672] on button "Get Rates" at bounding box center [823, 672] width 59 height 22
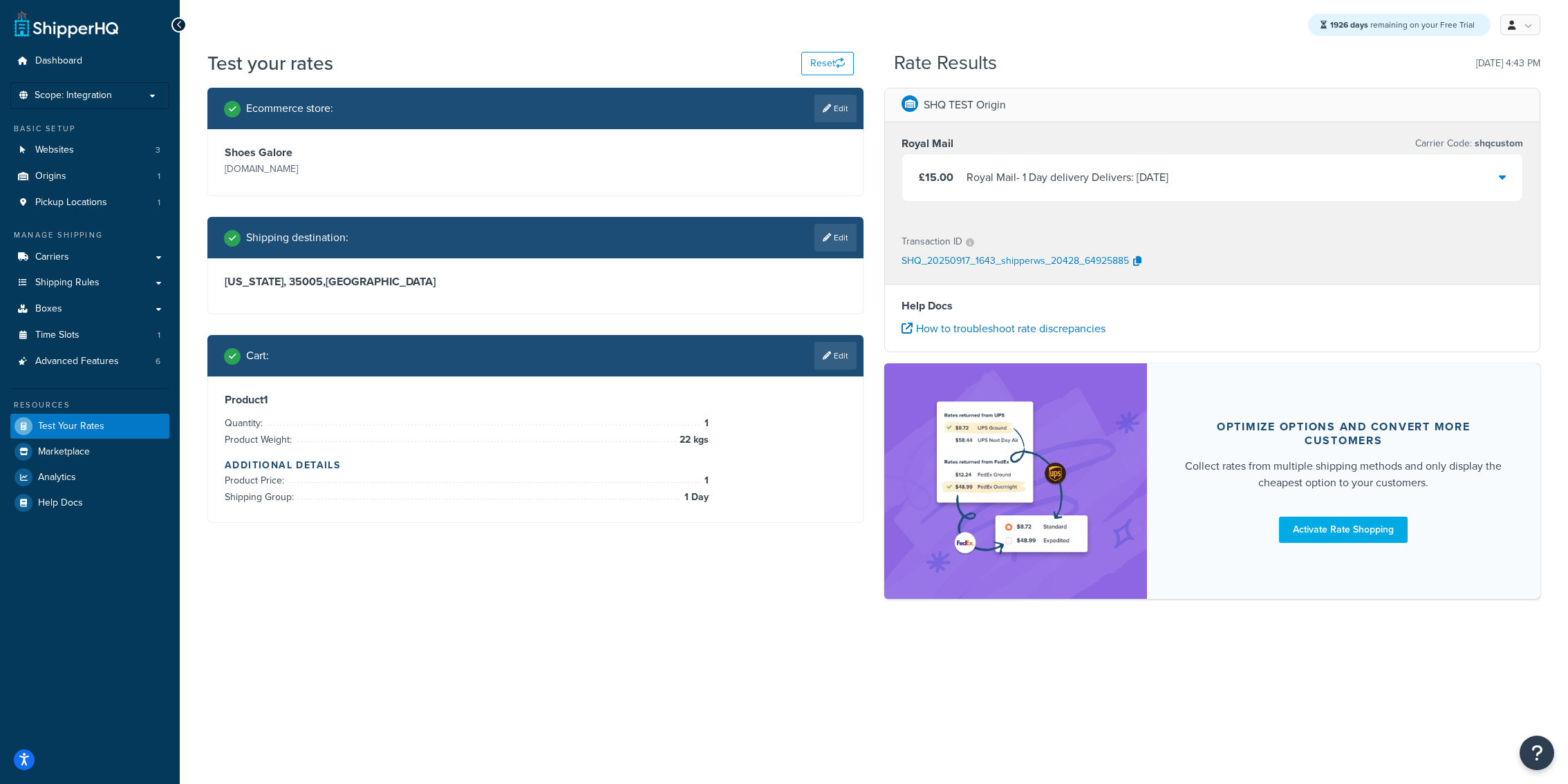
scroll to position [0, 0]
click at [814, 352] on link "Edit" at bounding box center [835, 356] width 42 height 28
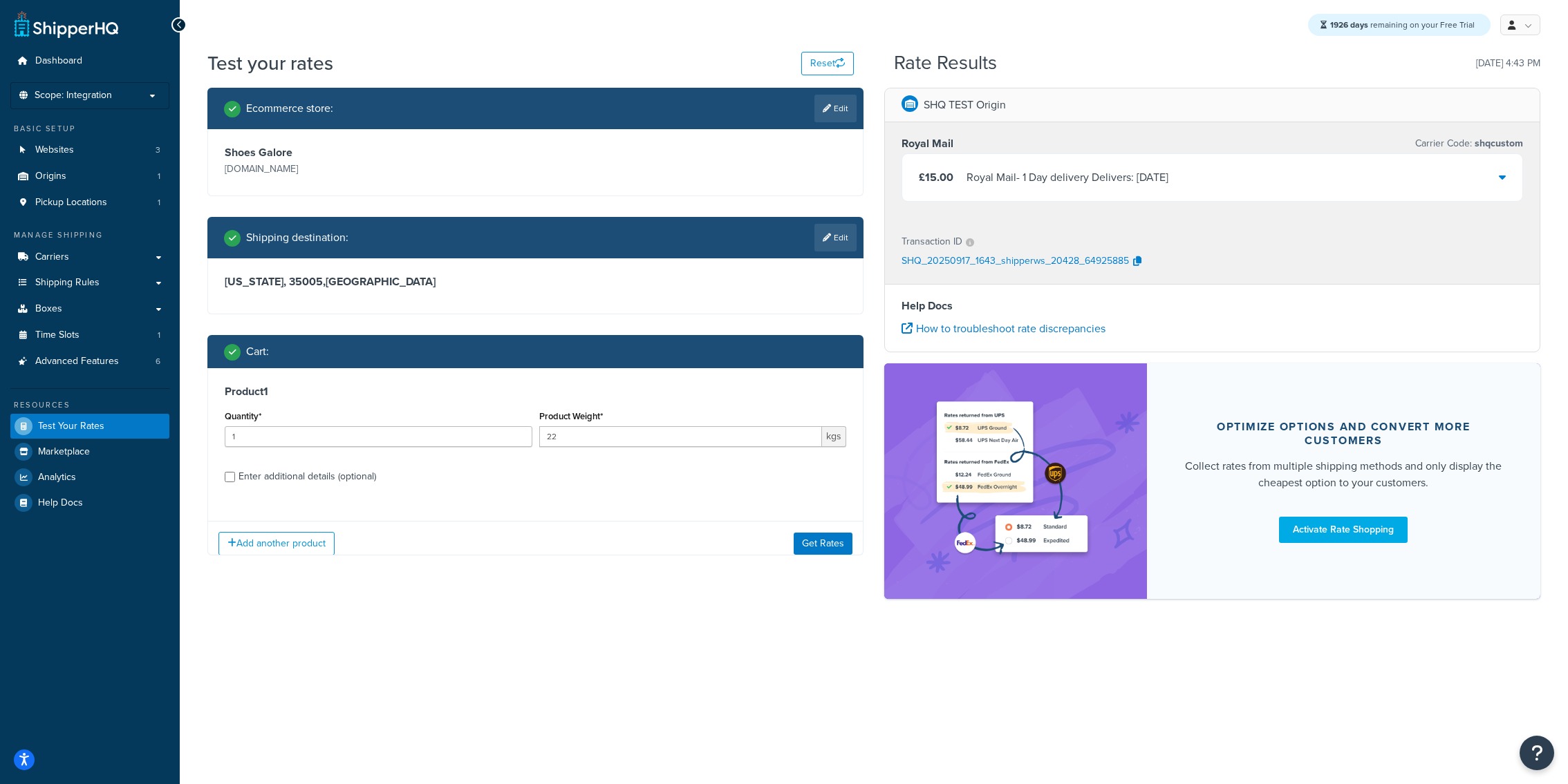
click at [410, 484] on label "Enter additional details (optional)" at bounding box center [542, 476] width 608 height 22
click at [235, 483] on input "Enter additional details (optional)" at bounding box center [230, 477] width 10 height 10
checkbox input "true"
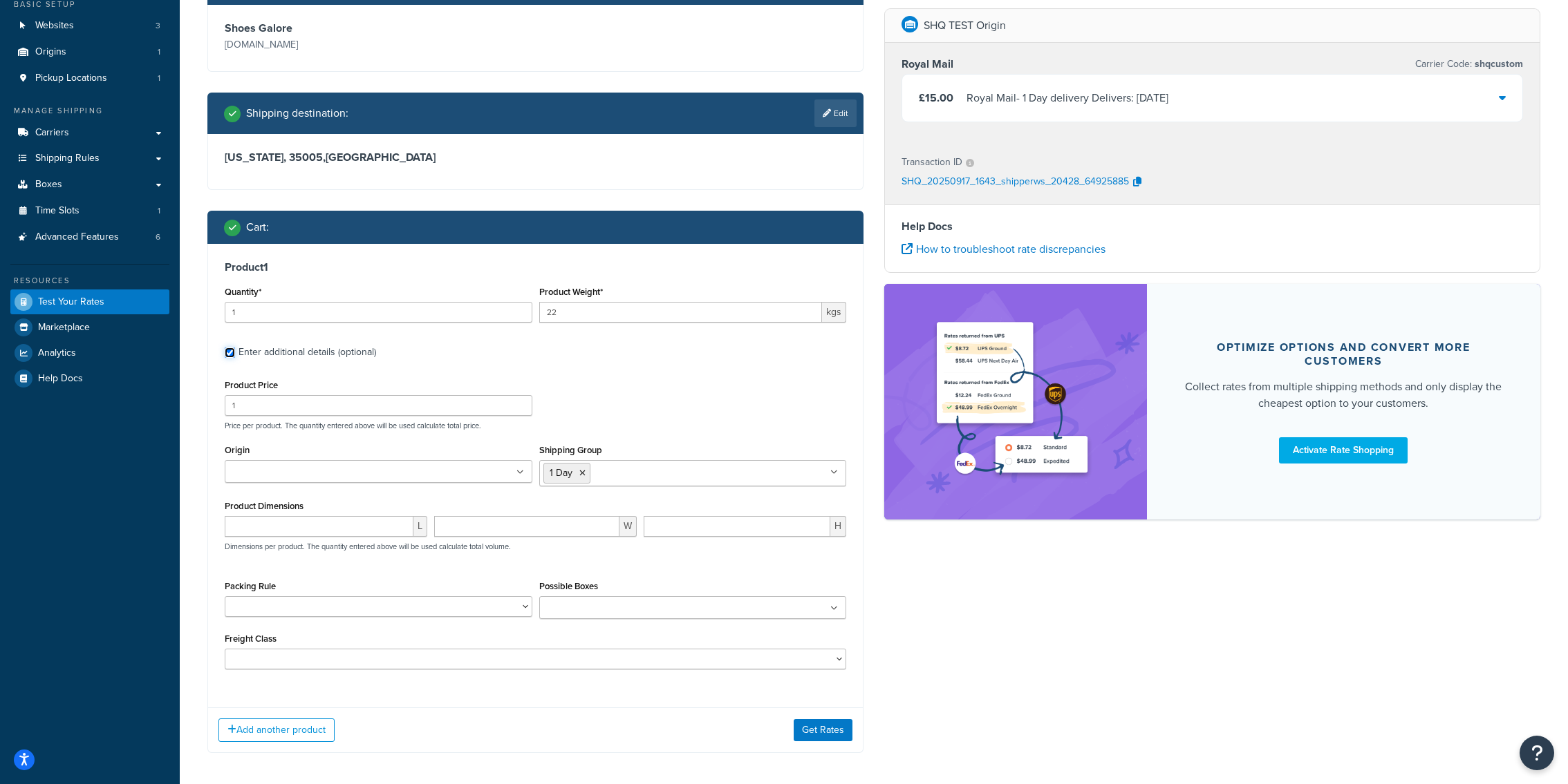
scroll to position [162, 0]
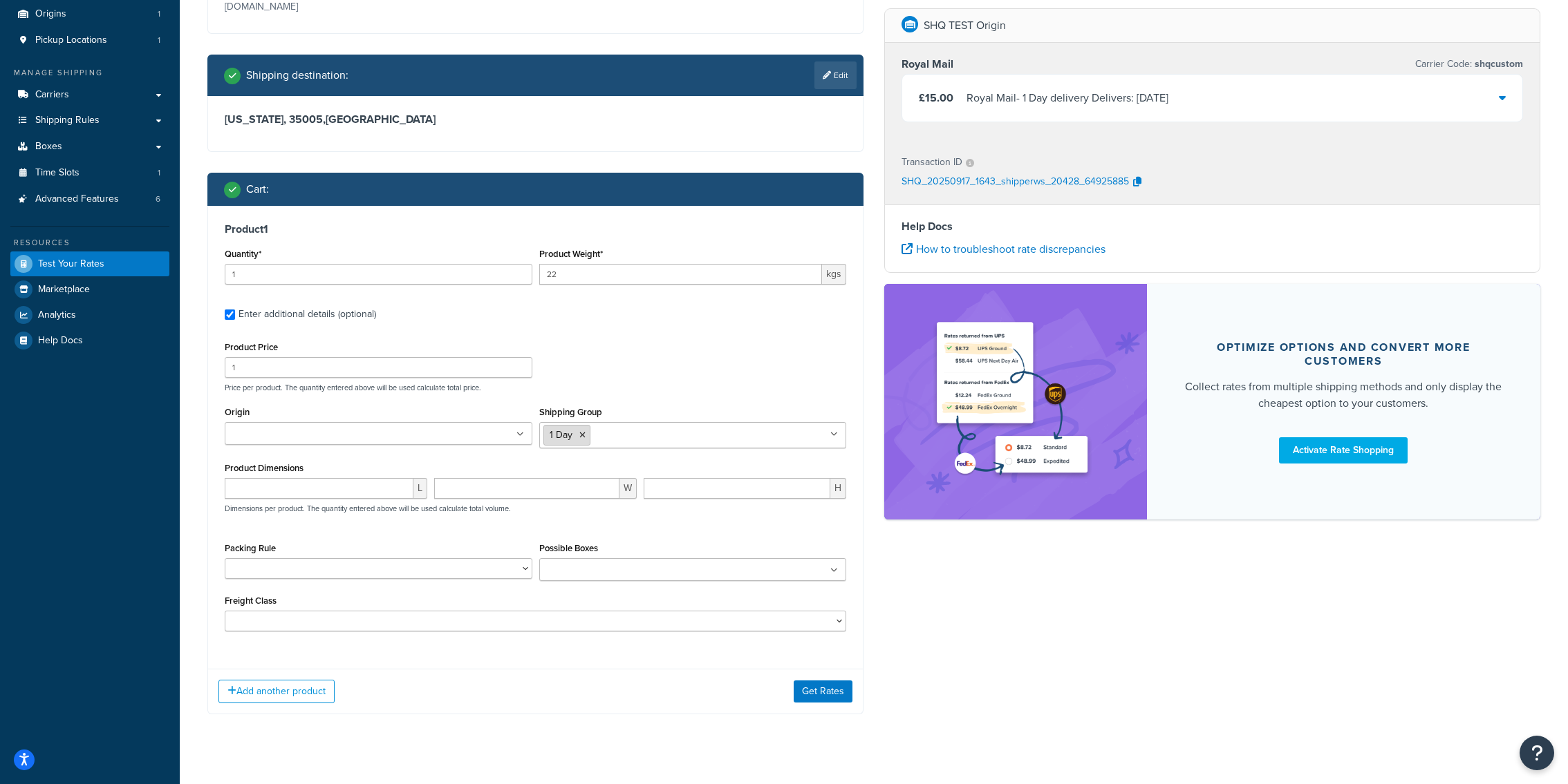
click at [583, 438] on icon at bounding box center [582, 435] width 6 height 8
click at [582, 441] on input "Shipping Group" at bounding box center [604, 434] width 122 height 15
click at [596, 381] on div "Product Price 1 Price per product. The quantity entered above will be used calc…" at bounding box center [534, 365] width 628 height 55
click at [819, 692] on button "Get Rates" at bounding box center [823, 692] width 59 height 22
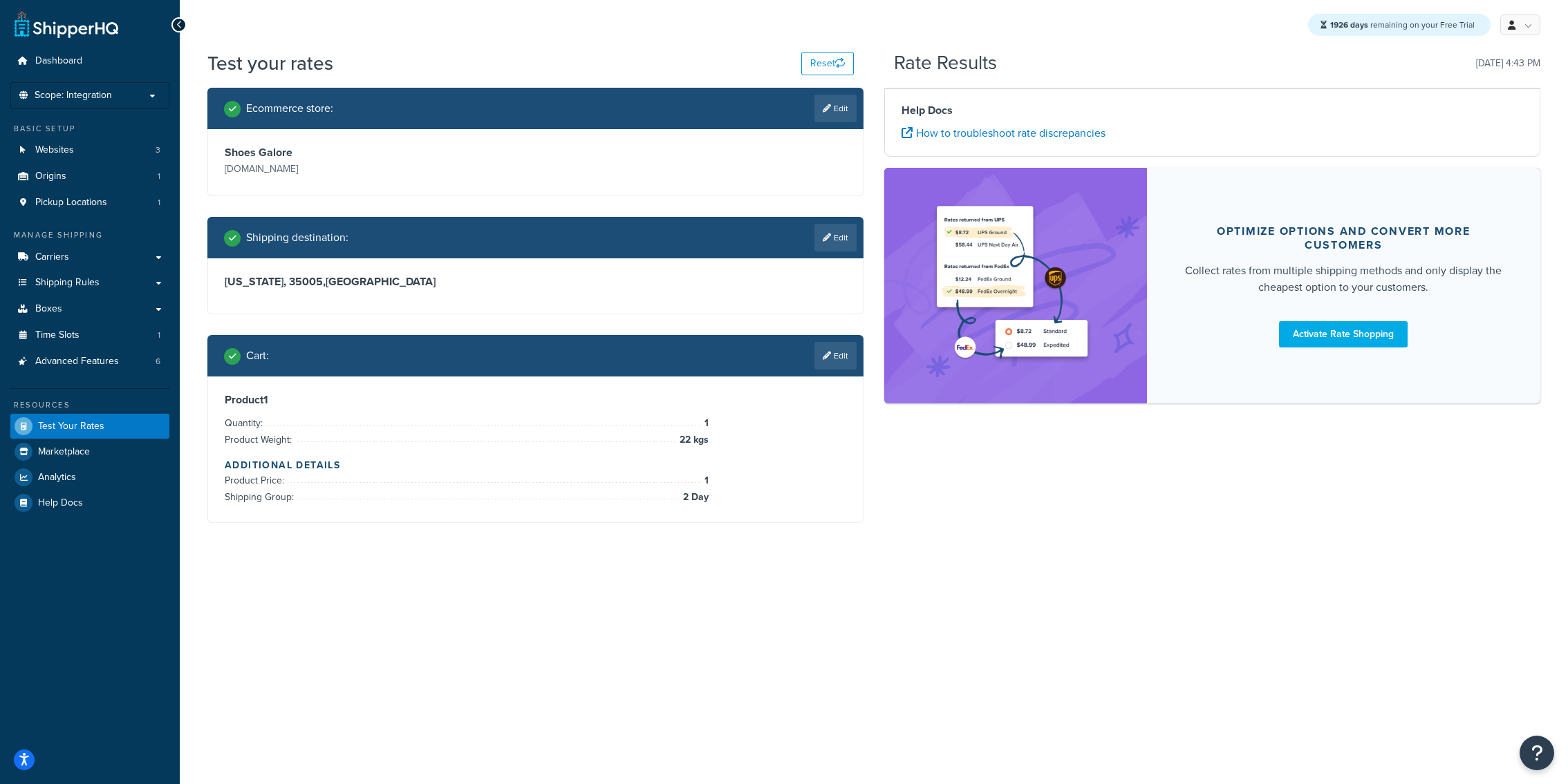
scroll to position [0, 0]
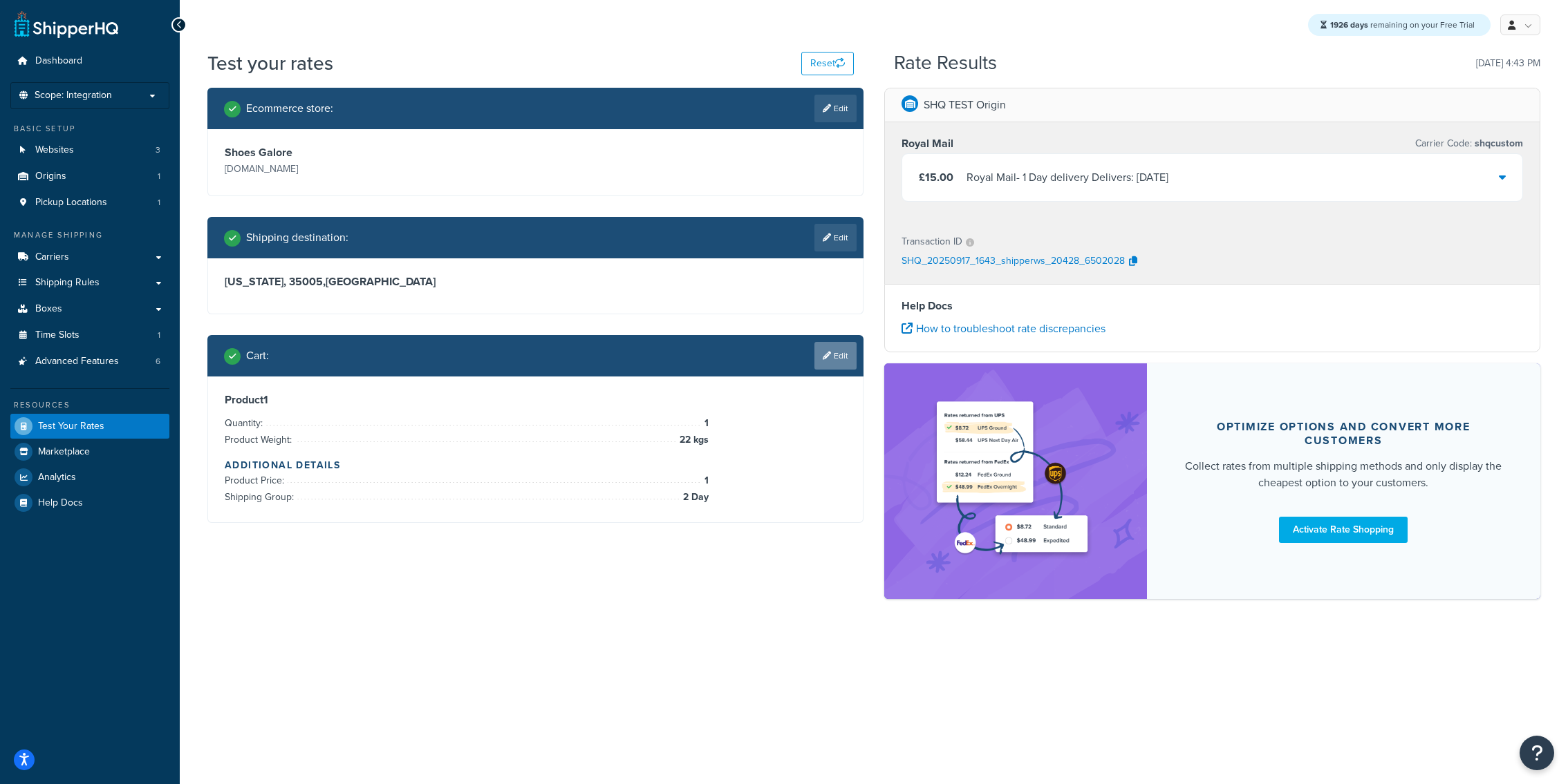
click at [844, 364] on link "Edit" at bounding box center [835, 356] width 42 height 28
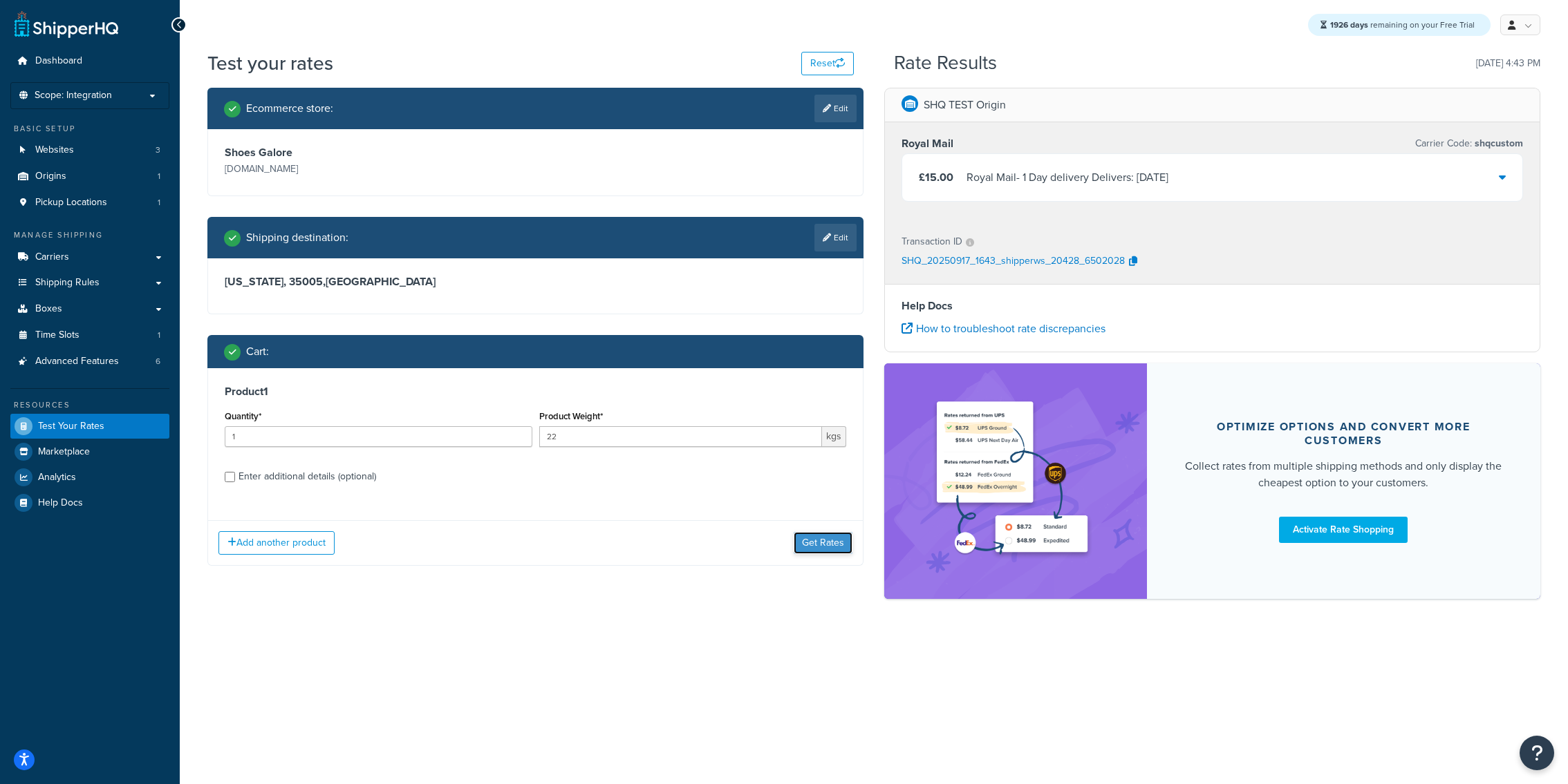
click at [823, 547] on button "Get Rates" at bounding box center [823, 543] width 59 height 22
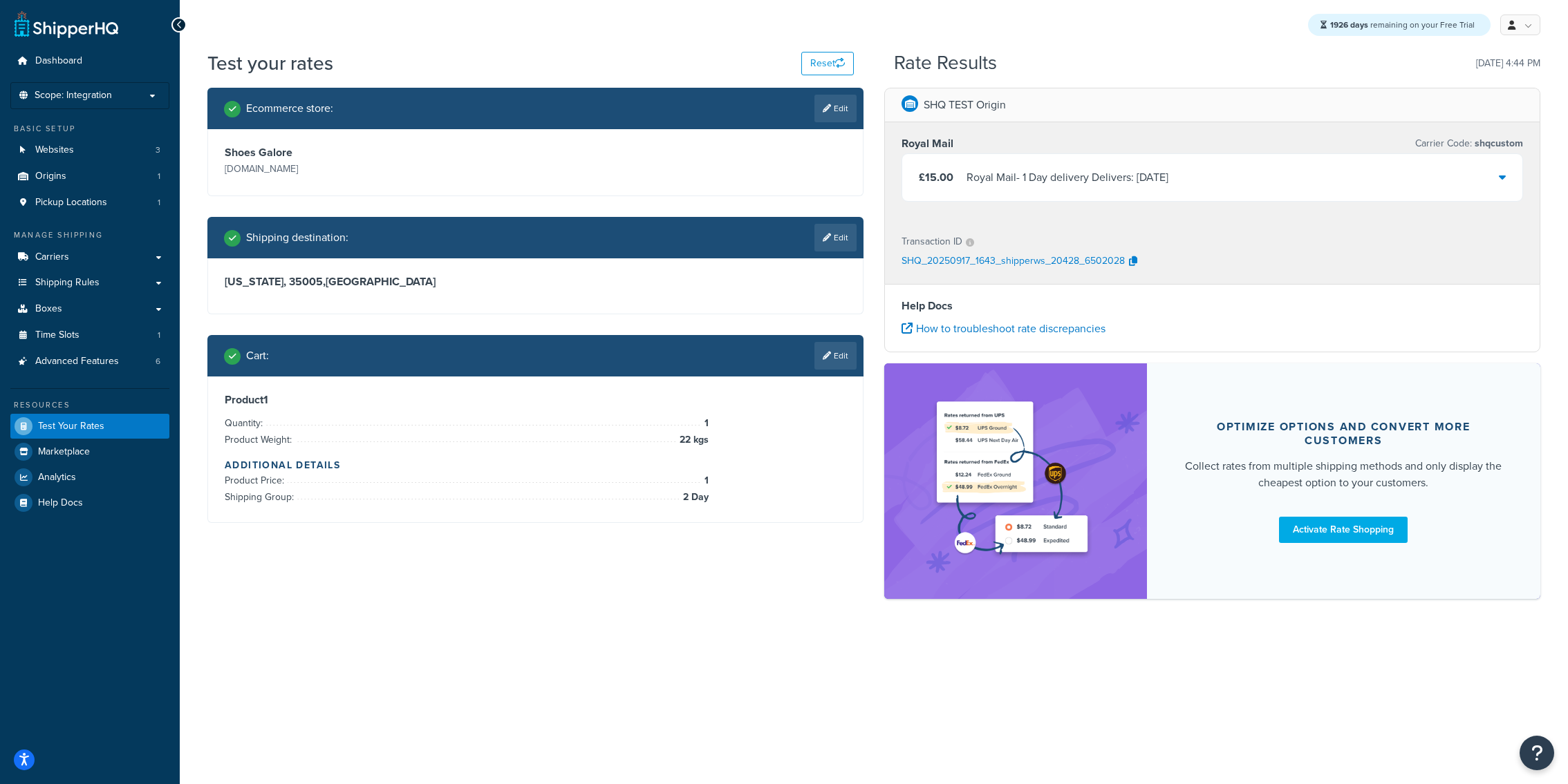
click at [853, 341] on div "Cart : Edit" at bounding box center [534, 356] width 656 height 42
click at [841, 248] on link "Edit" at bounding box center [835, 238] width 42 height 28
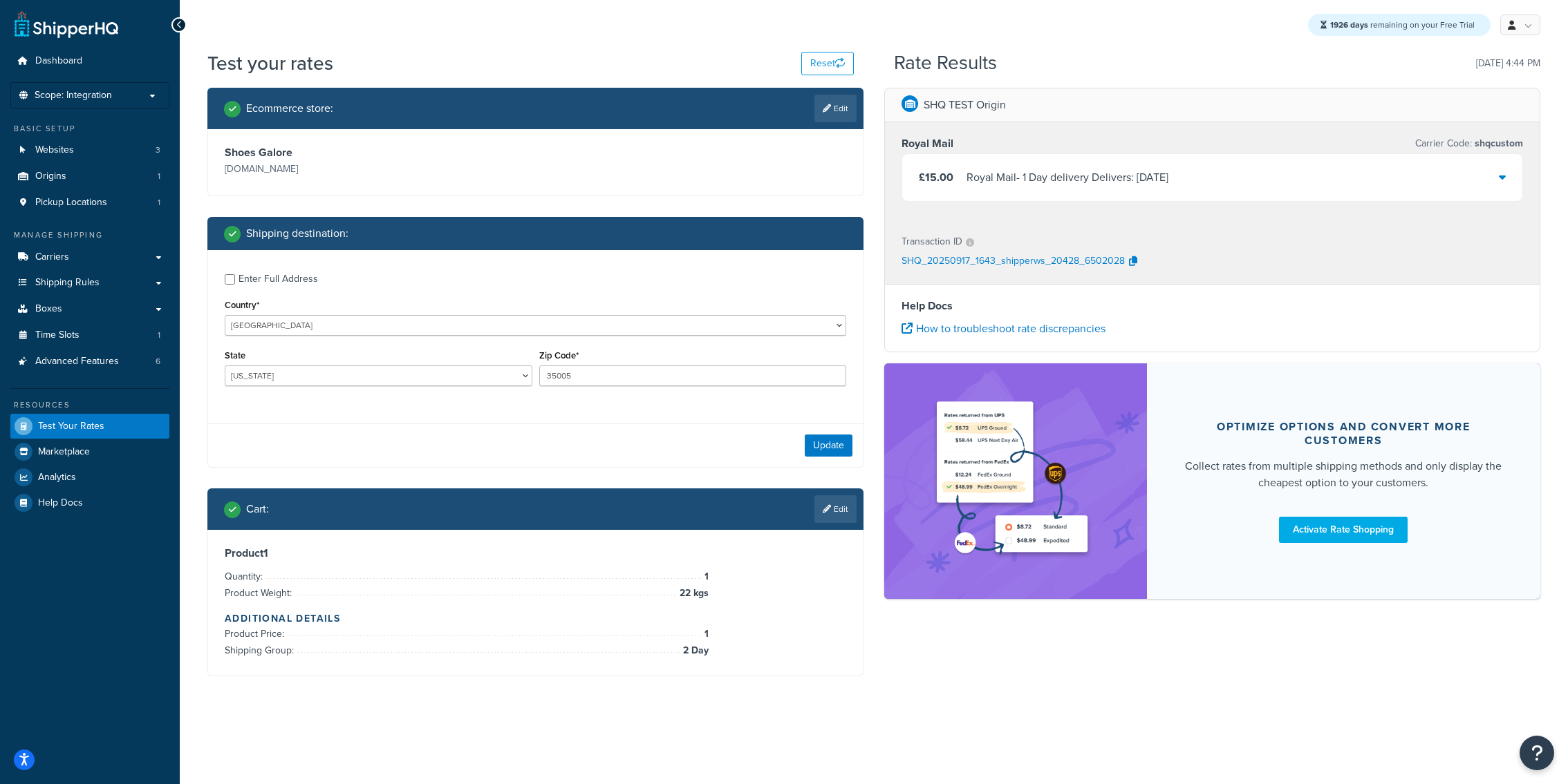
click at [846, 462] on div "Update" at bounding box center [535, 446] width 655 height 44
click at [845, 455] on button "Update" at bounding box center [829, 446] width 48 height 22
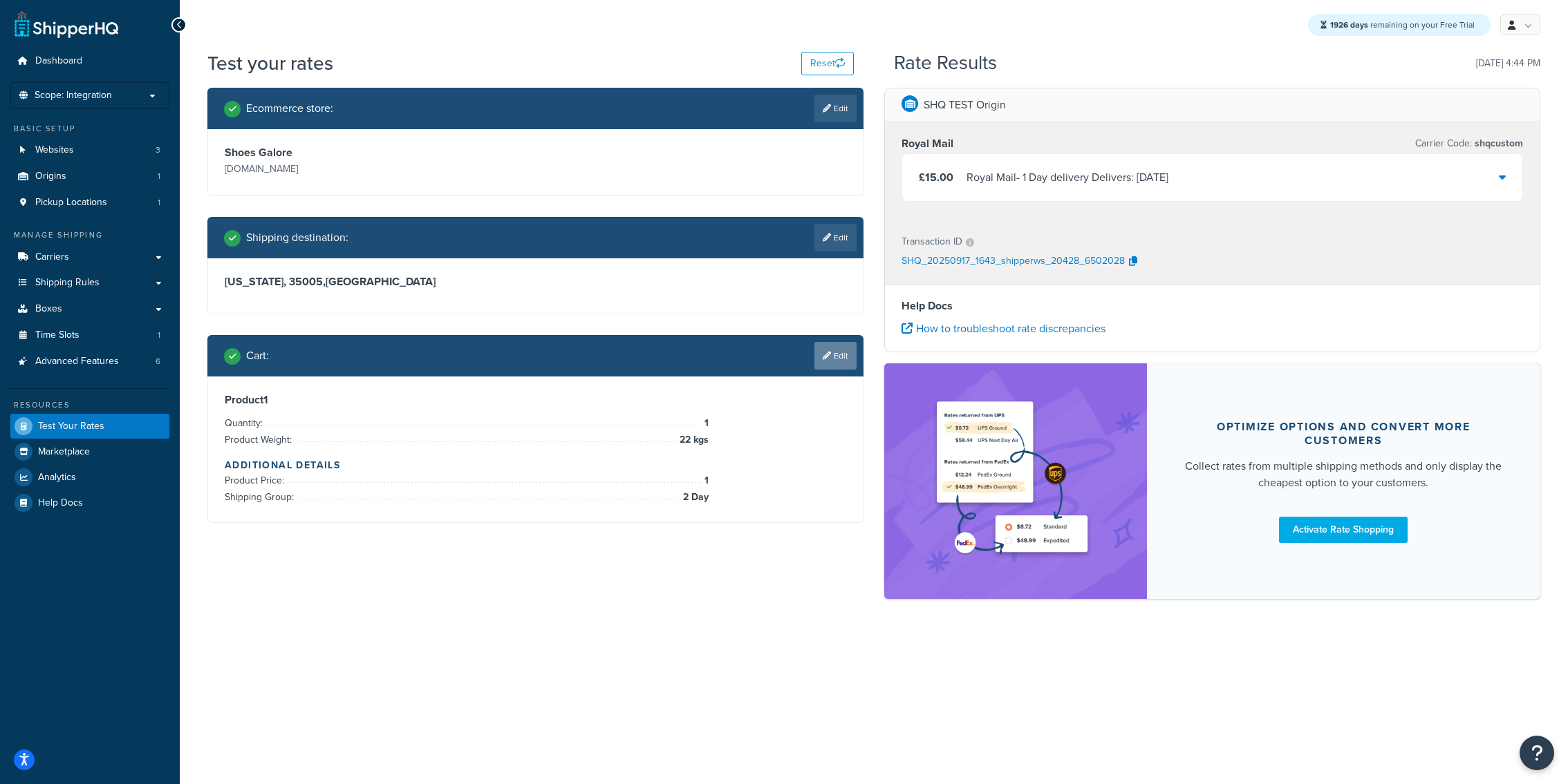
click at [835, 357] on link "Edit" at bounding box center [835, 356] width 42 height 28
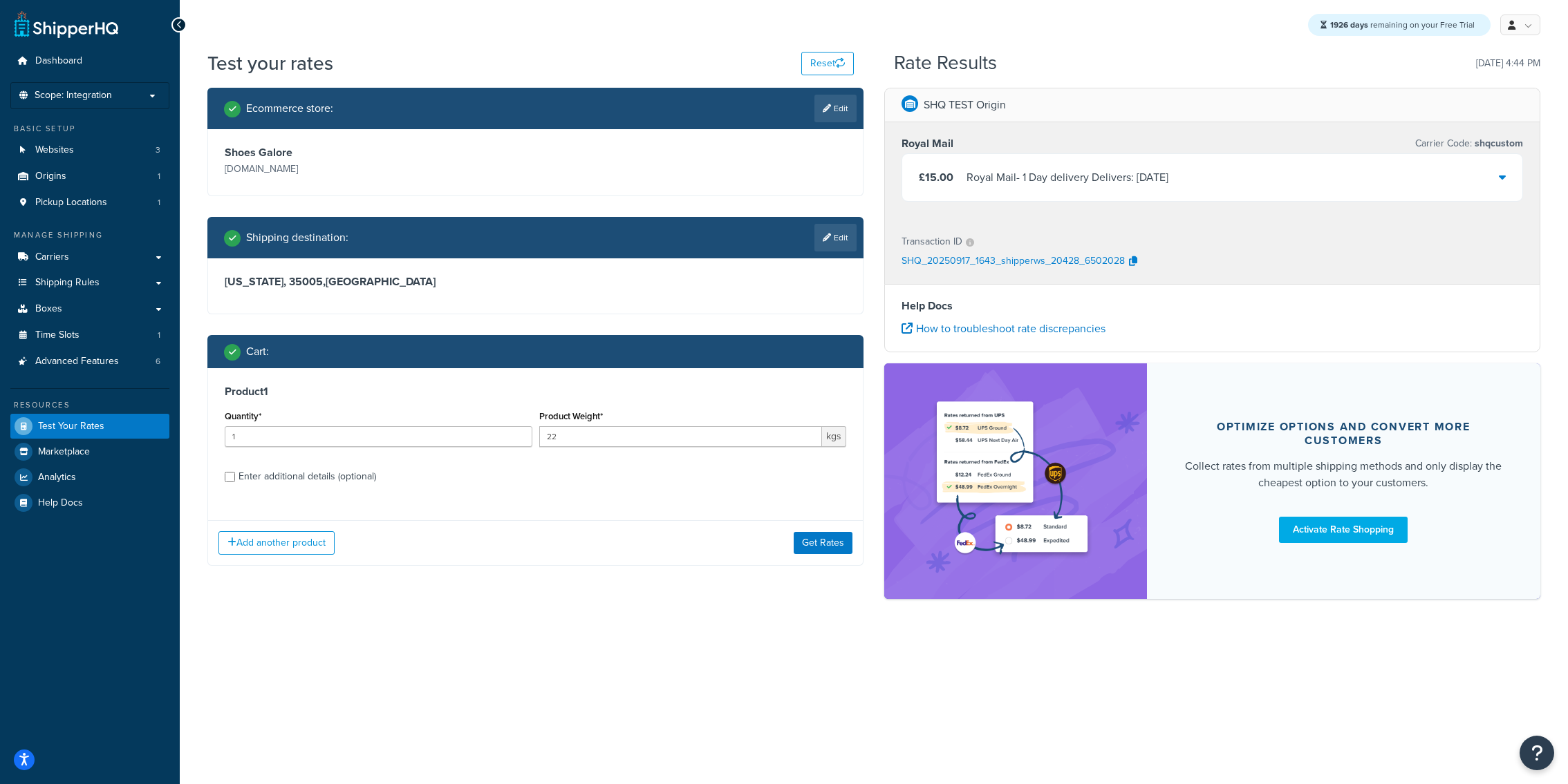
click at [255, 486] on div "Enter additional details (optional)" at bounding box center [307, 477] width 137 height 19
click at [235, 483] on input "Enter additional details (optional)" at bounding box center [230, 477] width 10 height 10
checkbox input "true"
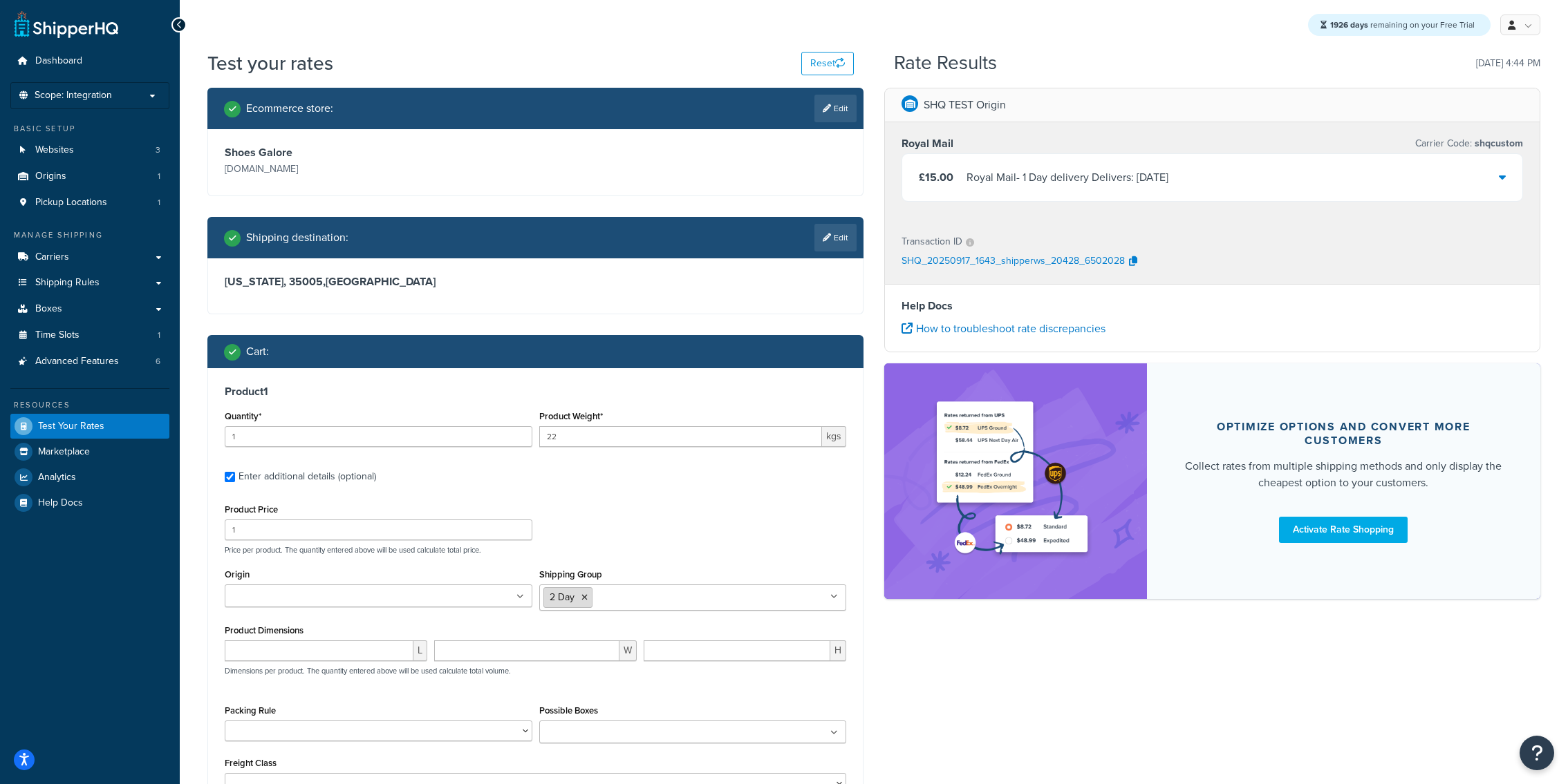
click at [578, 597] on li "2 Day" at bounding box center [567, 598] width 49 height 21
click at [585, 599] on icon at bounding box center [584, 598] width 6 height 8
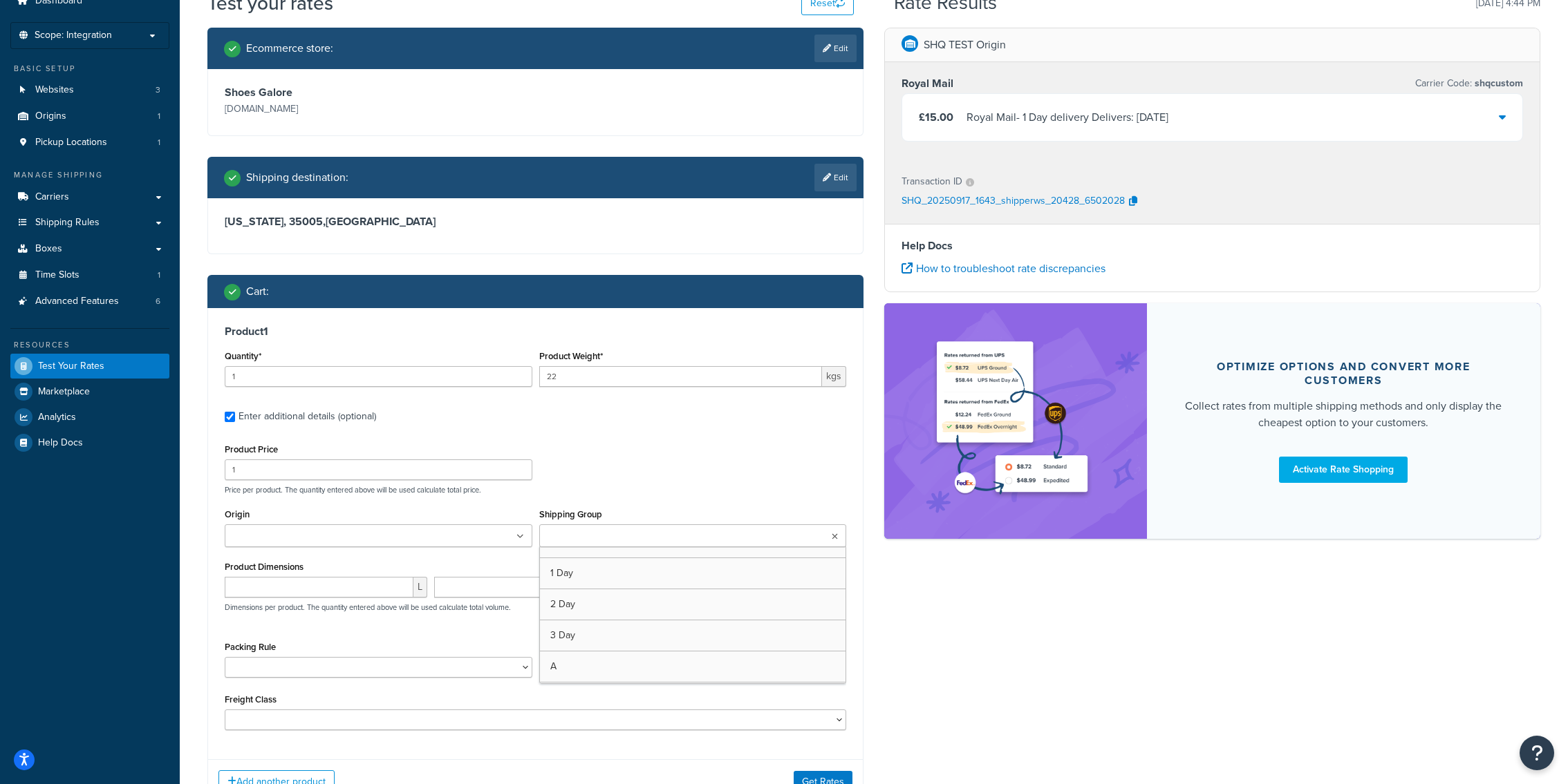
scroll to position [84, 0]
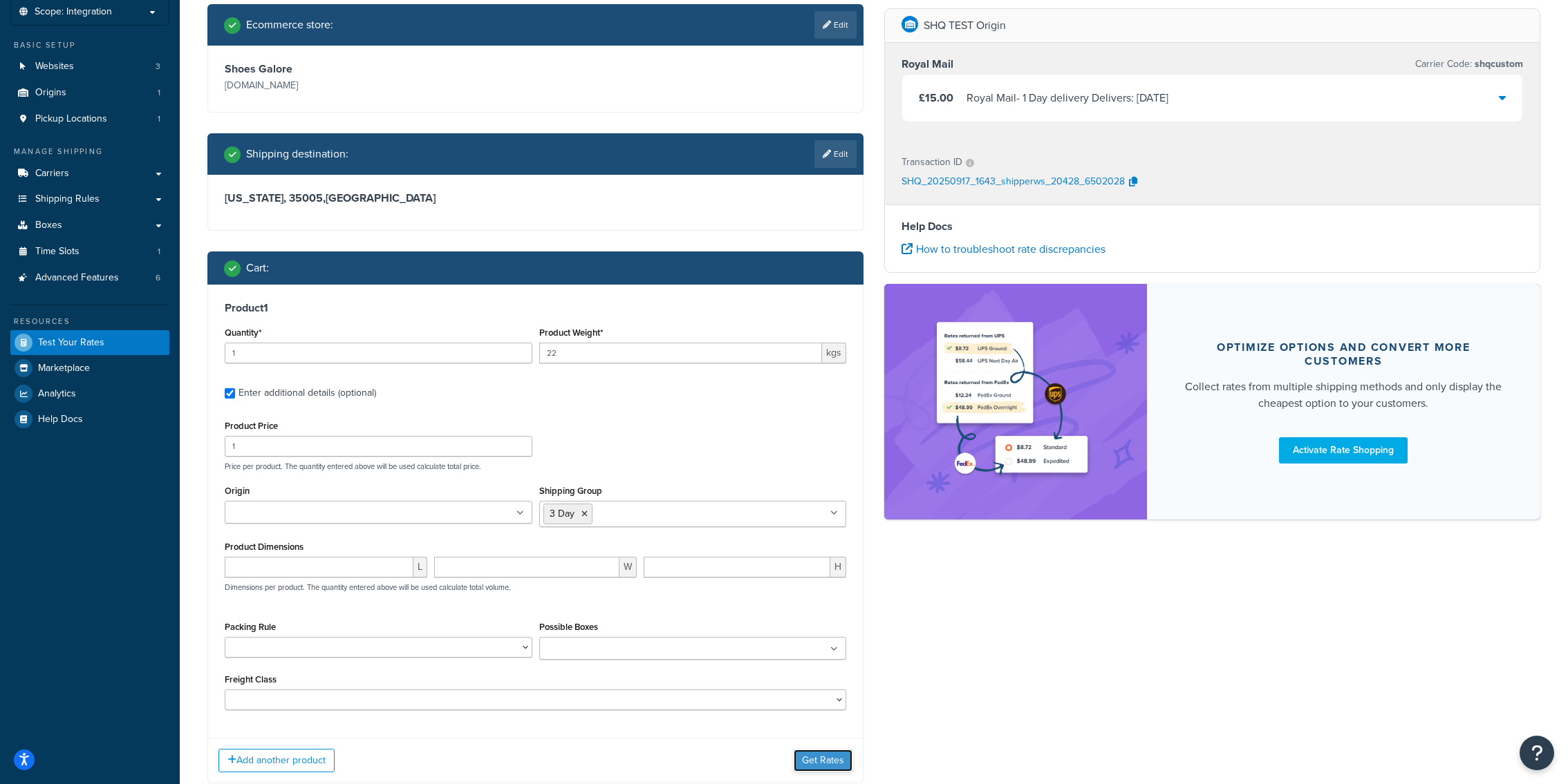
click at [837, 761] on button "Get Rates" at bounding box center [823, 761] width 59 height 22
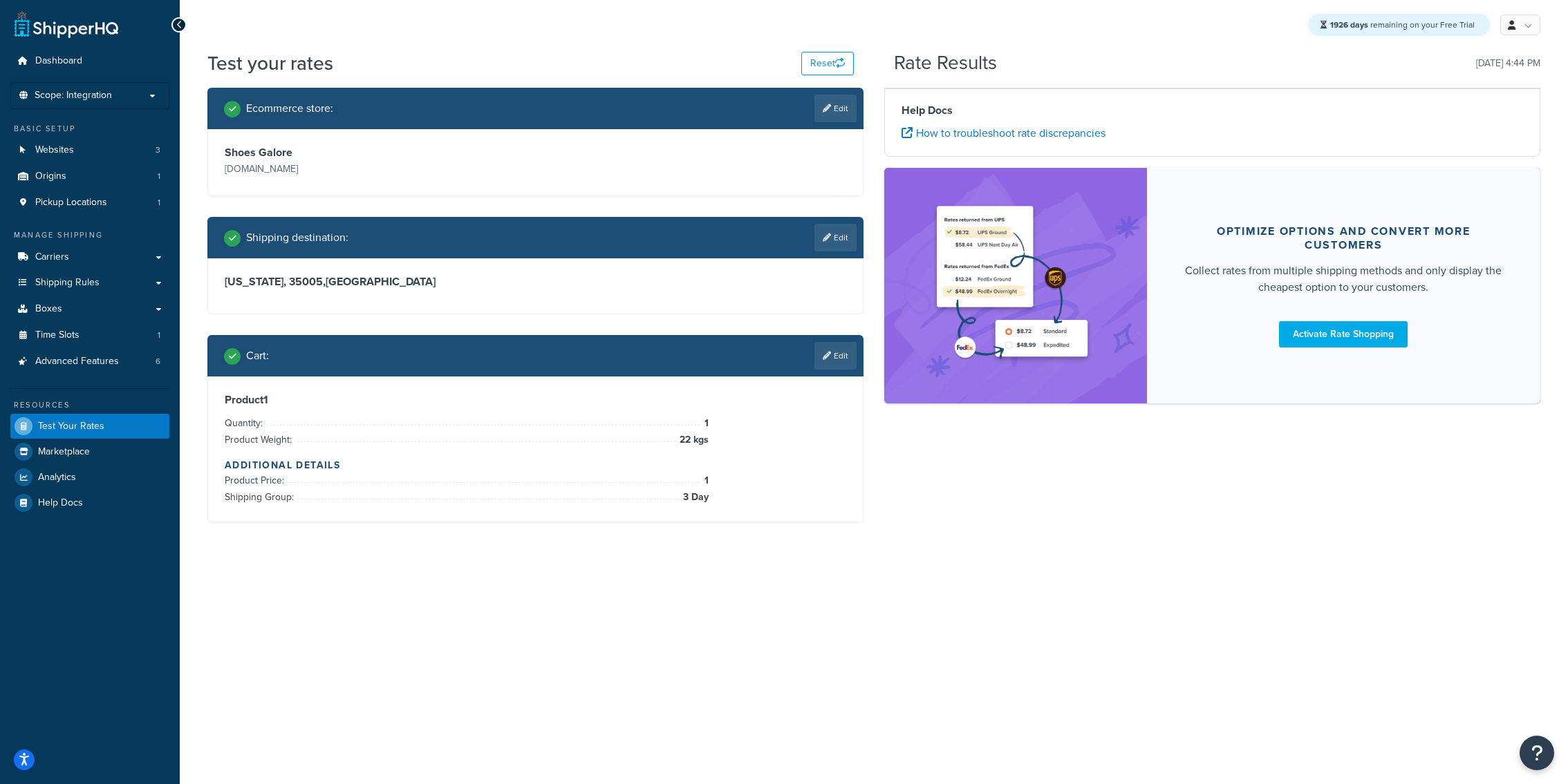
scroll to position [0, 0]
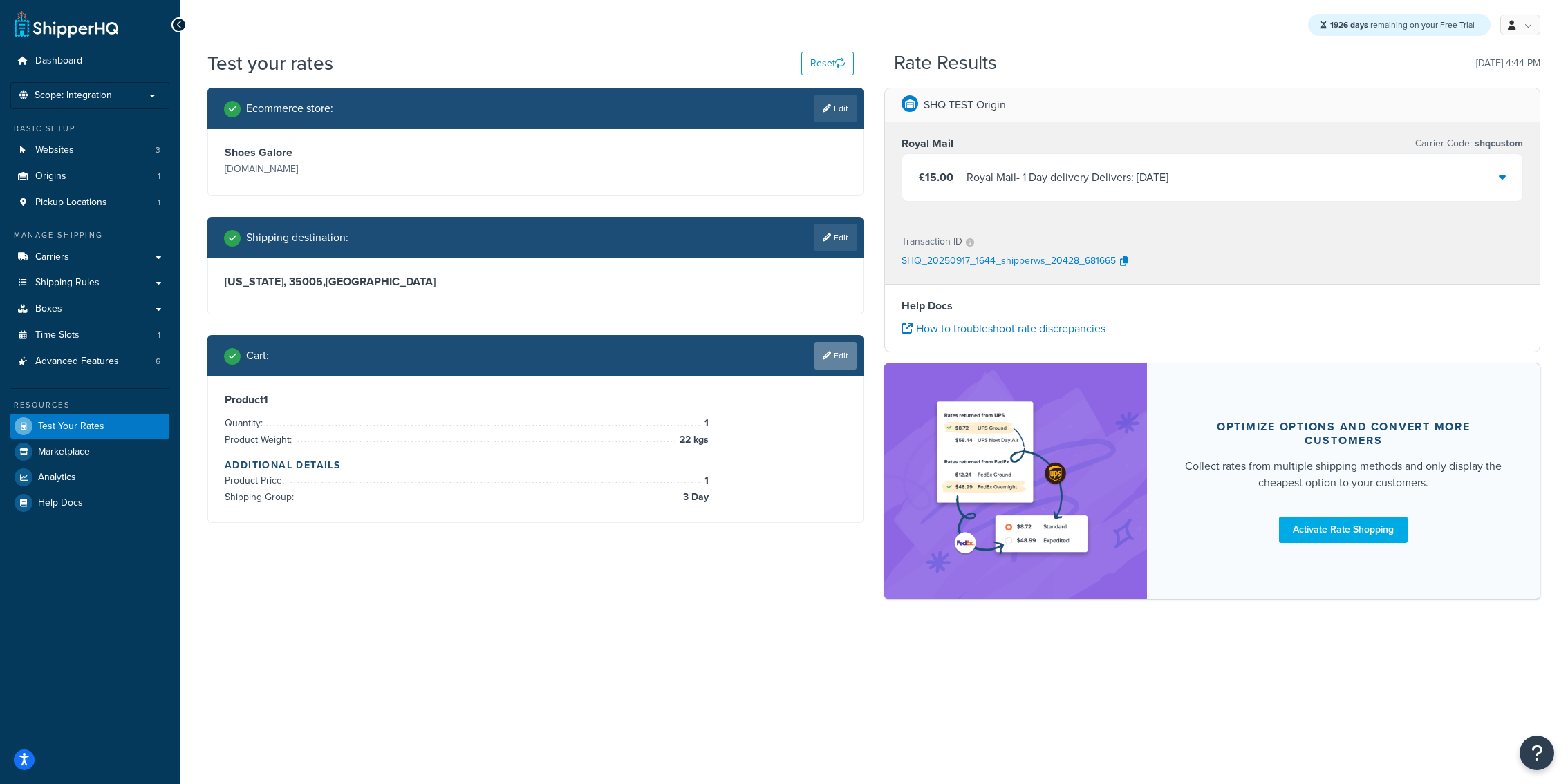
click at [848, 362] on link "Edit" at bounding box center [835, 356] width 42 height 28
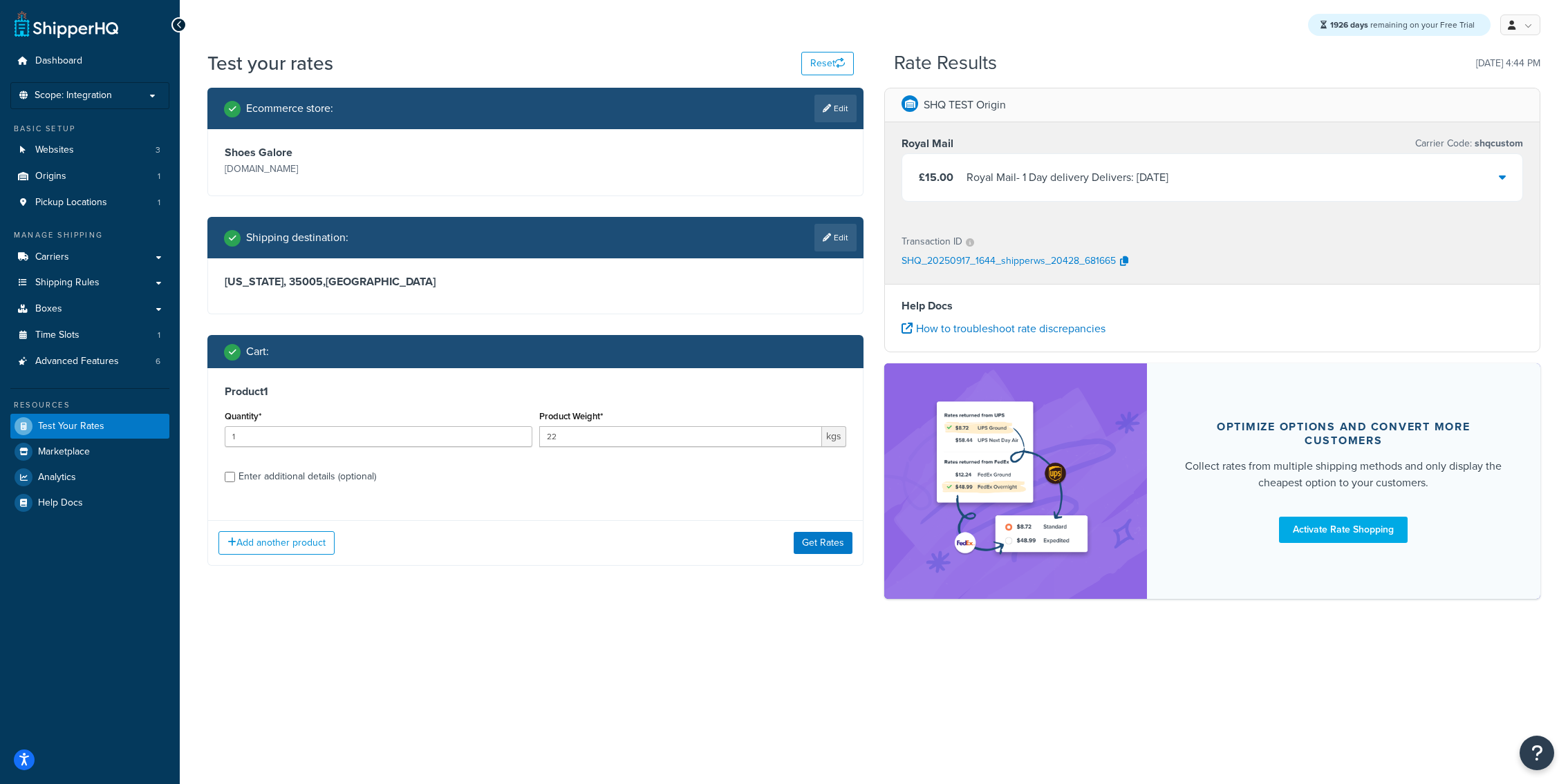
click at [487, 480] on label "Enter additional details (optional)" at bounding box center [542, 476] width 608 height 22
click at [235, 480] on input "Enter additional details (optional)" at bounding box center [230, 477] width 10 height 10
checkbox input "true"
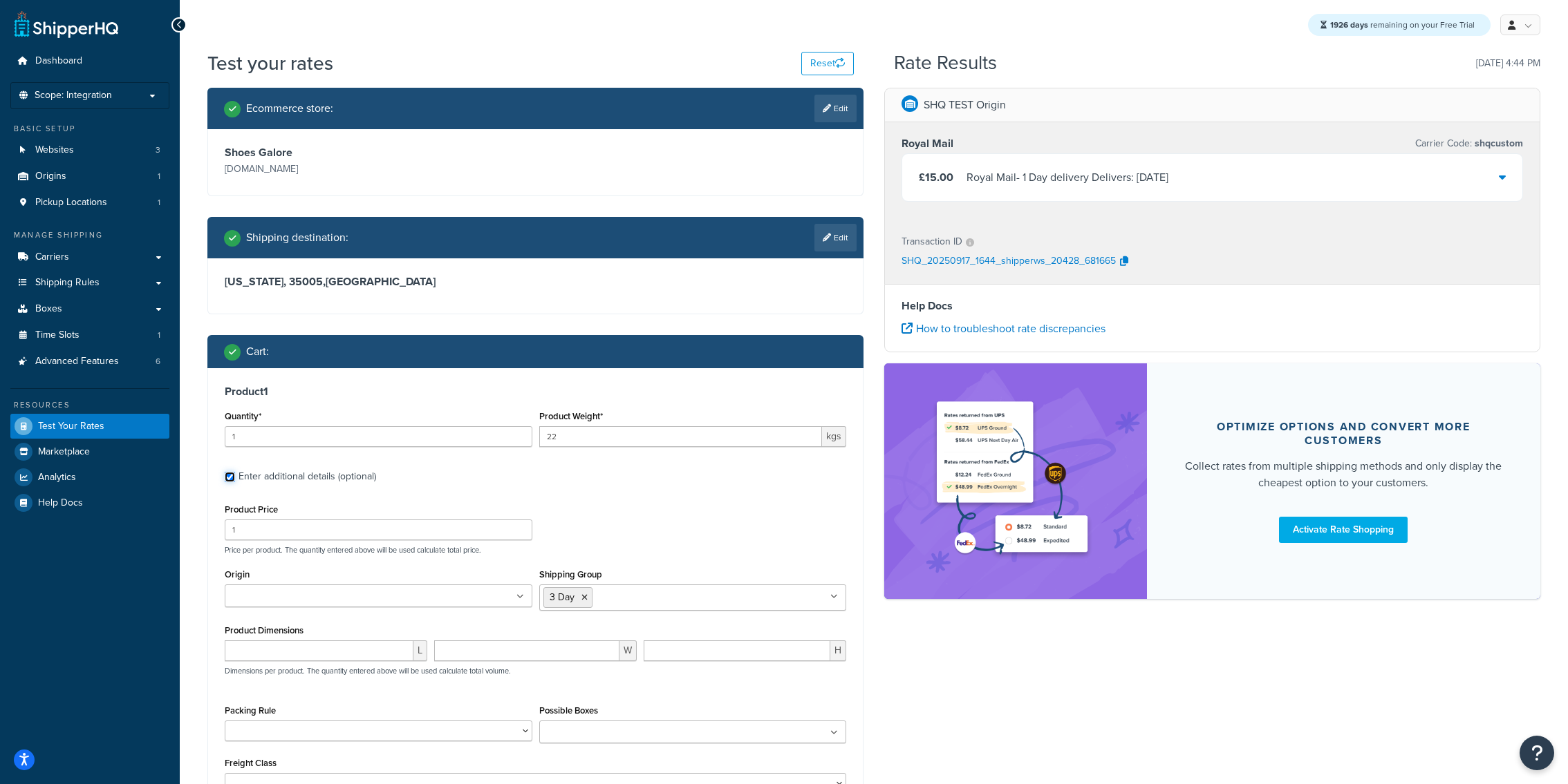
scroll to position [23, 0]
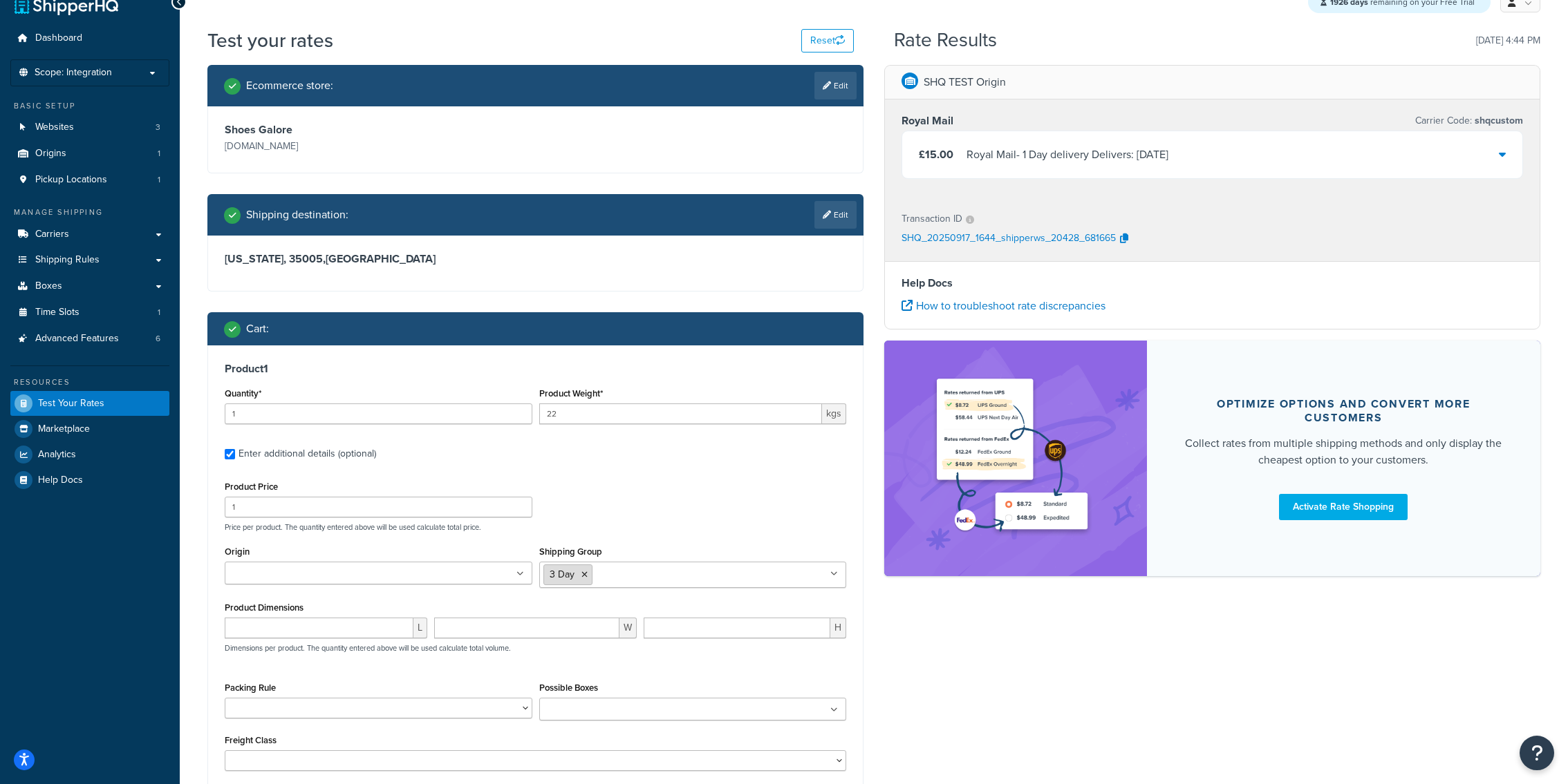
click at [583, 569] on li "3 Day" at bounding box center [567, 575] width 49 height 21
click at [583, 571] on icon at bounding box center [584, 575] width 6 height 8
click at [583, 571] on input "Shipping Group" at bounding box center [604, 574] width 122 height 15
click at [661, 494] on div "Product Price 1 Price per product. The quantity entered above will be used calc…" at bounding box center [534, 504] width 628 height 55
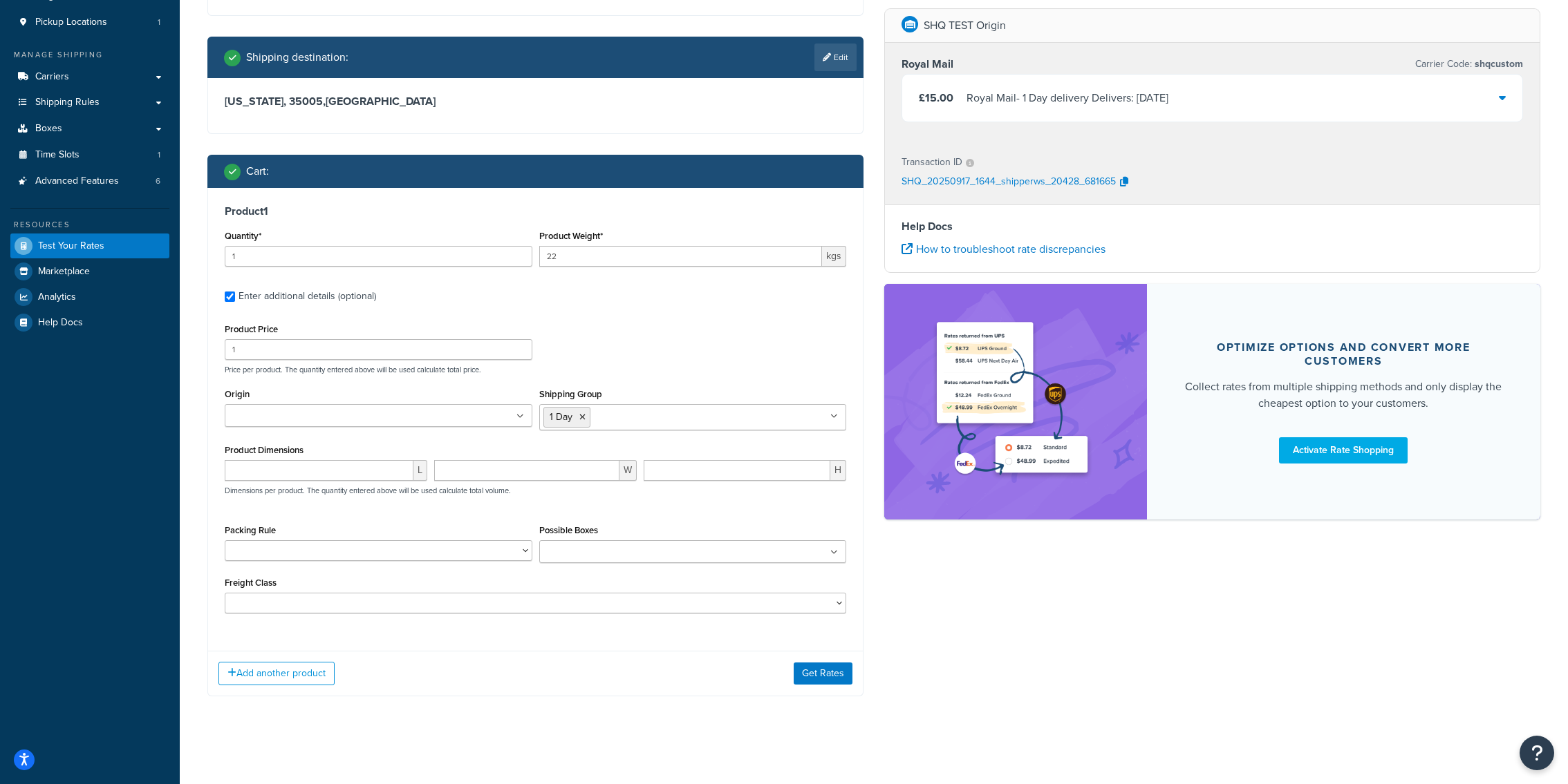
click at [552, 273] on div "Product Weight* 22 kgs" at bounding box center [692, 252] width 314 height 51
click at [553, 267] on input "22" at bounding box center [681, 256] width 284 height 21
type input "224"
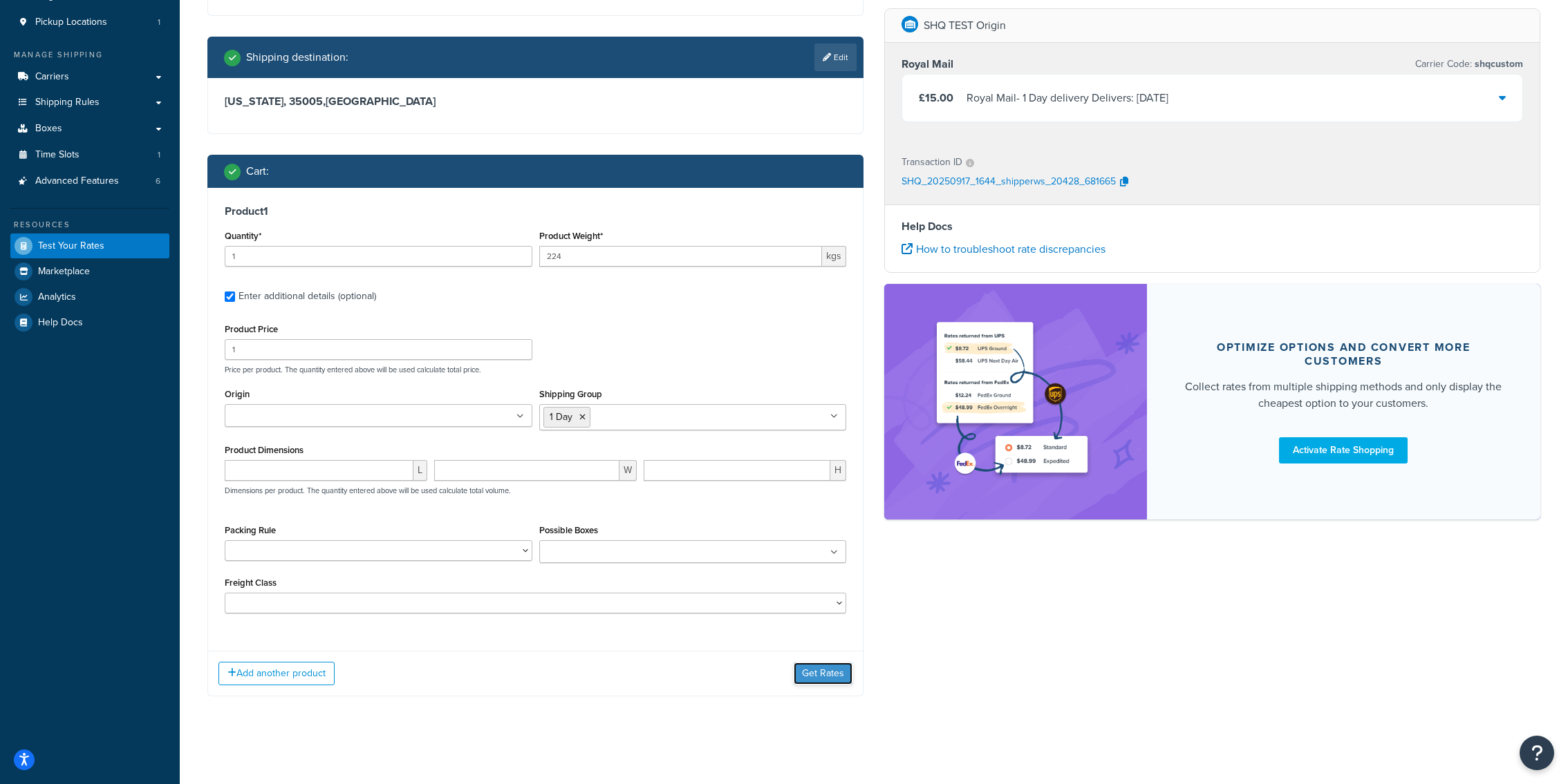
click at [829, 673] on button "Get Rates" at bounding box center [823, 674] width 59 height 22
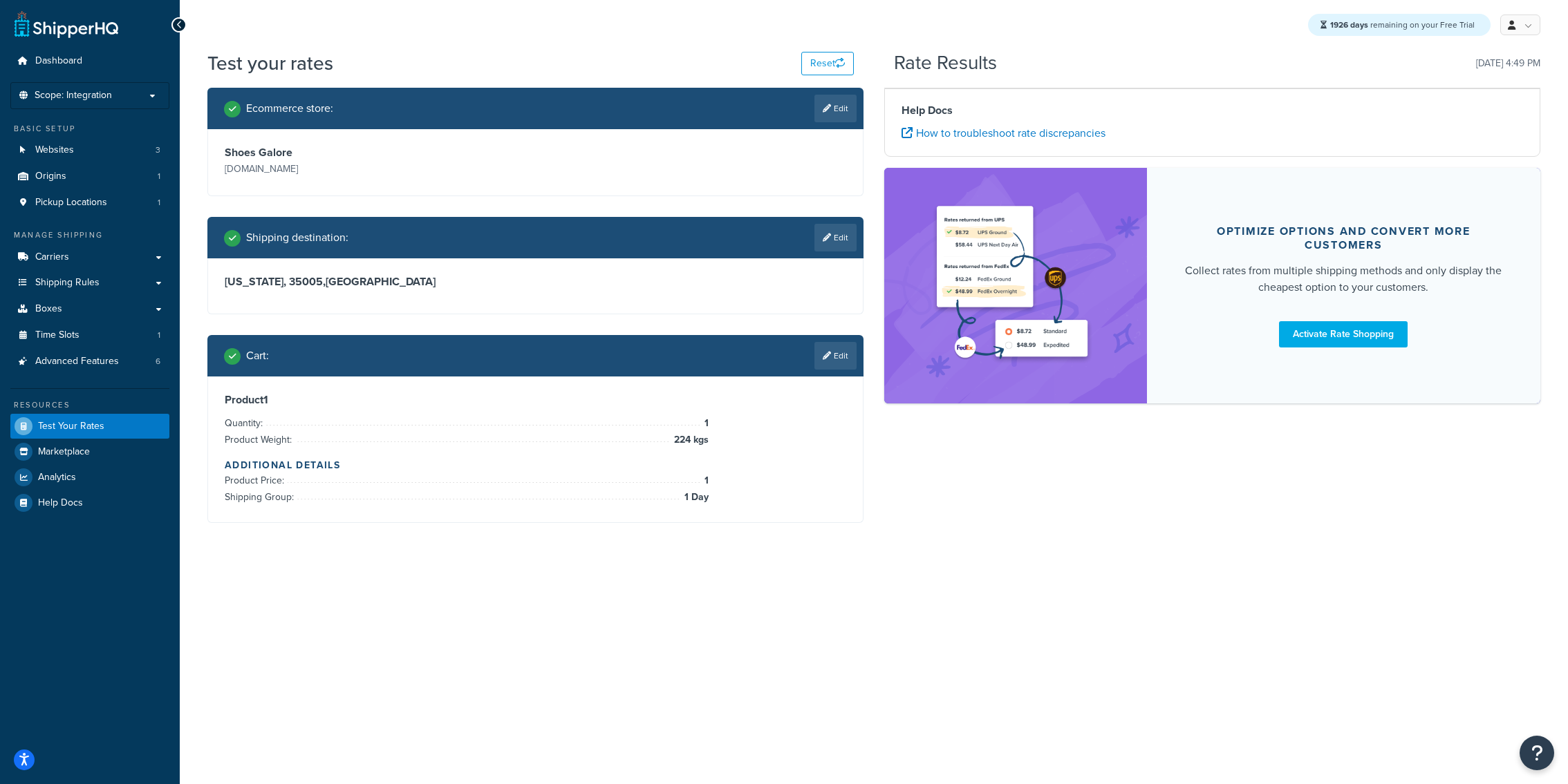
scroll to position [0, 0]
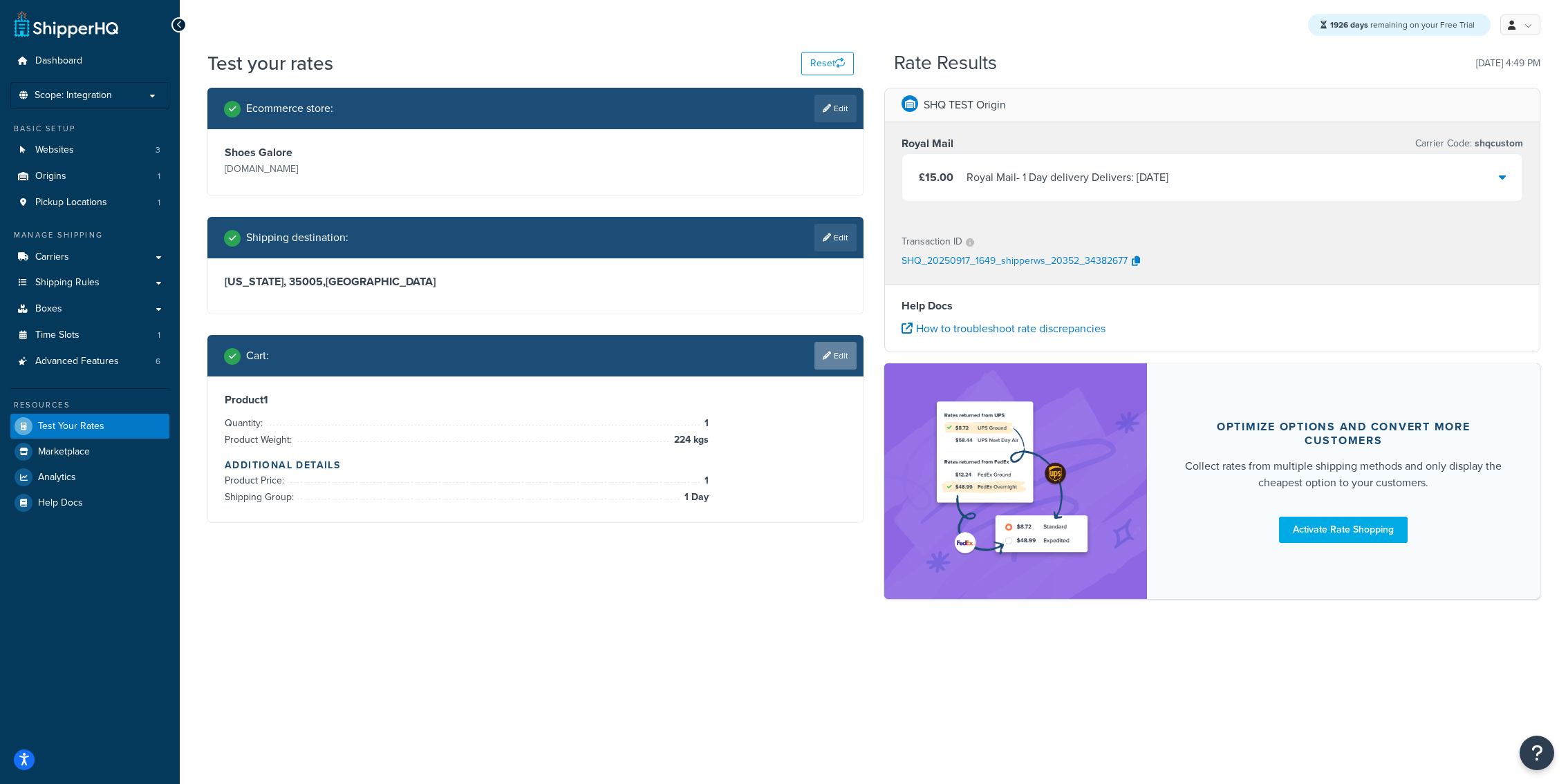
click at [846, 354] on link "Edit" at bounding box center [835, 356] width 42 height 28
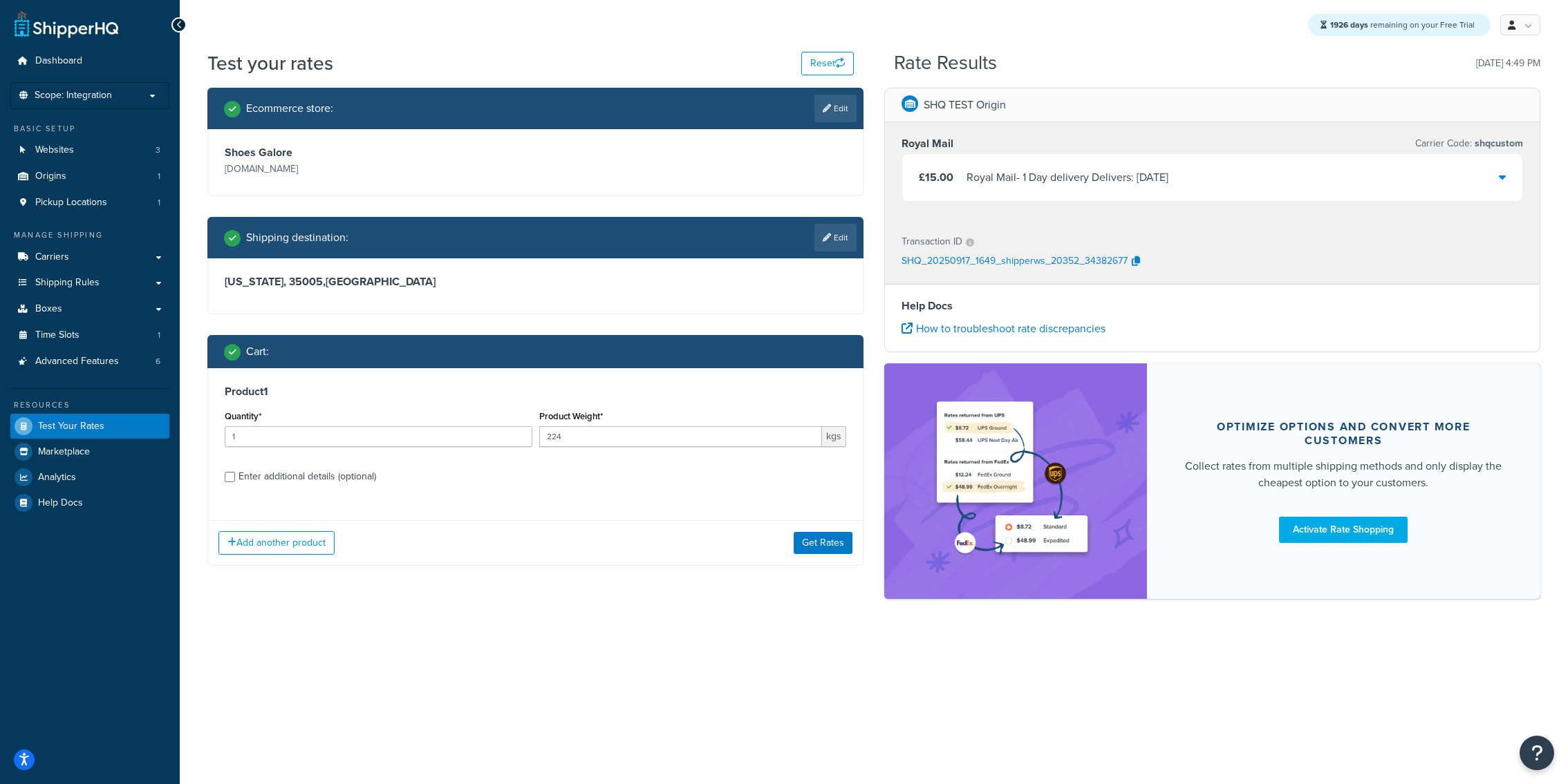
click at [528, 475] on label "Enter additional details (optional)" at bounding box center [542, 476] width 608 height 22
click at [235, 475] on input "Enter additional details (optional)" at bounding box center [230, 477] width 10 height 10
checkbox input "true"
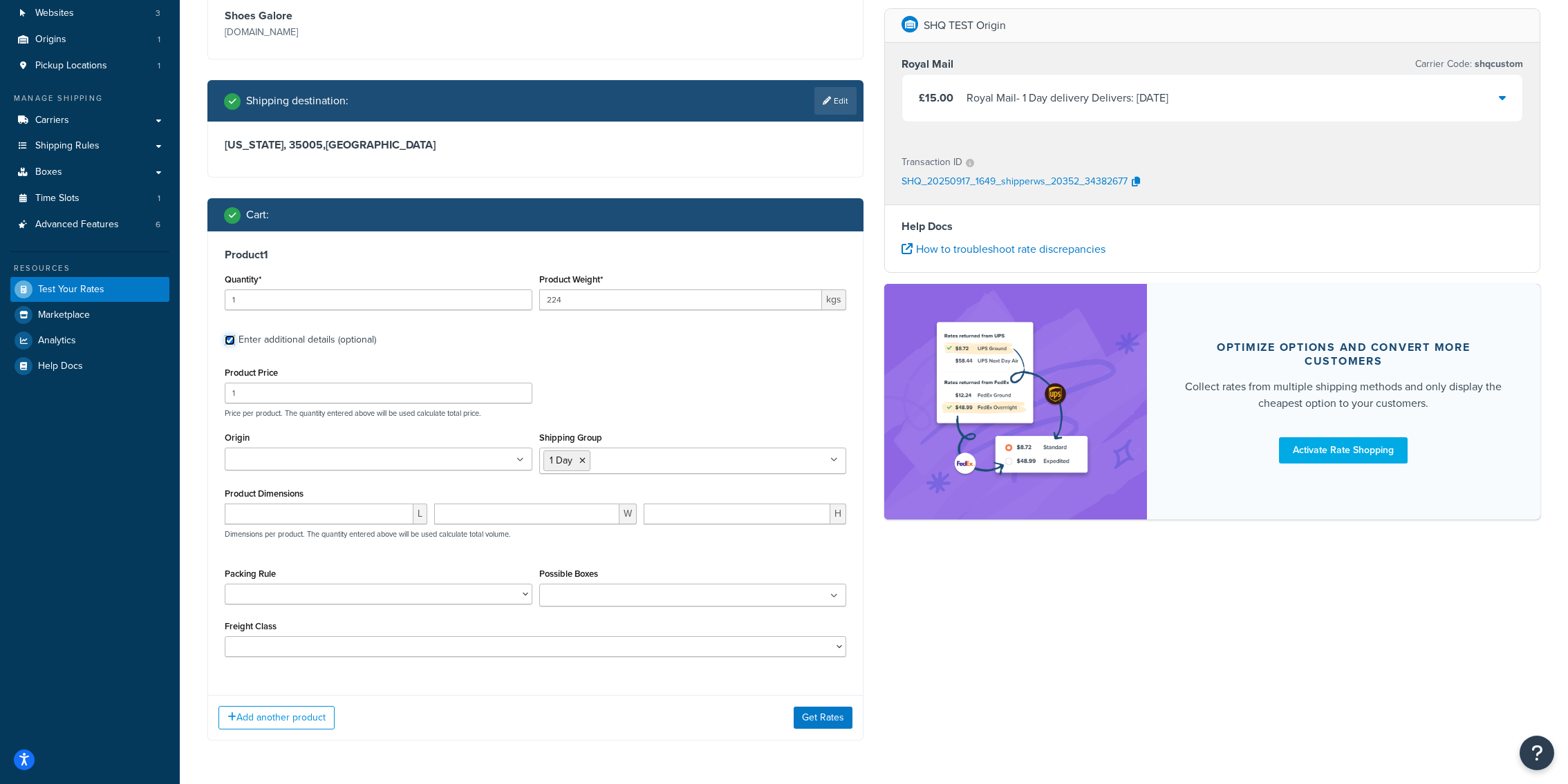
scroll to position [150, 0]
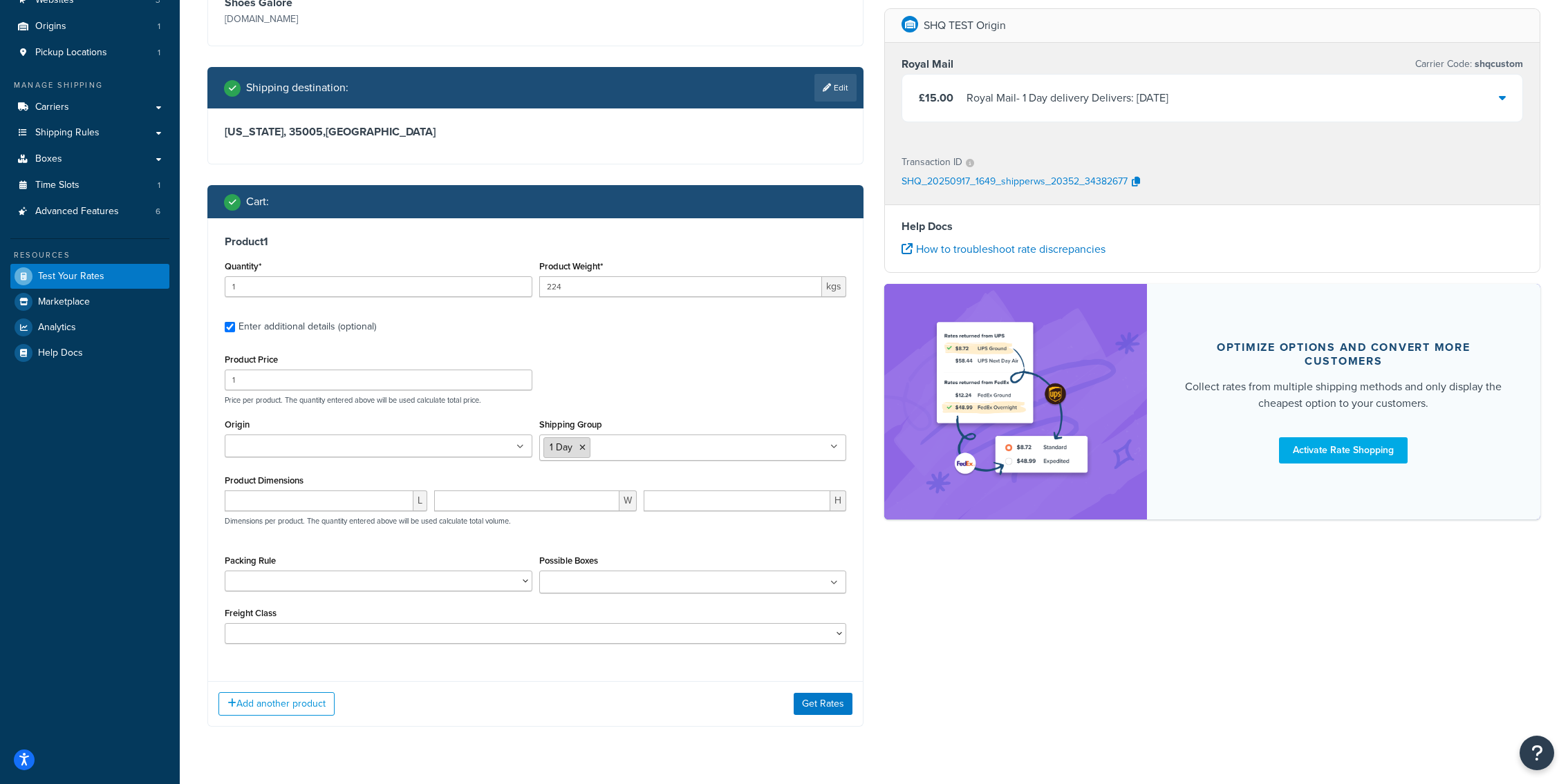
click at [587, 447] on li "1 Day" at bounding box center [566, 448] width 47 height 21
click at [584, 447] on icon at bounding box center [582, 448] width 6 height 8
click at [657, 386] on div "Product Price 1 Price per product. The quantity entered above will be used calc…" at bounding box center [534, 377] width 628 height 55
click at [810, 687] on div "Add another product Get Rates" at bounding box center [535, 693] width 655 height 45
click at [812, 702] on button "Get Rates" at bounding box center [823, 704] width 59 height 22
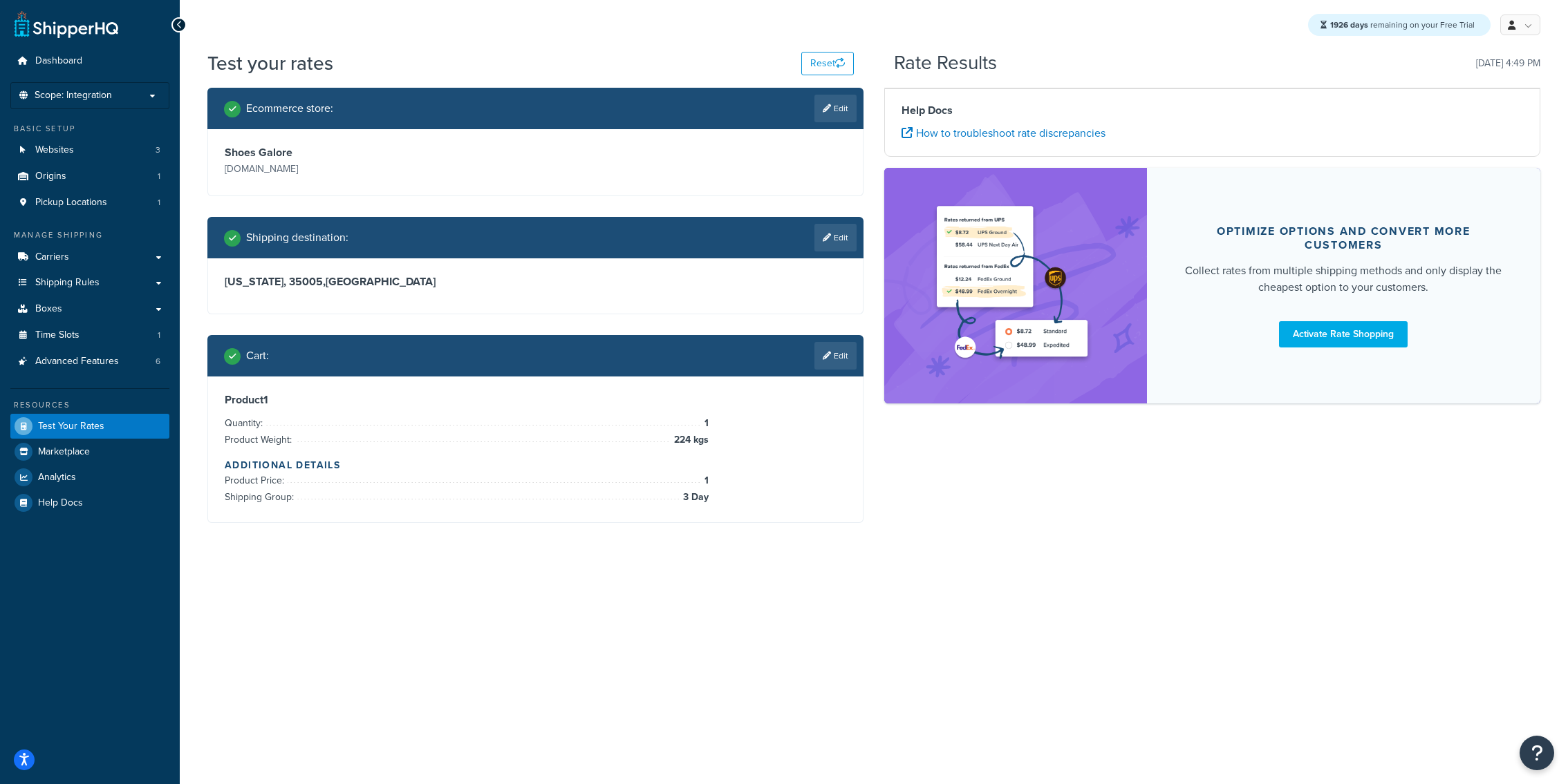
scroll to position [0, 0]
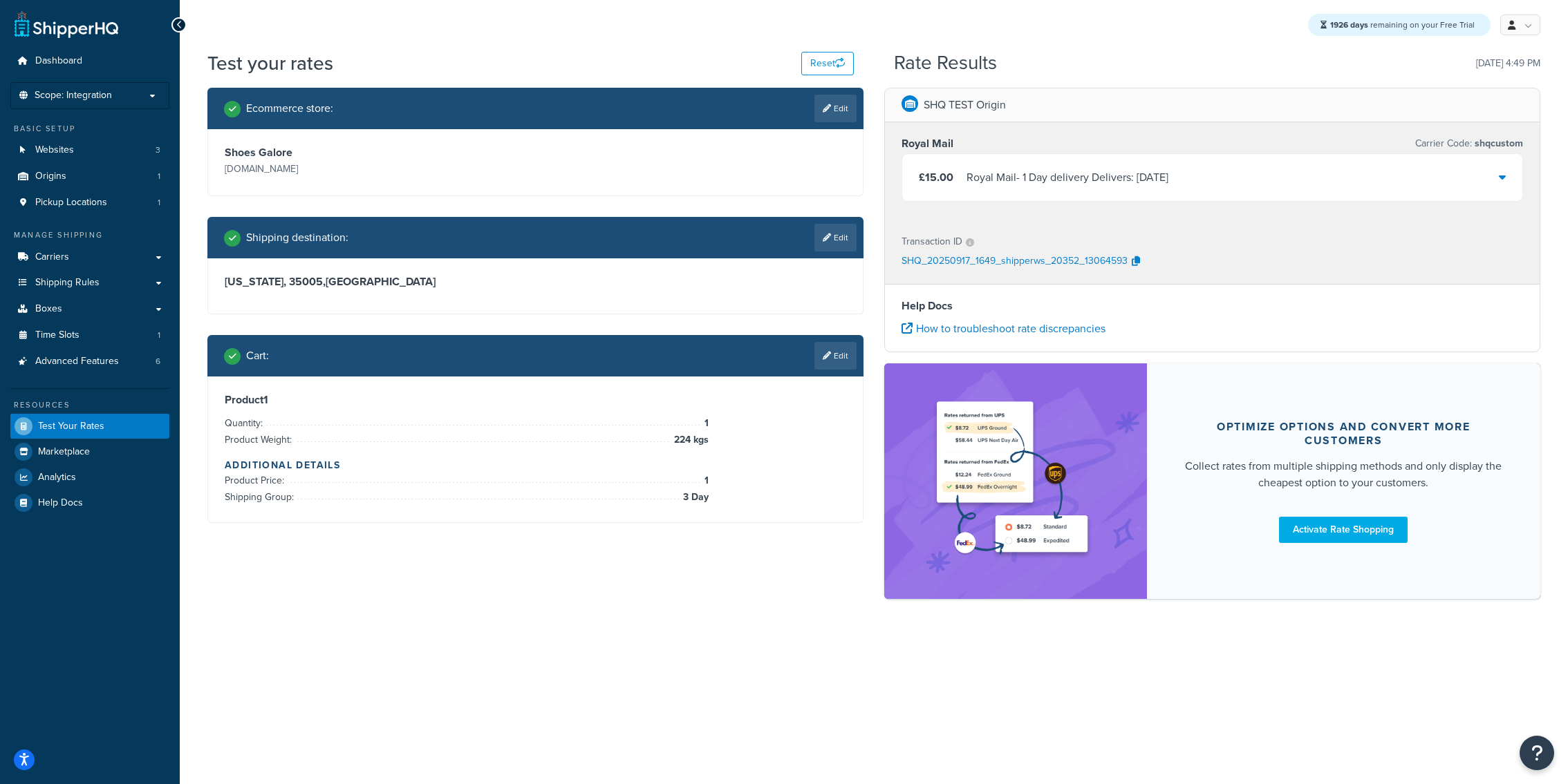
click at [1014, 174] on div "Royal Mail - 1 Day delivery Delivers: Wed, 24 Sep" at bounding box center [1067, 177] width 202 height 19
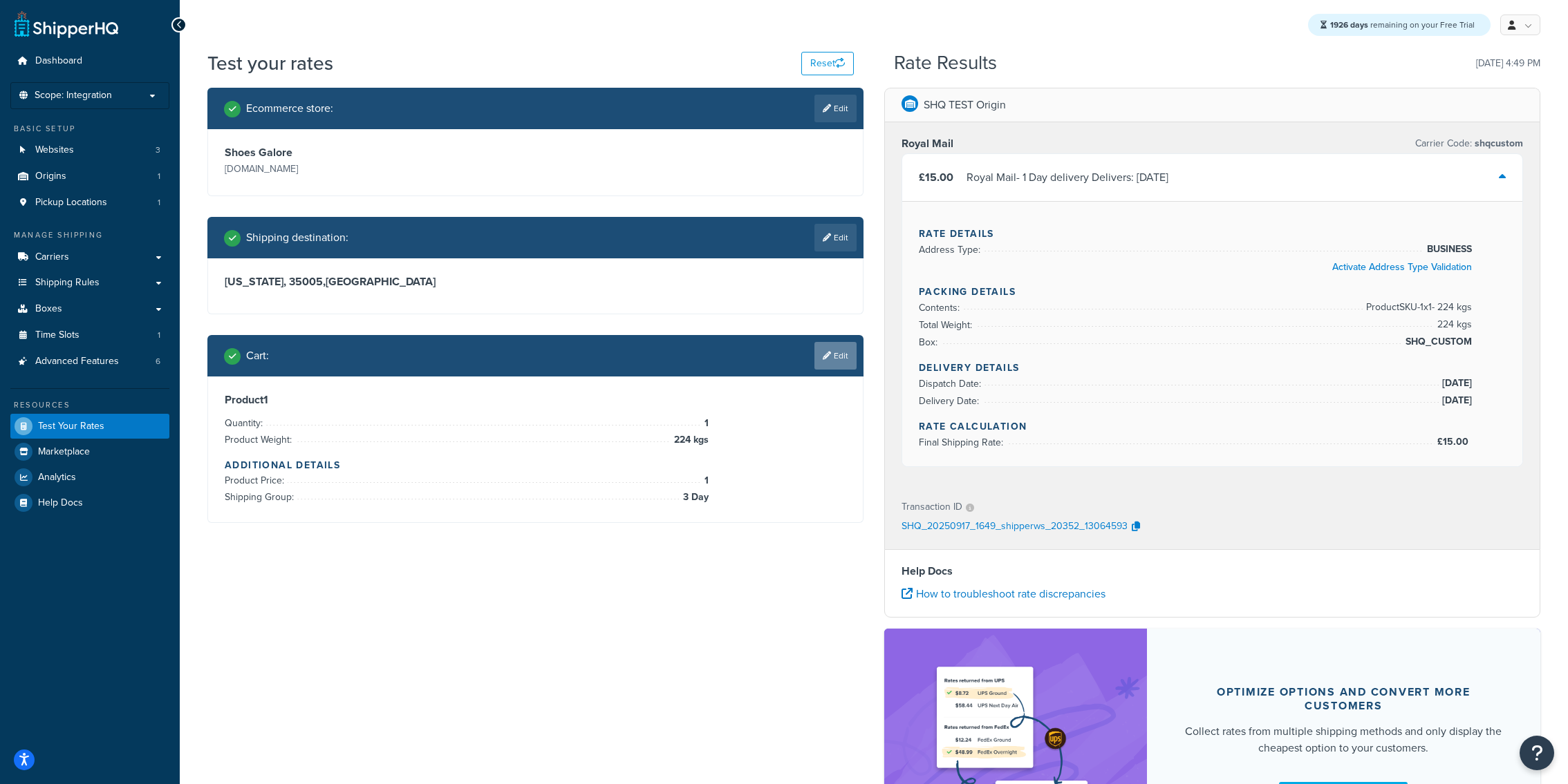
click at [844, 361] on link "Edit" at bounding box center [835, 356] width 42 height 28
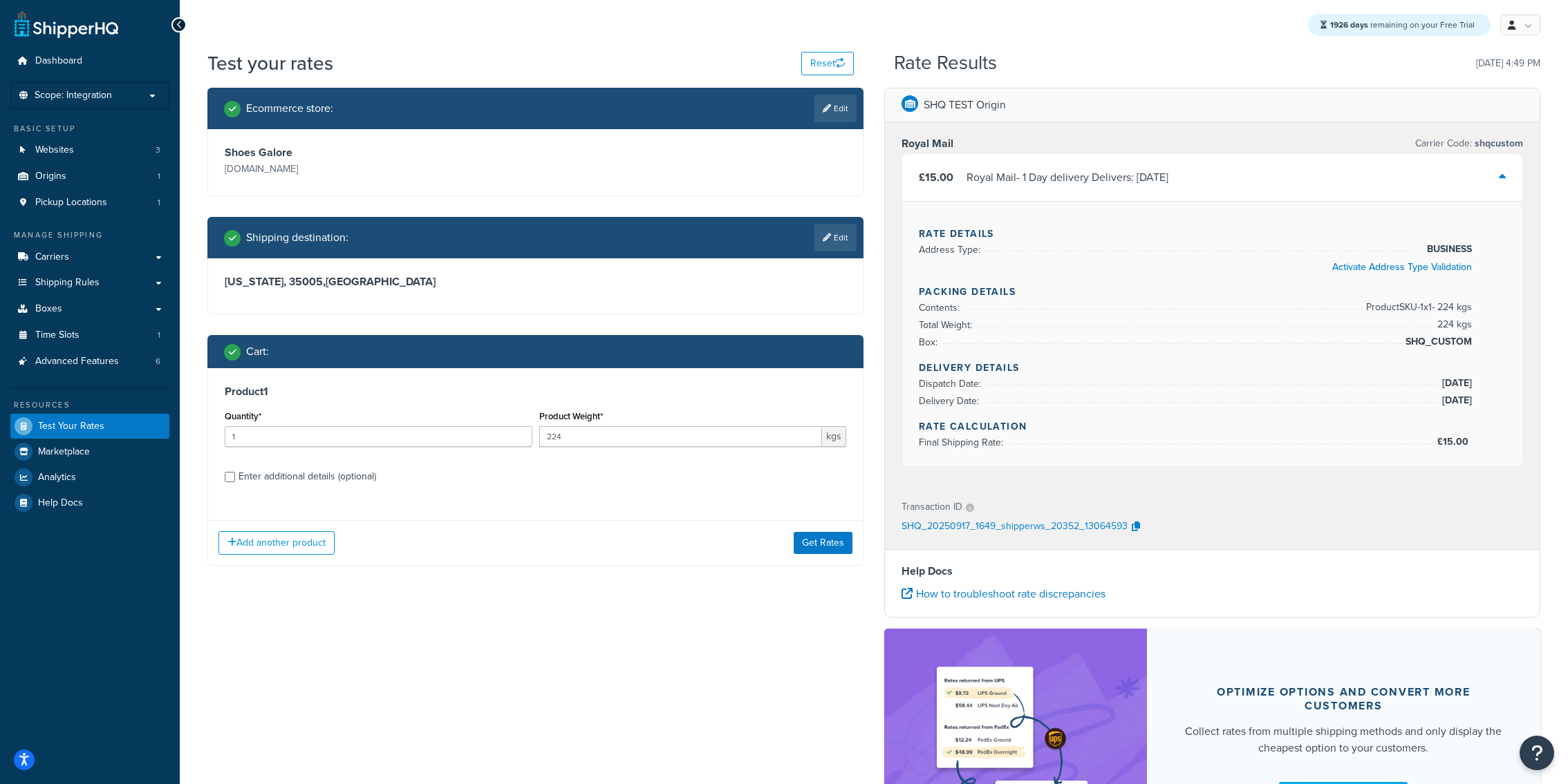
click at [418, 478] on label "Enter additional details (optional)" at bounding box center [542, 476] width 608 height 22
click at [235, 478] on input "Enter additional details (optional)" at bounding box center [230, 477] width 10 height 10
checkbox input "true"
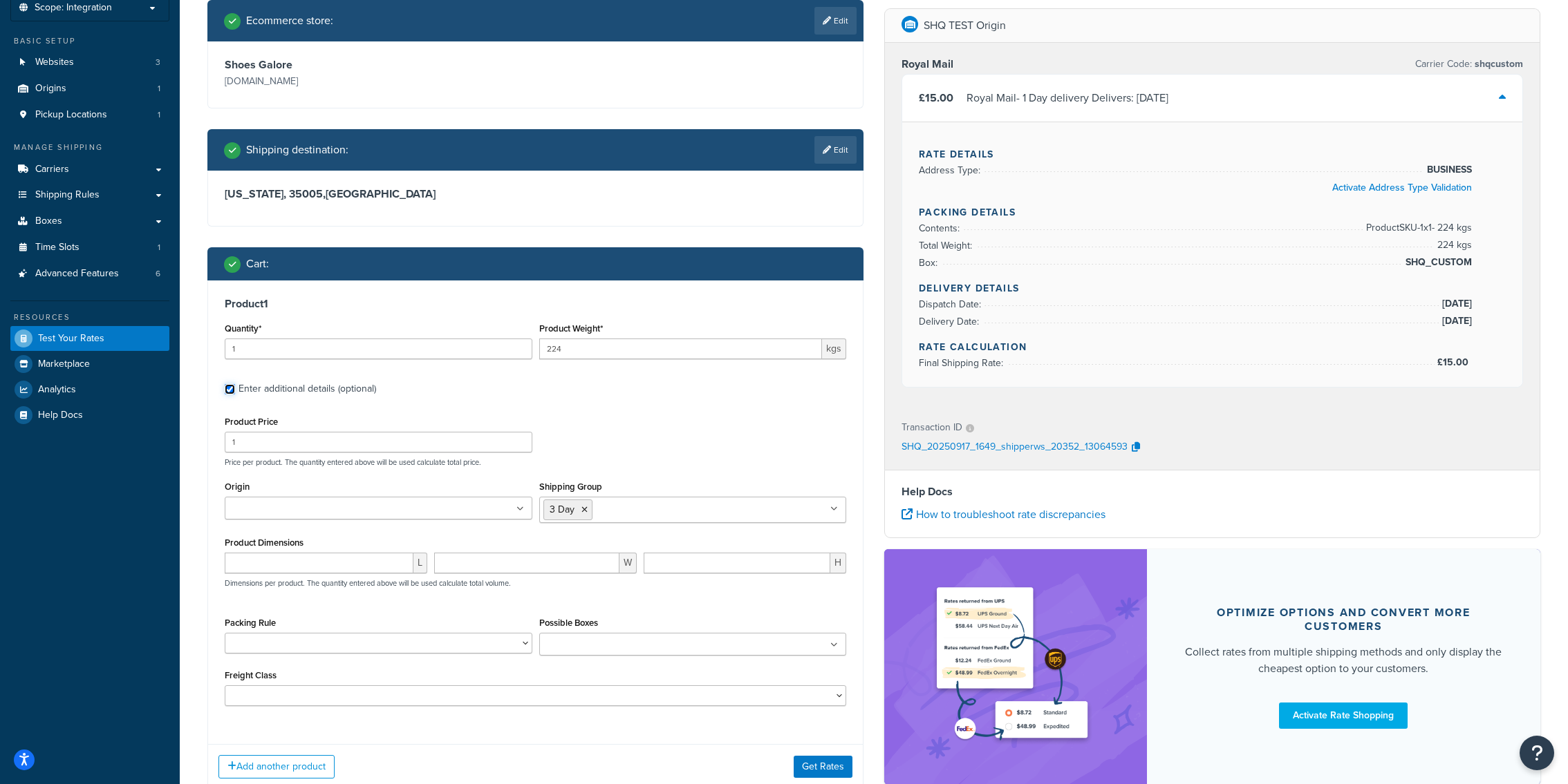
scroll to position [163, 0]
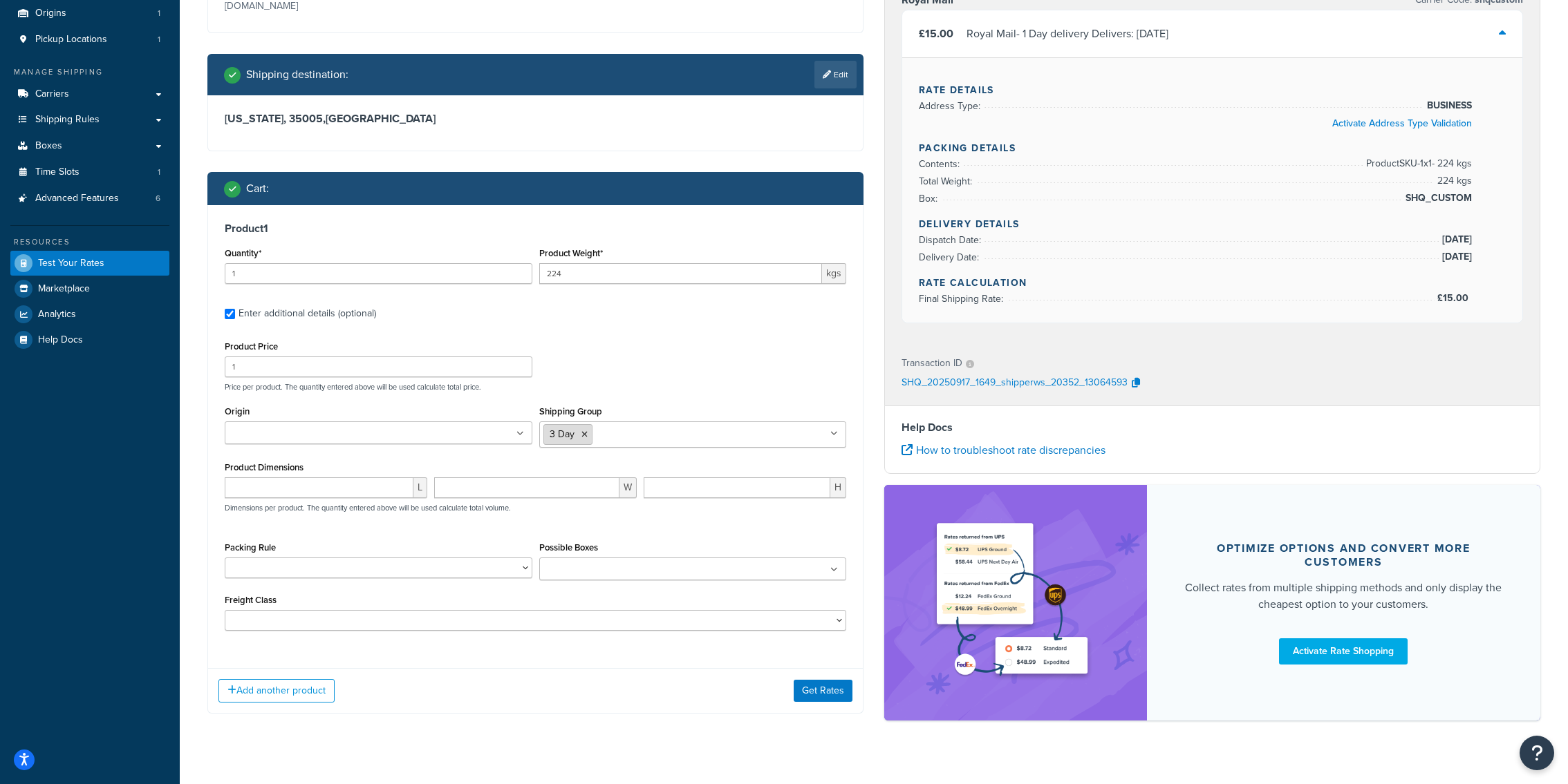
click at [584, 439] on icon at bounding box center [584, 435] width 6 height 8
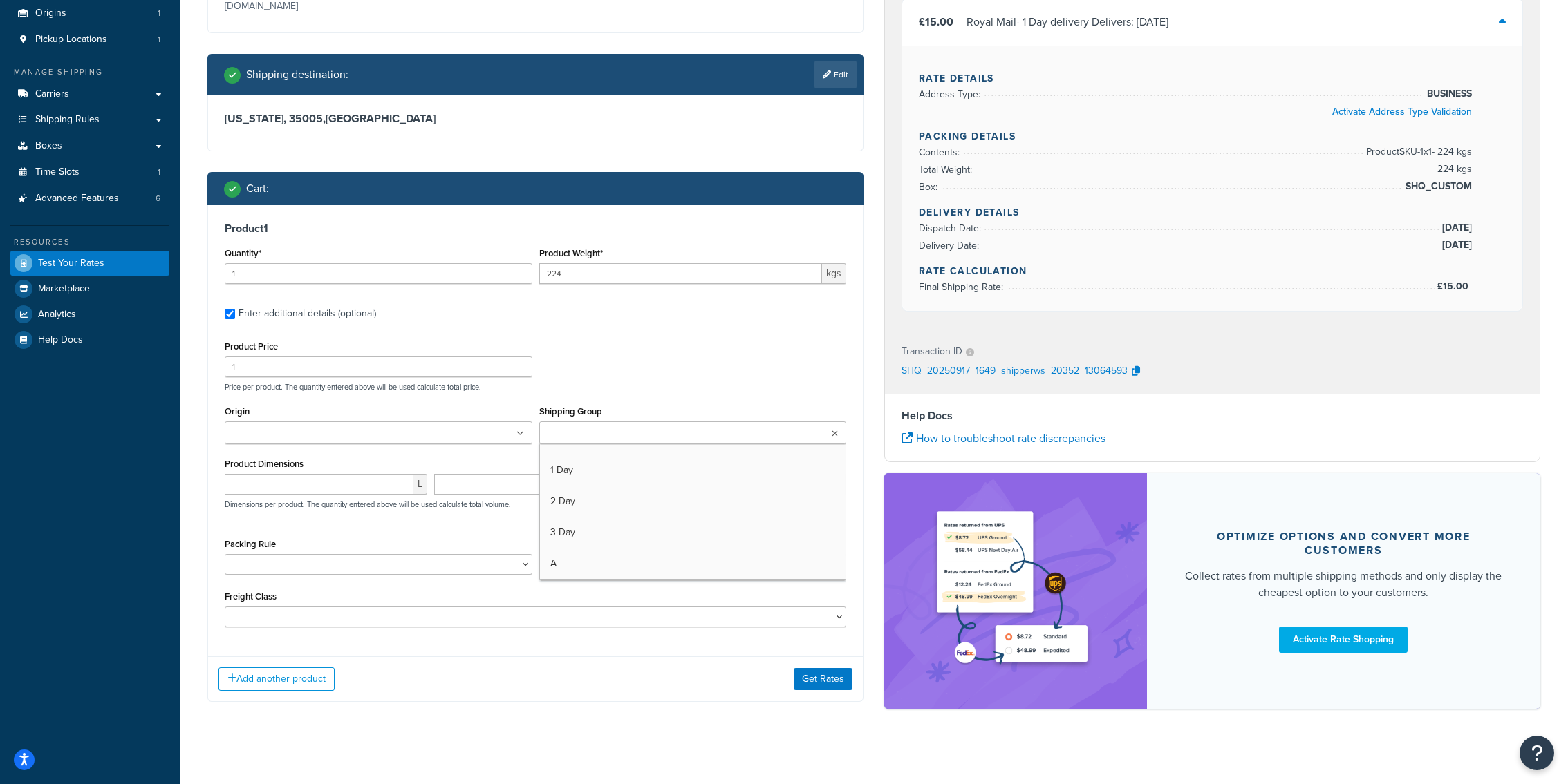
click at [584, 439] on input "Shipping Group" at bounding box center [604, 434] width 122 height 15
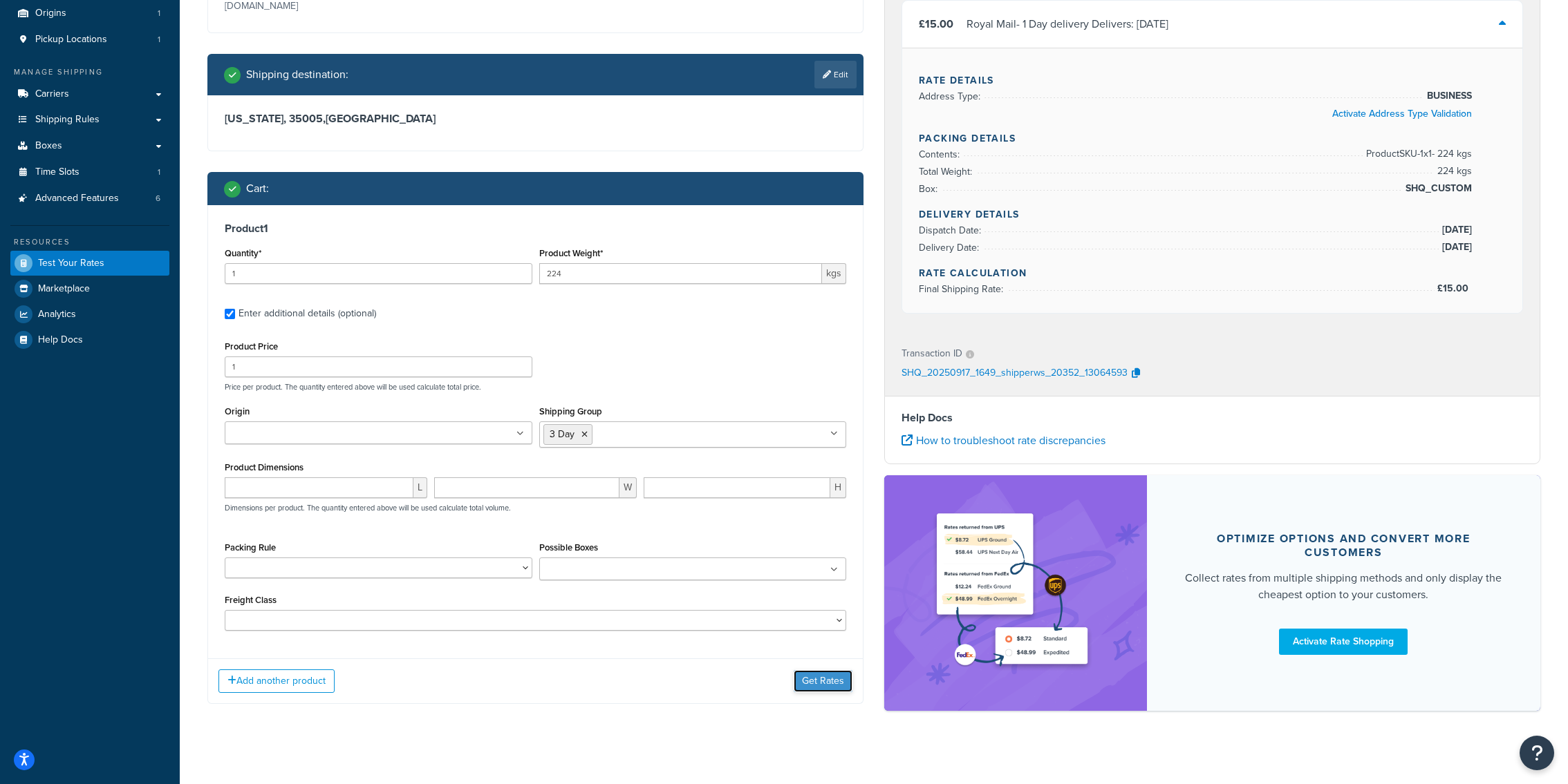
click at [808, 684] on button "Get Rates" at bounding box center [823, 682] width 59 height 22
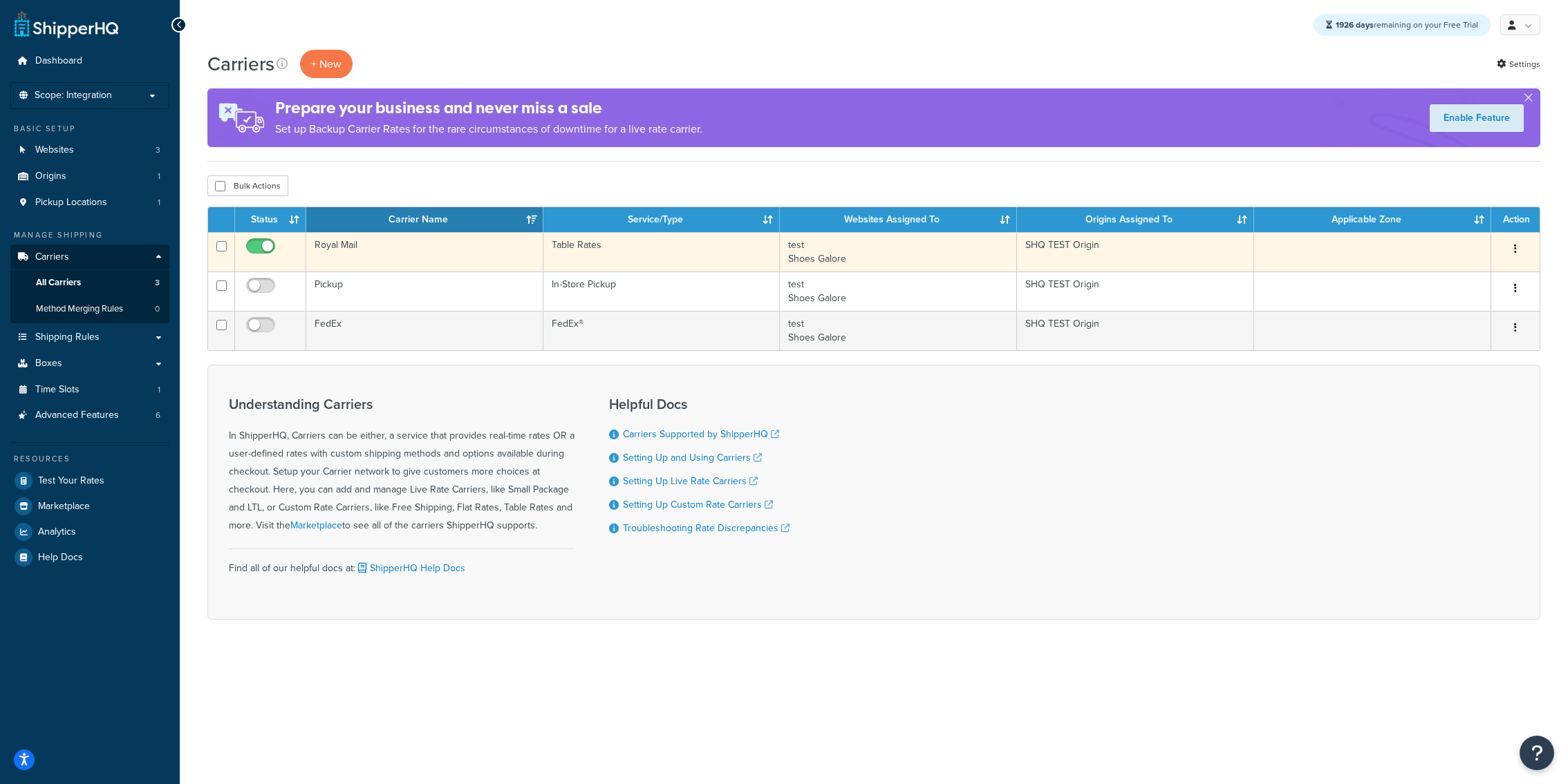
click at [379, 250] on td "Royal Mail" at bounding box center [425, 252] width 237 height 40
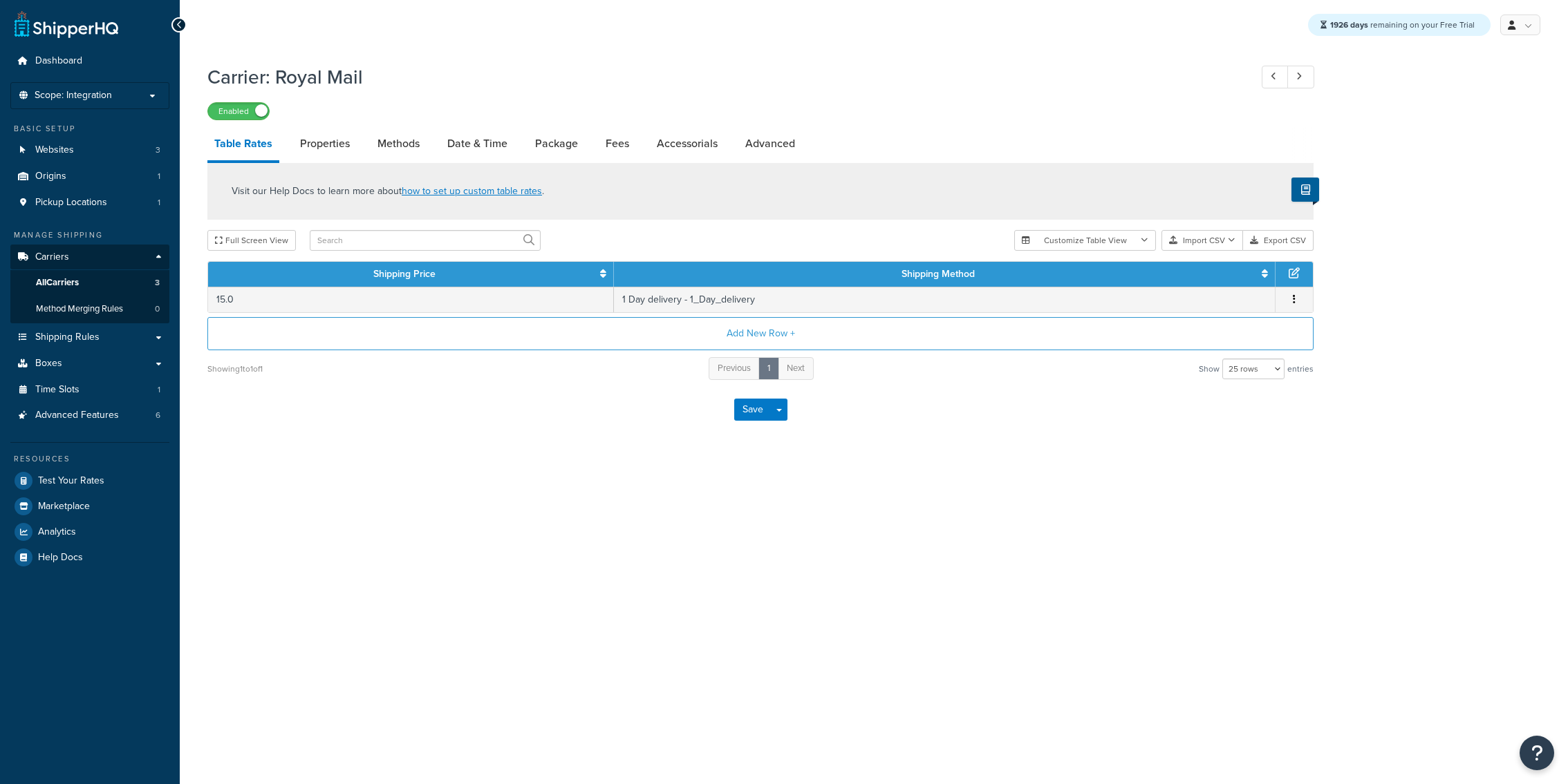
select select "25"
click at [457, 146] on link "Date & Time" at bounding box center [478, 143] width 74 height 33
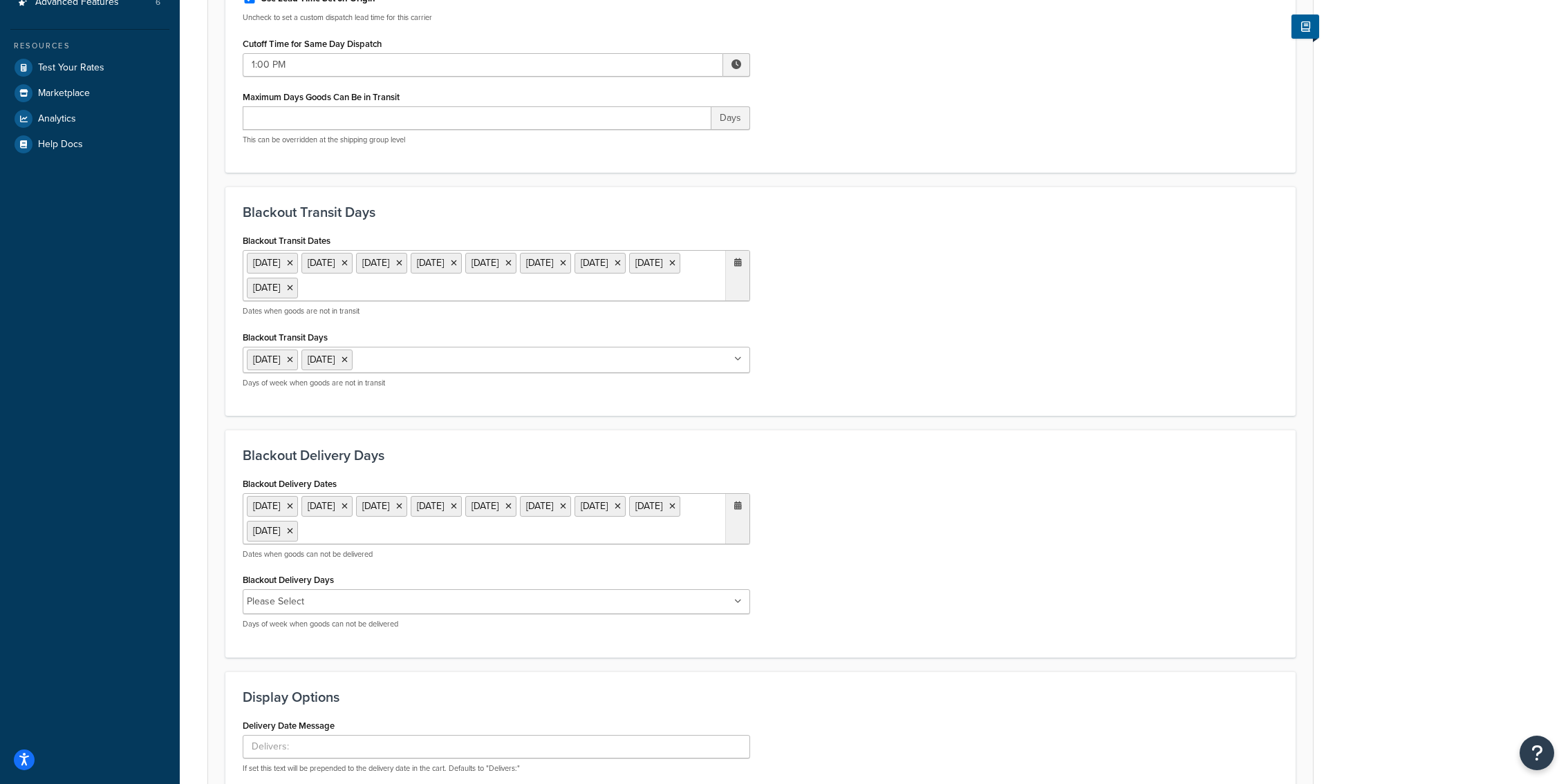
scroll to position [434, 0]
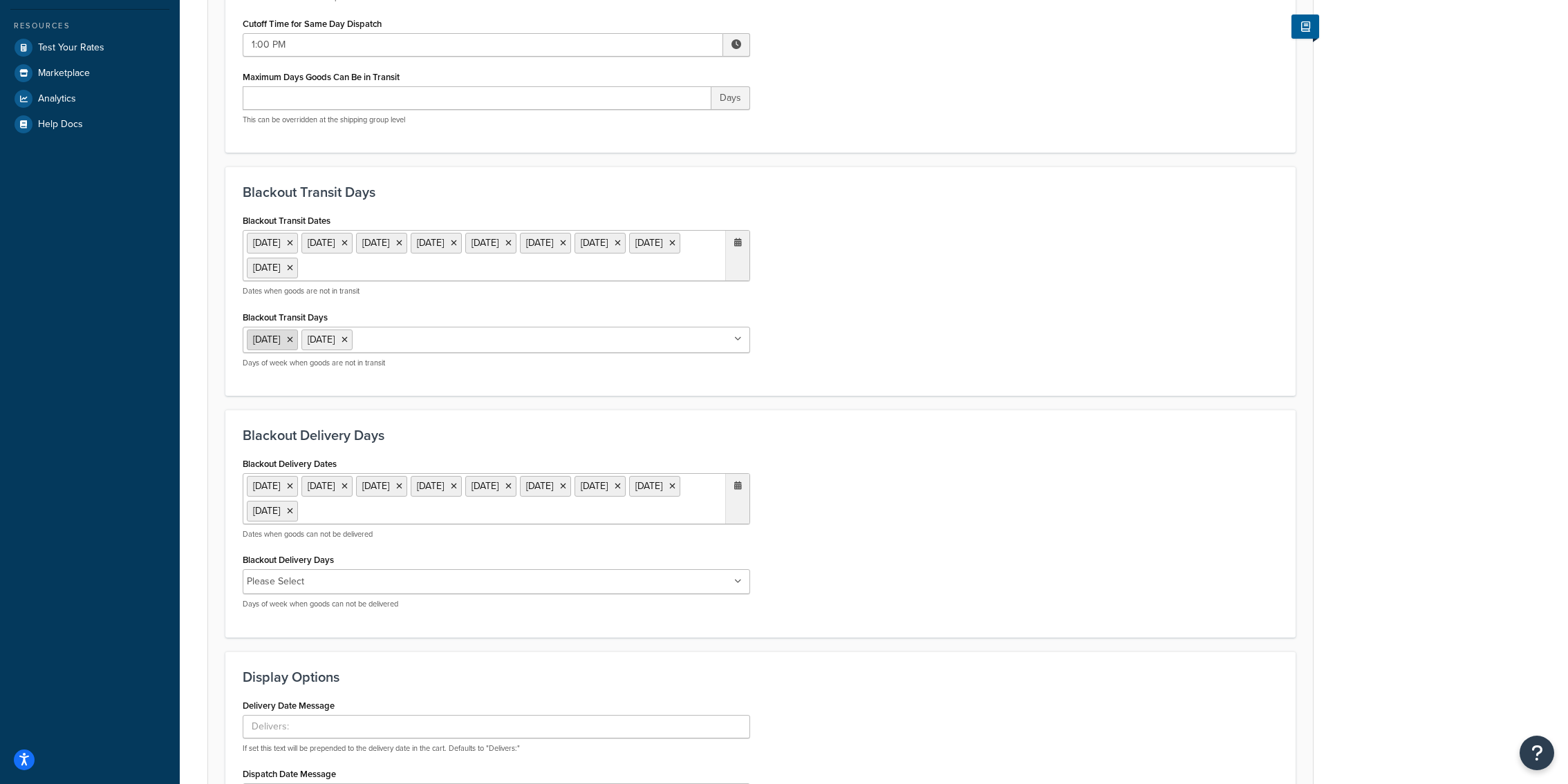
click at [294, 340] on icon at bounding box center [290, 340] width 6 height 8
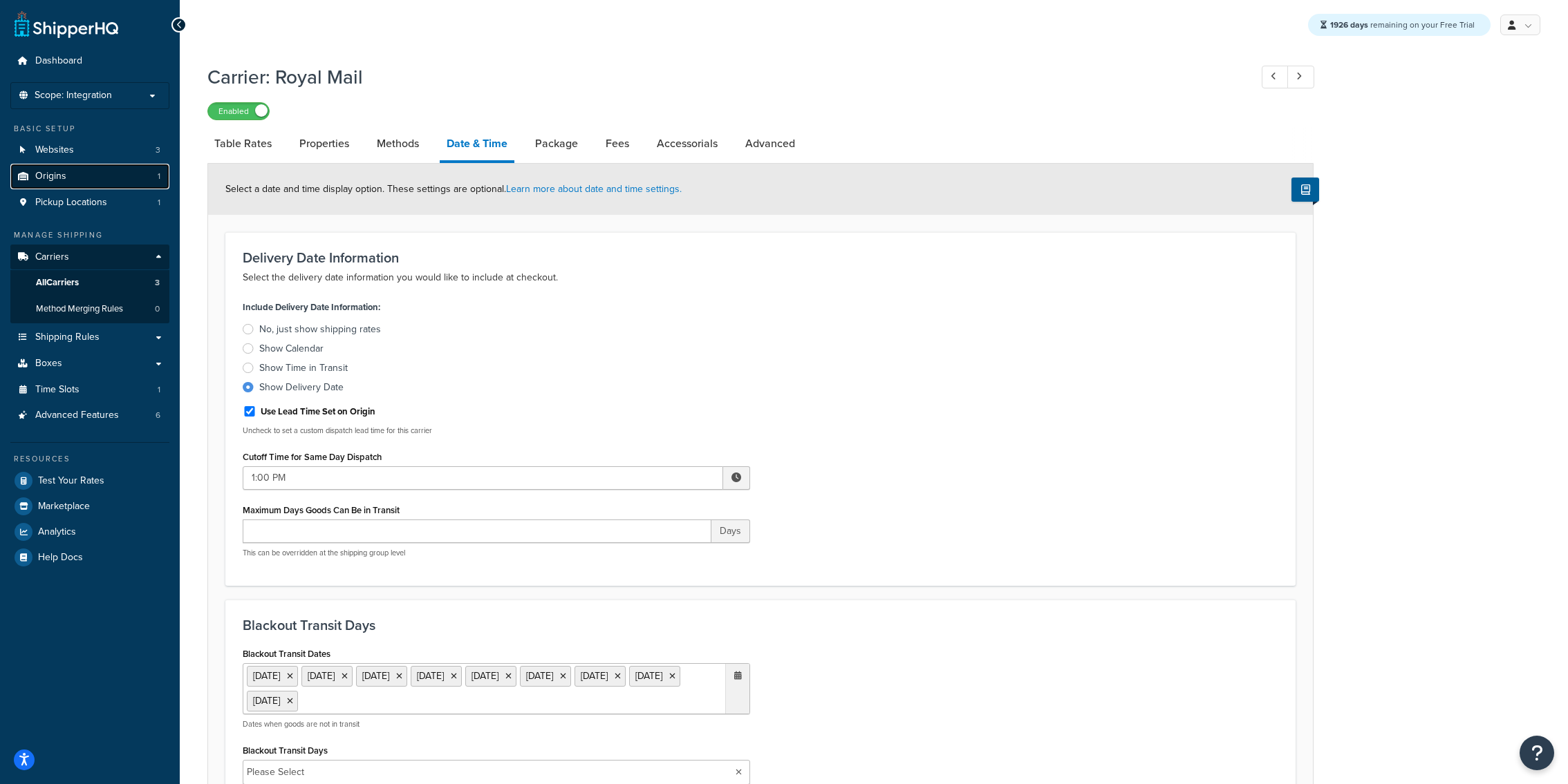
click at [143, 184] on link "Origins 1" at bounding box center [90, 177] width 159 height 26
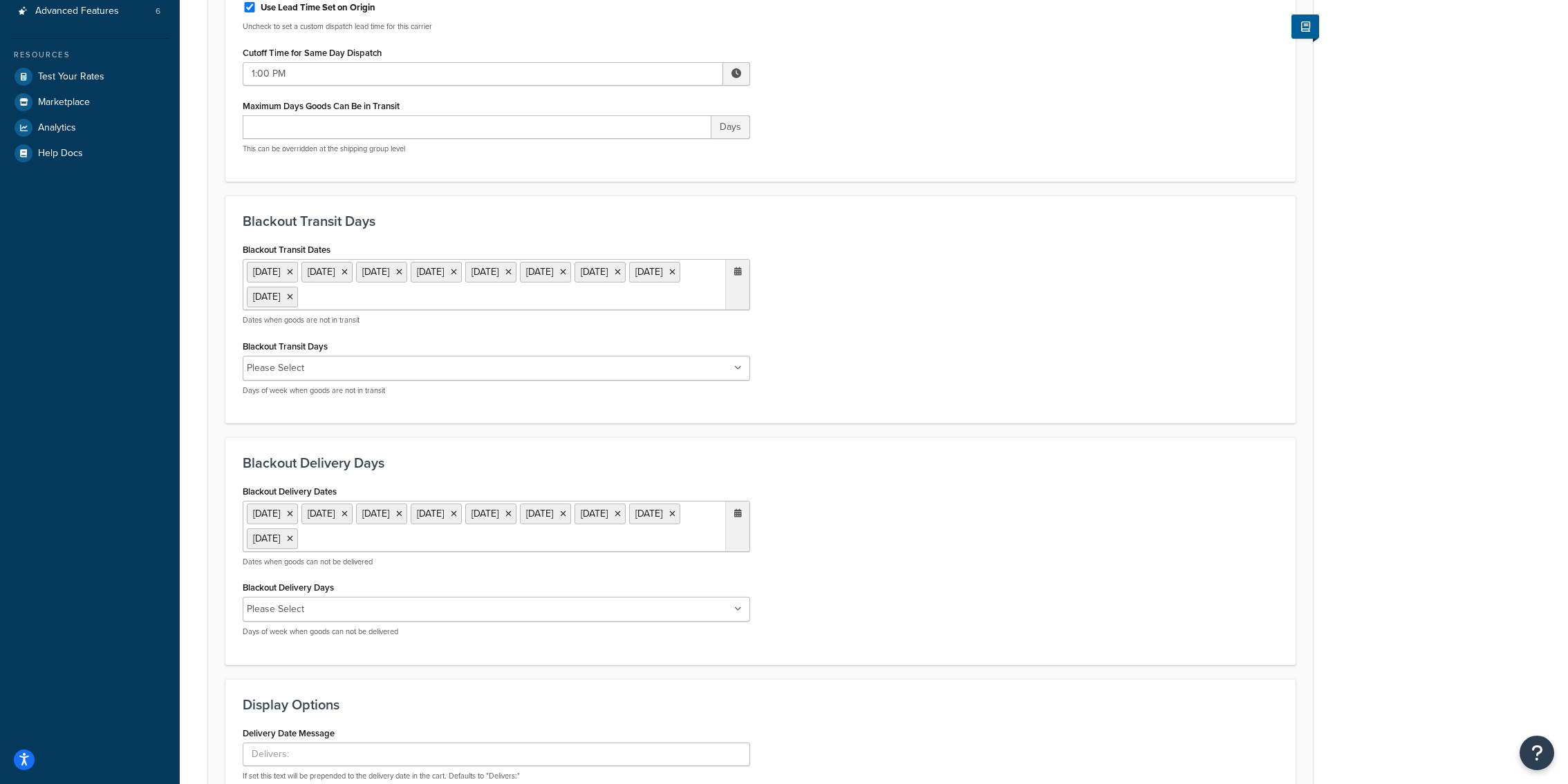
scroll to position [535, 0]
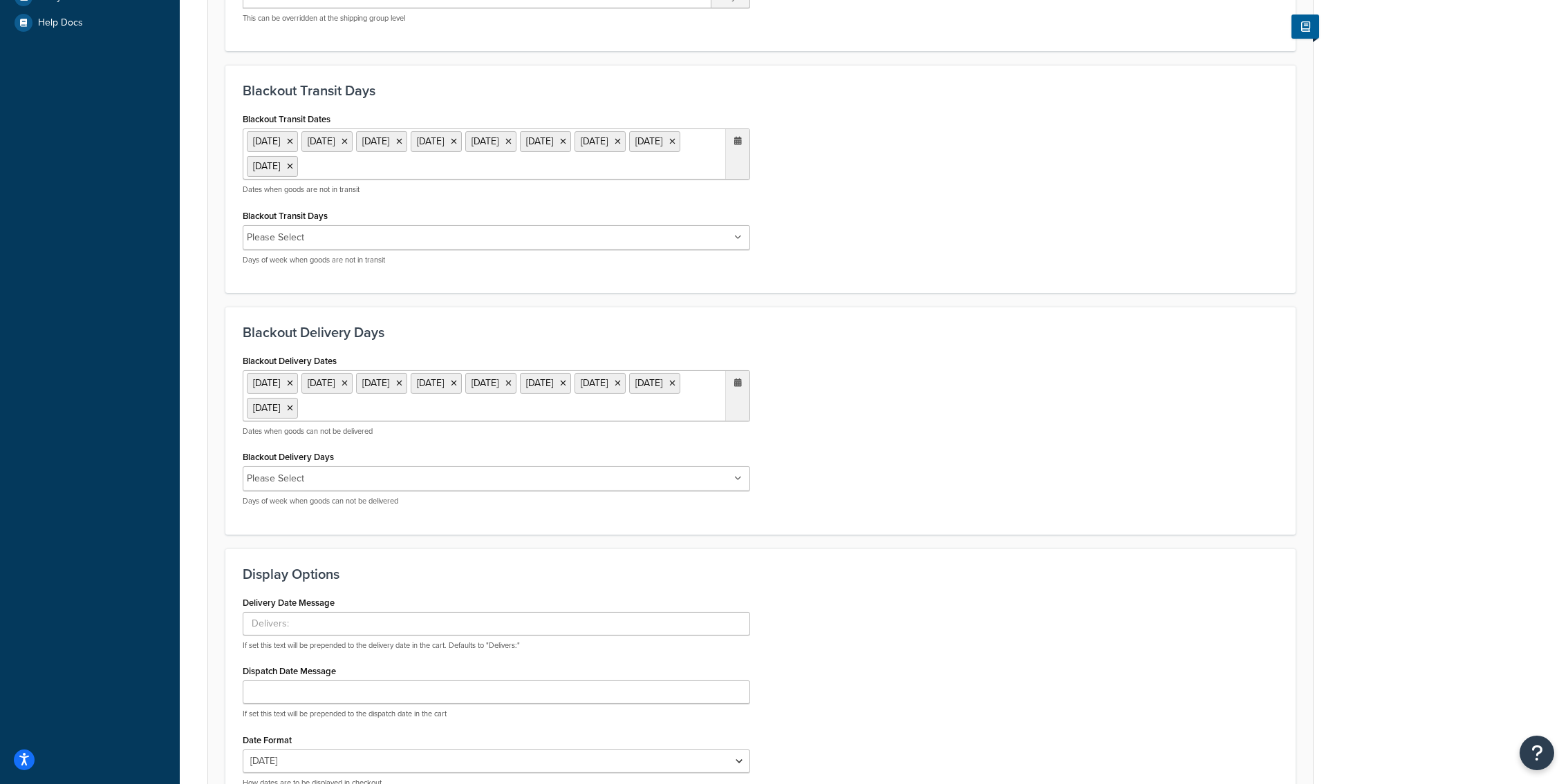
click at [345, 234] on input "Blackout Transit Days" at bounding box center [369, 237] width 122 height 15
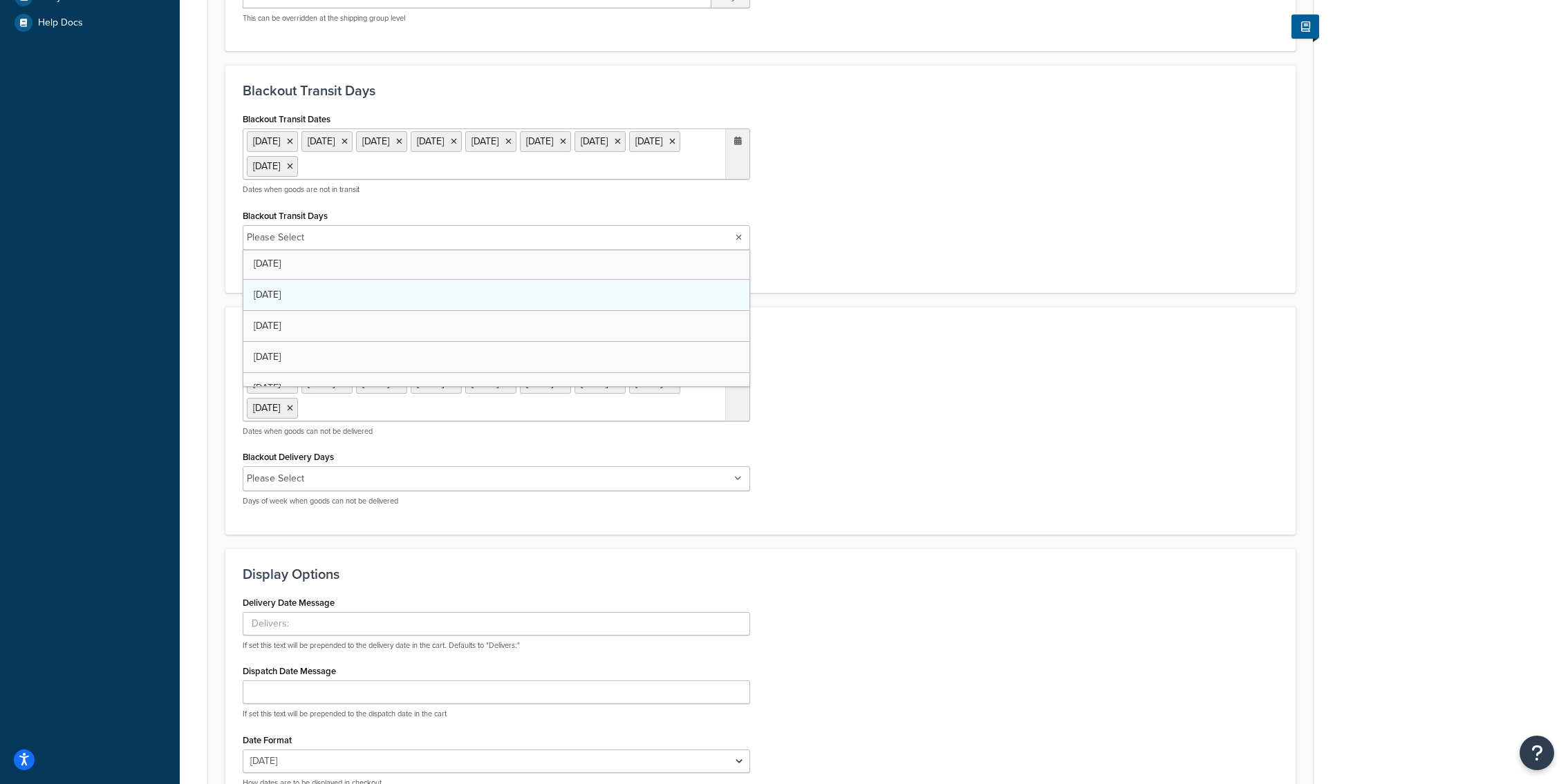
scroll to position [0, 0]
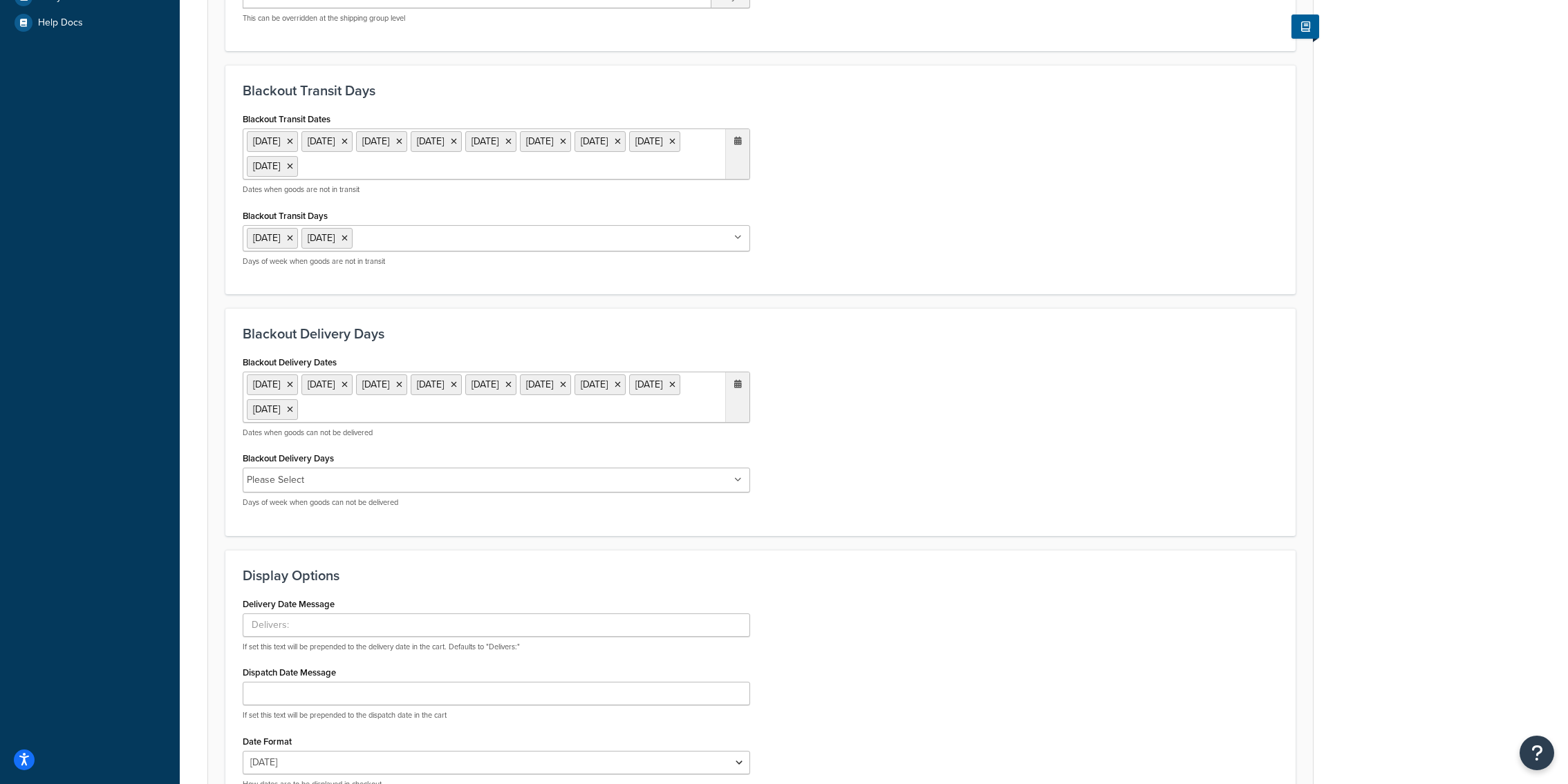
click at [810, 327] on h3 "Blackout Delivery Days" at bounding box center [760, 333] width 1036 height 15
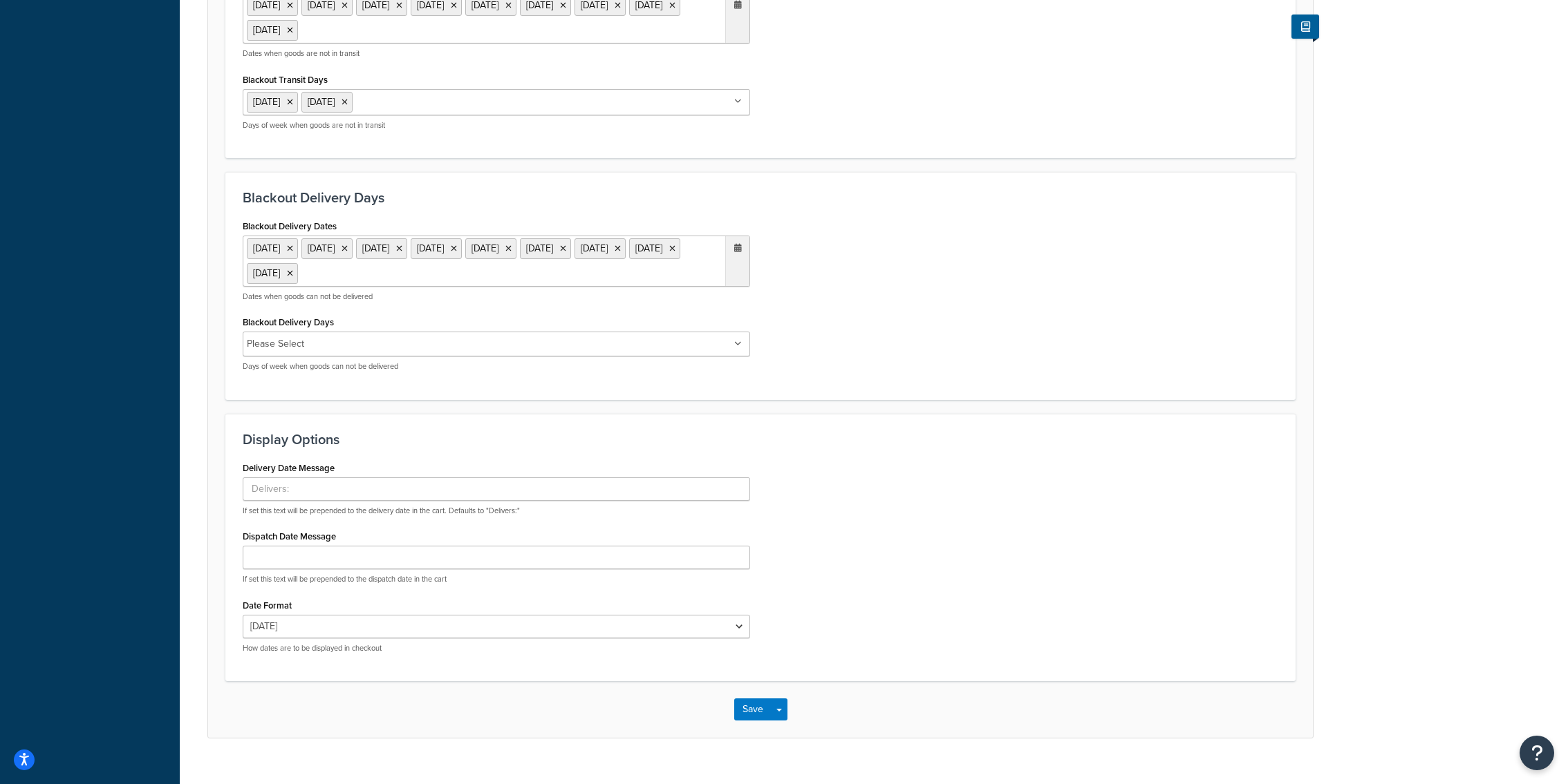
scroll to position [692, 0]
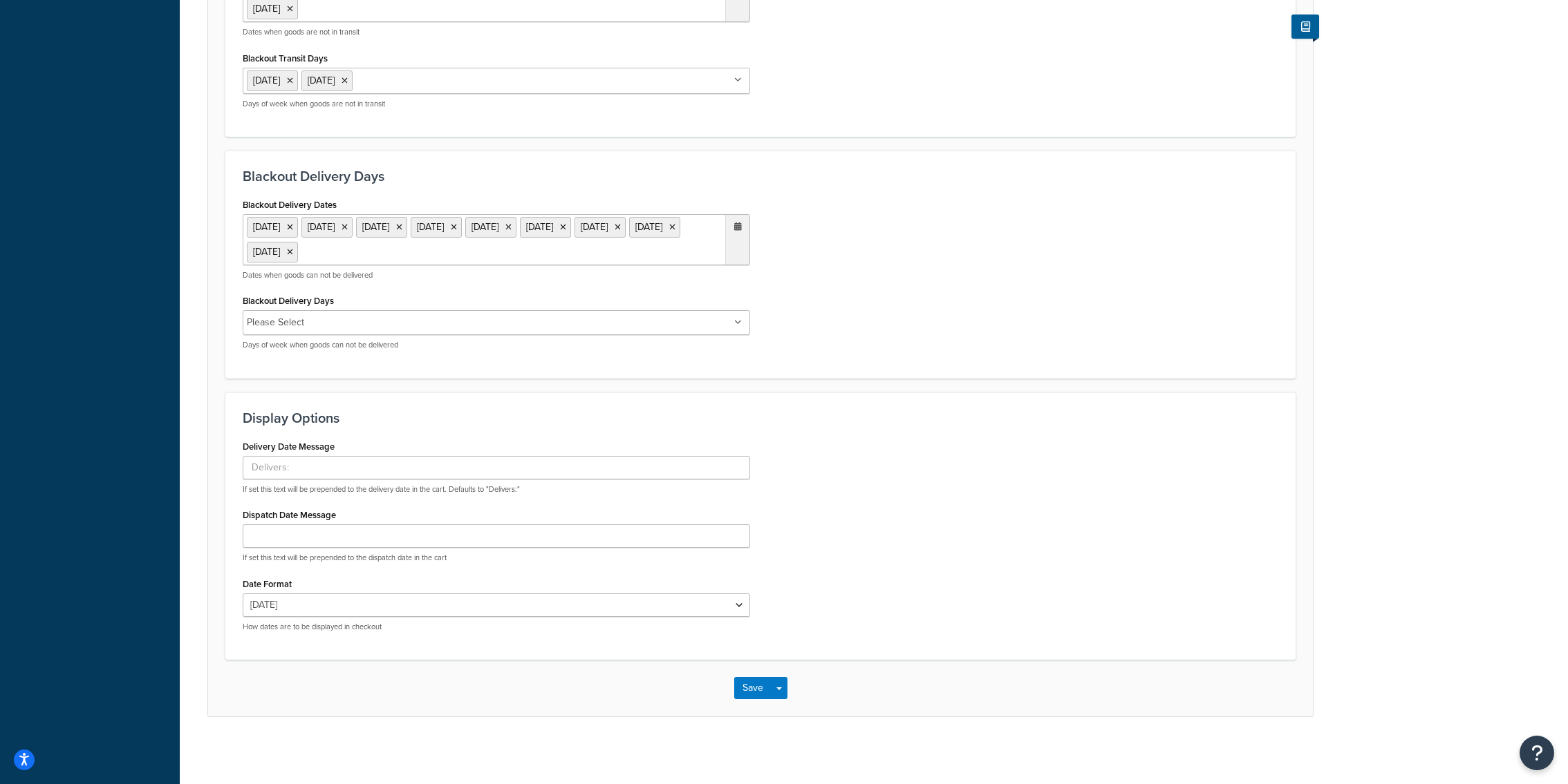
click at [531, 304] on div "Blackout Delivery Days Please Select Monday Tuesday Wednesday Thursday Friday S…" at bounding box center [496, 320] width 507 height 60
click at [517, 318] on ul "Please Select" at bounding box center [496, 322] width 507 height 25
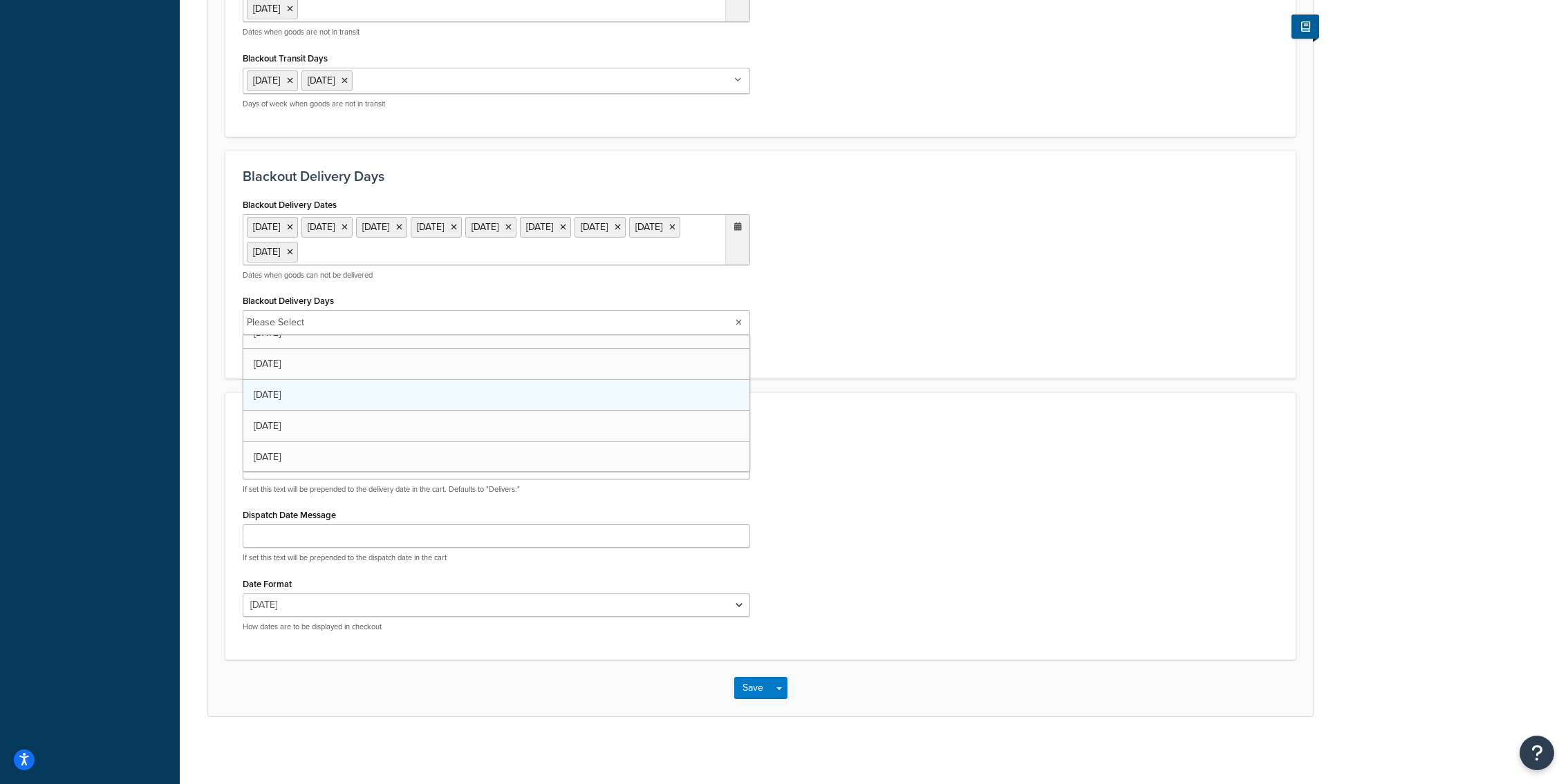
scroll to position [0, 0]
click at [294, 321] on icon at bounding box center [290, 323] width 6 height 8
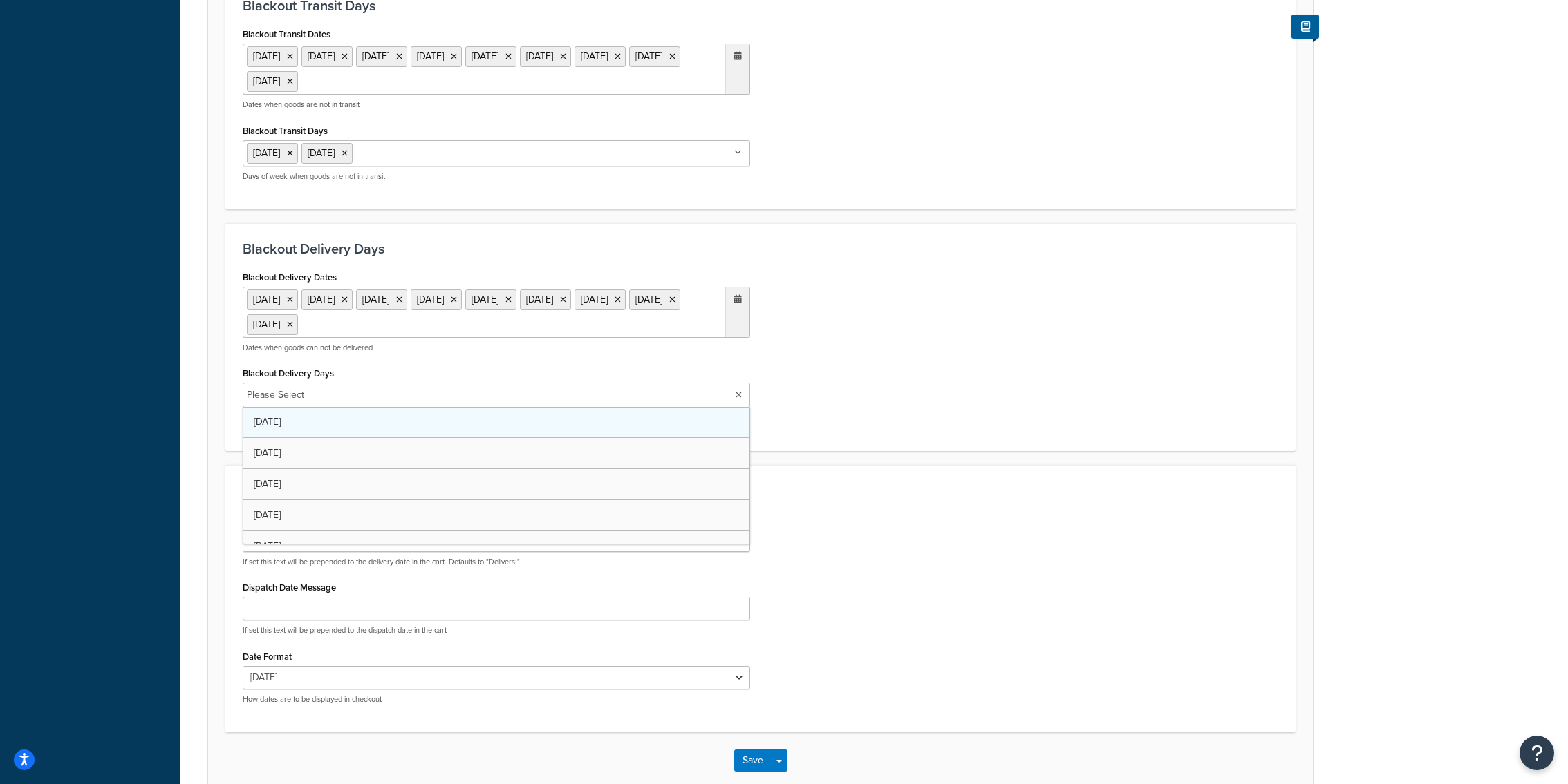
scroll to position [599, 0]
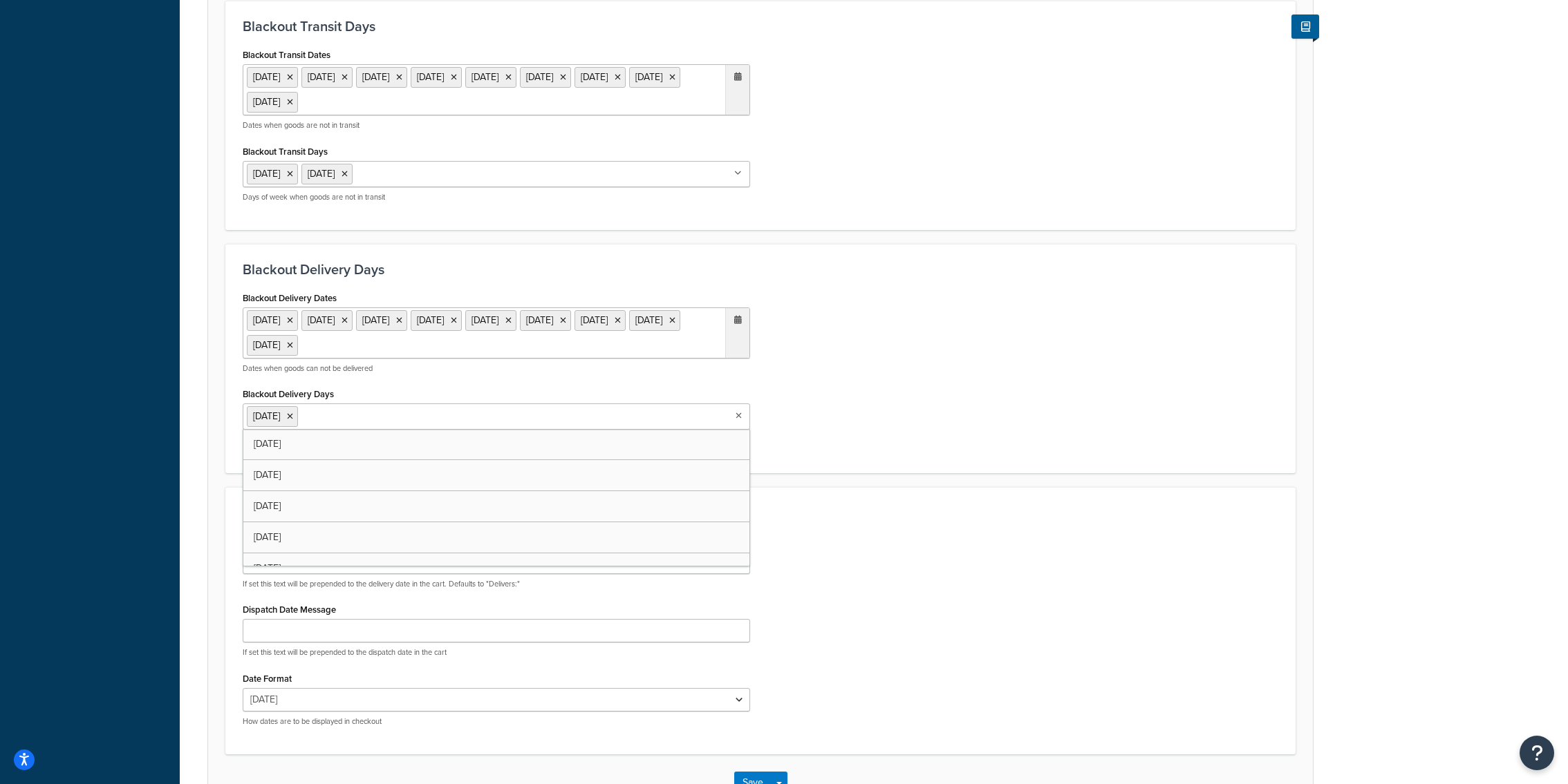
click at [1001, 565] on div "Delivery Date Message If set this text will be prepended to the delivery date i…" at bounding box center [760, 634] width 1057 height 206
click at [347, 171] on icon at bounding box center [344, 174] width 6 height 8
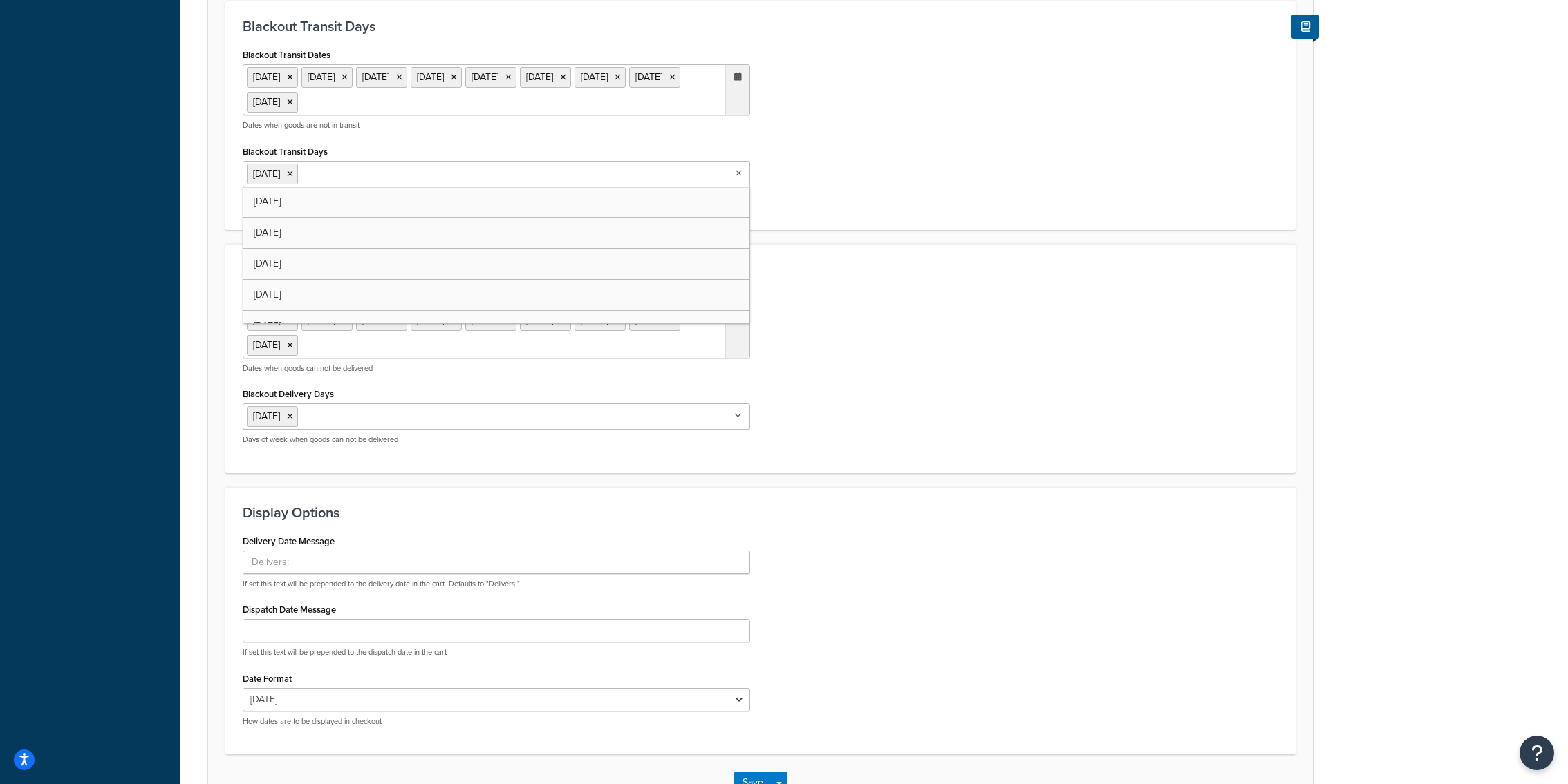
click at [352, 171] on input "Blackout Transit Days" at bounding box center [362, 173] width 122 height 15
click at [943, 496] on div "Display Options Delivery Date Message If set this text will be prepended to the…" at bounding box center [759, 621] width 1070 height 268
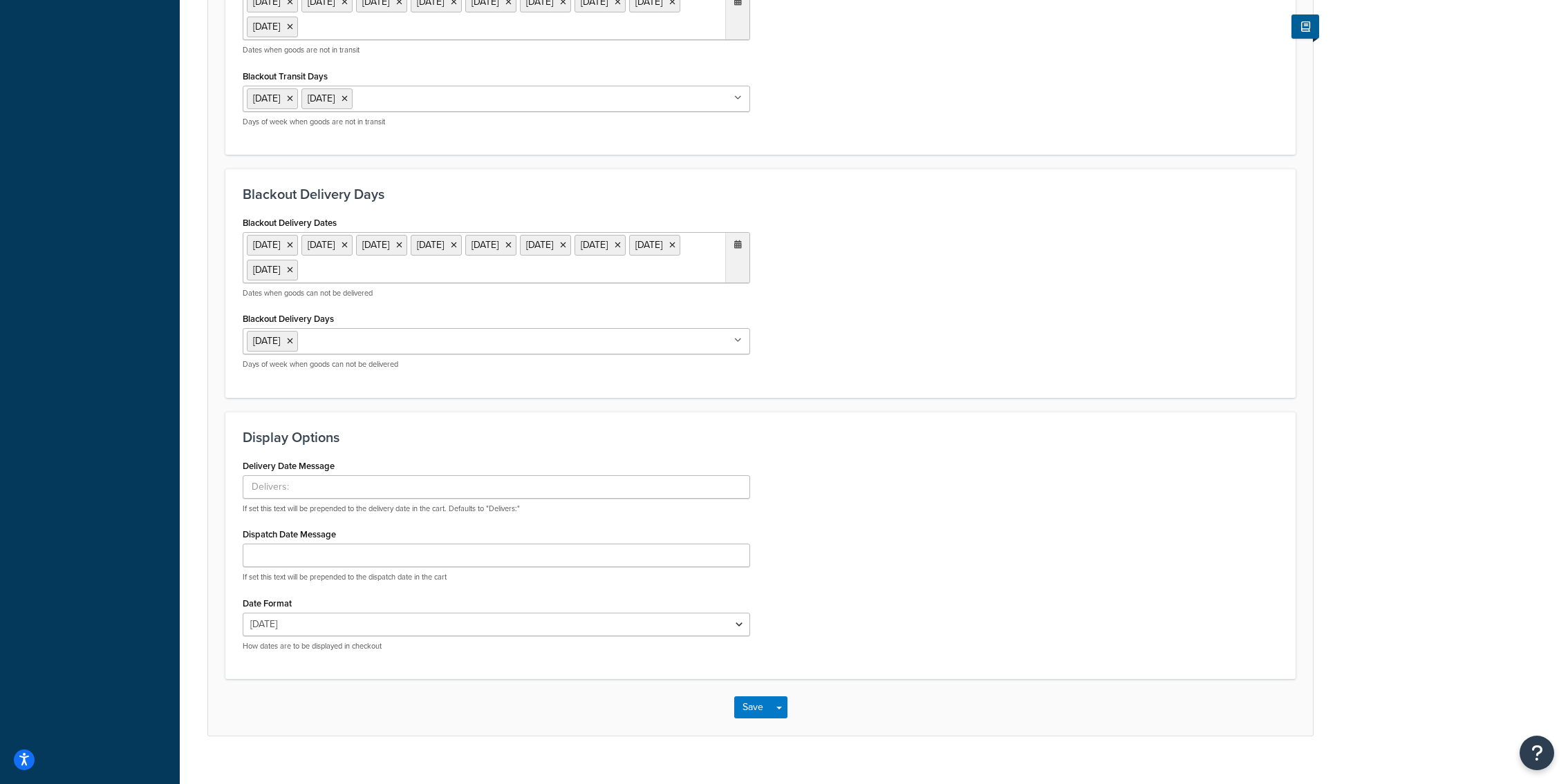
scroll to position [693, 0]
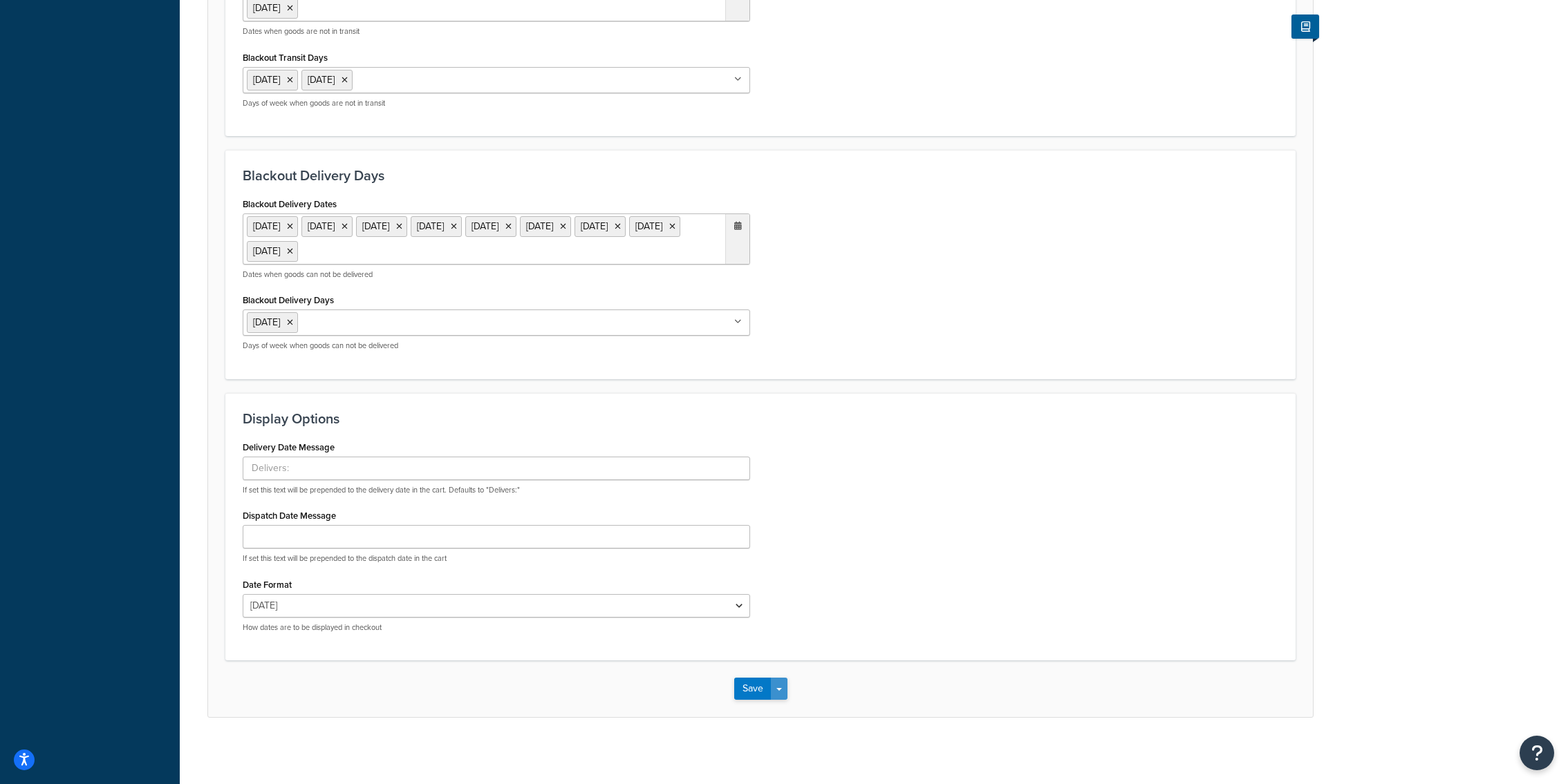
click at [779, 692] on button "Save Dropdown" at bounding box center [779, 689] width 17 height 22
click at [779, 705] on button "Save and Edit" at bounding box center [784, 714] width 100 height 29
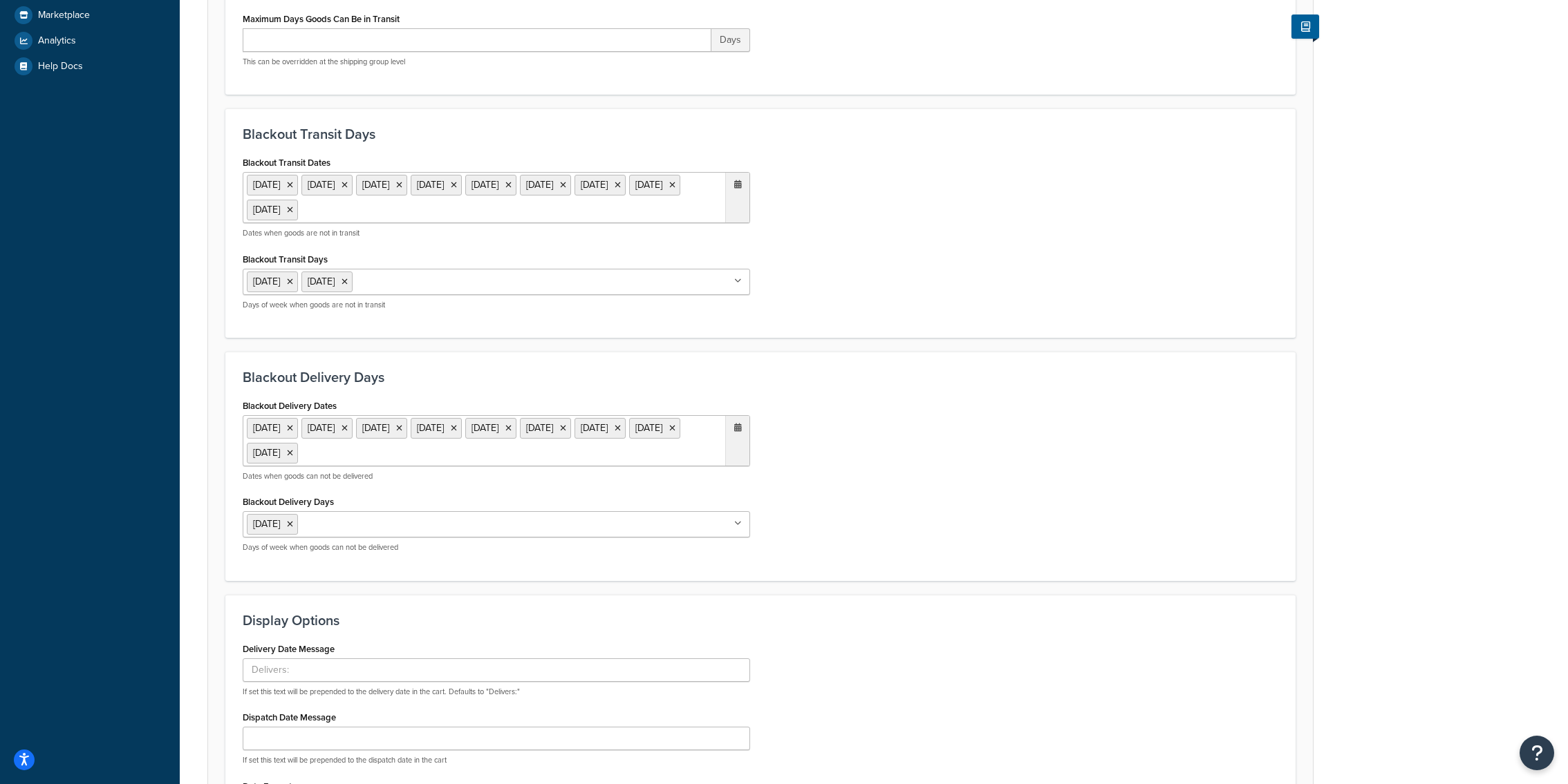
scroll to position [519, 0]
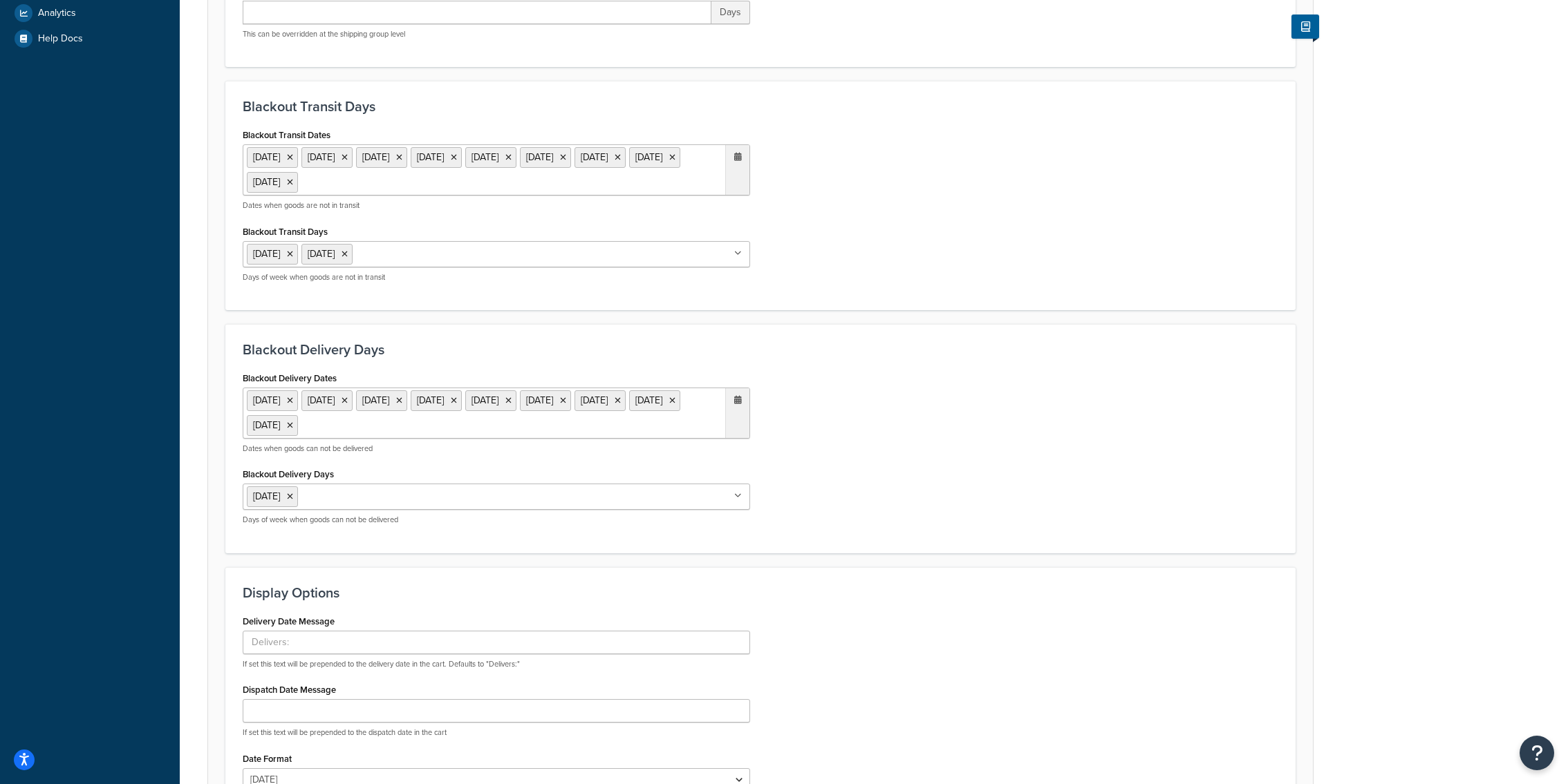
click at [426, 486] on ul "Monday" at bounding box center [496, 496] width 507 height 26
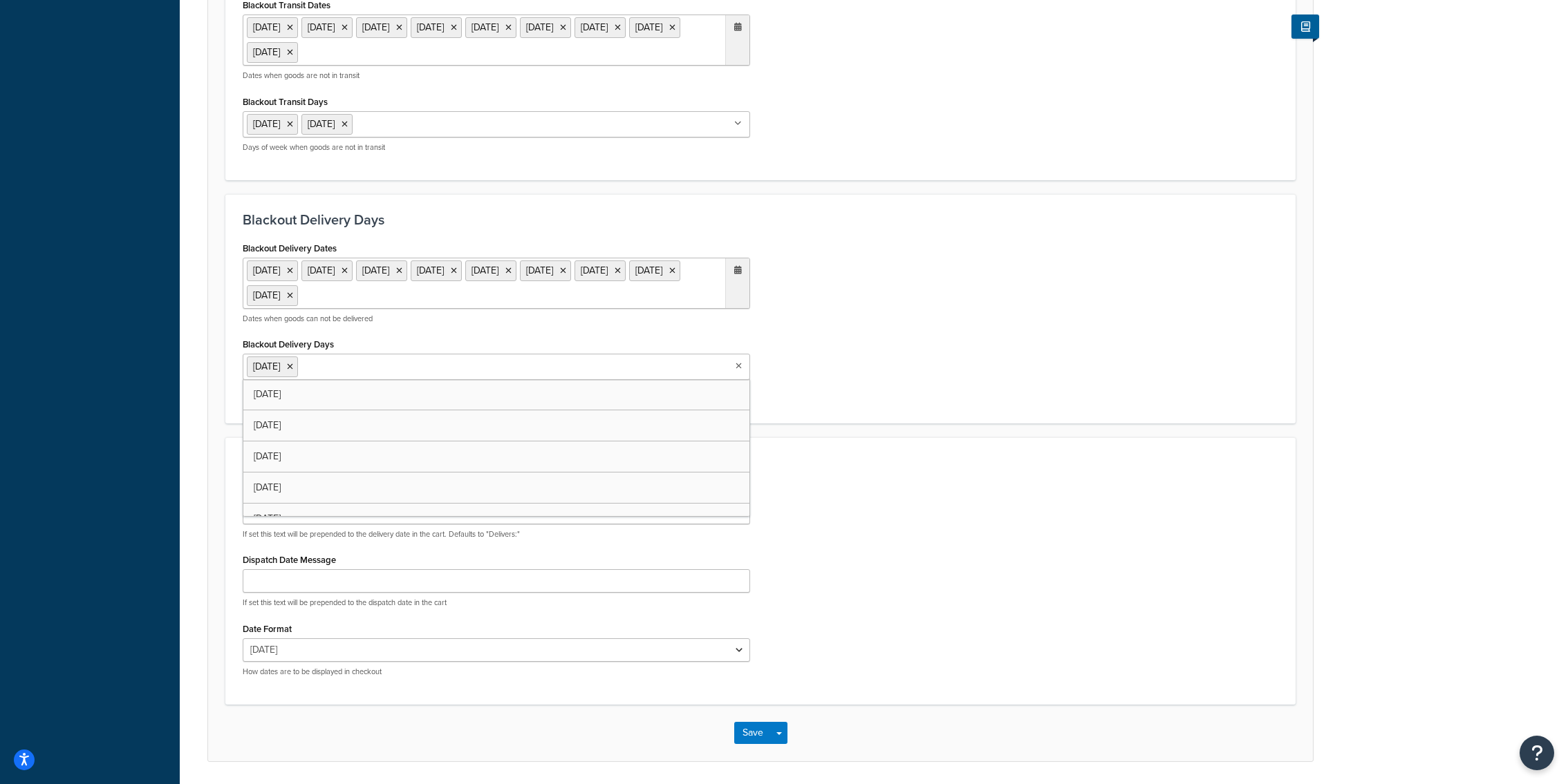
scroll to position [693, 0]
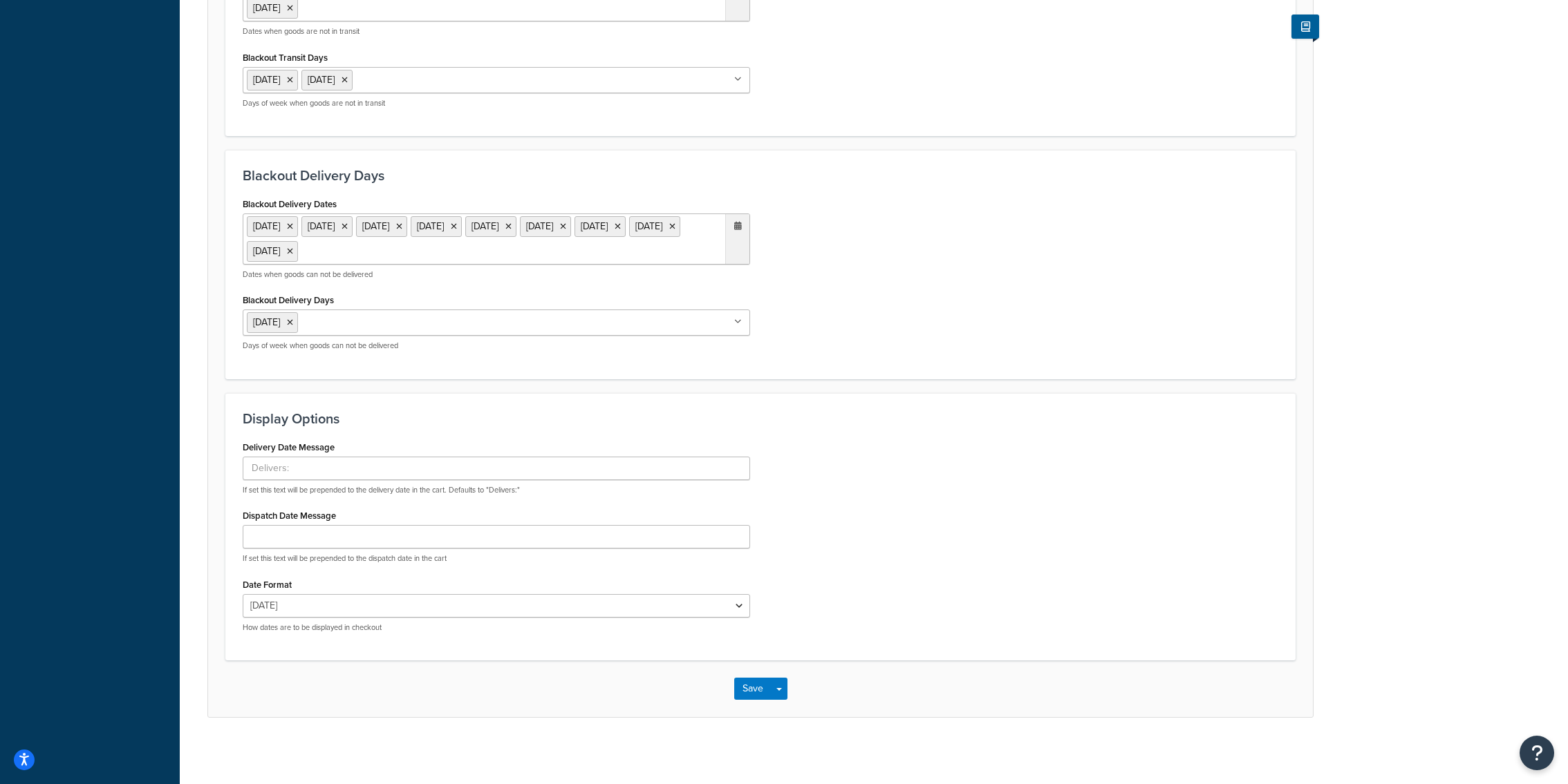
click at [205, 297] on div "Carrier: Royal Mail Enabled Table Rates Properties Methods Date & Time Package …" at bounding box center [874, 58] width 1388 height 1389
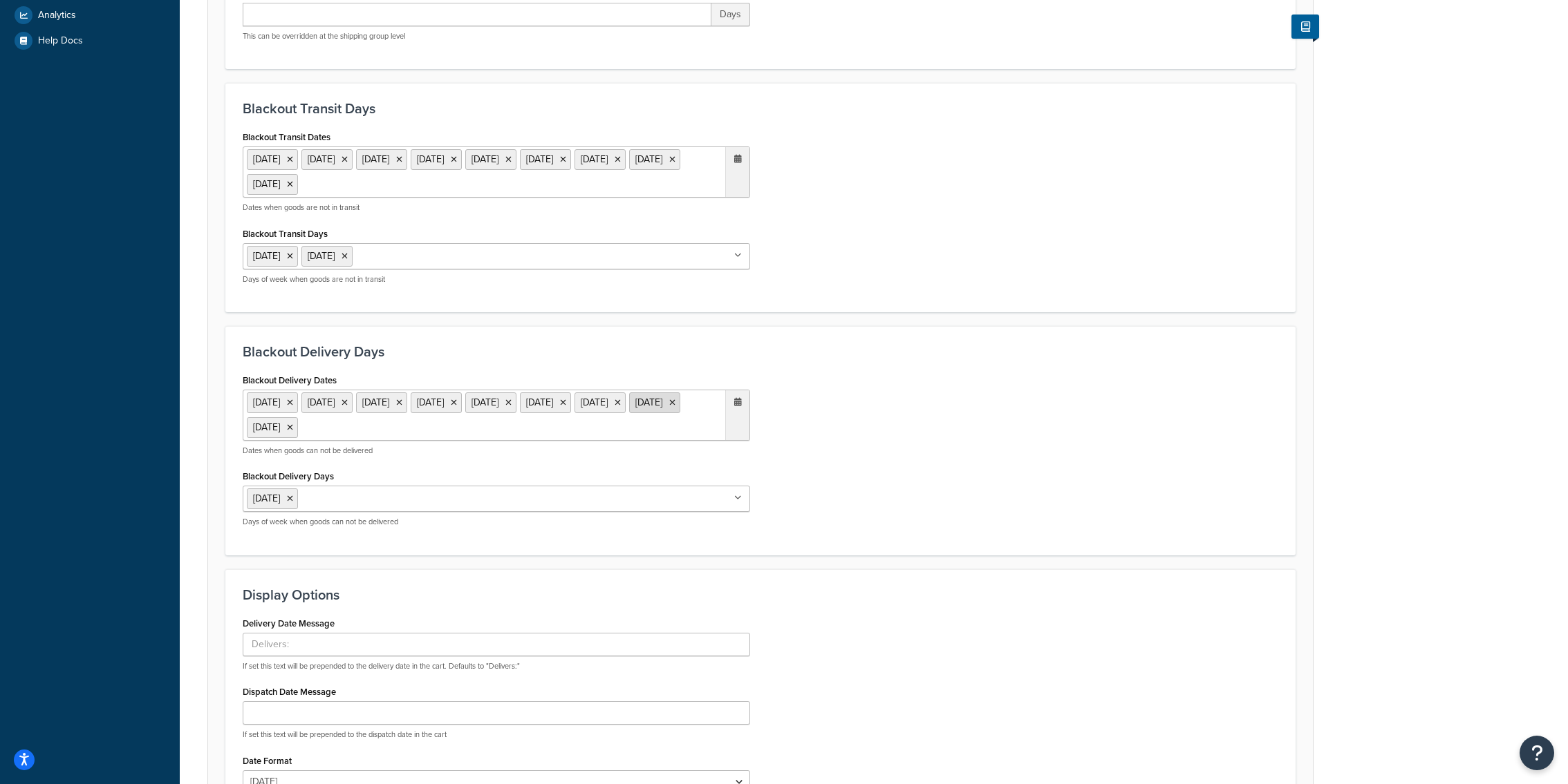
scroll to position [516, 0]
click at [347, 255] on icon at bounding box center [344, 257] width 6 height 8
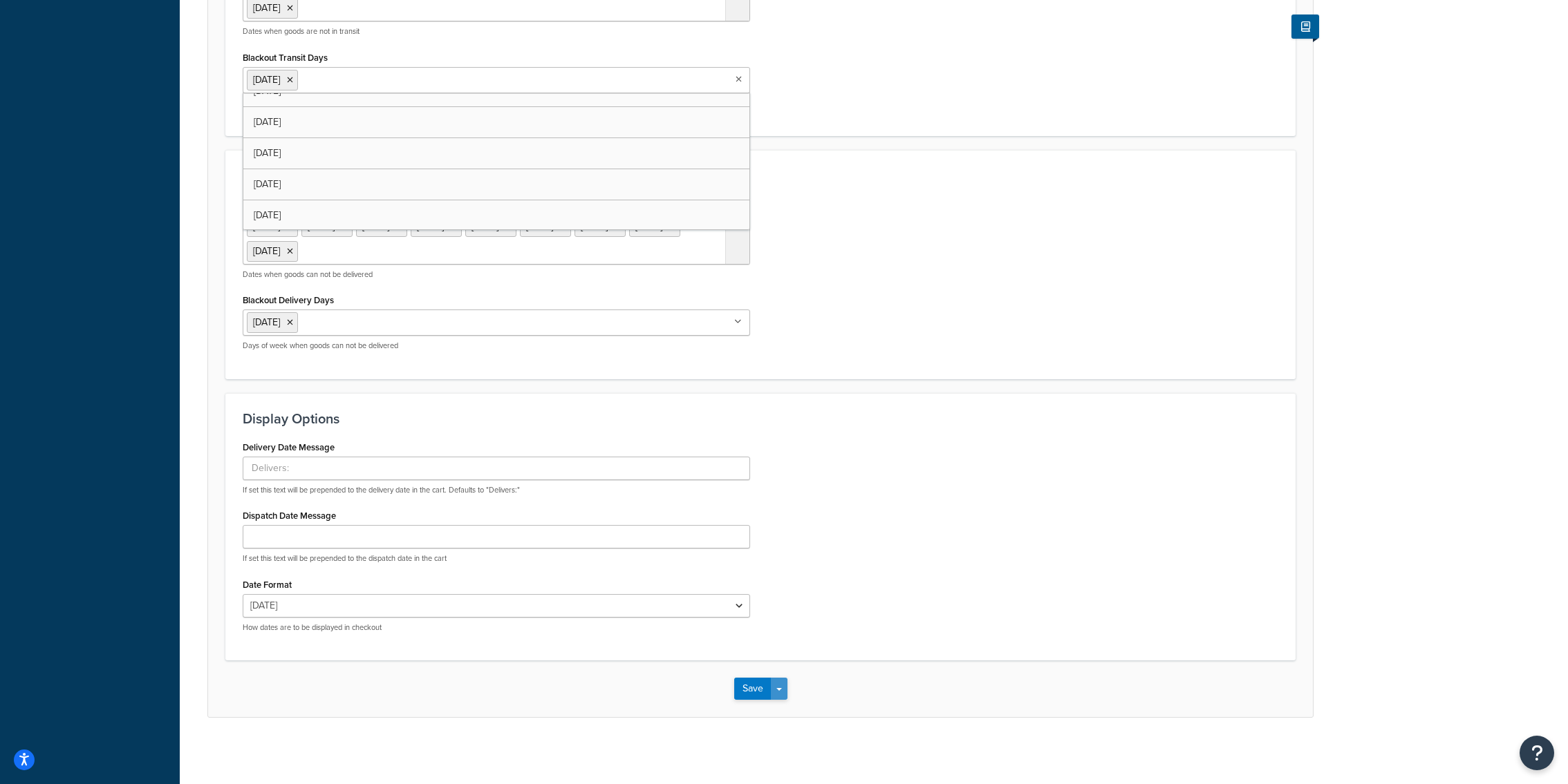
click at [786, 687] on button "Save Dropdown" at bounding box center [779, 689] width 17 height 22
click at [786, 700] on button "Save and Edit" at bounding box center [784, 714] width 100 height 29
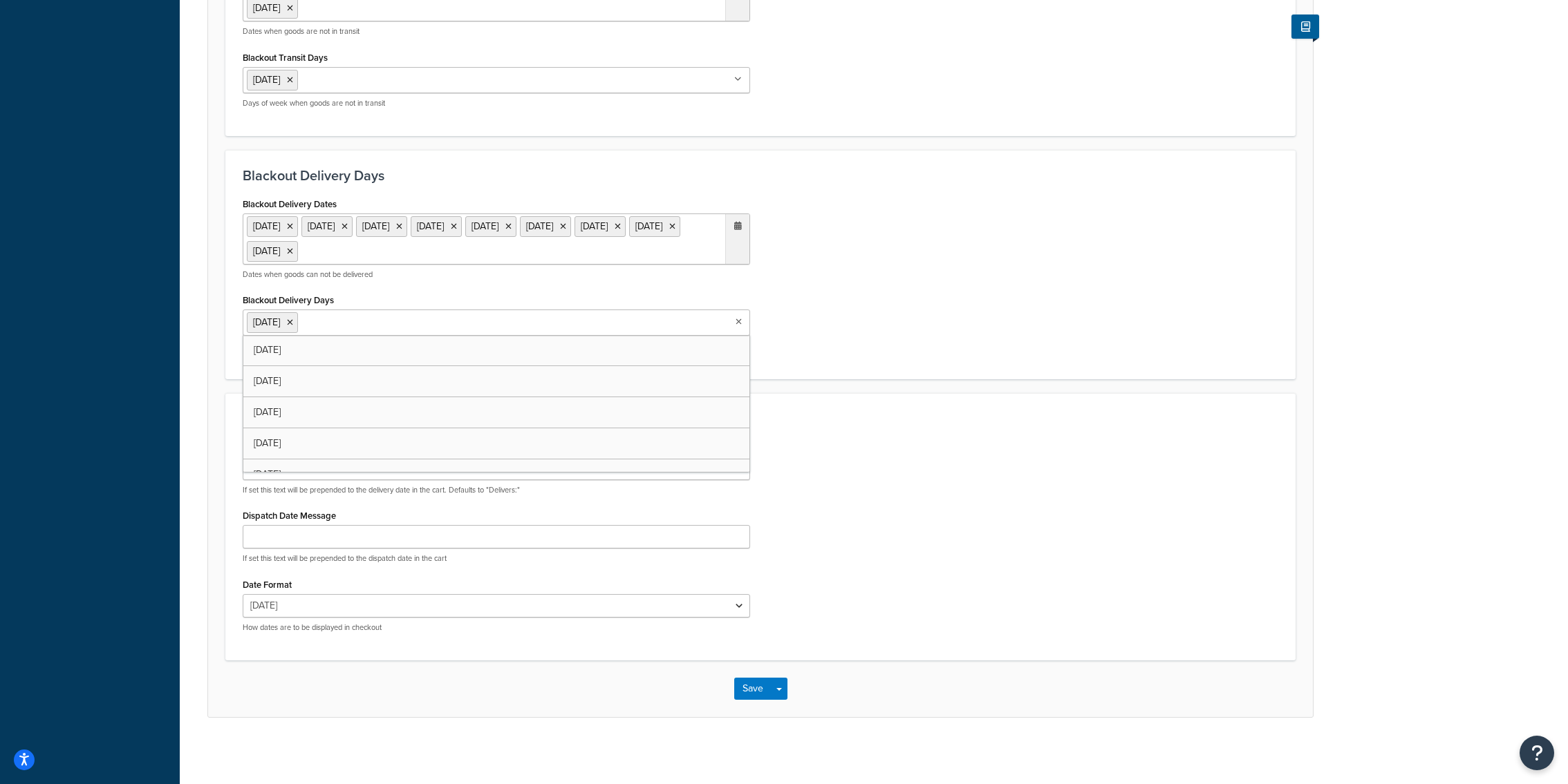
click at [353, 326] on input "Blackout Delivery Days" at bounding box center [362, 321] width 122 height 15
click at [825, 499] on div "Delivery Date Message If set this text will be prepended to the delivery date i…" at bounding box center [760, 540] width 1057 height 206
click at [347, 323] on icon at bounding box center [344, 322] width 6 height 8
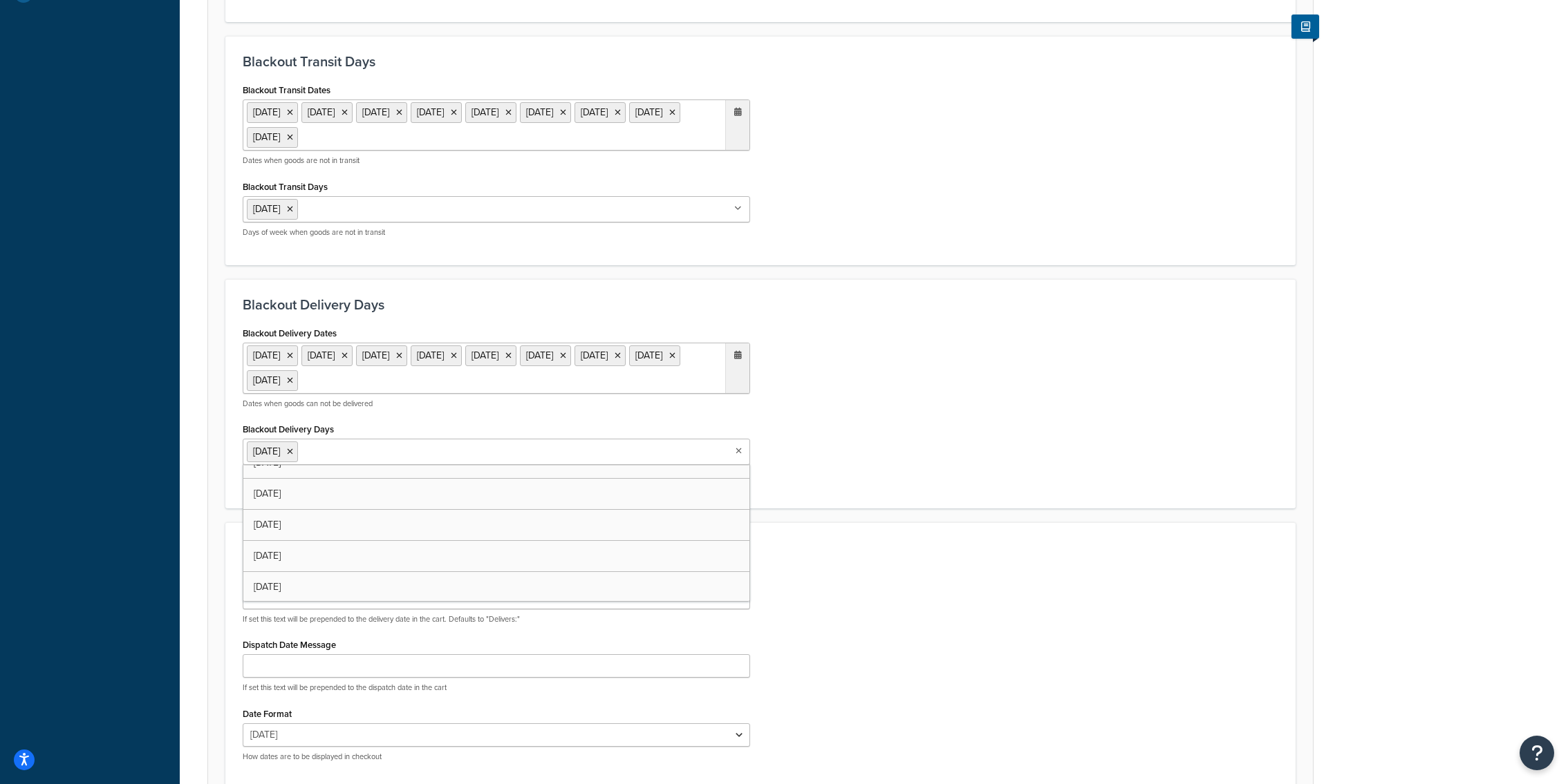
scroll to position [551, 0]
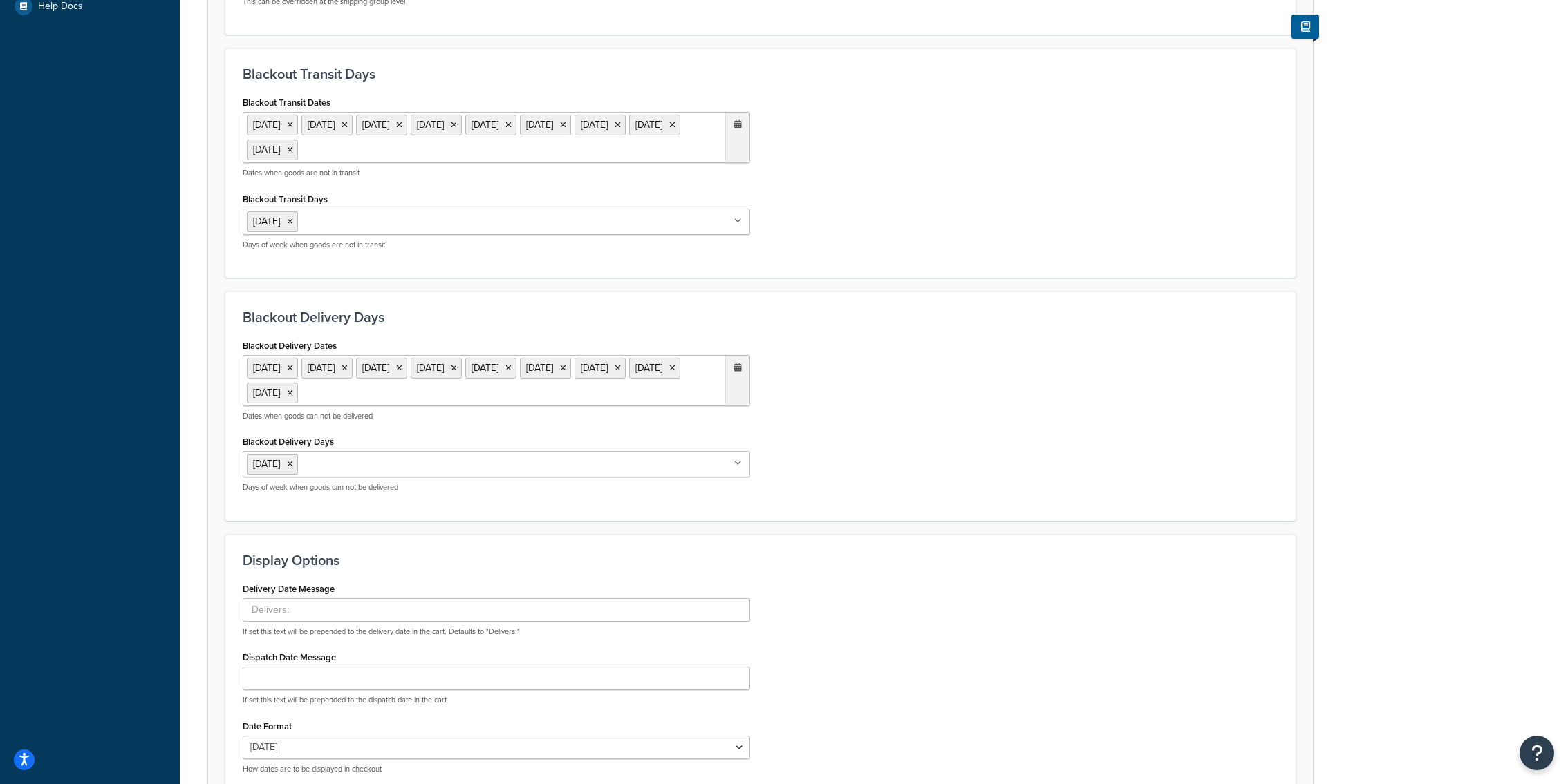
click at [372, 239] on div "Monday Tuesday Wednesday Thursday Friday Saturday Sunday Days of week when good…" at bounding box center [496, 230] width 507 height 42
click at [373, 219] on input "Blackout Transit Days" at bounding box center [362, 221] width 122 height 15
click at [833, 535] on div "Display Options Delivery Date Message If set this text will be prepended to the…" at bounding box center [759, 669] width 1070 height 268
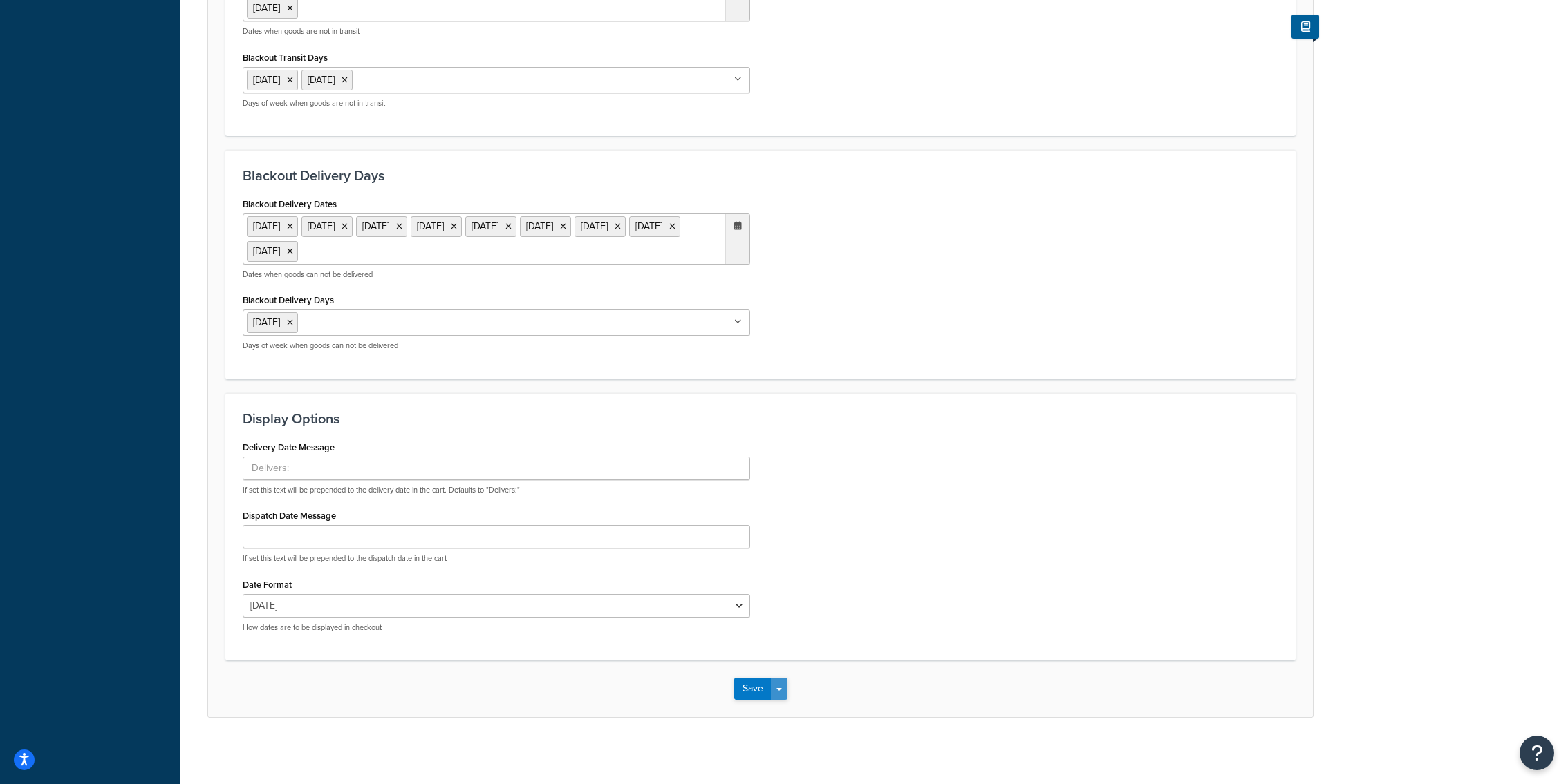
click at [780, 693] on button "Save Dropdown" at bounding box center [779, 689] width 17 height 22
click at [780, 707] on button "Save and Edit" at bounding box center [784, 714] width 100 height 29
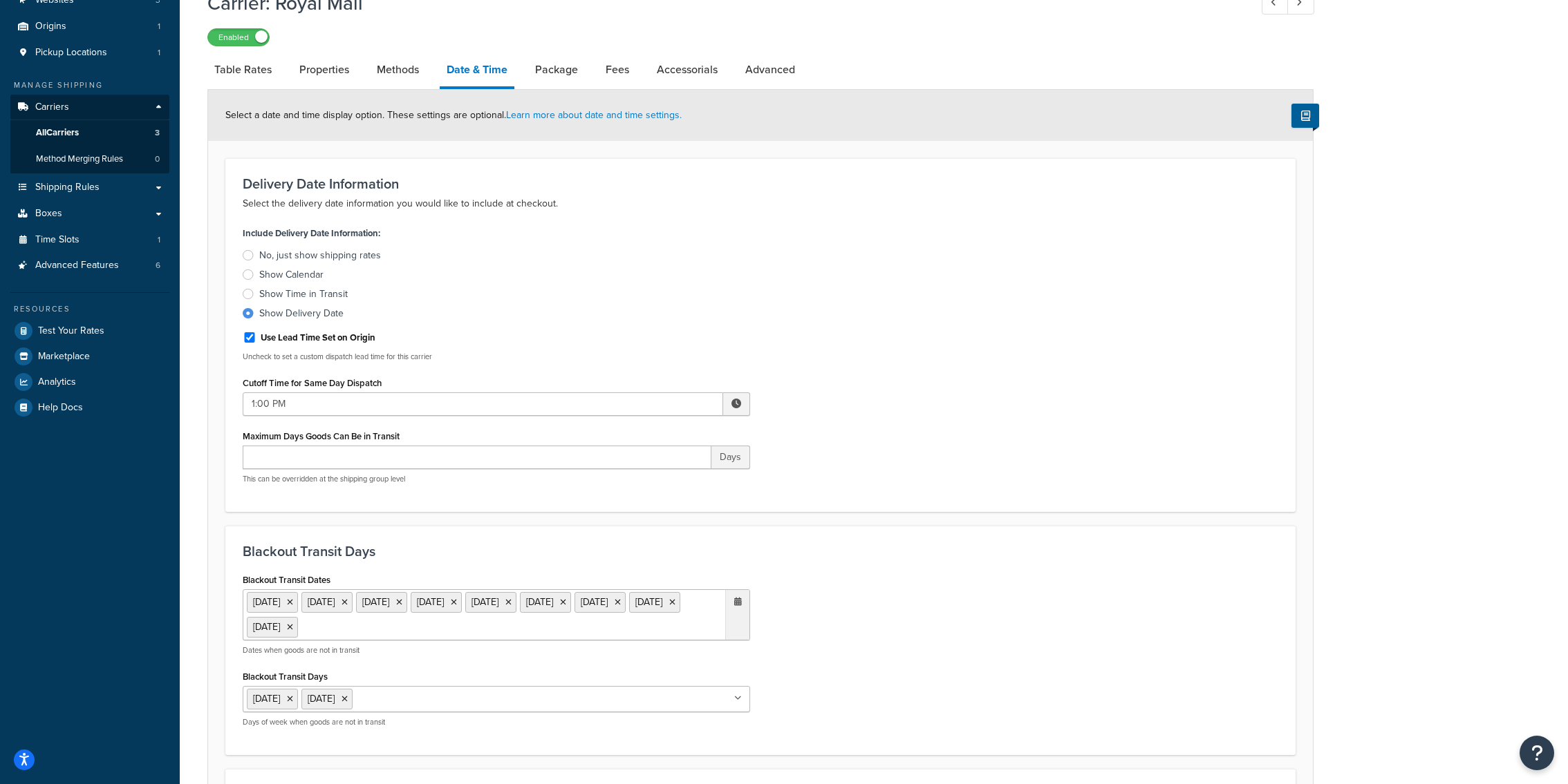
scroll to position [0, 0]
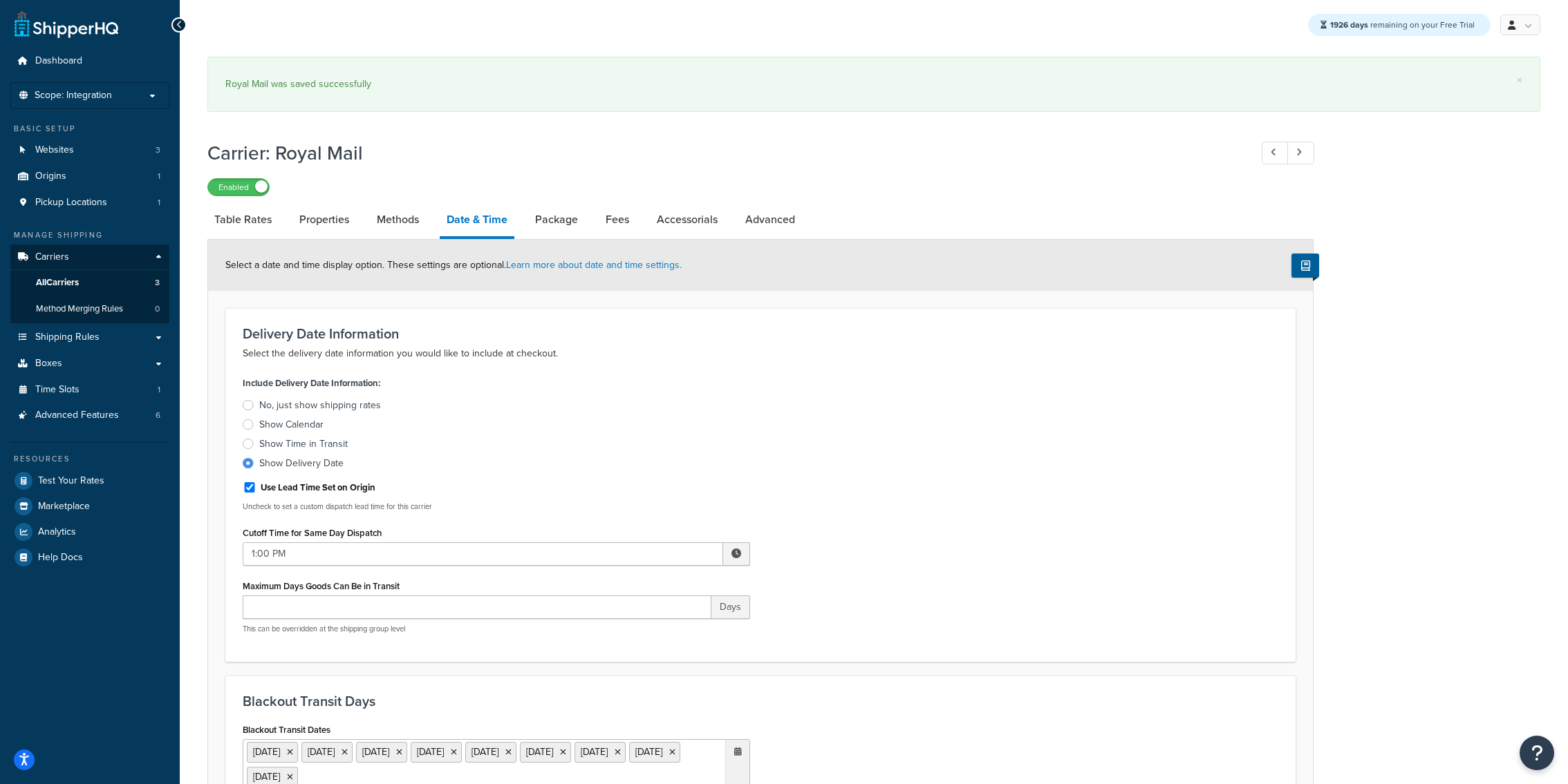
click at [132, 431] on ul "Dashboard Scope: Integration Basic Setup Websites 3 Origins 1 Pickup Locations …" at bounding box center [90, 309] width 159 height 522
click at [132, 421] on link "Advanced Features 6" at bounding box center [90, 416] width 159 height 26
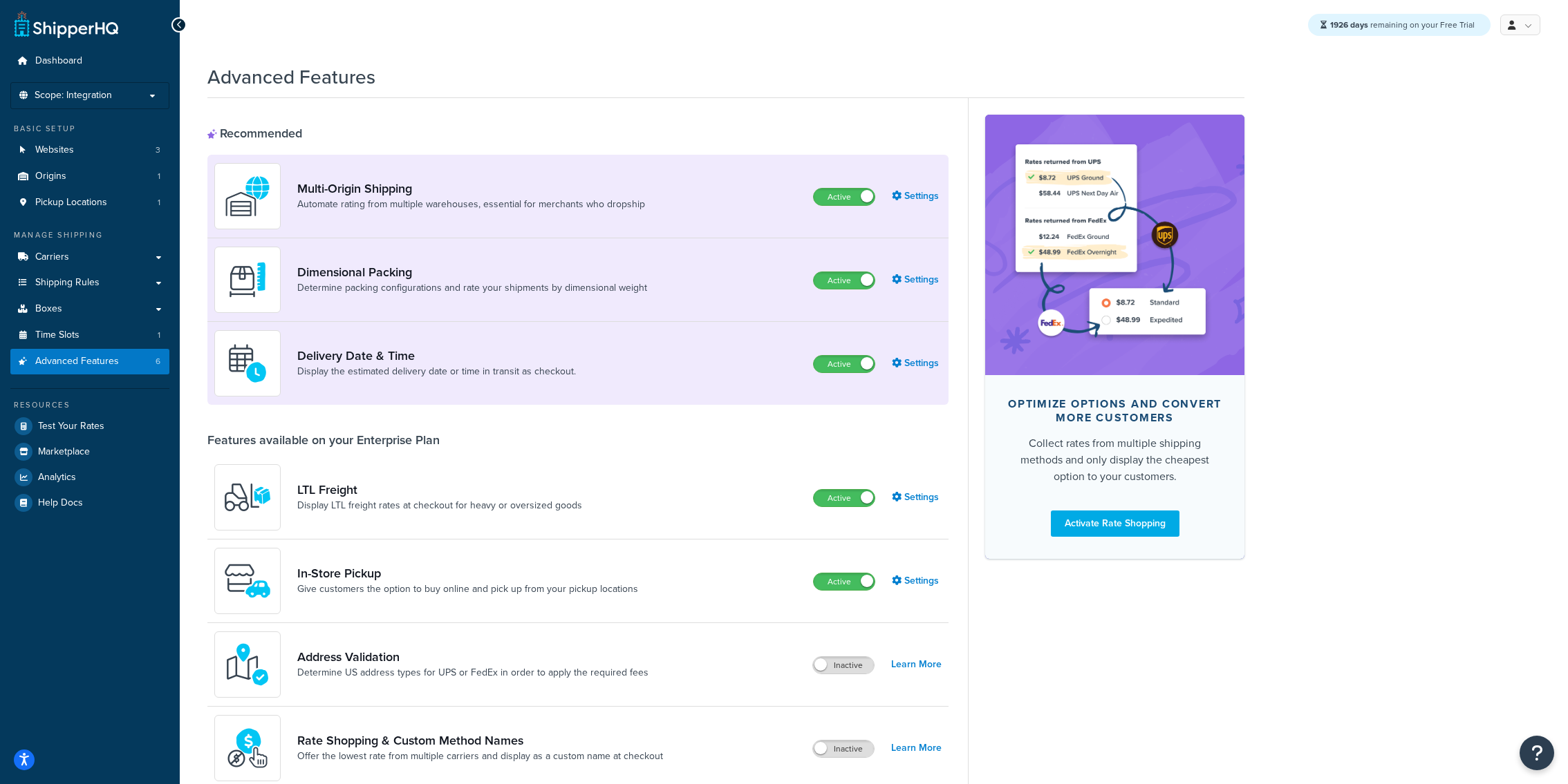
click at [920, 376] on div "Delivery Date & Time Display the estimated delivery date or time in transit as …" at bounding box center [577, 363] width 741 height 83
click at [920, 371] on link "Settings" at bounding box center [916, 363] width 50 height 19
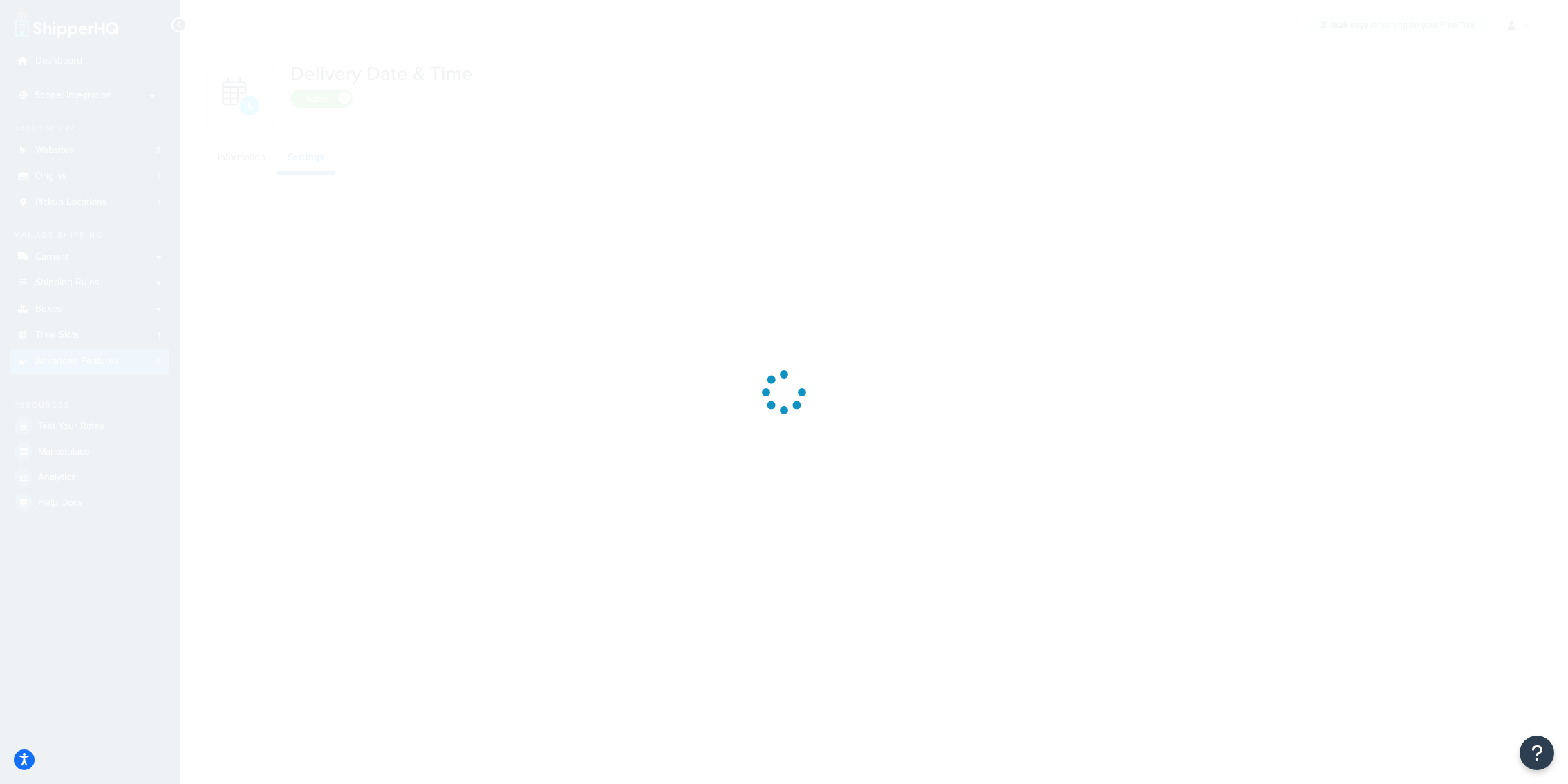
select select "Inline"
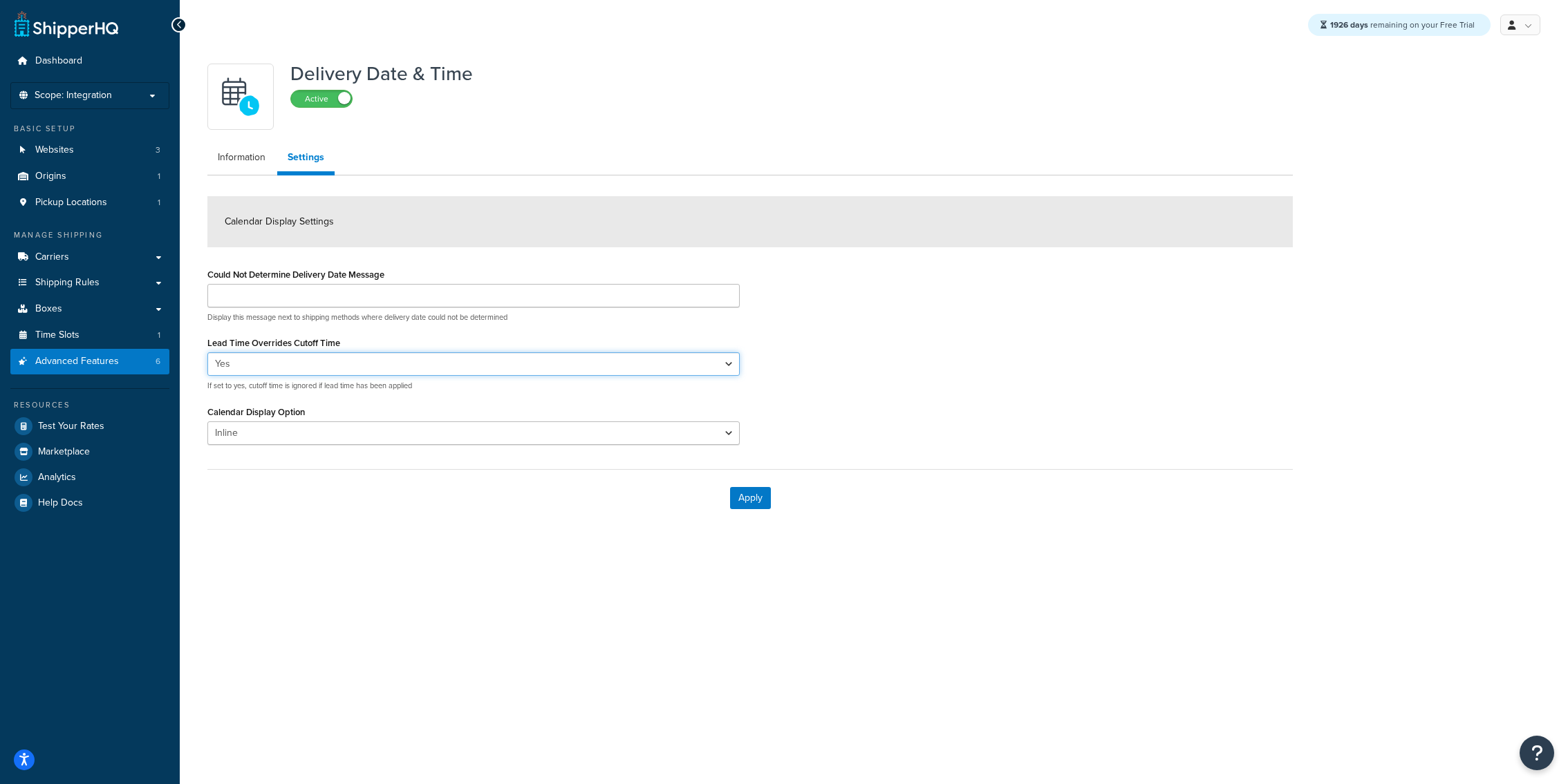
select select "false"
click option "No" at bounding box center [0, 0] width 0 height 0
click at [758, 505] on button "Apply" at bounding box center [750, 498] width 41 height 22
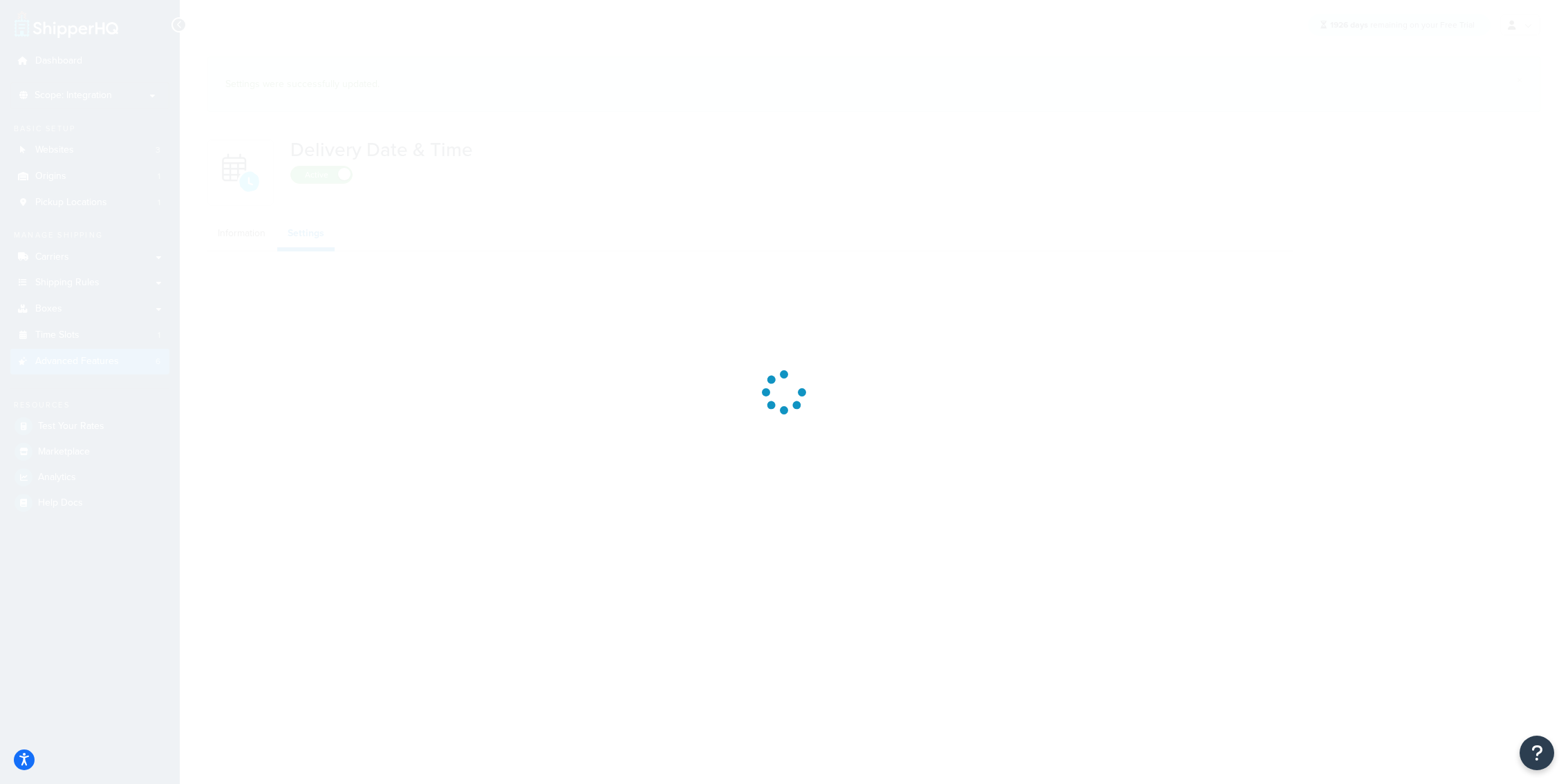
select select "false"
select select "Inline"
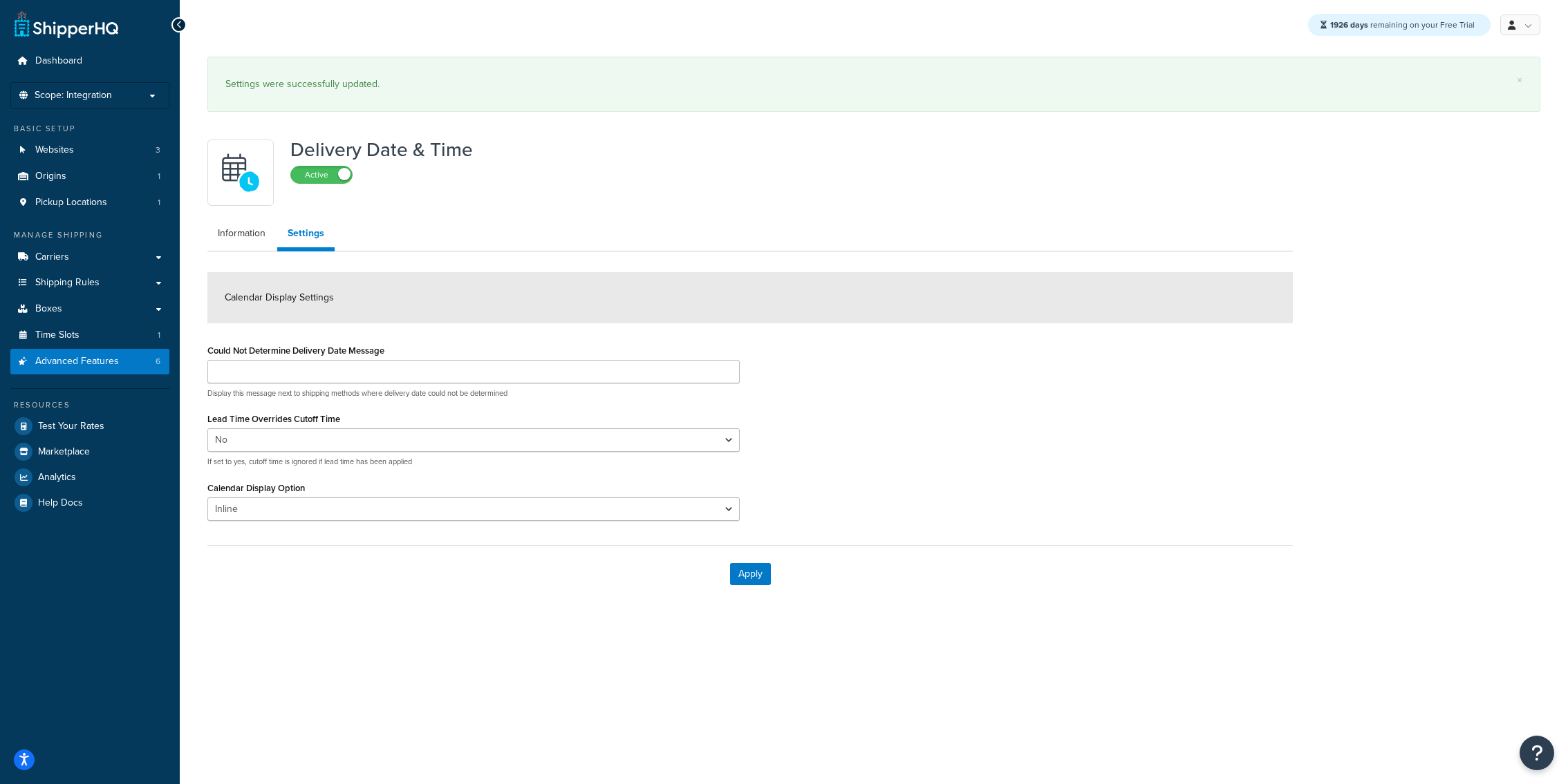
click at [531, 427] on div "Lead Time Overrides Cutoff Time Yes No If set to yes, cutoff time is ignored if…" at bounding box center [473, 438] width 532 height 58
select select "true"
click option "Yes" at bounding box center [0, 0] width 0 height 0
click at [752, 574] on button "Apply" at bounding box center [750, 574] width 41 height 22
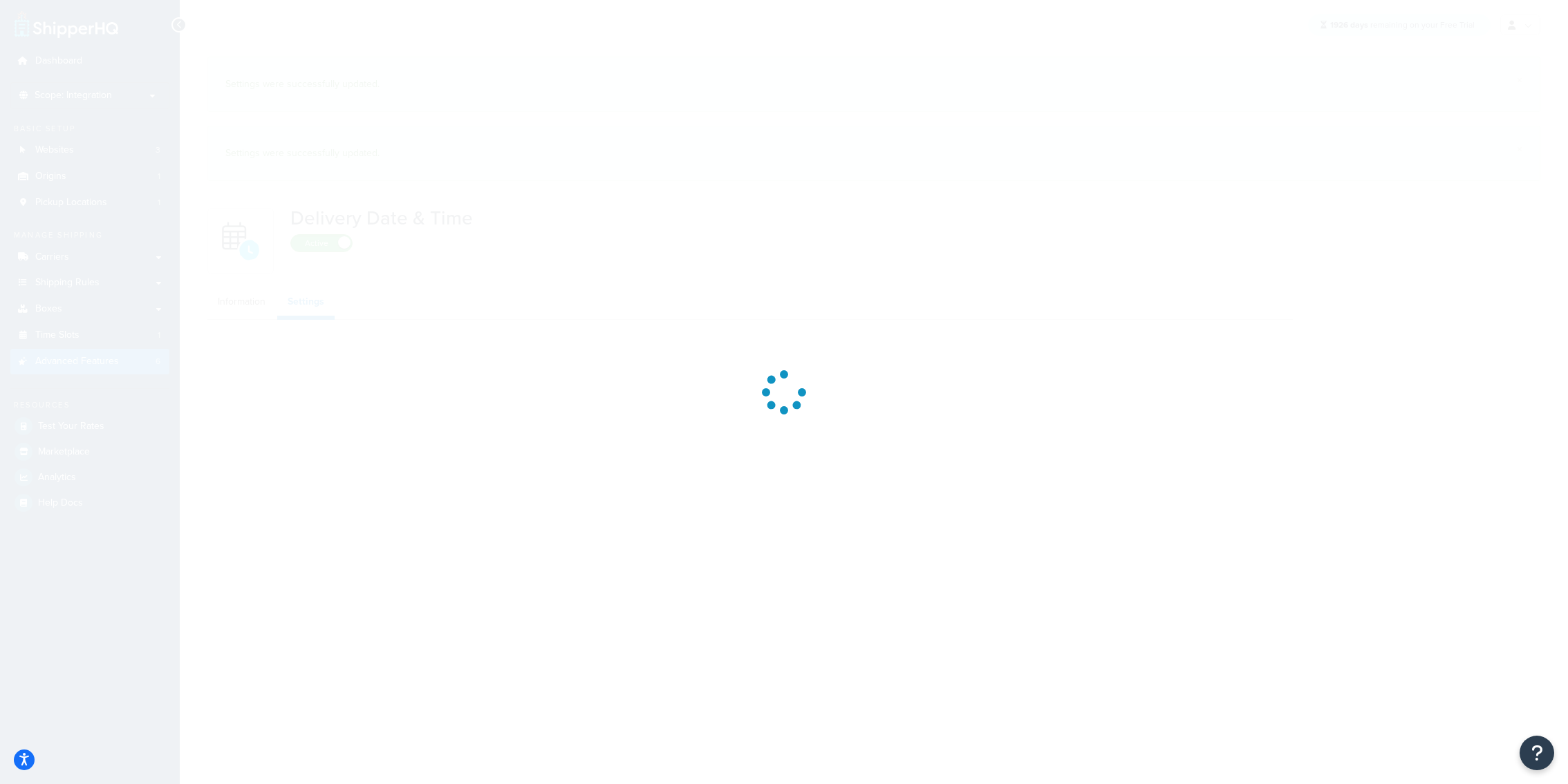
select select "Inline"
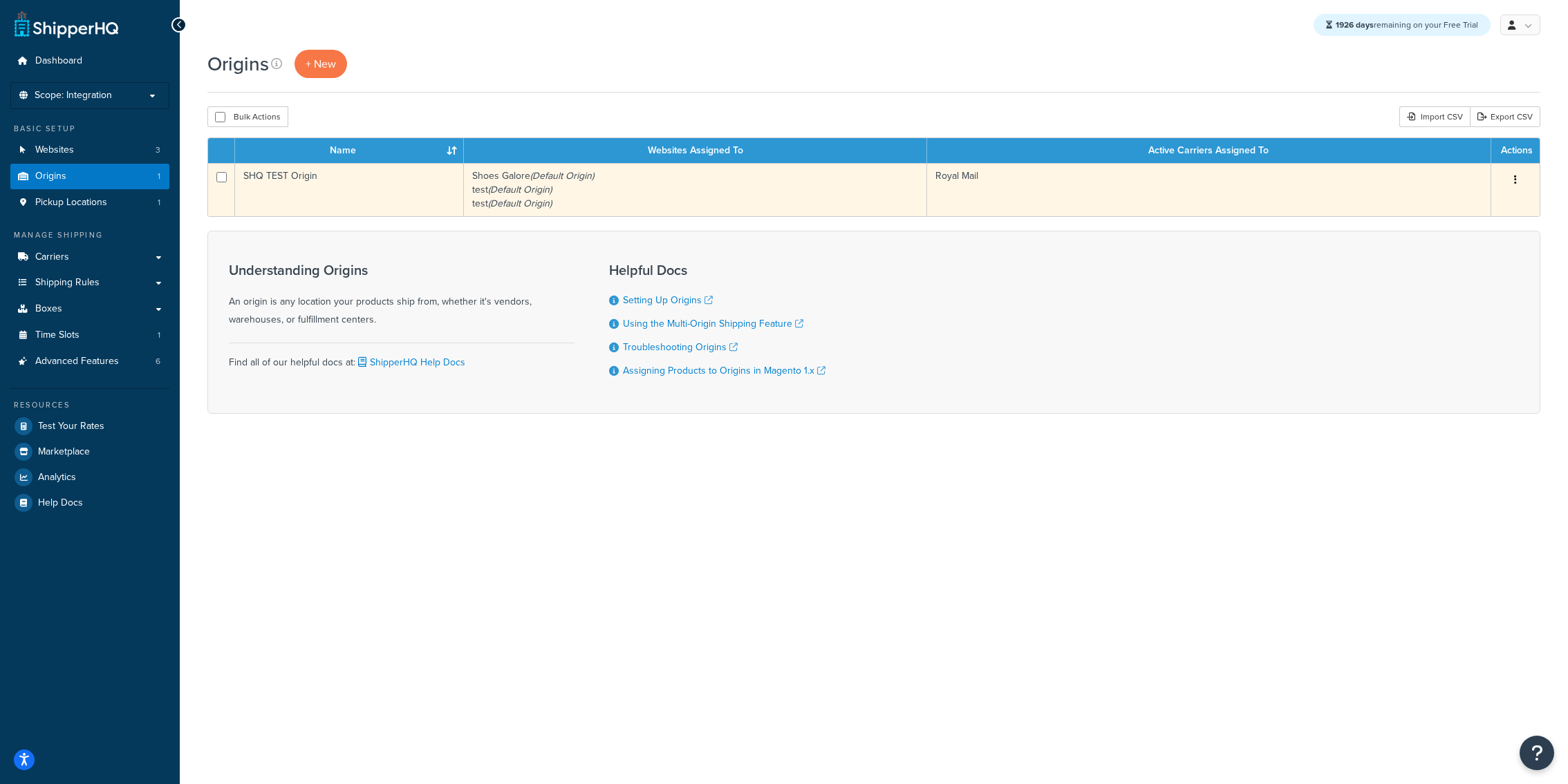
click at [710, 205] on td "Shoes Galore (Default Origin) test (Default Origin) test (Default Origin)" at bounding box center [694, 189] width 463 height 53
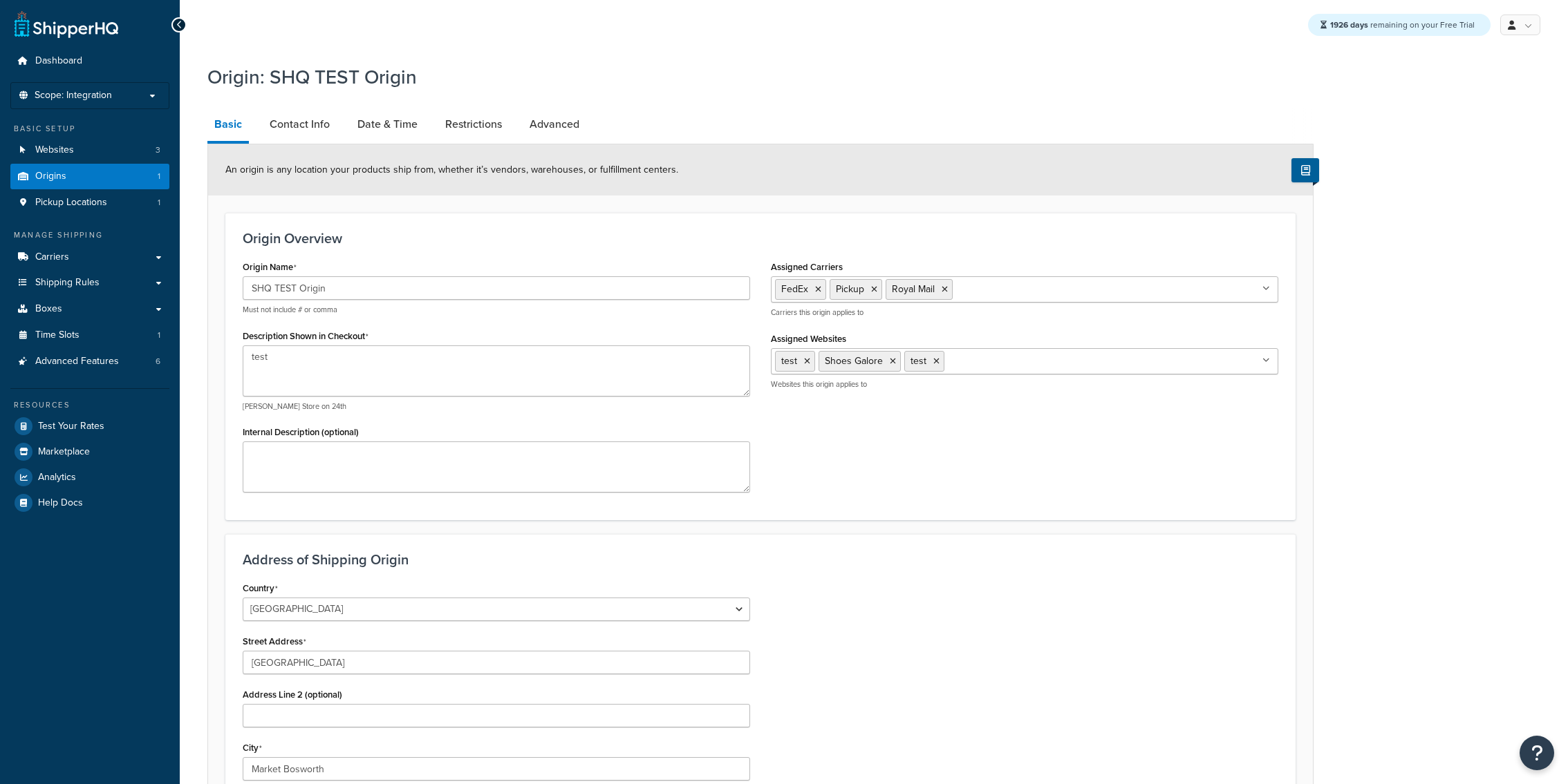
select select "1226"
click at [398, 123] on link "Date & Time" at bounding box center [387, 123] width 74 height 33
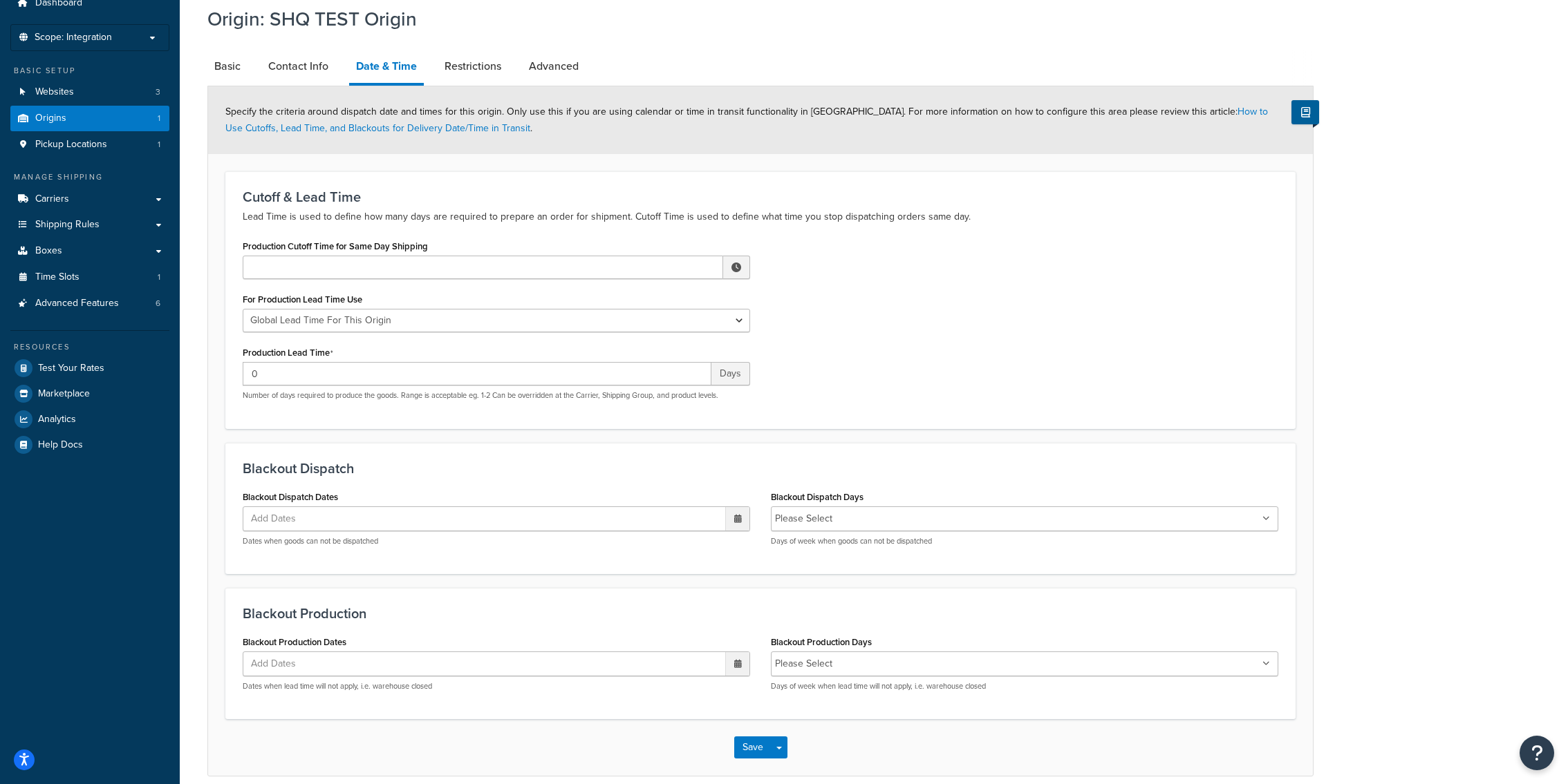
scroll to position [118, 0]
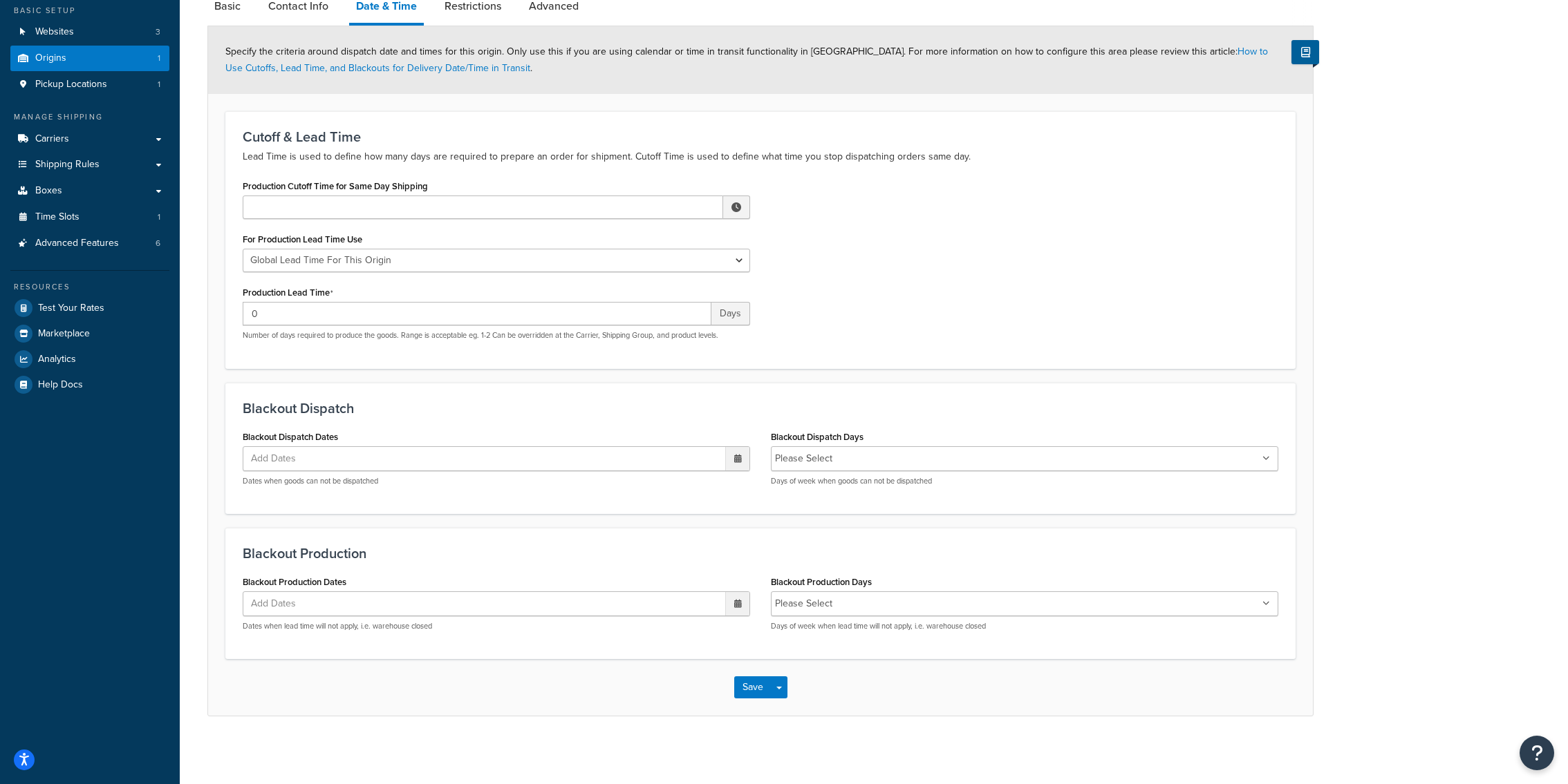
click at [864, 606] on input "Blackout Production Days" at bounding box center [897, 604] width 122 height 15
click at [834, 560] on div "Blackout Production Blackout Production Dates Add Dates ‹ [DATE] › Su Mo Tu We …" at bounding box center [759, 594] width 1070 height 132
click at [784, 690] on button "Save Dropdown" at bounding box center [779, 689] width 17 height 22
click at [784, 702] on button "Save and Edit" at bounding box center [801, 714] width 133 height 29
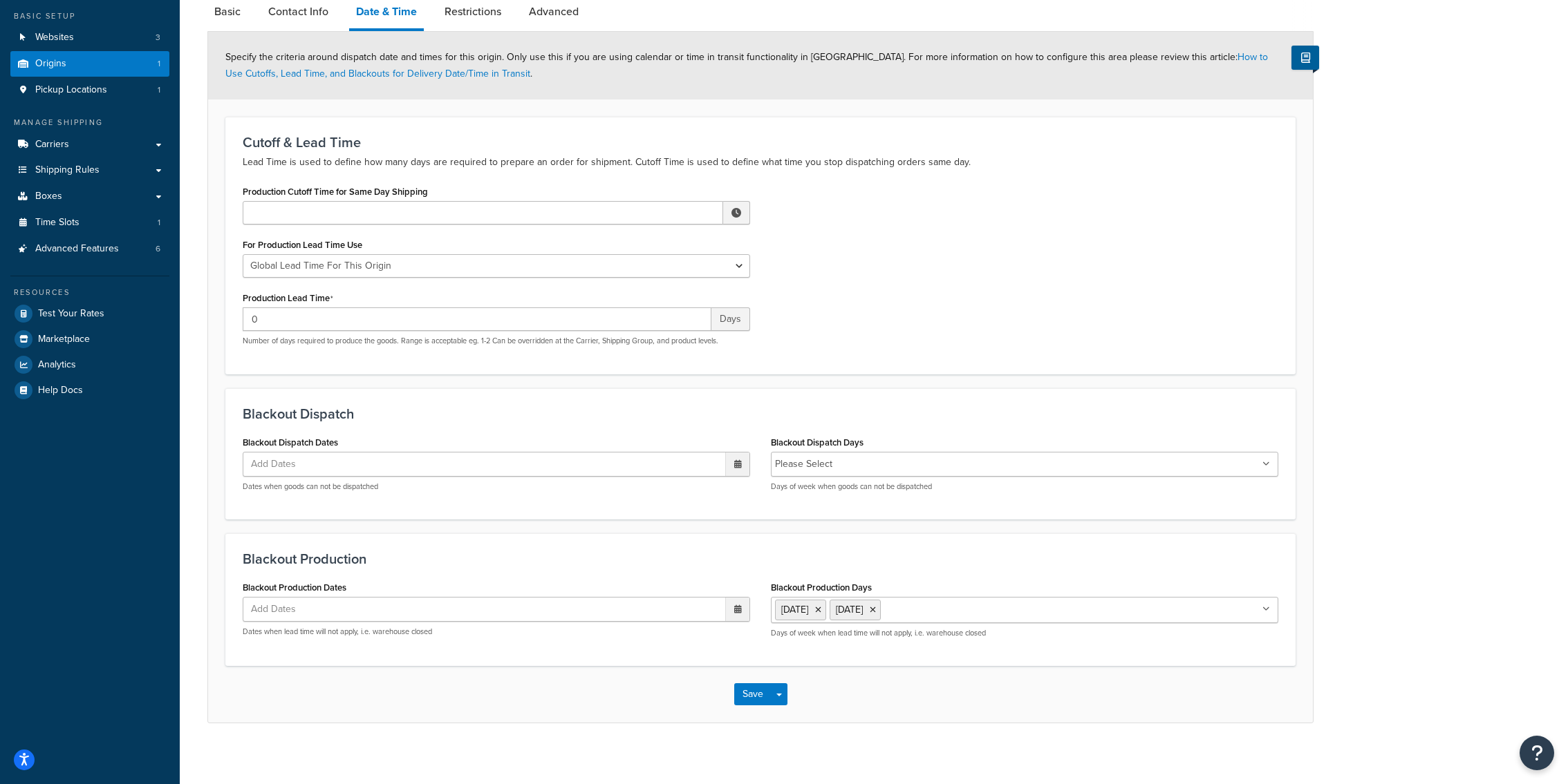
scroll to position [119, 0]
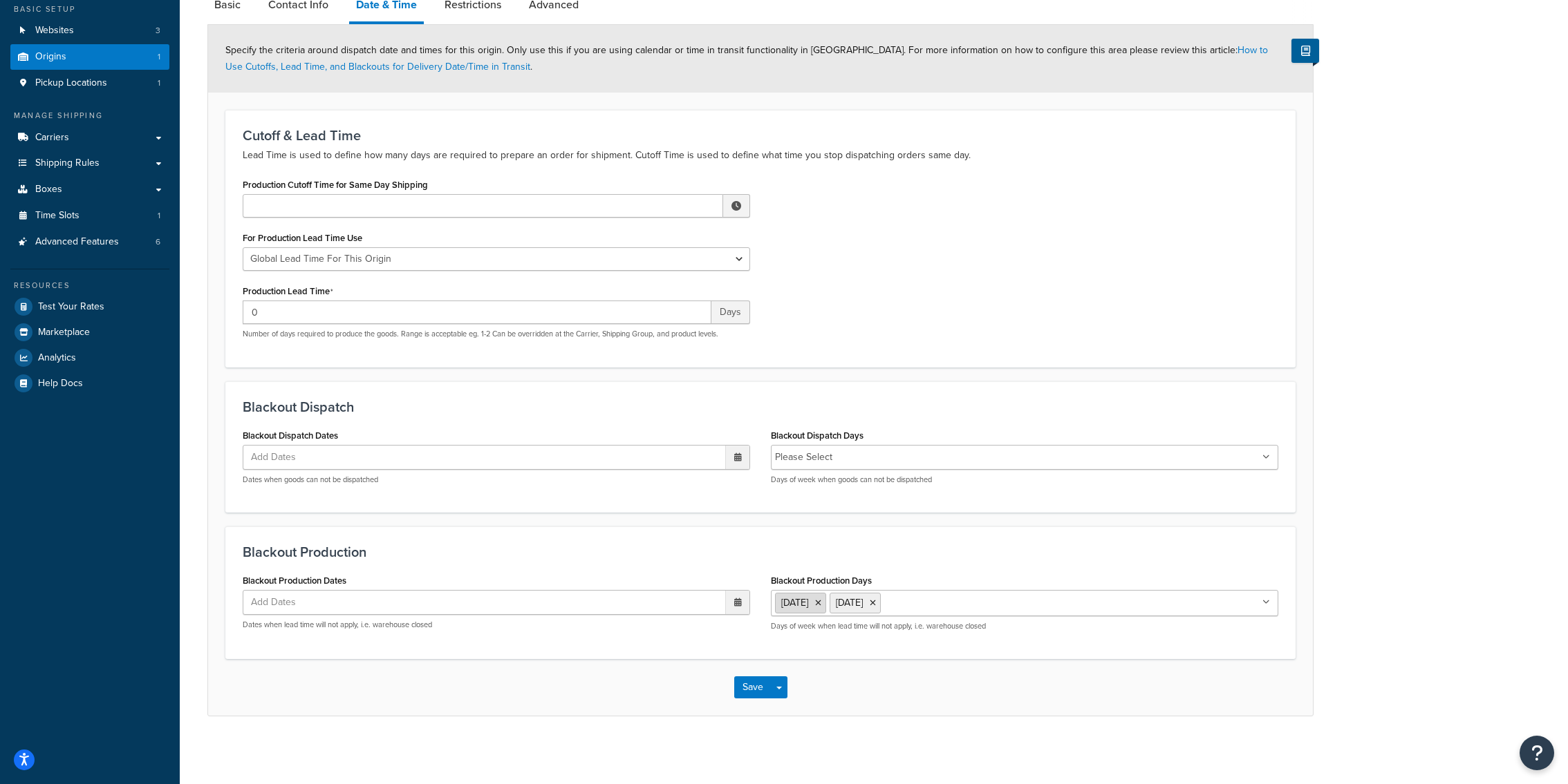
click at [821, 602] on icon at bounding box center [818, 603] width 6 height 8
click at [817, 575] on div "Blackout Production Days Please Select Monday Tuesday Wednesday Thursday Friday…" at bounding box center [1025, 602] width 507 height 60
click at [790, 688] on div "Save Save Dropdown Save and Edit Save and Duplicate Save and Create New" at bounding box center [760, 687] width 1104 height 57
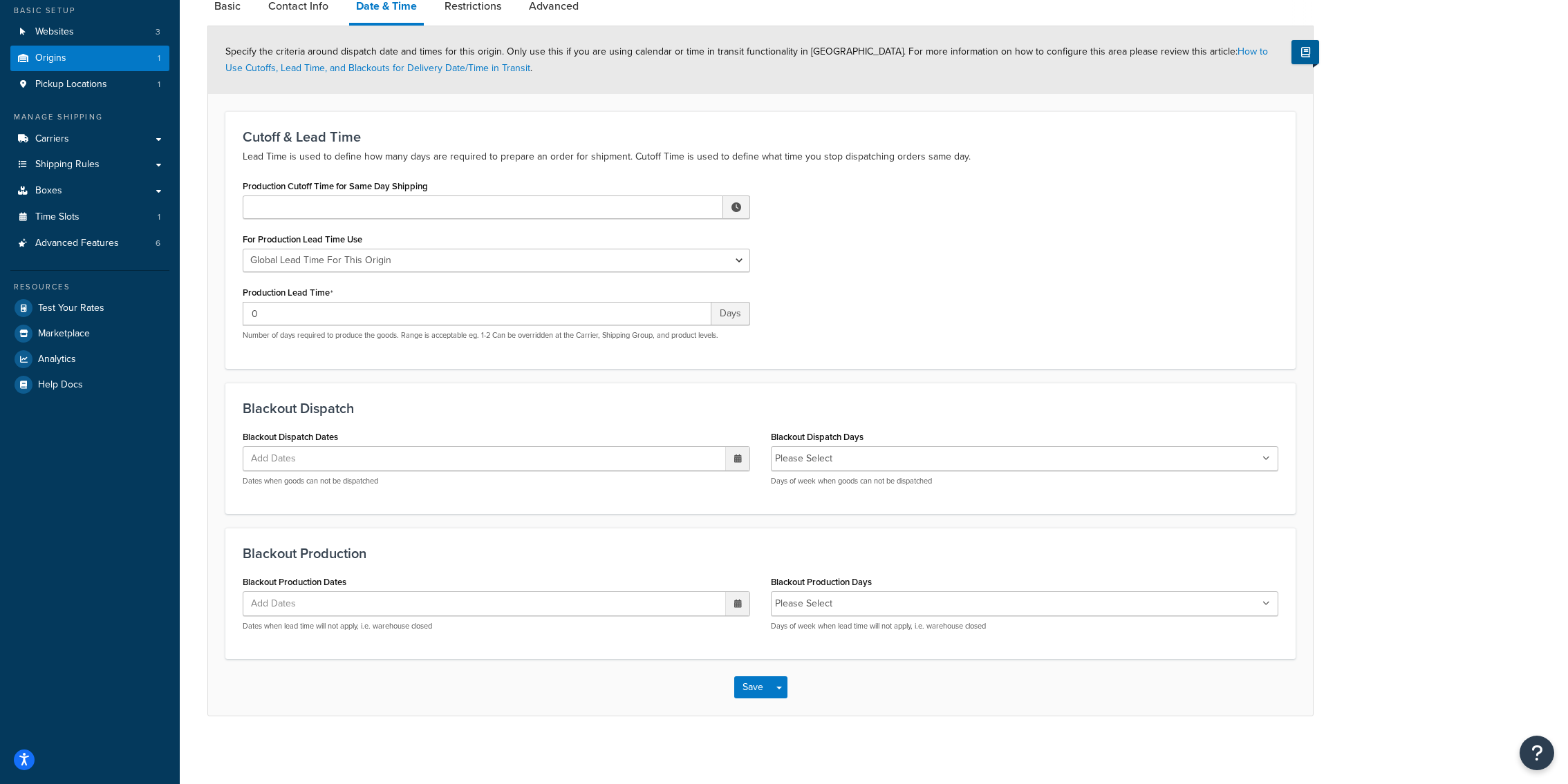
click at [789, 688] on div "Save Save Dropdown Save and Edit Save and Duplicate Save and Create New" at bounding box center [760, 687] width 1104 height 57
click at [782, 688] on button "Save Dropdown" at bounding box center [779, 687] width 17 height 22
click at [787, 702] on button "Save and Edit" at bounding box center [801, 712] width 133 height 29
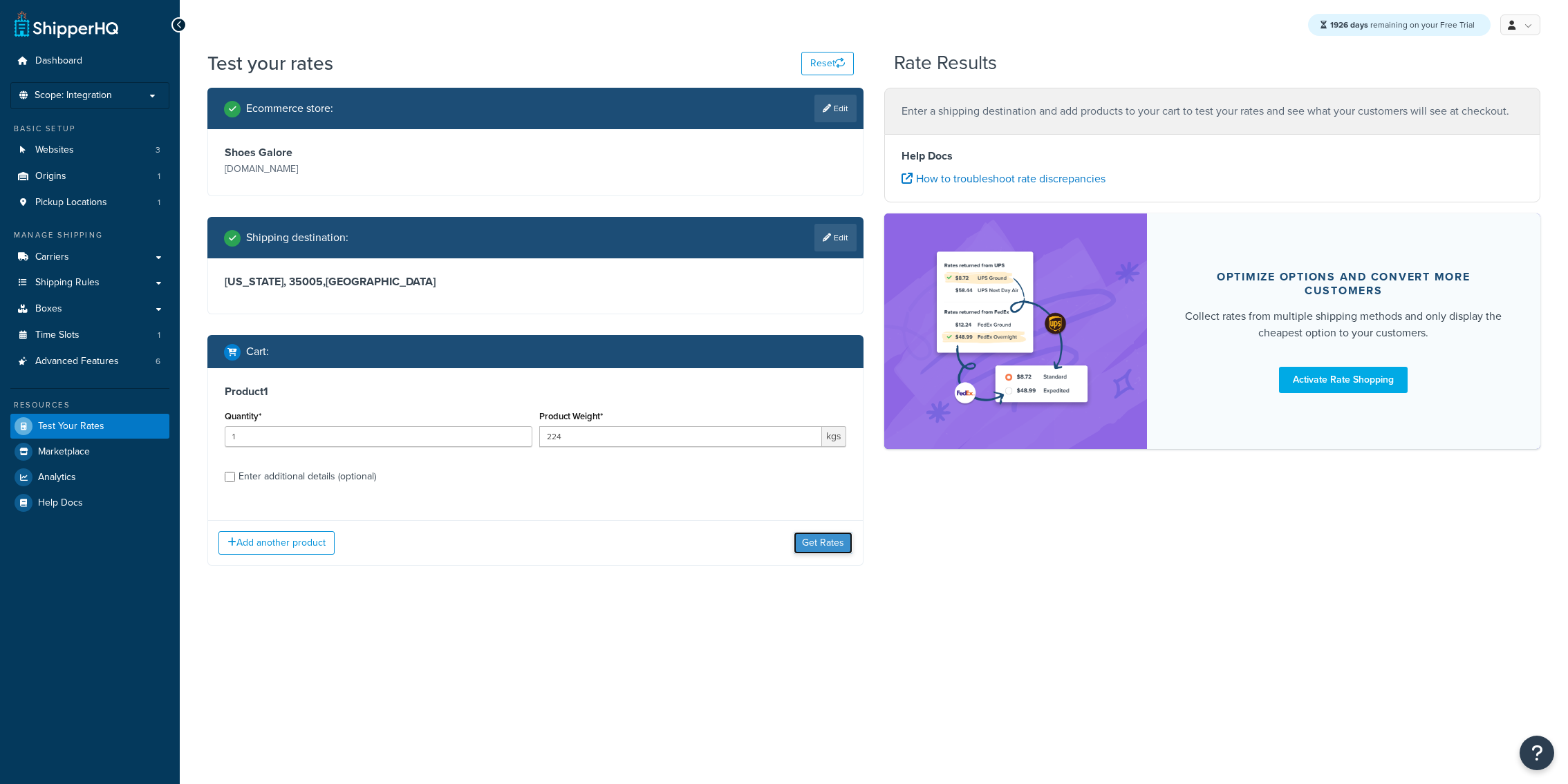
click at [810, 545] on button "Get Rates" at bounding box center [823, 543] width 59 height 22
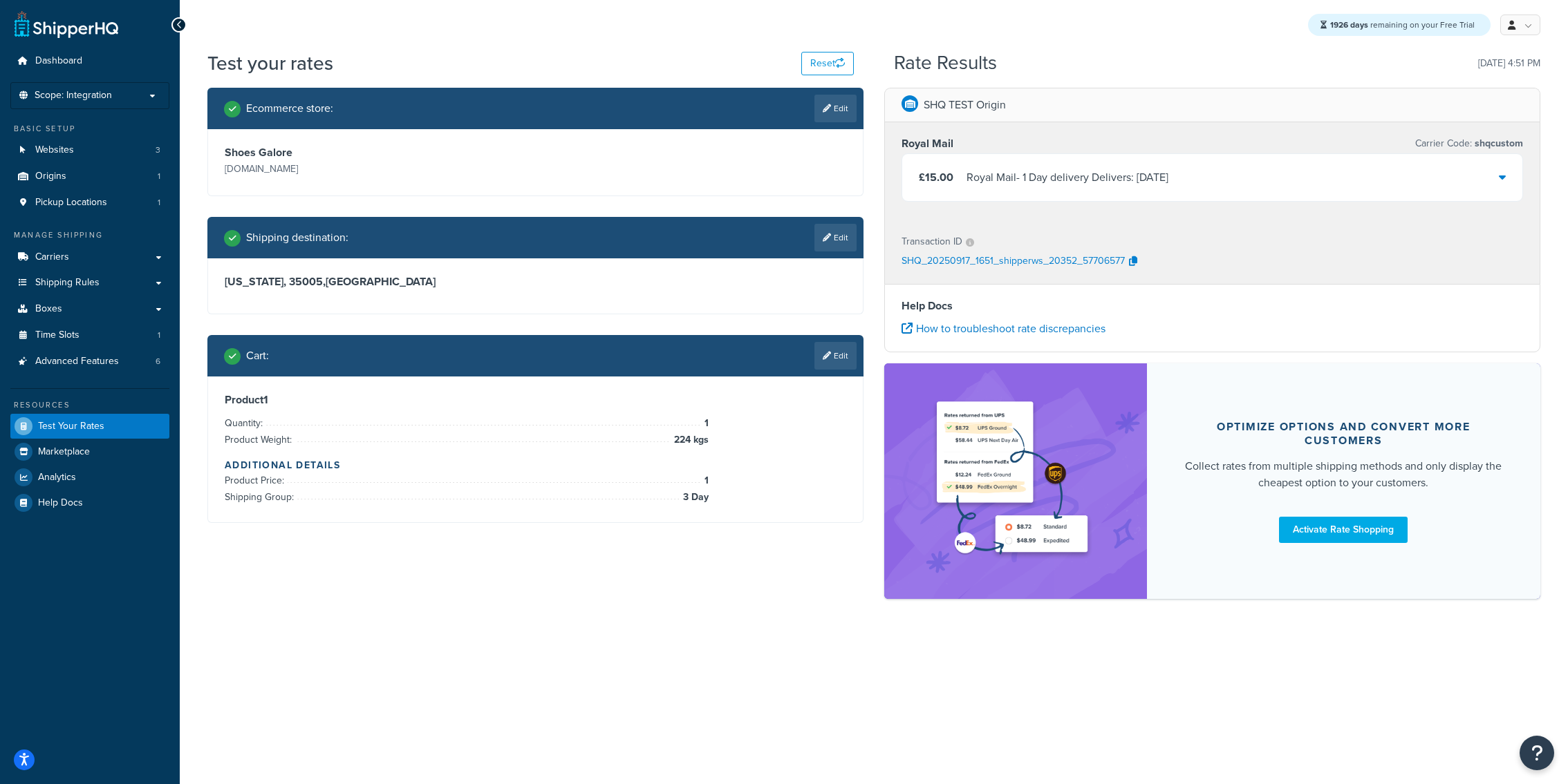
click at [1083, 175] on div "Royal Mail - 1 Day delivery Delivers: Sun, 21 Sep" at bounding box center [1067, 177] width 202 height 19
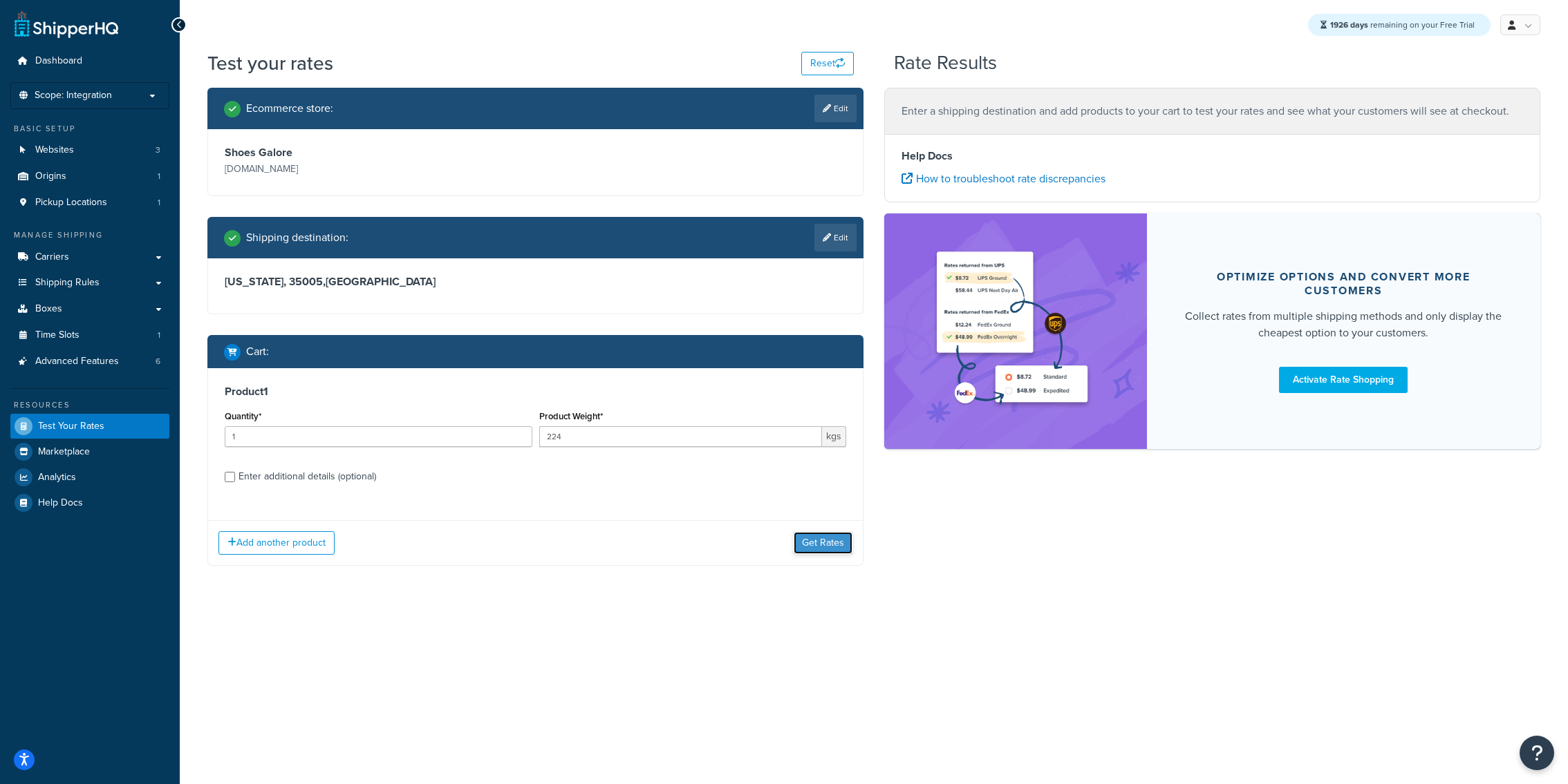
click at [847, 544] on button "Get Rates" at bounding box center [823, 543] width 59 height 22
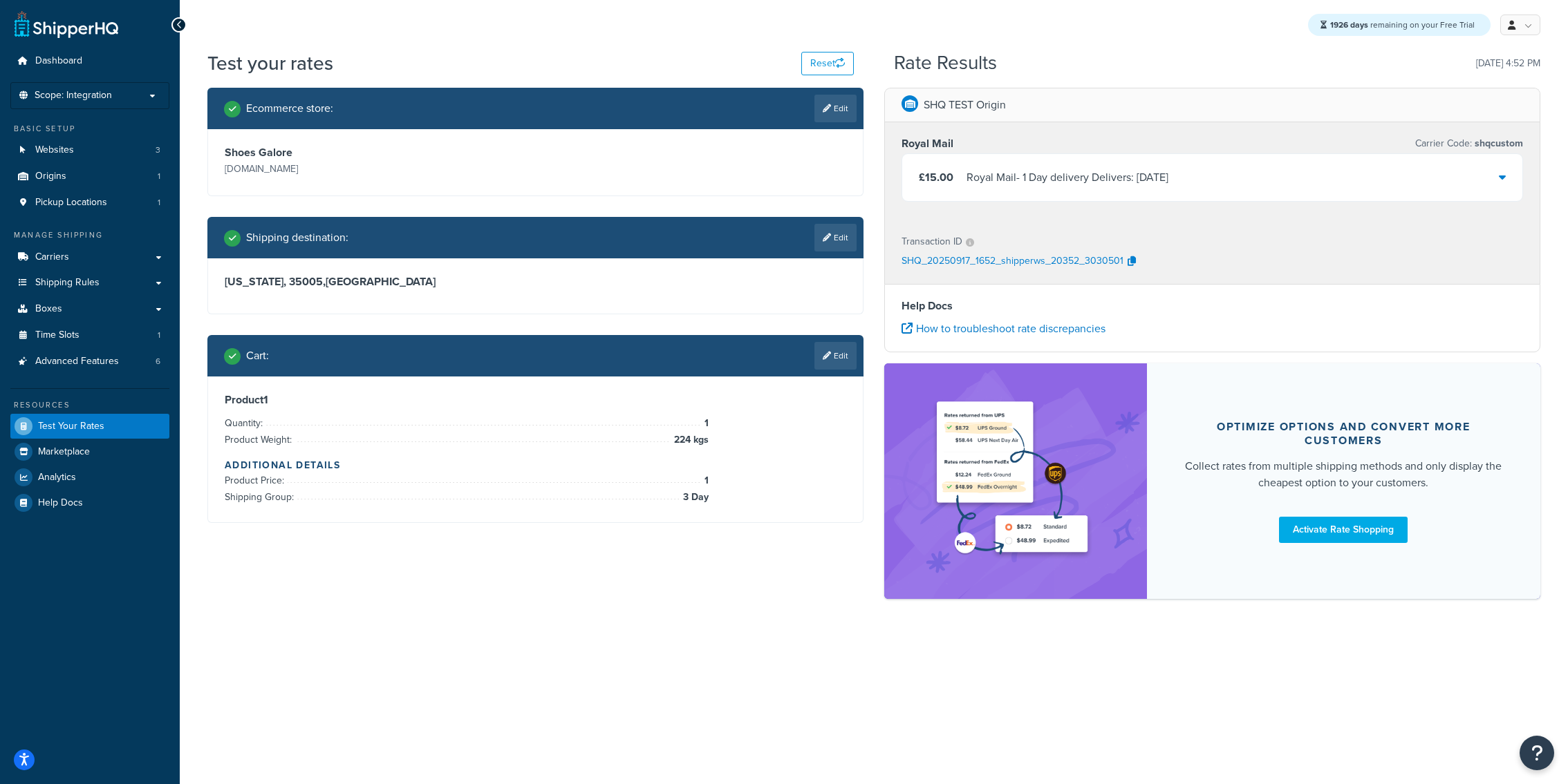
click at [1029, 194] on div "£15.00 Royal Mail - 1 Day delivery Delivers: [DATE]" at bounding box center [1212, 177] width 620 height 47
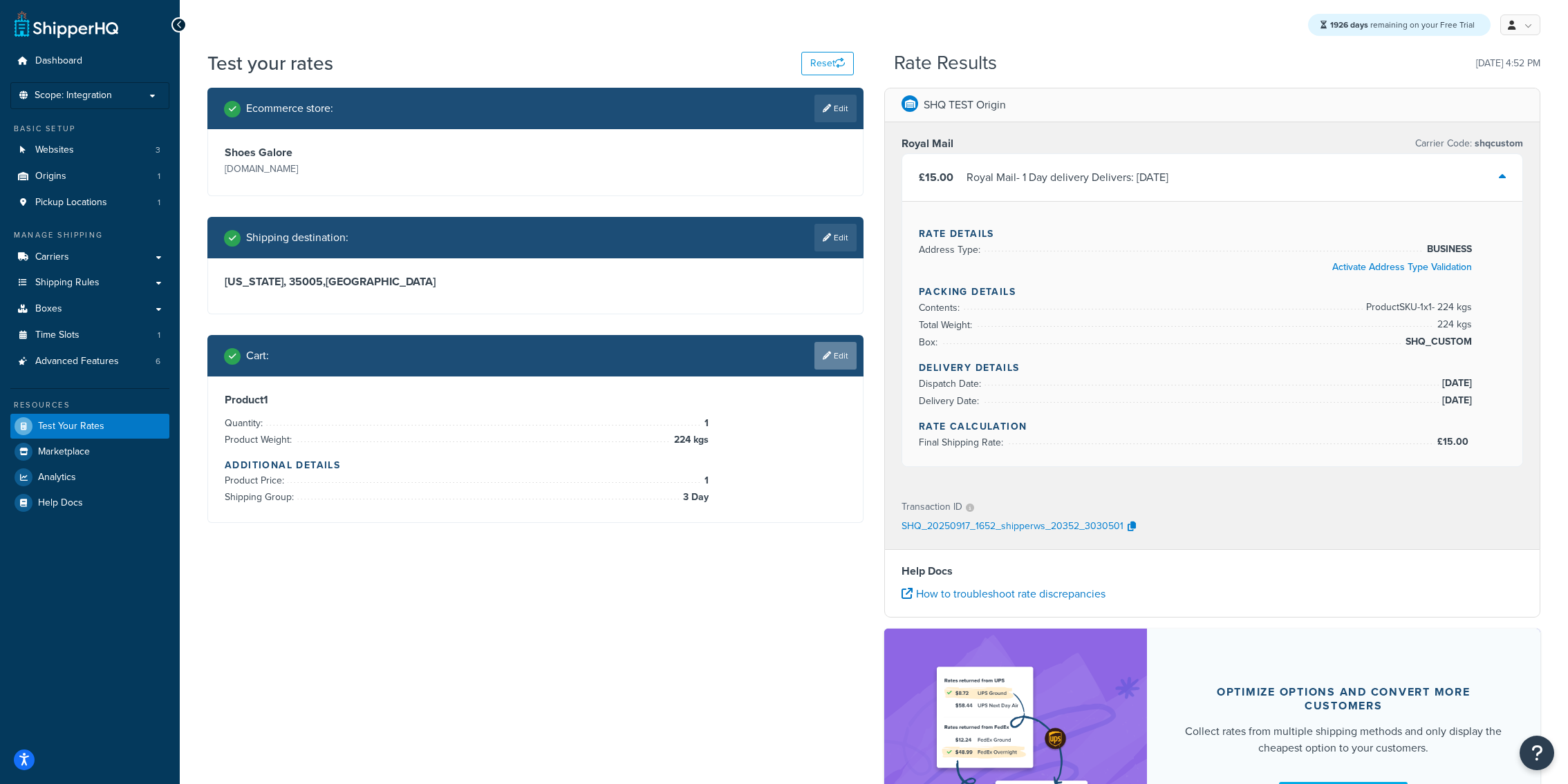
click at [848, 362] on link "Edit" at bounding box center [835, 356] width 42 height 28
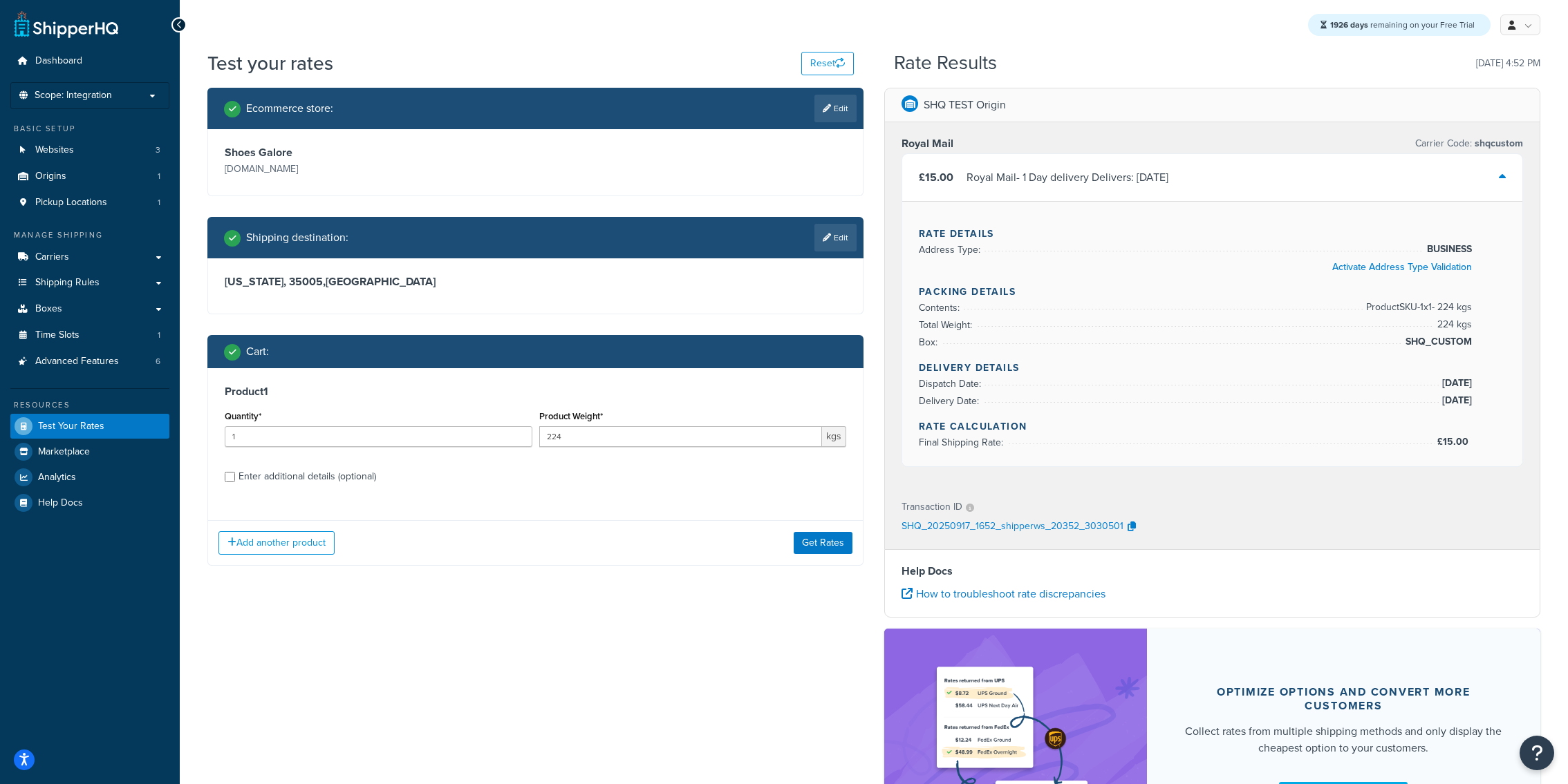
click at [304, 489] on div "Product 1 Quantity* 1 Product Weight* 224 kgs Enter additional details (optiona…" at bounding box center [535, 439] width 655 height 141
click at [313, 487] on div "Enter additional details (optional)" at bounding box center [307, 477] width 137 height 19
click at [235, 483] on input "Enter additional details (optional)" at bounding box center [230, 477] width 10 height 10
checkbox input "true"
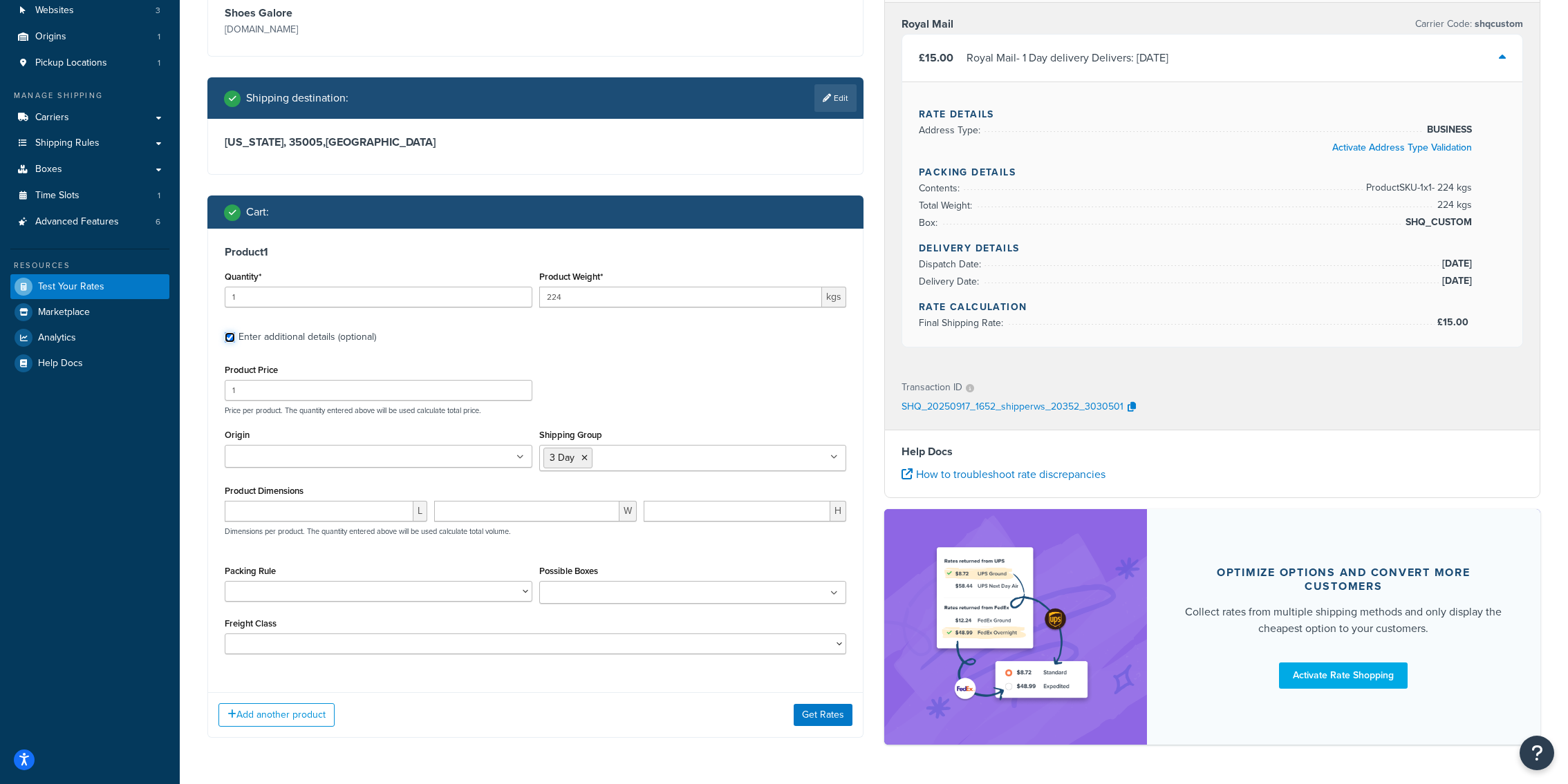
scroll to position [163, 0]
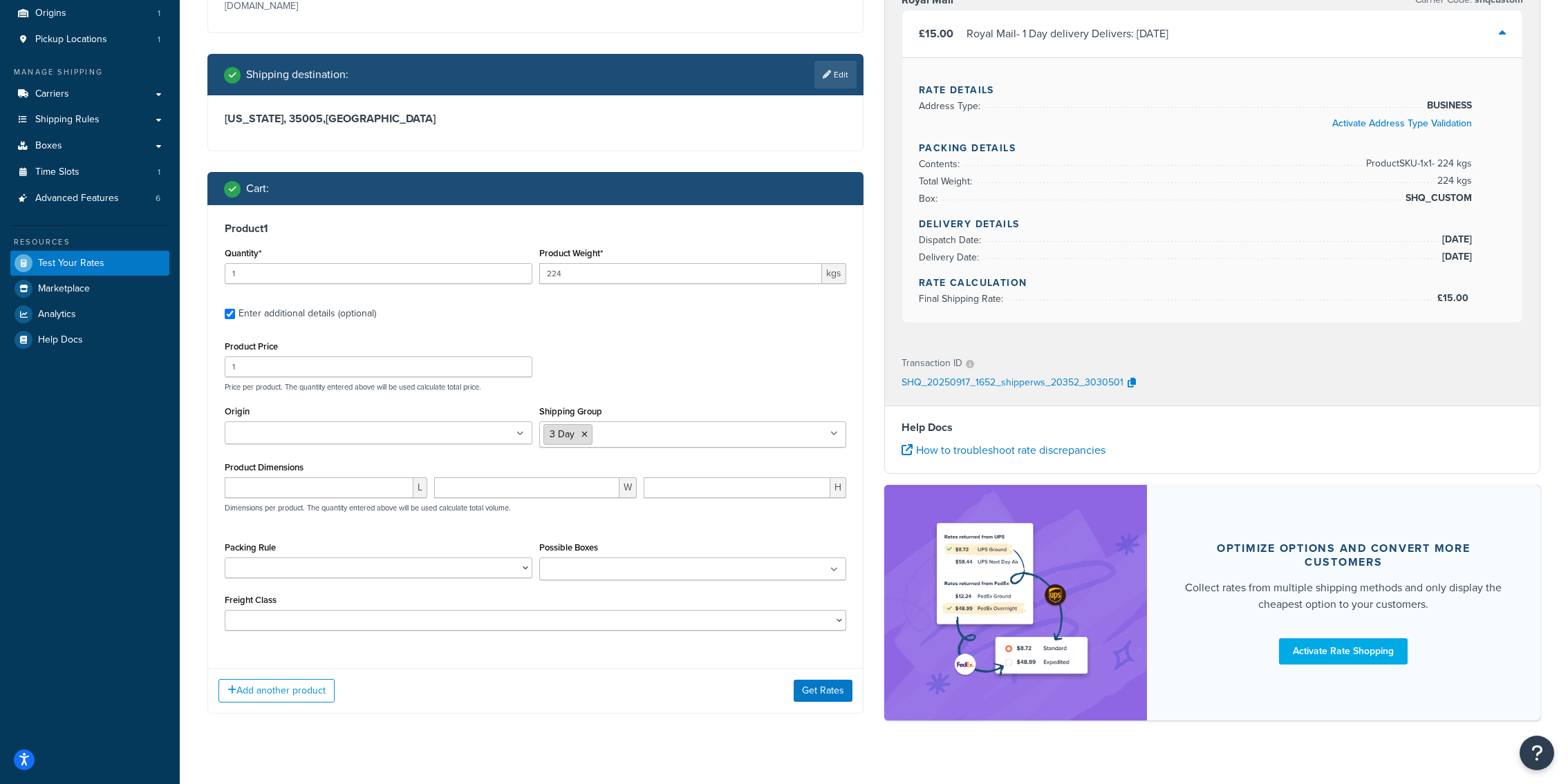
click at [585, 436] on icon at bounding box center [584, 435] width 6 height 8
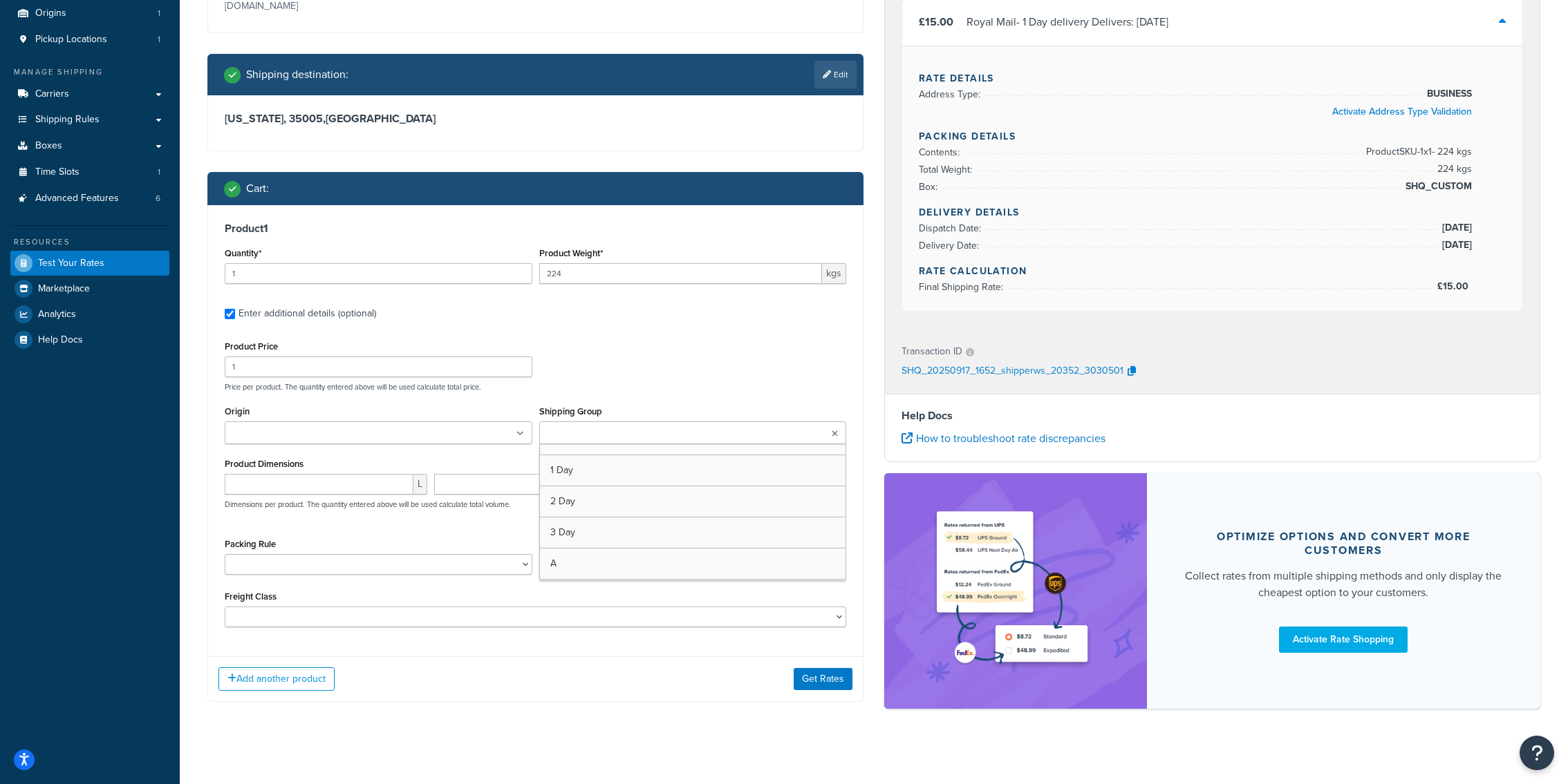
click at [603, 399] on div "Product Price 1 Price per product. The quantity entered above will be used calc…" at bounding box center [535, 484] width 622 height 293
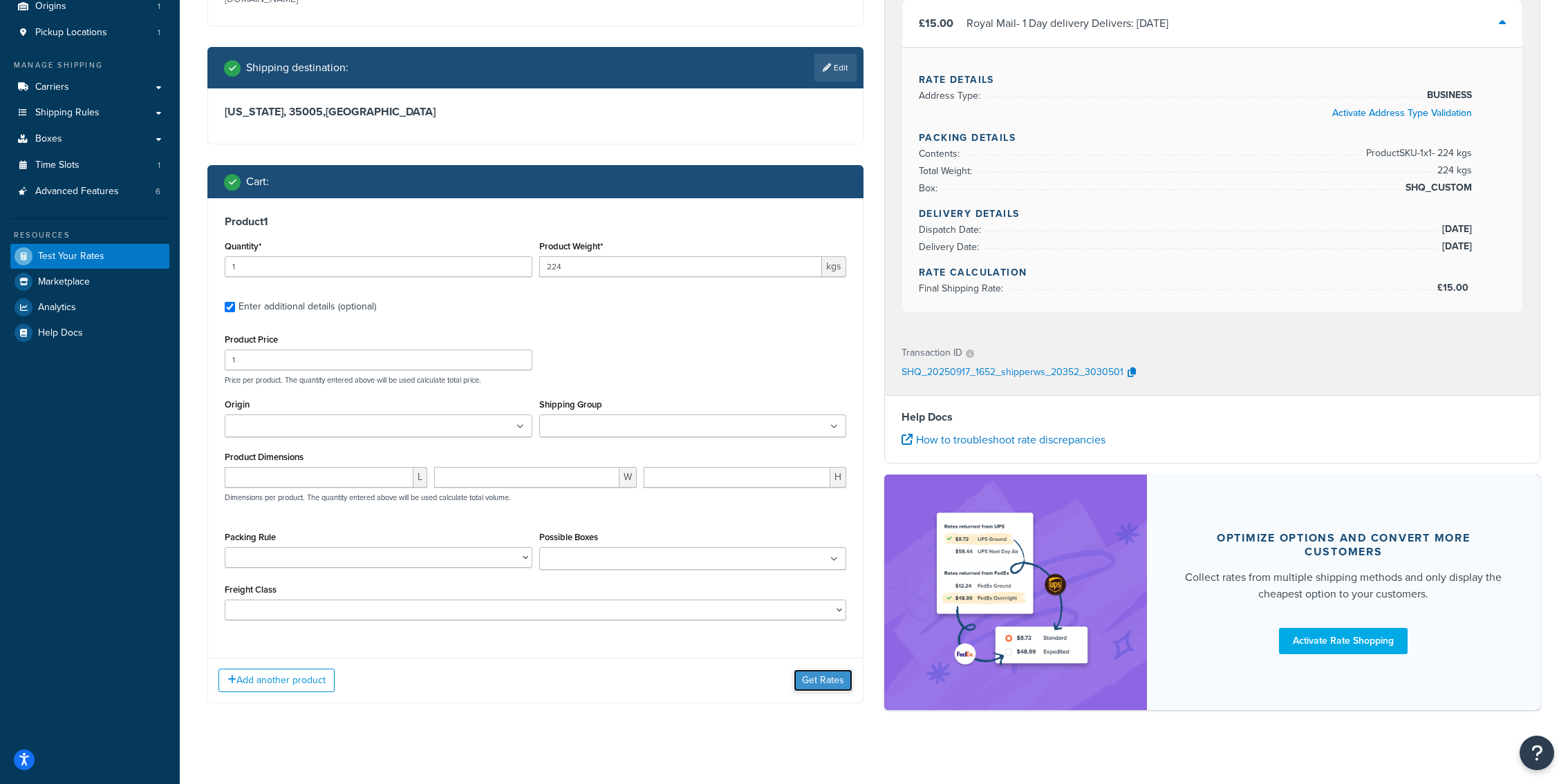
click at [828, 676] on button "Get Rates" at bounding box center [823, 681] width 59 height 22
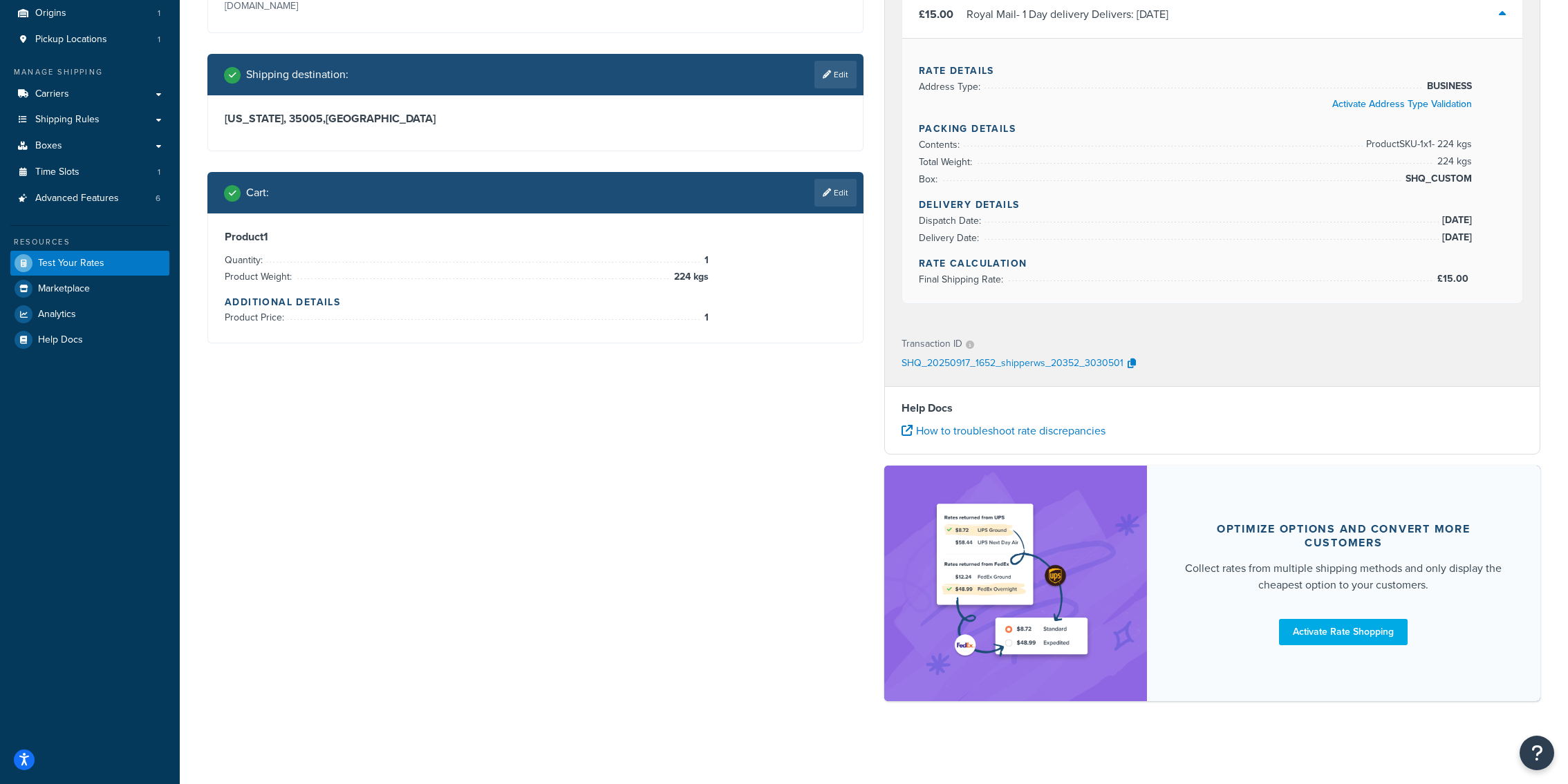
scroll to position [0, 0]
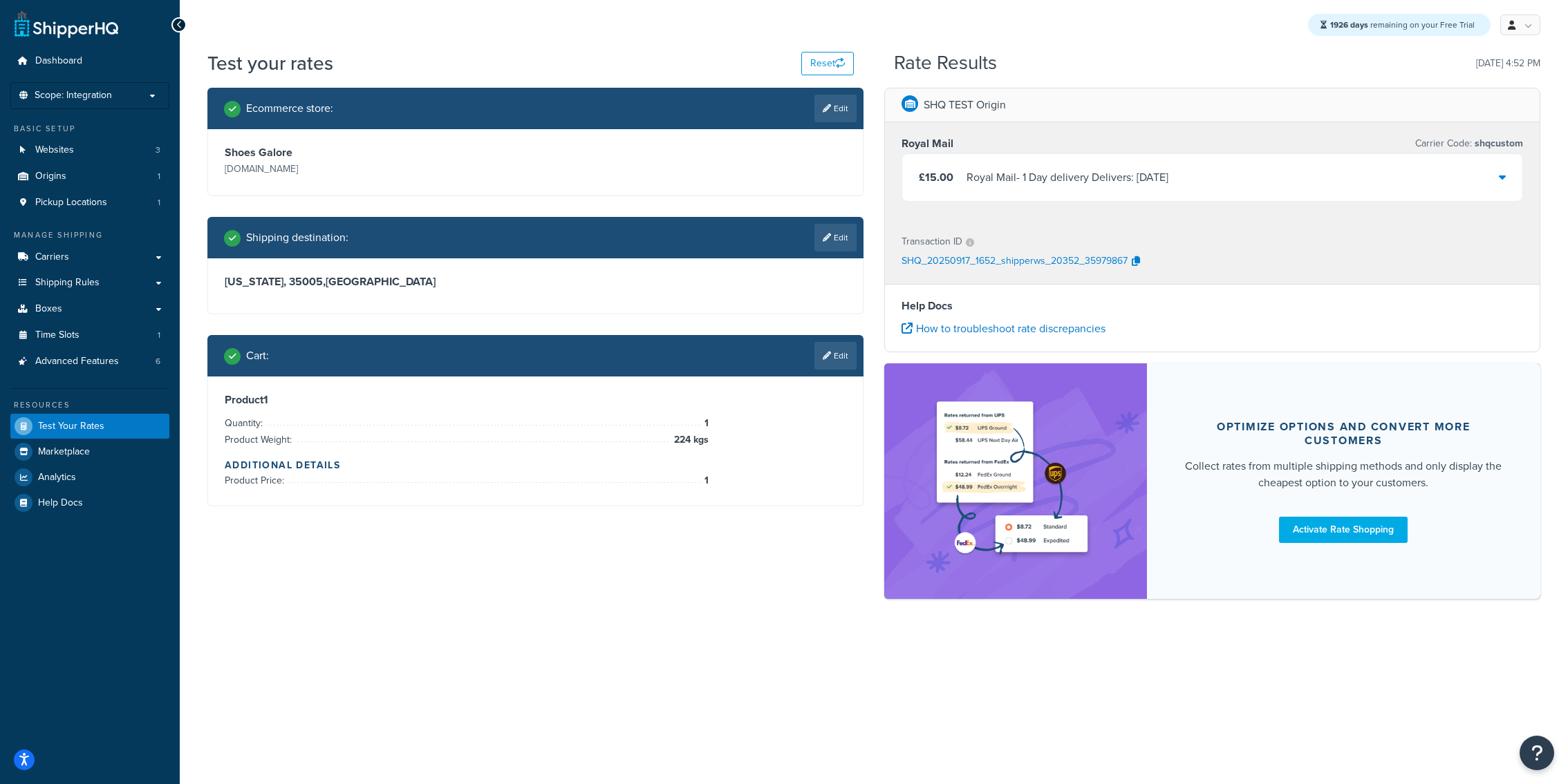
click at [1024, 207] on div "Royal Mail Carrier Code: shqcustom £15.00 Royal Mail - 1 Day delivery Delivers:…" at bounding box center [1212, 171] width 655 height 98
click at [1024, 195] on div "£15.00 Royal Mail - 1 Day delivery Delivers: [DATE]" at bounding box center [1212, 177] width 620 height 47
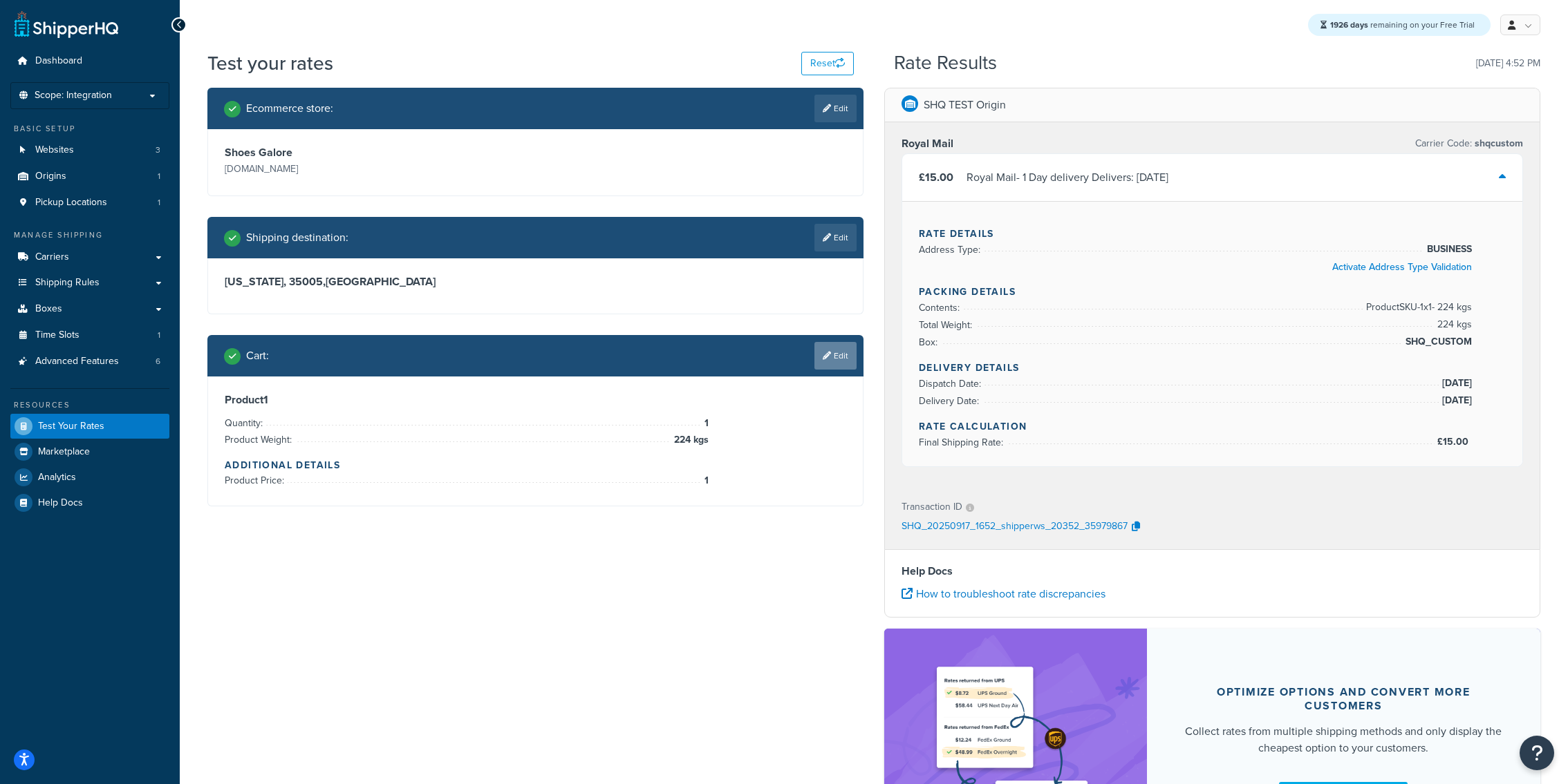
click at [825, 346] on link "Edit" at bounding box center [835, 356] width 42 height 28
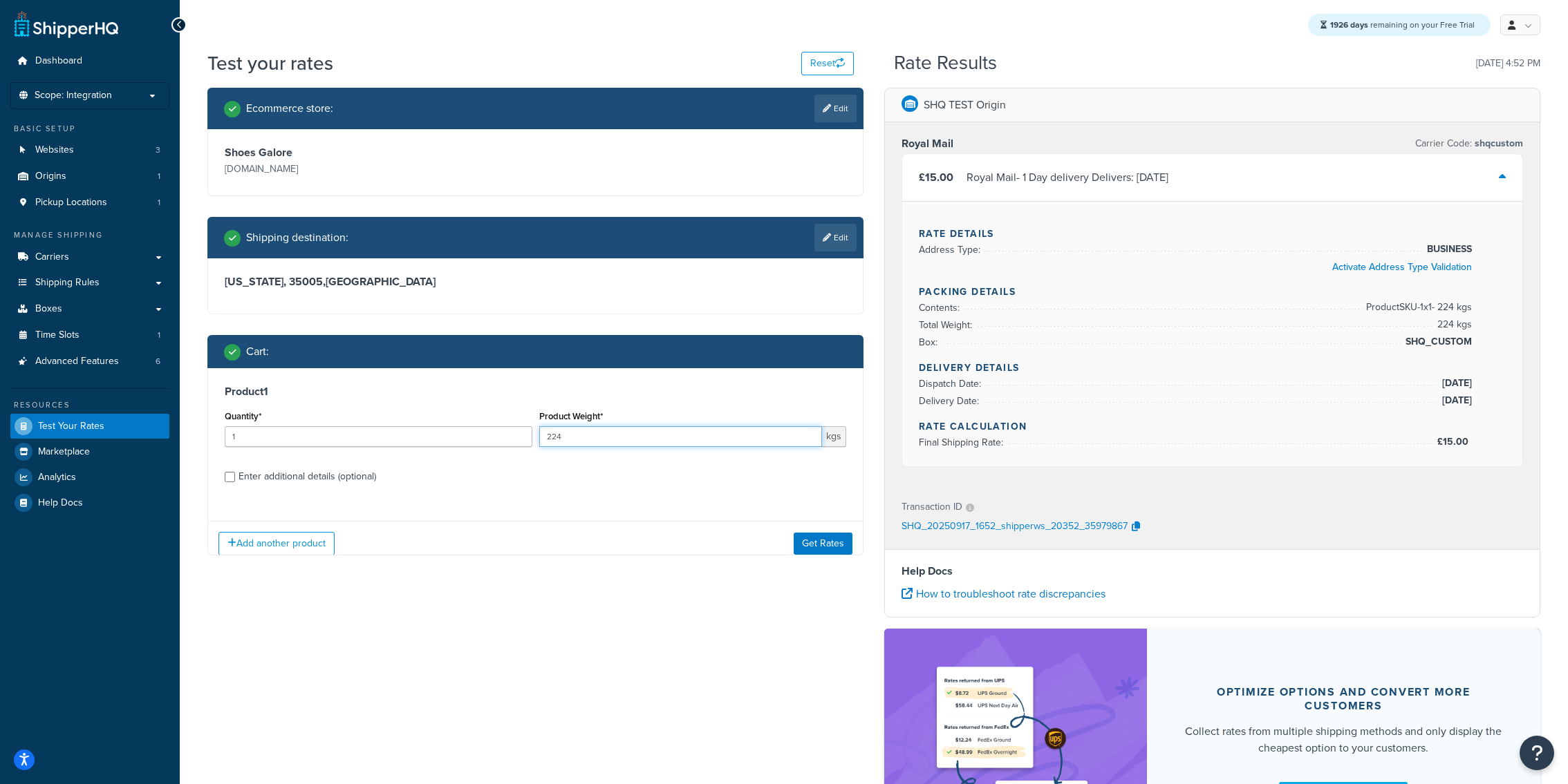
click at [626, 437] on input "224" at bounding box center [681, 437] width 284 height 21
type input "4"
click at [844, 537] on button "Get Rates" at bounding box center [823, 543] width 59 height 22
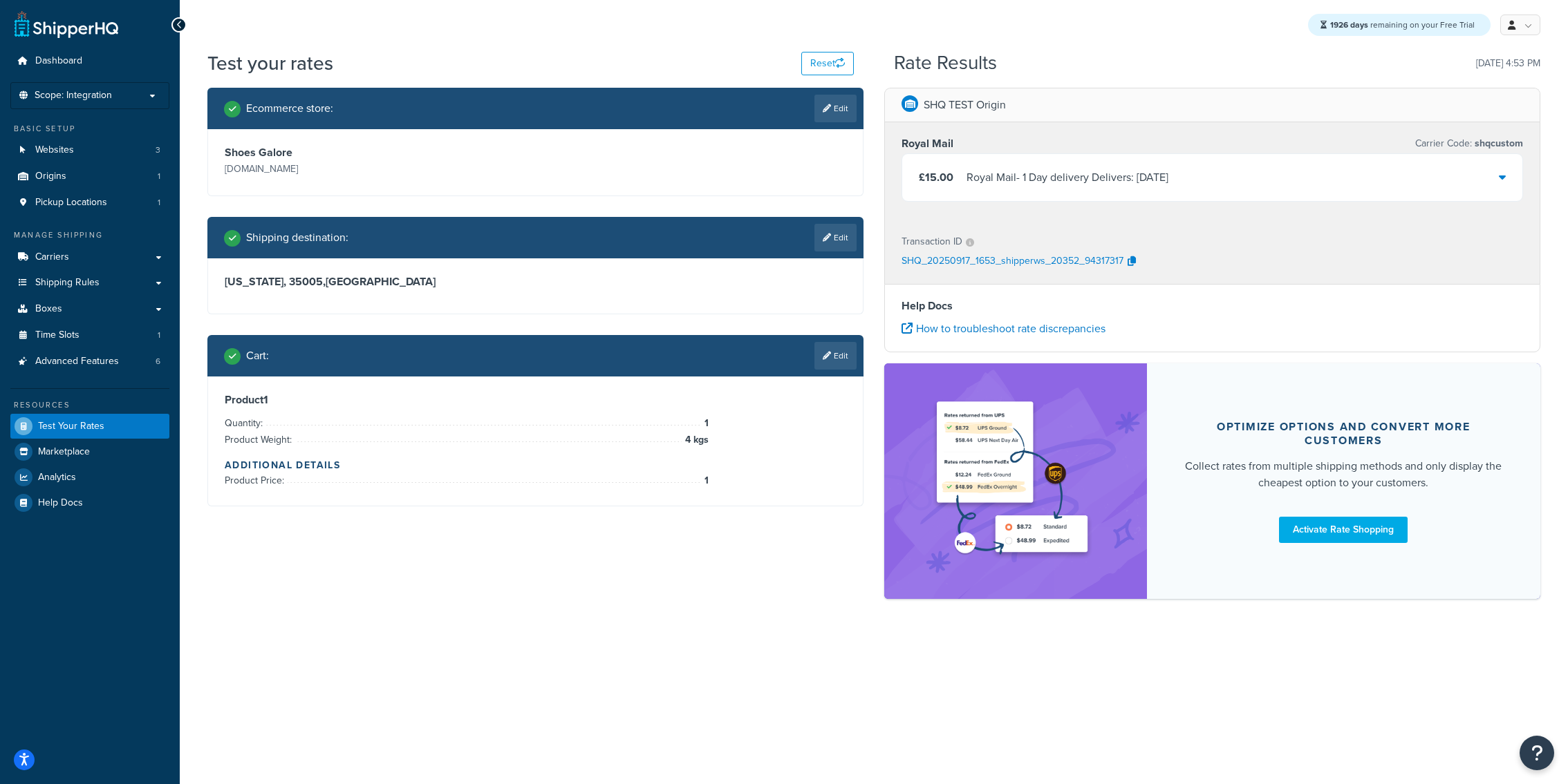
click at [1085, 189] on div "£15.00 Royal Mail - 1 Day delivery Delivers: [DATE]" at bounding box center [1212, 177] width 620 height 47
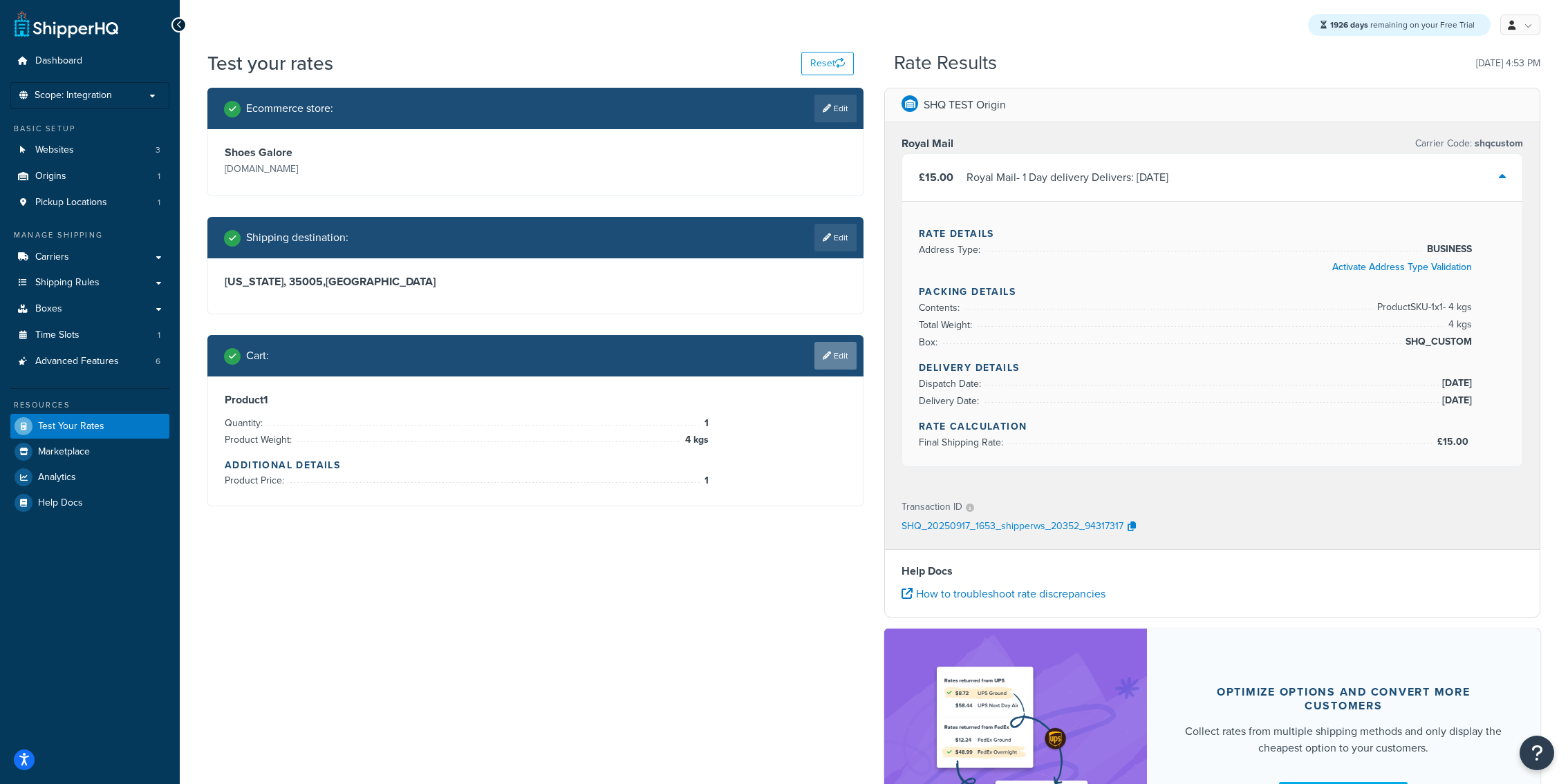
click at [830, 361] on link "Edit" at bounding box center [835, 356] width 42 height 28
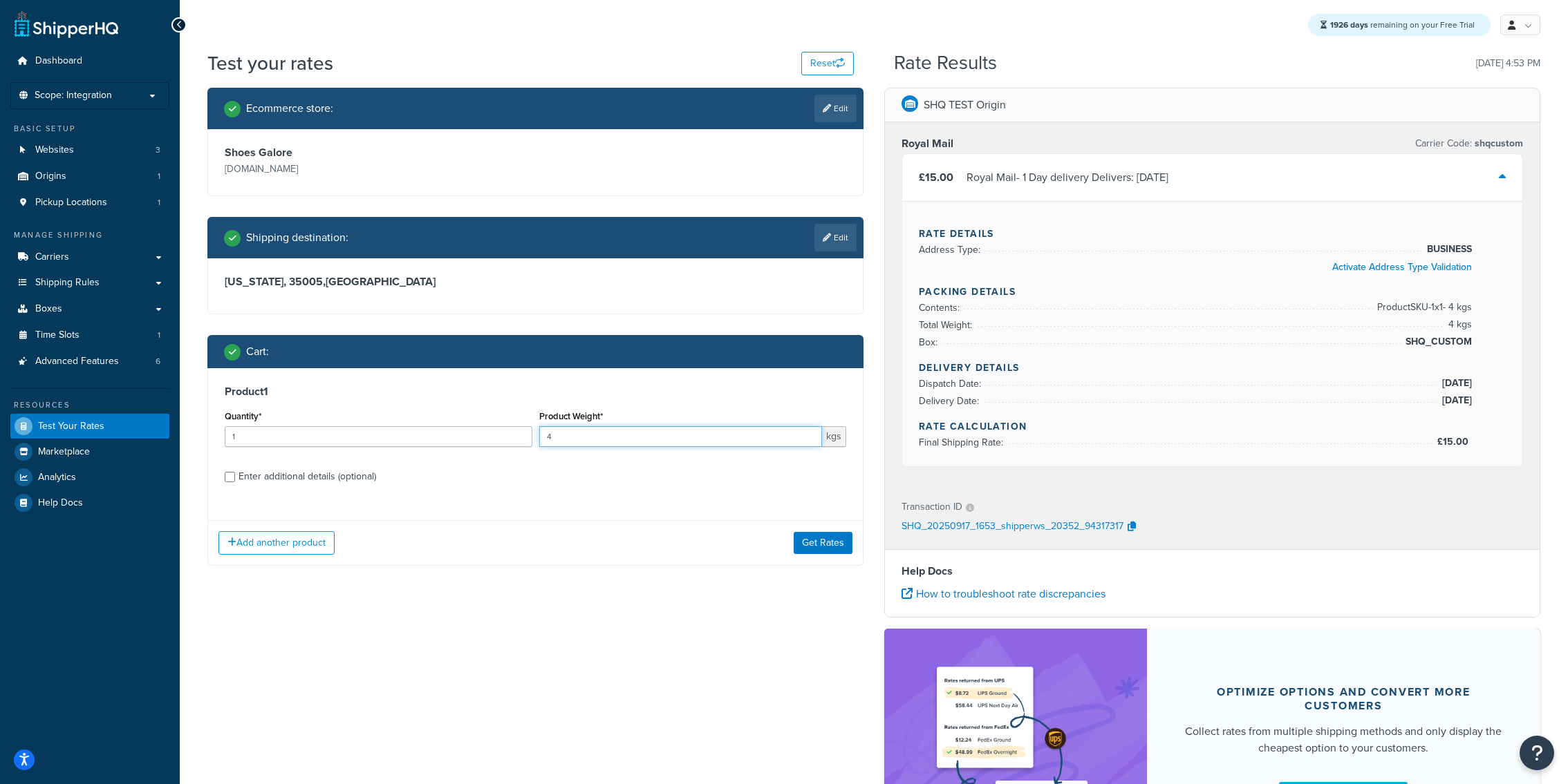
click at [601, 433] on input "4" at bounding box center [681, 437] width 284 height 21
type input "4.2"
click at [823, 551] on button "Get Rates" at bounding box center [823, 543] width 59 height 22
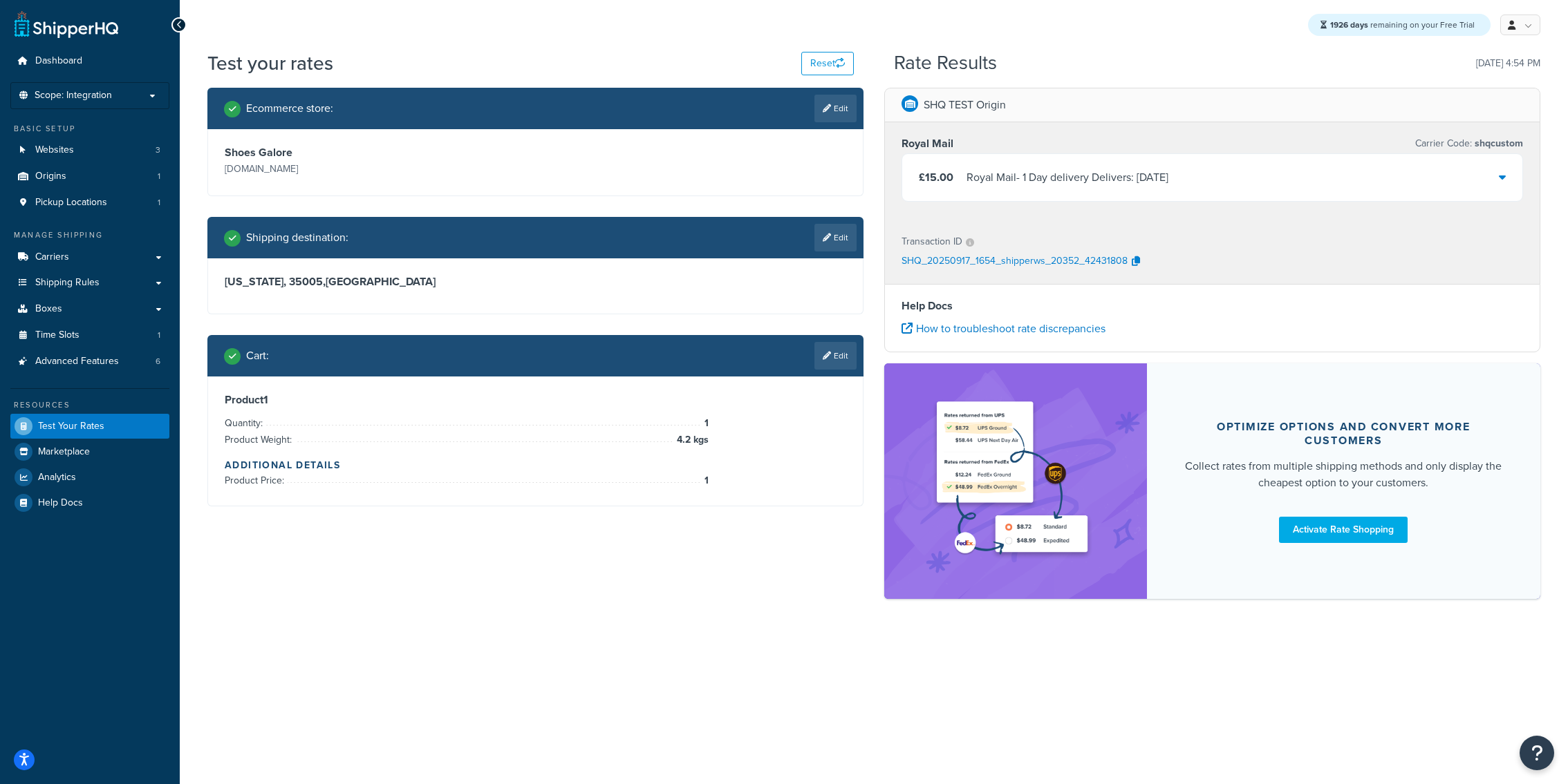
click at [1081, 181] on div "Royal Mail - 1 Day delivery Delivers: [DATE]" at bounding box center [1067, 177] width 202 height 19
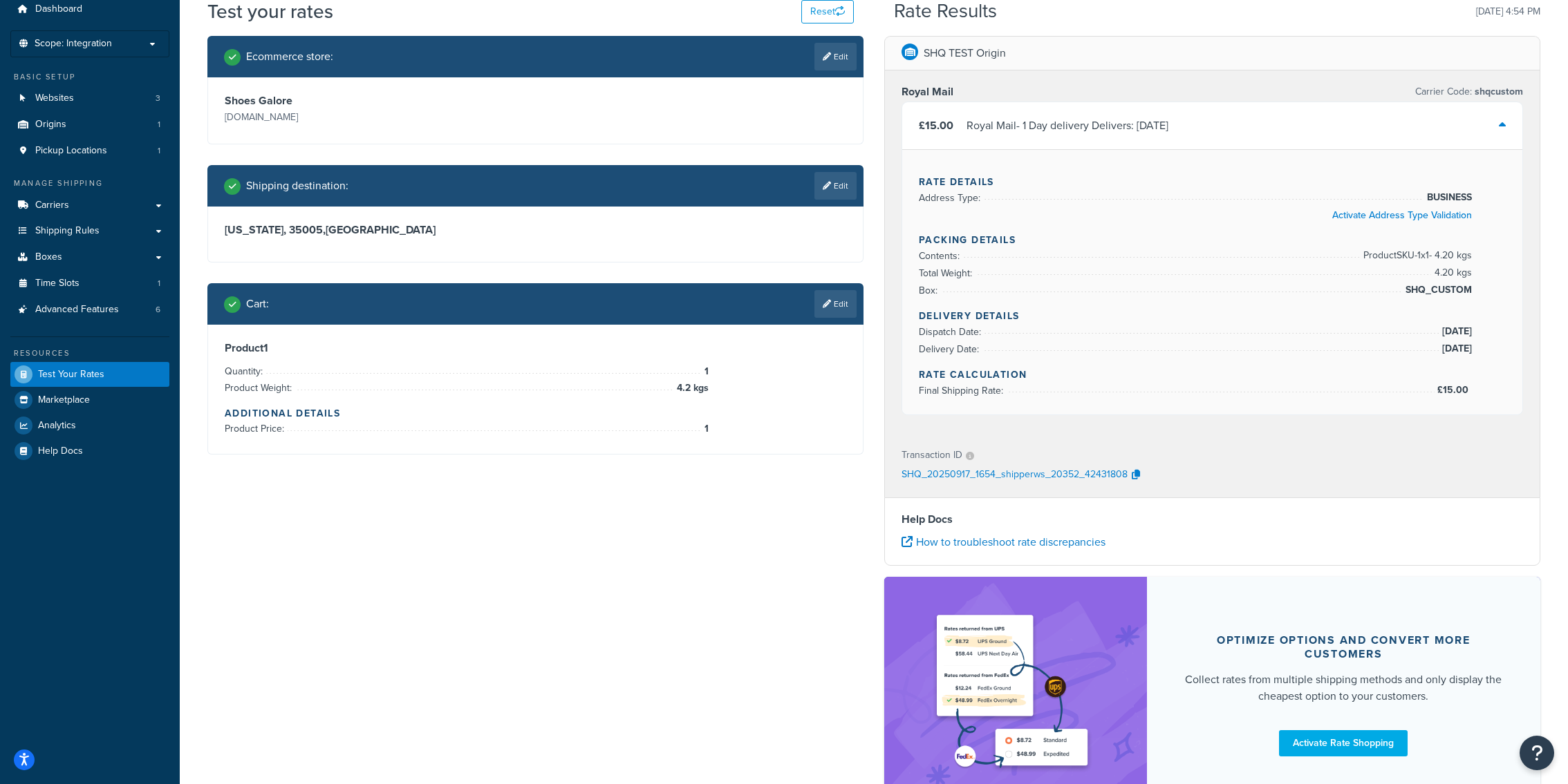
scroll to position [56, 0]
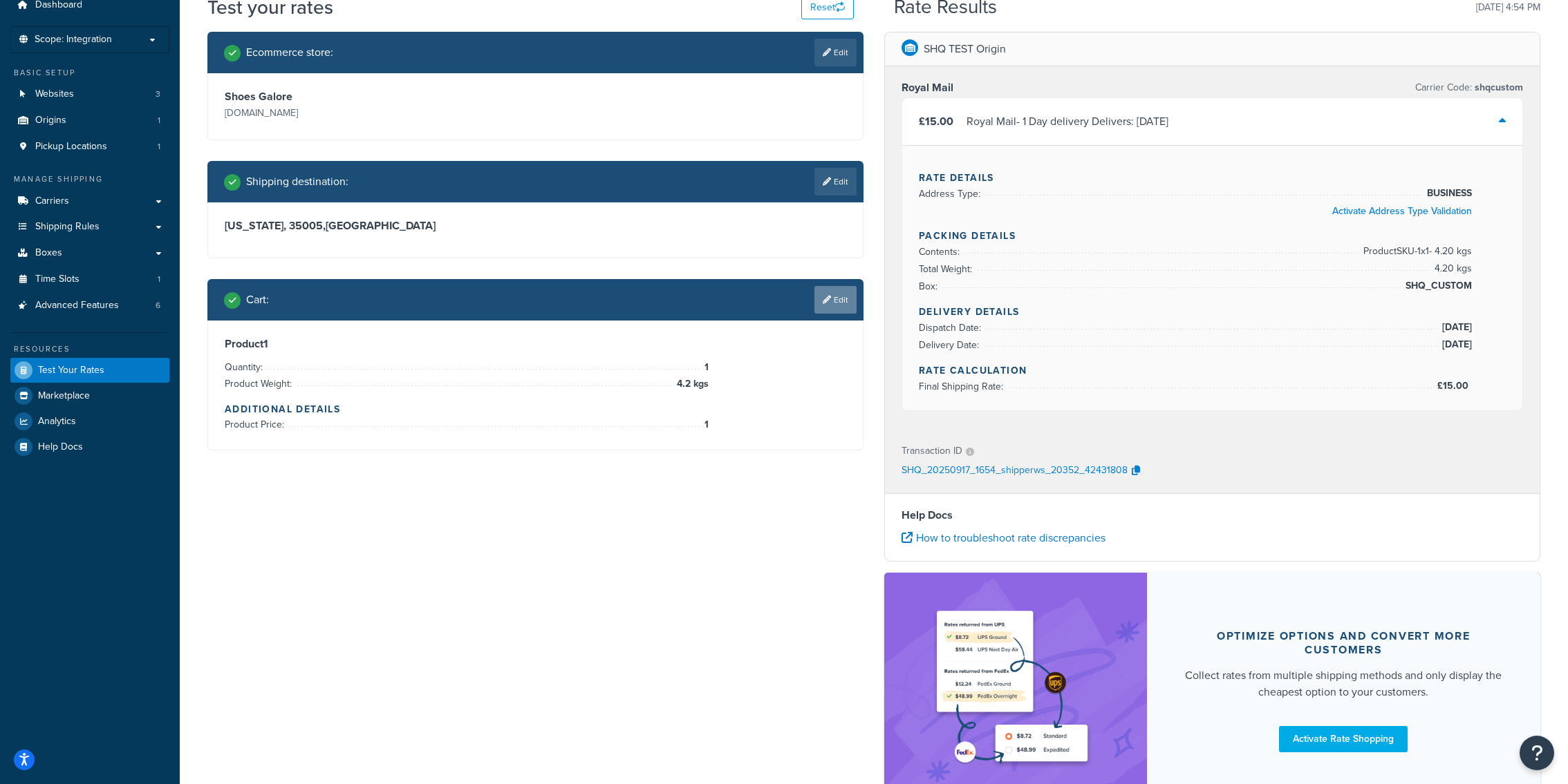
click at [840, 304] on link "Edit" at bounding box center [835, 300] width 42 height 28
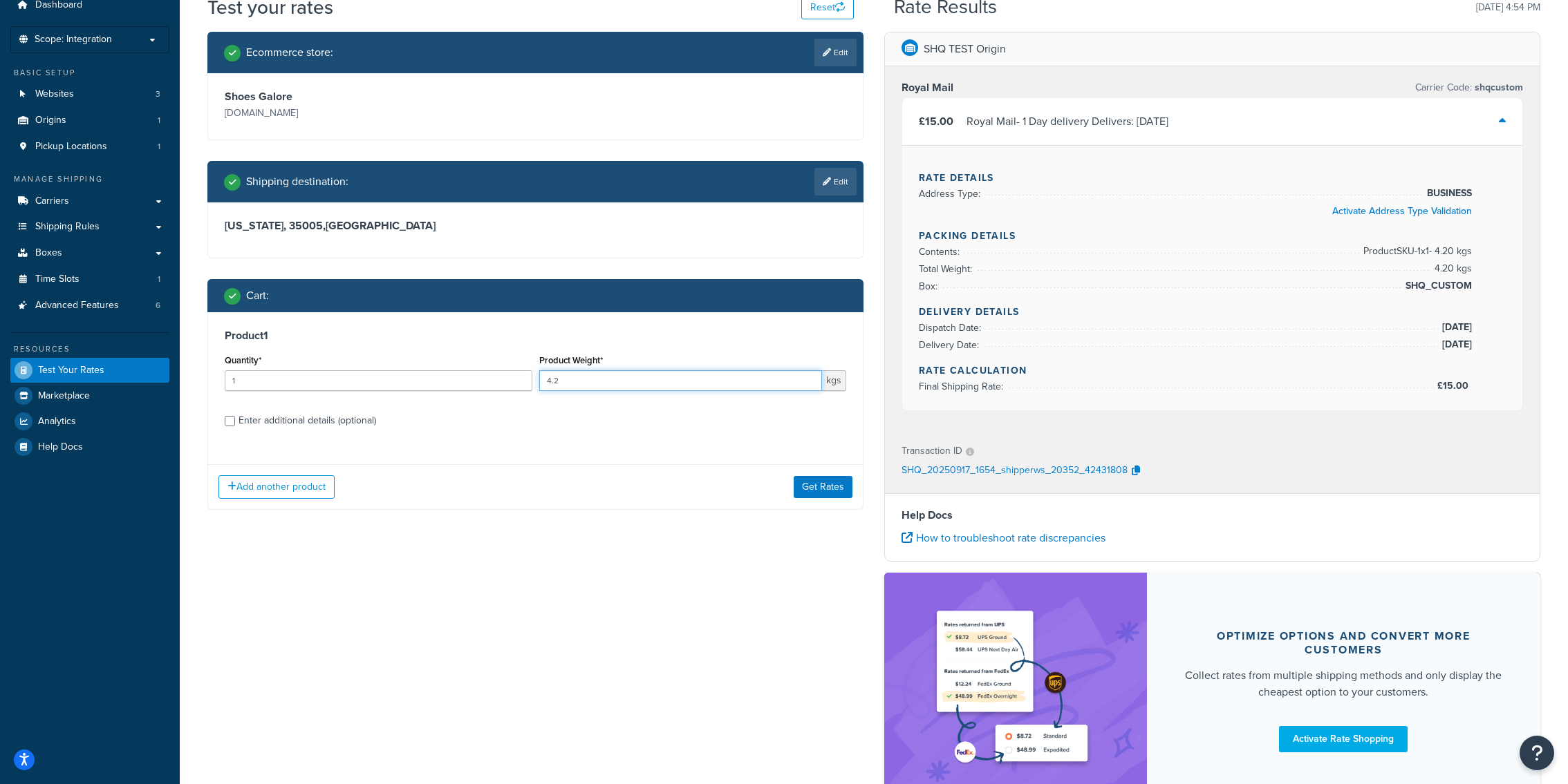
click at [644, 374] on input "4.2" at bounding box center [681, 380] width 284 height 21
click at [611, 377] on input "4.2" at bounding box center [681, 380] width 284 height 21
